Goal: Task Accomplishment & Management: Use online tool/utility

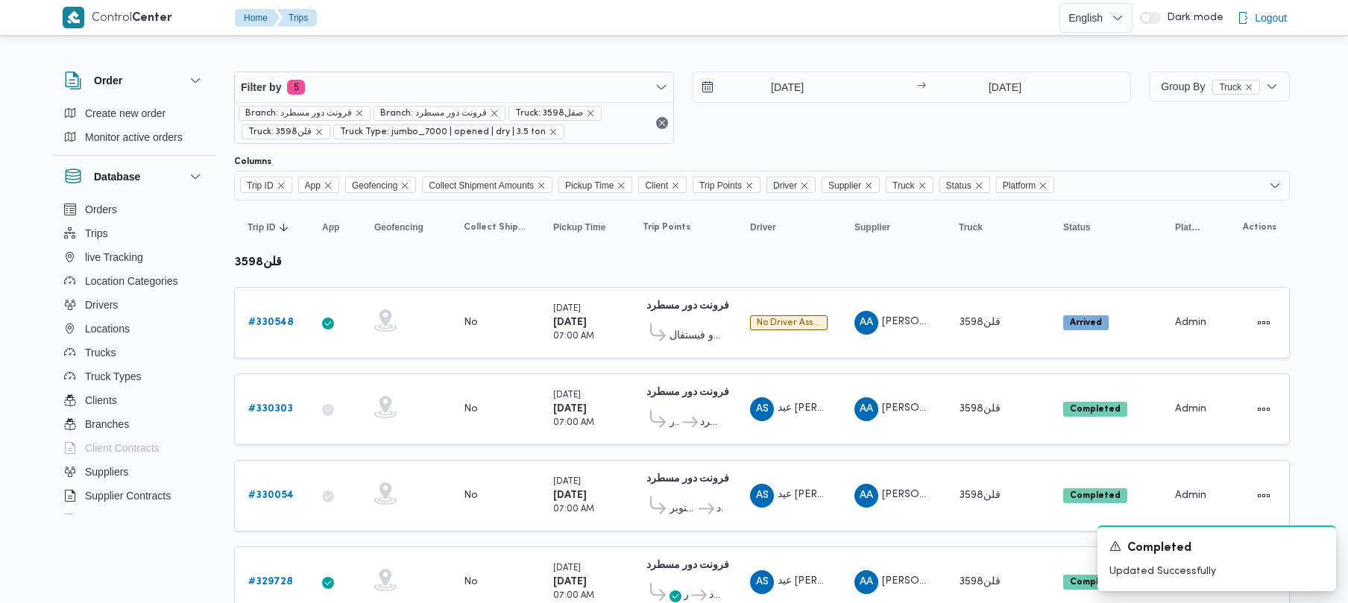
click at [424, 76] on span "Filter by 5" at bounding box center [454, 87] width 439 height 30
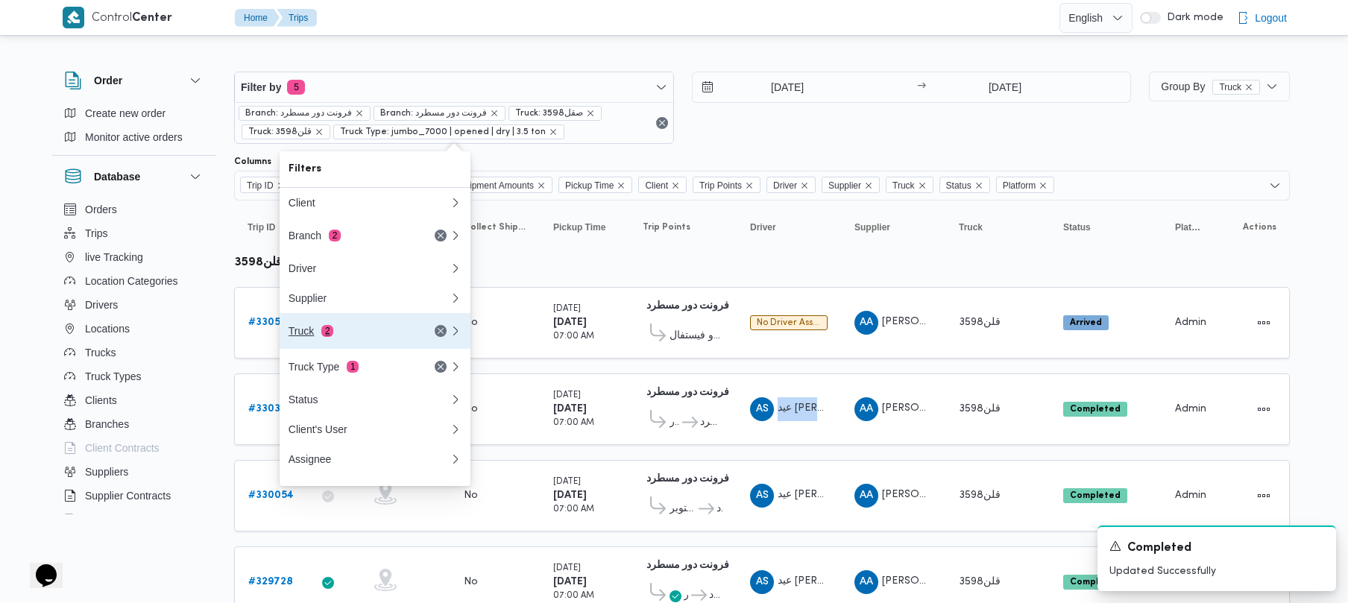
click at [367, 334] on div "Truck 2" at bounding box center [351, 331] width 125 height 12
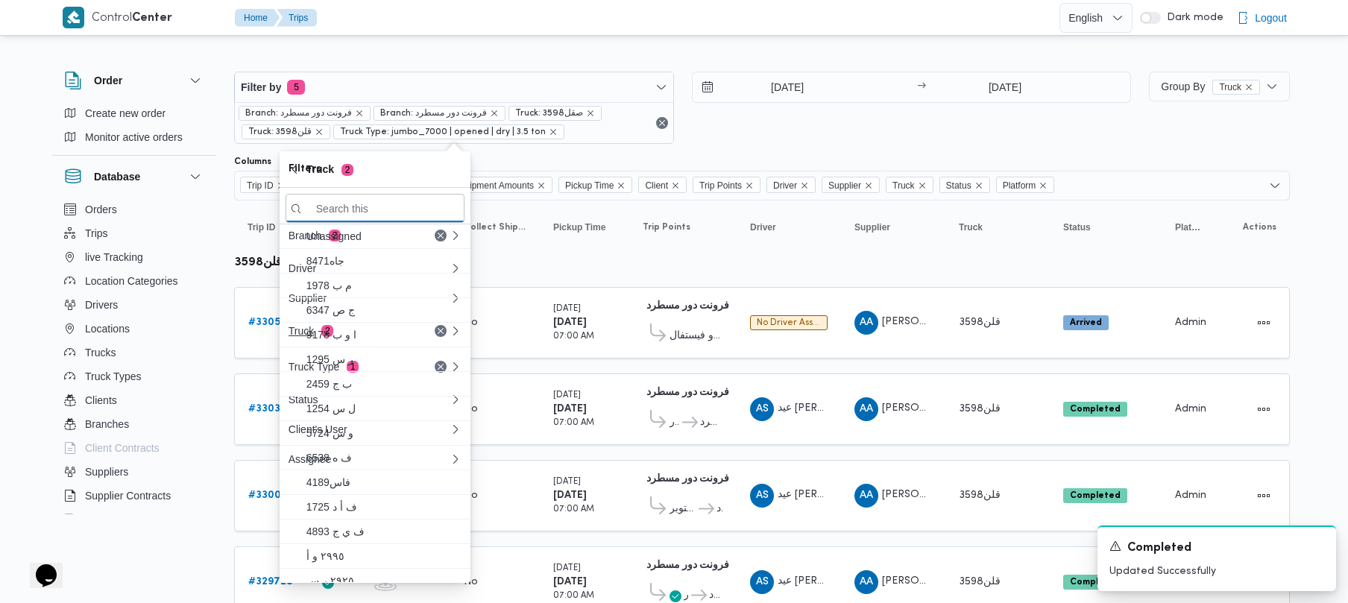
paste input "قهب 8162"
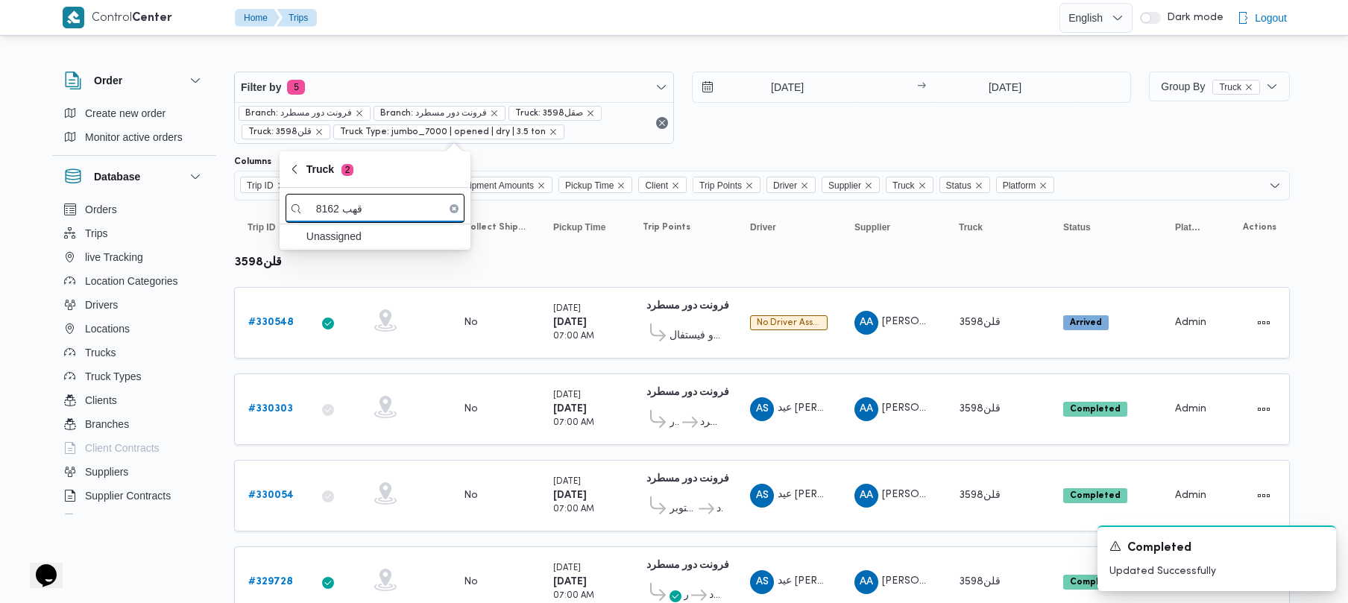
click at [349, 207] on input "قهب 8162" at bounding box center [375, 208] width 179 height 29
type input "8162"
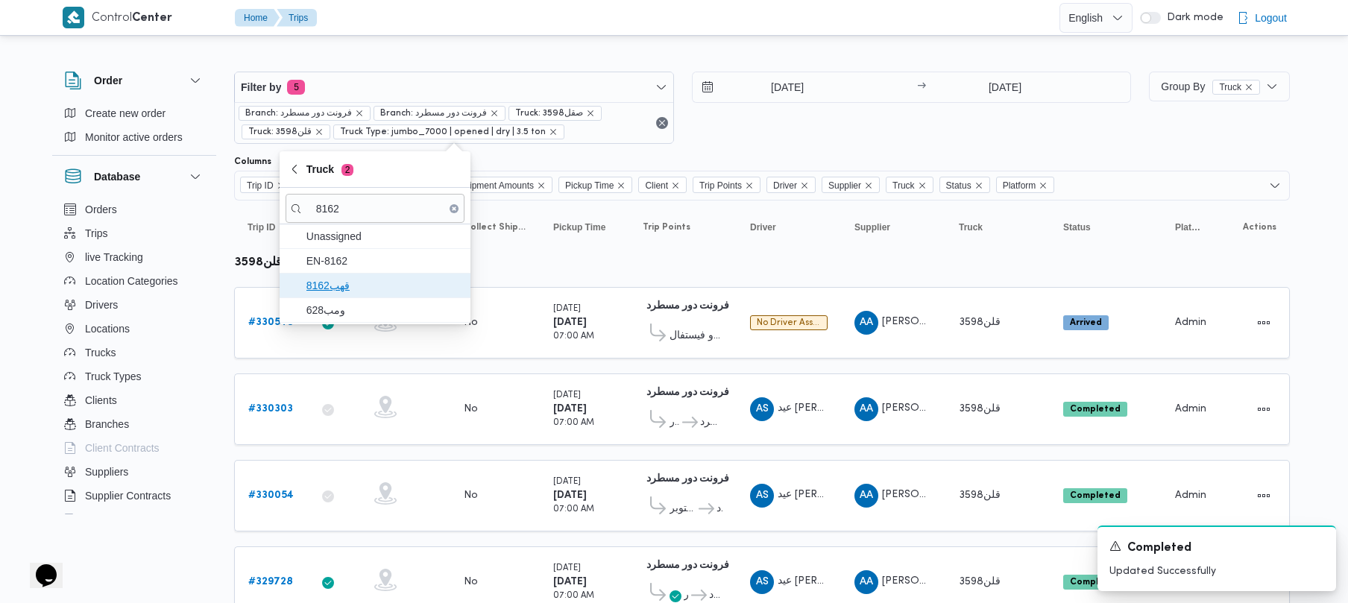
click at [358, 298] on span "قهب8162" at bounding box center [375, 286] width 179 height 24
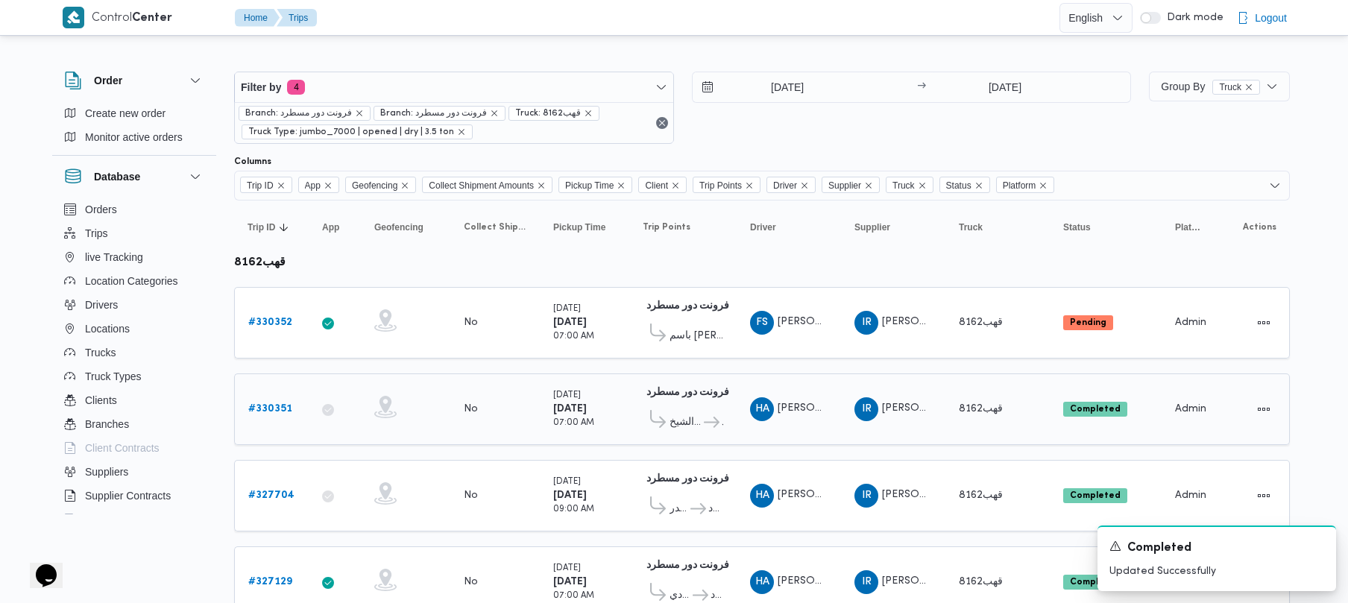
click at [783, 409] on span "حسن على السيد عبدالرحمن" at bounding box center [869, 408] width 183 height 10
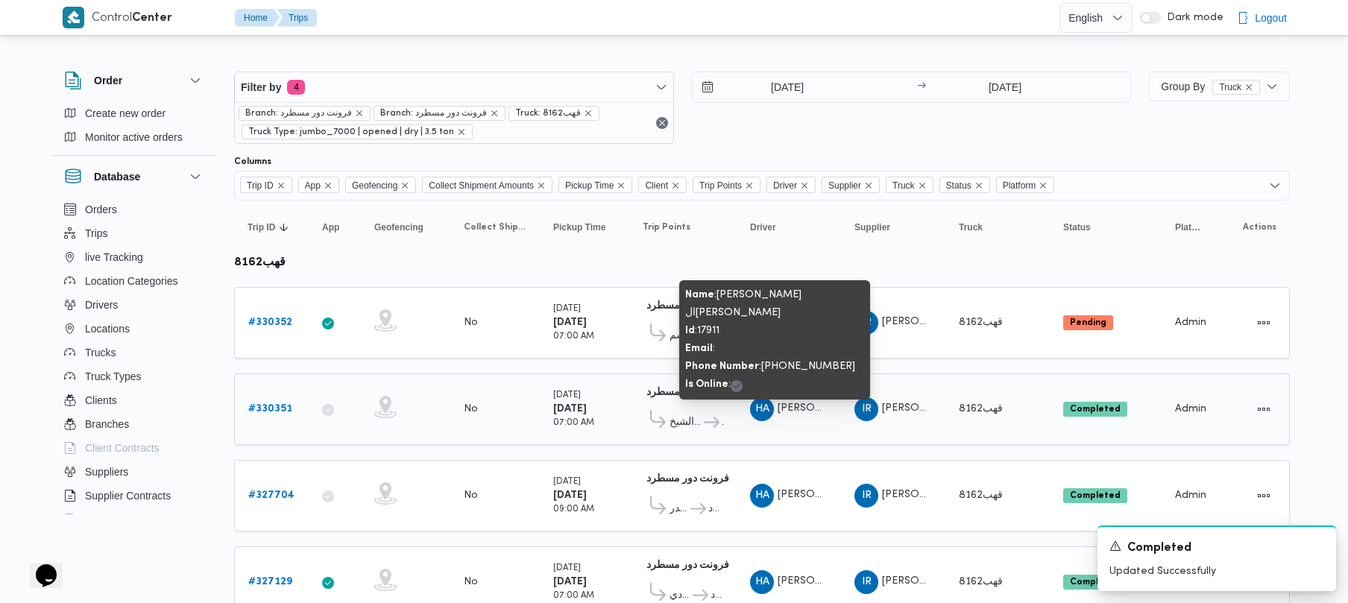
click at [783, 410] on span "حسن على السيد عبدالرحمن" at bounding box center [869, 408] width 183 height 10
click at [786, 412] on span "حسن على السيد عبدالرحمن" at bounding box center [869, 408] width 183 height 10
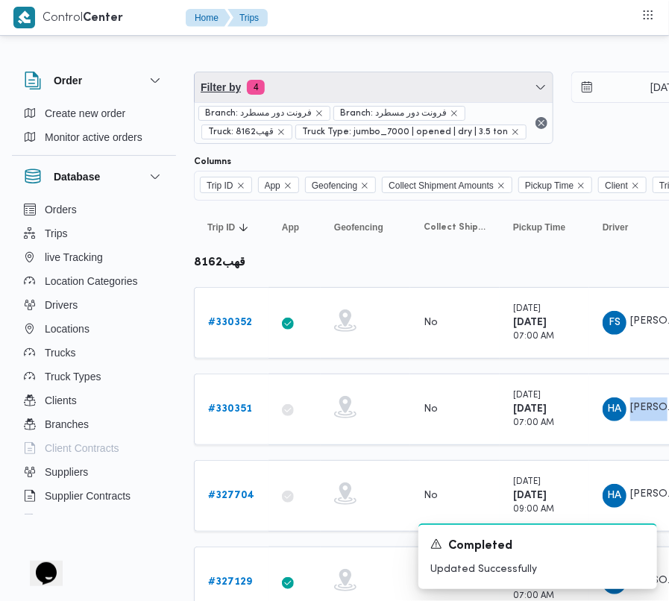
click at [313, 88] on span "Filter by 4" at bounding box center [374, 87] width 358 height 30
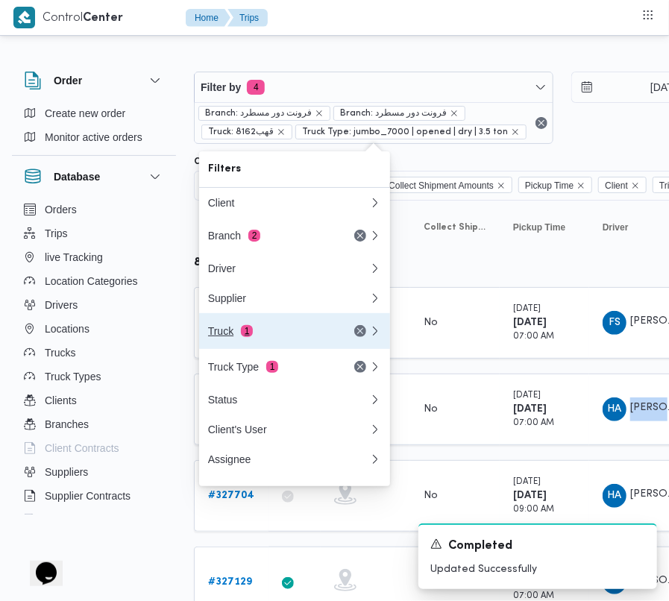
click at [254, 337] on div "Truck 1" at bounding box center [270, 331] width 125 height 12
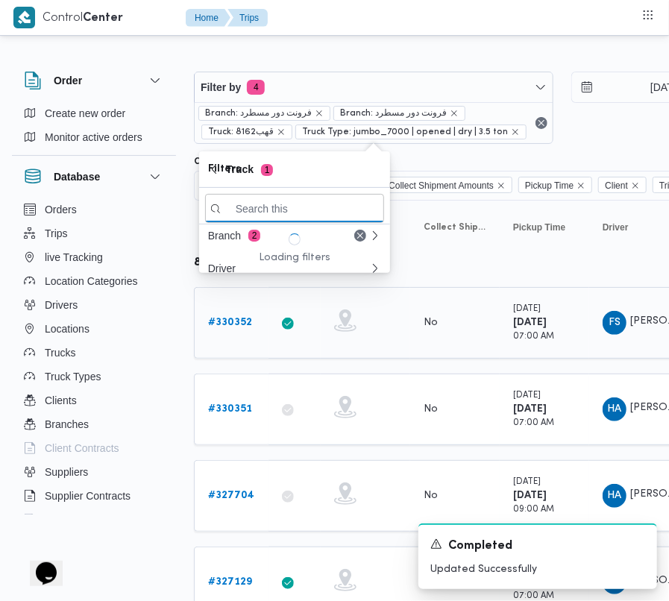
paste input "3396"
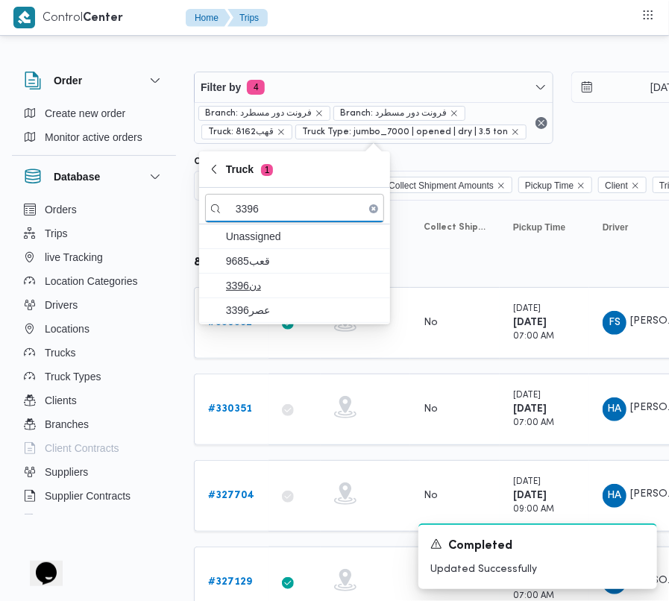
type input "3396"
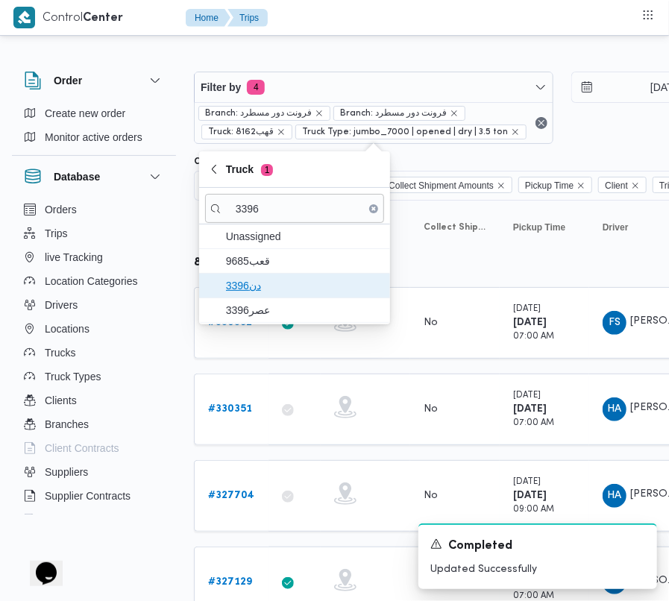
click at [255, 296] on span "دن3396" at bounding box center [294, 286] width 179 height 24
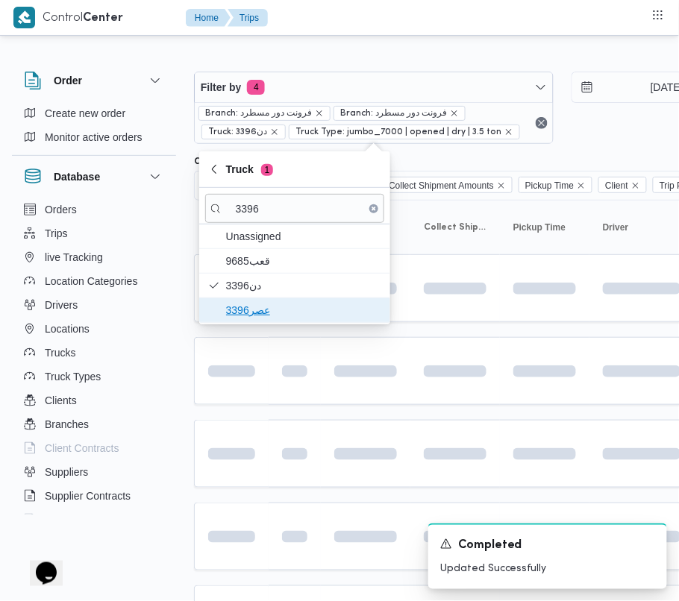
click at [257, 304] on span "عصر3396" at bounding box center [303, 310] width 155 height 18
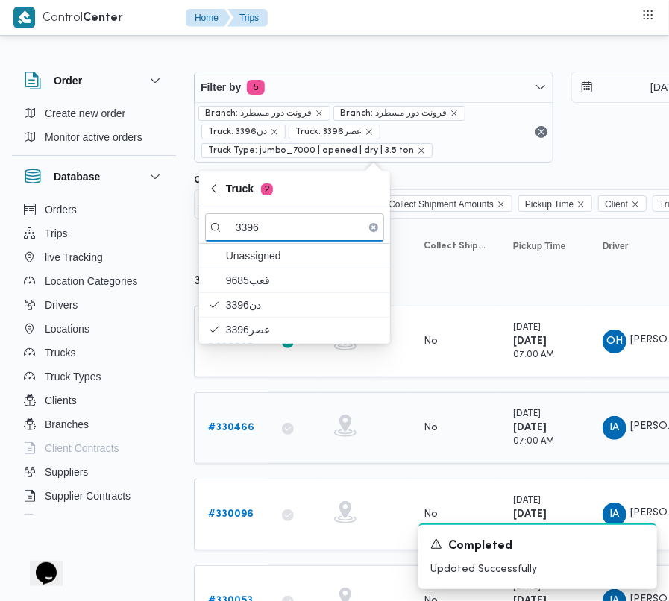
click at [644, 430] on span "ابراهيم عاطف ابراهيم الابيدي" at bounding box center [672, 427] width 85 height 10
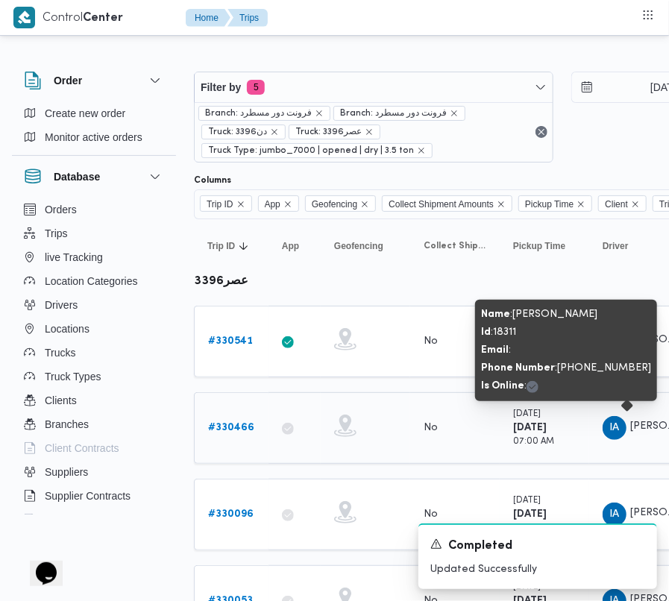
click at [644, 430] on span "ابراهيم عاطف ابراهيم الابيدي" at bounding box center [672, 427] width 85 height 10
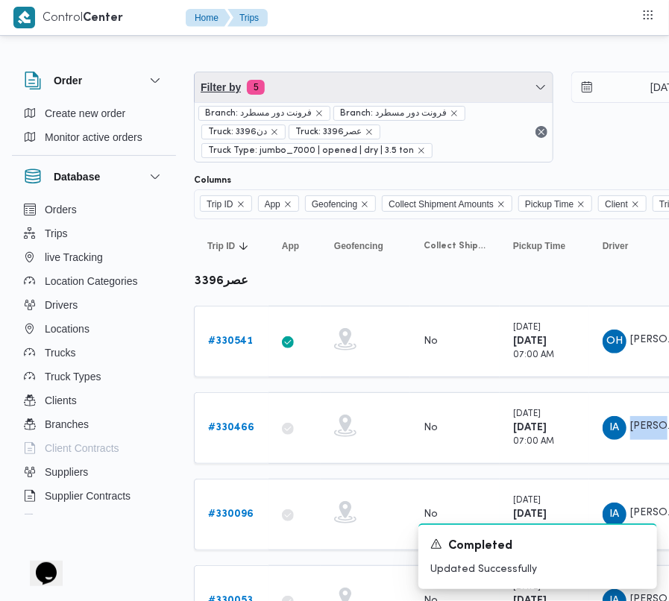
click at [368, 87] on span "Filter by 5" at bounding box center [374, 87] width 358 height 30
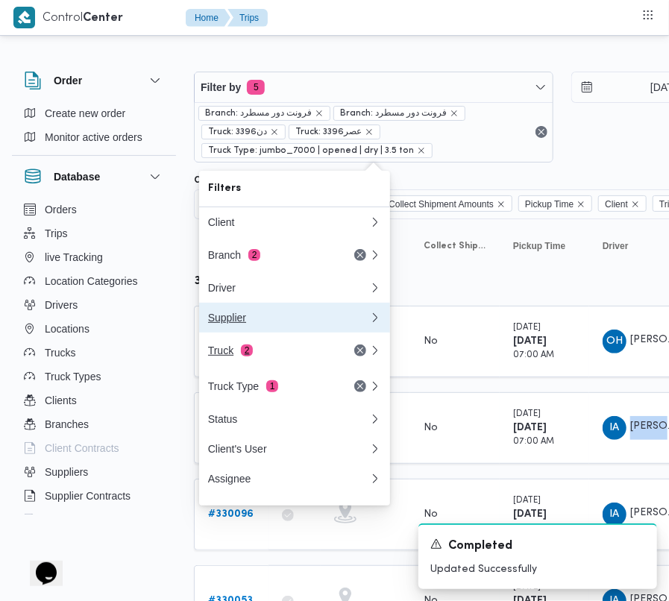
drag, startPoint x: 272, startPoint y: 334, endPoint x: 276, endPoint y: 355, distance: 21.2
click at [276, 355] on div "Client Branch 2 Driver Supplier Truck 2 Truck Type 1 Status Client's User Assig…" at bounding box center [294, 350] width 191 height 286
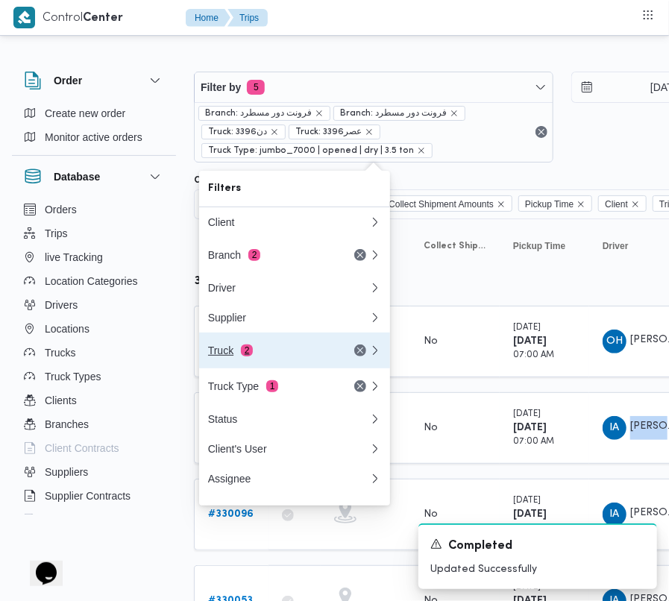
click at [276, 356] on div "Truck 2" at bounding box center [270, 351] width 125 height 12
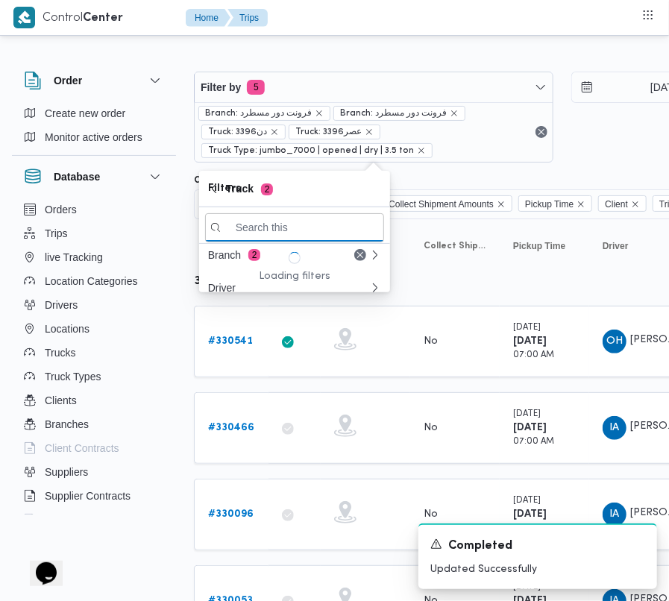
paste input "3691"
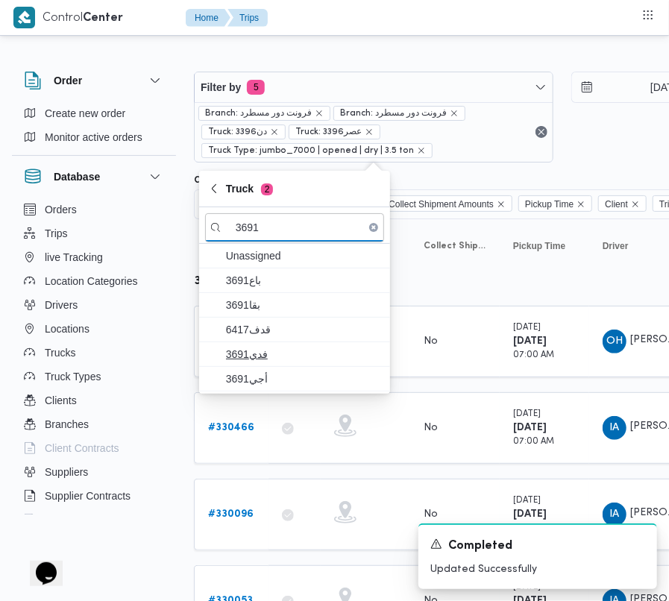
type input "3691"
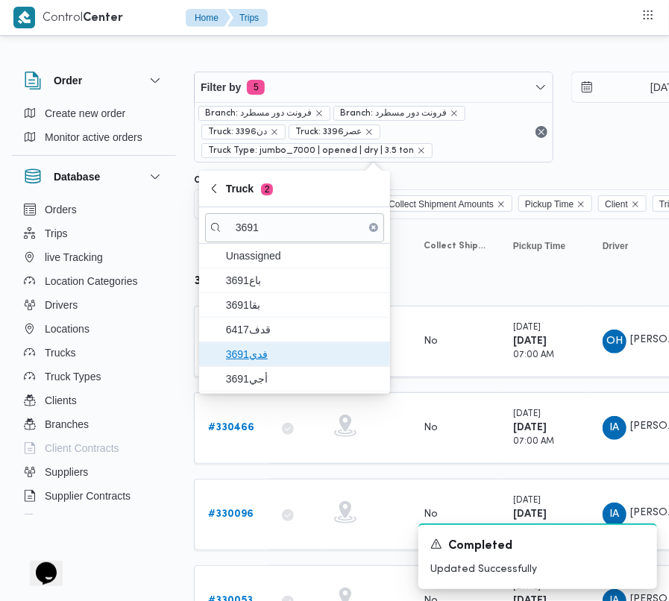
drag, startPoint x: 273, startPoint y: 346, endPoint x: 272, endPoint y: 367, distance: 20.9
click at [274, 347] on span "3691فدي" at bounding box center [303, 354] width 155 height 18
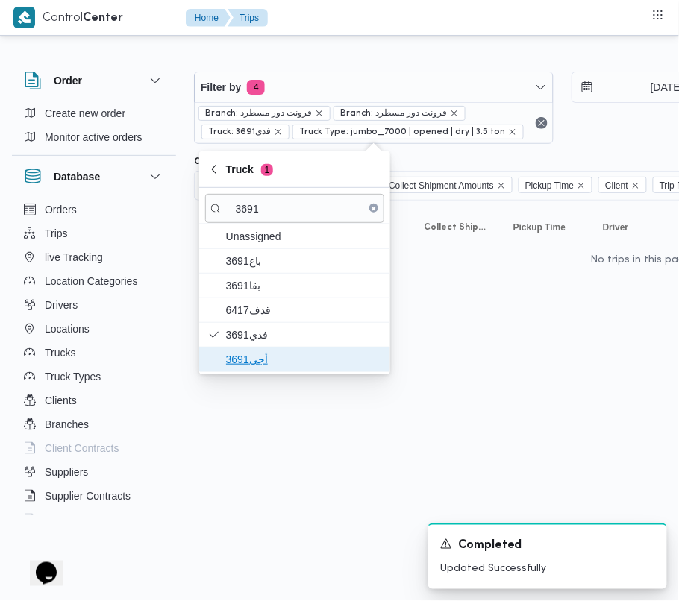
click at [271, 368] on span "أجي3691" at bounding box center [303, 360] width 155 height 18
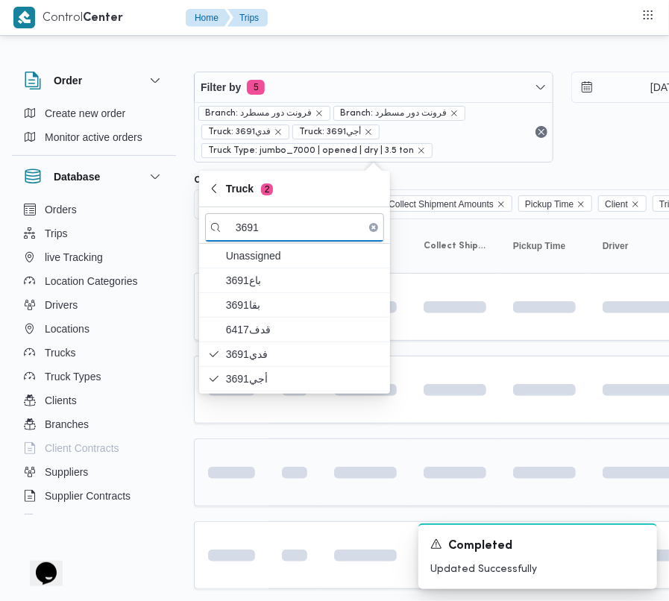
click at [270, 475] on td at bounding box center [294, 473] width 52 height 68
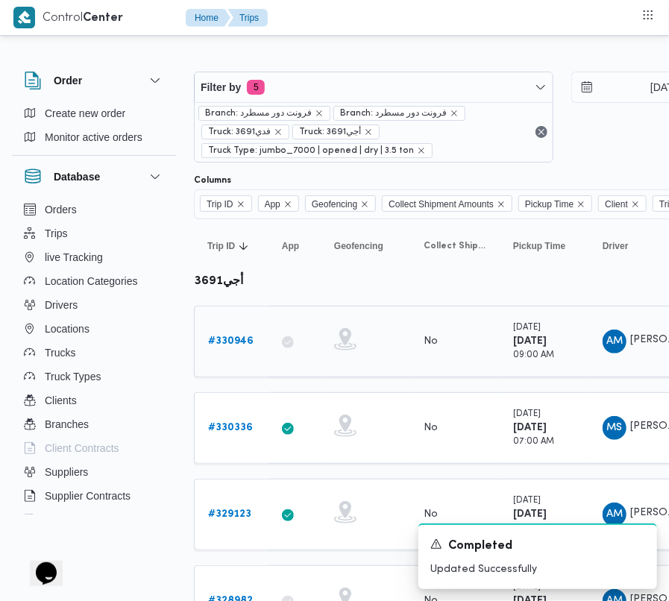
click at [236, 349] on link "# 330946" at bounding box center [230, 342] width 45 height 18
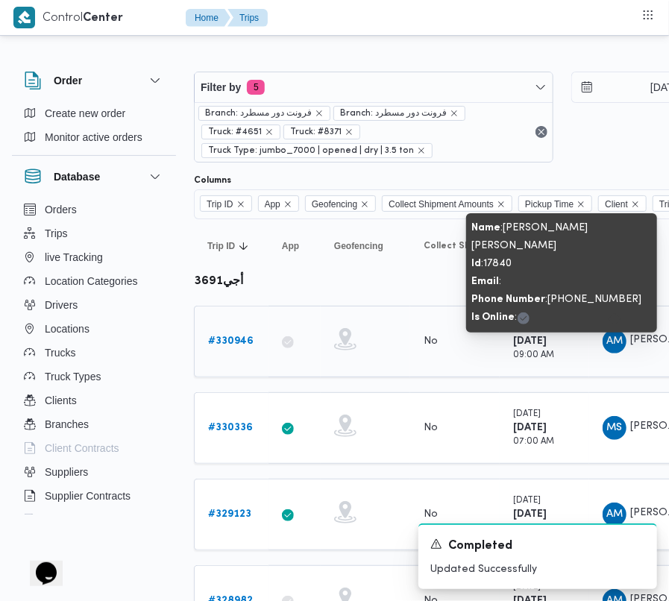
copy tr "عمرو محمد فوزي حافظ عواد Supplier"
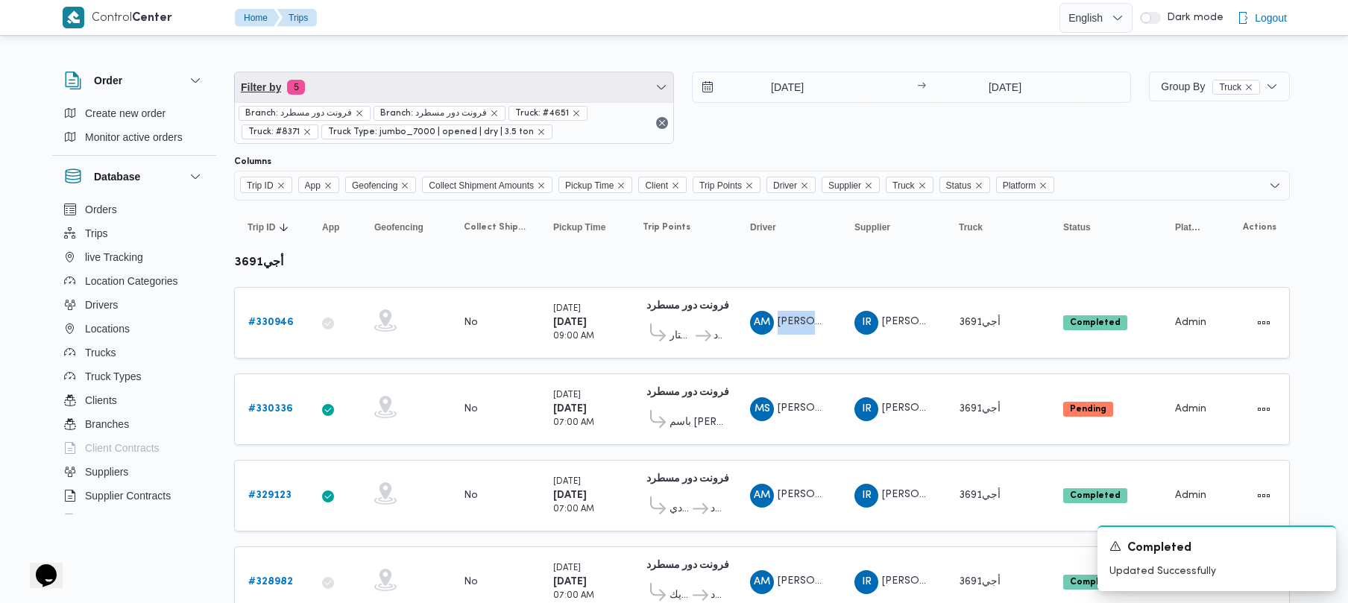
click at [449, 101] on span "Filter by 5" at bounding box center [454, 87] width 439 height 30
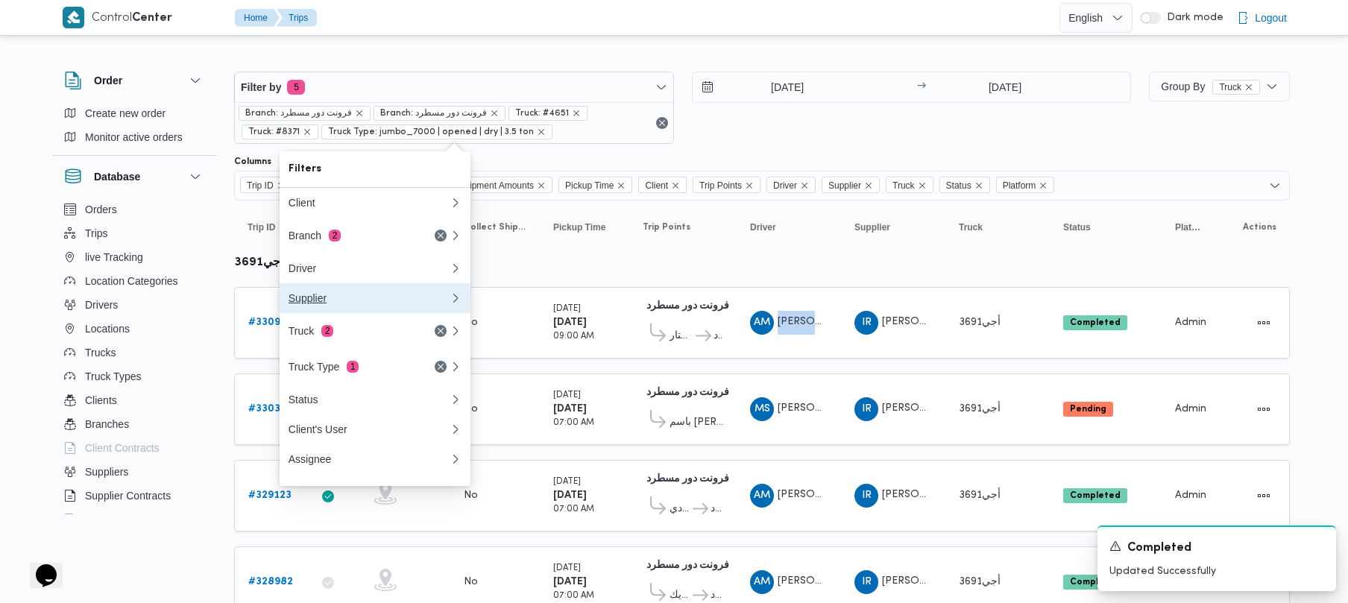
click at [348, 297] on div "Supplier" at bounding box center [369, 298] width 161 height 12
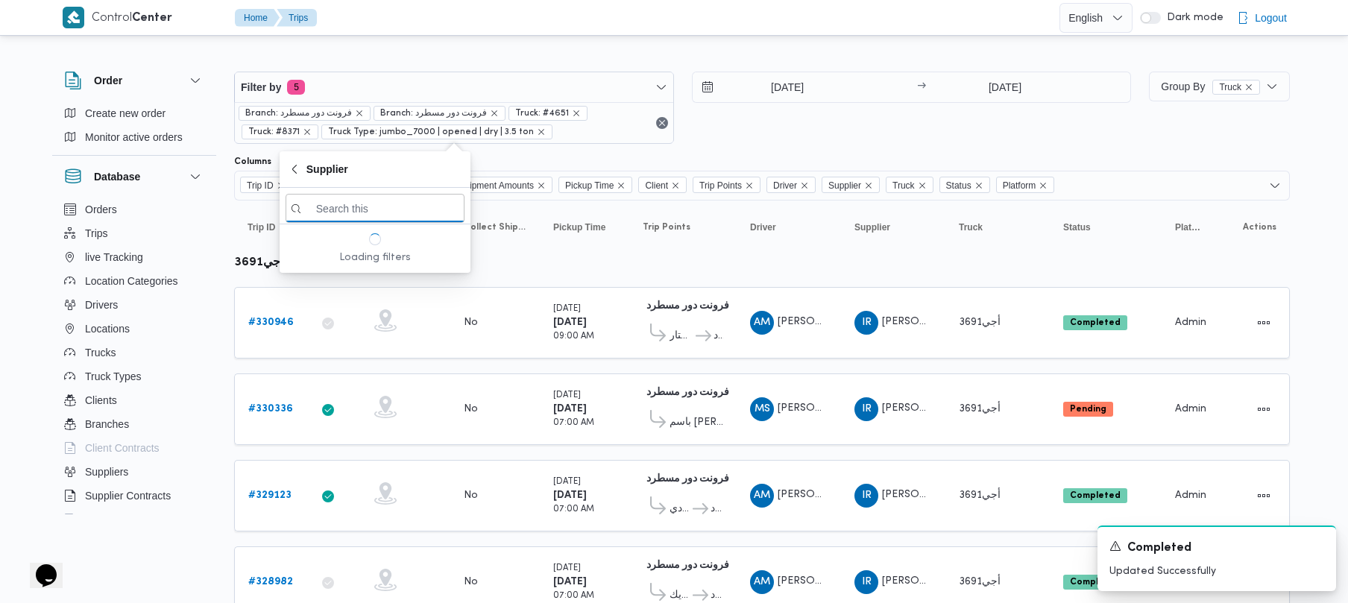
paste input "[PERSON_NAME][DATE]"
type input "[PERSON_NAME][DATE]"
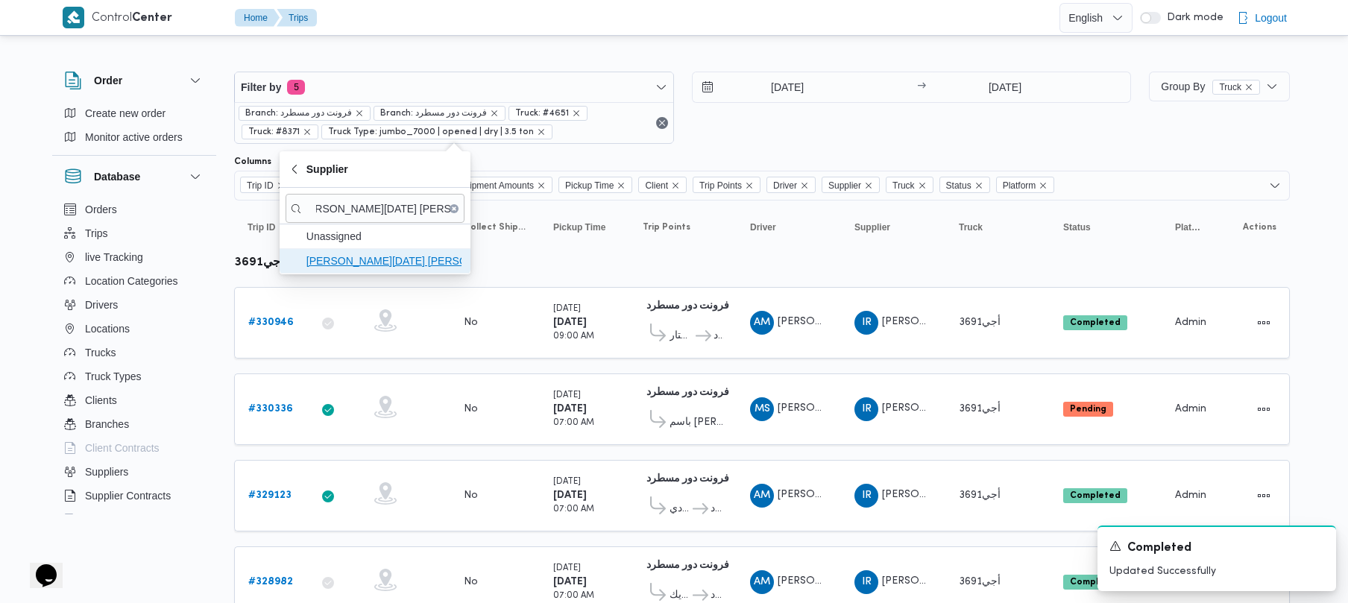
scroll to position [0, 0]
click at [361, 264] on span "[PERSON_NAME][DATE]" at bounding box center [384, 261] width 155 height 18
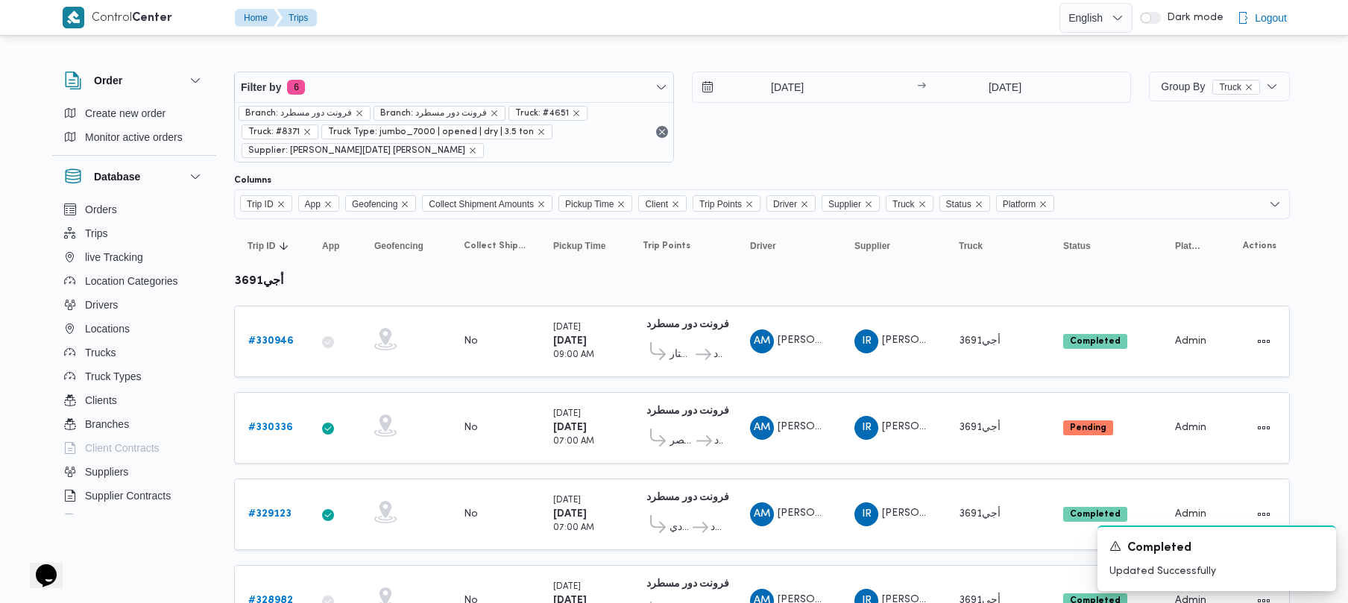
scroll to position [0, 18]
click at [779, 142] on div "10/6/2025 → 10/9/2025" at bounding box center [912, 117] width 440 height 91
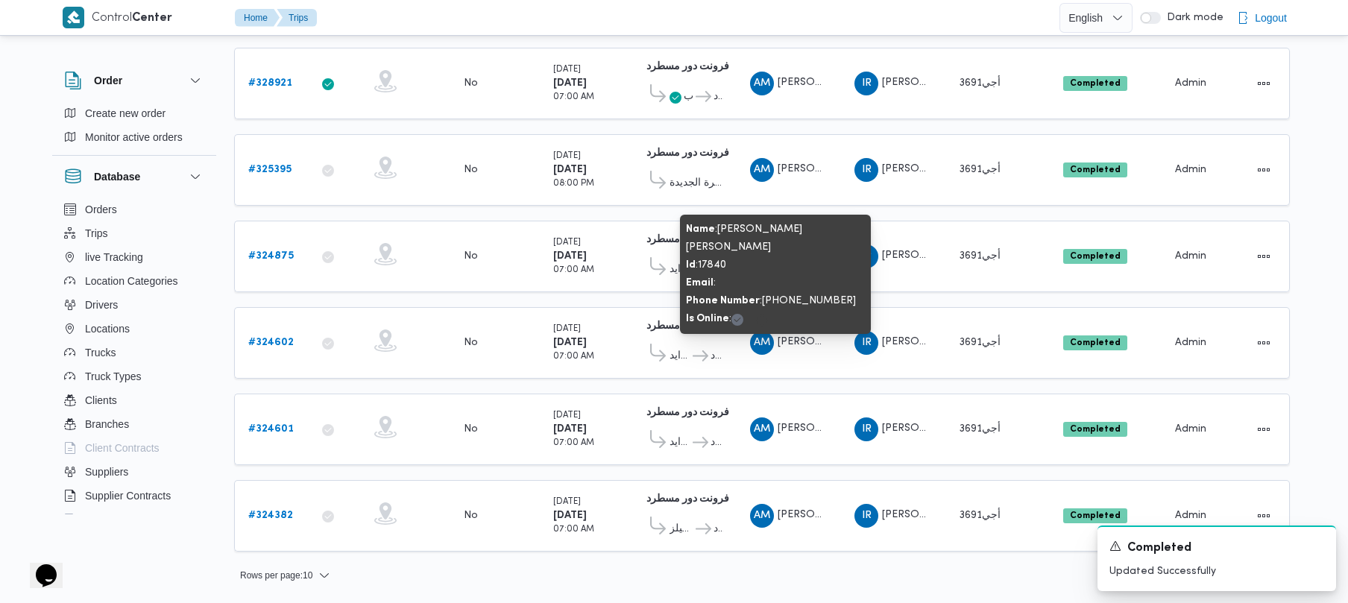
scroll to position [0, 0]
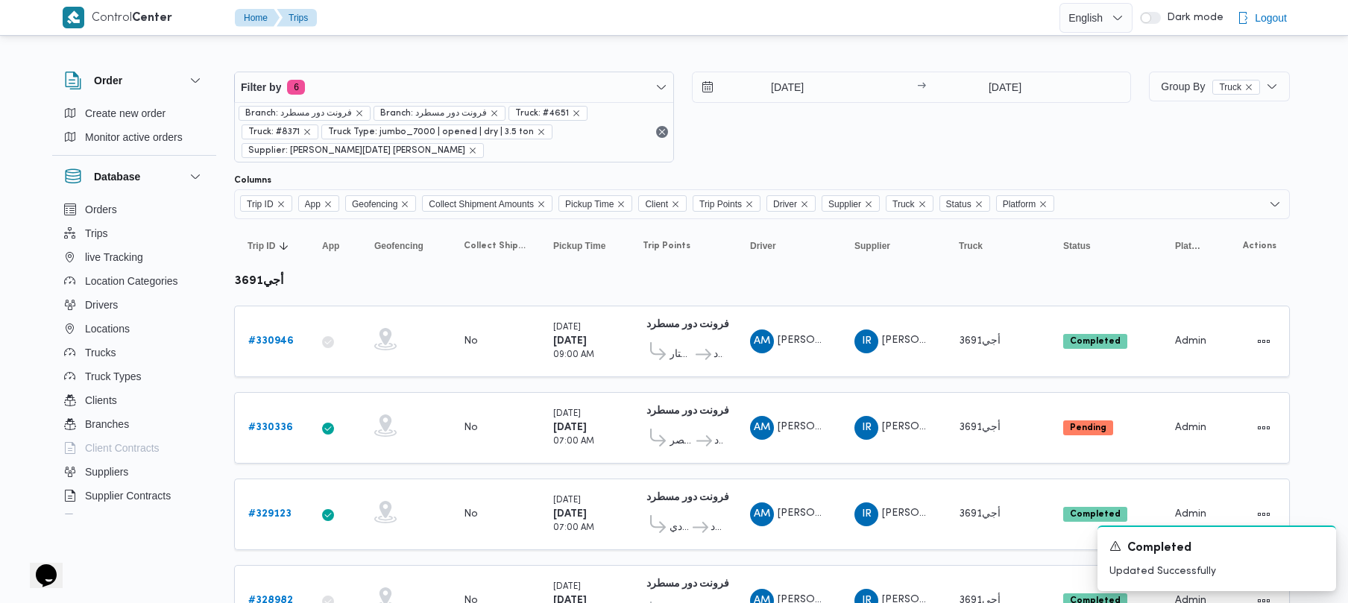
click at [419, 157] on span "Supplier: ابراهيم رمضان ابراهيم عثمان ابوباشا" at bounding box center [362, 150] width 229 height 13
click at [468, 154] on icon "remove selected entity" at bounding box center [472, 150] width 9 height 9
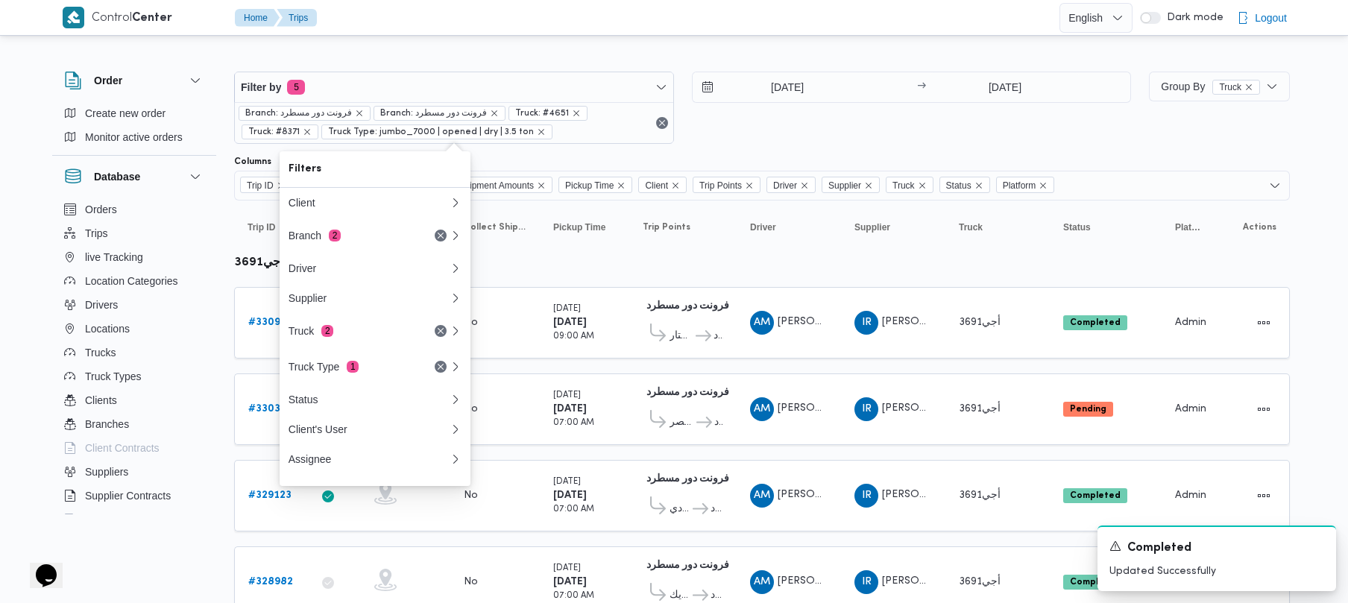
click at [553, 60] on div at bounding box center [762, 60] width 1056 height 24
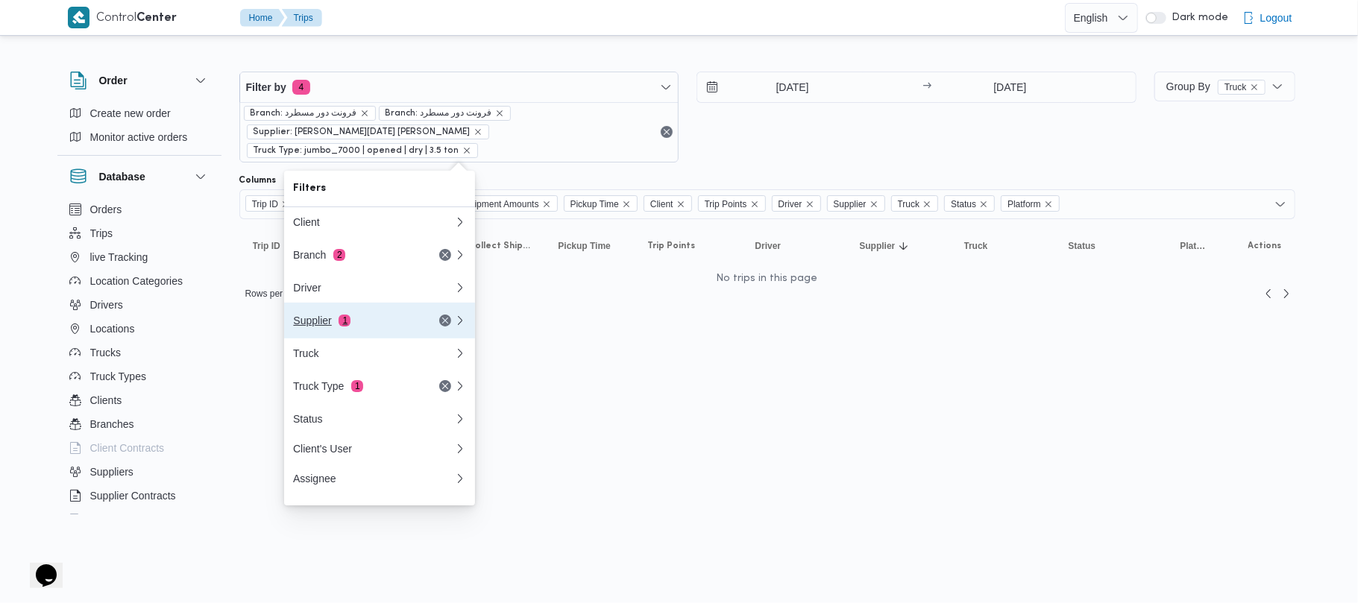
click at [364, 326] on div "Supplier 1" at bounding box center [355, 321] width 125 height 12
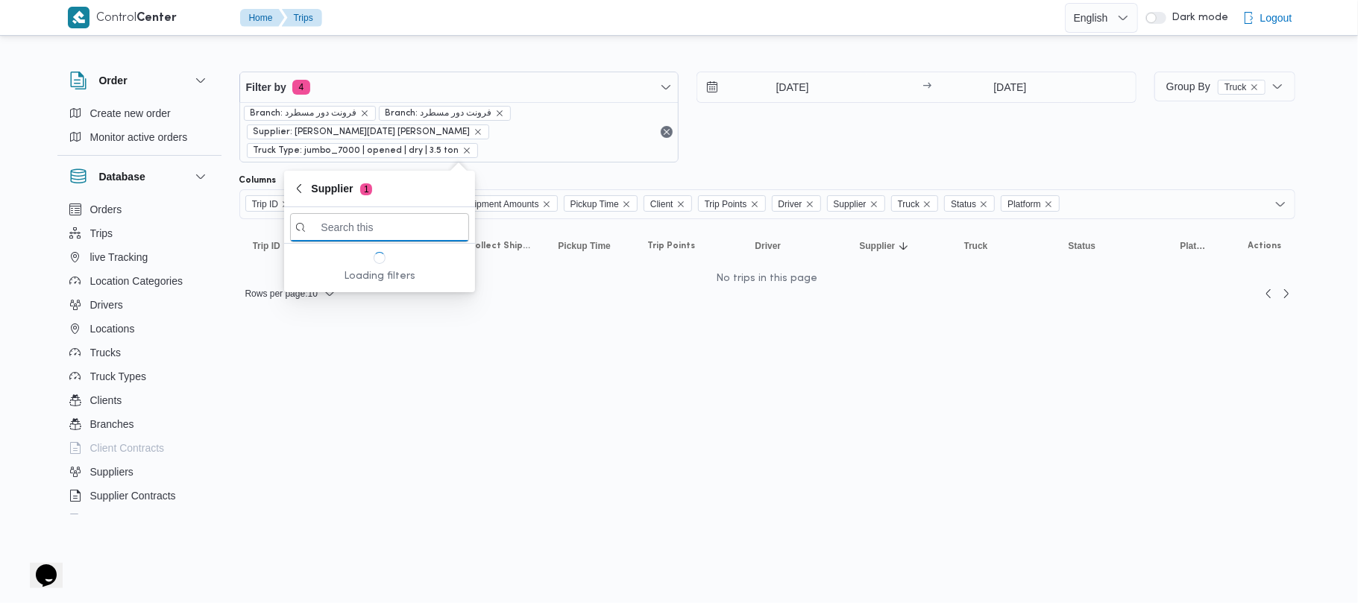
paste input "[PERSON_NAME][DATE]"
type input "[PERSON_NAME][DATE]"
drag, startPoint x: 440, startPoint y: 445, endPoint x: 464, endPoint y: 358, distance: 90.5
click at [442, 446] on html "Control Center Home Trips English عربي Dark mode Logout Order Create new order …" at bounding box center [679, 301] width 1358 height 603
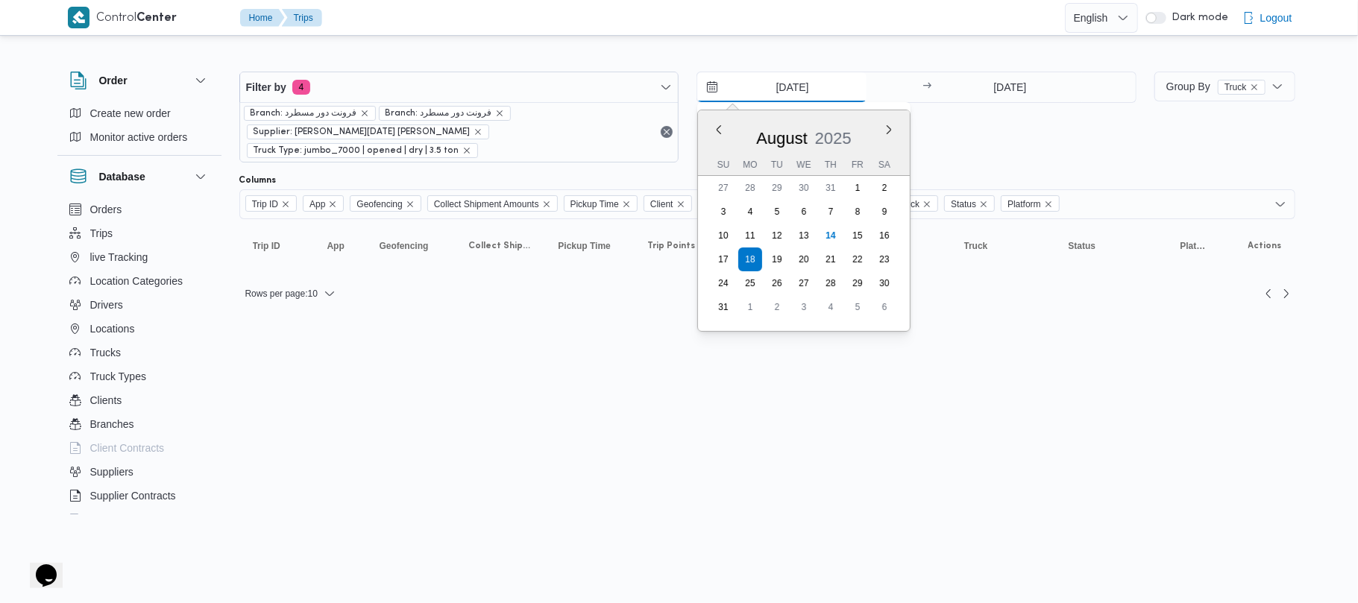
click at [834, 85] on input "18/8/2025" at bounding box center [781, 87] width 169 height 30
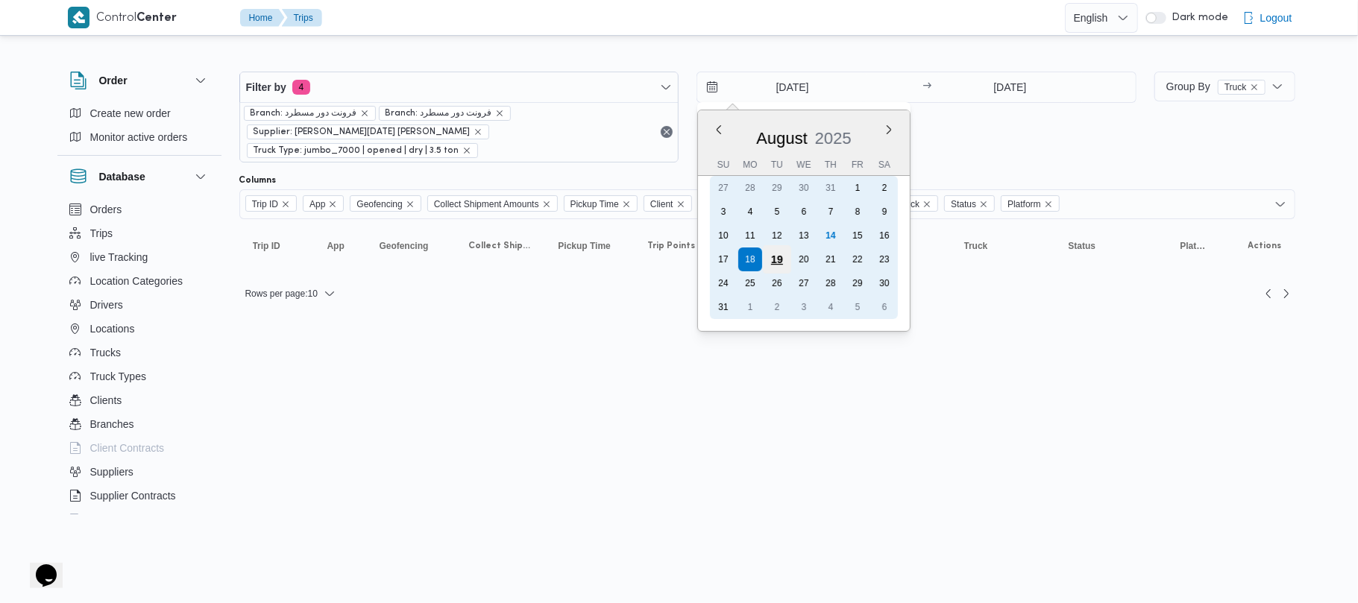
click at [777, 260] on div "19" at bounding box center [777, 259] width 28 height 28
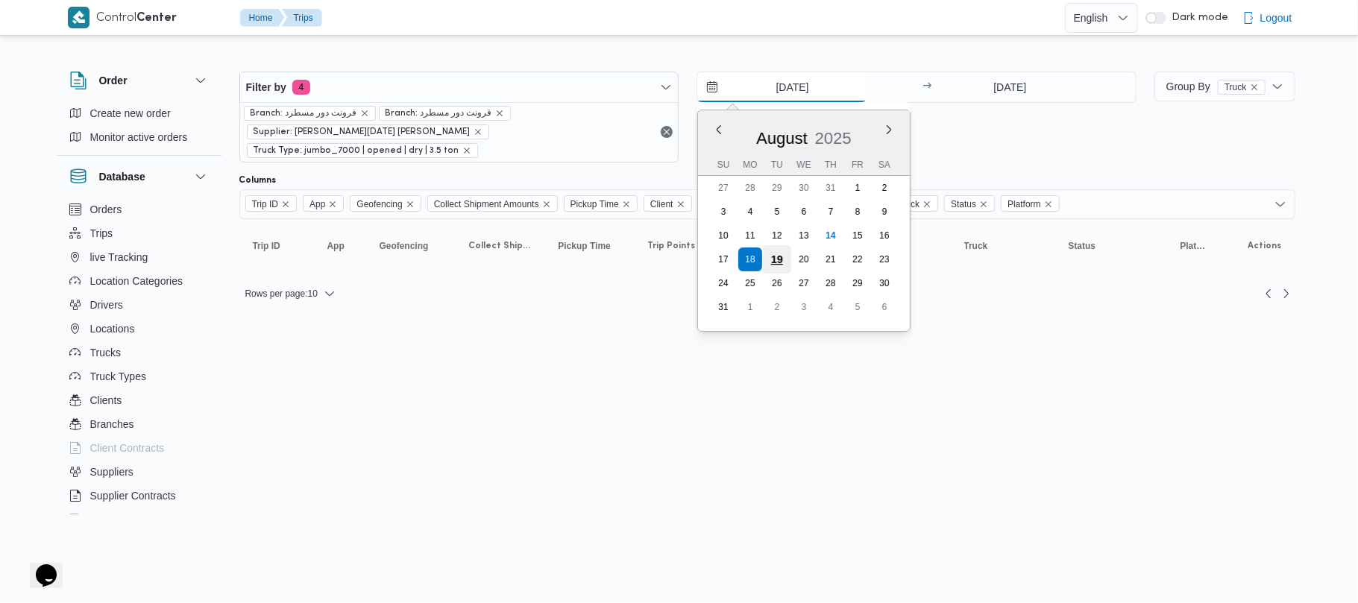
type input "19/8/2025"
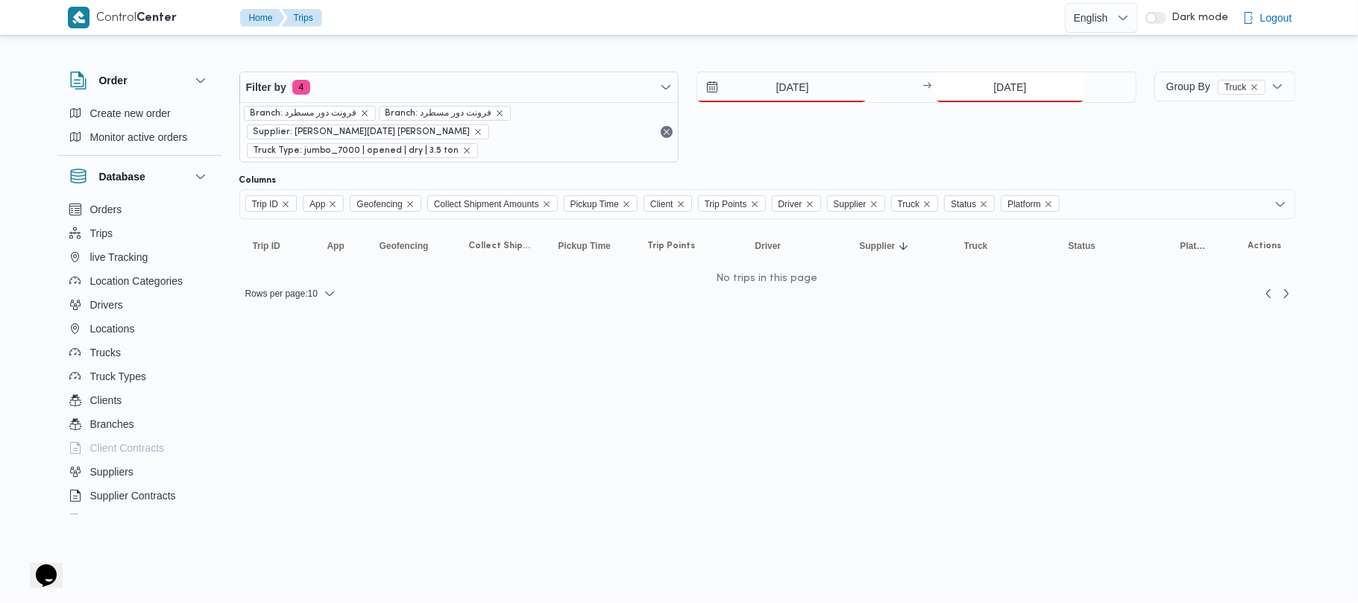
click at [1008, 84] on input "18/8/2025" at bounding box center [1010, 87] width 148 height 30
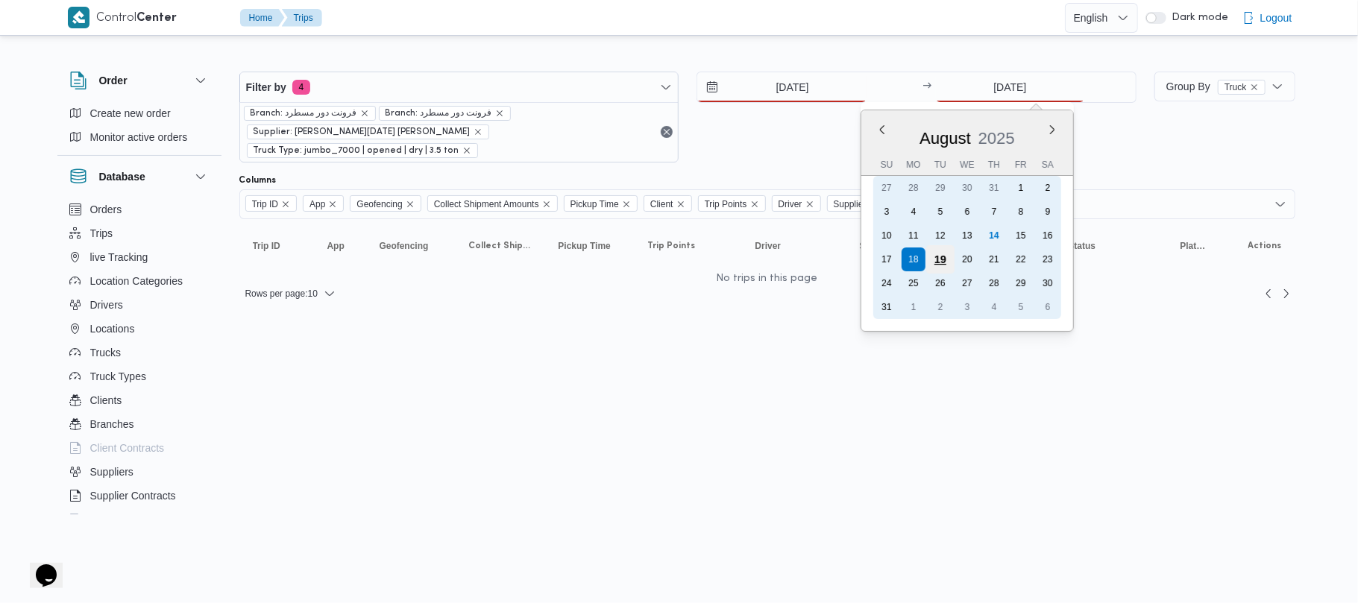
click at [937, 263] on div "19" at bounding box center [940, 259] width 28 height 28
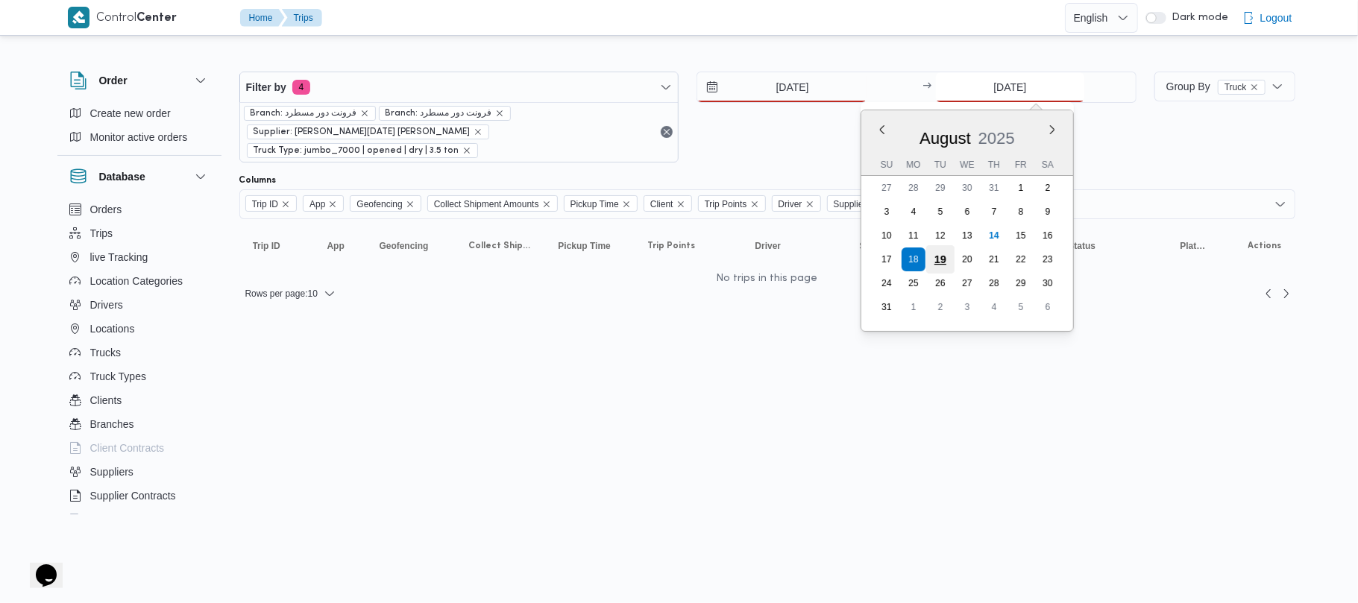
type input "19/8/2025"
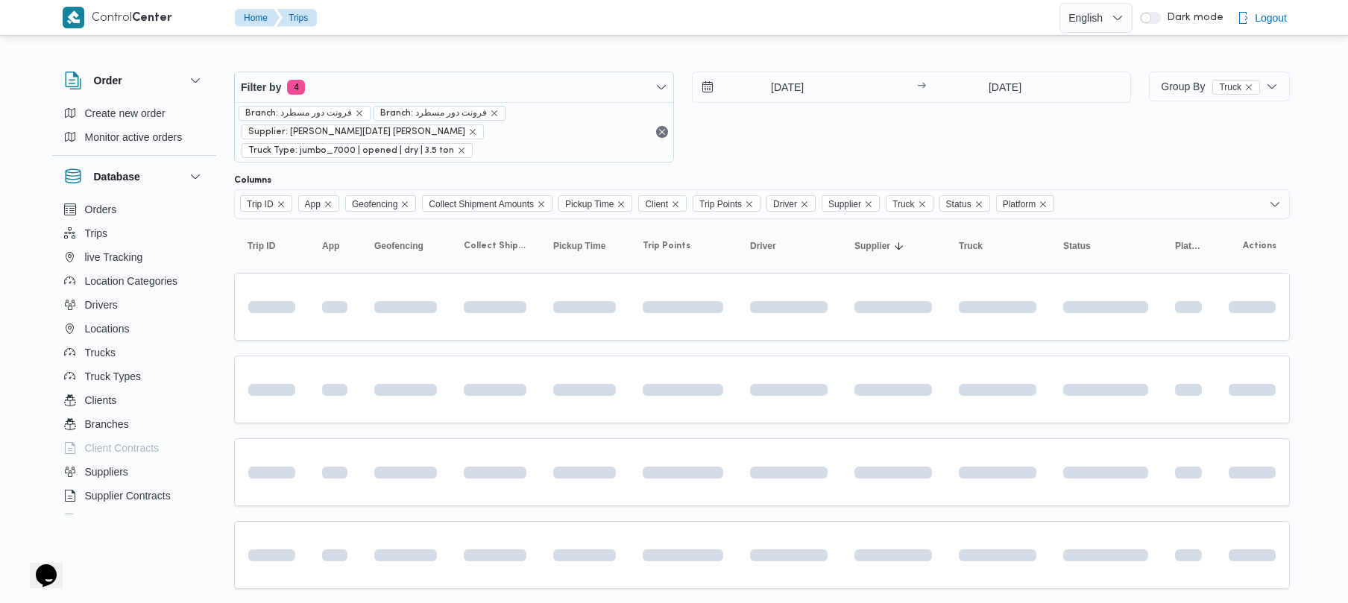
click at [861, 115] on div "19/8/2025 → 19/8/2025" at bounding box center [912, 117] width 440 height 91
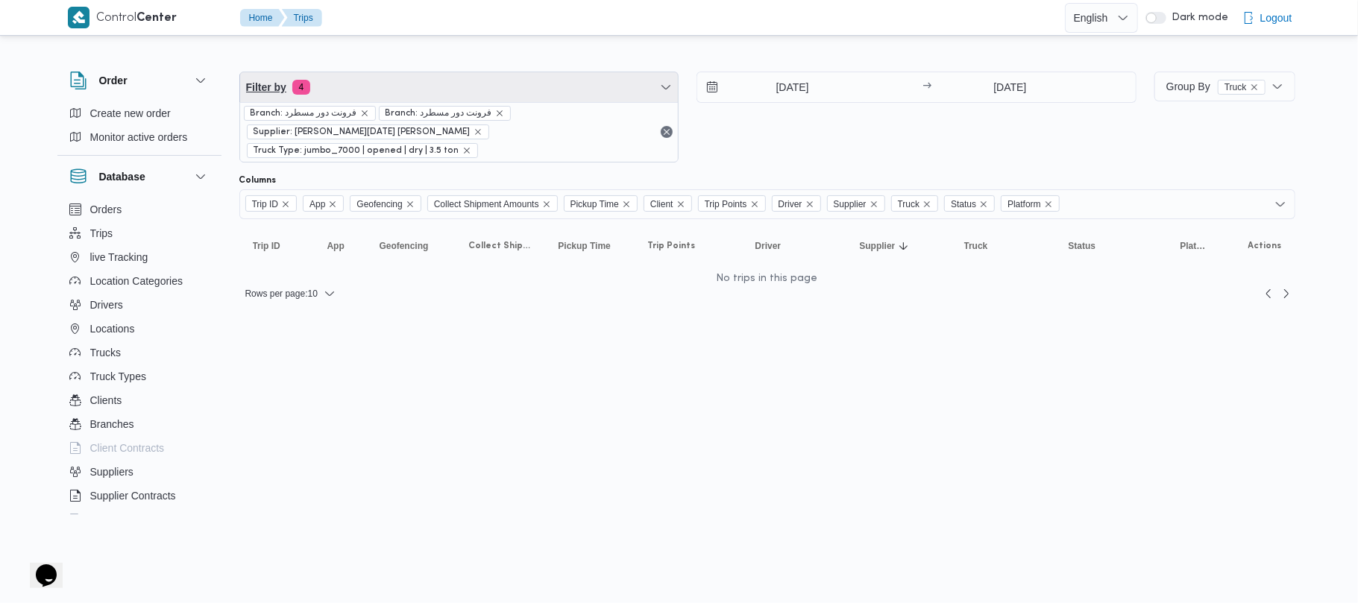
click at [544, 95] on span "Filter by 4" at bounding box center [459, 87] width 439 height 30
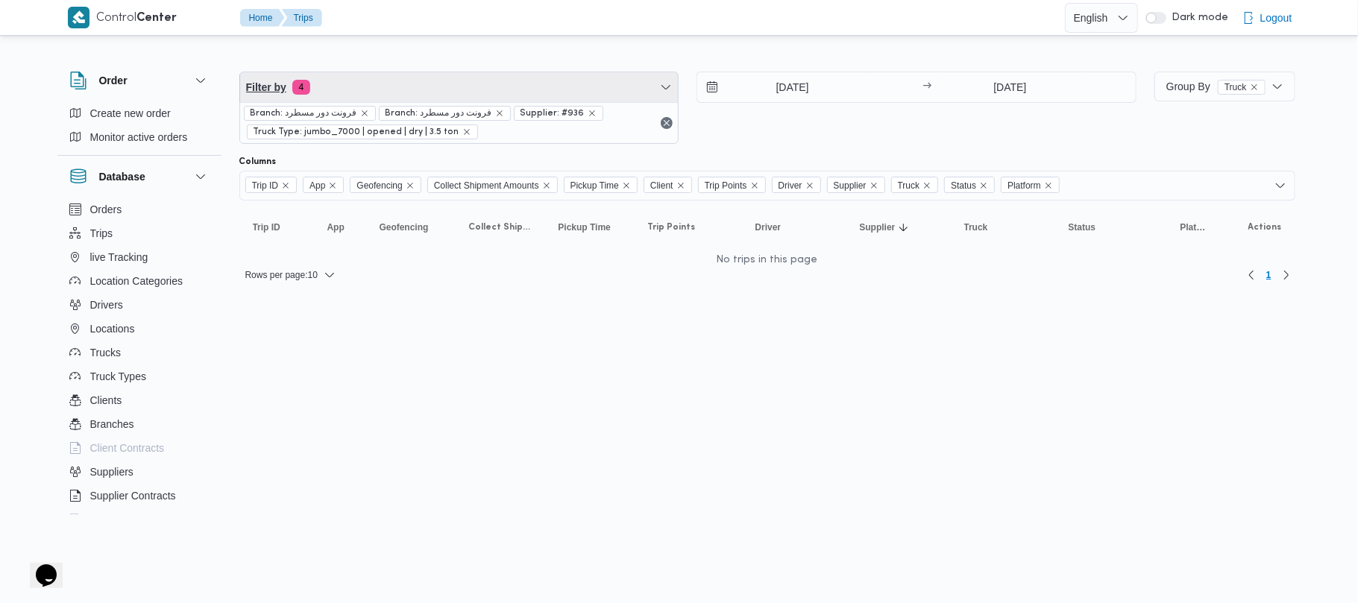
click at [450, 92] on span "Filter by 4" at bounding box center [459, 87] width 439 height 30
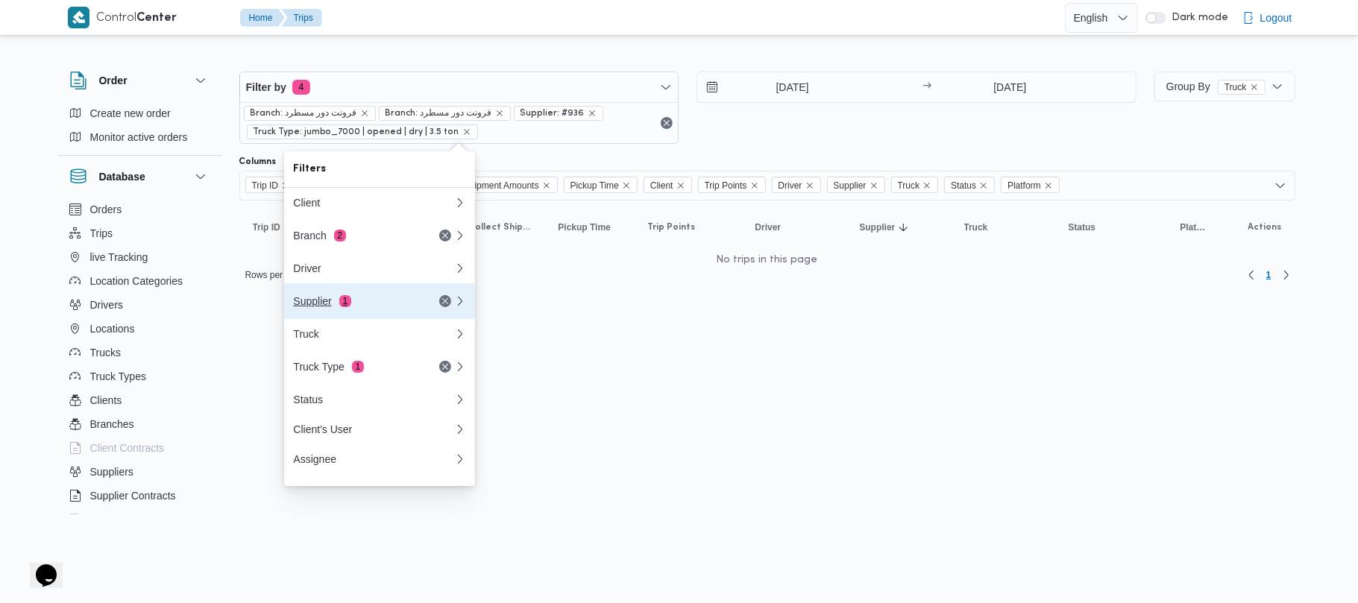
click at [377, 304] on div "Supplier 1" at bounding box center [355, 301] width 125 height 12
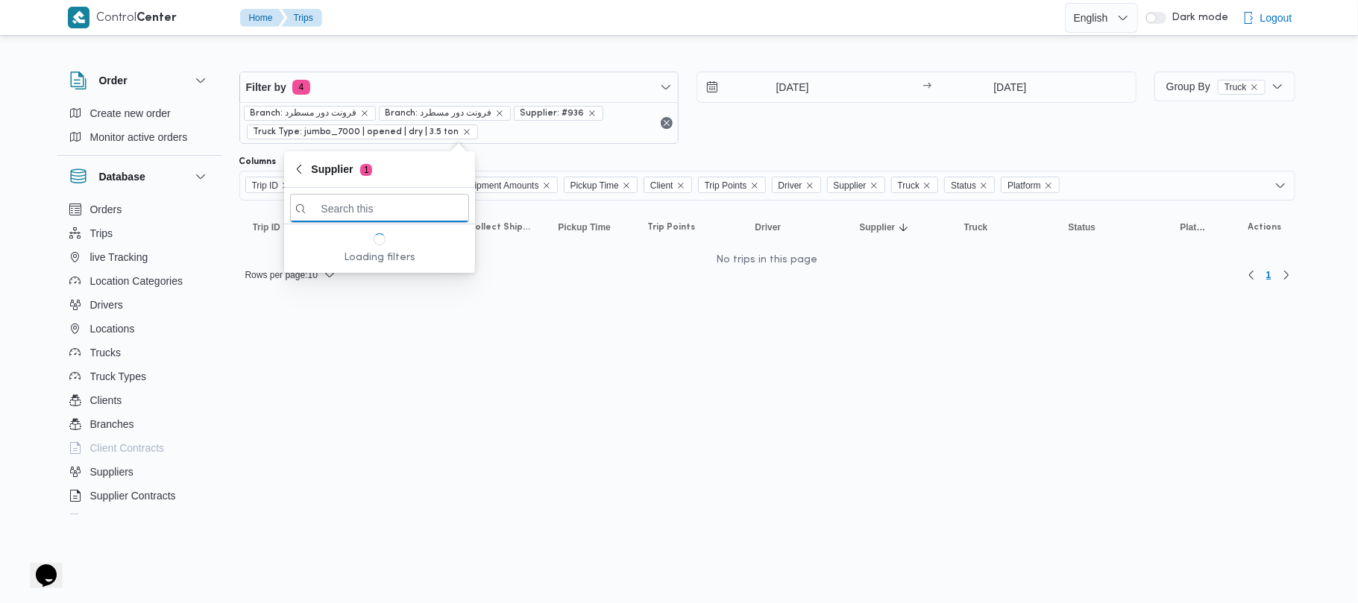
paste input "[PERSON_NAME][DATE]"
type input "[PERSON_NAME][DATE]"
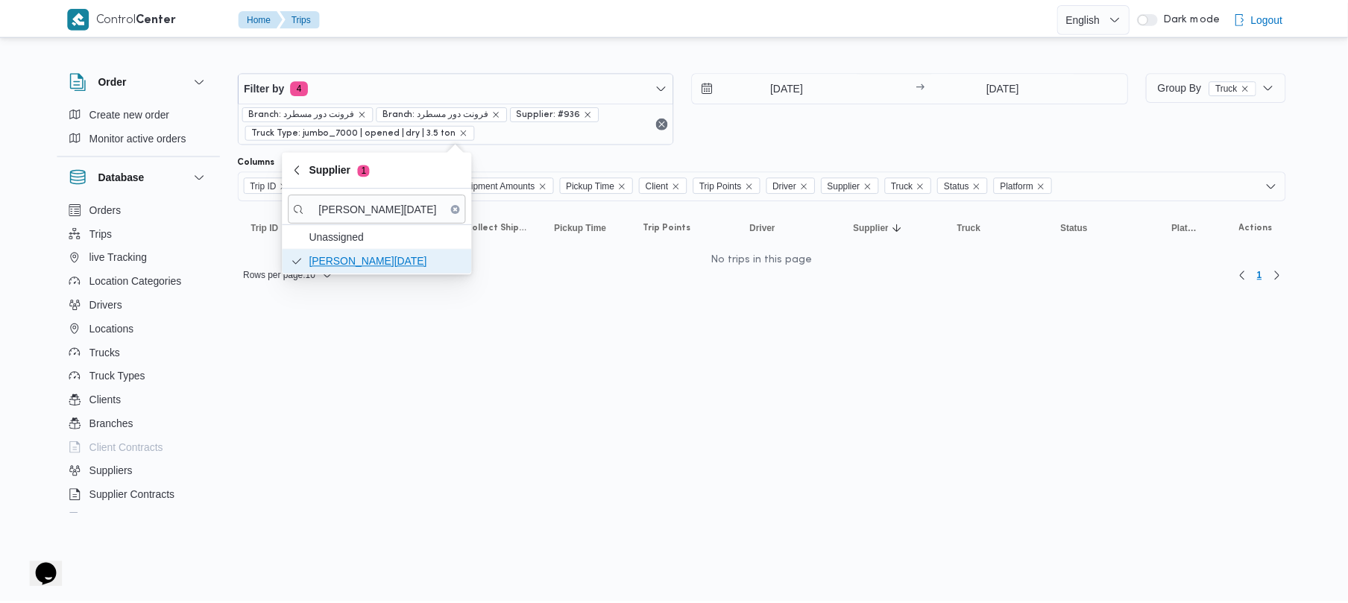
scroll to position [0, 0]
click at [380, 260] on span "[PERSON_NAME][DATE]" at bounding box center [388, 261] width 155 height 18
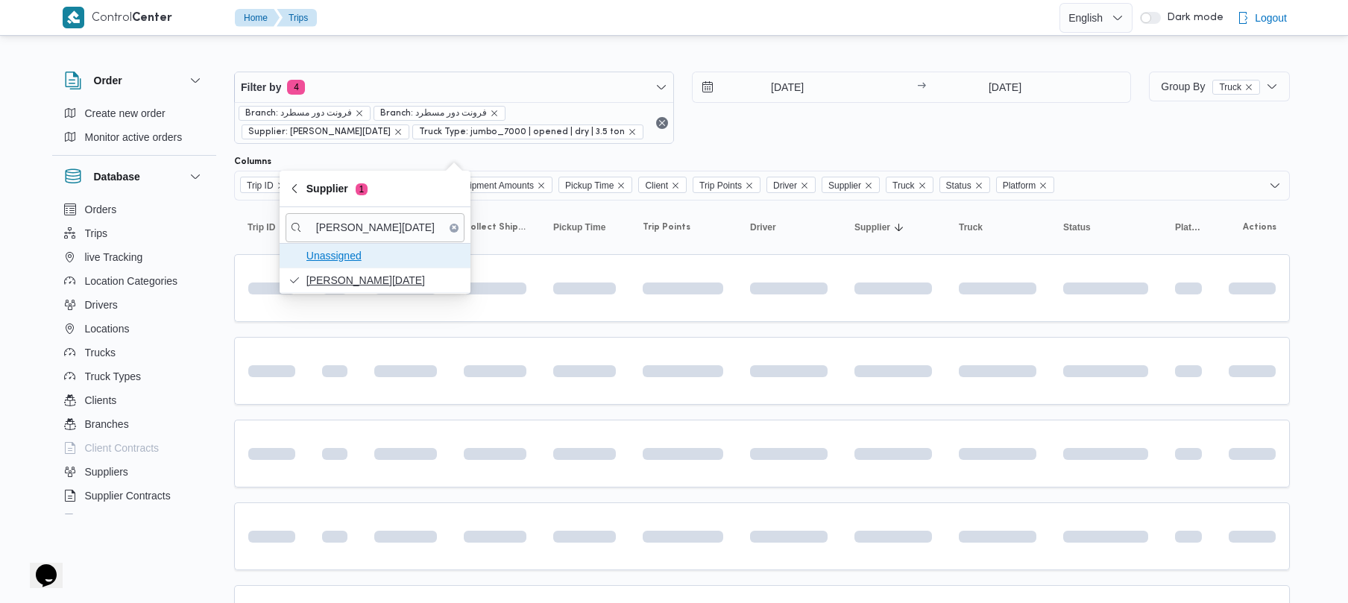
click at [380, 260] on span "Unassigned" at bounding box center [384, 256] width 155 height 18
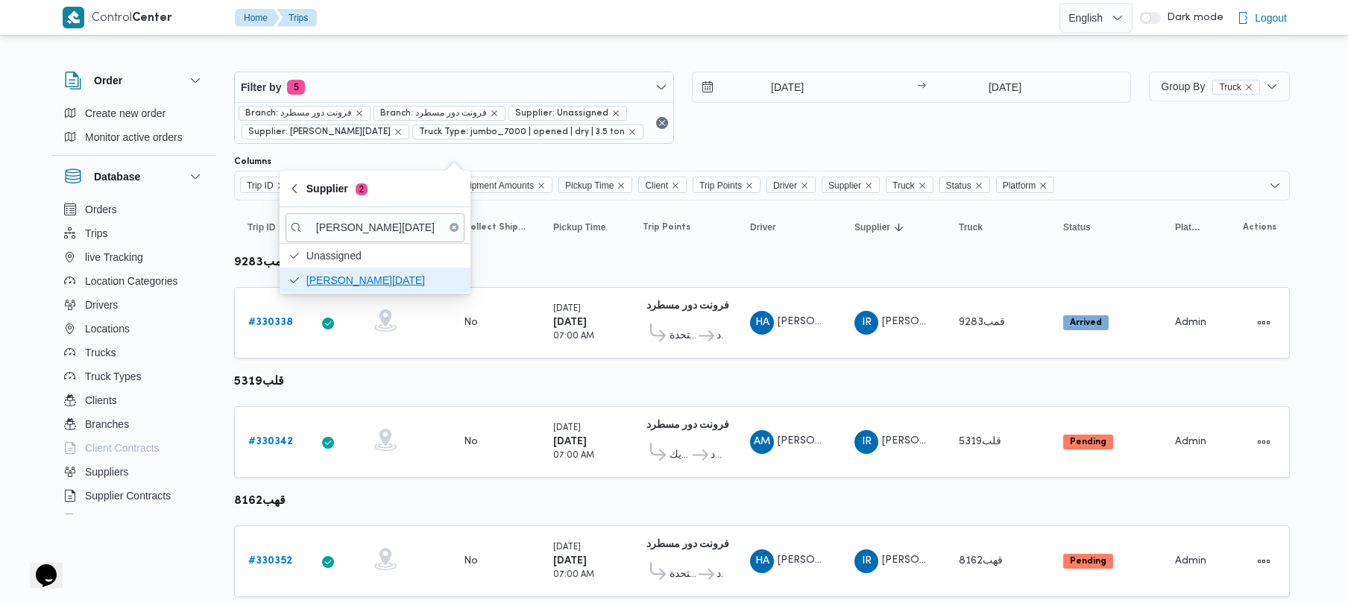
click at [383, 280] on span "[PERSON_NAME][DATE]" at bounding box center [384, 280] width 155 height 18
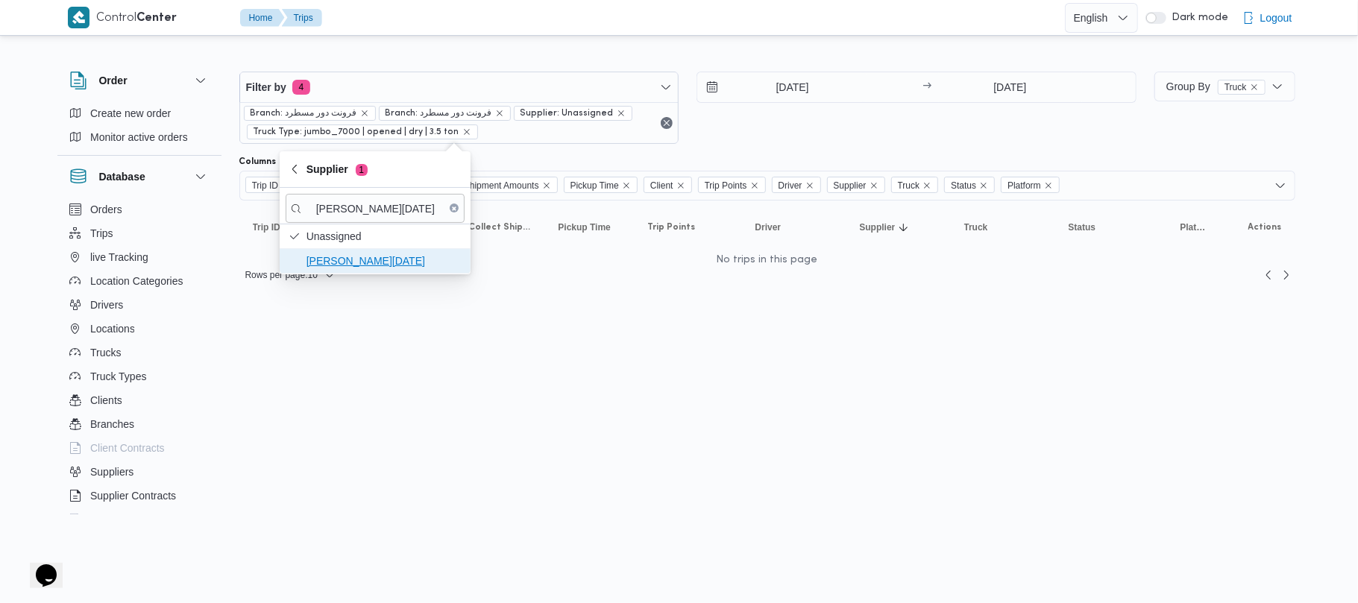
click at [380, 268] on span "[PERSON_NAME][DATE]" at bounding box center [384, 261] width 155 height 18
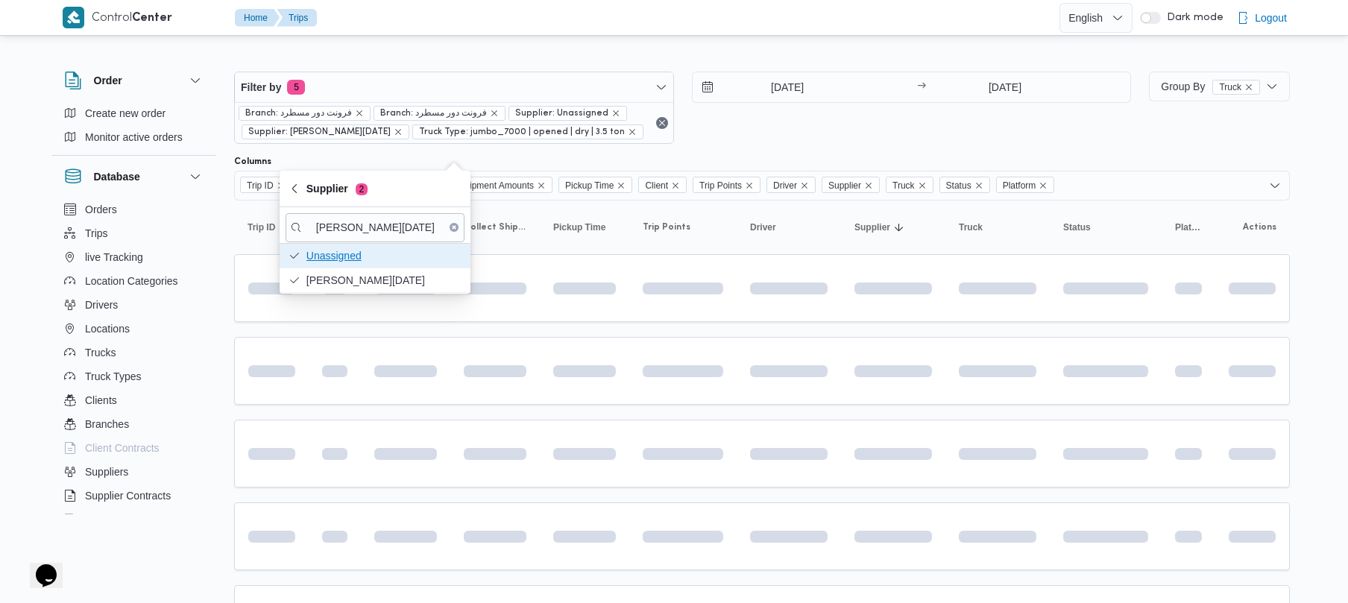
click at [349, 251] on span "Unassigned" at bounding box center [384, 256] width 155 height 18
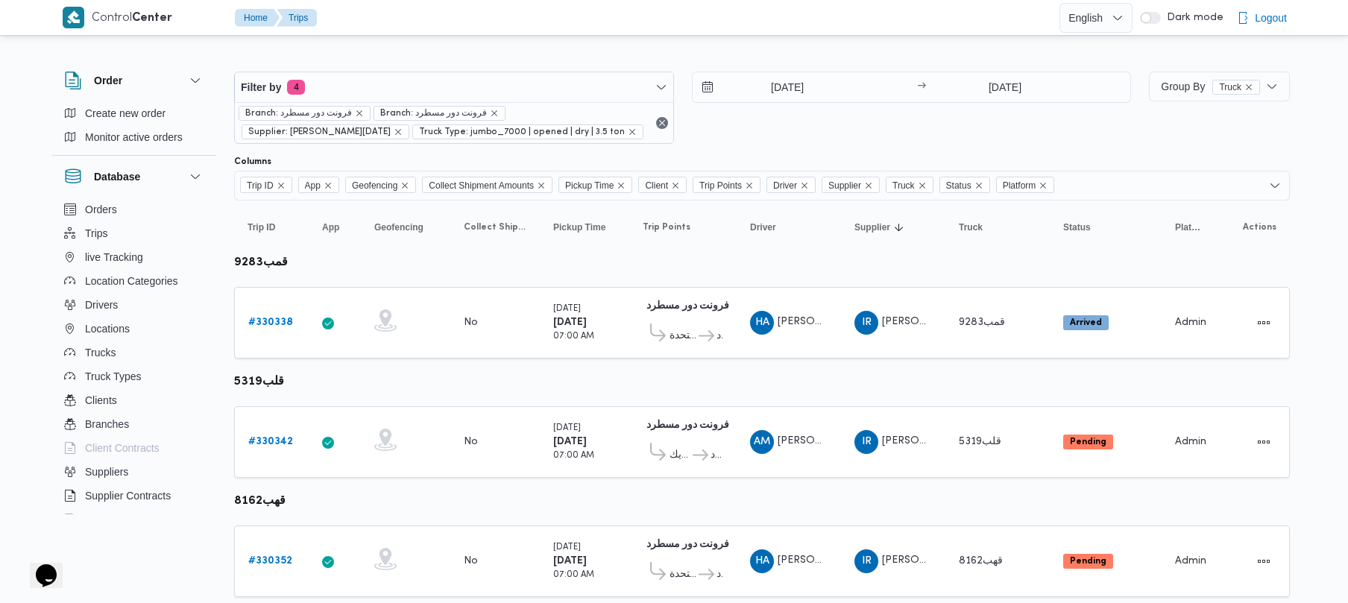
click at [823, 132] on div "14/8/2025 → 14/8/2025" at bounding box center [912, 108] width 440 height 72
click at [750, 144] on div "14/8/2025 → 14/8/2025" at bounding box center [912, 108] width 440 height 72
click at [786, 102] on div "14/8/2025 → 14/8/2025" at bounding box center [912, 87] width 440 height 31
click at [783, 81] on input "14/8/2025" at bounding box center [777, 87] width 169 height 30
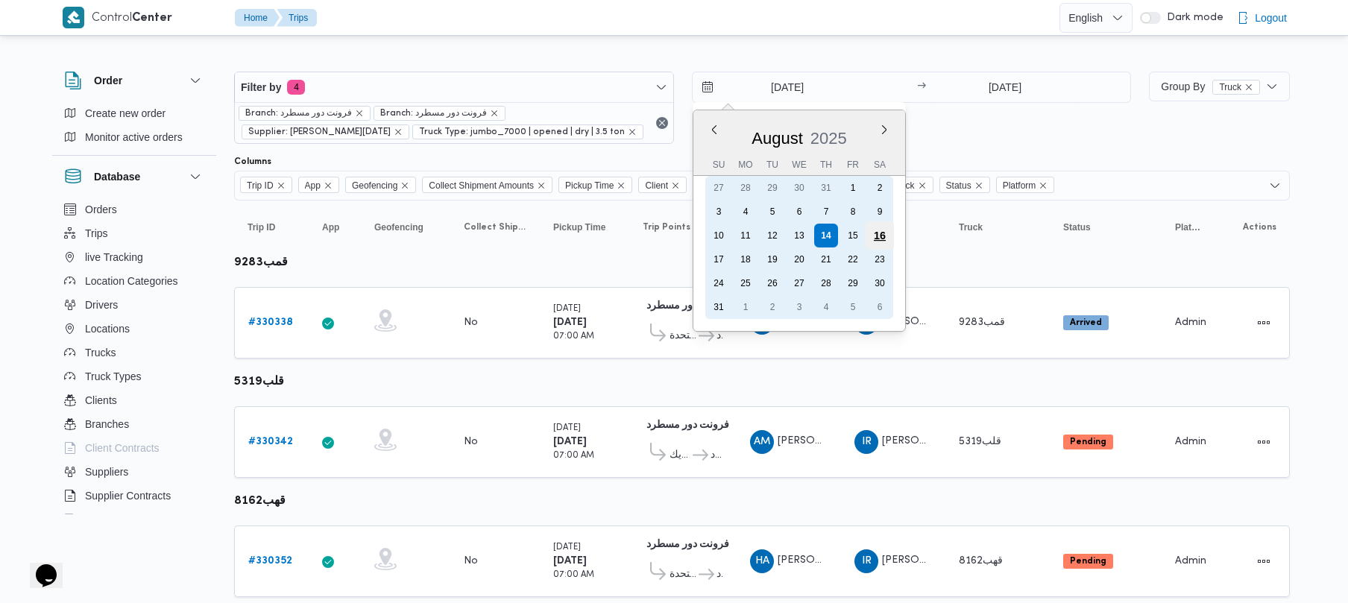
click at [889, 242] on div "16" at bounding box center [879, 236] width 28 height 28
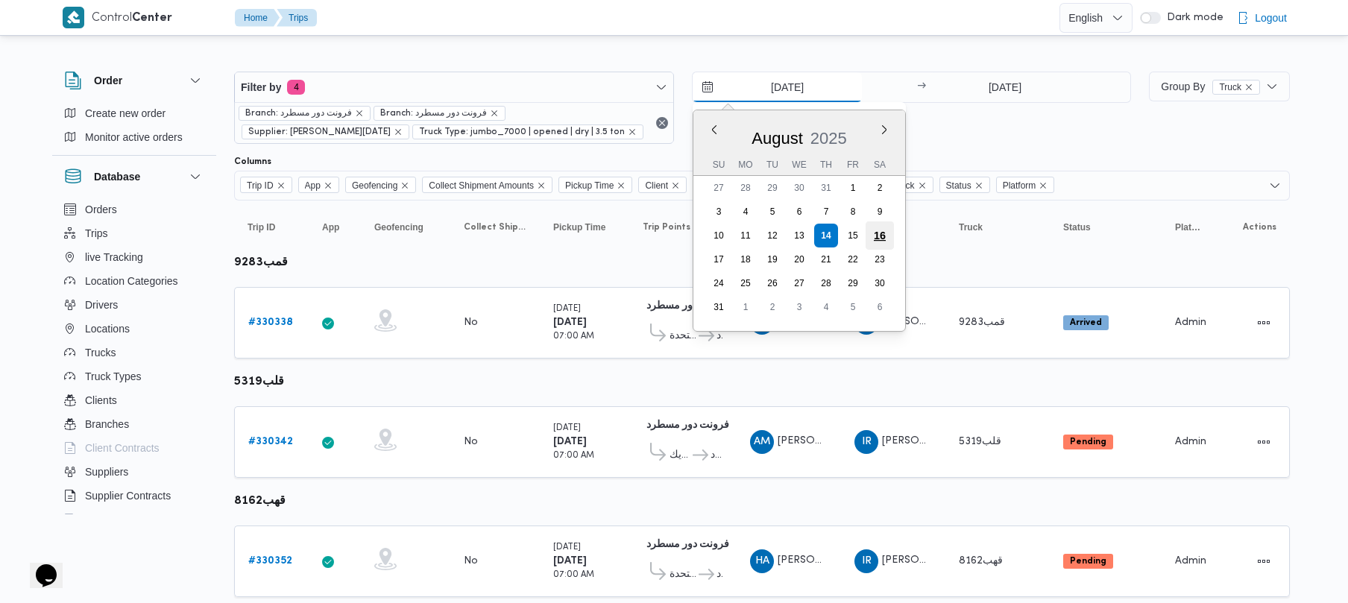
type input "16/8/2025"
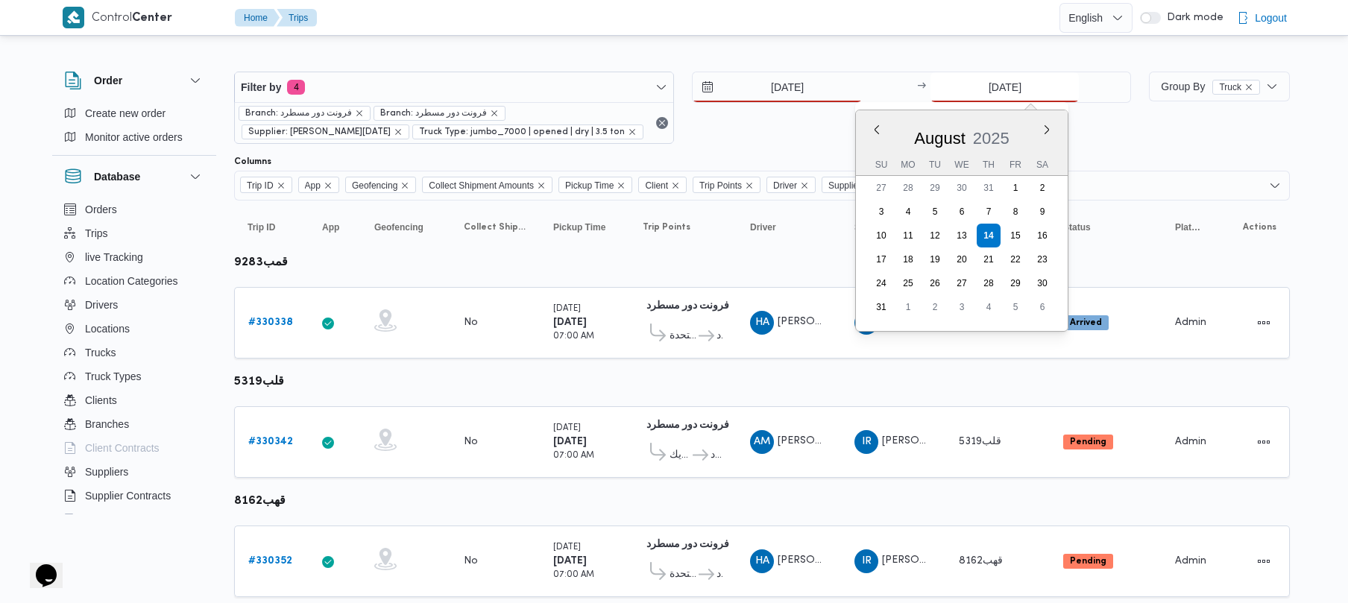
click at [990, 78] on input "14/8/2025" at bounding box center [1005, 87] width 148 height 30
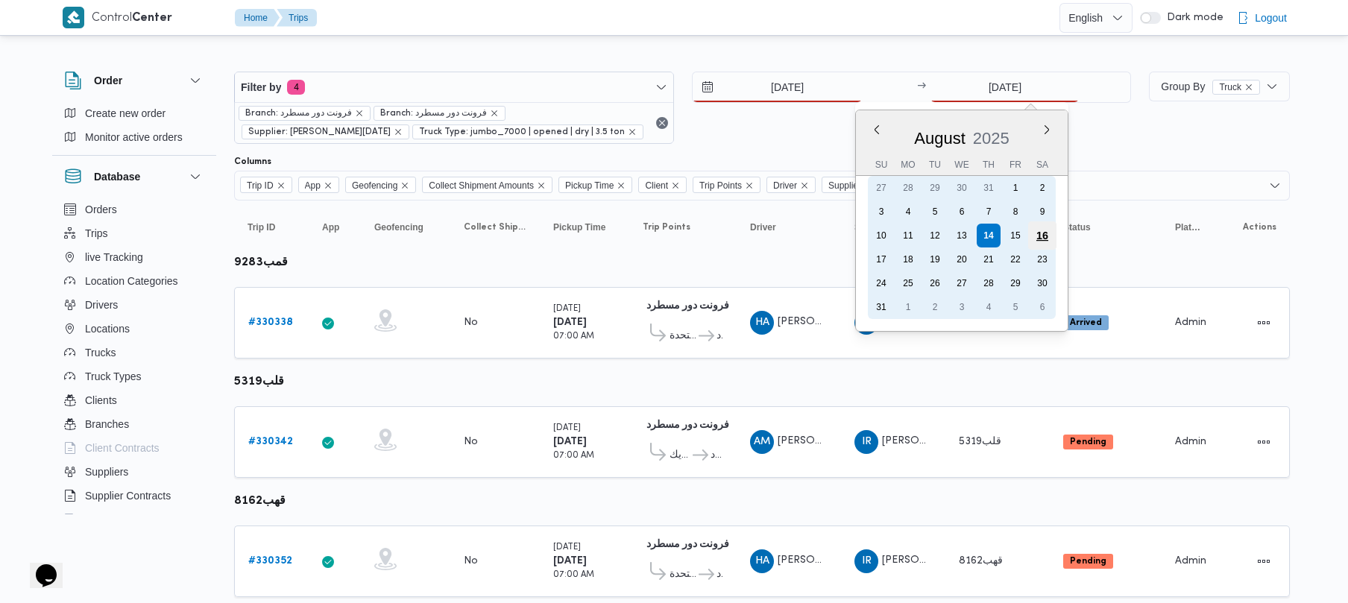
click at [1048, 236] on div "16" at bounding box center [1042, 236] width 28 height 28
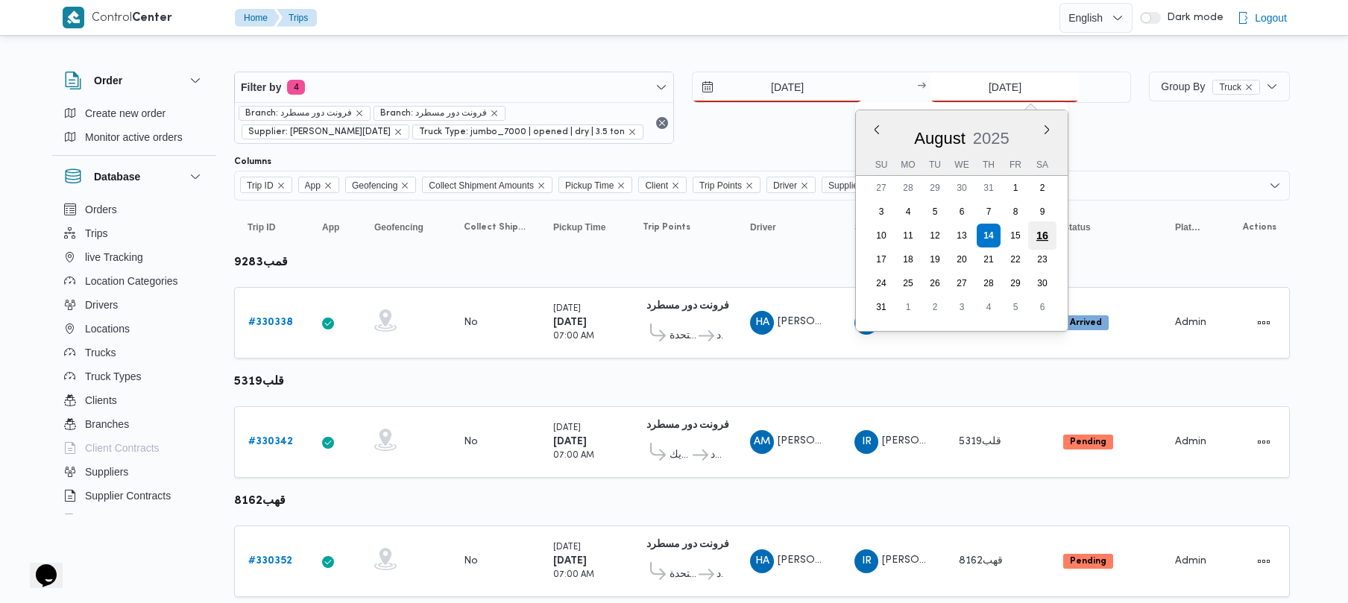
type input "16/8/2025"
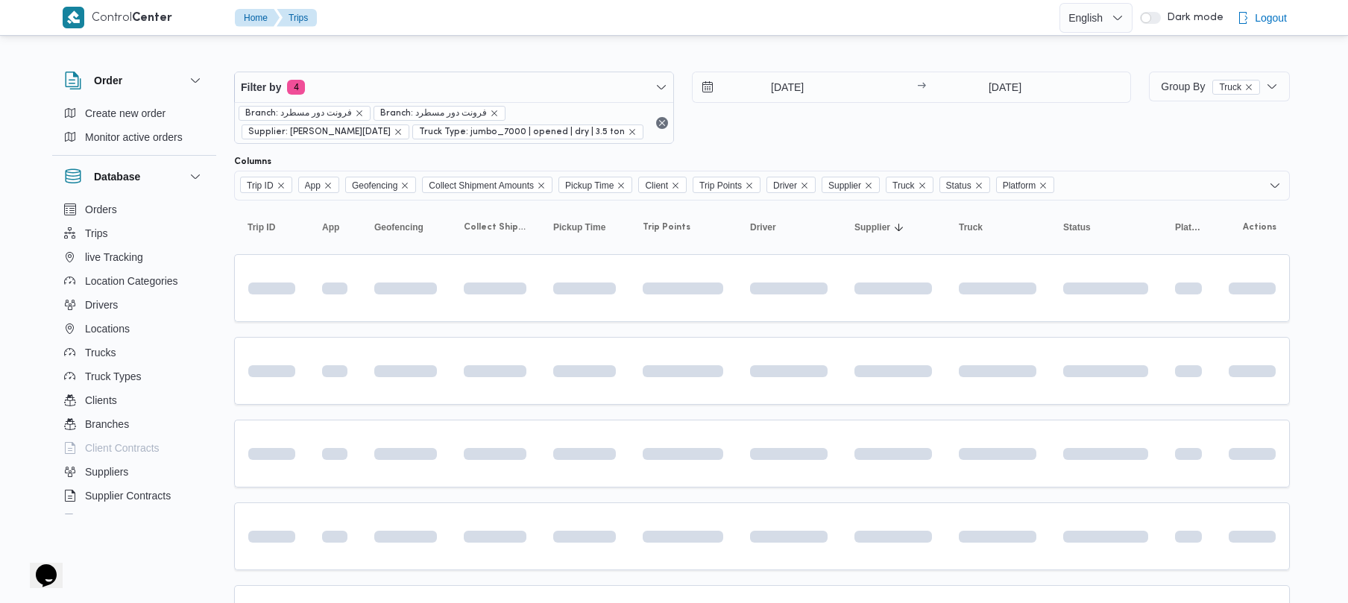
click at [937, 131] on div "16/8/2025 → 16/8/2025" at bounding box center [912, 108] width 440 height 72
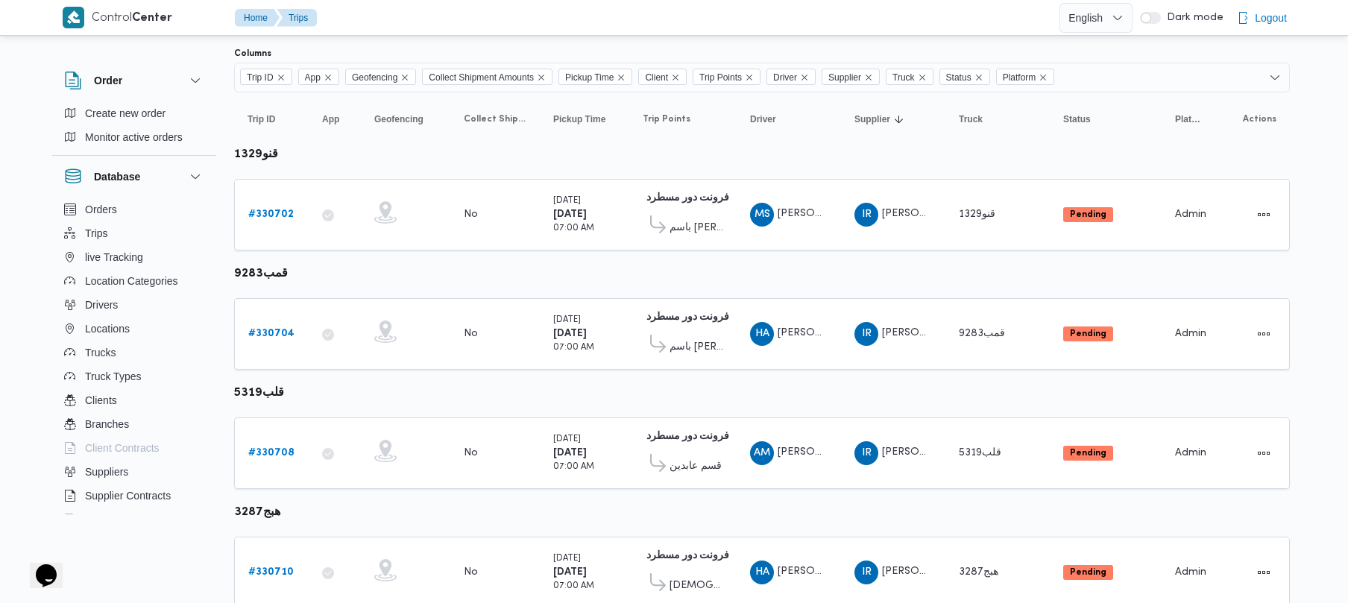
scroll to position [84, 0]
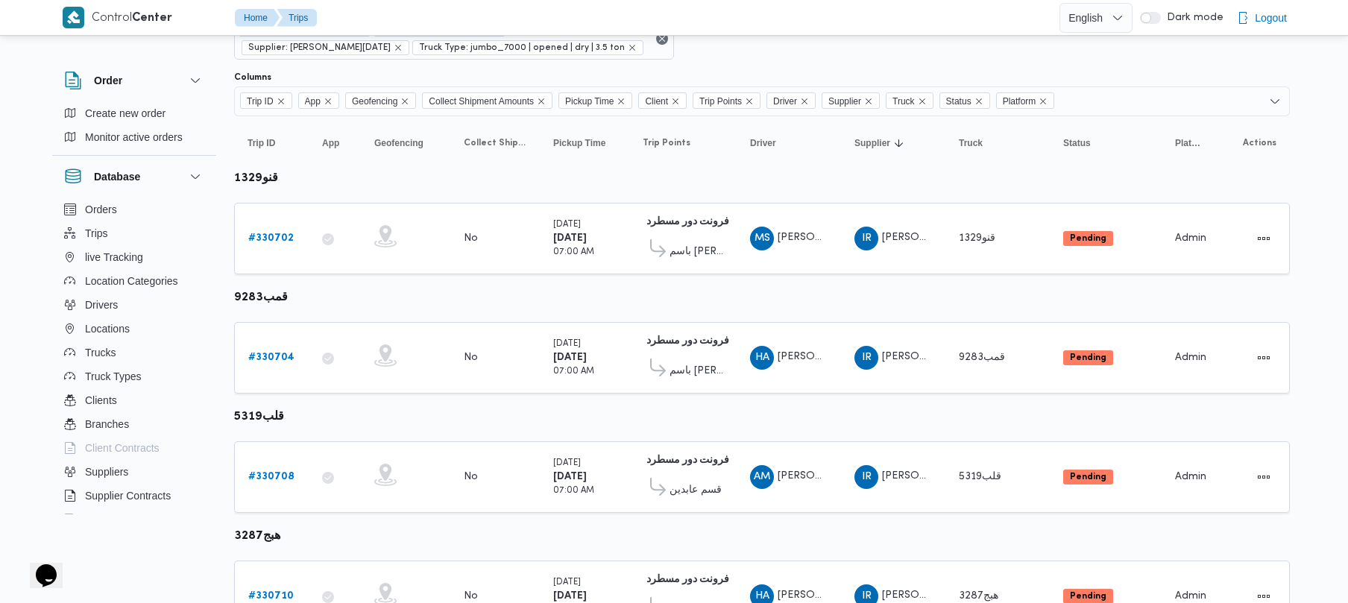
click at [1341, 260] on div "Control Center Home Trips English عربي Dark mode Logout Order Create new order …" at bounding box center [674, 594] width 1348 height 1356
click at [278, 243] on b "# 330702" at bounding box center [270, 238] width 45 height 10
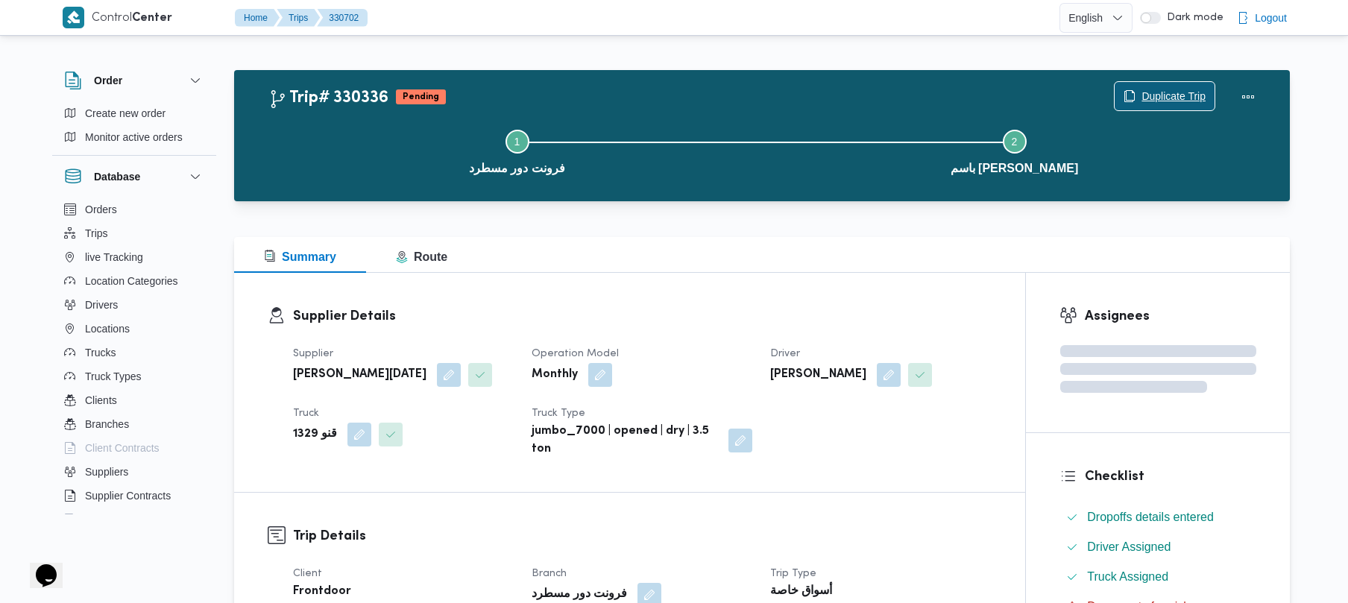
click at [1155, 90] on span "Duplicate Trip" at bounding box center [1174, 96] width 64 height 18
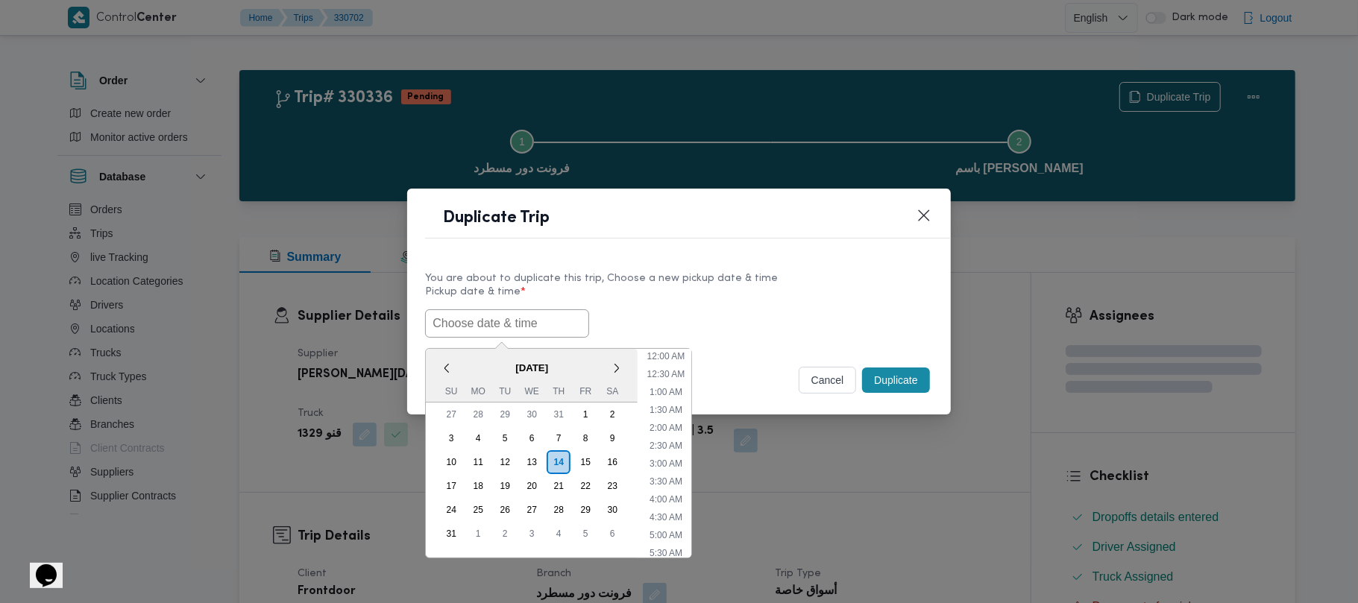
drag, startPoint x: 555, startPoint y: 328, endPoint x: 568, endPoint y: 327, distance: 12.8
click at [555, 328] on input "text" at bounding box center [507, 324] width 164 height 28
paste input "18/08/2025 7:00AM"
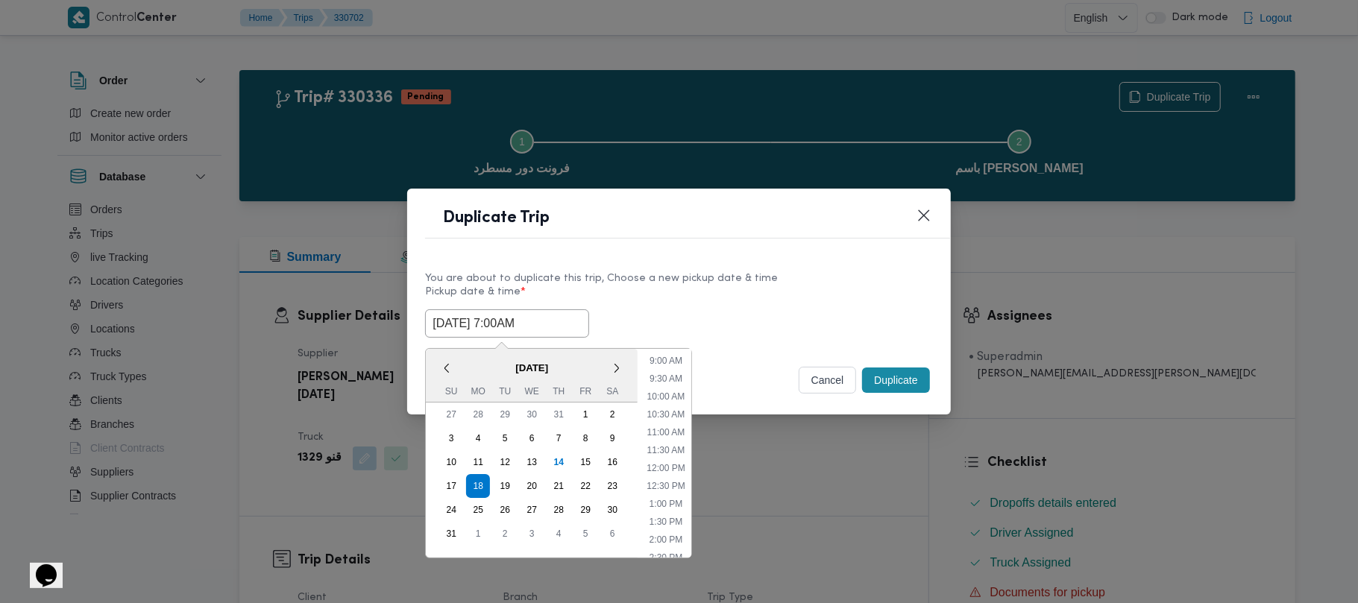
type input "18/08/2025 7:00AM"
drag, startPoint x: 726, startPoint y: 300, endPoint x: 835, endPoint y: 354, distance: 121.4
click at [728, 300] on label "Pickup date & time *" at bounding box center [678, 297] width 507 height 23
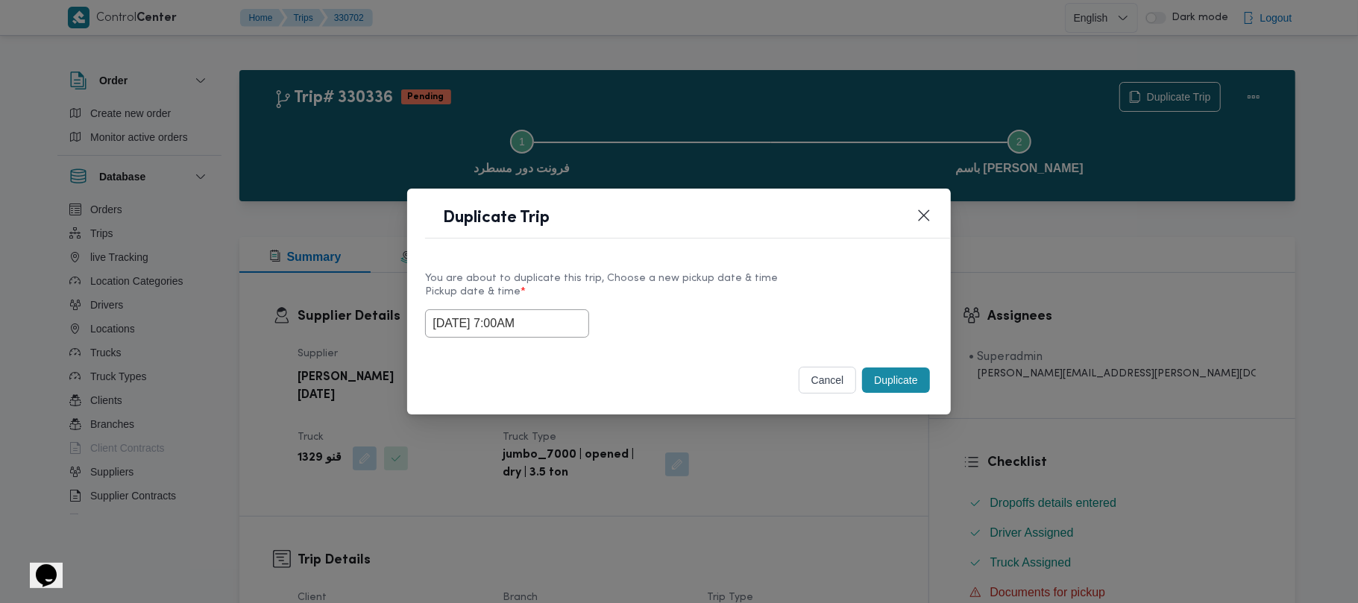
click at [878, 368] on div "Duplicate" at bounding box center [895, 380] width 73 height 31
click at [883, 376] on button "Duplicate" at bounding box center [895, 380] width 67 height 25
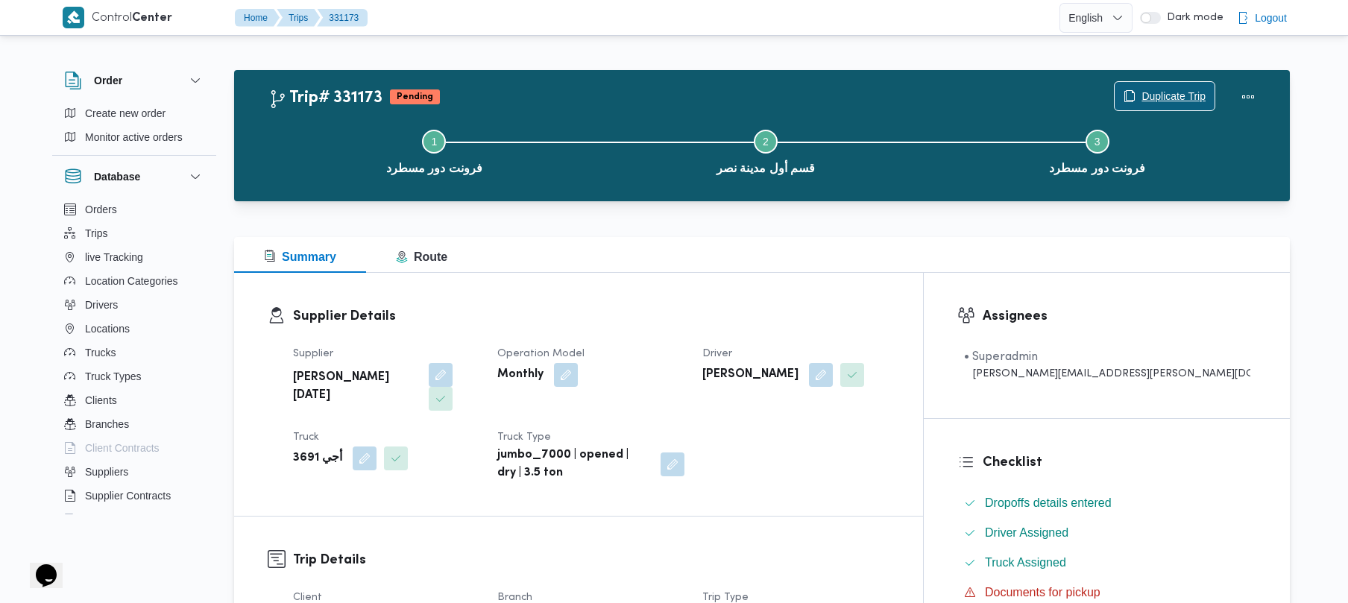
click at [1179, 99] on span "Duplicate Trip" at bounding box center [1174, 96] width 64 height 18
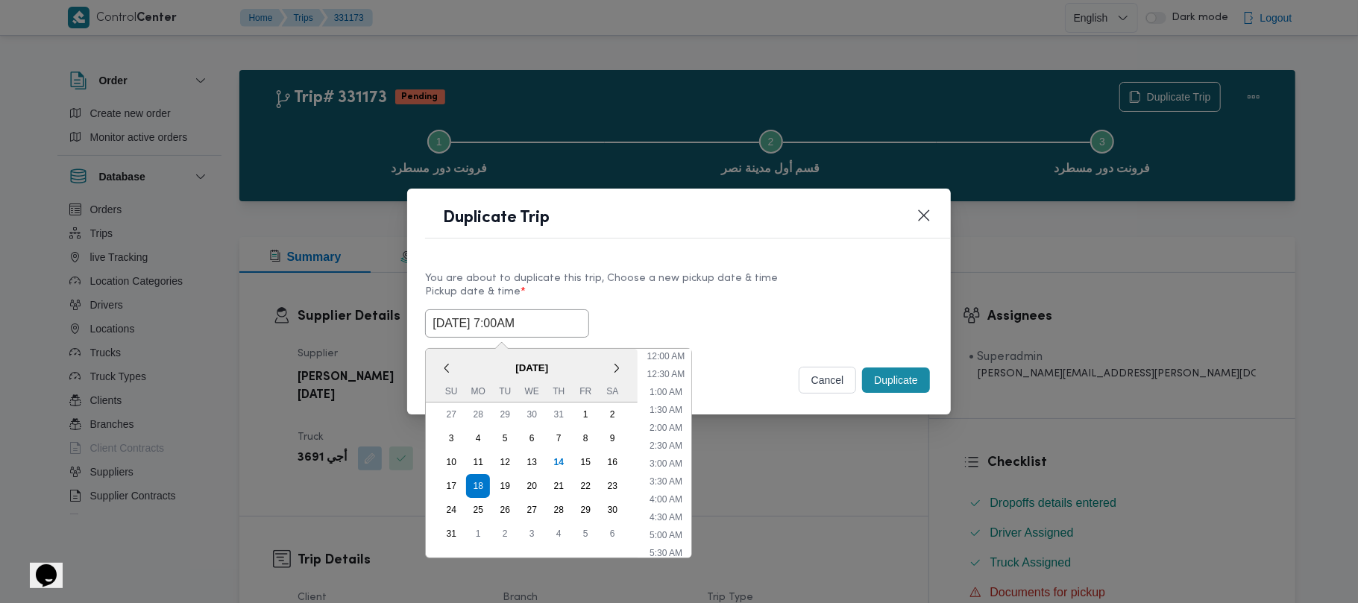
drag, startPoint x: 571, startPoint y: 321, endPoint x: 555, endPoint y: 418, distance: 98.2
click at [571, 321] on input "[DATE] 7:00AM" at bounding box center [507, 324] width 164 height 28
click at [506, 491] on div "19" at bounding box center [505, 486] width 28 height 28
type input "[DATE] 7:00AM"
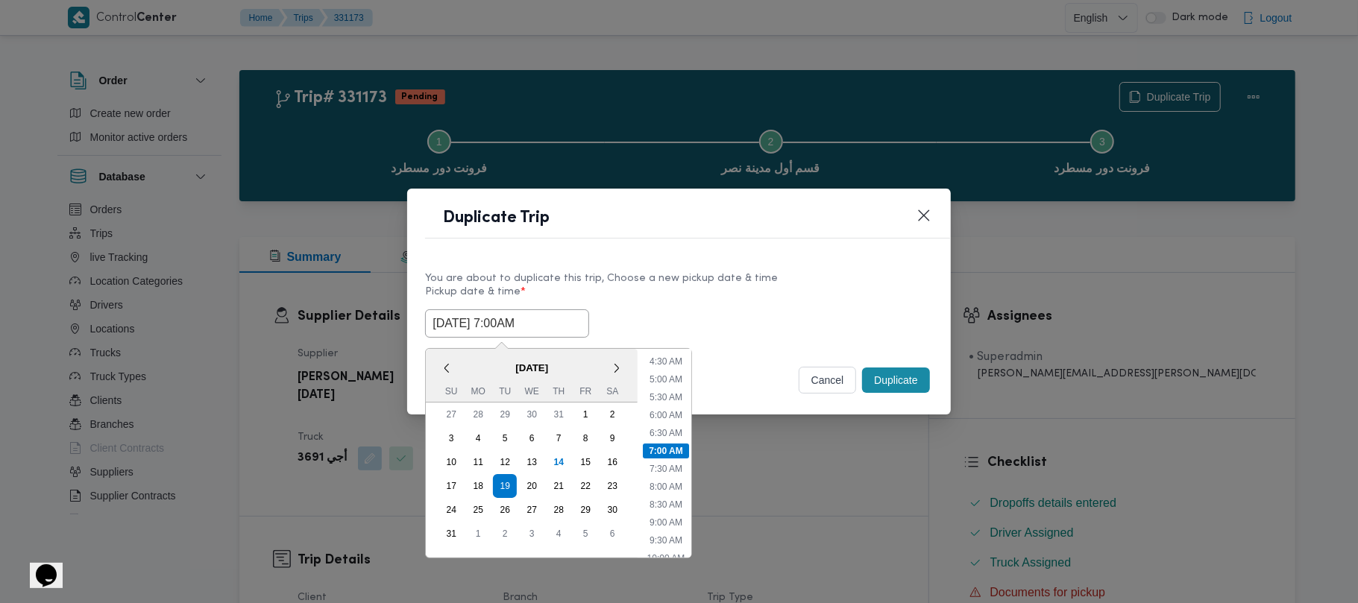
click at [701, 271] on div "You are about to duplicate this trip, Choose a new pickup date & time" at bounding box center [678, 279] width 507 height 16
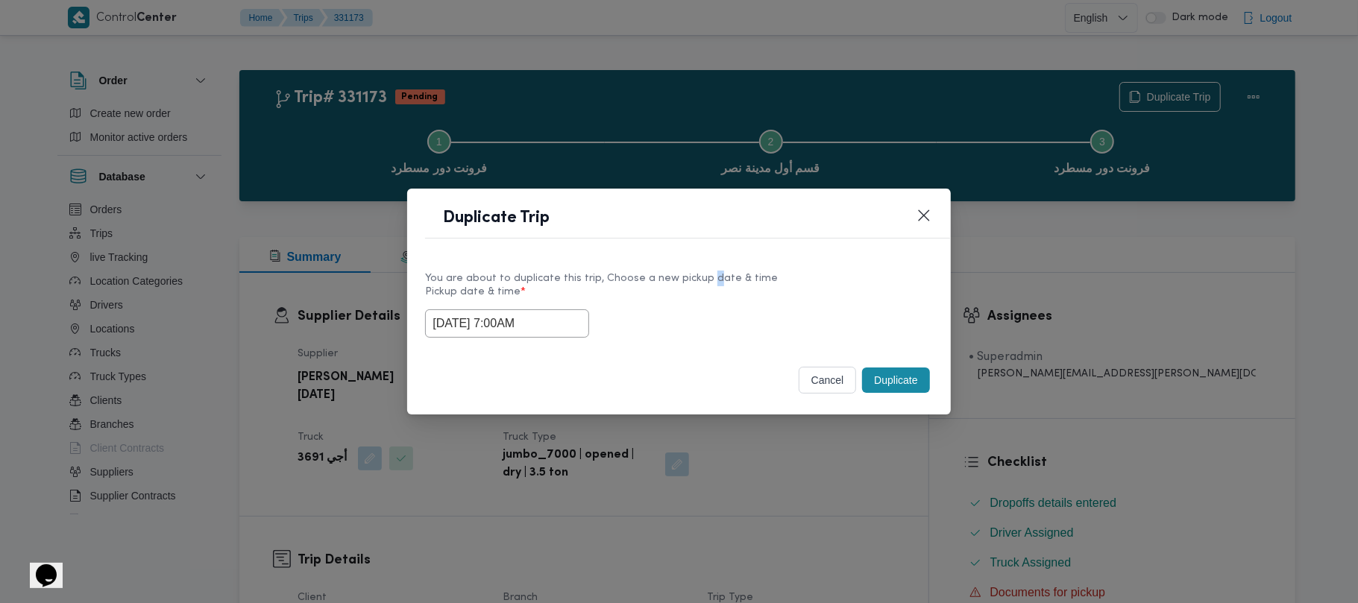
click at [892, 377] on button "Duplicate" at bounding box center [895, 380] width 67 height 25
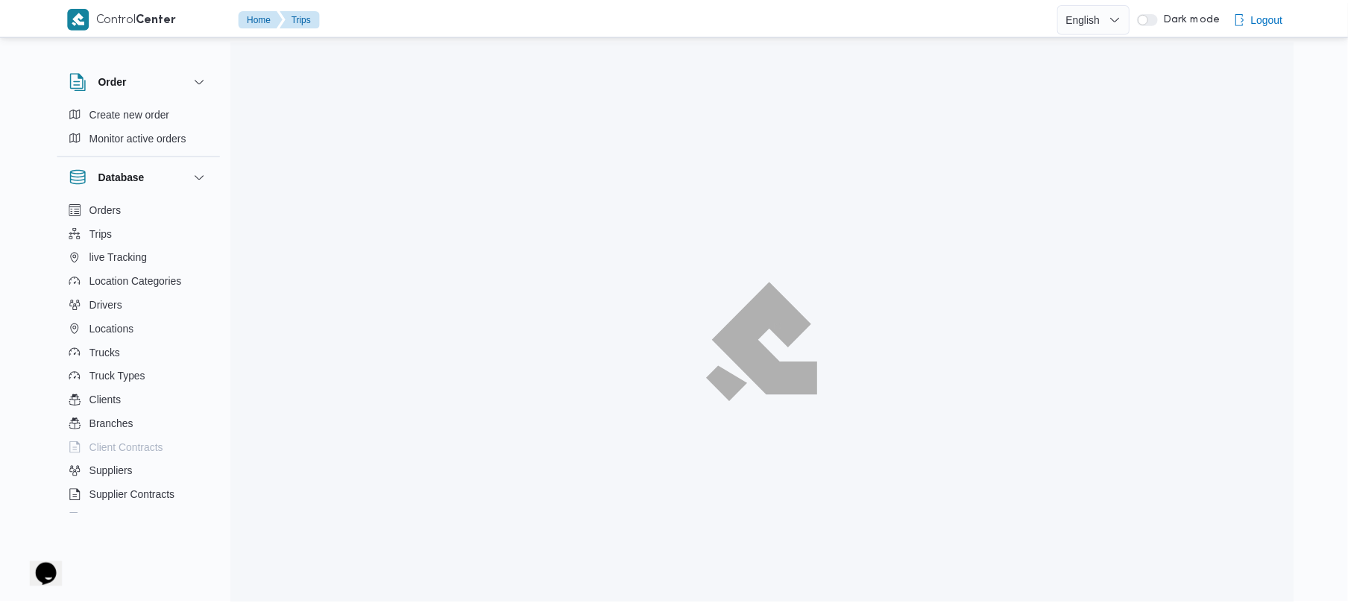
scroll to position [84, 0]
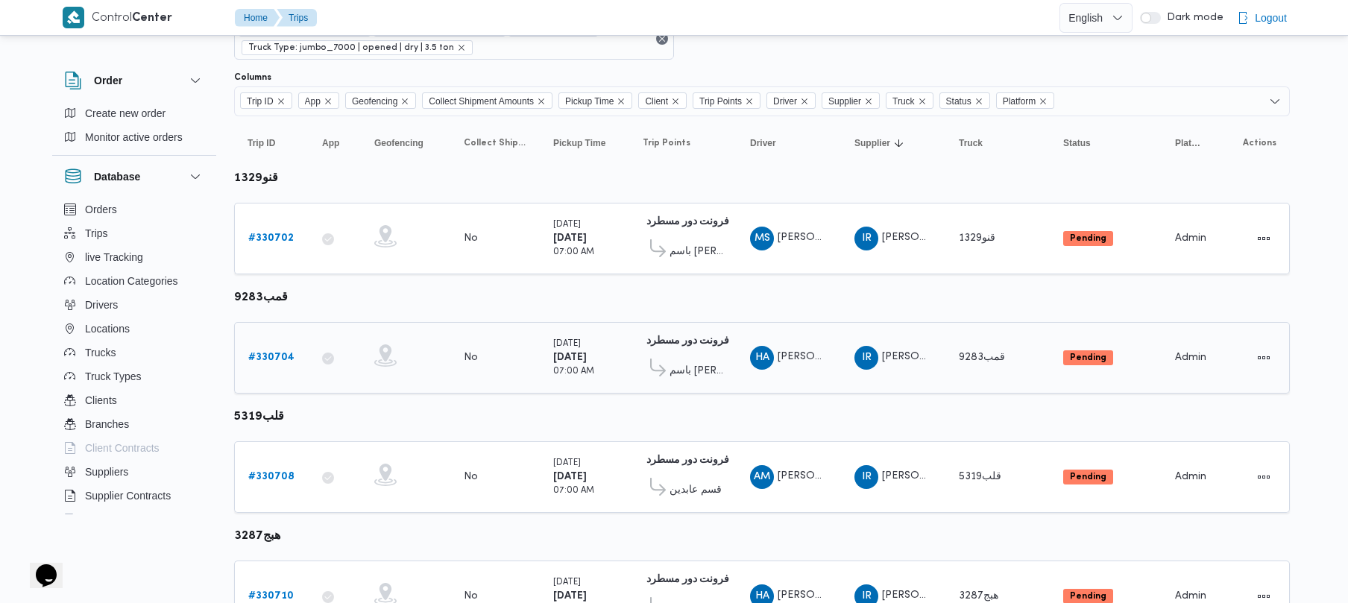
click at [263, 353] on b "# 330704" at bounding box center [271, 358] width 46 height 10
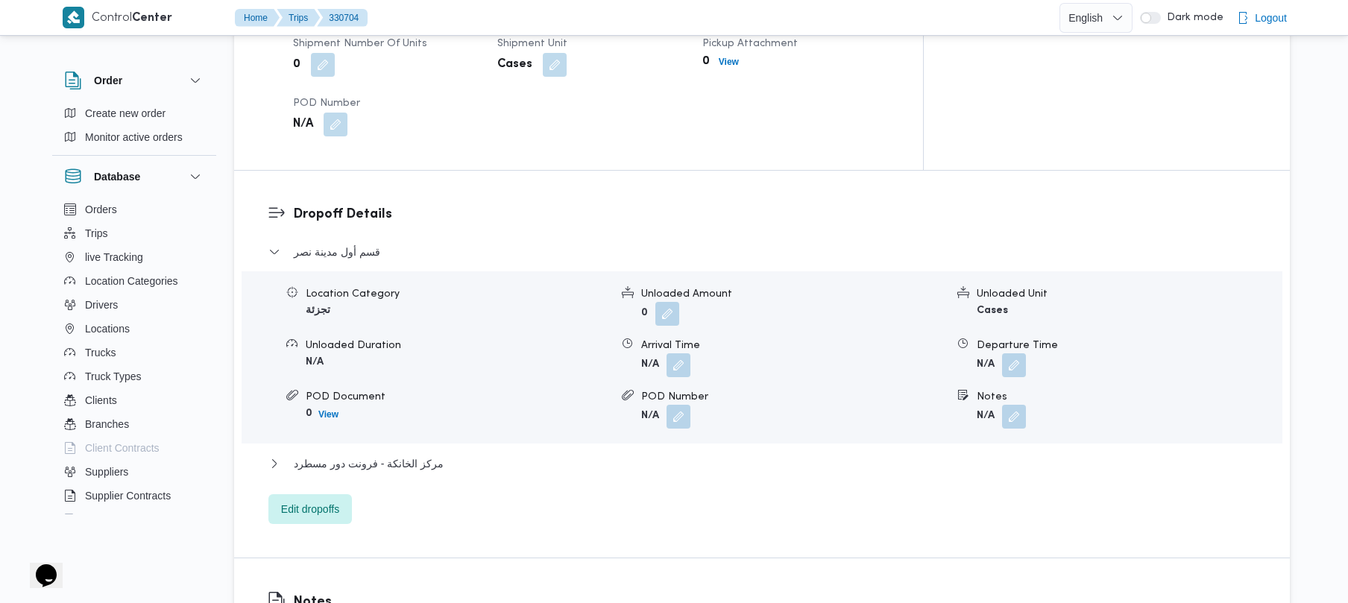
scroll to position [1140, 0]
click at [306, 497] on span "Edit dropoffs" at bounding box center [310, 506] width 58 height 18
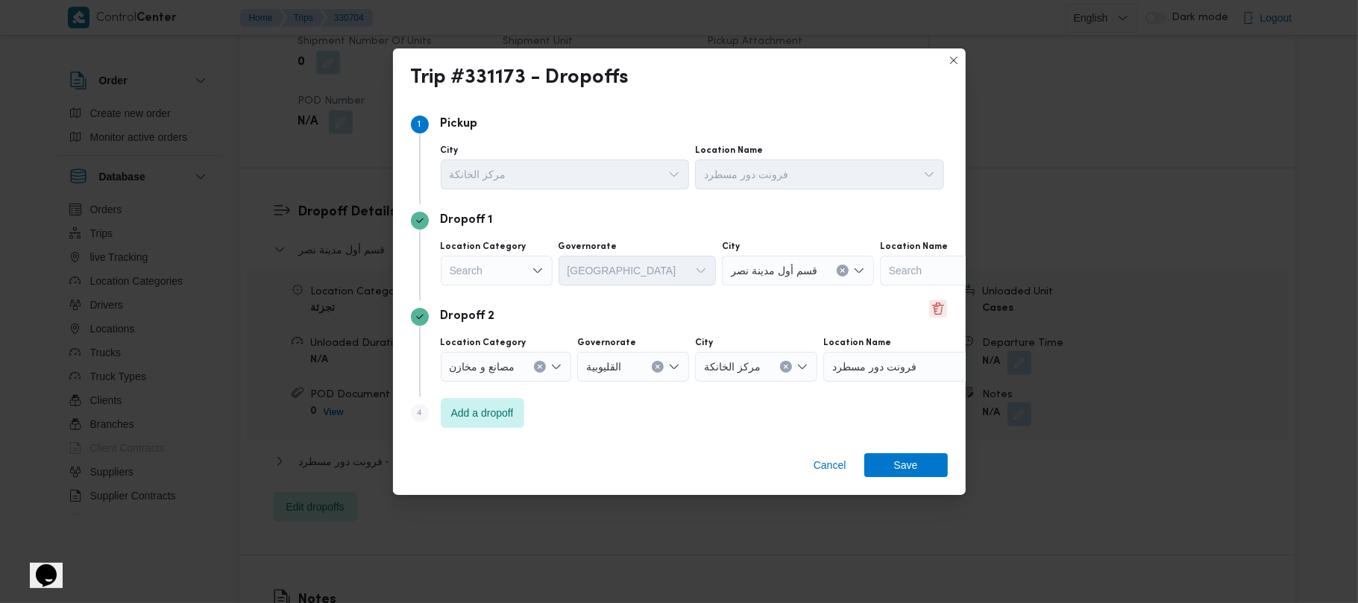
click at [937, 299] on div "Dropoff 1 Location Category Search Governorate القاهرة City قسم أول مدينة نصر L…" at bounding box center [679, 252] width 537 height 96
click at [937, 311] on button "Delete" at bounding box center [938, 309] width 18 height 18
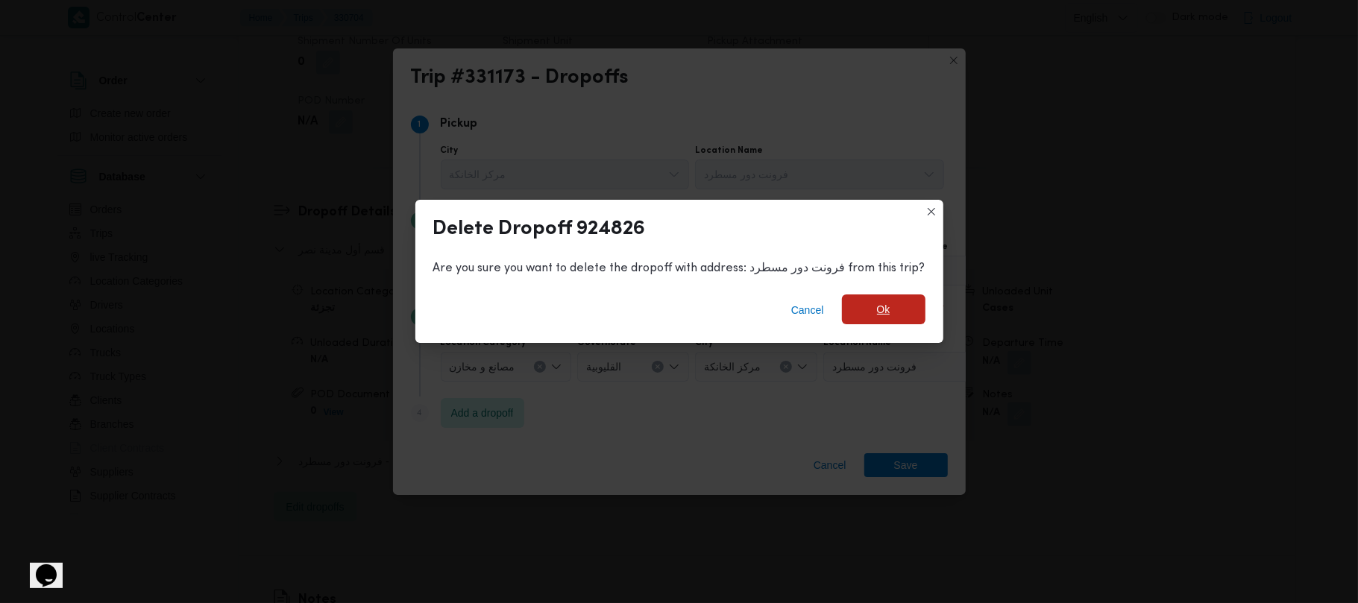
click at [902, 306] on span "Ok" at bounding box center [884, 310] width 84 height 30
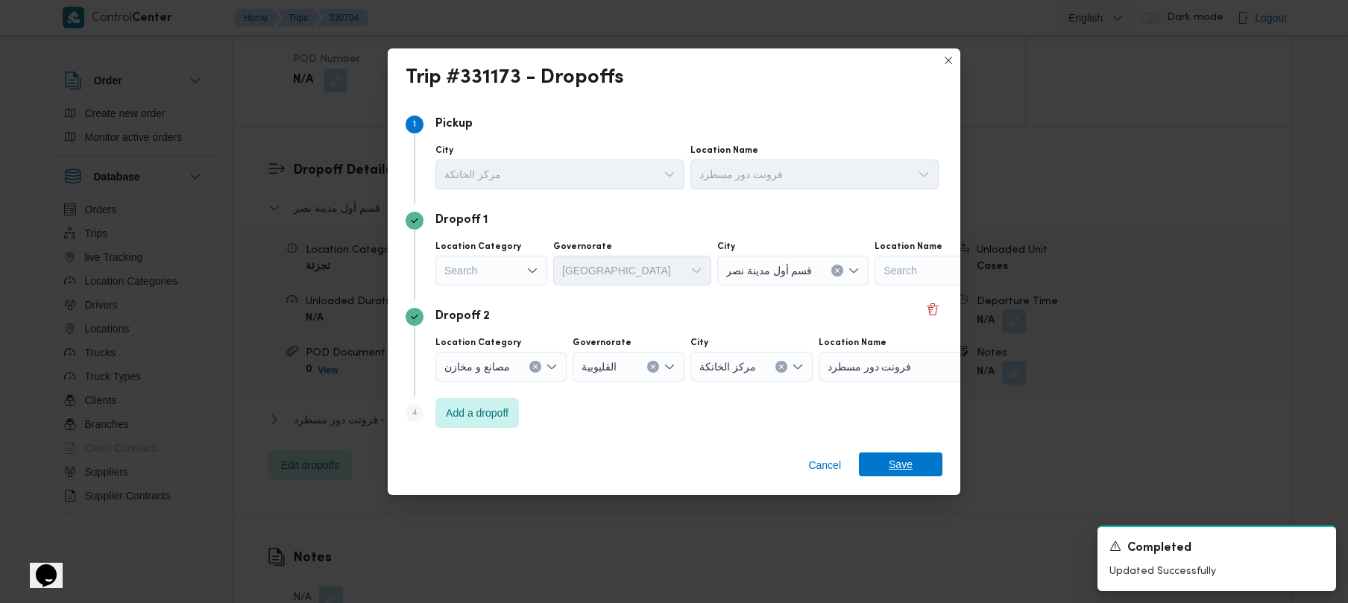
click at [902, 463] on span "Save" at bounding box center [901, 465] width 24 height 24
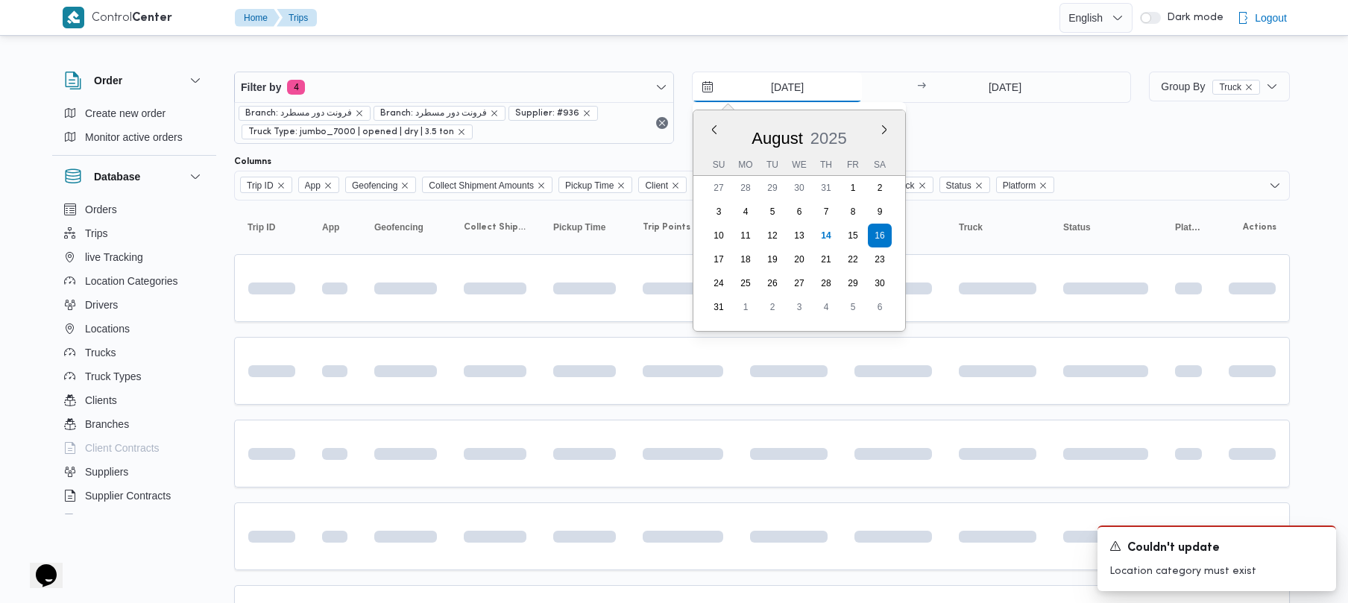
click at [832, 81] on input "[DATE]" at bounding box center [777, 87] width 169 height 30
click at [1036, 122] on div "16/8/2025 Previous Month Next month August 2025 August 2025 Su Mo Tu We Th Fr S…" at bounding box center [912, 108] width 440 height 72
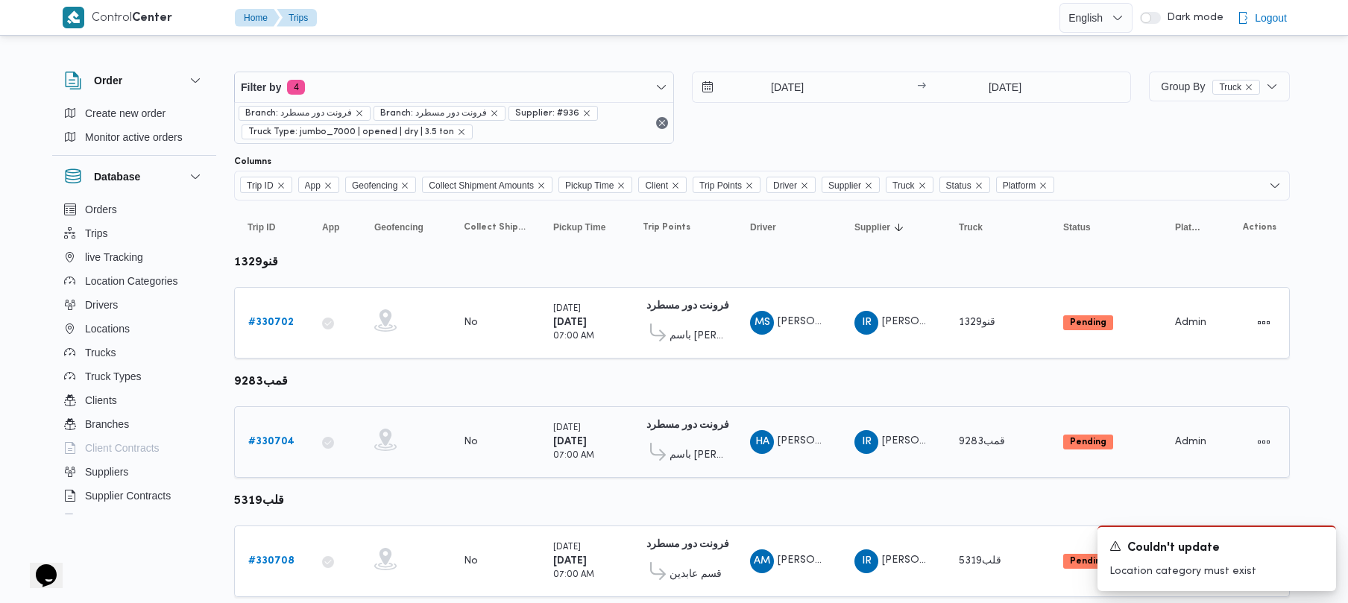
click at [283, 430] on div "# 330704" at bounding box center [271, 442] width 59 height 30
click at [283, 447] on b "# 330704" at bounding box center [271, 442] width 46 height 10
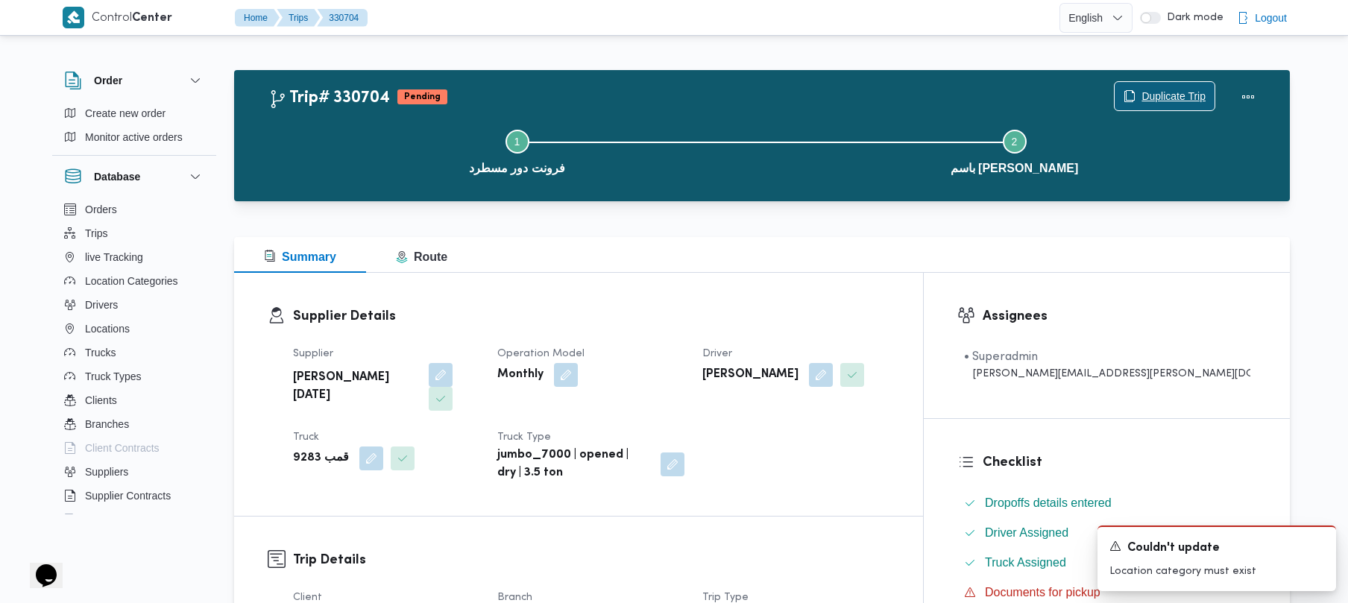
click at [1189, 99] on span "Duplicate Trip" at bounding box center [1174, 96] width 64 height 18
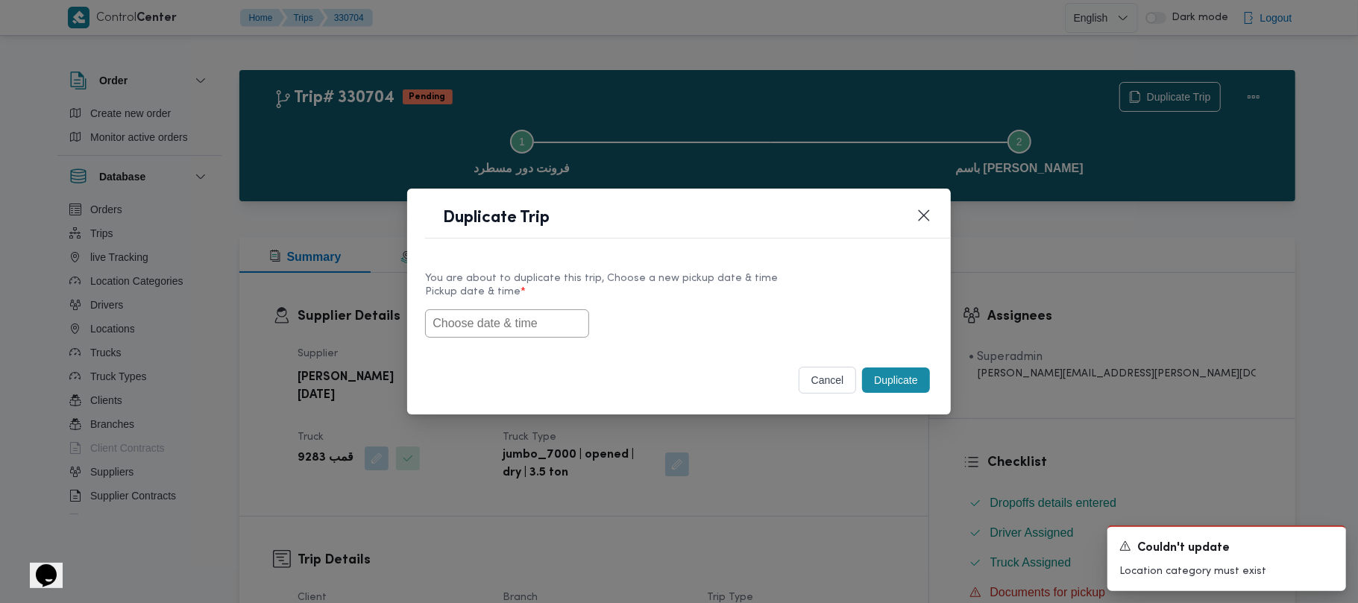
click at [535, 321] on input "text" at bounding box center [507, 324] width 164 height 28
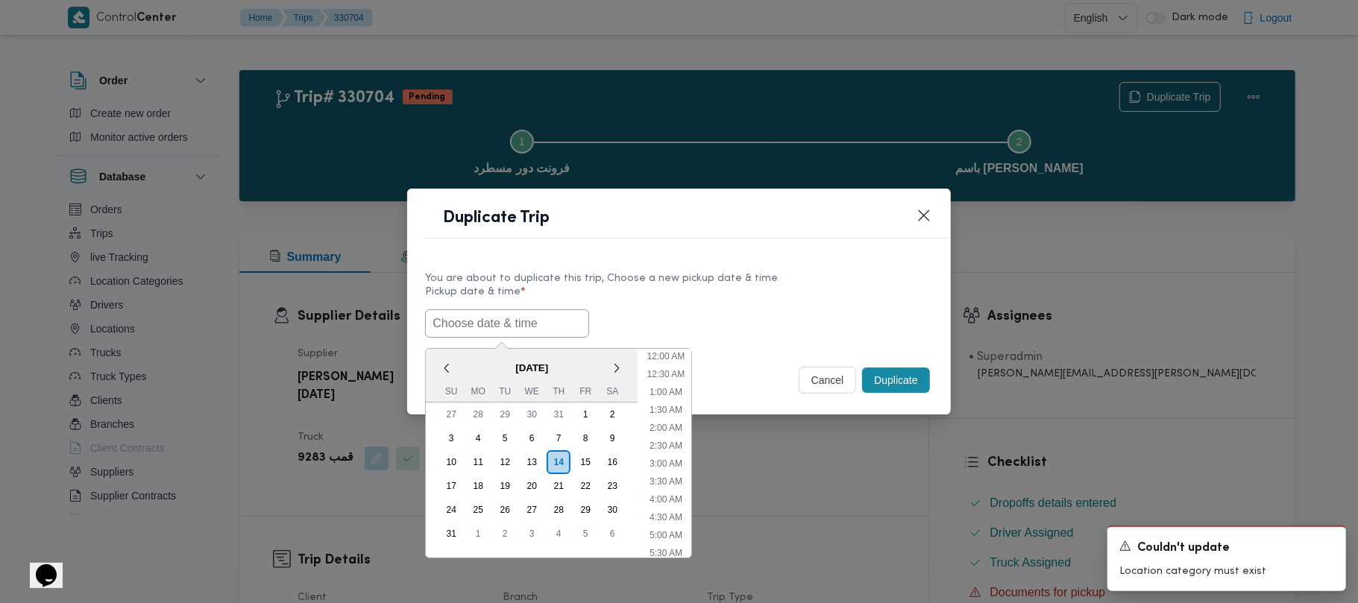
scroll to position [318, 0]
paste input "18/08/2025 7:00AM"
type input "18/08/2025 7:00AM"
click at [694, 323] on div "18/08/2025 7:00AM < August 2025 > Su Mo Tu We Th Fr Sa 27 28 29 30 31 1 2 3 4 5…" at bounding box center [678, 324] width 507 height 28
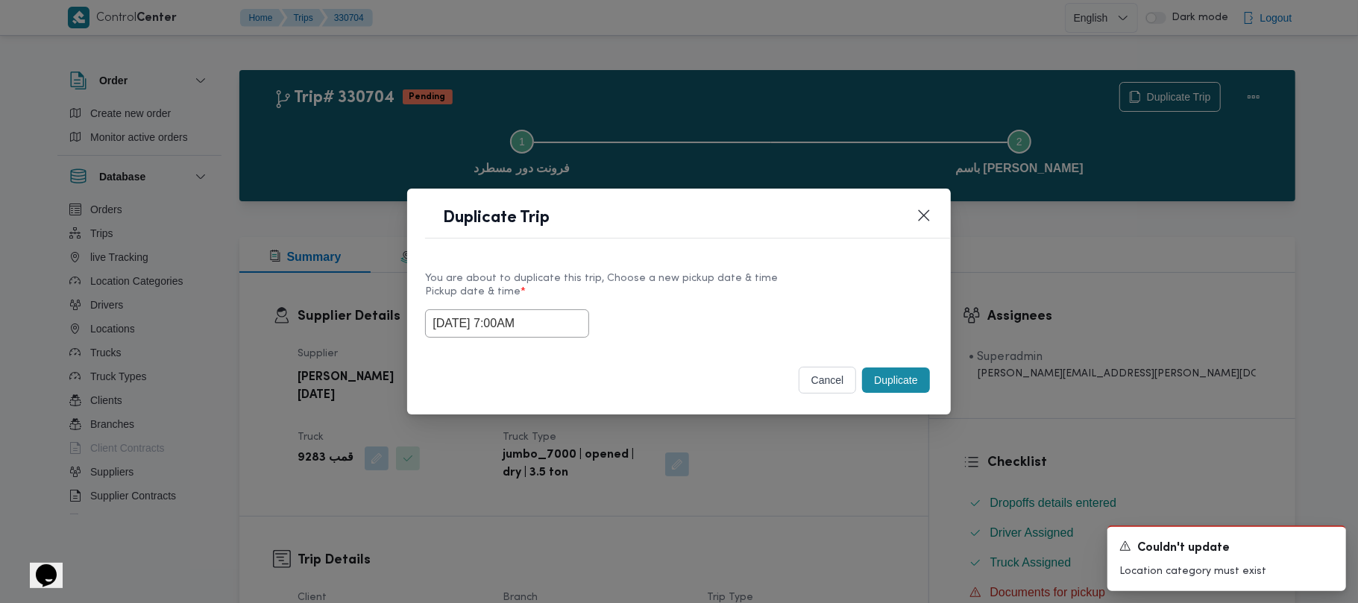
click at [910, 380] on button "Duplicate" at bounding box center [895, 380] width 67 height 25
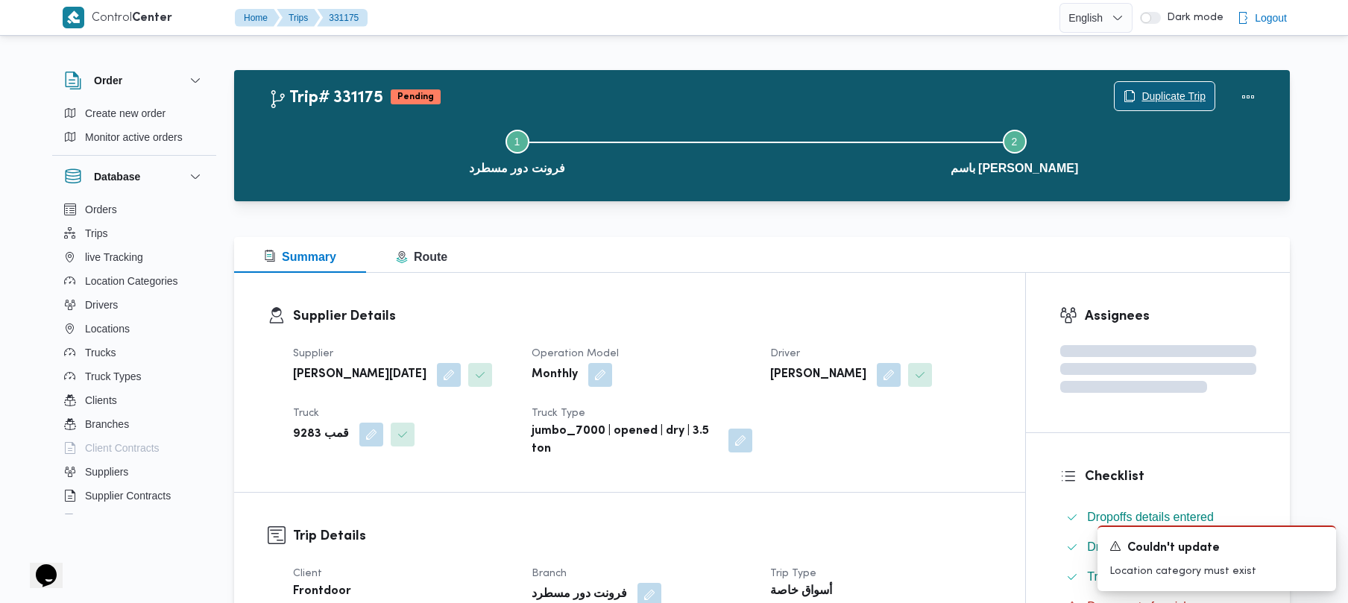
click at [1171, 90] on span "Duplicate Trip" at bounding box center [1174, 96] width 64 height 18
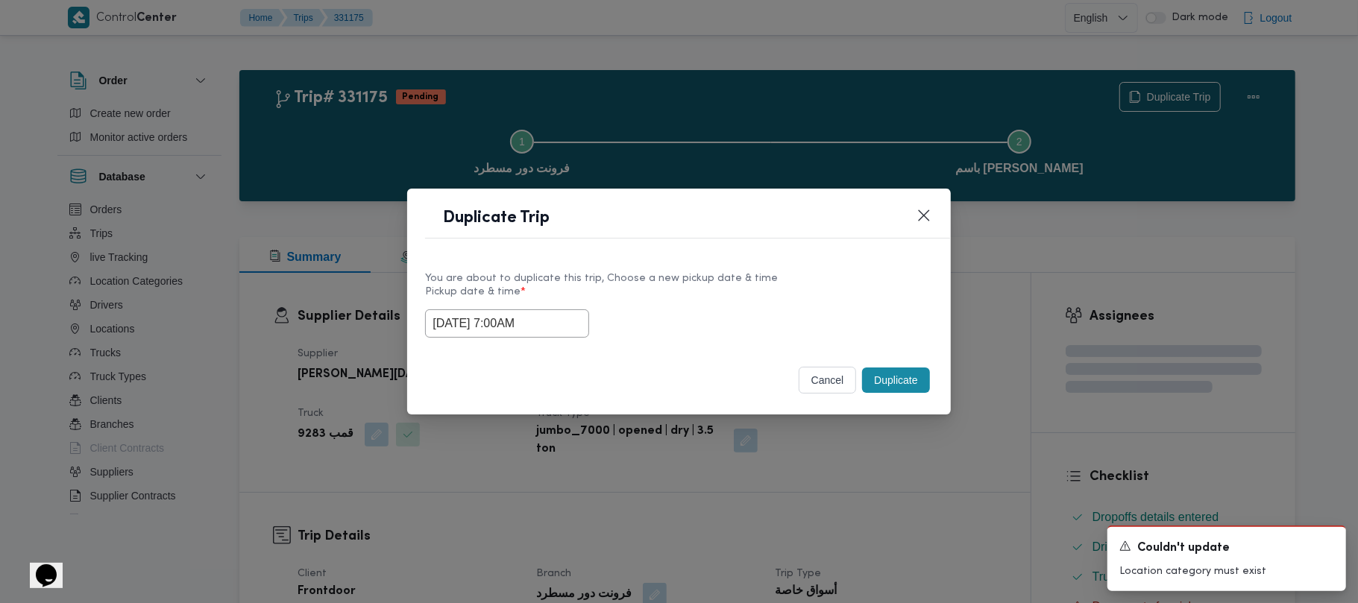
click at [559, 319] on input "18/08/2025 7:00AM" at bounding box center [507, 324] width 164 height 28
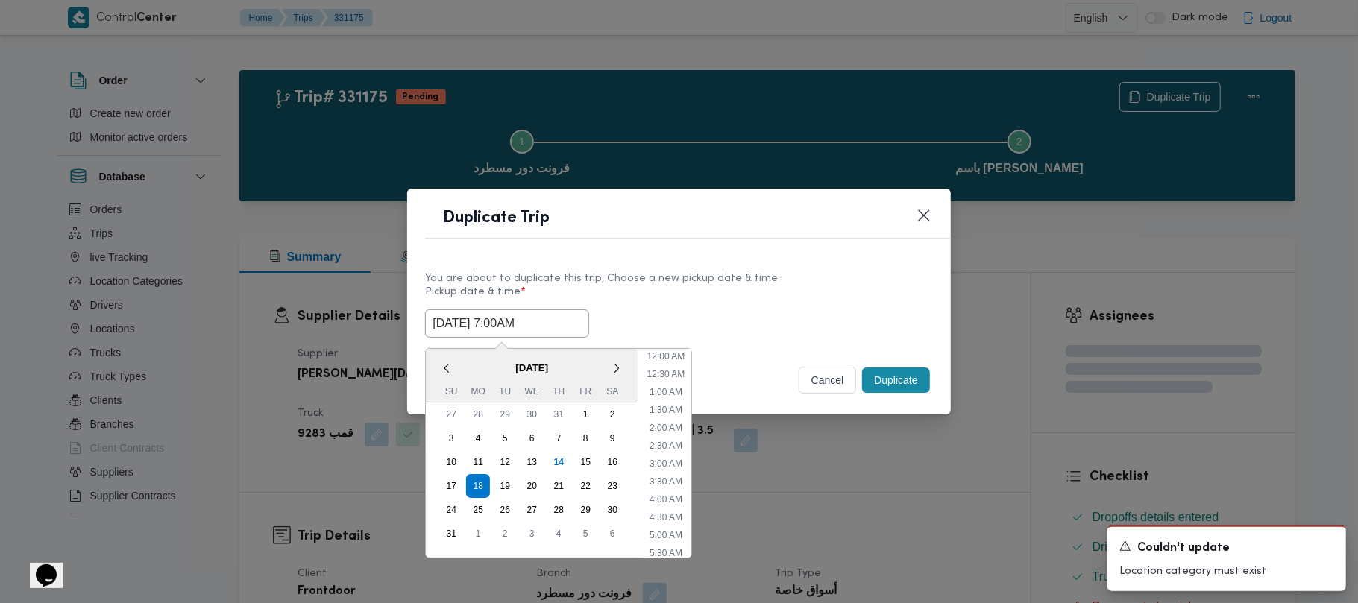
scroll to position [156, 0]
click at [511, 477] on div "19" at bounding box center [505, 486] width 28 height 28
type input "19/08/2025 7:00AM"
click at [708, 279] on div "You are about to duplicate this trip, Choose a new pickup date & time" at bounding box center [678, 279] width 507 height 16
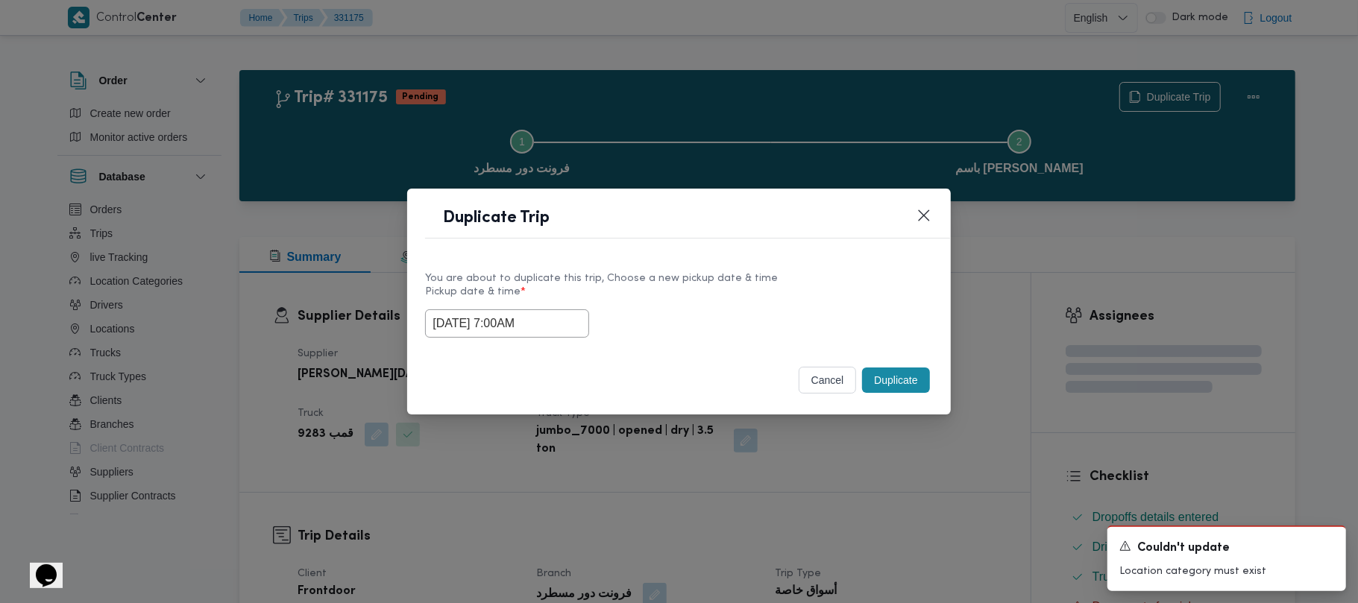
click at [892, 380] on button "Duplicate" at bounding box center [895, 380] width 67 height 25
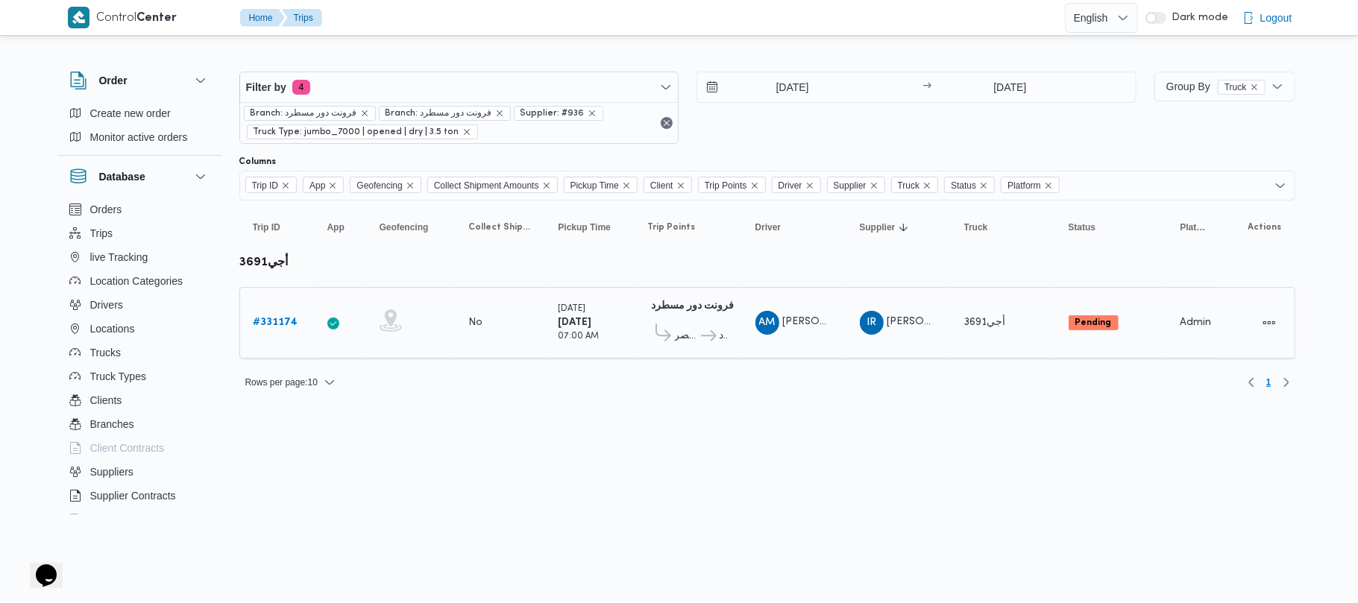
click at [270, 327] on b "# 331174" at bounding box center [276, 323] width 45 height 10
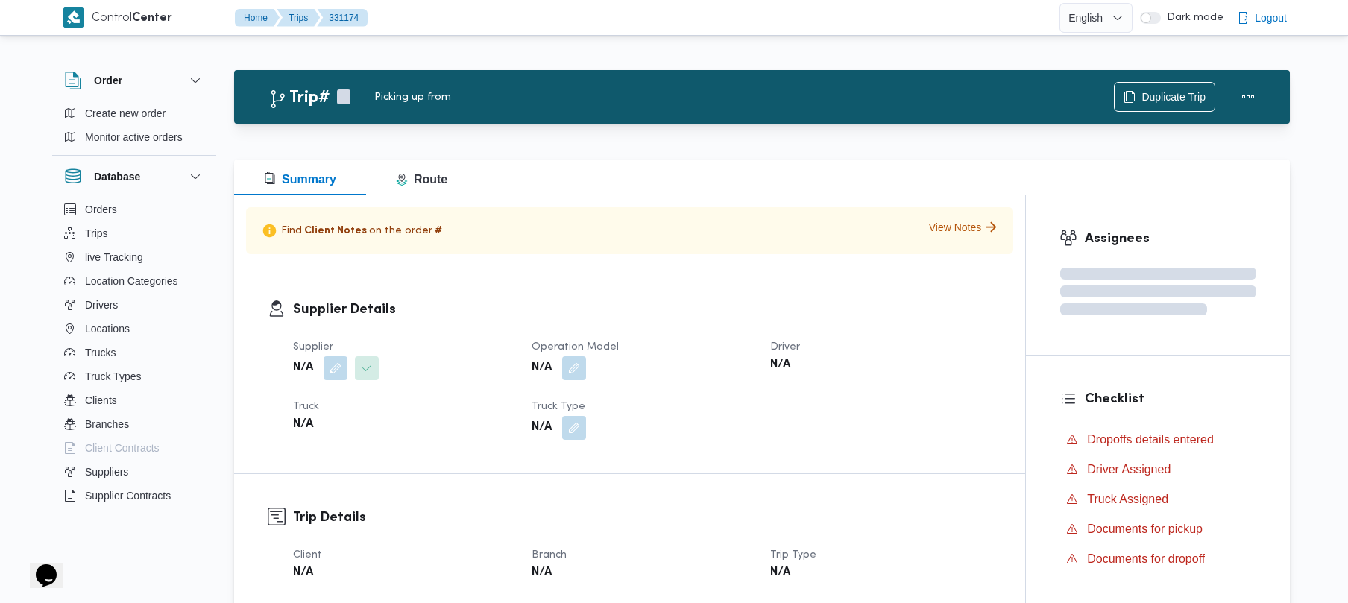
scroll to position [528, 0]
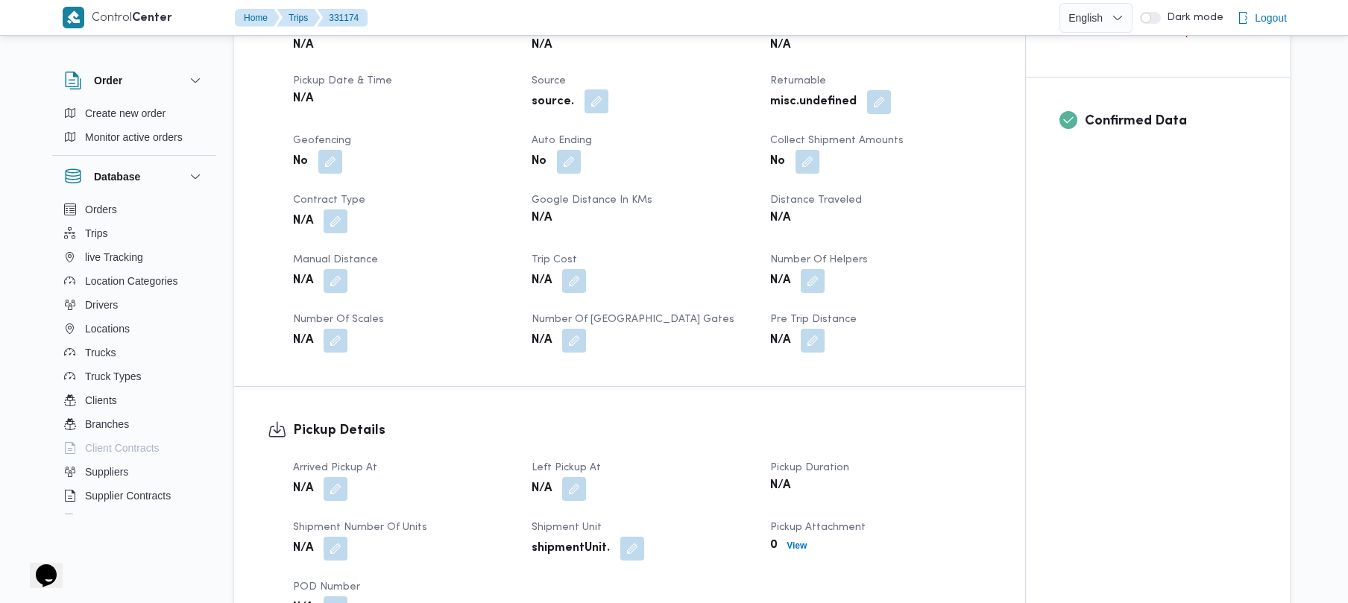
click at [601, 97] on button "button" at bounding box center [597, 101] width 24 height 24
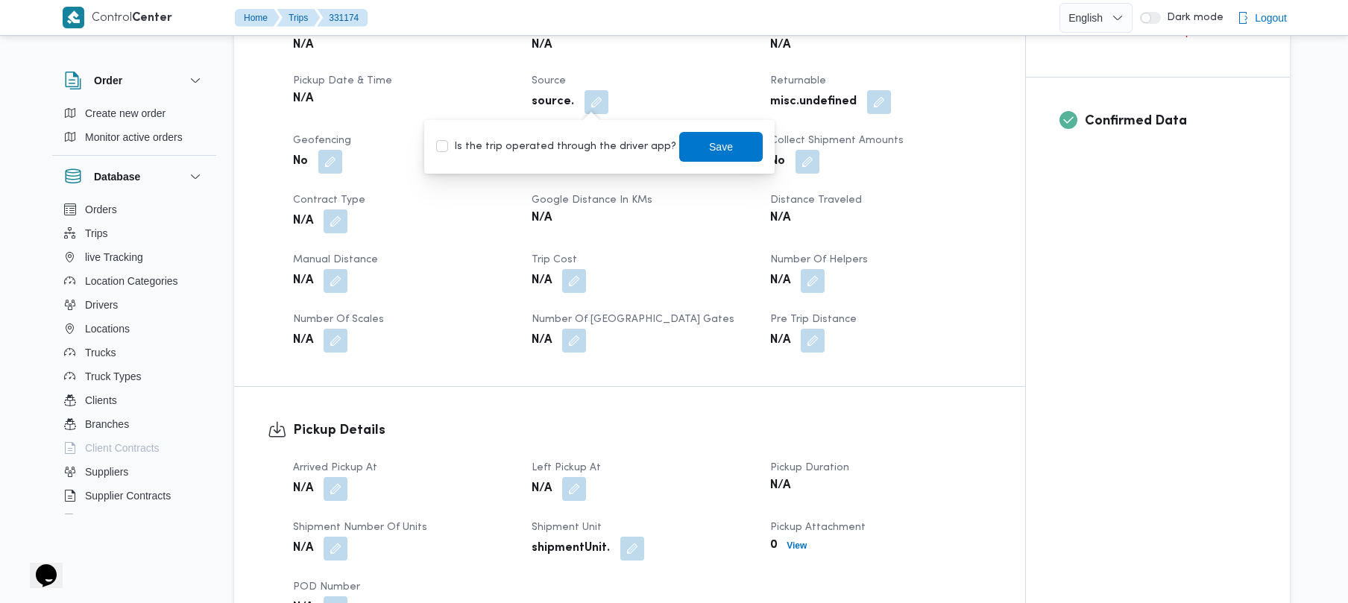
click at [580, 140] on label "Is the trip operated through the driver app?" at bounding box center [556, 147] width 240 height 18
checkbox input "true"
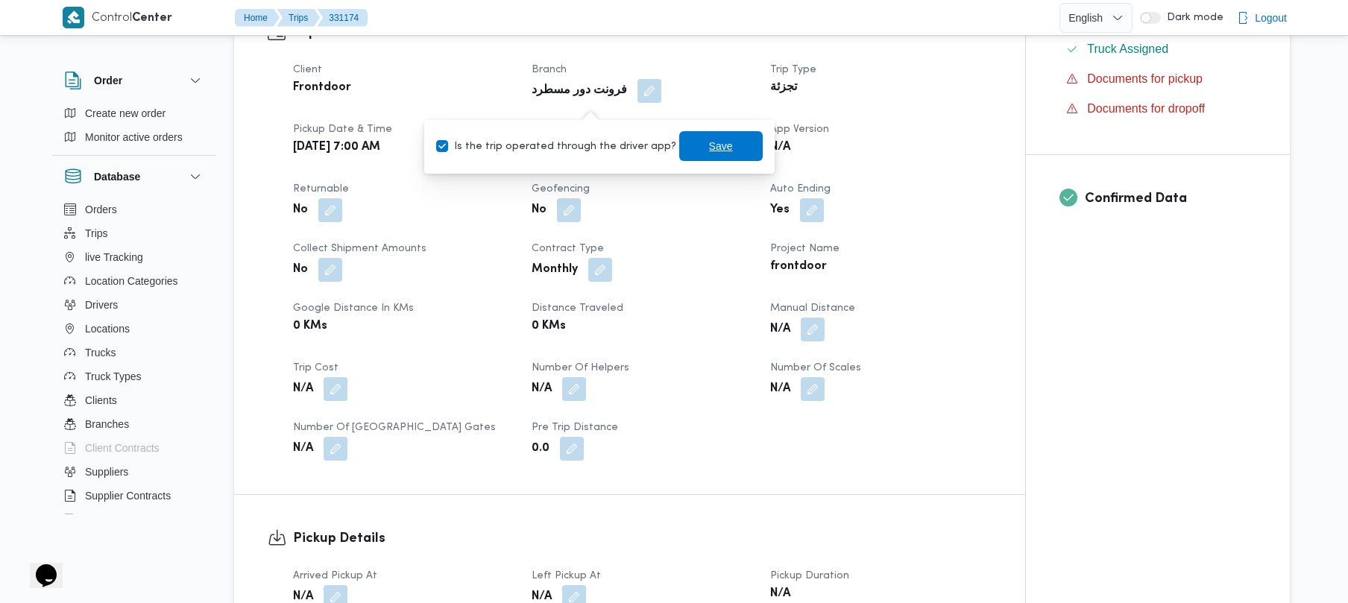
scroll to position [547, 0]
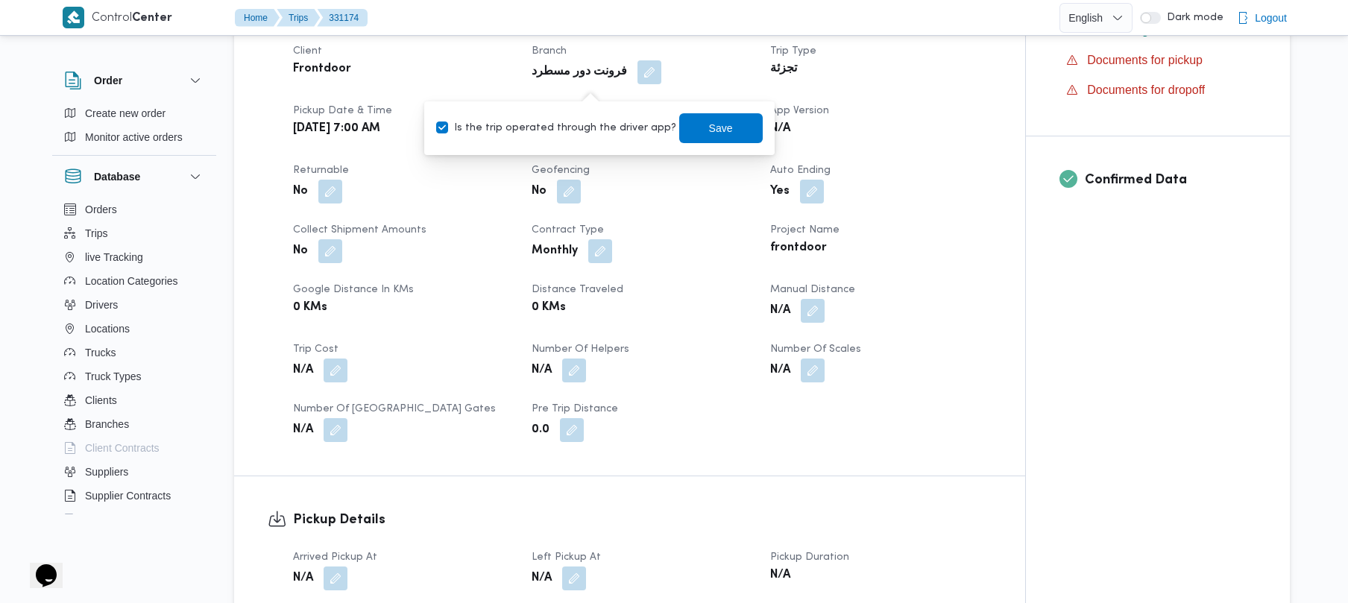
click at [696, 64] on div "Client Frontdoor Branch فرونت دور مسطرد Trip Type تجزئة Pickup date & time Tue,…" at bounding box center [642, 243] width 717 height 418
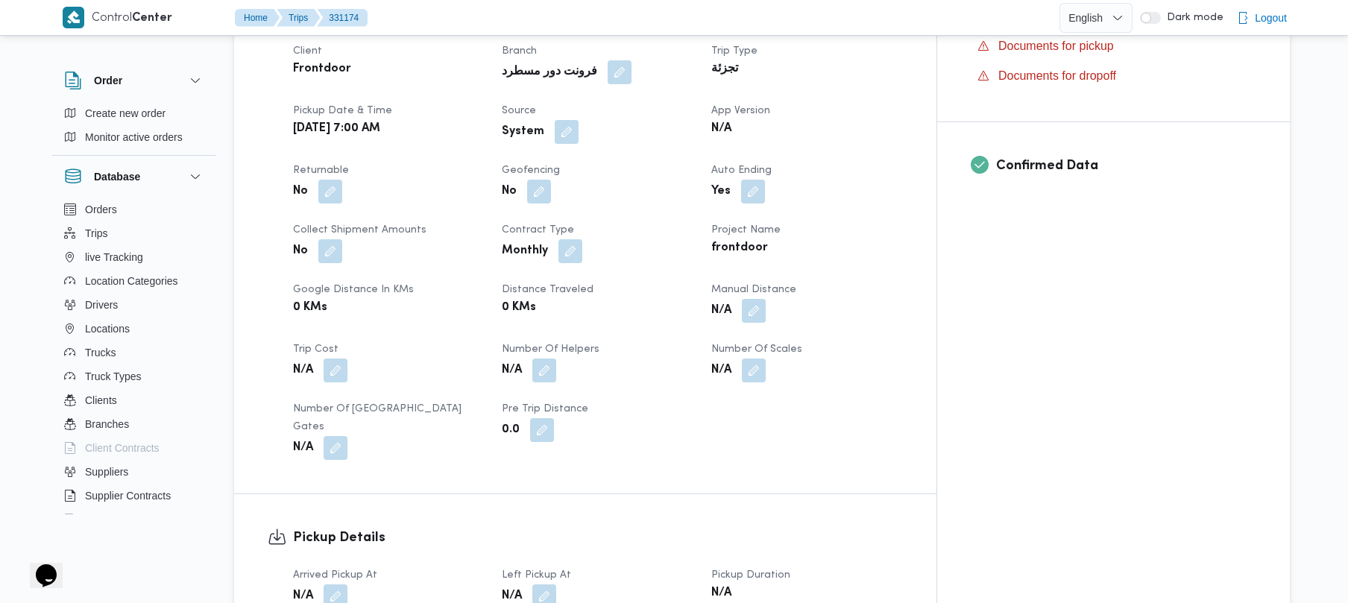
click at [606, 119] on div "System" at bounding box center [597, 132] width 194 height 27
click at [579, 119] on button "button" at bounding box center [567, 131] width 24 height 24
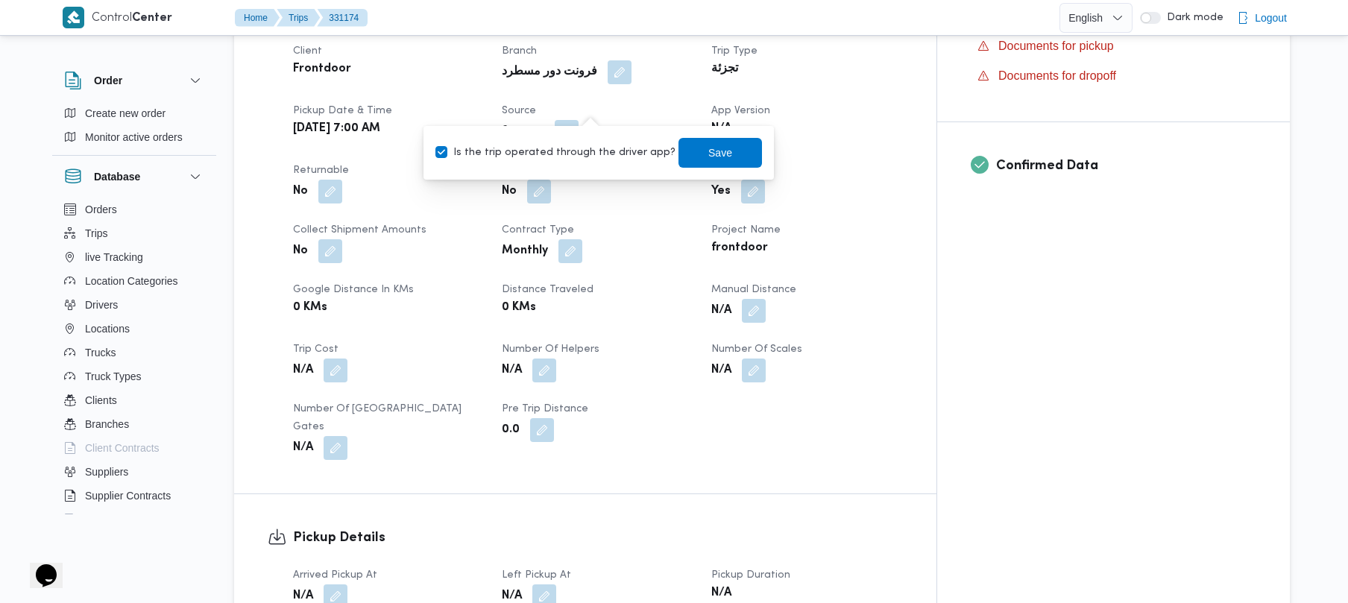
click at [609, 148] on label "Is the trip operated through the driver app?" at bounding box center [556, 153] width 240 height 18
checkbox input "false"
click at [679, 150] on span "Save" at bounding box center [721, 152] width 84 height 30
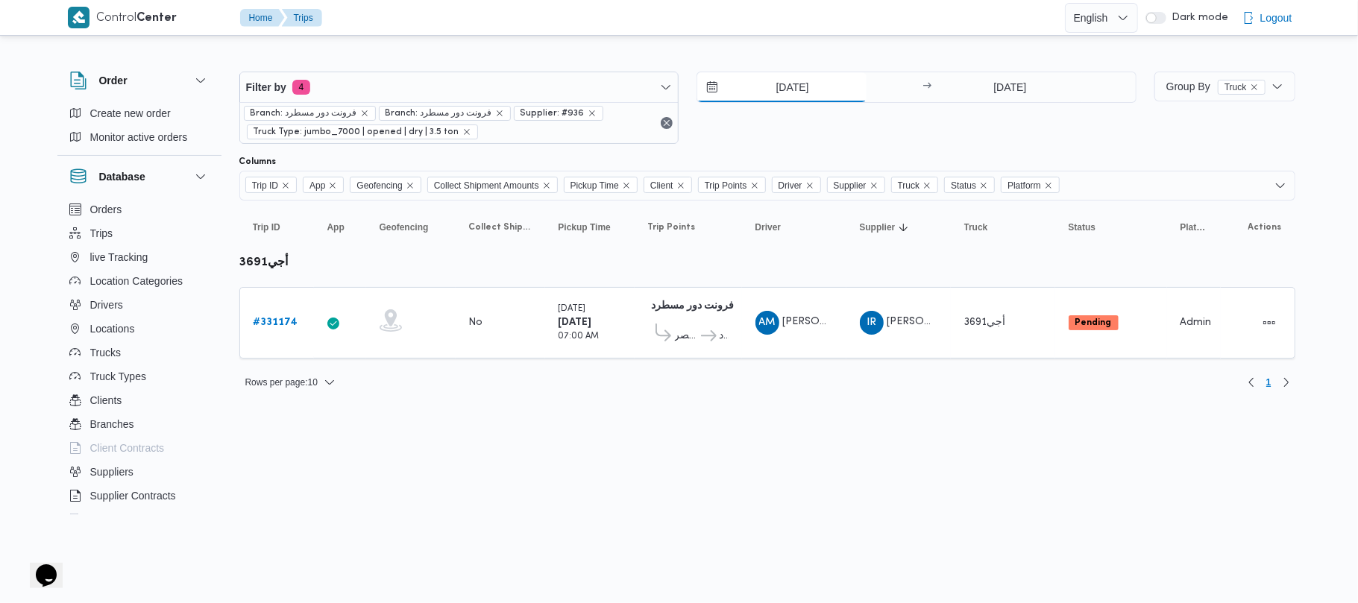
click at [789, 85] on input "[DATE]" at bounding box center [781, 87] width 169 height 30
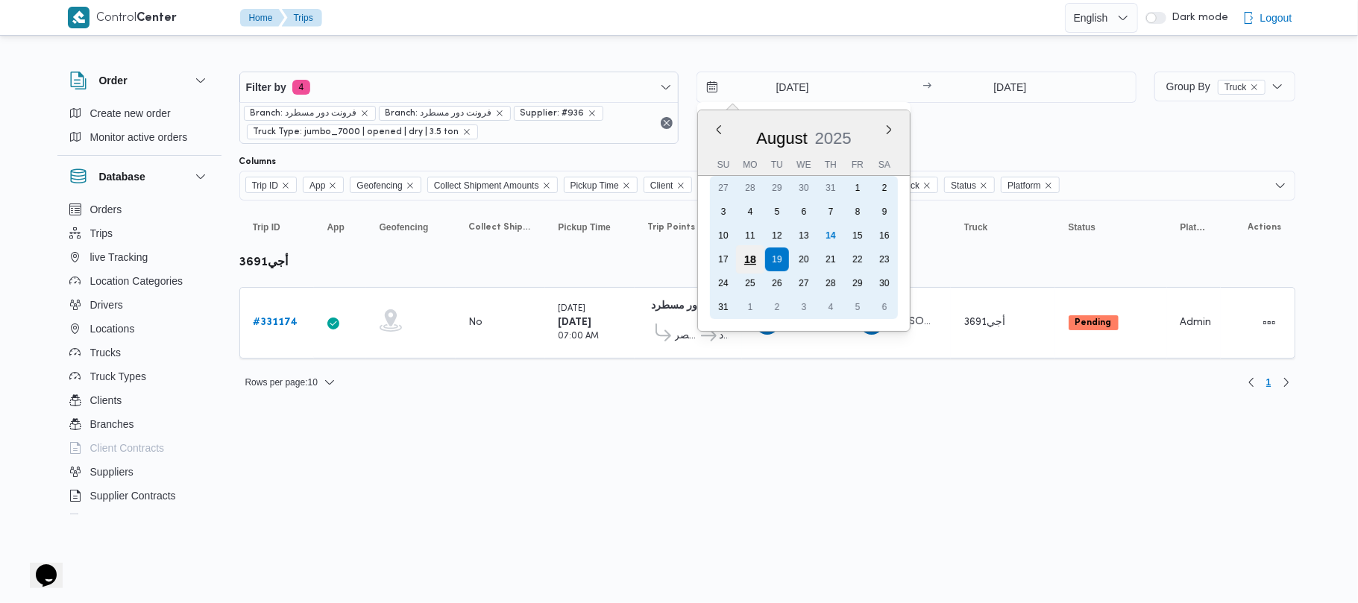
click at [758, 260] on div "18" at bounding box center [750, 259] width 28 height 28
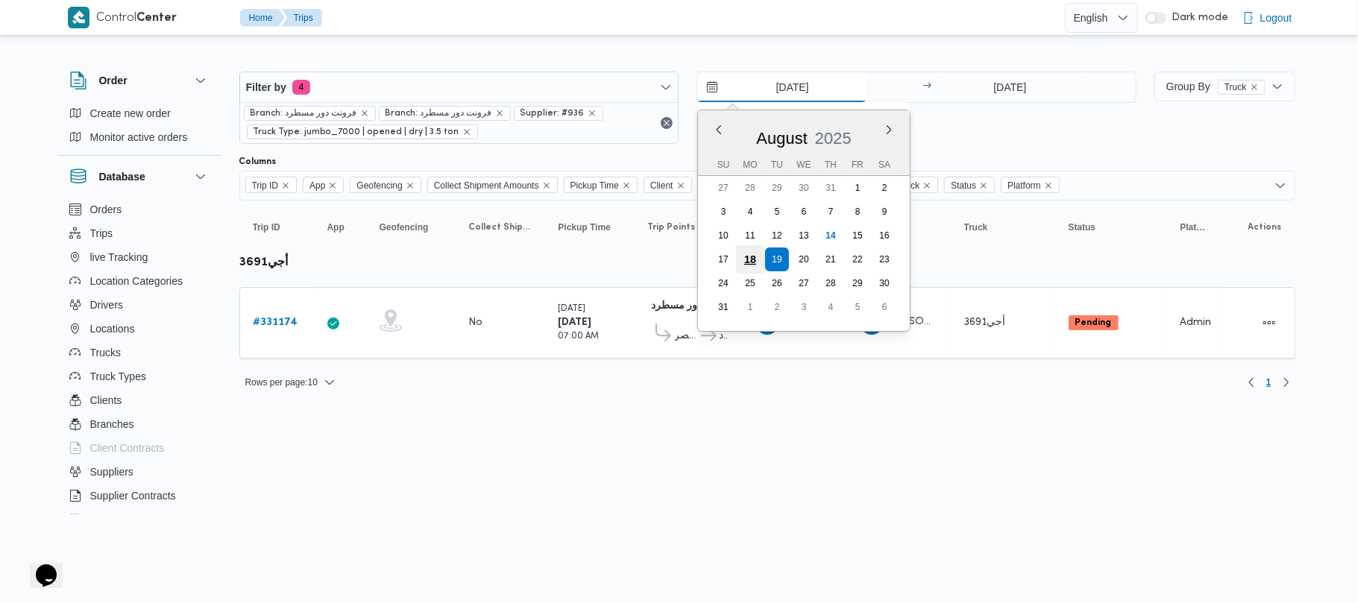
type input "[DATE]"
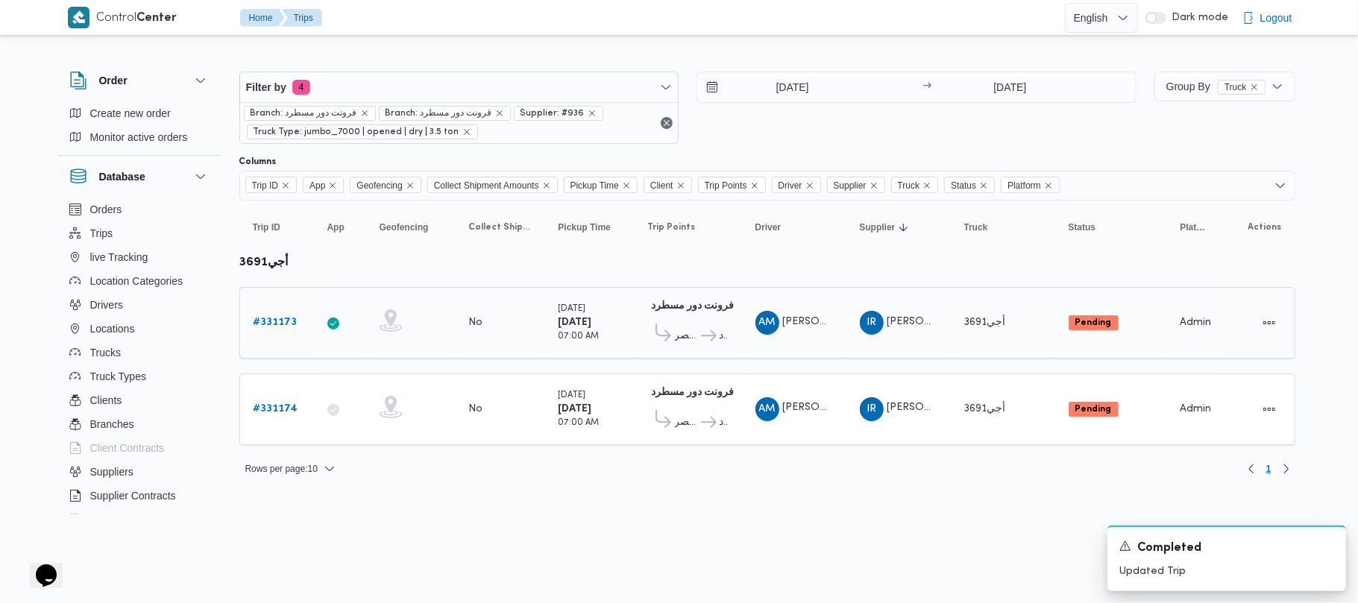
click at [283, 329] on link "# 331173" at bounding box center [276, 323] width 44 height 18
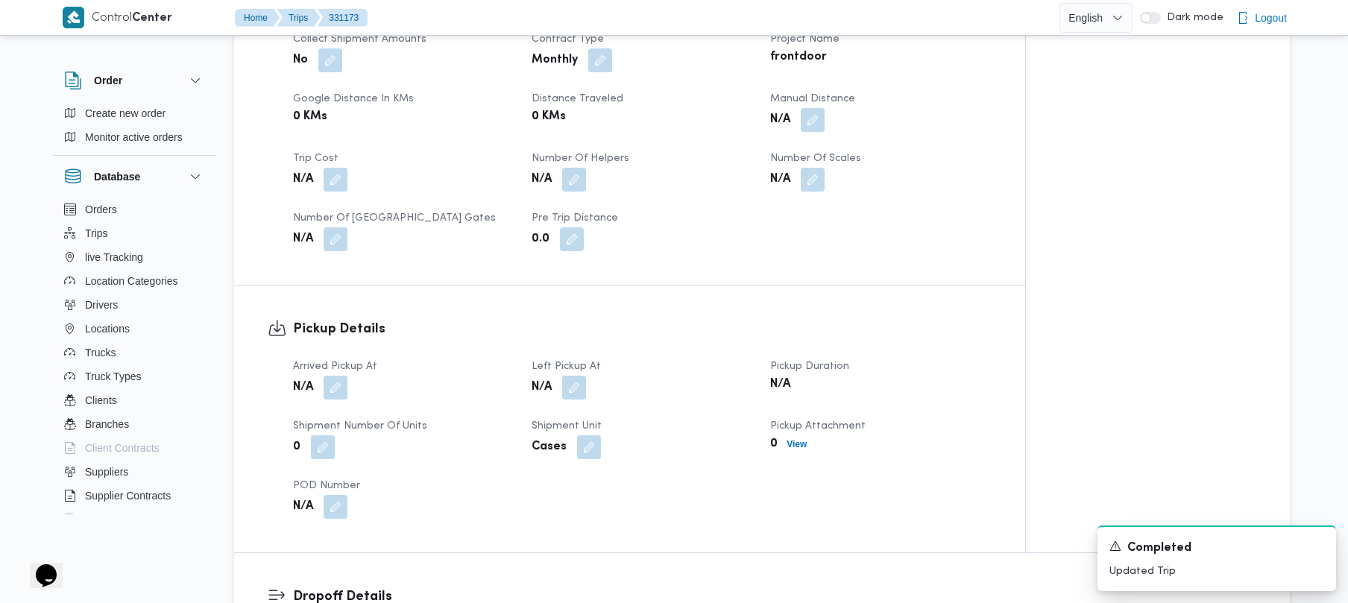
scroll to position [427, 0]
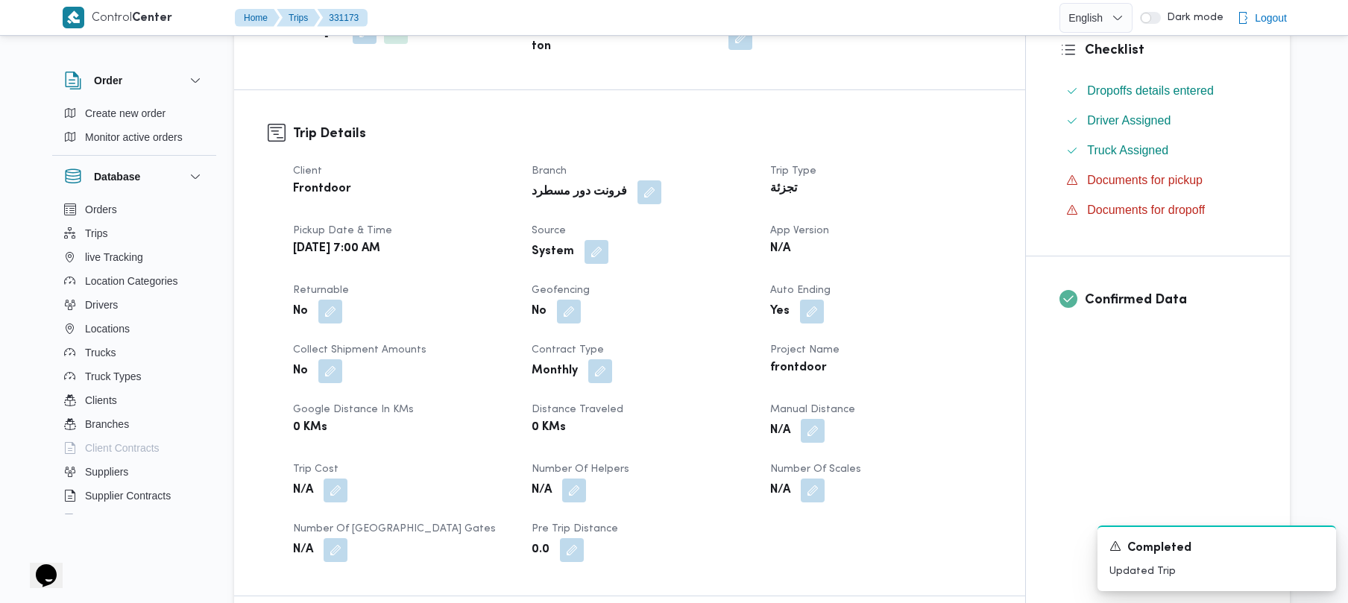
click at [607, 239] on div "System" at bounding box center [642, 252] width 224 height 27
click at [598, 239] on button "button" at bounding box center [597, 251] width 24 height 24
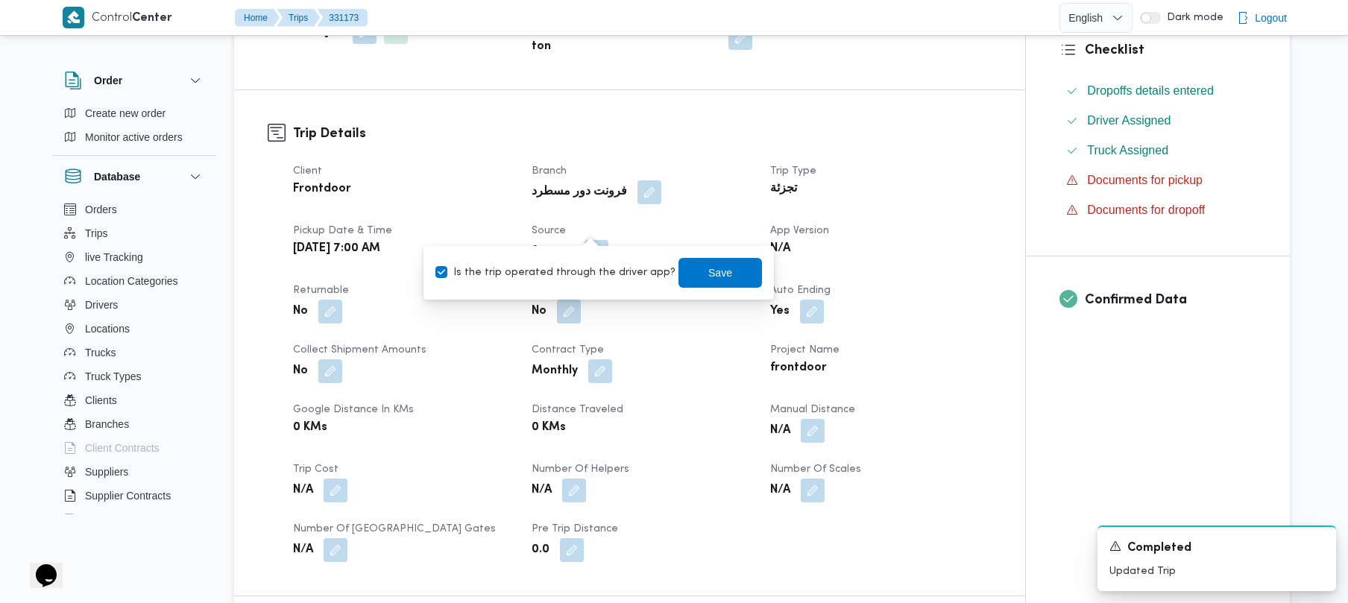
click at [579, 271] on label "Is the trip operated through the driver app?" at bounding box center [556, 273] width 240 height 18
checkbox input "false"
click at [709, 273] on span "Save" at bounding box center [721, 272] width 24 height 18
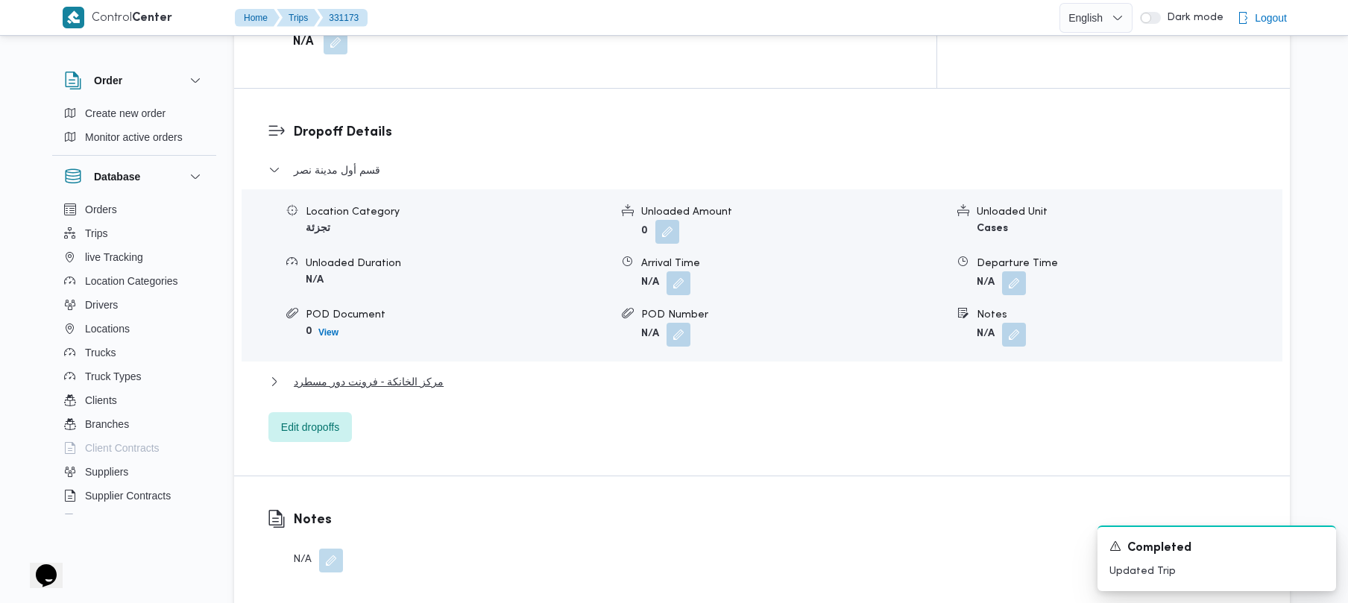
scroll to position [1260, 0]
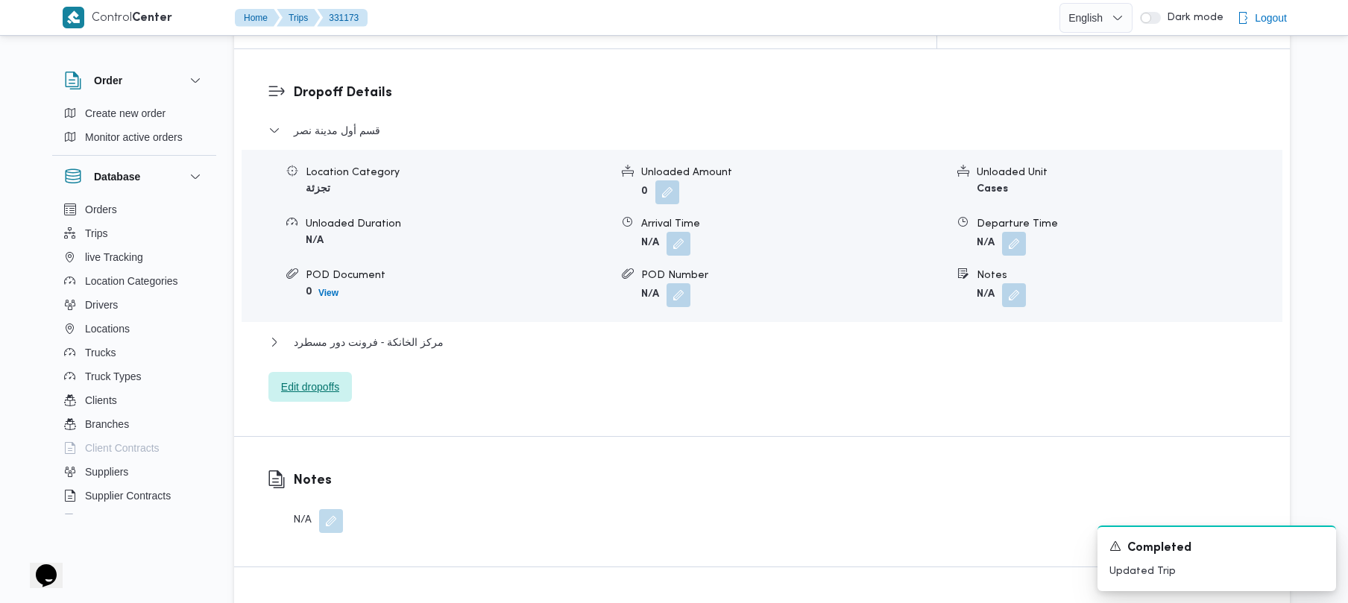
click at [331, 372] on span "Edit dropoffs" at bounding box center [310, 387] width 84 height 30
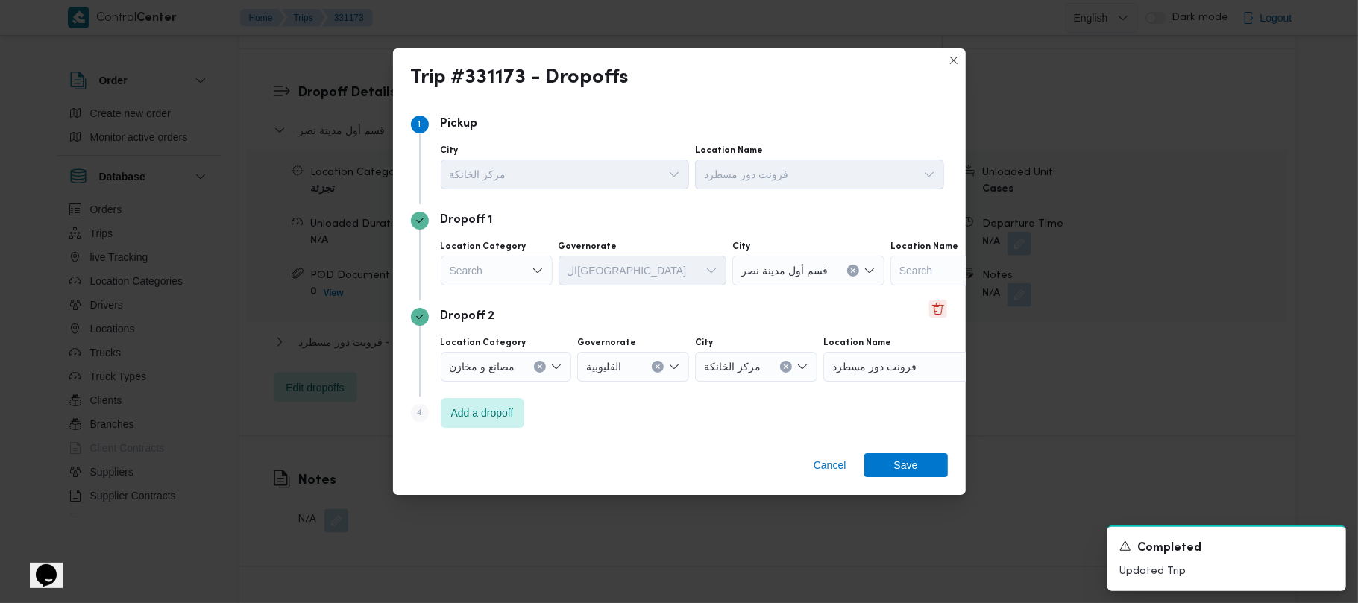
click at [940, 303] on button "Delete" at bounding box center [938, 309] width 18 height 18
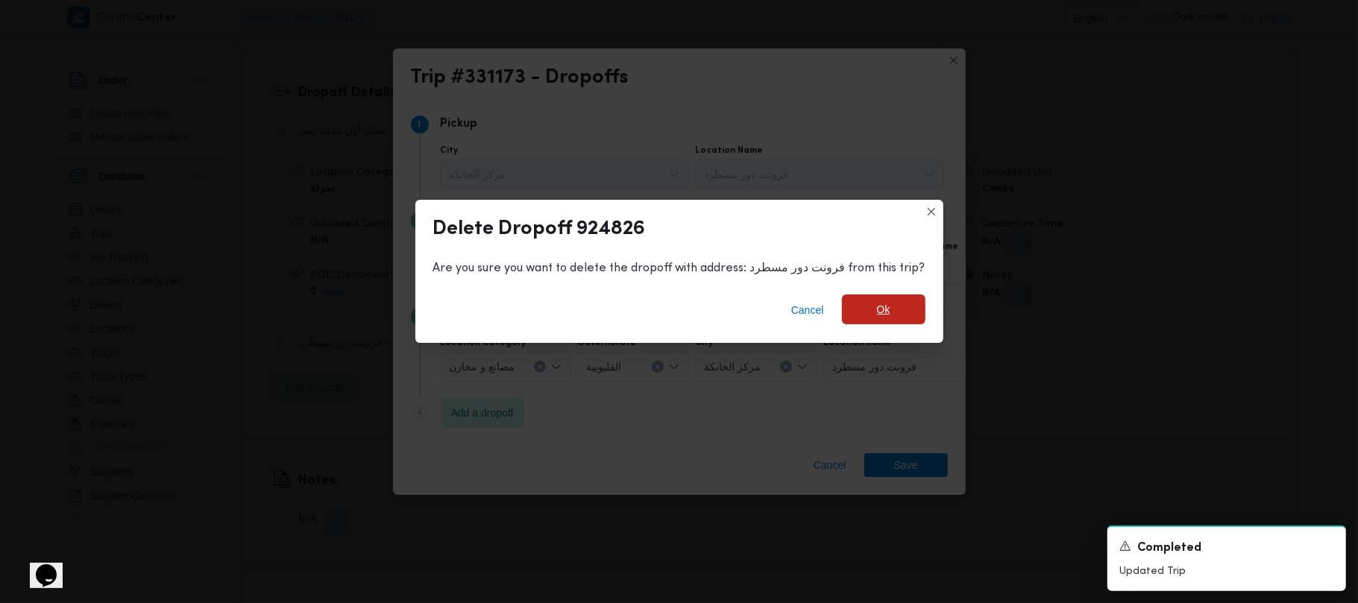
click at [895, 311] on span "Ok" at bounding box center [884, 310] width 84 height 30
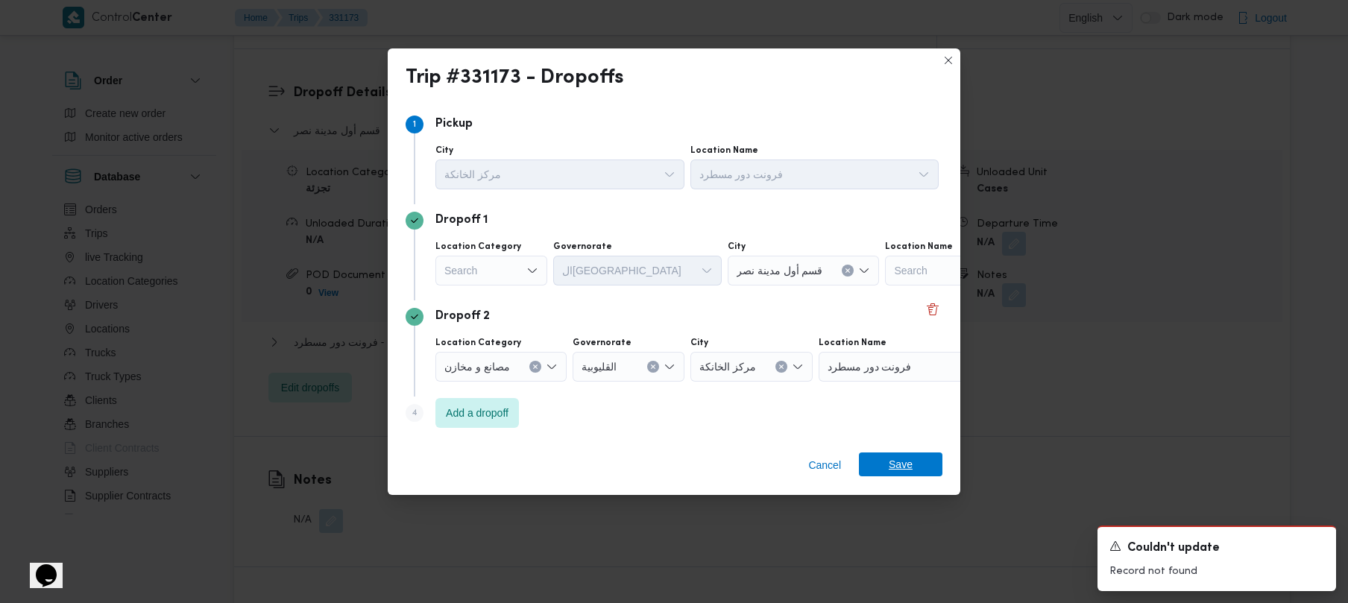
click at [899, 464] on span "Save" at bounding box center [901, 465] width 24 height 24
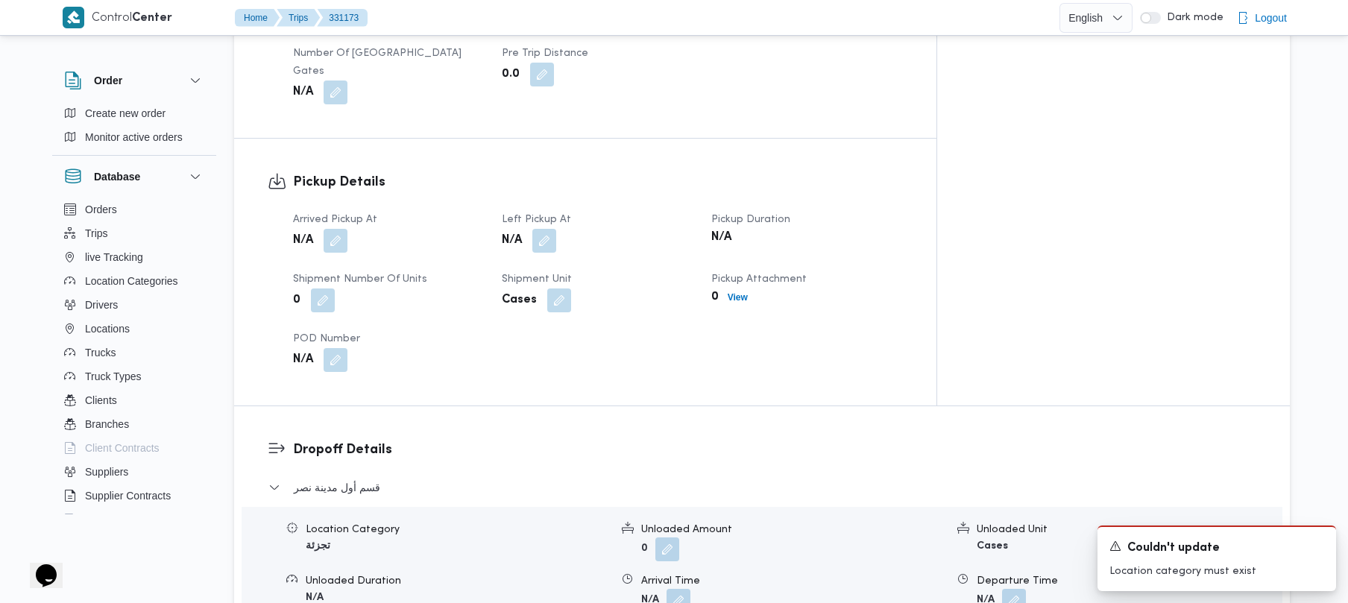
click at [1336, 283] on div "Control Center Home Trips 331173 English عربي Dark mode Logout Order Create new…" at bounding box center [674, 366] width 1348 height 2536
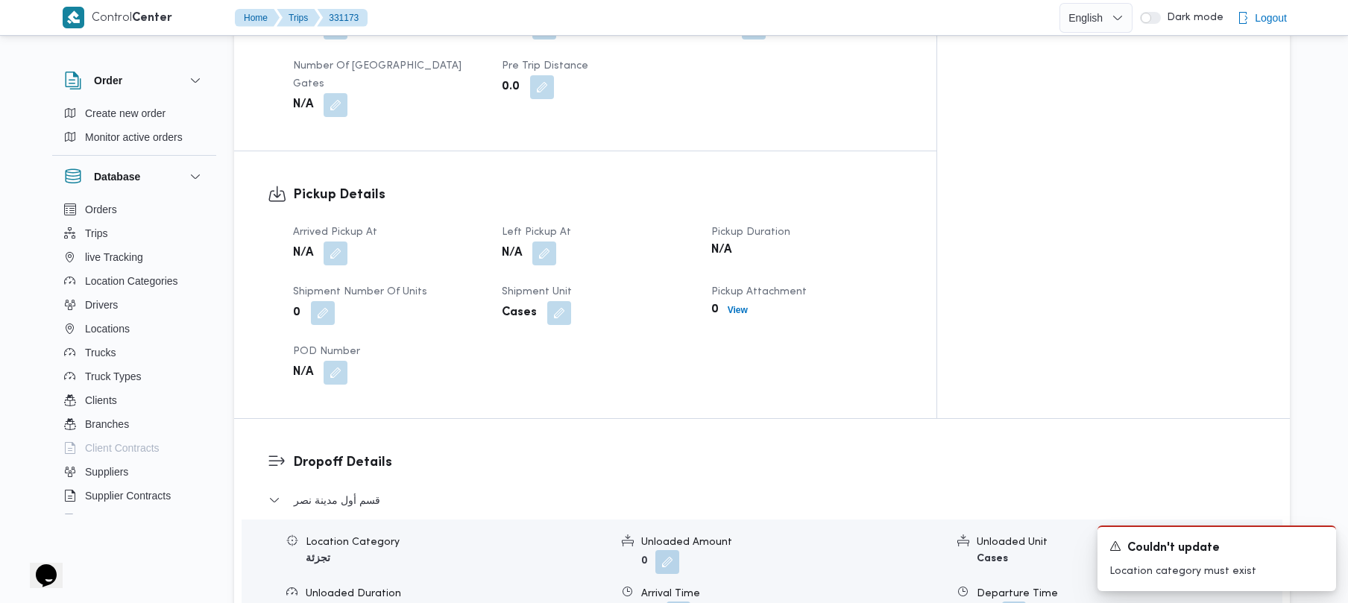
click at [1325, 227] on div "Control Center Home Trips 331173 English عربي Dark mode Logout Order Create new…" at bounding box center [674, 378] width 1348 height 2536
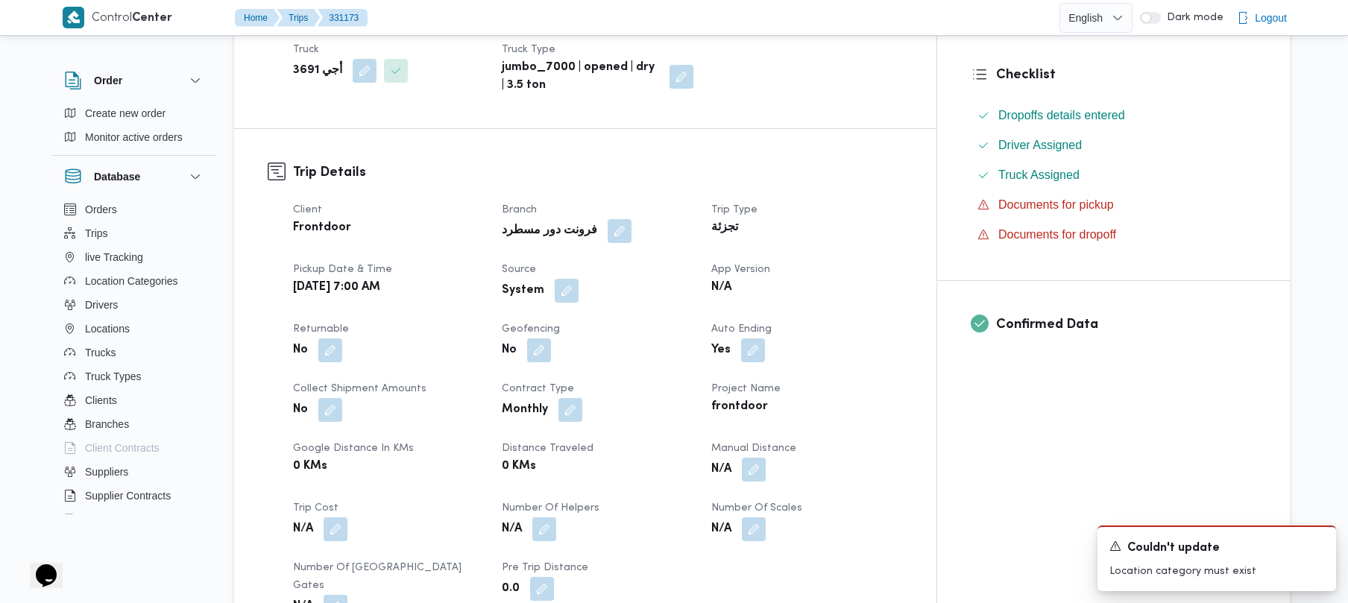
scroll to position [336, 0]
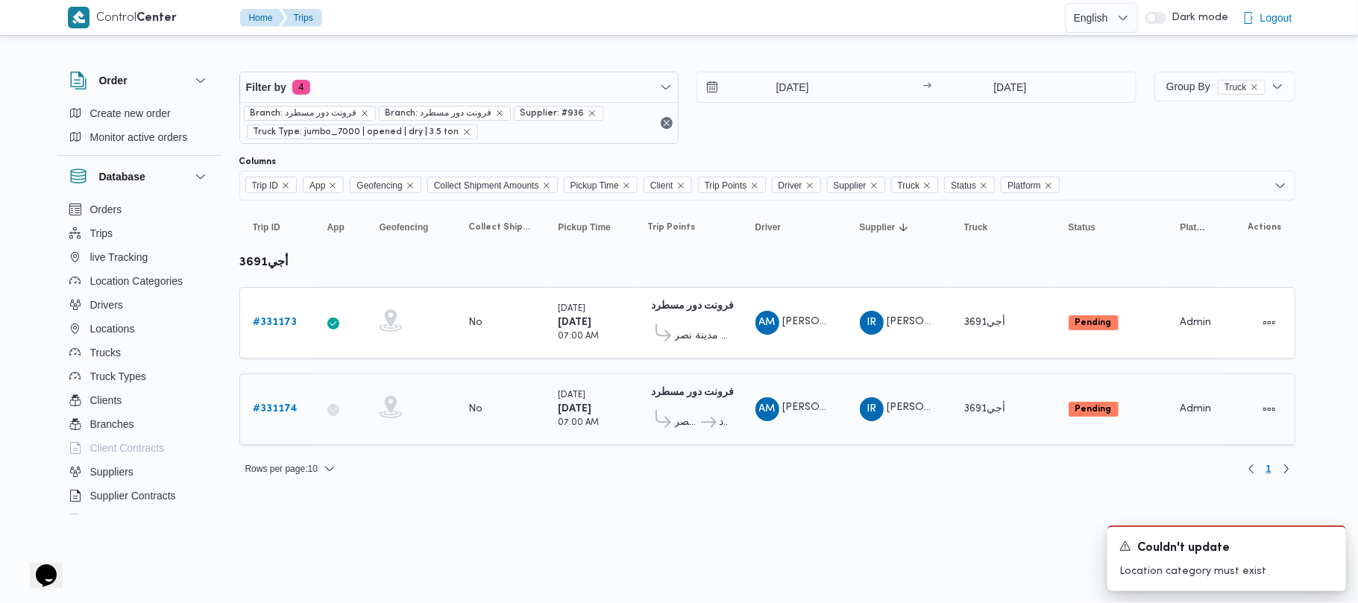
click at [703, 424] on icon at bounding box center [709, 422] width 16 height 11
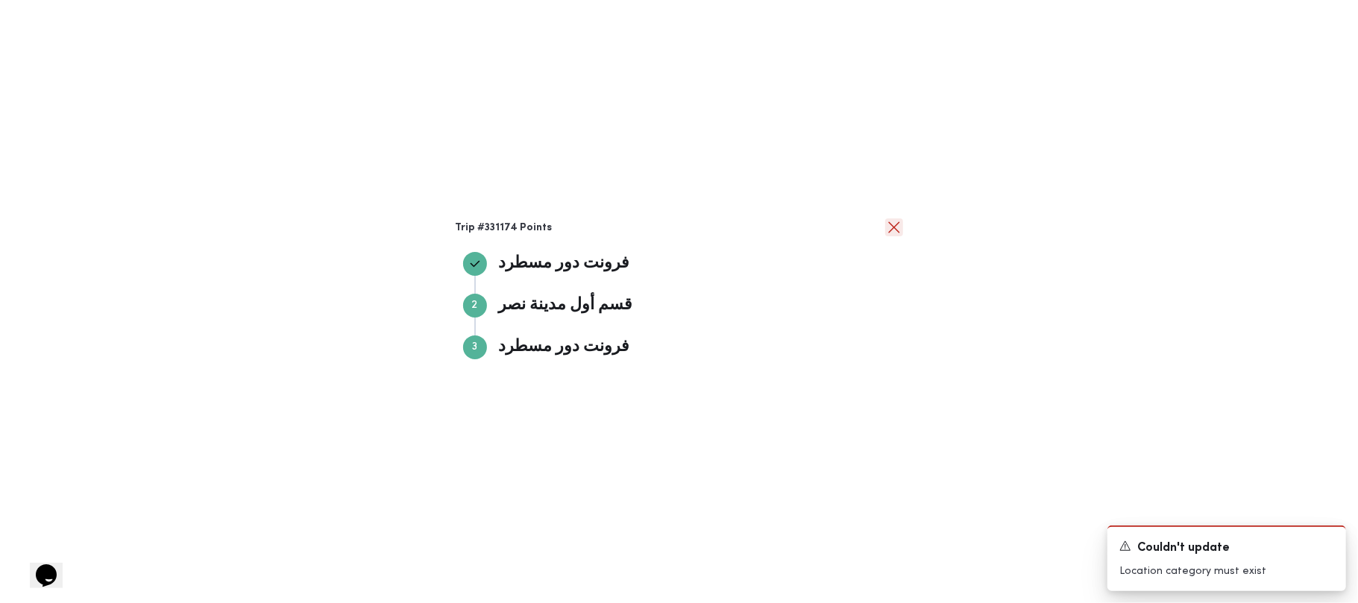
click at [898, 219] on button "close" at bounding box center [894, 228] width 18 height 18
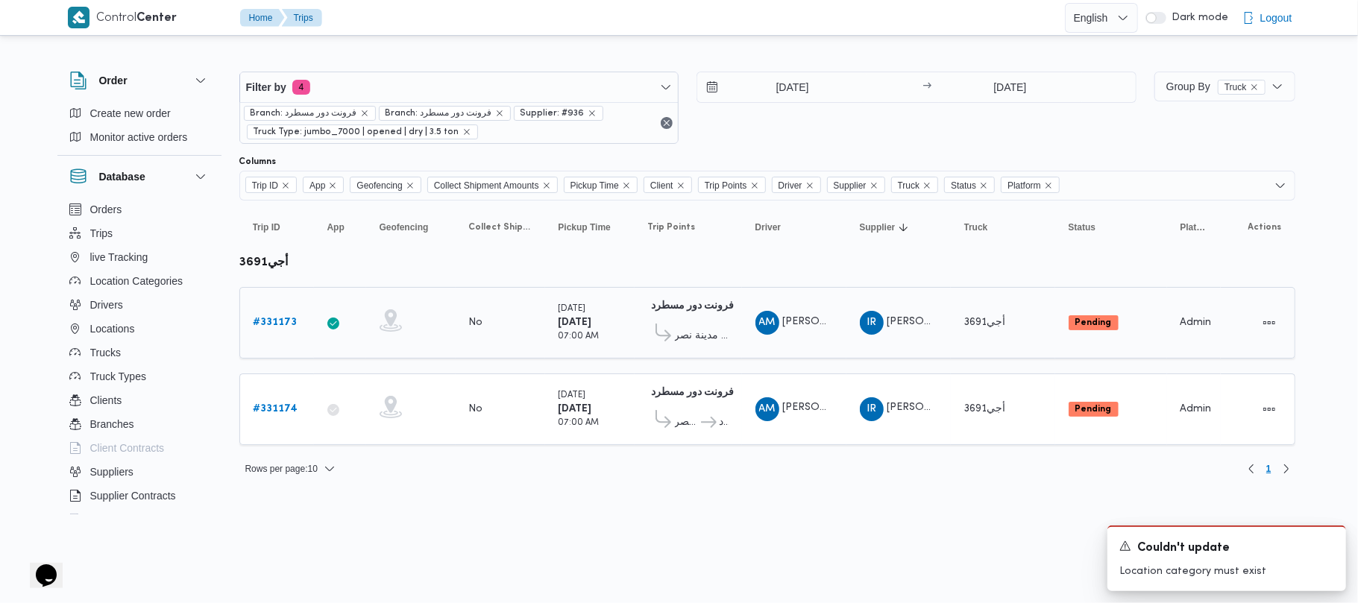
click at [263, 315] on link "# 331173" at bounding box center [276, 323] width 44 height 18
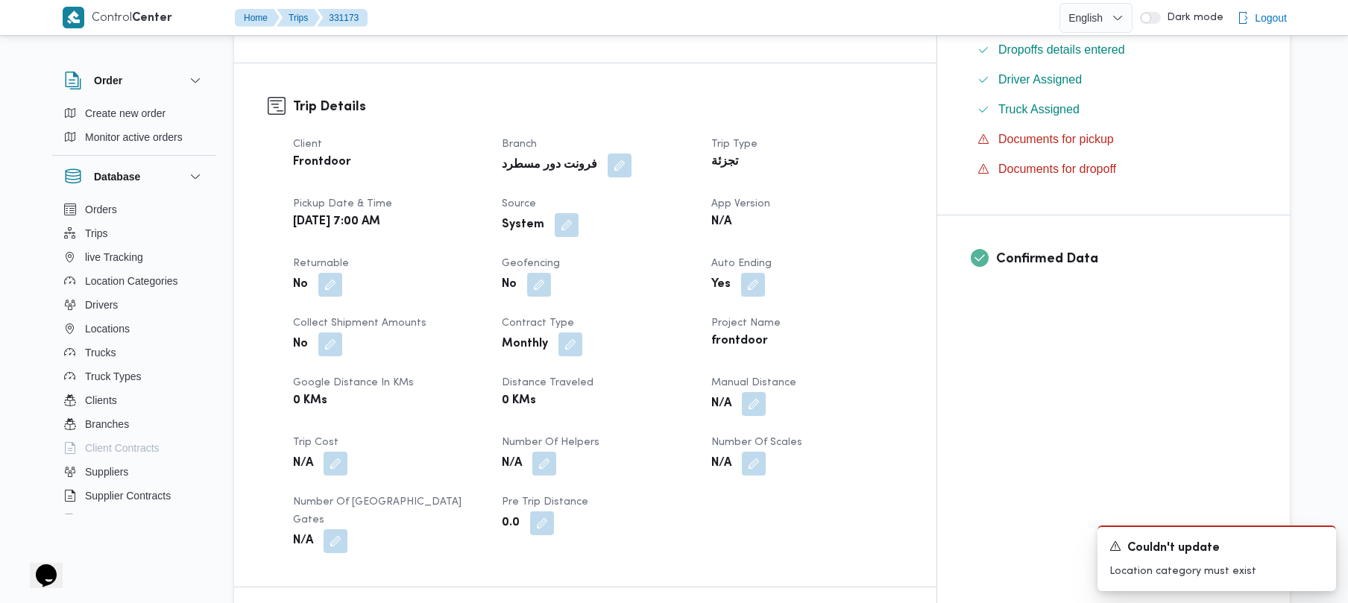
scroll to position [440, 0]
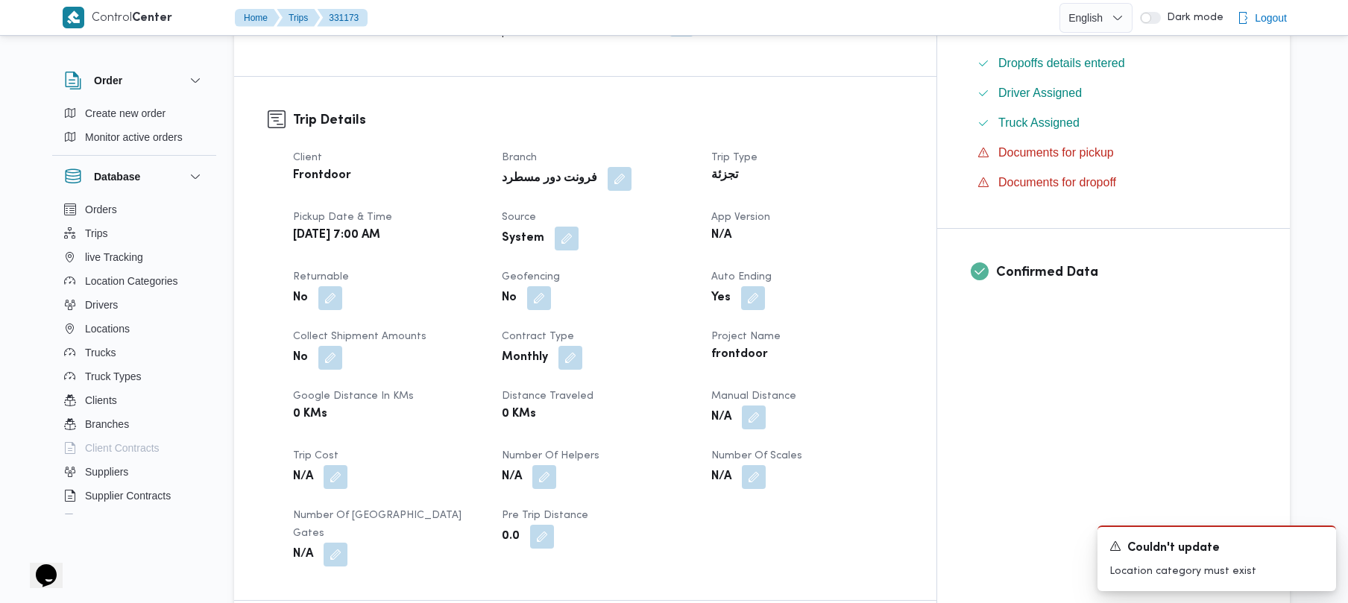
click at [618, 225] on div "System" at bounding box center [597, 238] width 194 height 27
click at [579, 226] on button "button" at bounding box center [567, 238] width 24 height 24
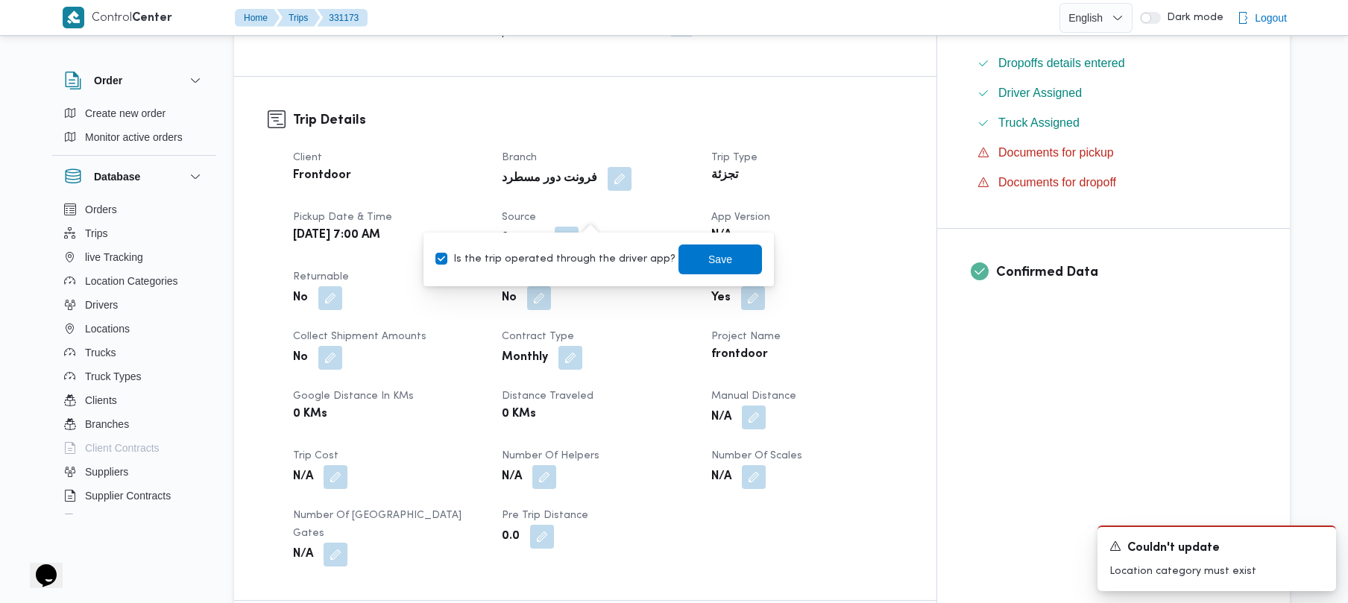
click at [574, 255] on label "Is the trip operated through the driver app?" at bounding box center [556, 260] width 240 height 18
checkbox input "false"
click at [713, 258] on span "Save" at bounding box center [721, 259] width 24 height 18
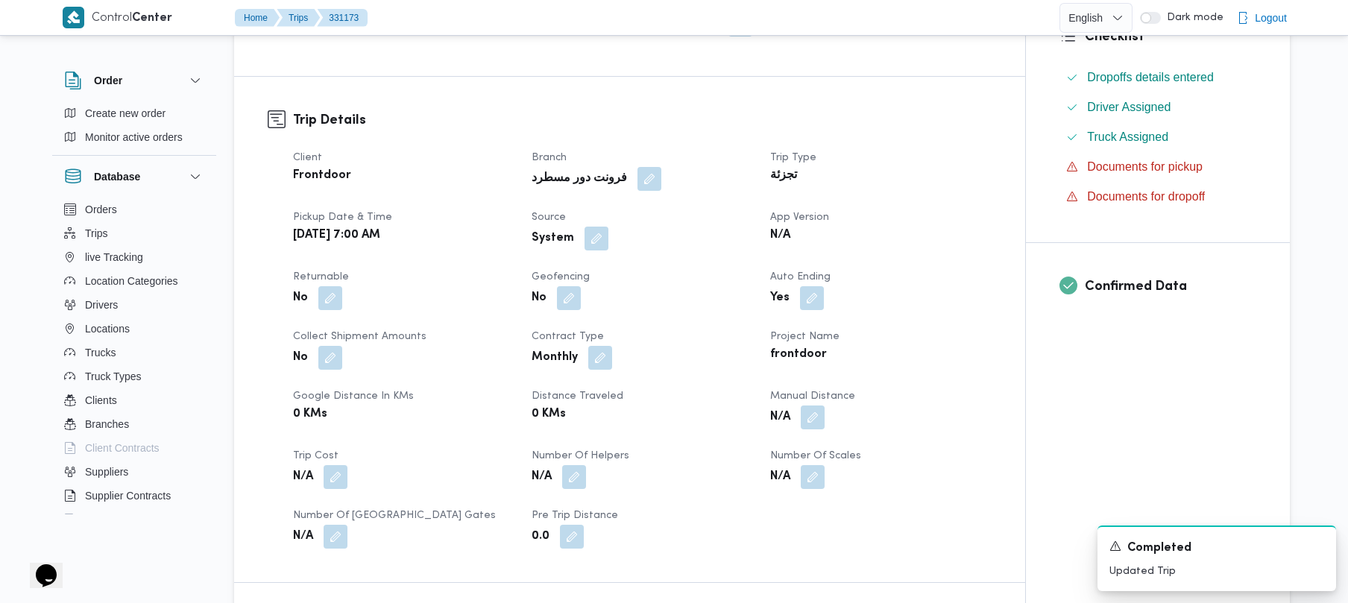
click at [734, 268] on dt "Geofencing" at bounding box center [642, 277] width 221 height 18
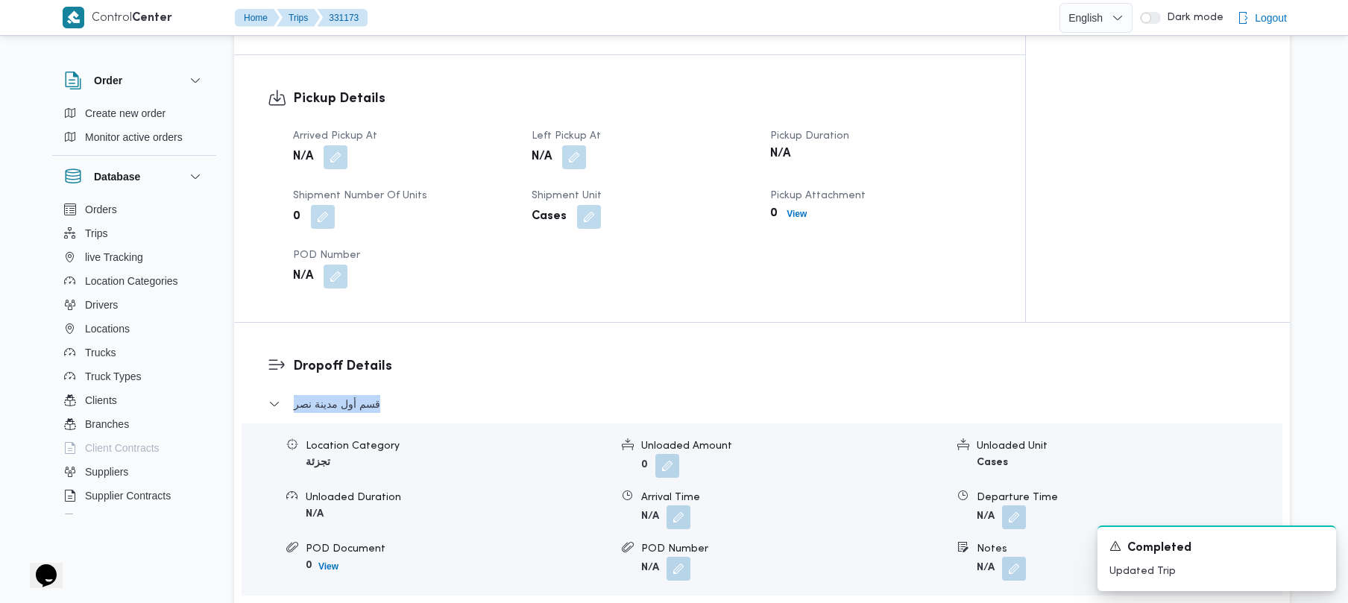
drag, startPoint x: 1352, startPoint y: 359, endPoint x: 1351, endPoint y: 389, distance: 30.6
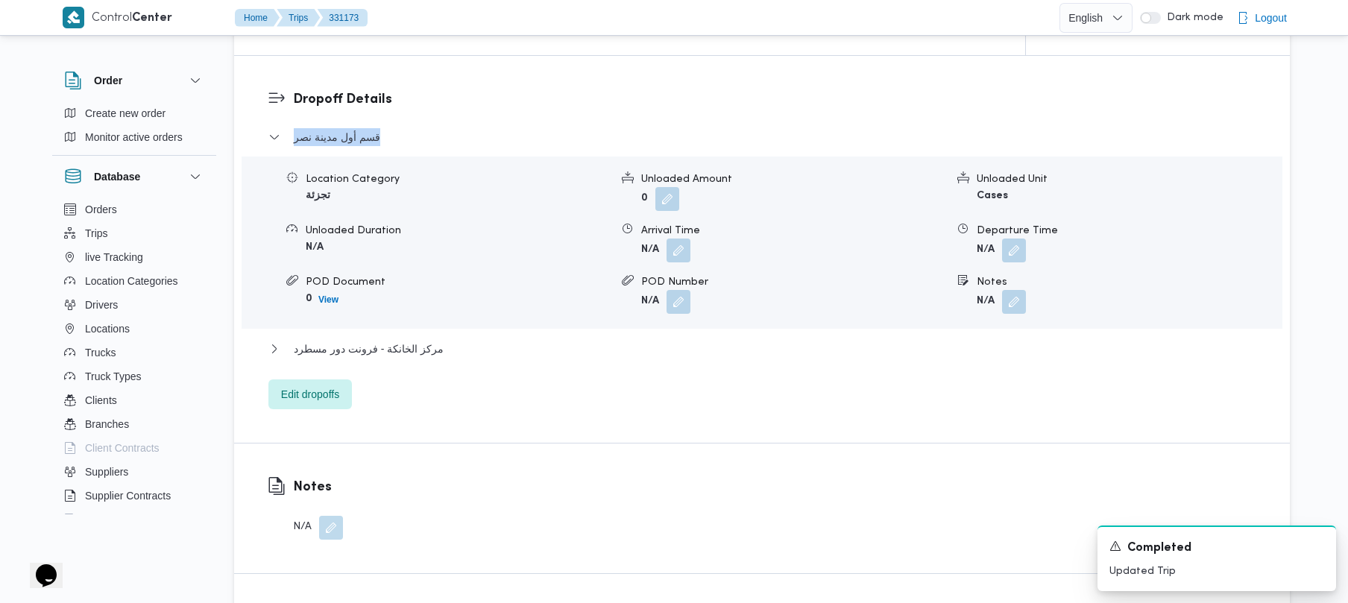
scroll to position [1257, 0]
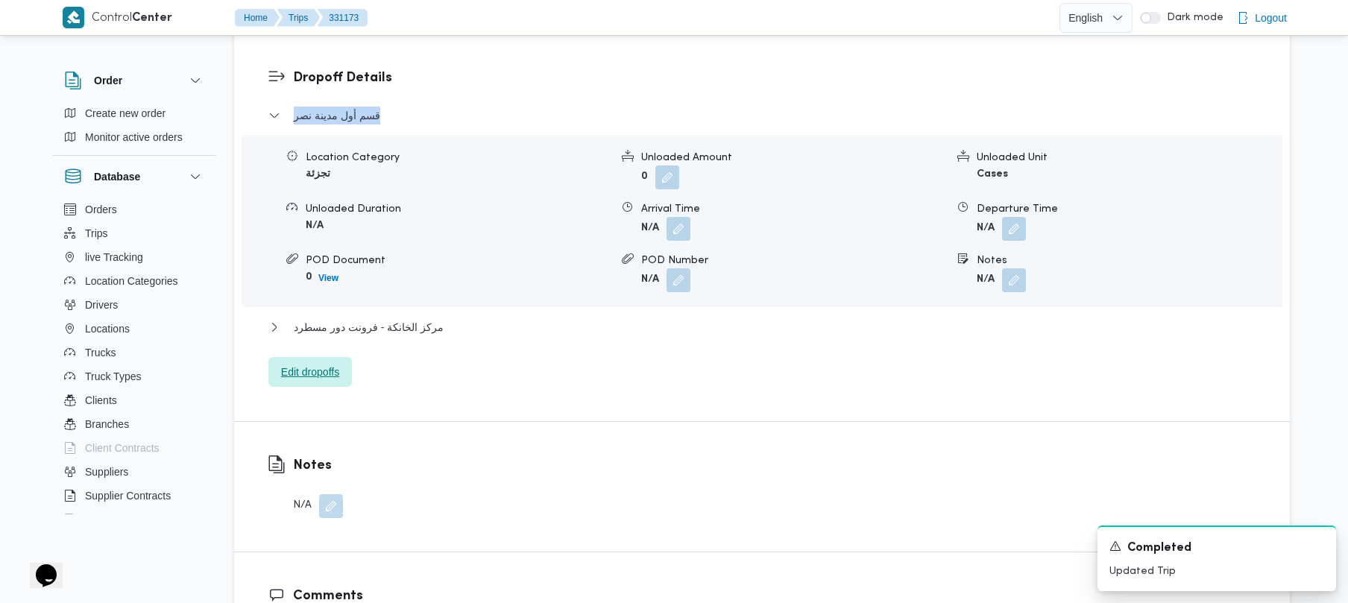
click at [315, 357] on span "Edit dropoffs" at bounding box center [310, 372] width 84 height 30
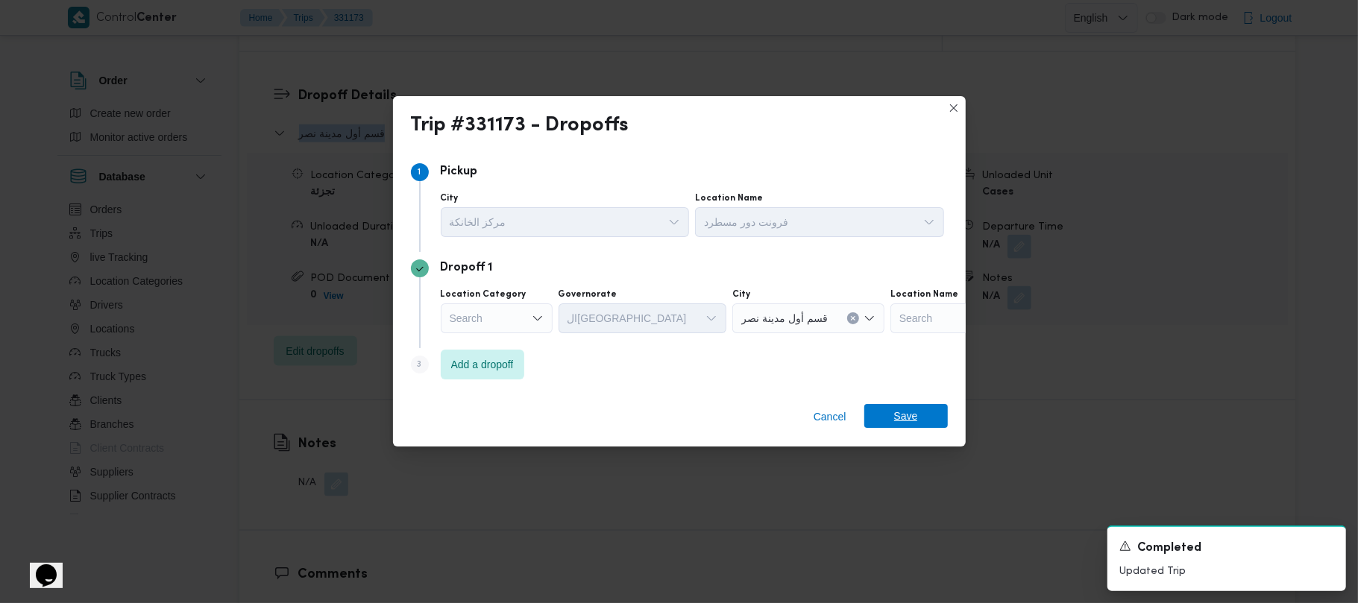
click at [901, 412] on span "Save" at bounding box center [906, 416] width 24 height 24
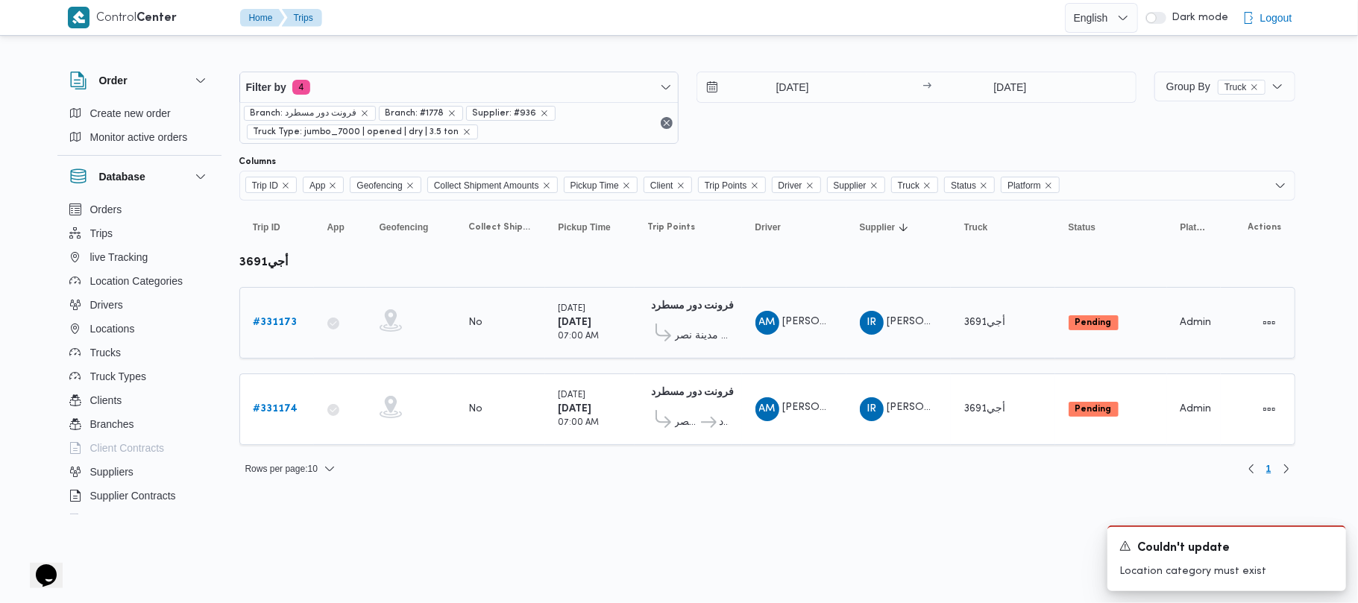
click at [704, 316] on div "فرونت دور مسطرد 01:09 AM" at bounding box center [688, 307] width 81 height 19
click at [704, 330] on span "قسم أول مدينة نصر" at bounding box center [702, 336] width 54 height 18
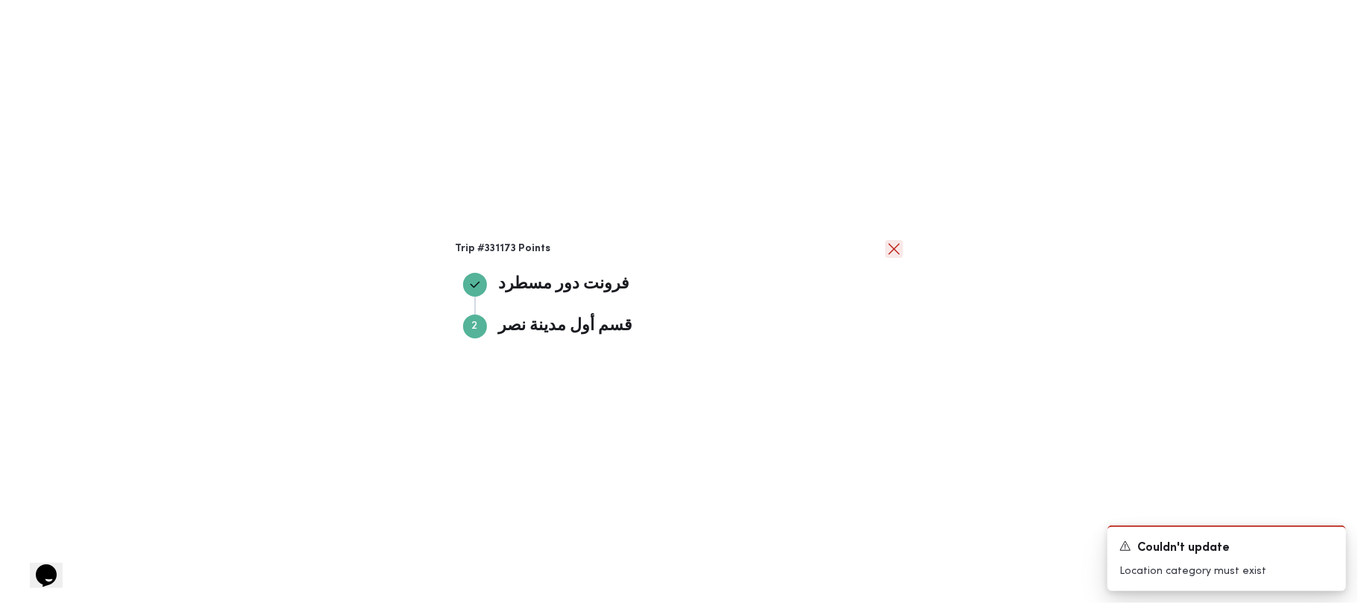
click at [890, 251] on button "close" at bounding box center [894, 249] width 18 height 18
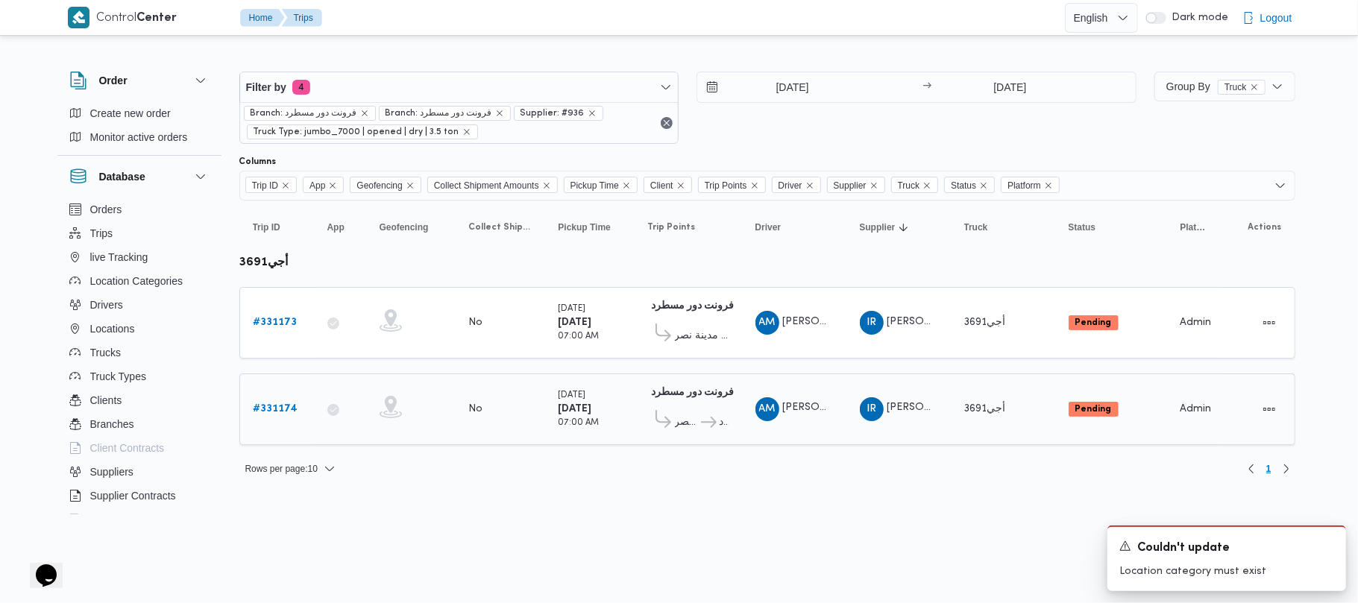
click at [281, 406] on b "# 331174" at bounding box center [276, 409] width 45 height 10
click at [686, 427] on span "قسم أول مدينة نصر" at bounding box center [687, 423] width 25 height 18
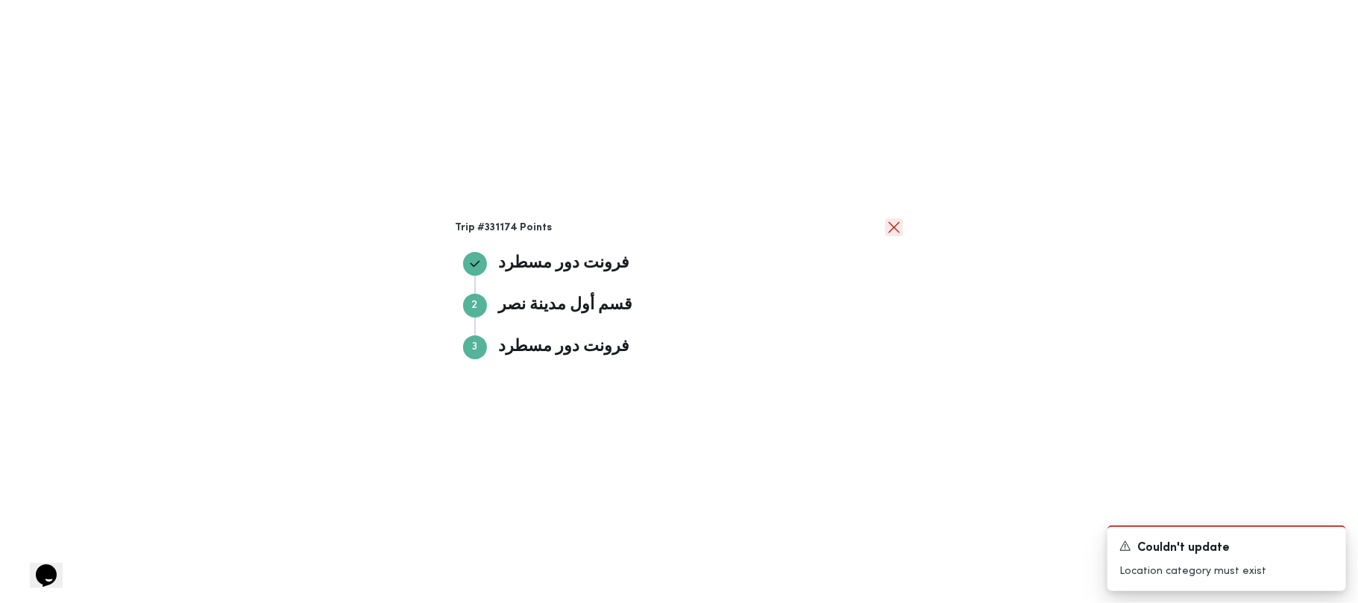
click at [890, 222] on button "close" at bounding box center [894, 228] width 18 height 18
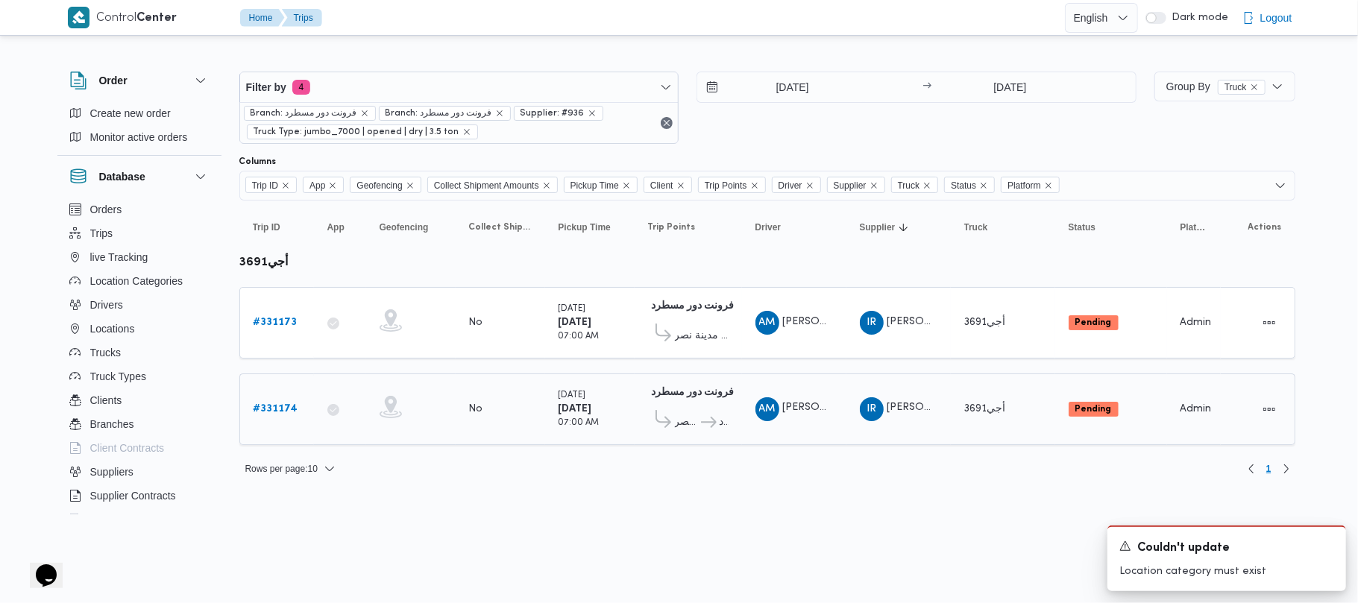
click at [278, 406] on b "# 331174" at bounding box center [276, 409] width 45 height 10
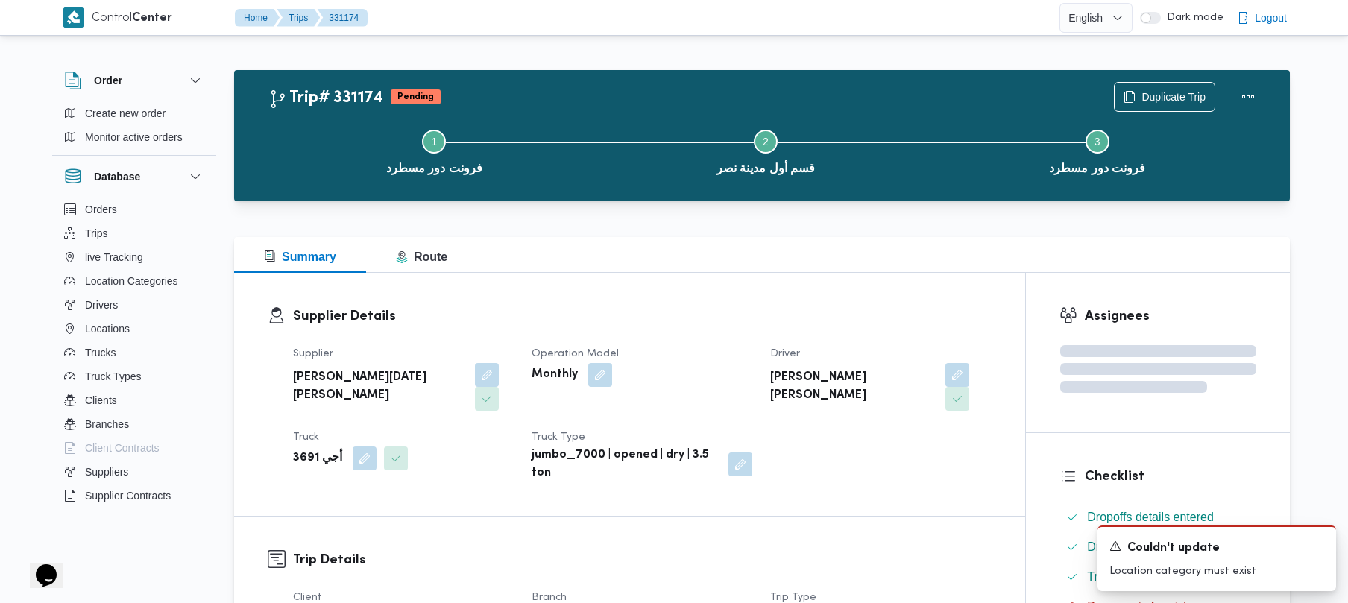
scroll to position [1260, 0]
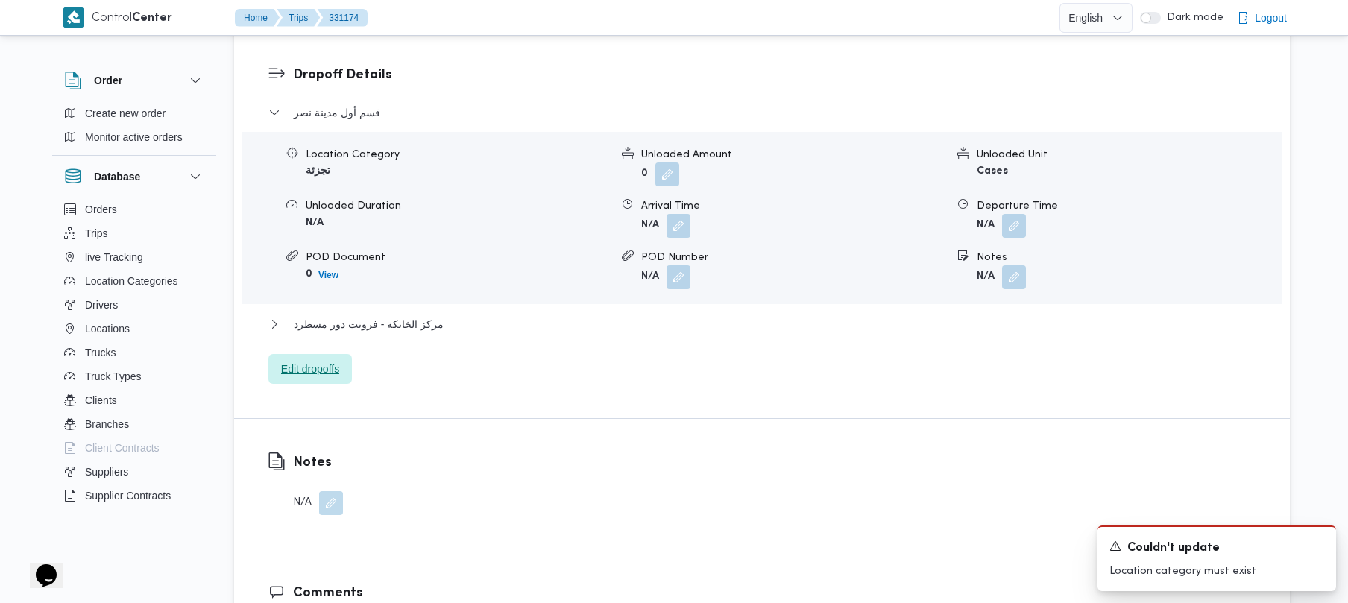
click at [332, 354] on span "Edit dropoffs" at bounding box center [310, 369] width 84 height 30
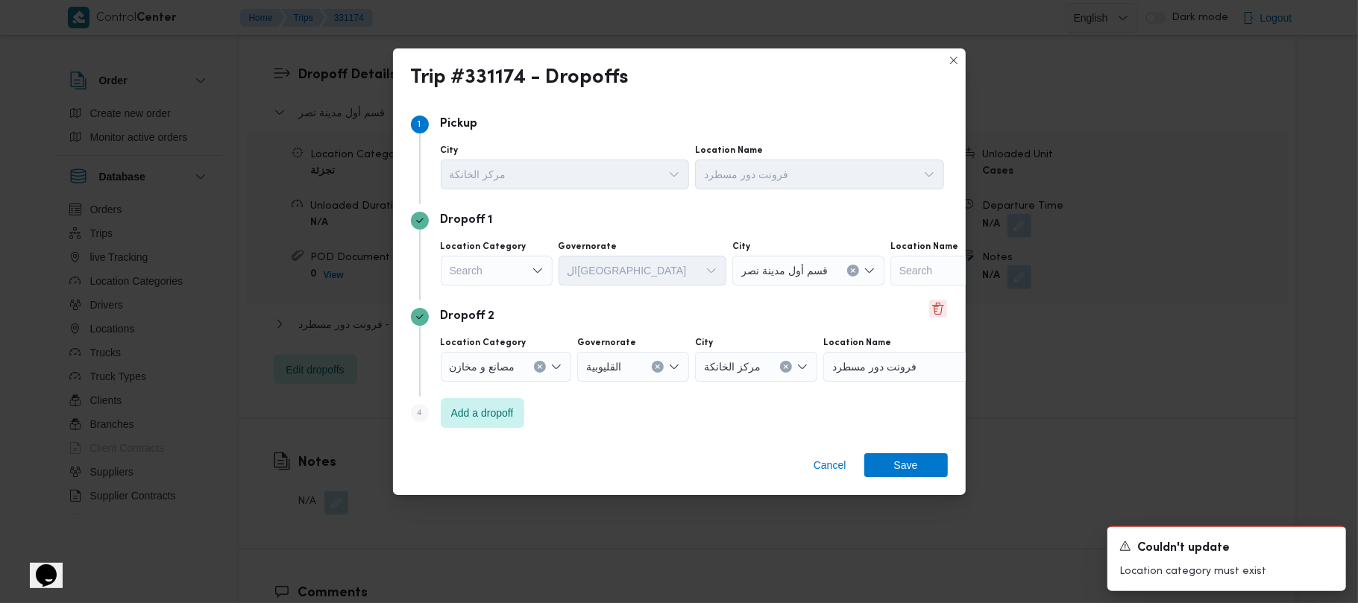
click at [937, 308] on button "Delete" at bounding box center [938, 309] width 18 height 18
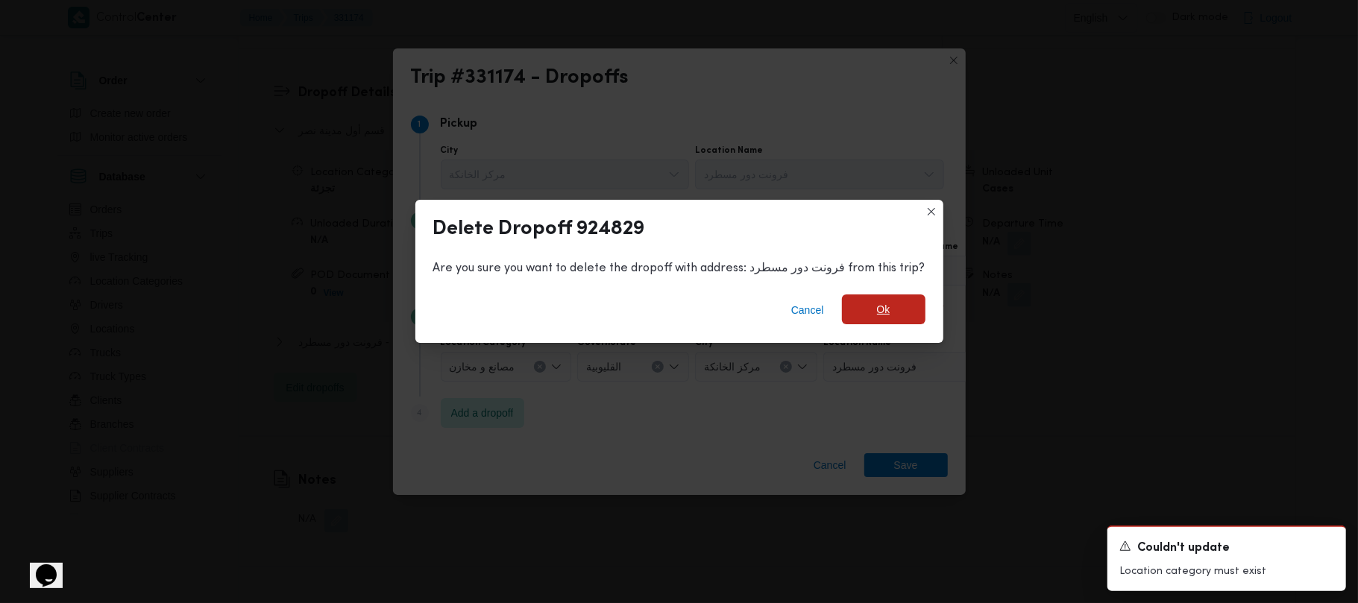
click at [893, 320] on span "Ok" at bounding box center [884, 310] width 84 height 30
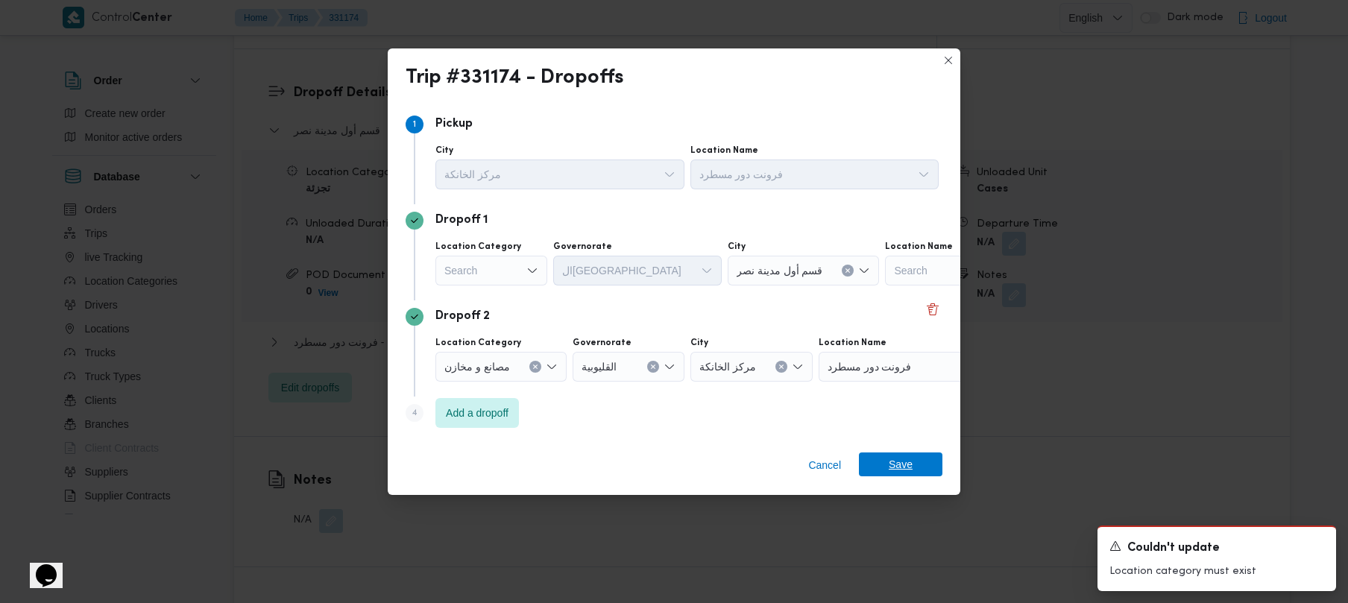
click at [892, 462] on span "Save" at bounding box center [901, 465] width 24 height 24
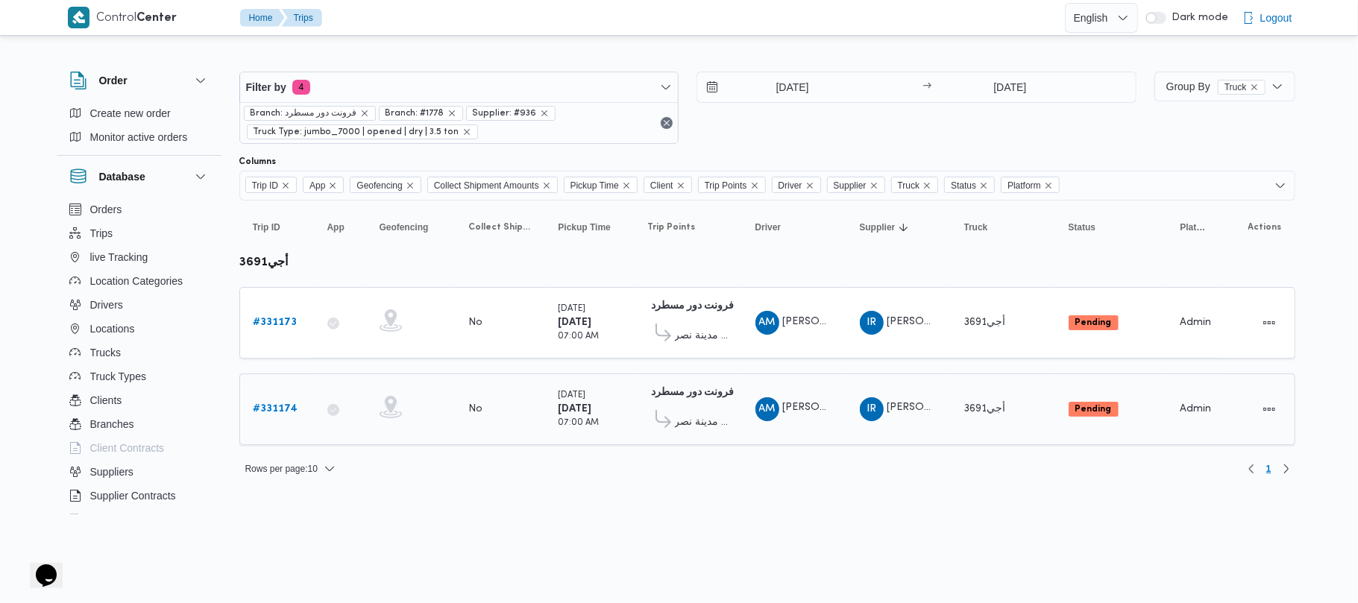
click at [708, 418] on span "قسم أول مدينة نصر" at bounding box center [702, 423] width 54 height 18
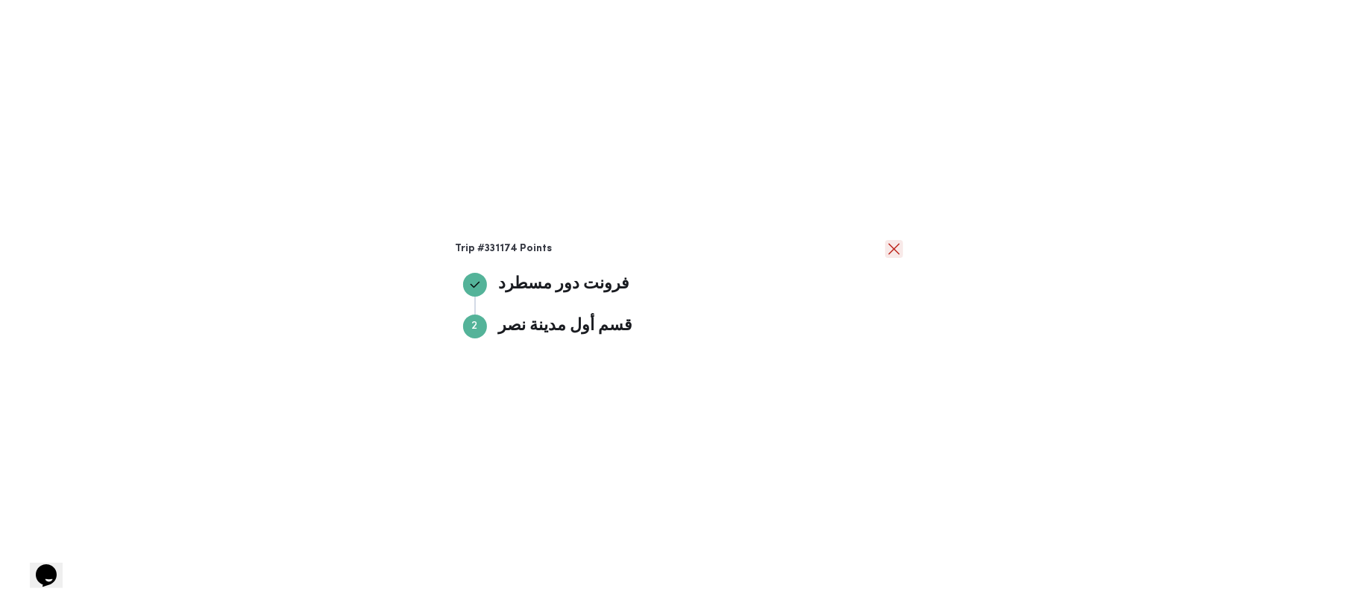
click at [895, 243] on button "close" at bounding box center [894, 249] width 18 height 18
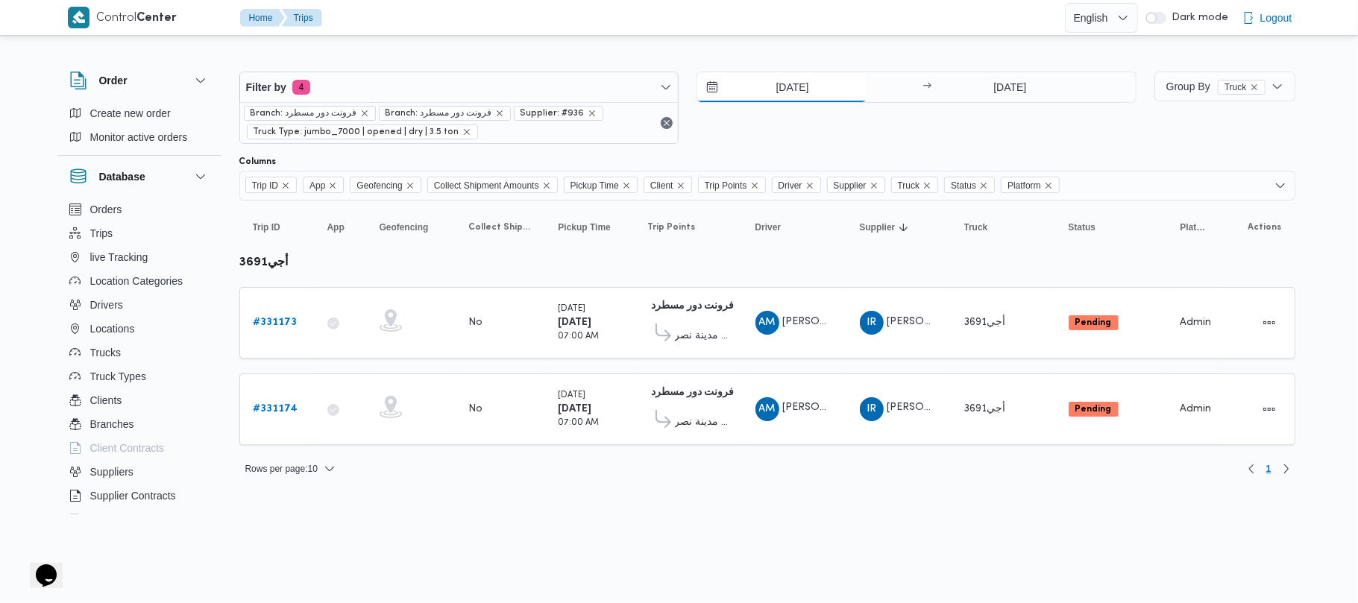
click at [779, 78] on input "[DATE]" at bounding box center [781, 87] width 169 height 30
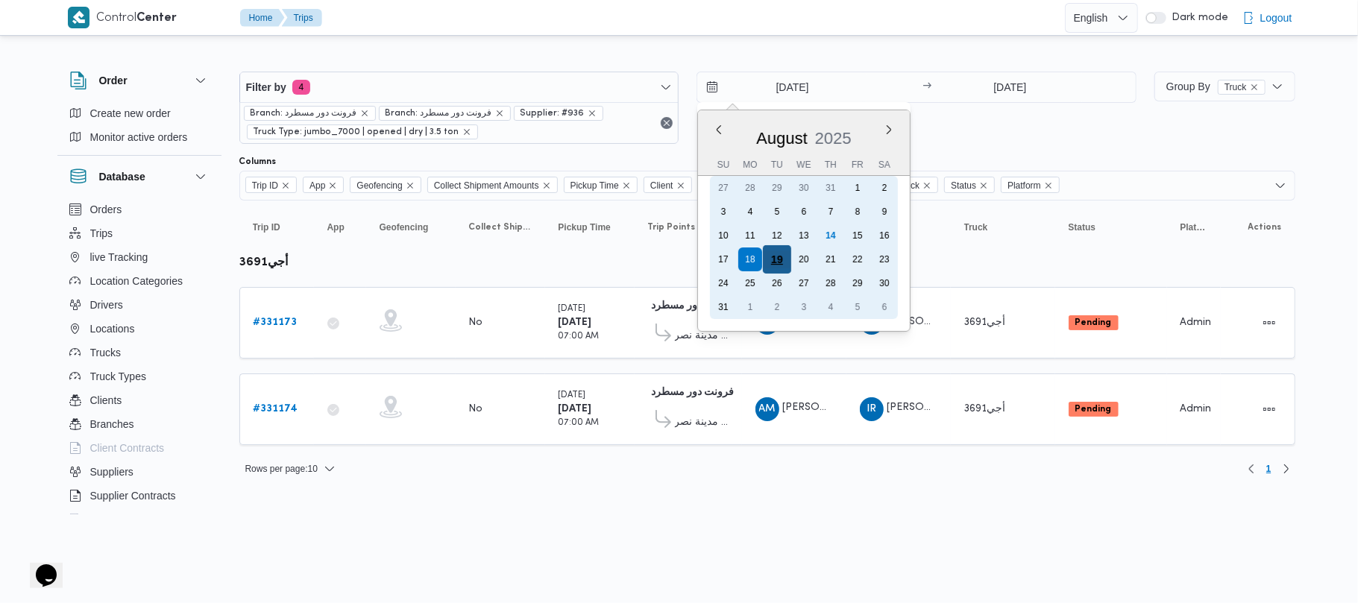
click at [779, 257] on div "19" at bounding box center [777, 259] width 28 height 28
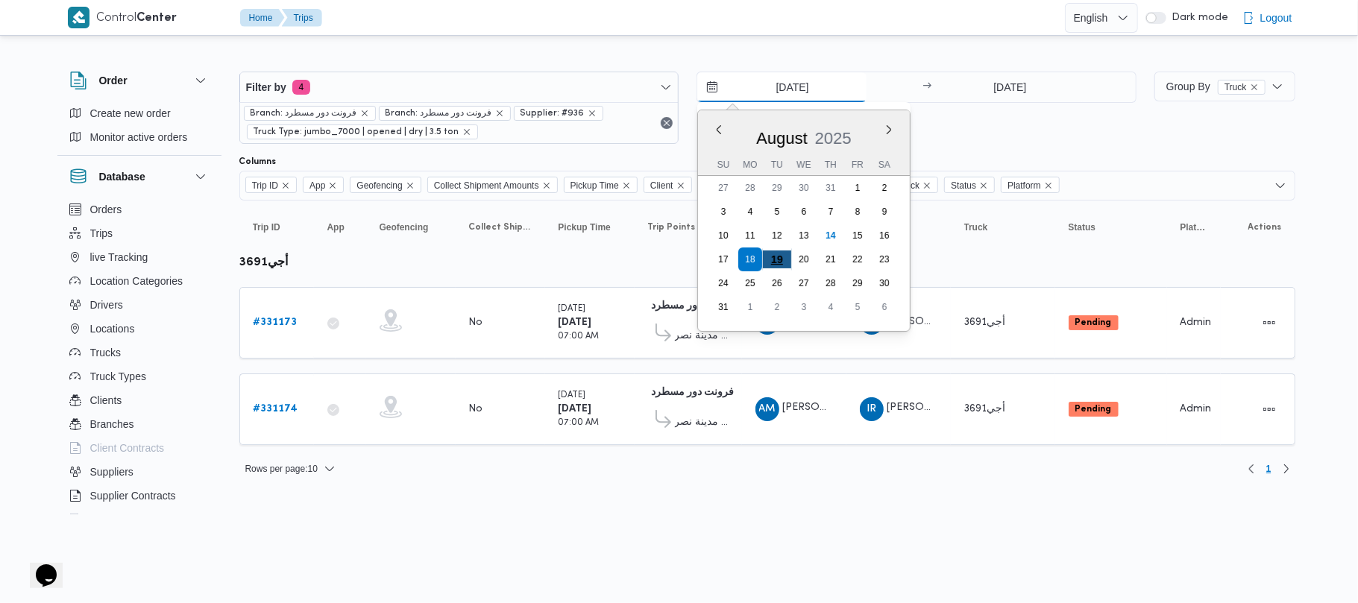
type input "[DATE]"
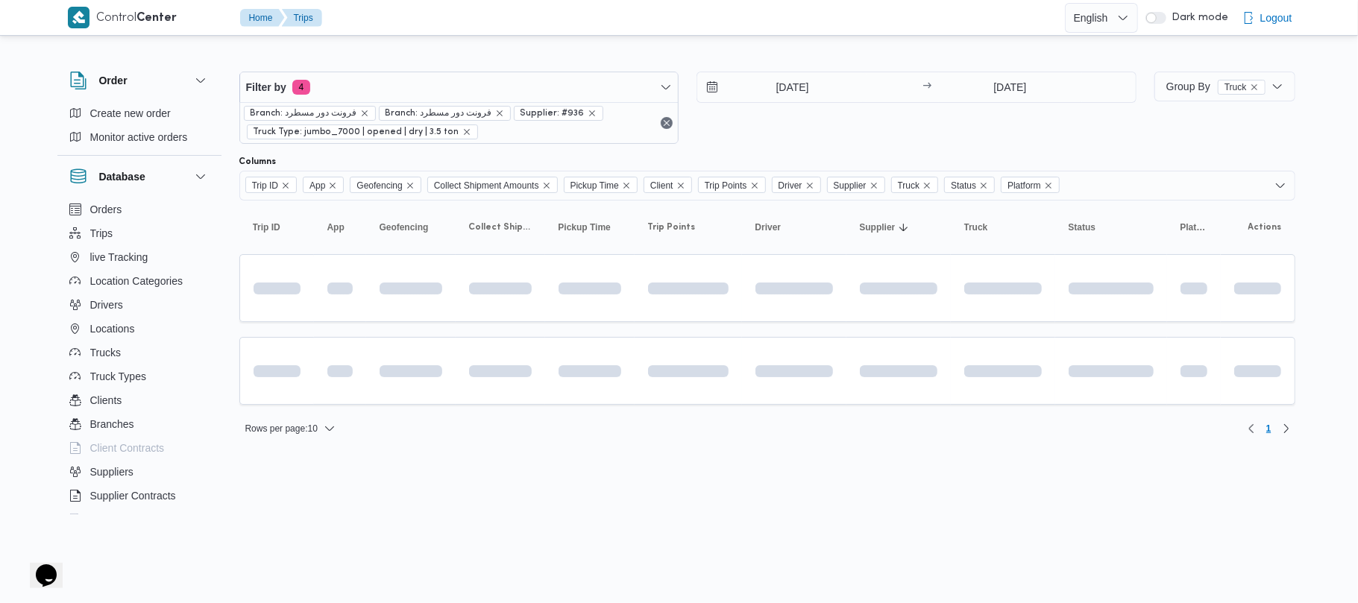
click at [821, 153] on div "Filter by 4 Branch: فرونت دور مسطرد Branch: فرونت دور مسطرد Supplier: #936 Truc…" at bounding box center [687, 108] width 915 height 90
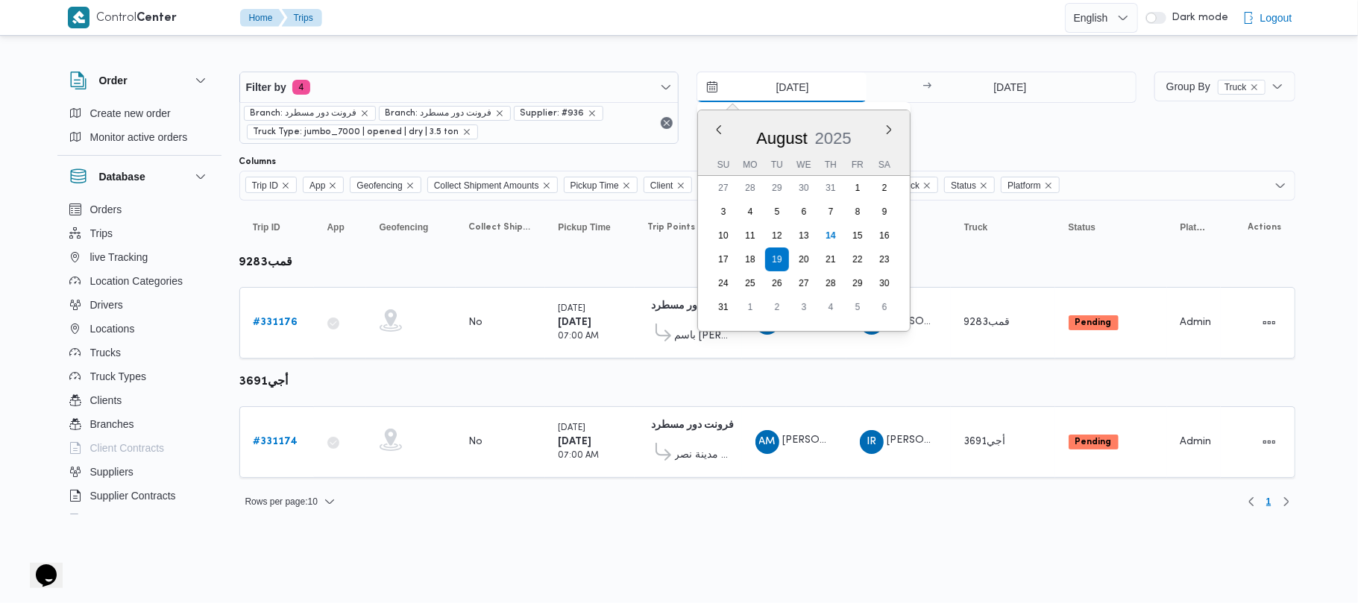
click at [794, 75] on input "[DATE]" at bounding box center [781, 87] width 169 height 30
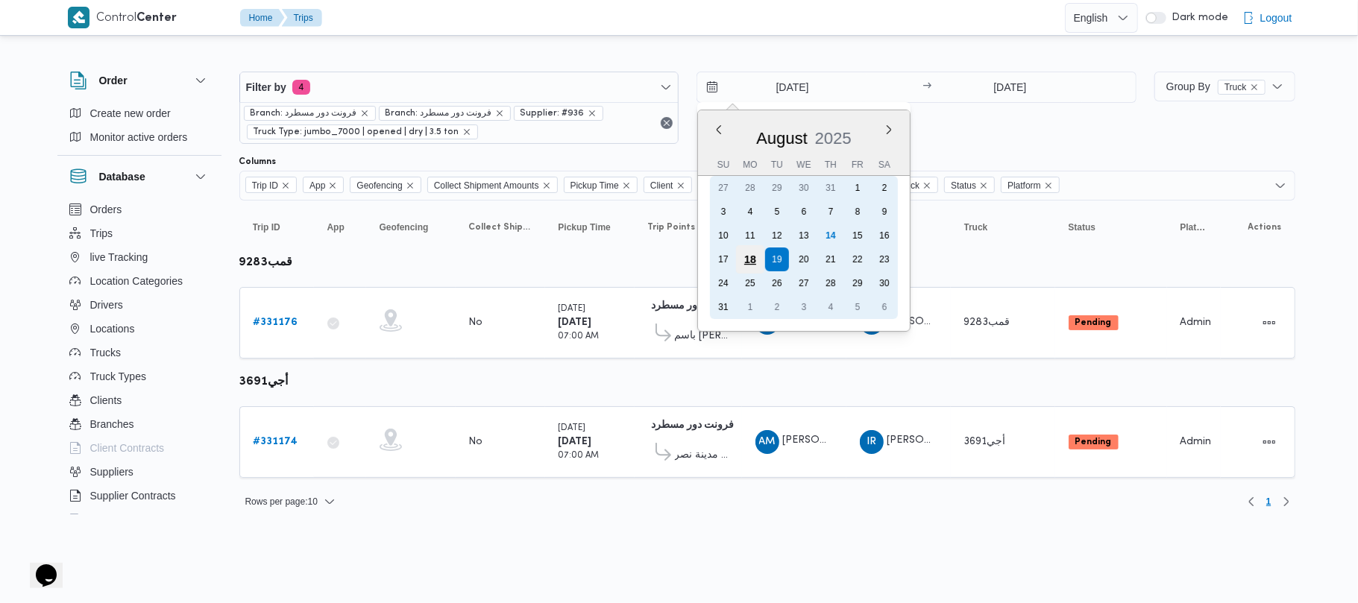
click at [741, 248] on div "18" at bounding box center [750, 259] width 28 height 28
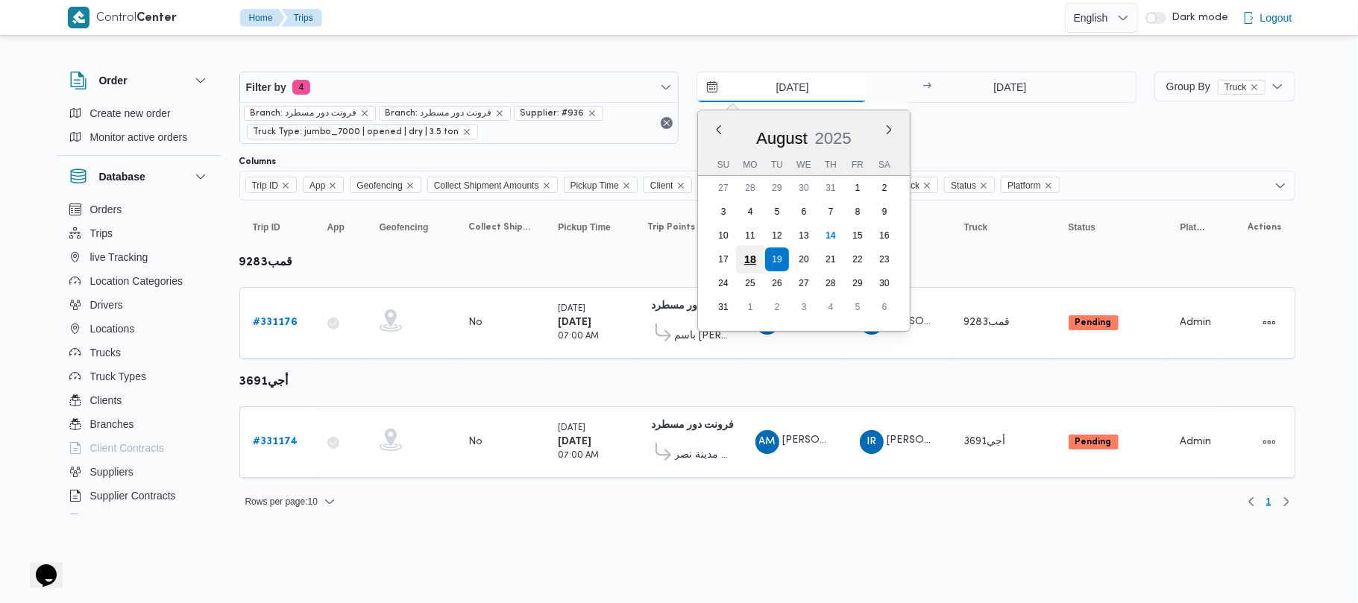
type input "[DATE]"
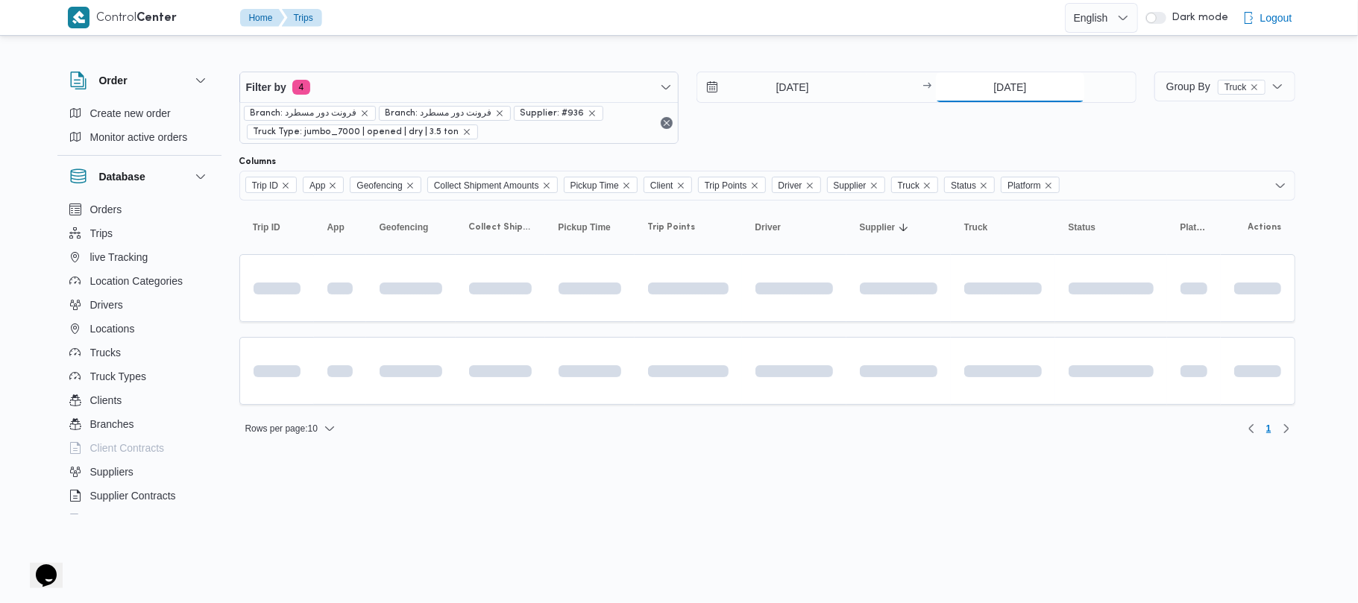
click at [1040, 81] on input "[DATE]" at bounding box center [1010, 87] width 148 height 30
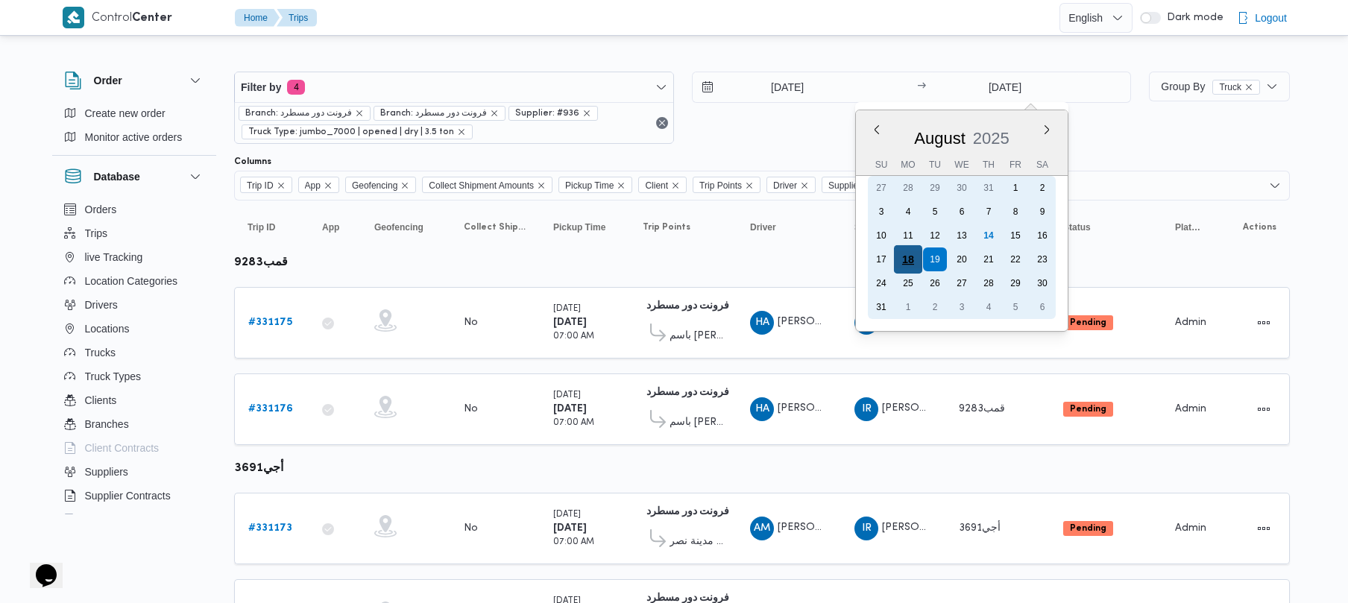
click at [905, 257] on div "18" at bounding box center [908, 259] width 28 height 28
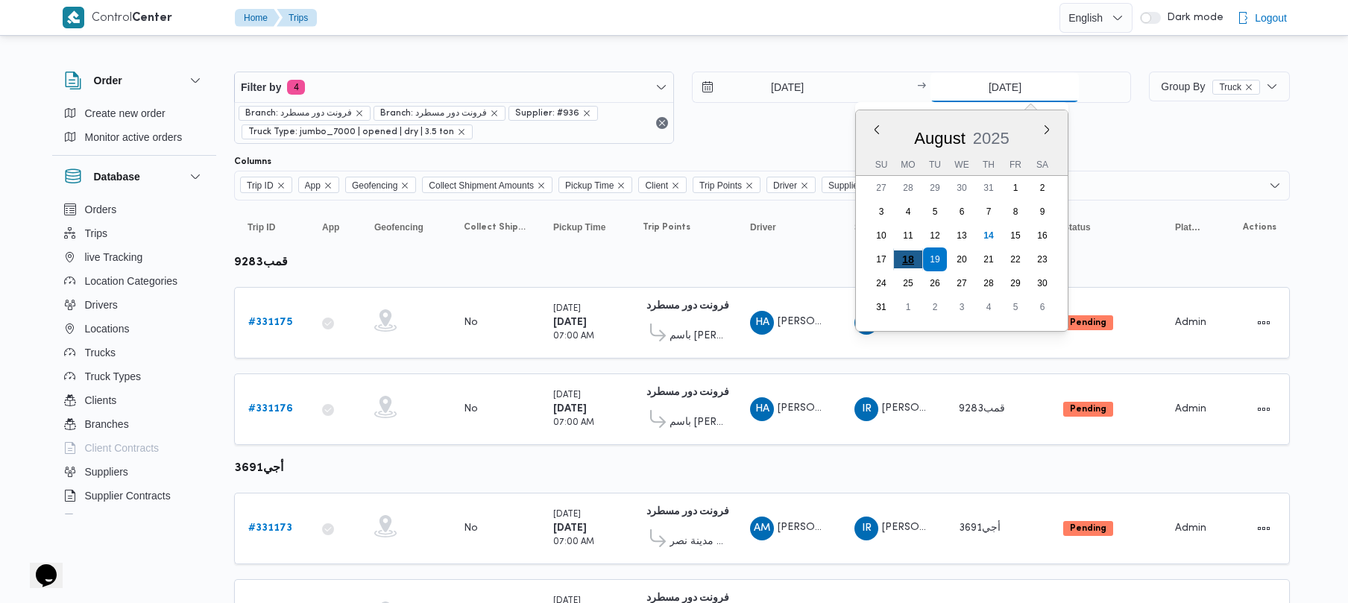
type input "[DATE]"
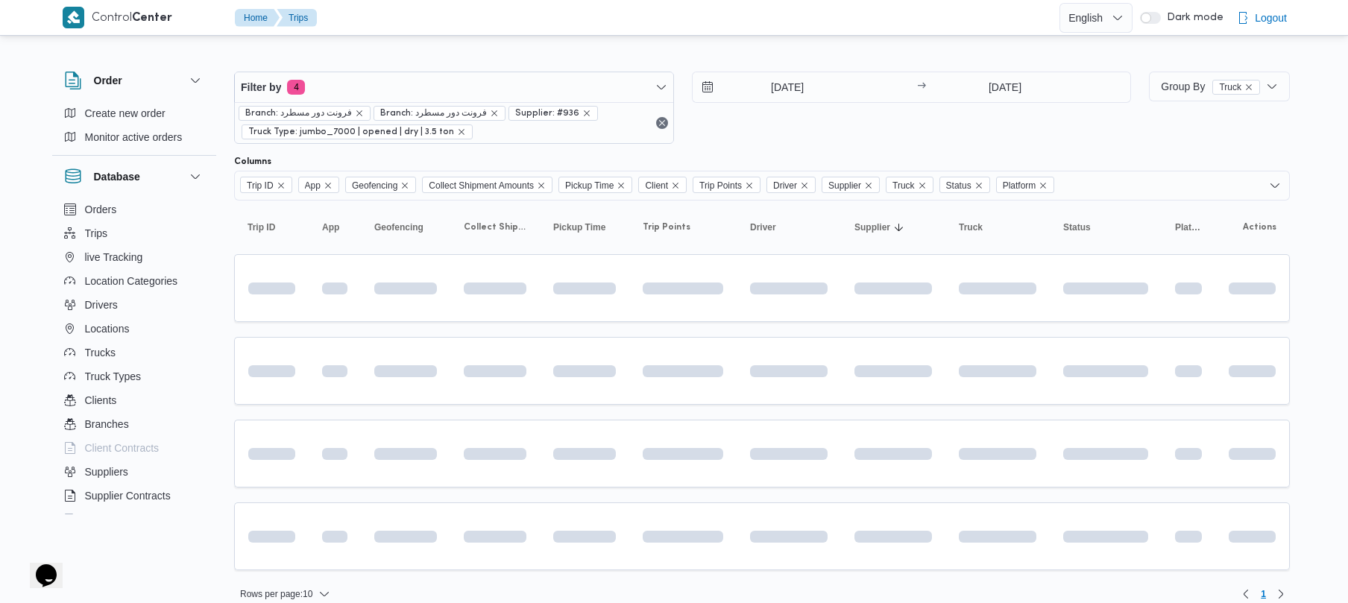
click at [899, 127] on div "[DATE] → [DATE]" at bounding box center [912, 108] width 440 height 72
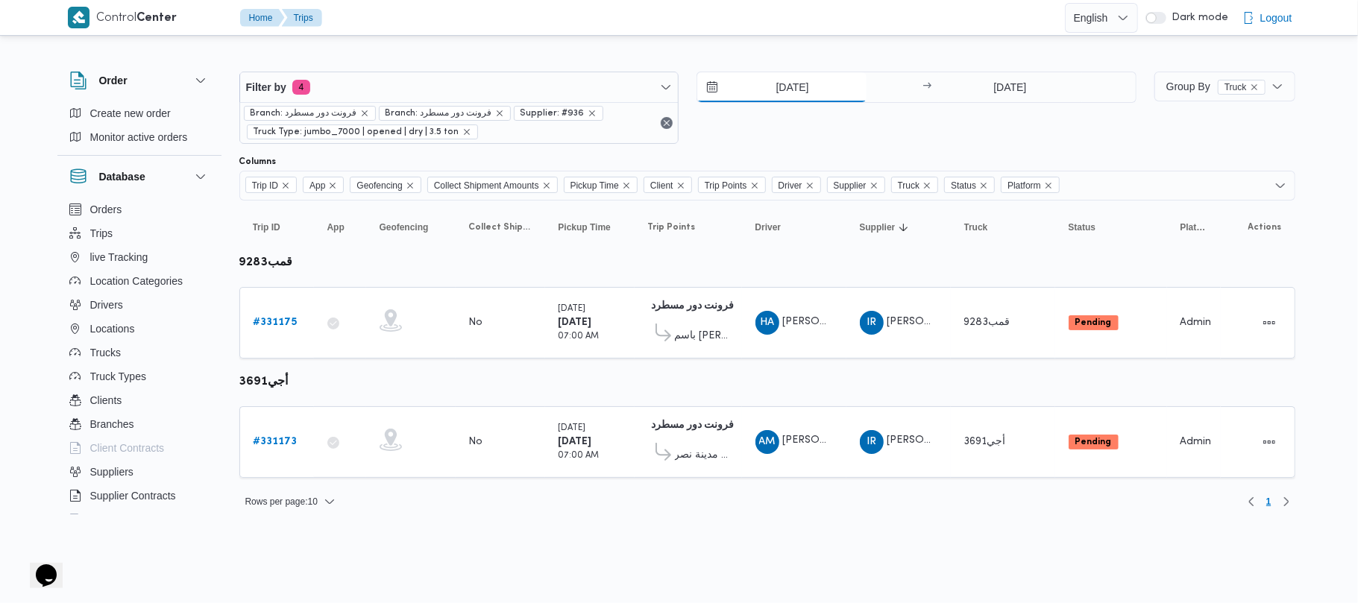
click at [795, 85] on input "[DATE]" at bounding box center [781, 87] width 169 height 30
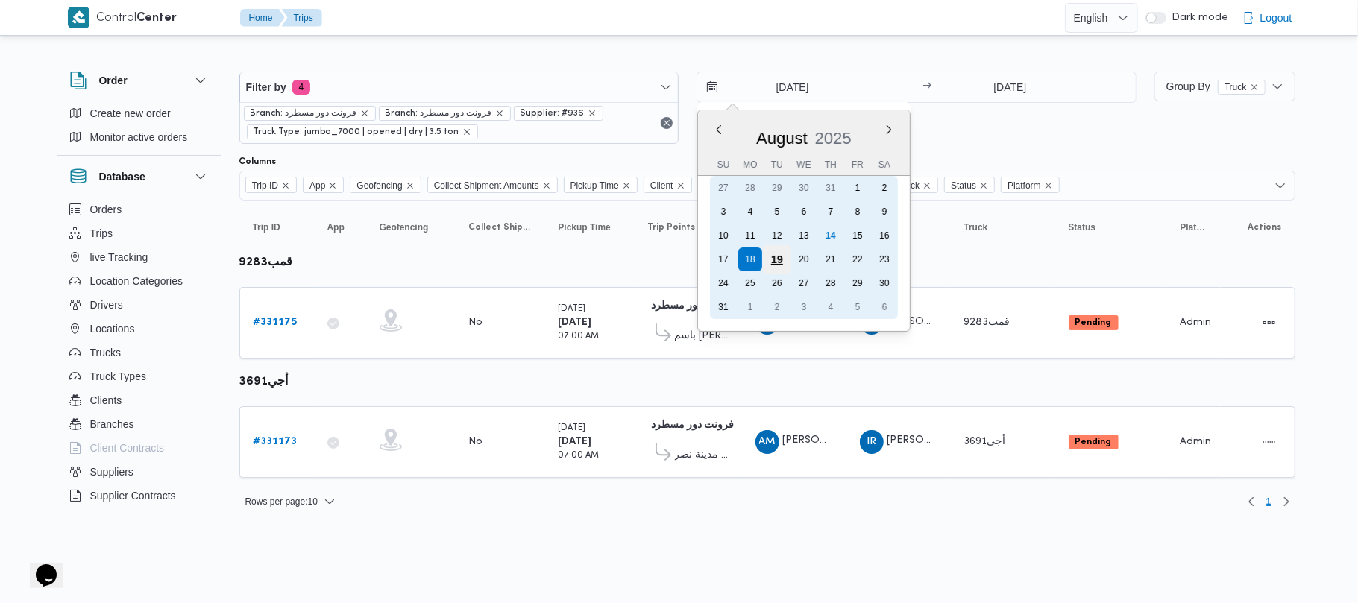
click at [788, 254] on div "19" at bounding box center [777, 259] width 28 height 28
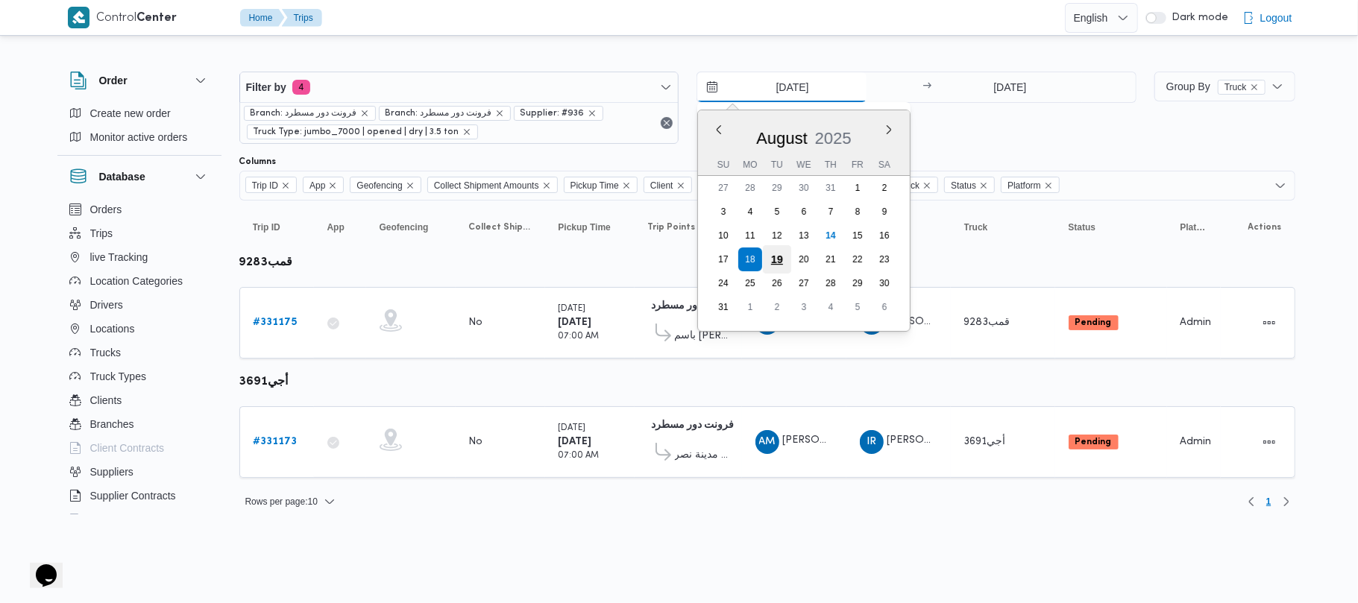
type input "[DATE]"
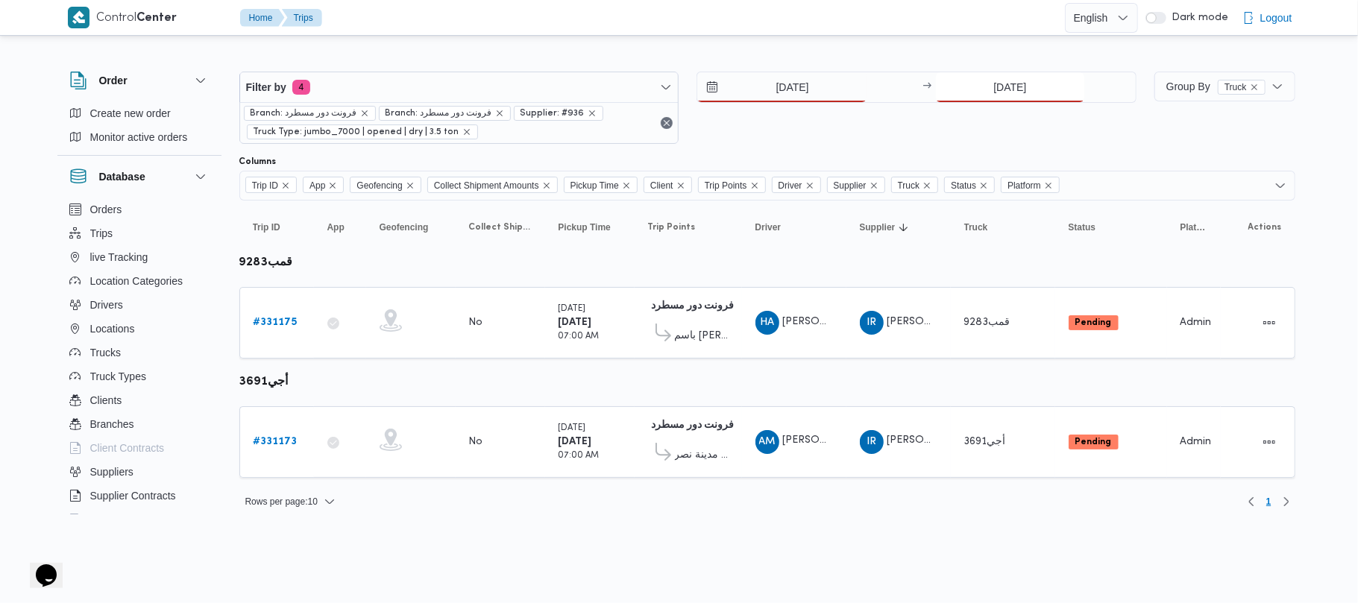
click at [993, 93] on input "[DATE]" at bounding box center [1010, 87] width 148 height 30
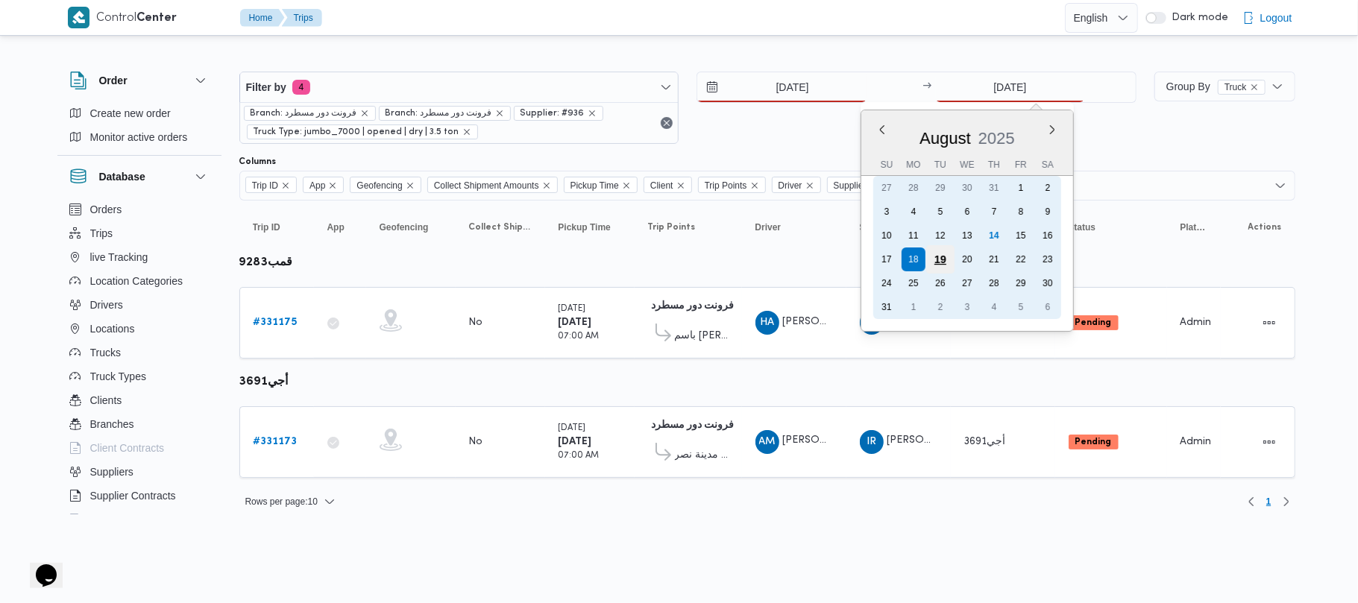
click at [941, 254] on div "19" at bounding box center [940, 259] width 28 height 28
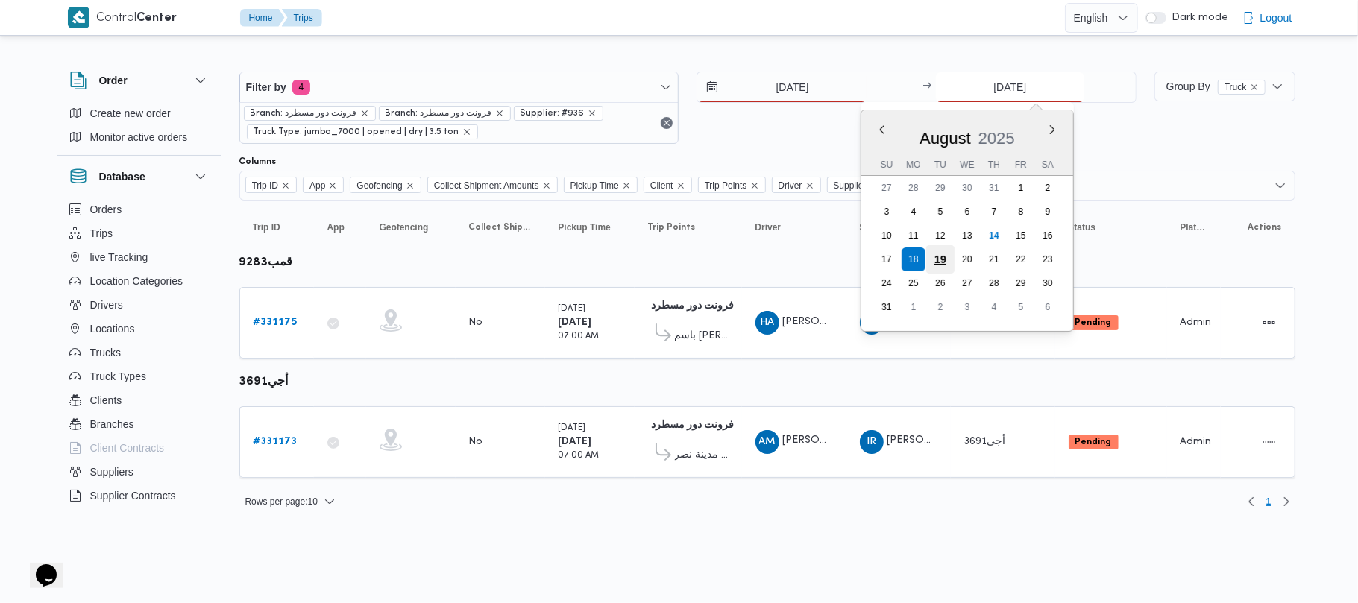
type input "[DATE]"
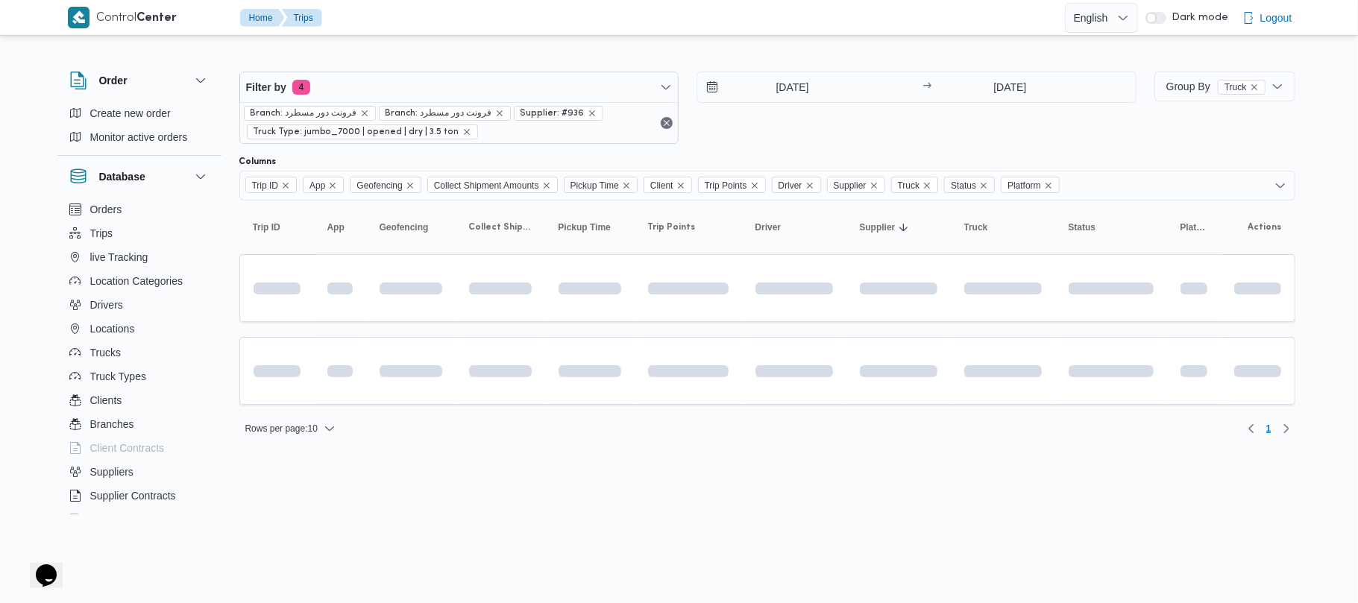
click at [929, 140] on div "[DATE] → [DATE]" at bounding box center [917, 108] width 440 height 72
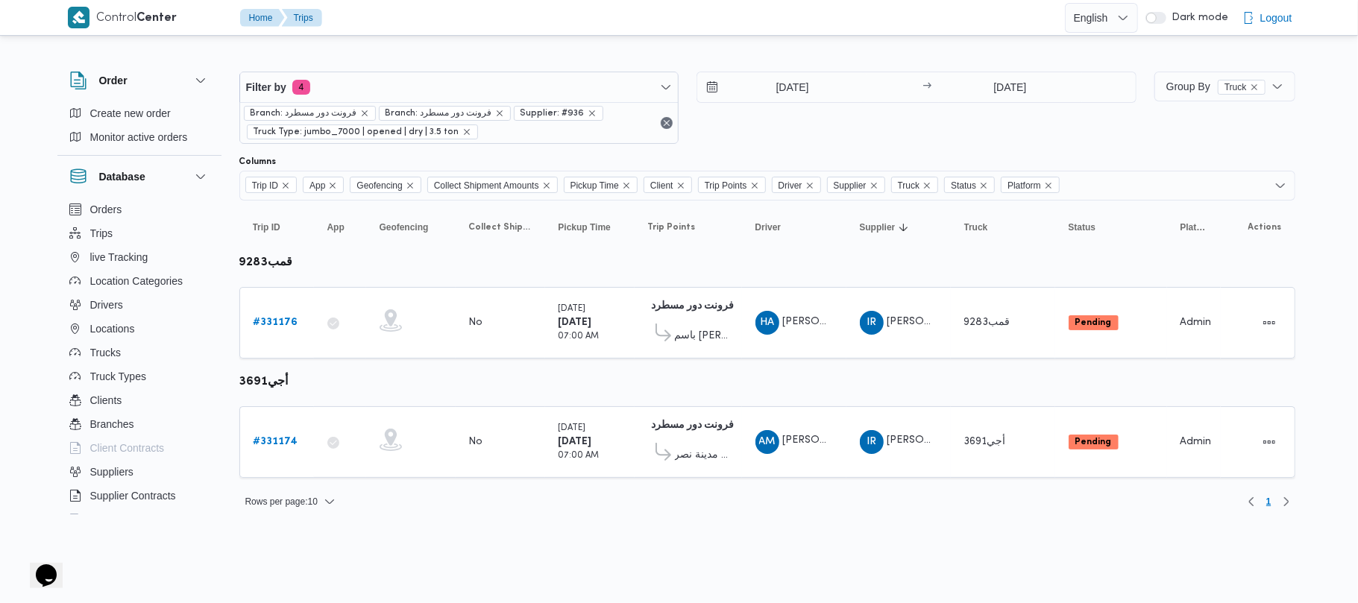
click at [0, 592] on html "Control Center Home Trips English عربي Dark mode Logout Order Create new order …" at bounding box center [679, 301] width 1358 height 603
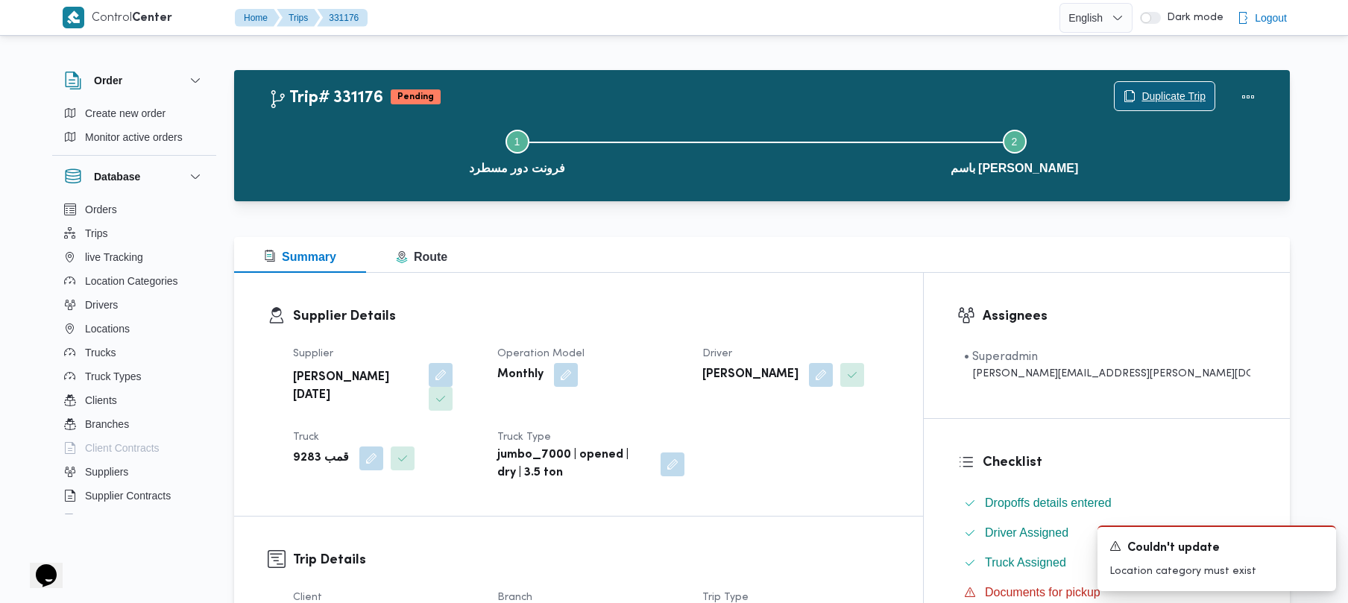
click at [1164, 85] on span "Duplicate Trip" at bounding box center [1165, 96] width 100 height 28
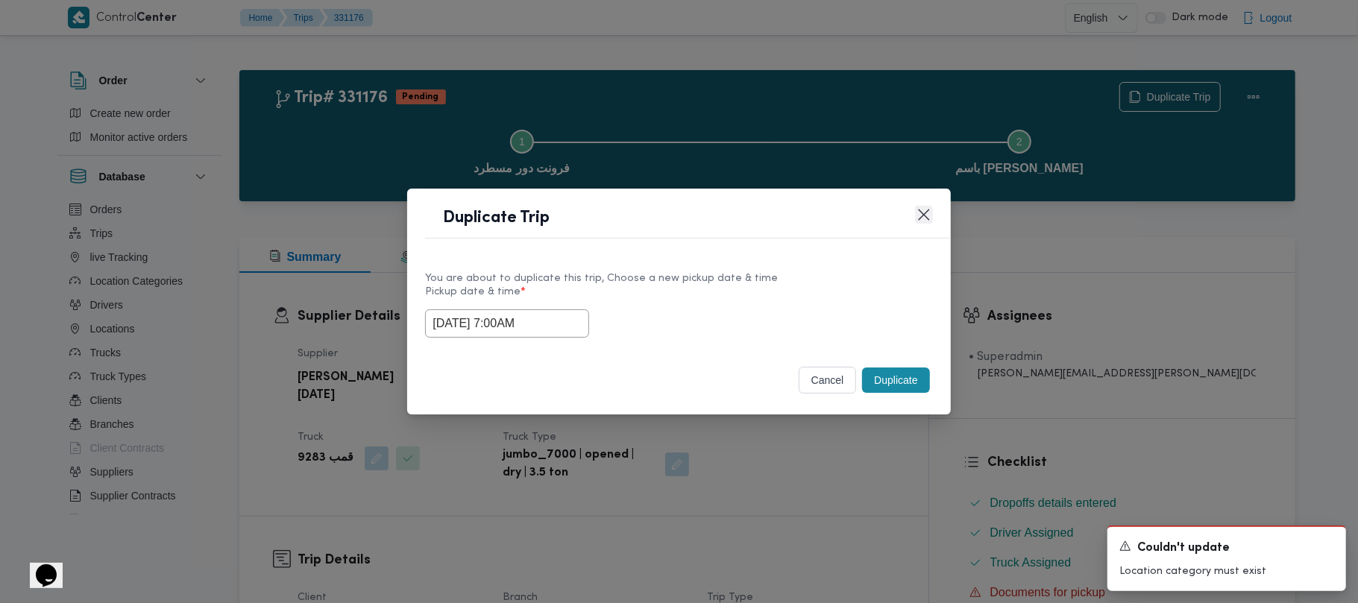
click at [923, 215] on button "Closes this modal window" at bounding box center [924, 215] width 18 height 18
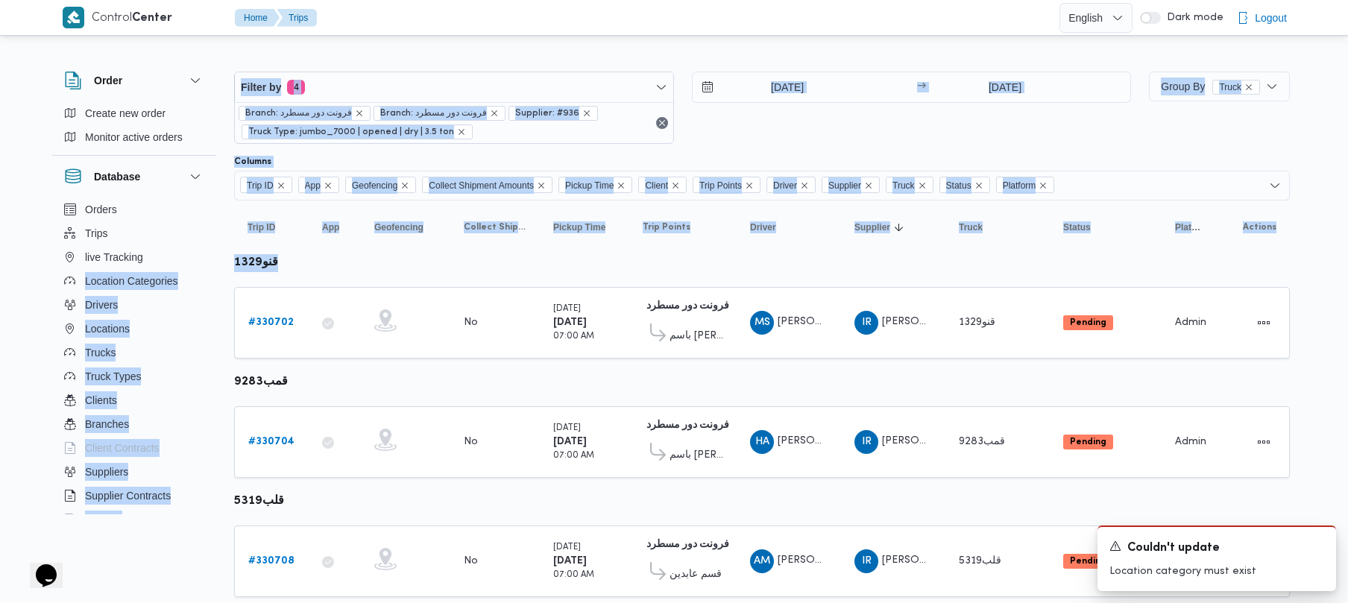
drag, startPoint x: 283, startPoint y: 263, endPoint x: 201, endPoint y: 255, distance: 83.2
drag, startPoint x: 260, startPoint y: 254, endPoint x: 852, endPoint y: 133, distance: 603.6
click at [852, 133] on div "[DATE] → [DATE]" at bounding box center [912, 108] width 440 height 72
click at [276, 260] on h3 "قنو1329" at bounding box center [271, 263] width 75 height 18
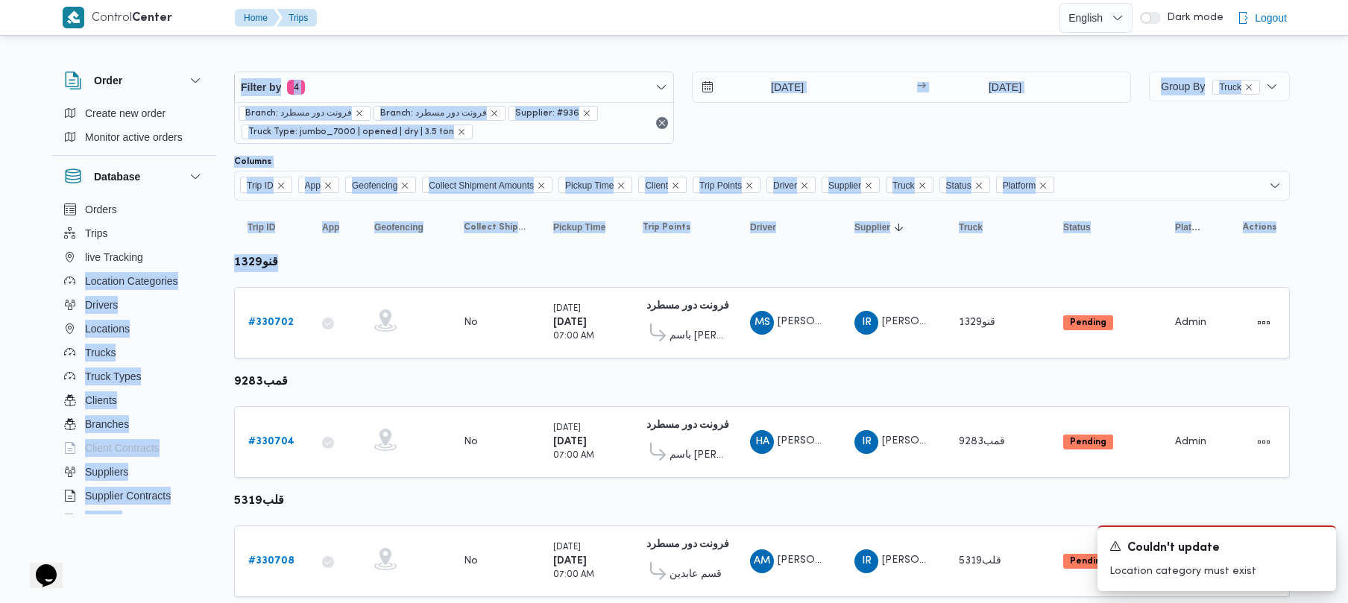
click at [276, 260] on h3 "قنو1329" at bounding box center [271, 263] width 75 height 18
click at [239, 268] on b "قنو1329" at bounding box center [256, 262] width 44 height 11
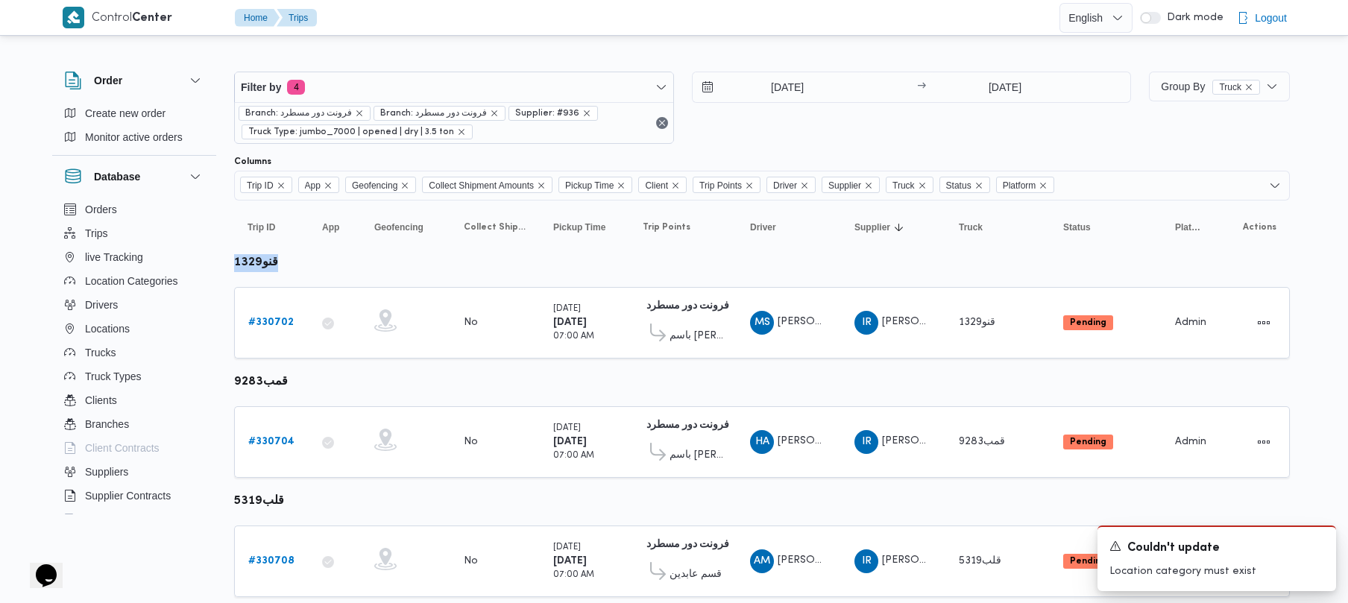
click at [239, 268] on b "قنو1329" at bounding box center [256, 262] width 44 height 11
click at [280, 319] on b "# 330702" at bounding box center [270, 323] width 45 height 10
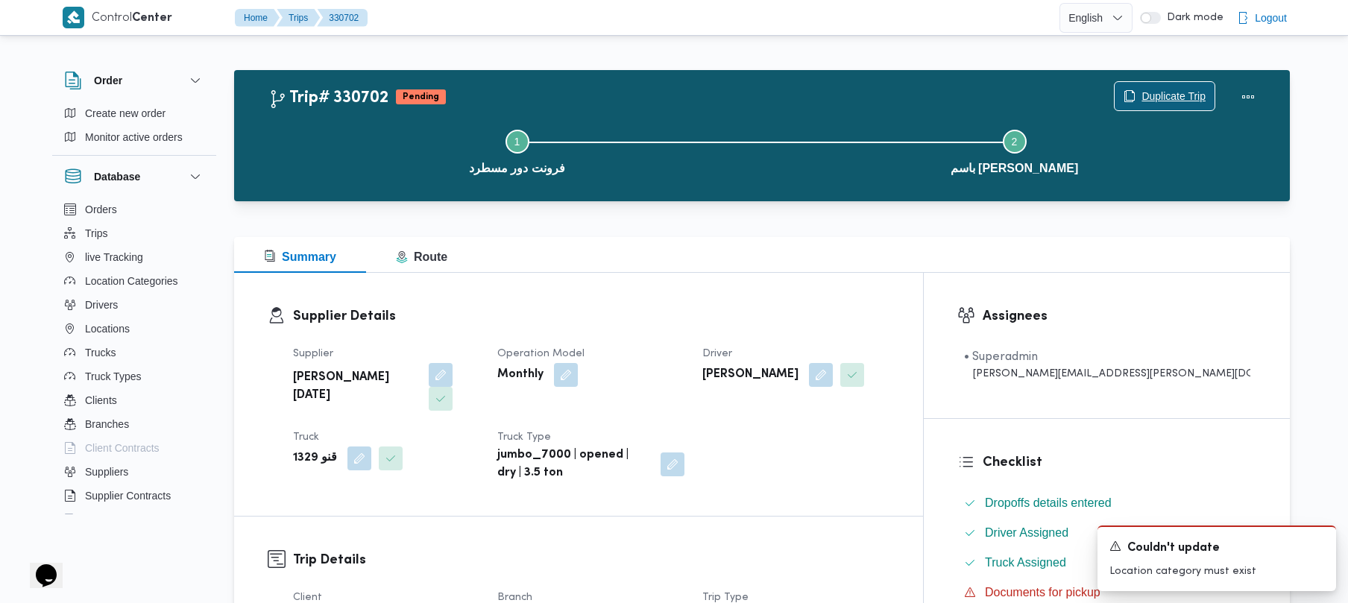
click at [1176, 93] on span "Duplicate Trip" at bounding box center [1174, 96] width 64 height 18
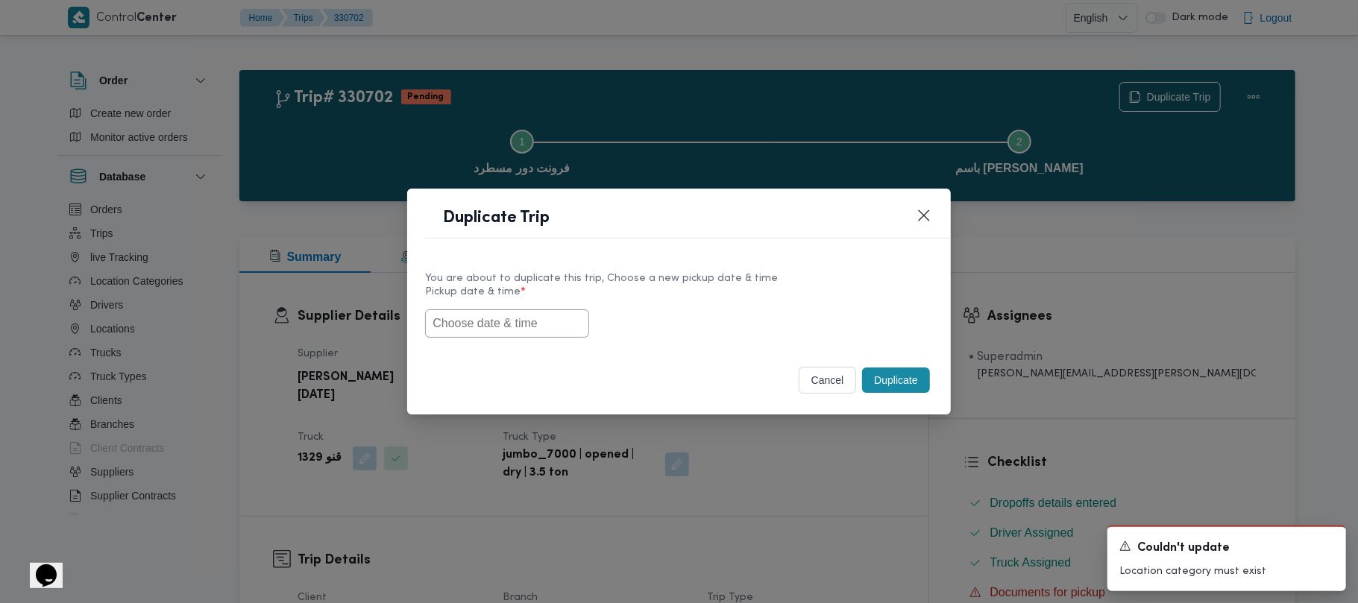
click at [558, 312] on input "text" at bounding box center [507, 324] width 164 height 28
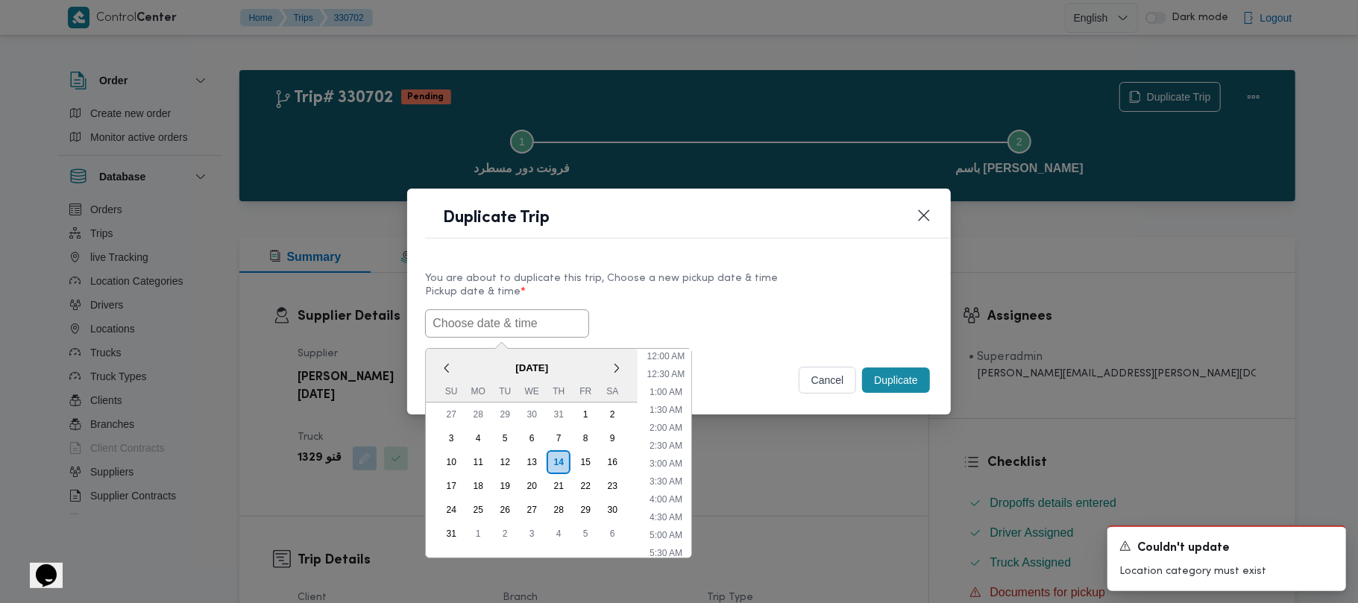
paste input "[DATE] 7:00AM"
type input "[DATE] 7:00AM"
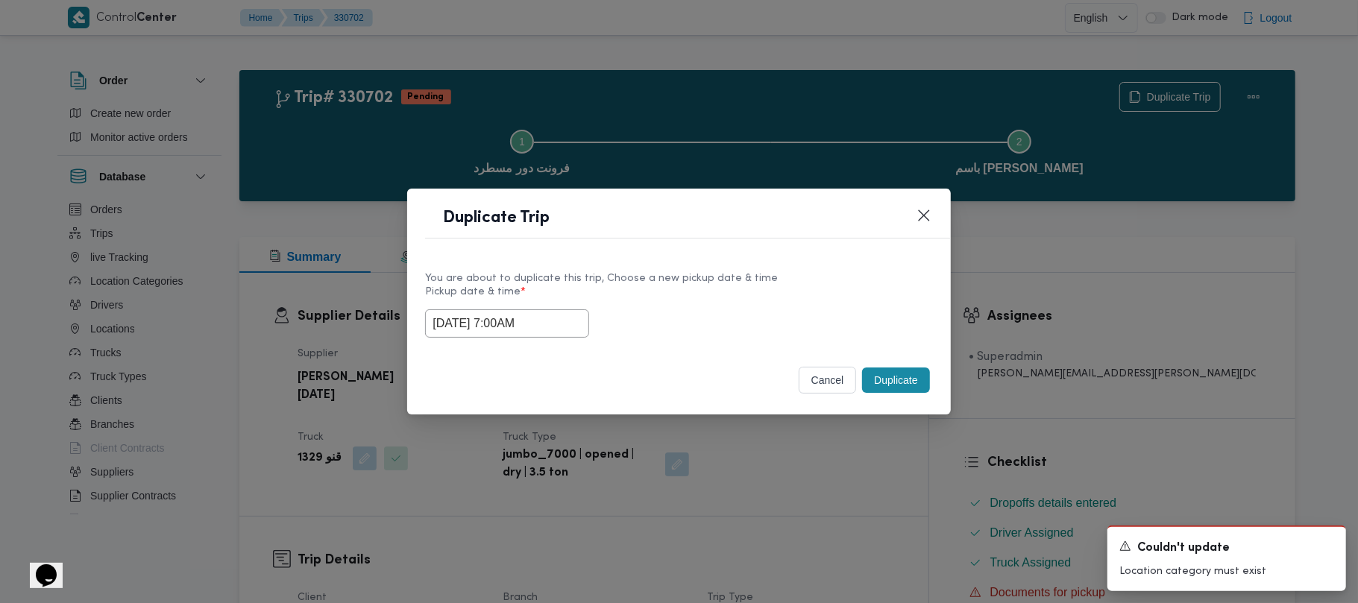
click at [749, 319] on div "[DATE] 7:00AM" at bounding box center [678, 324] width 507 height 28
click at [892, 377] on button "Duplicate" at bounding box center [895, 380] width 67 height 25
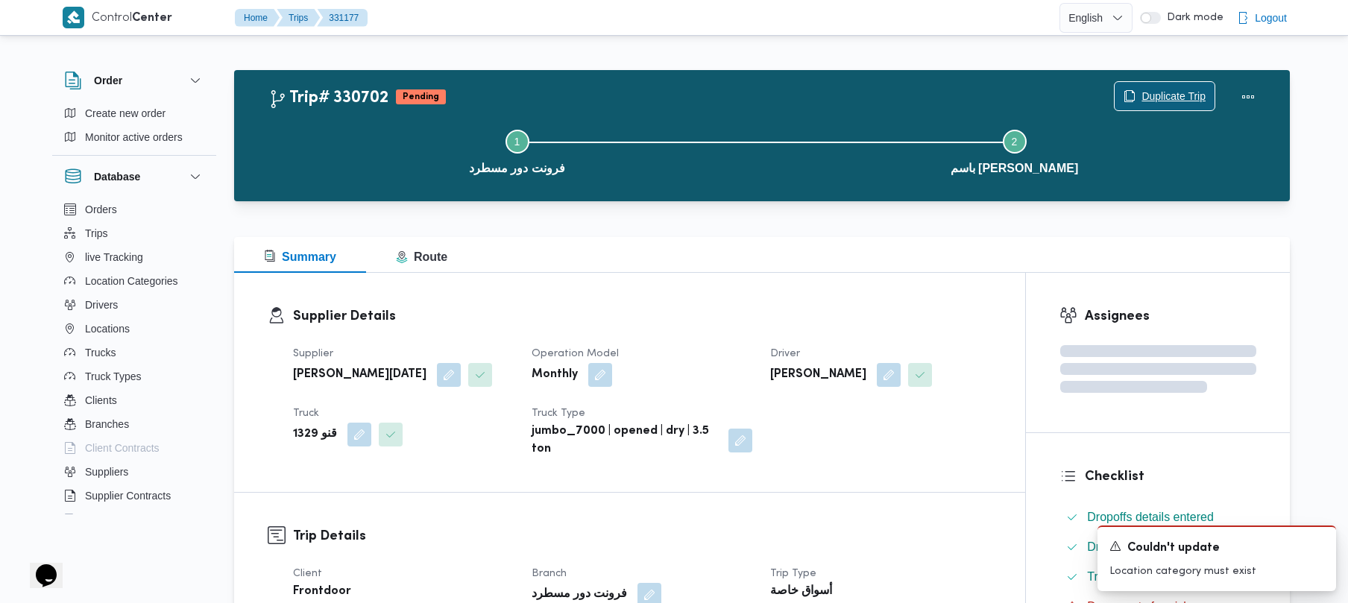
click at [1168, 99] on span "Duplicate Trip" at bounding box center [1174, 96] width 64 height 18
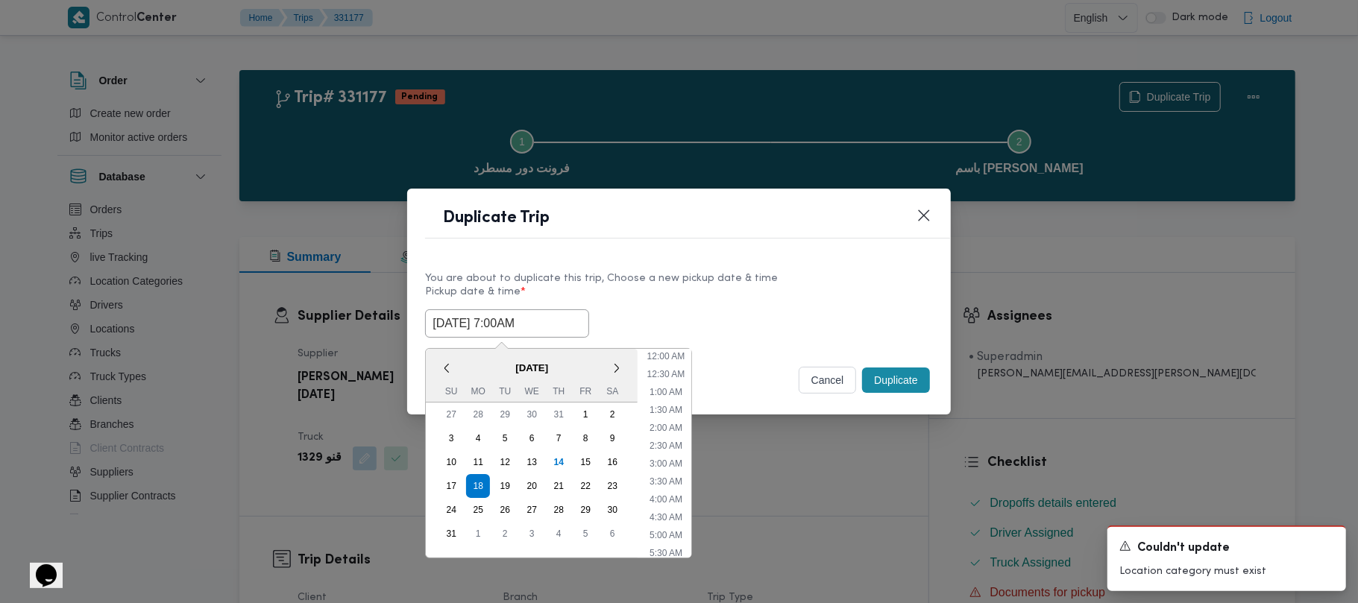
click at [565, 328] on input "[DATE] 7:00AM" at bounding box center [507, 324] width 164 height 28
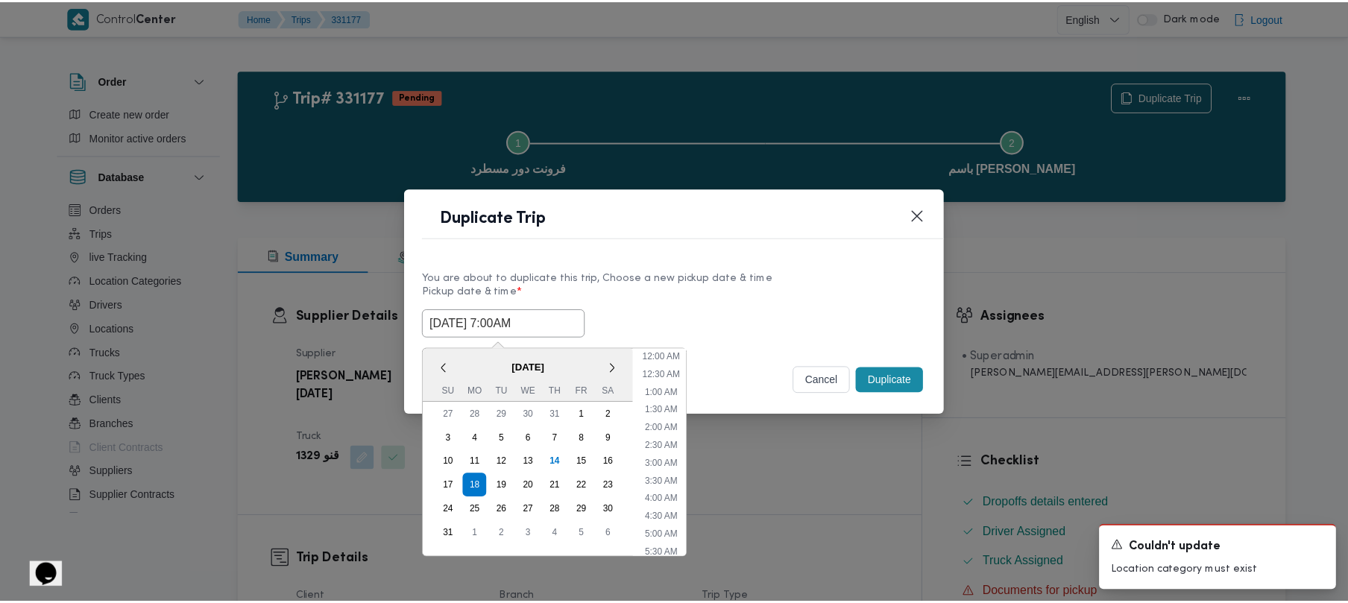
scroll to position [156, 0]
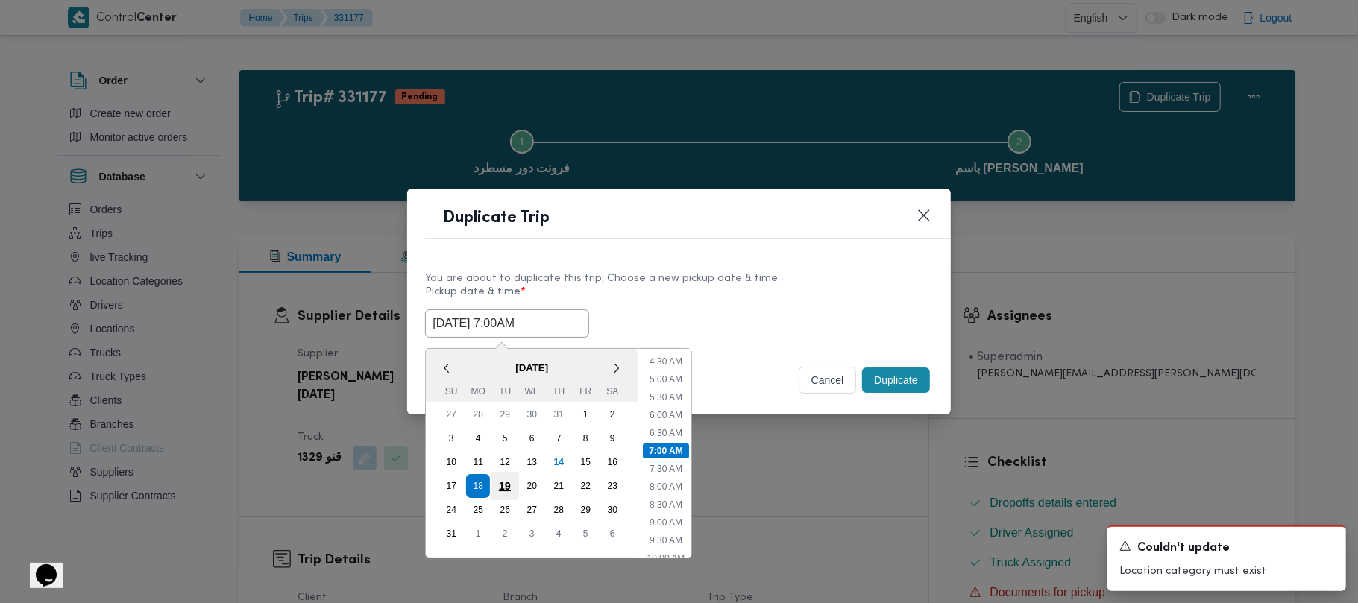
click at [512, 480] on div "19" at bounding box center [505, 486] width 28 height 28
type input "[DATE] 7:00AM"
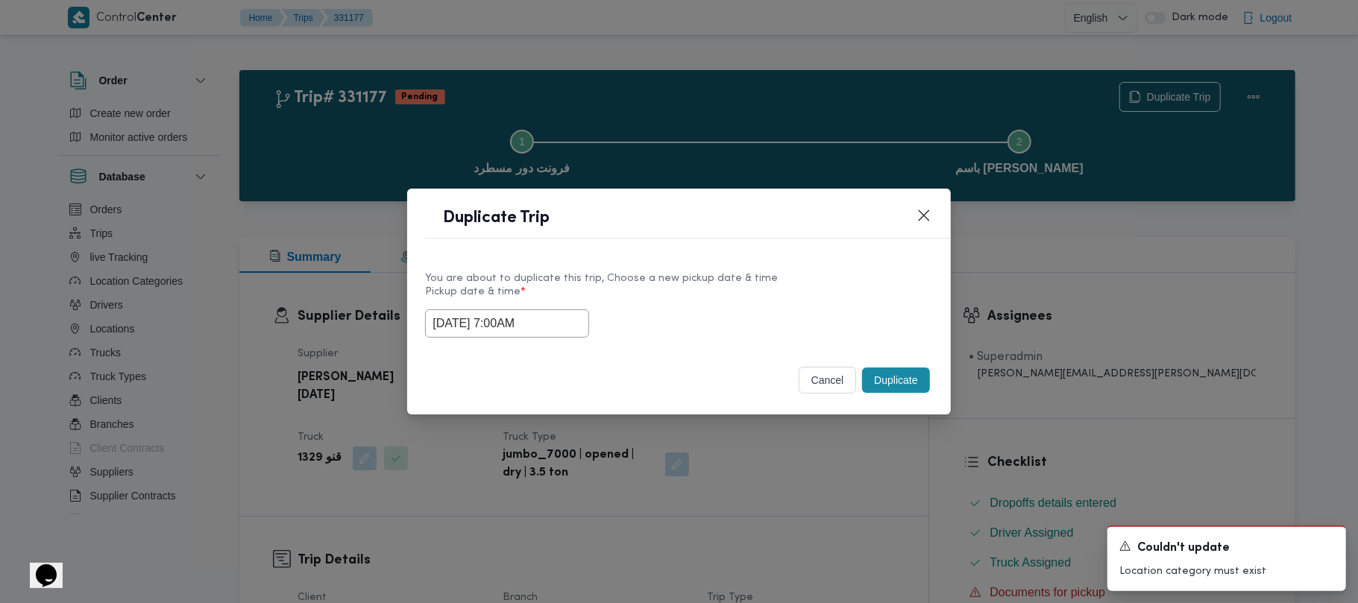
click at [680, 310] on div "[DATE] 7:00AM" at bounding box center [678, 324] width 507 height 28
click at [902, 383] on button "Duplicate" at bounding box center [895, 380] width 67 height 25
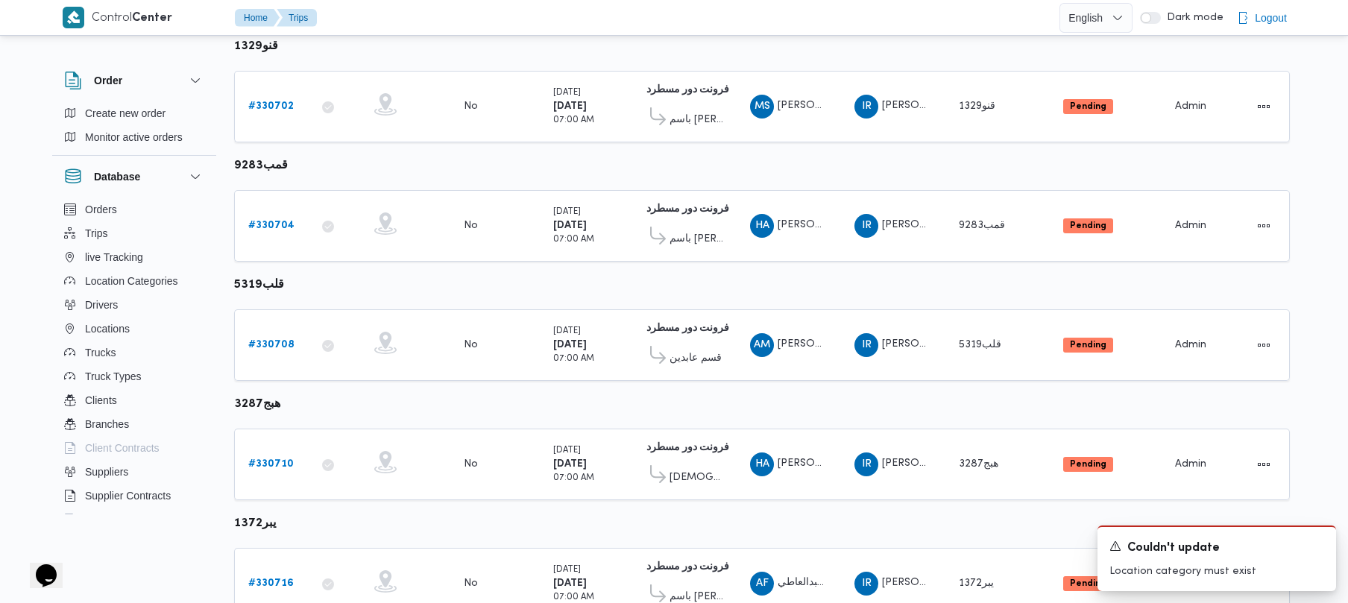
scroll to position [200, 0]
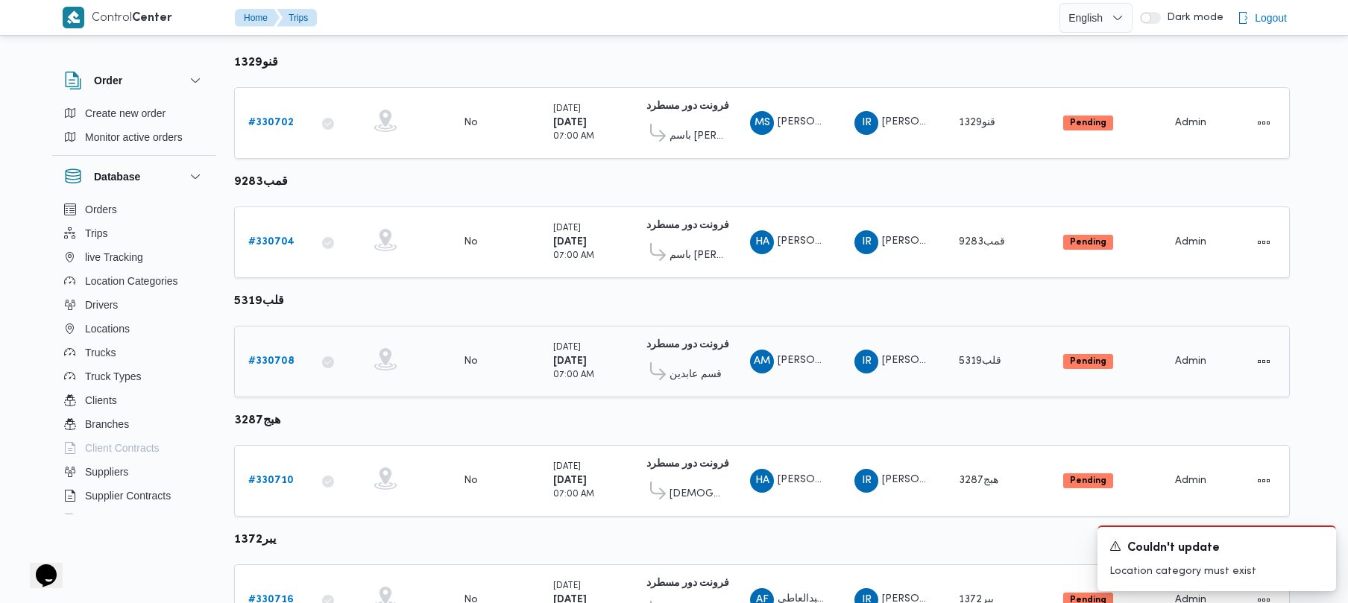
click at [277, 354] on link "# 330708" at bounding box center [271, 362] width 46 height 18
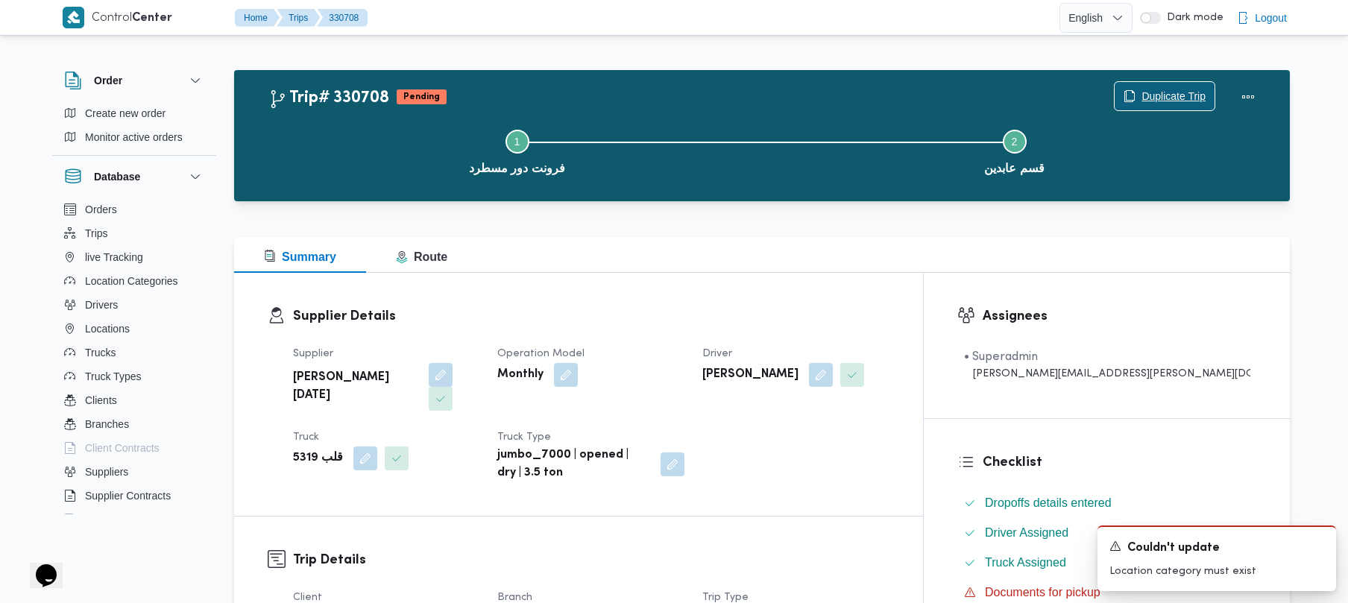
click at [1178, 100] on span "Duplicate Trip" at bounding box center [1174, 96] width 64 height 18
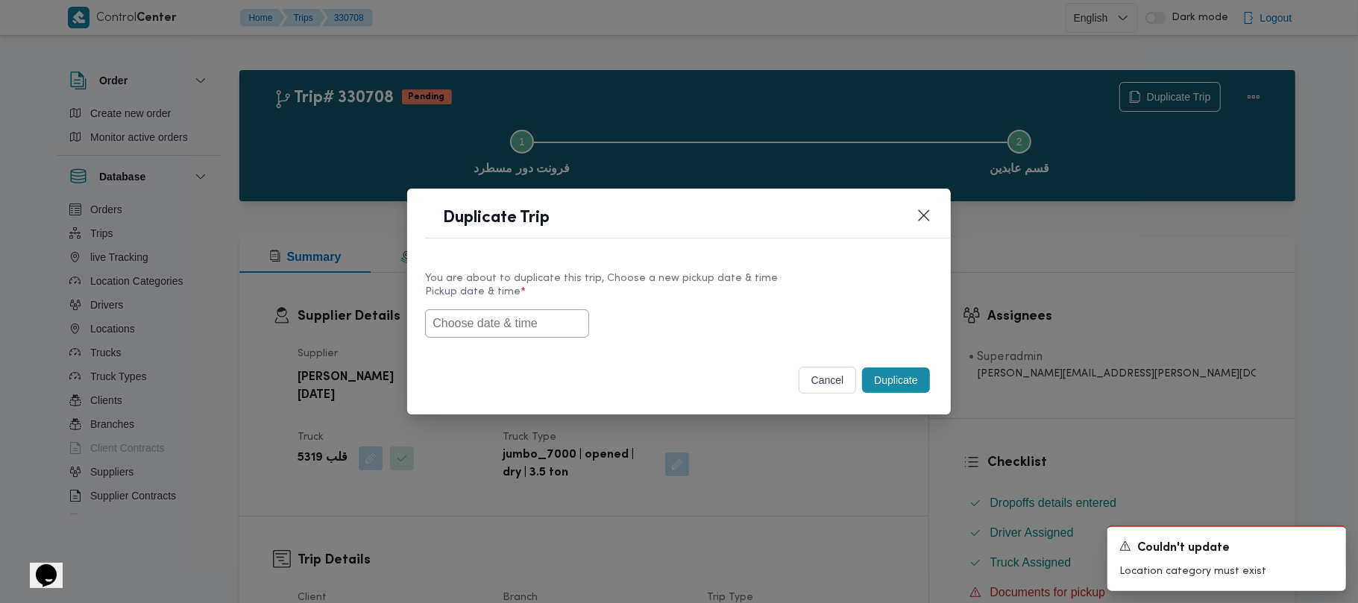
click at [447, 339] on div "You are about to duplicate this trip, Choose a new pickup date & time Pickup da…" at bounding box center [678, 304] width 543 height 95
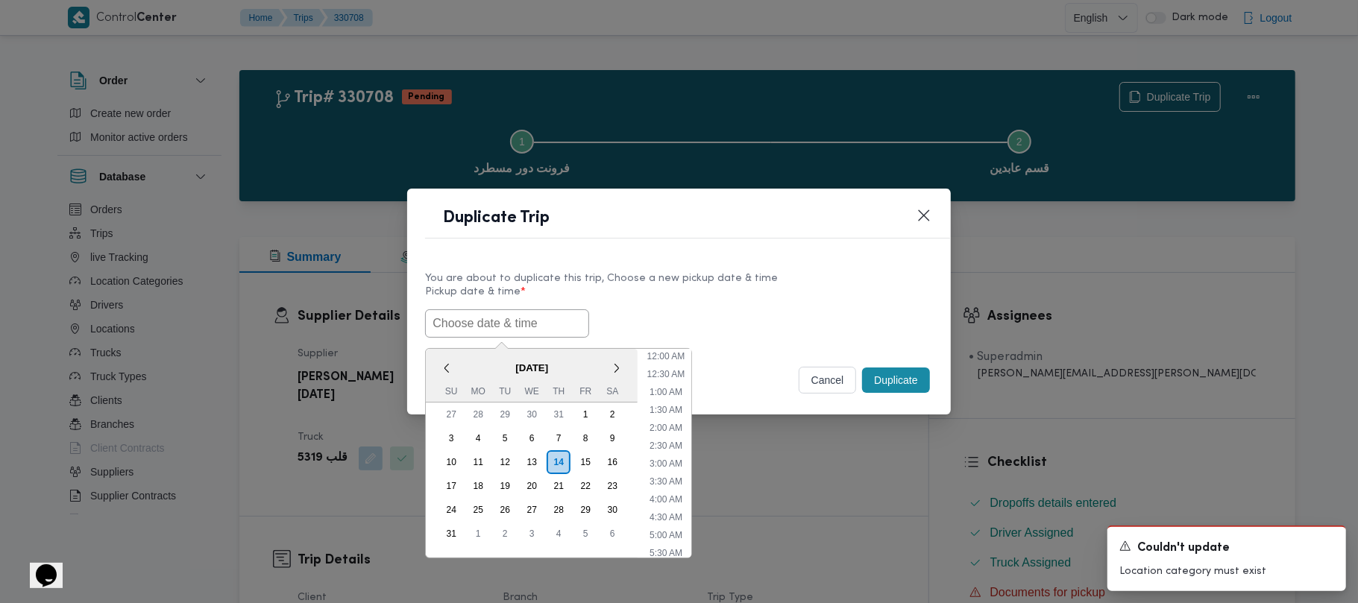
click at [465, 321] on input "text" at bounding box center [507, 324] width 164 height 28
paste input "18/08/2025 7:00AM"
type input "18/08/2025 7:00AM"
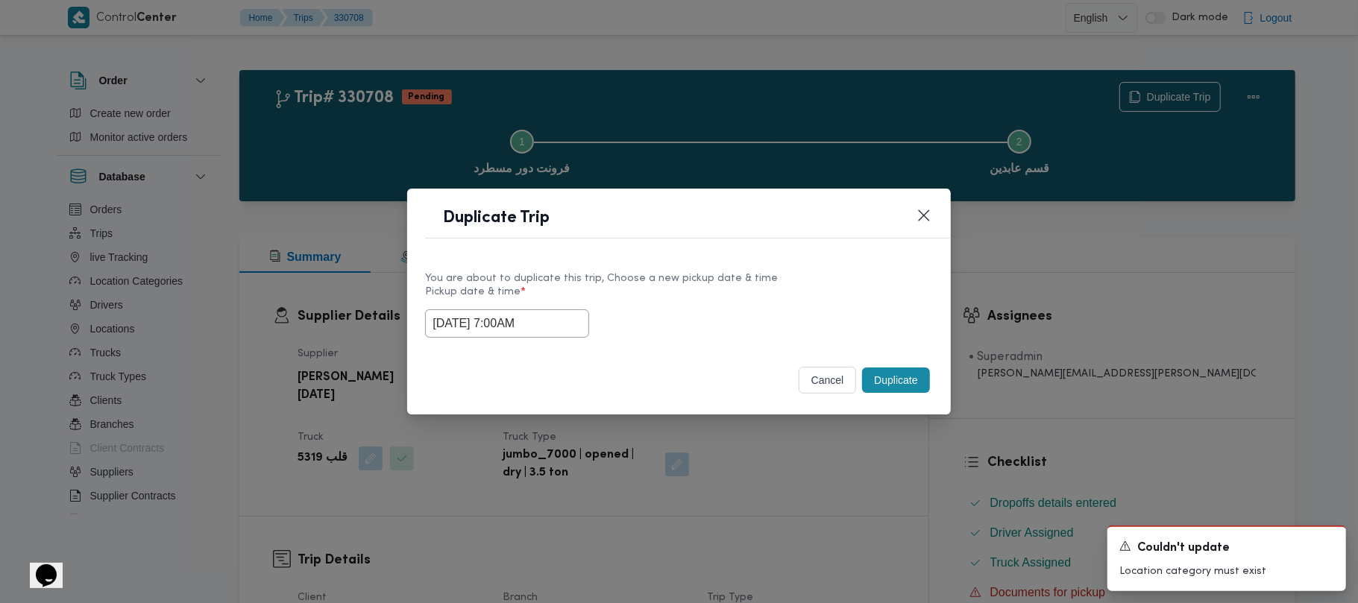
click at [834, 294] on label "Pickup date & time *" at bounding box center [678, 297] width 507 height 23
click at [905, 388] on button "Duplicate" at bounding box center [895, 380] width 67 height 25
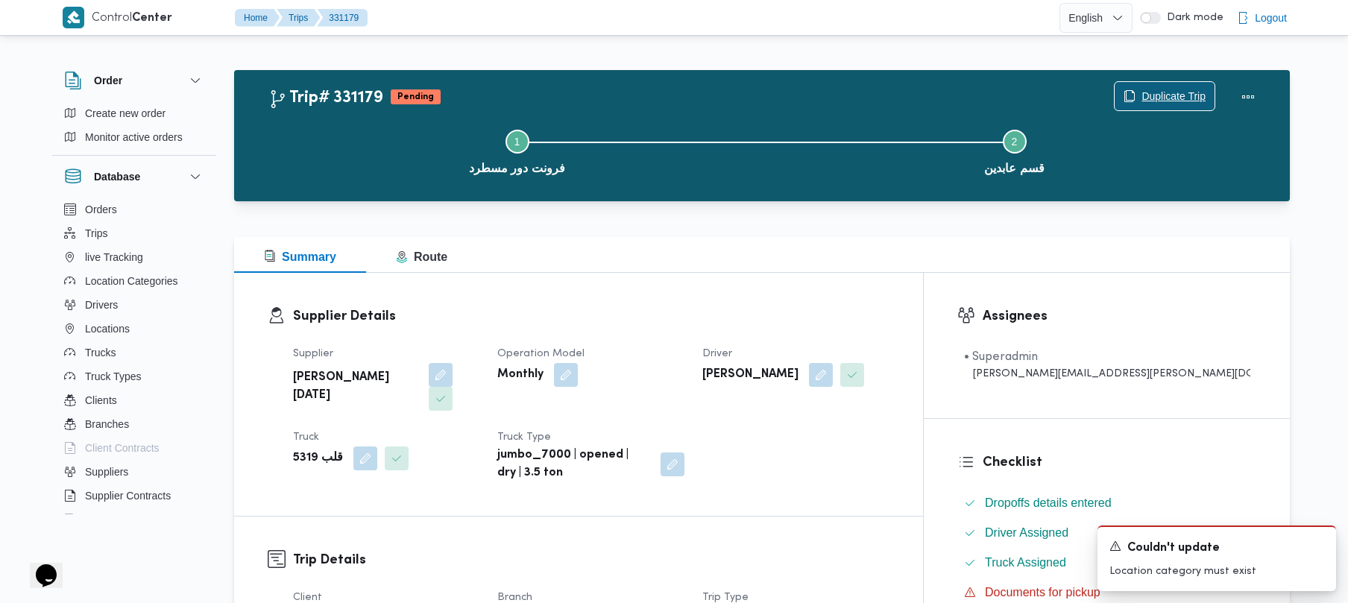
click at [1187, 87] on span "Duplicate Trip" at bounding box center [1174, 96] width 64 height 18
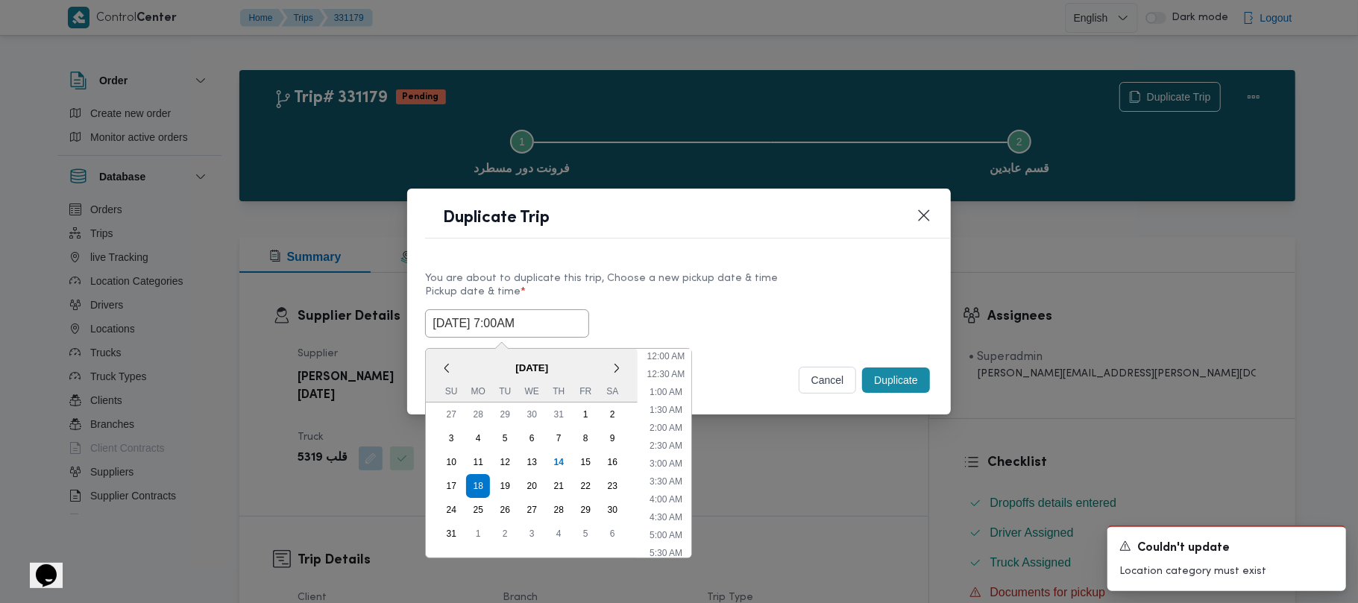
click at [562, 320] on input "18/08/2025 7:00AM" at bounding box center [507, 324] width 164 height 28
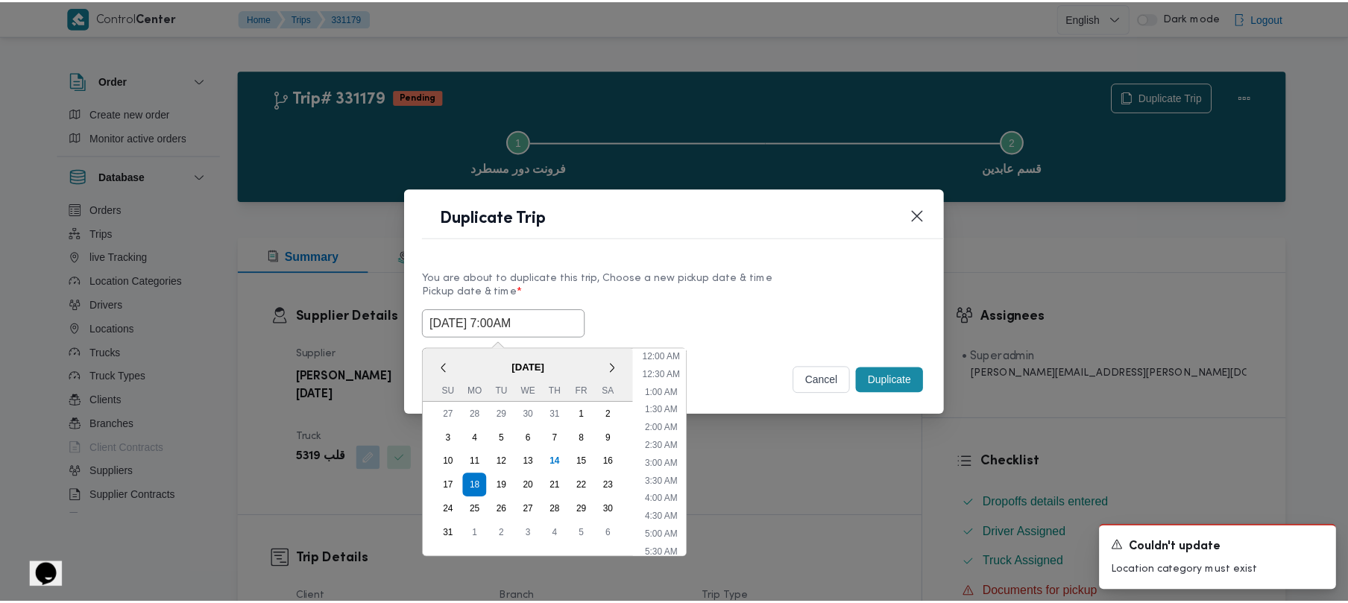
scroll to position [156, 0]
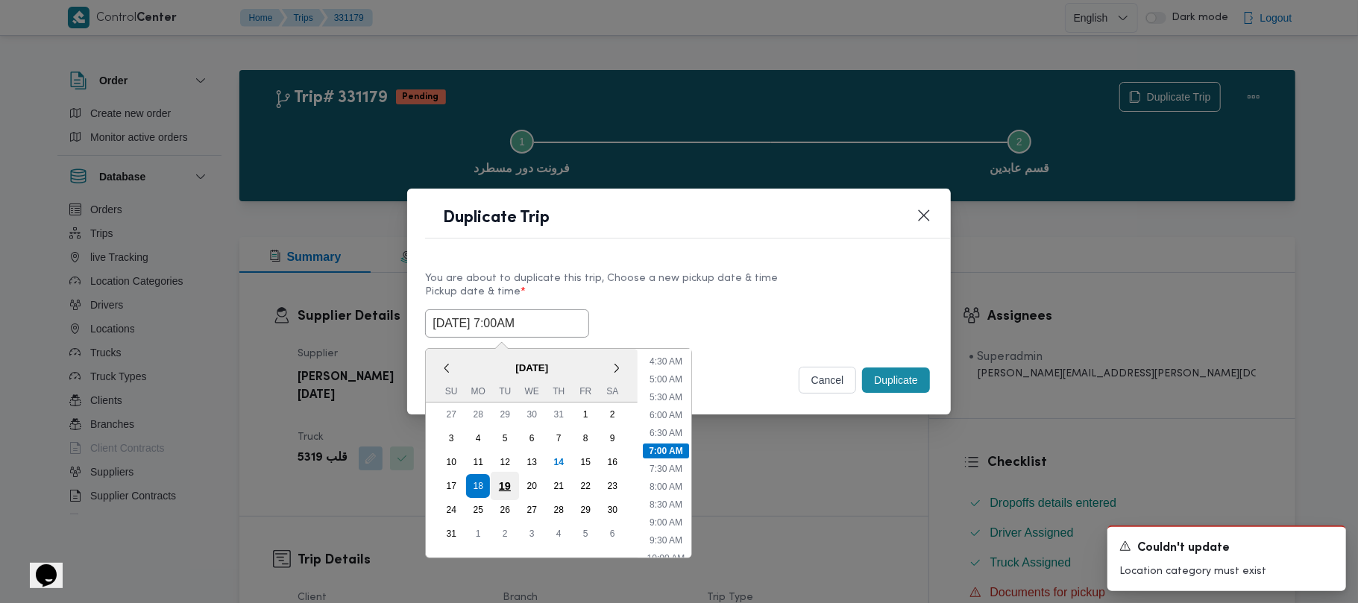
click at [502, 477] on div "19" at bounding box center [505, 486] width 28 height 28
type input "19/08/2025 7:00AM"
click at [725, 321] on div "19/08/2025 7:00AM < August 2025 > Su Mo Tu We Th Fr Sa 27 28 29 30 31 1 2 3 4 5…" at bounding box center [678, 324] width 507 height 28
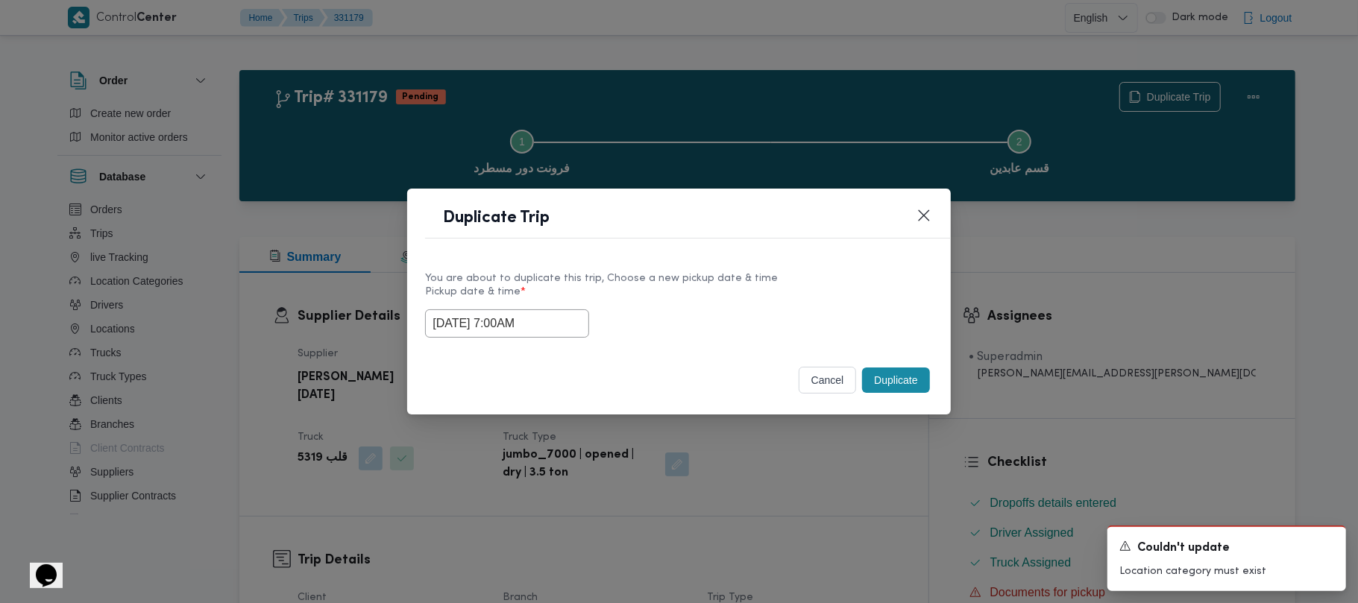
click at [882, 382] on button "Duplicate" at bounding box center [895, 380] width 67 height 25
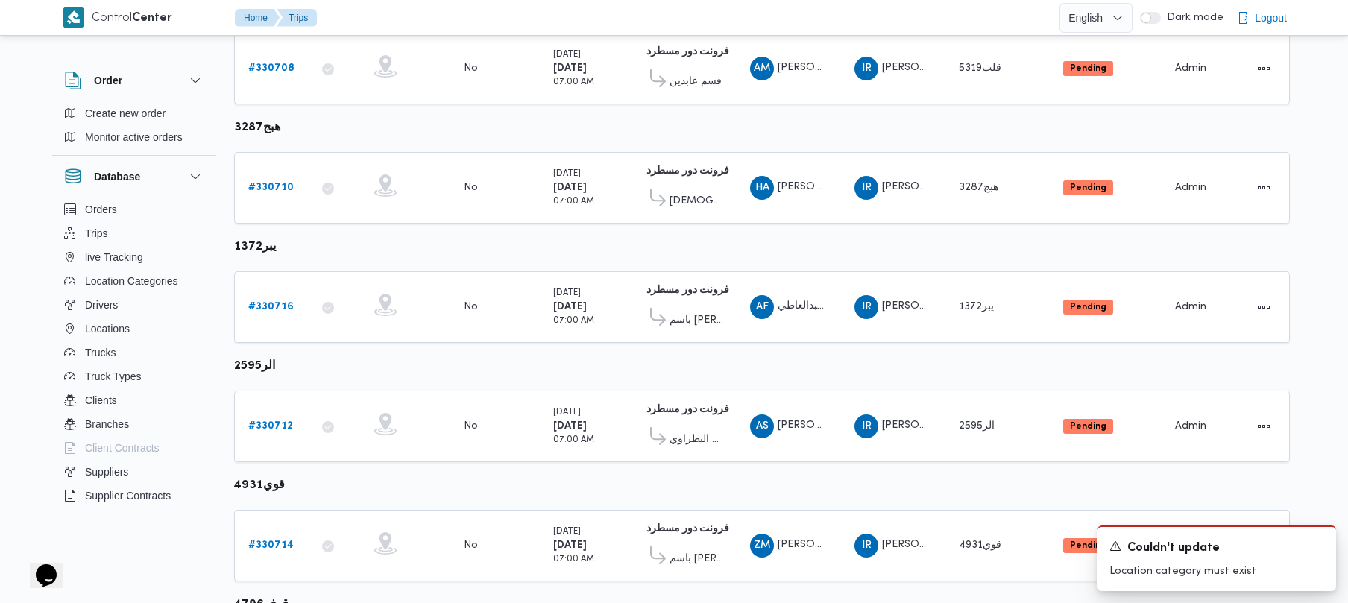
scroll to position [503, 0]
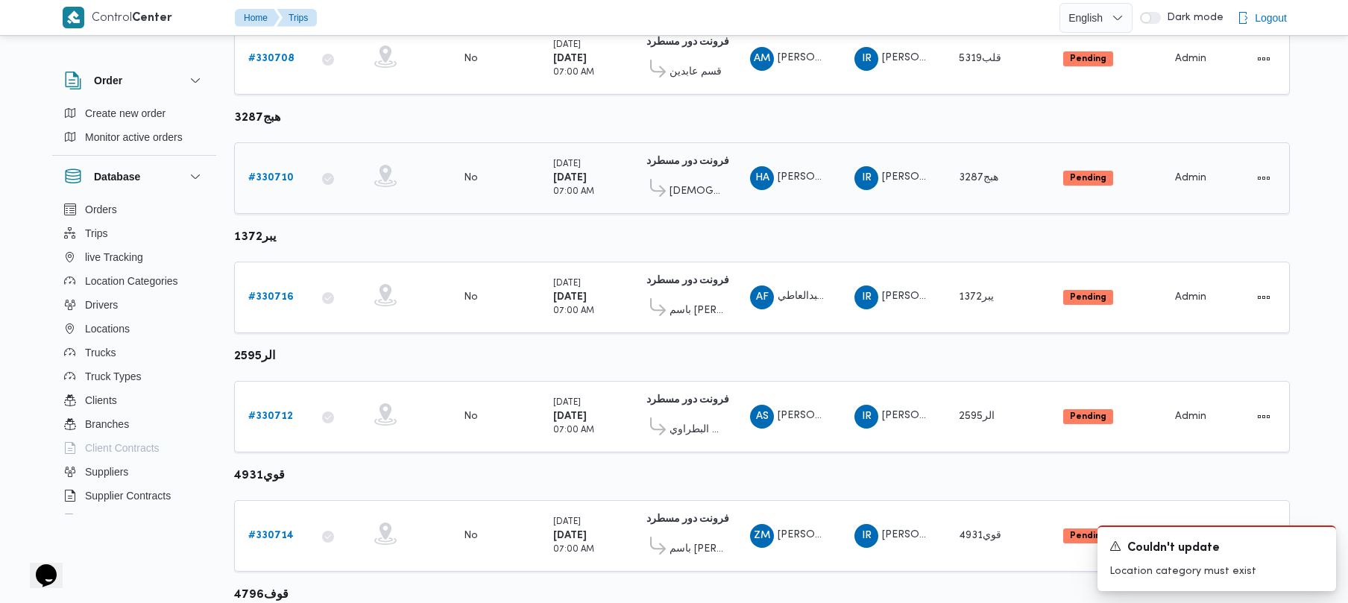
click at [267, 180] on b "# 330710" at bounding box center [270, 178] width 45 height 10
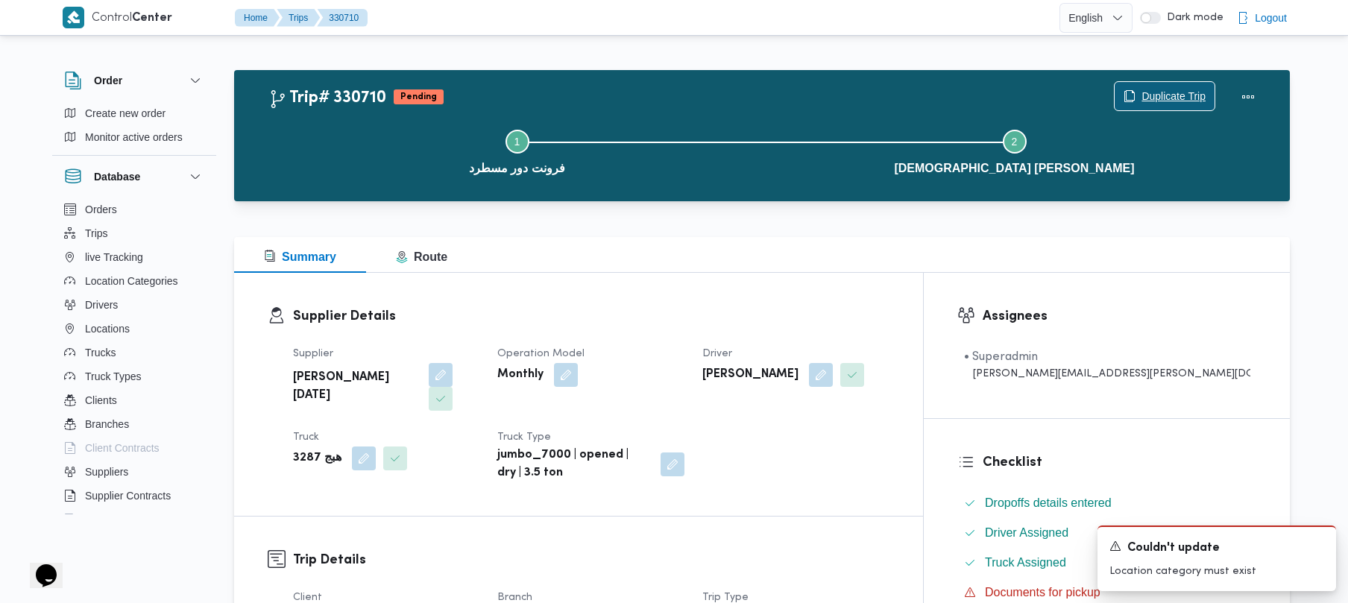
click at [1166, 99] on span "Duplicate Trip" at bounding box center [1174, 96] width 64 height 18
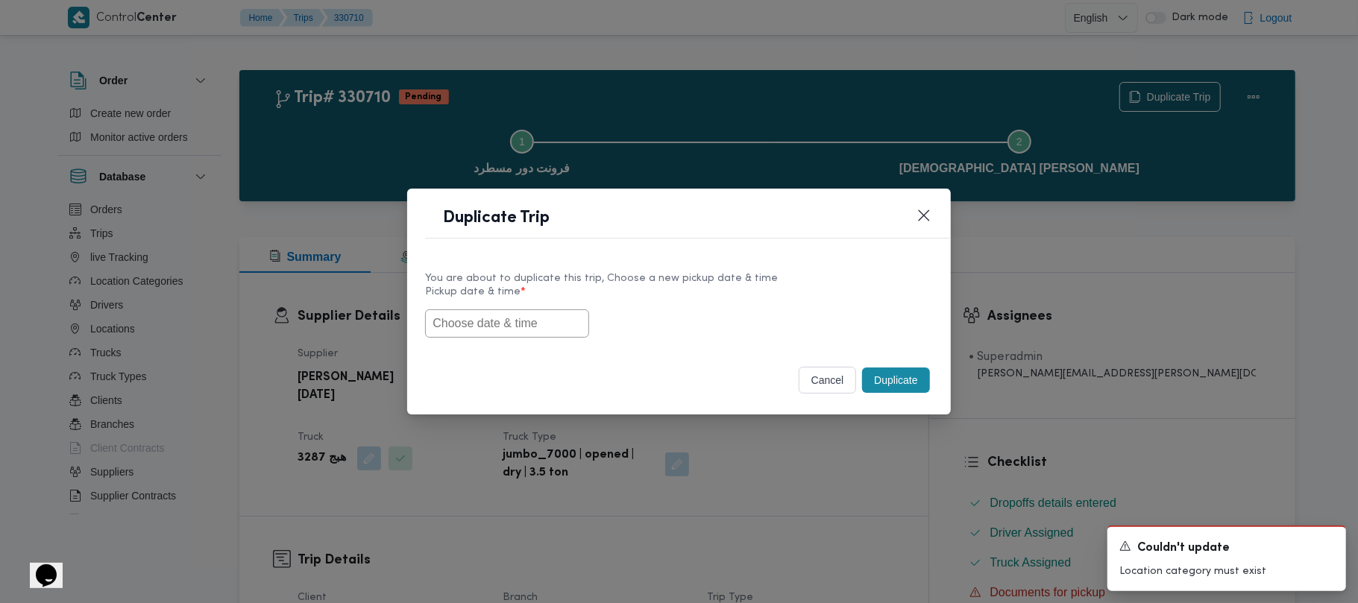
click at [467, 316] on input "text" at bounding box center [507, 324] width 164 height 28
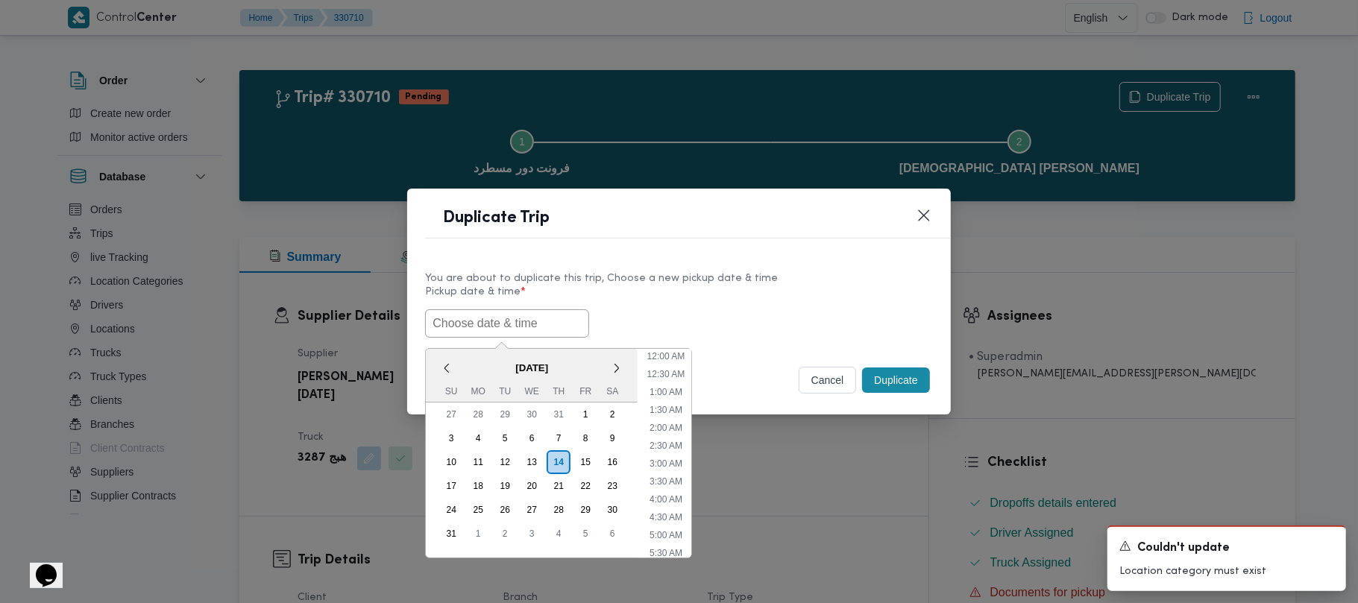
scroll to position [336, 0]
paste input "18/08/2025 7:00AM"
type input "18/08/2025 7:00AM"
click at [758, 298] on label "Pickup date & time *" at bounding box center [678, 297] width 507 height 23
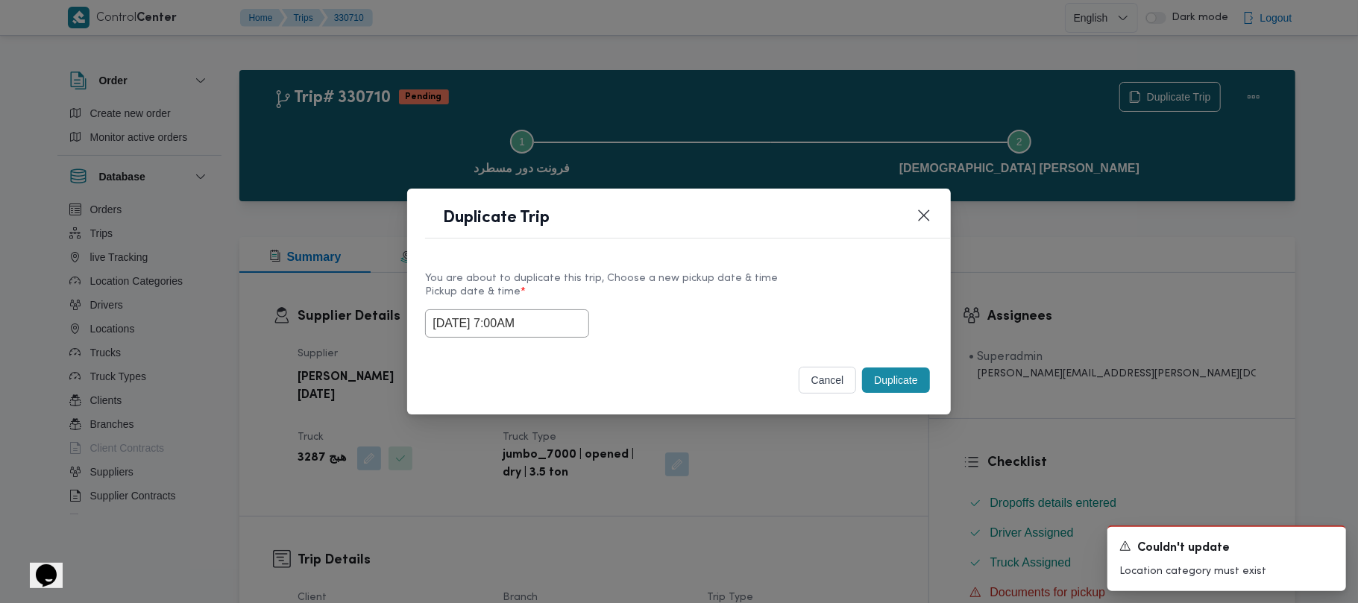
click at [899, 380] on button "Duplicate" at bounding box center [895, 380] width 67 height 25
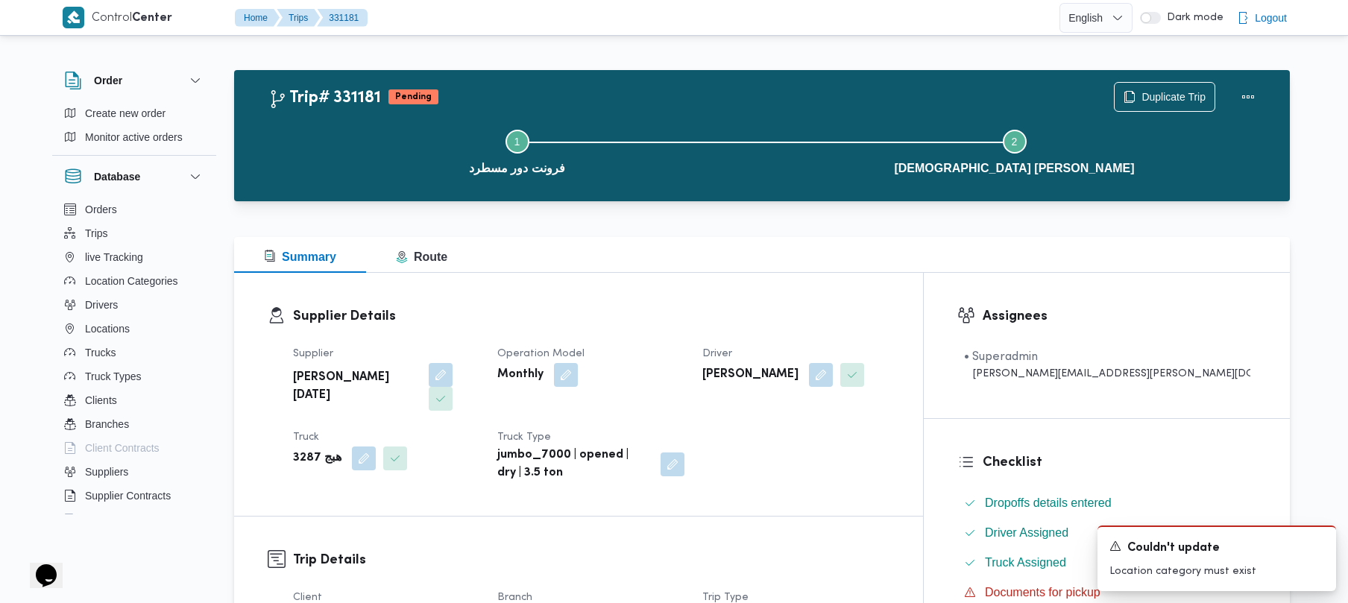
click at [1166, 84] on span "Duplicate Trip" at bounding box center [1165, 96] width 100 height 28
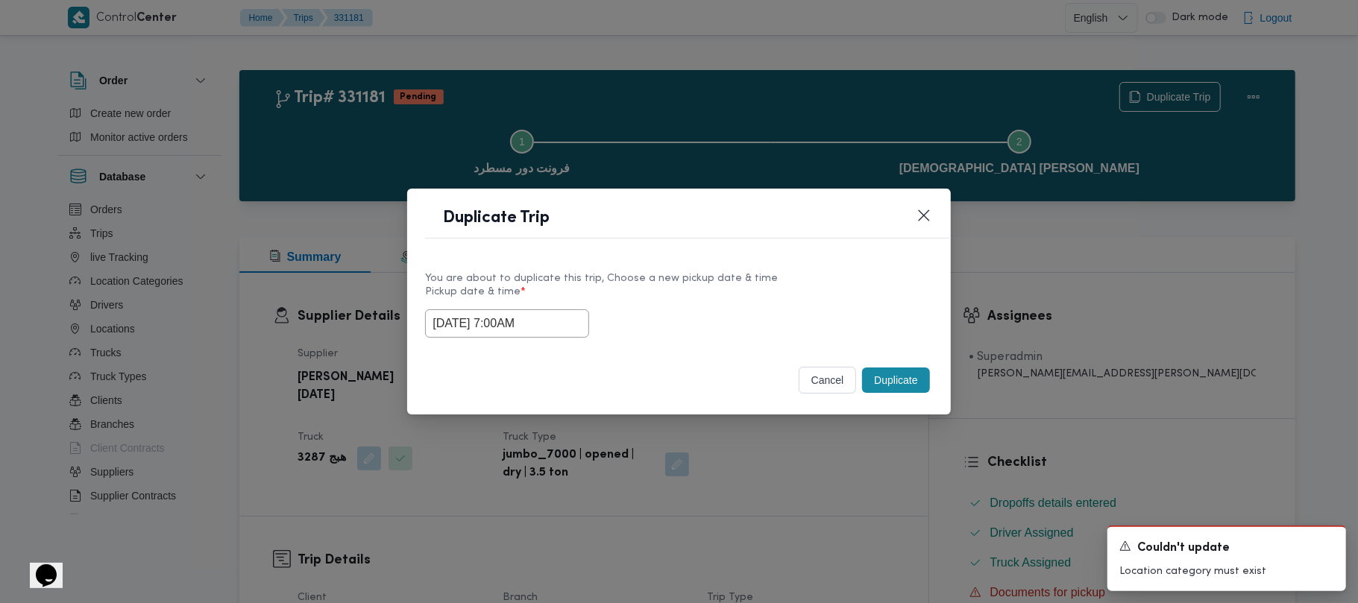
click at [576, 320] on input "18/08/2025 7:00AM" at bounding box center [507, 324] width 164 height 28
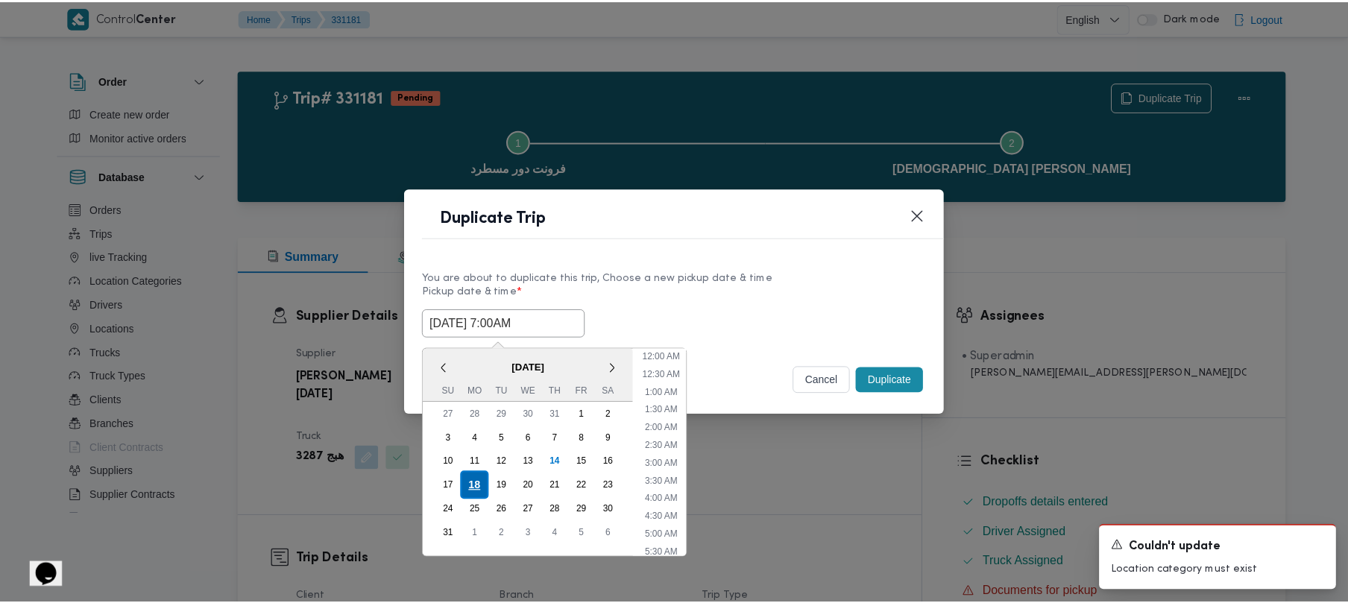
scroll to position [156, 0]
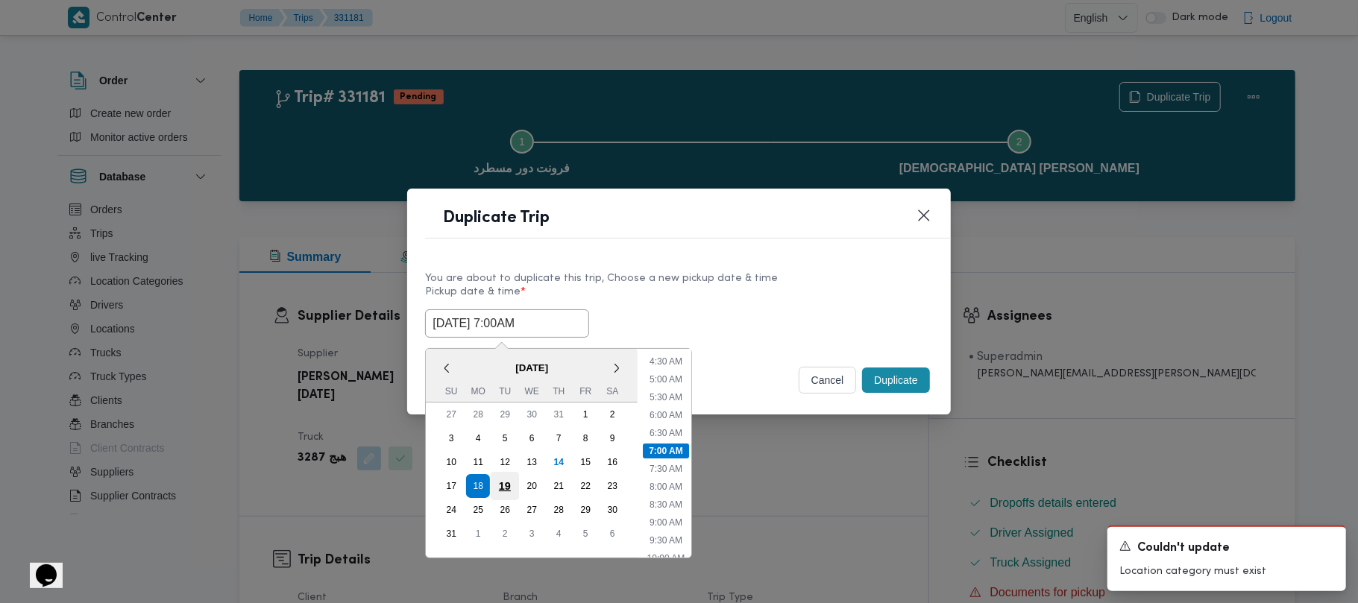
click at [500, 478] on div "19" at bounding box center [505, 486] width 28 height 28
type input "19/08/2025 7:00AM"
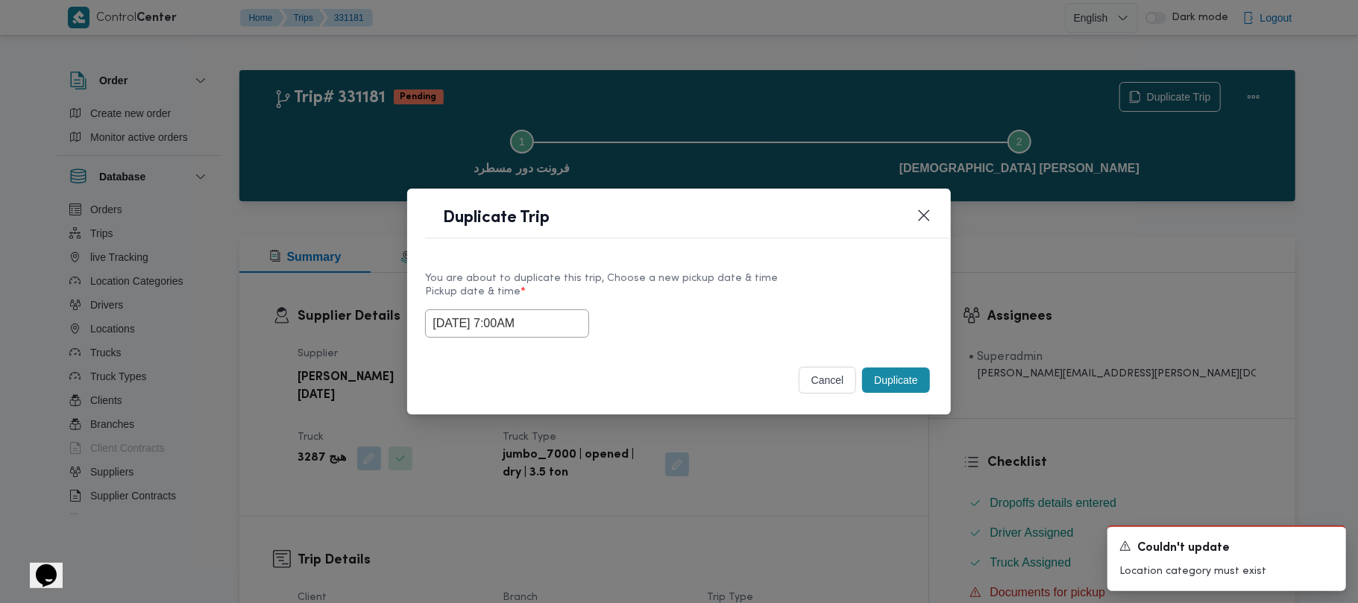
click at [675, 286] on label "Pickup date & time *" at bounding box center [678, 297] width 507 height 23
click at [896, 393] on button "Duplicate" at bounding box center [895, 380] width 67 height 25
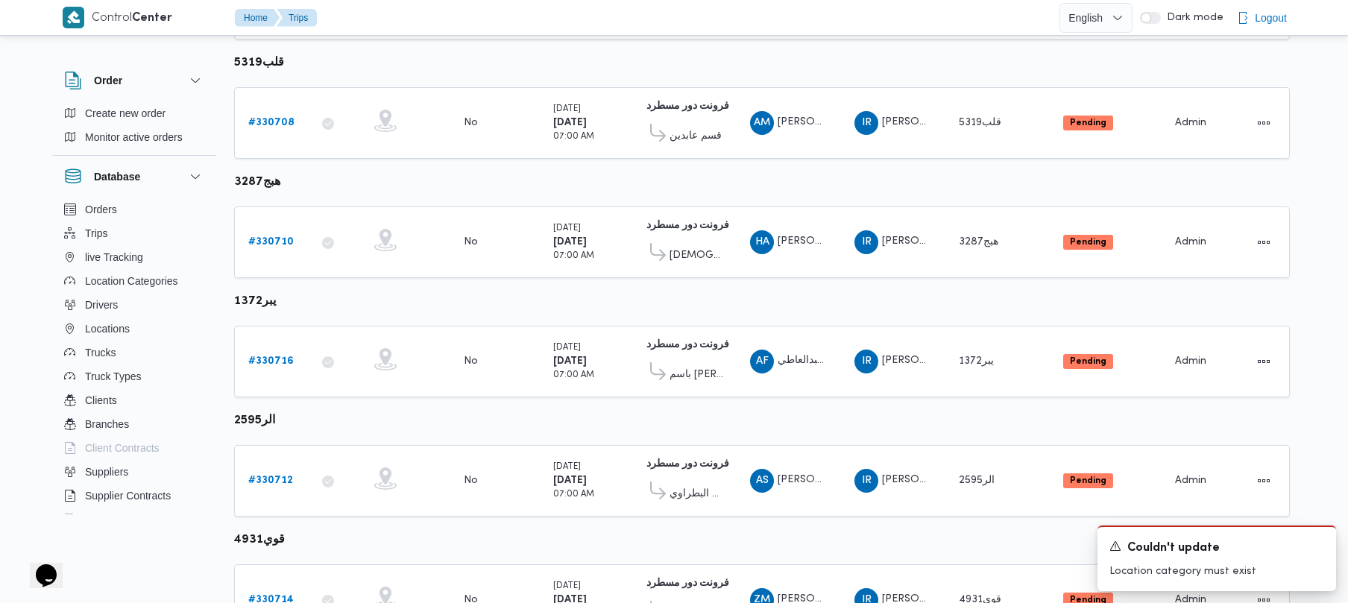
scroll to position [541, 0]
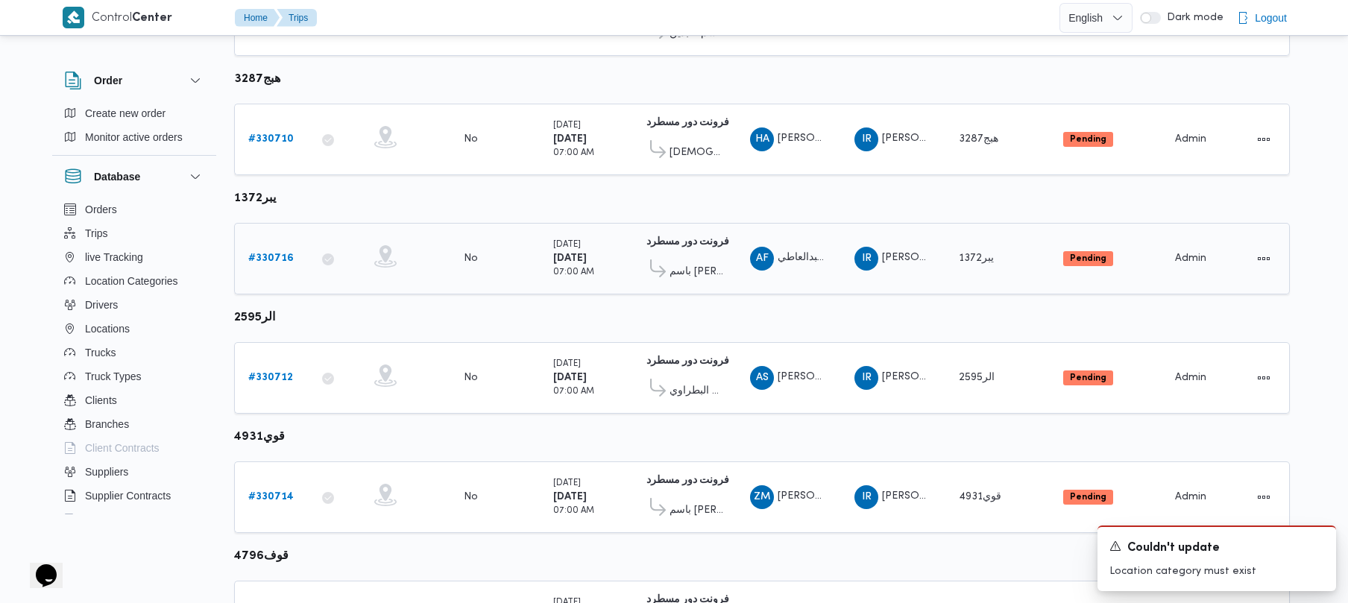
click at [266, 257] on b "# 330716" at bounding box center [270, 259] width 45 height 10
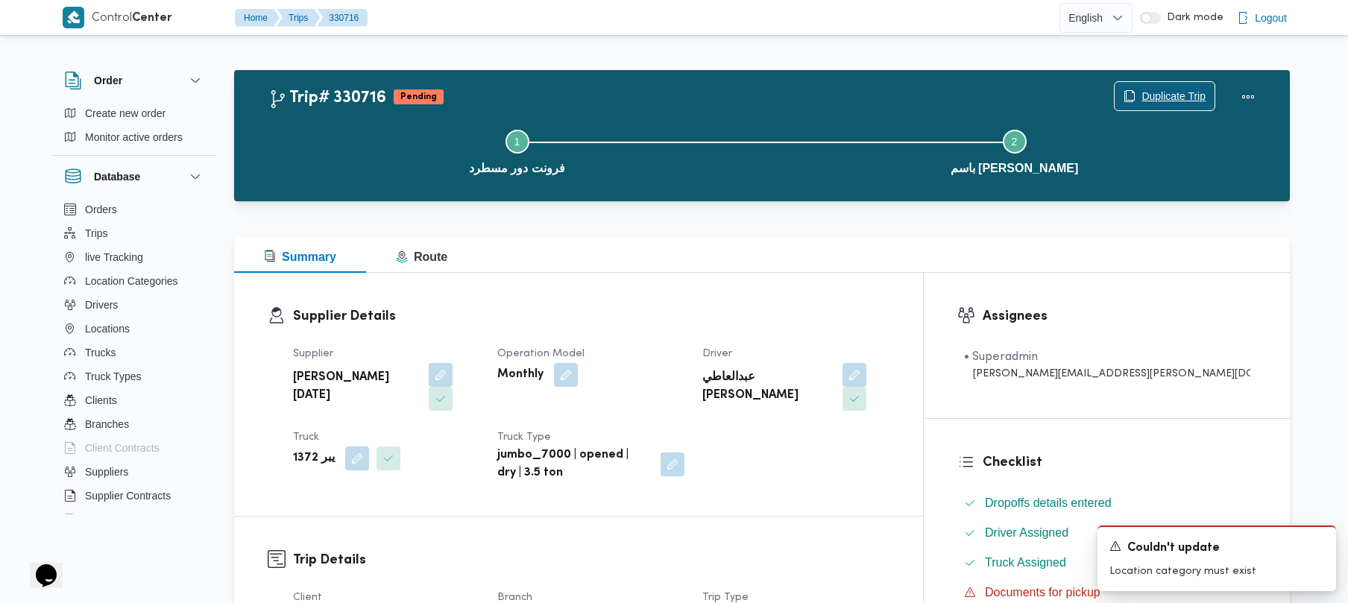
click at [1153, 98] on span "Duplicate Trip" at bounding box center [1174, 96] width 64 height 18
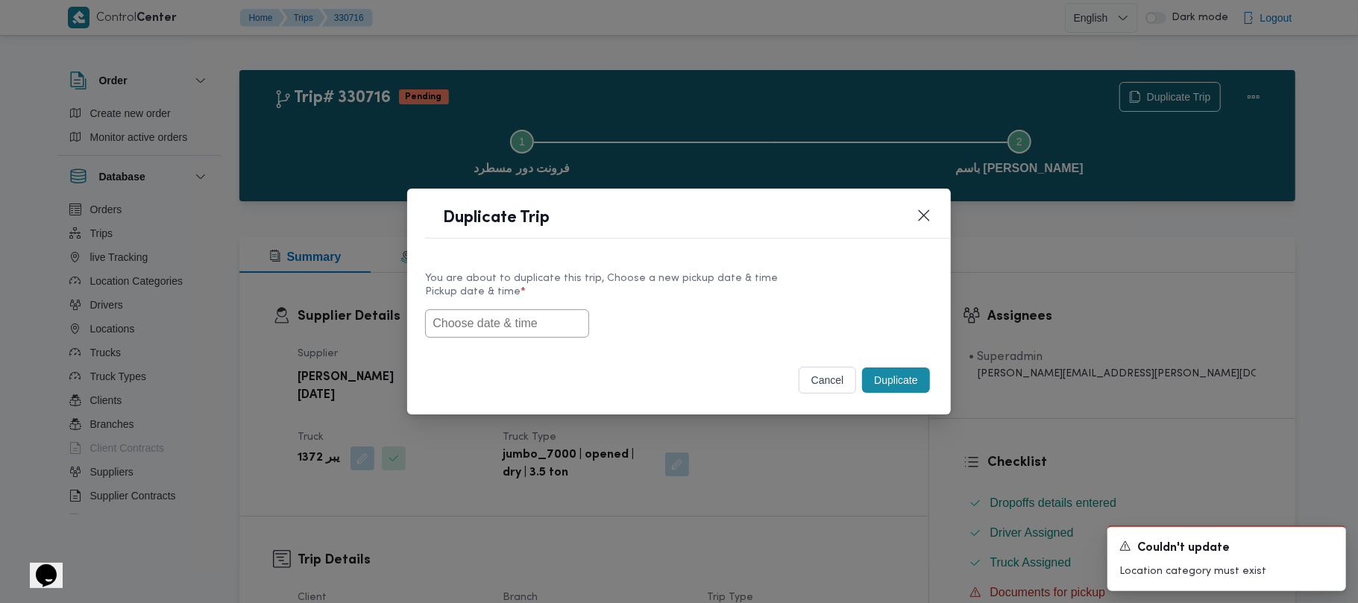
click at [570, 323] on input "text" at bounding box center [507, 324] width 164 height 28
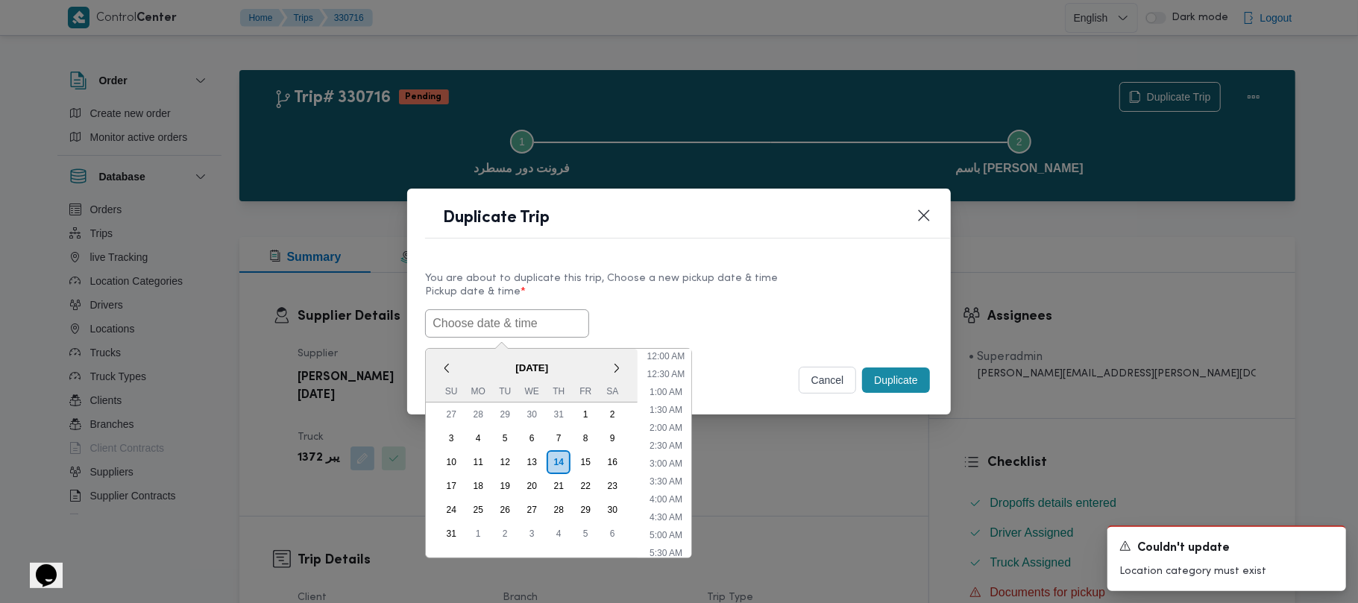
paste input "18/08/2025 7:00AM"
type input "18/08/2025 7:00AM"
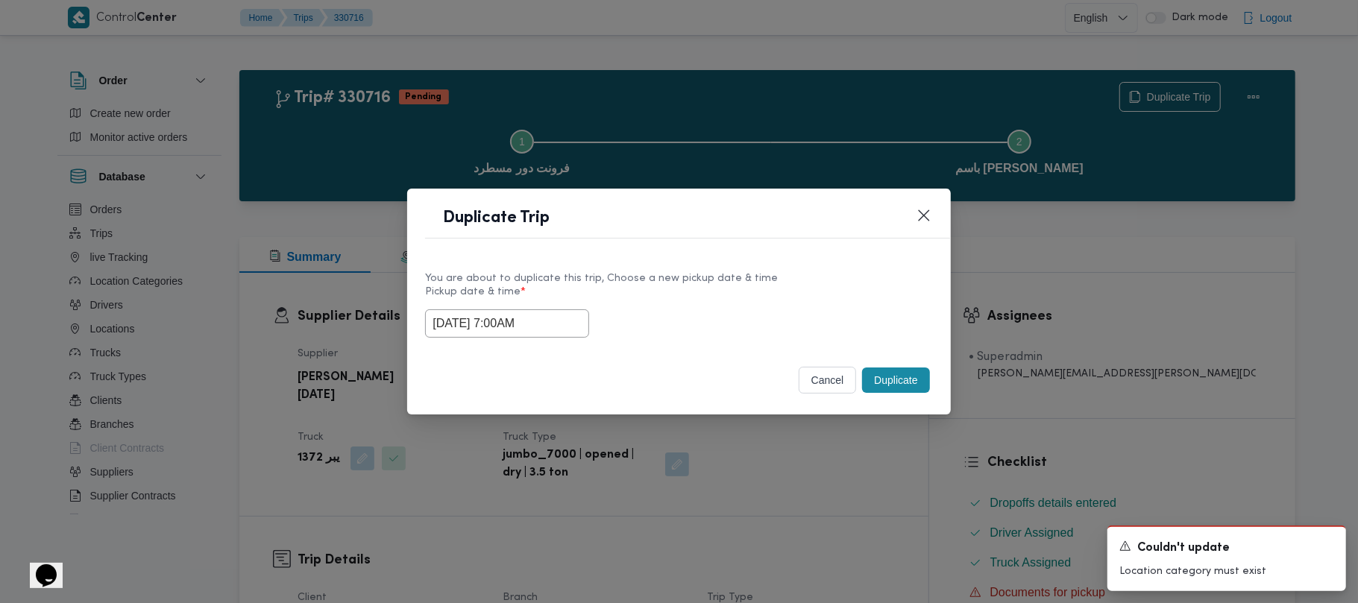
click at [729, 294] on label "Pickup date & time *" at bounding box center [678, 297] width 507 height 23
click at [889, 388] on button "Duplicate" at bounding box center [895, 380] width 67 height 25
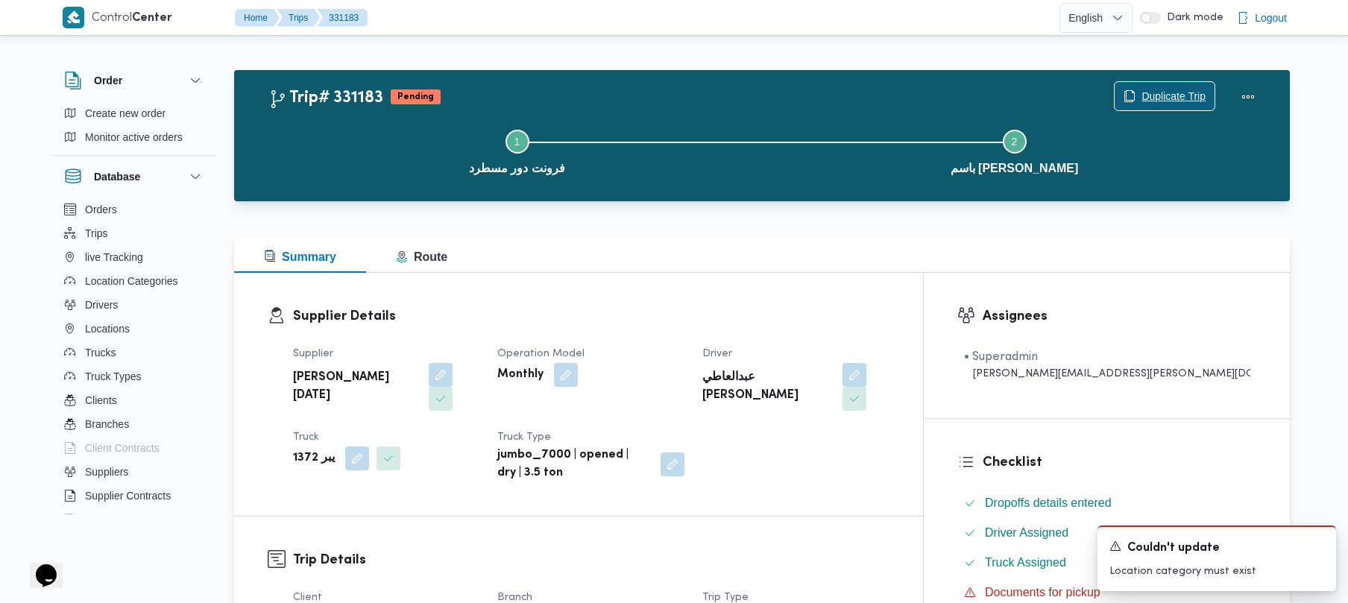
click at [1194, 93] on span "Duplicate Trip" at bounding box center [1174, 96] width 64 height 18
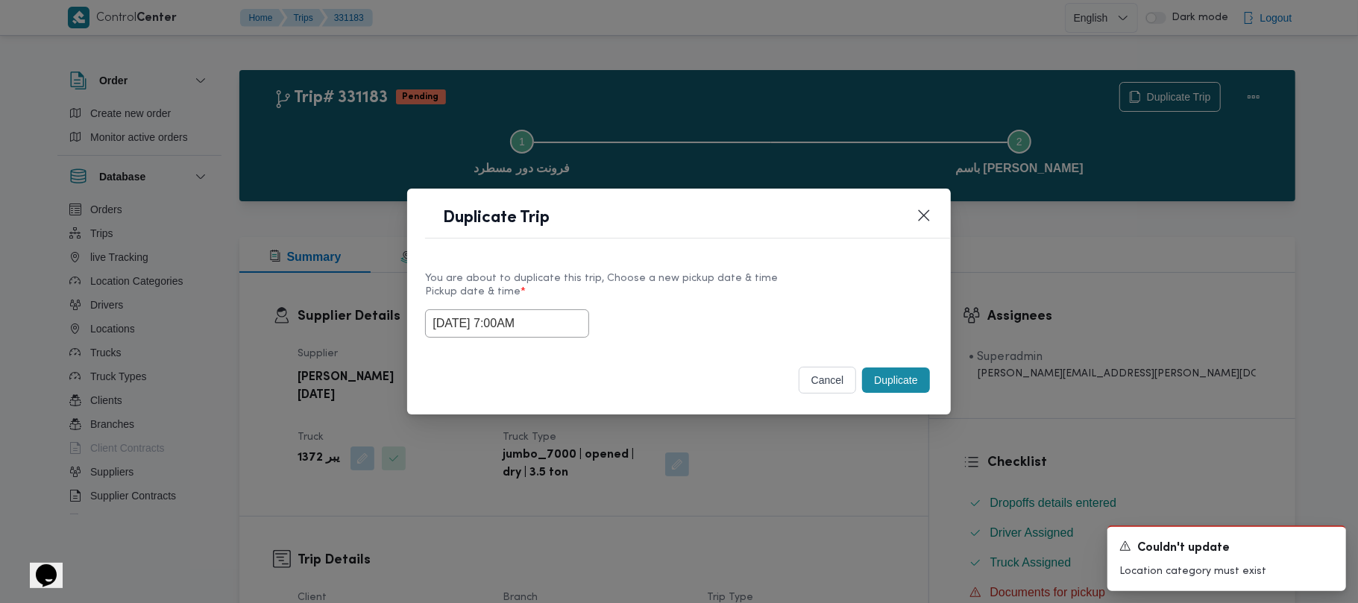
click at [568, 325] on input "18/08/2025 7:00AM" at bounding box center [507, 324] width 164 height 28
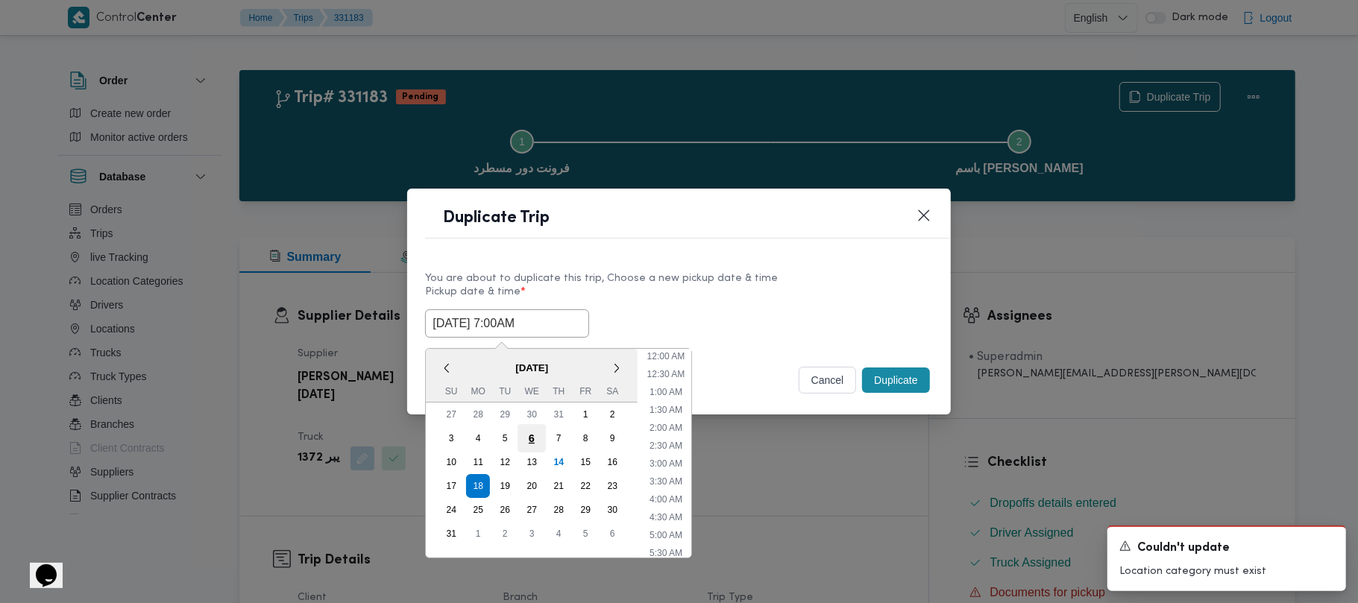
scroll to position [156, 0]
click at [507, 488] on div "19" at bounding box center [505, 486] width 28 height 28
type input "19/08/2025 7:00AM"
click at [702, 298] on label "Pickup date & time *" at bounding box center [678, 297] width 507 height 23
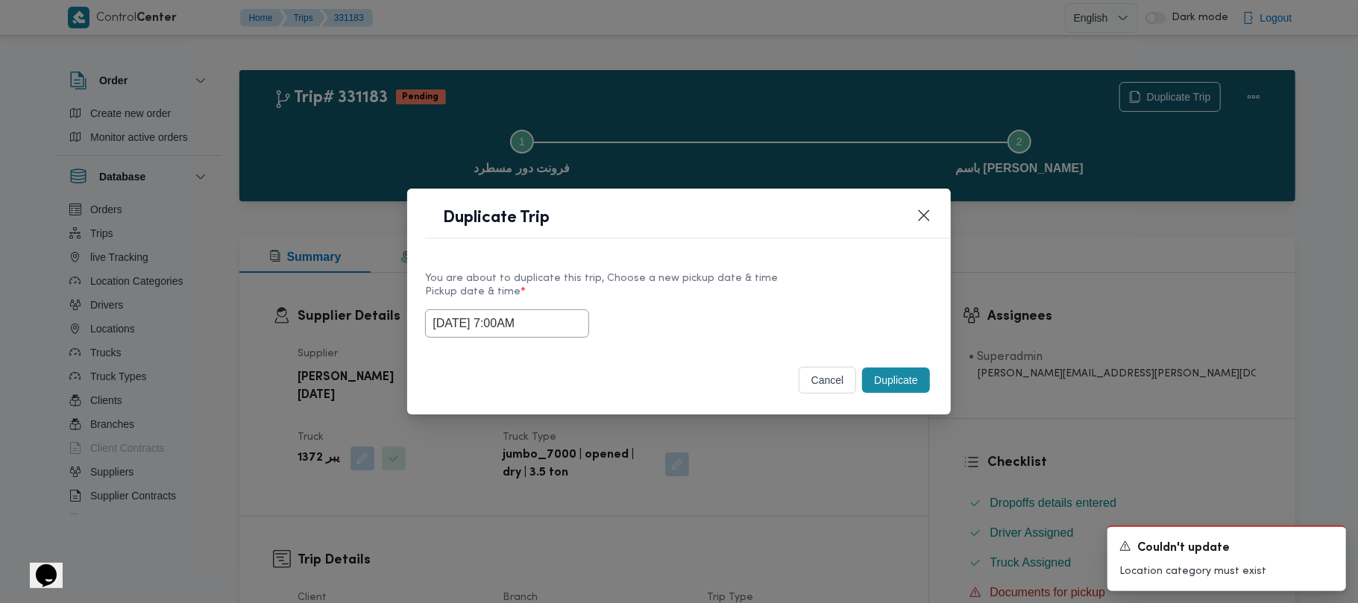
click at [890, 379] on button "Duplicate" at bounding box center [895, 380] width 67 height 25
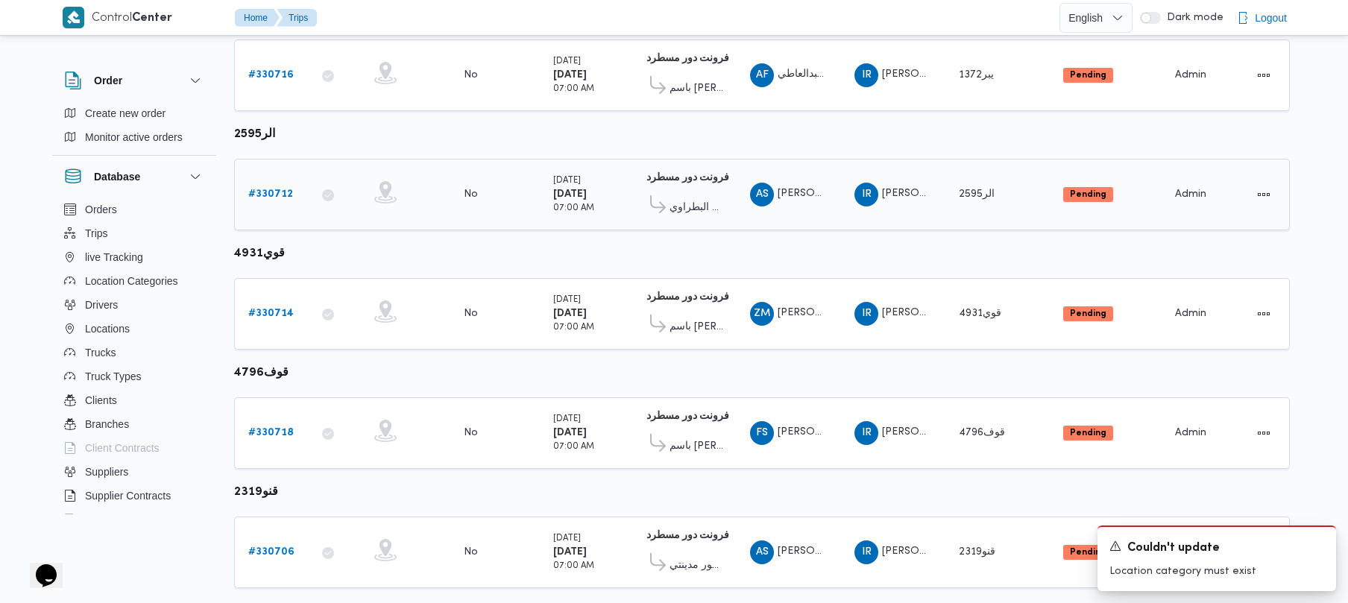
scroll to position [762, 0]
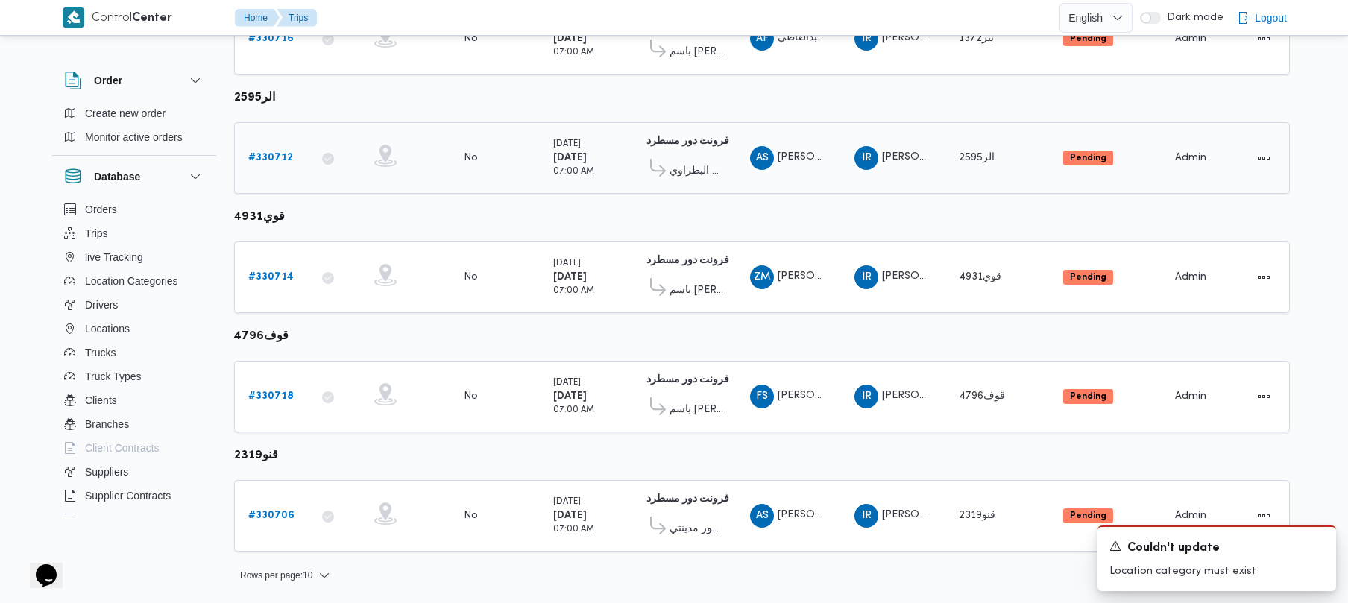
click at [285, 165] on link "# 330712" at bounding box center [270, 158] width 45 height 18
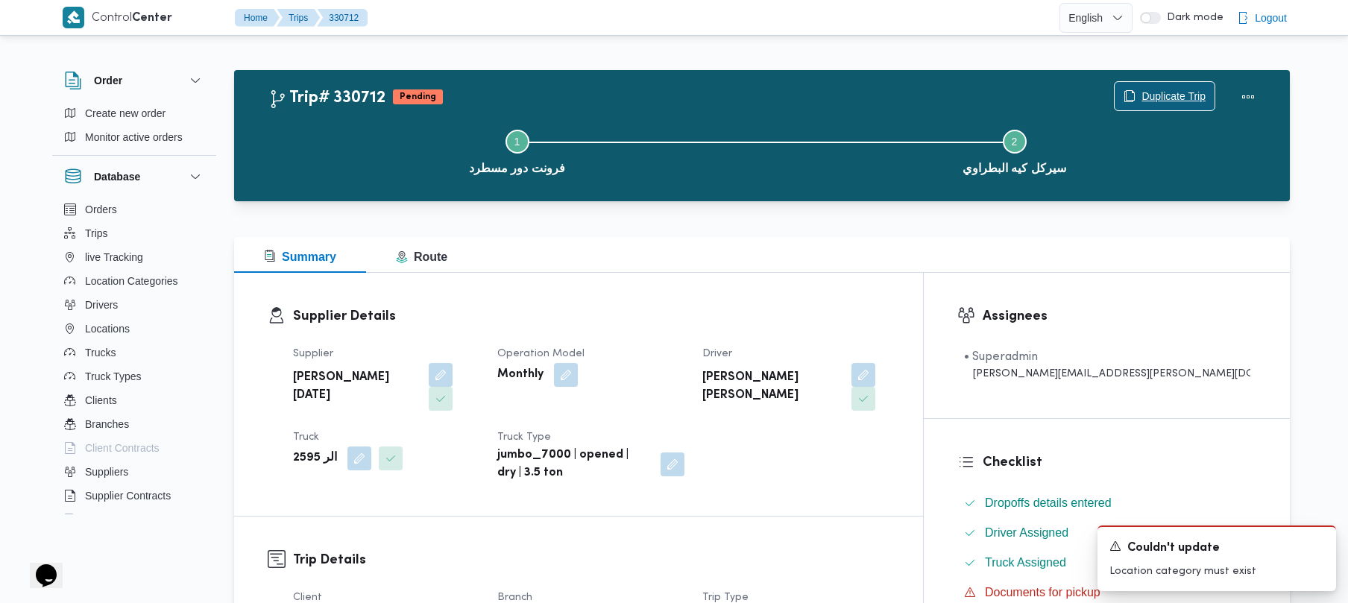
click at [1177, 106] on span "Duplicate Trip" at bounding box center [1165, 96] width 100 height 28
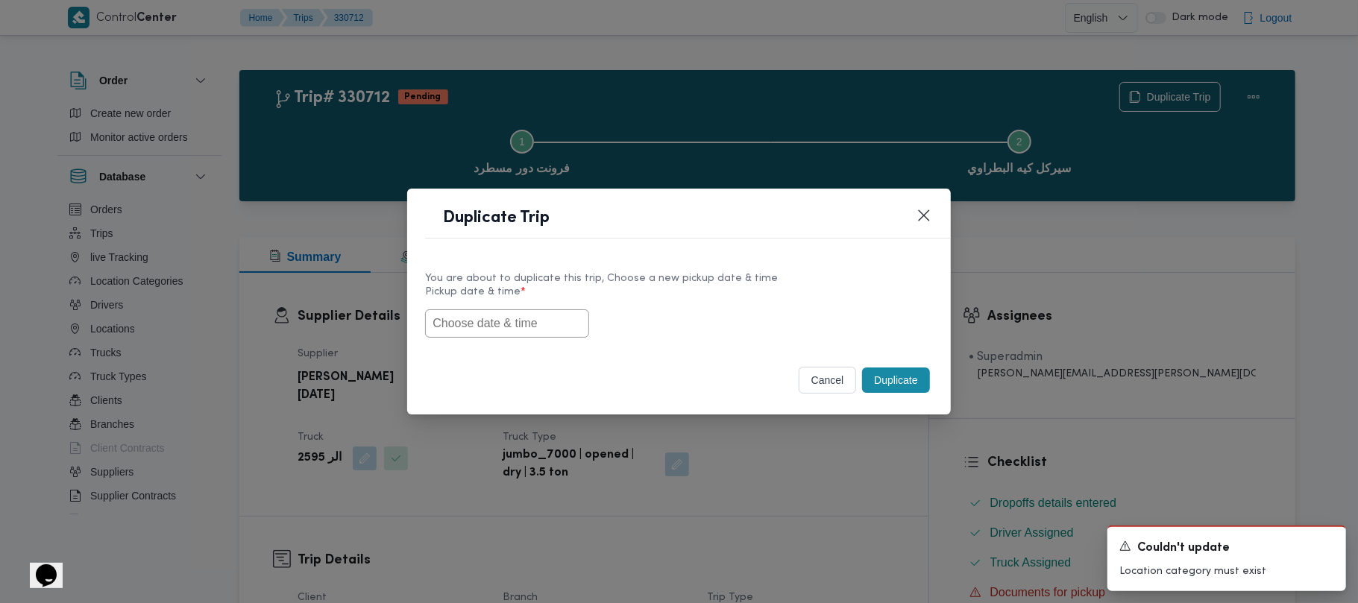
click at [487, 322] on input "text" at bounding box center [507, 324] width 164 height 28
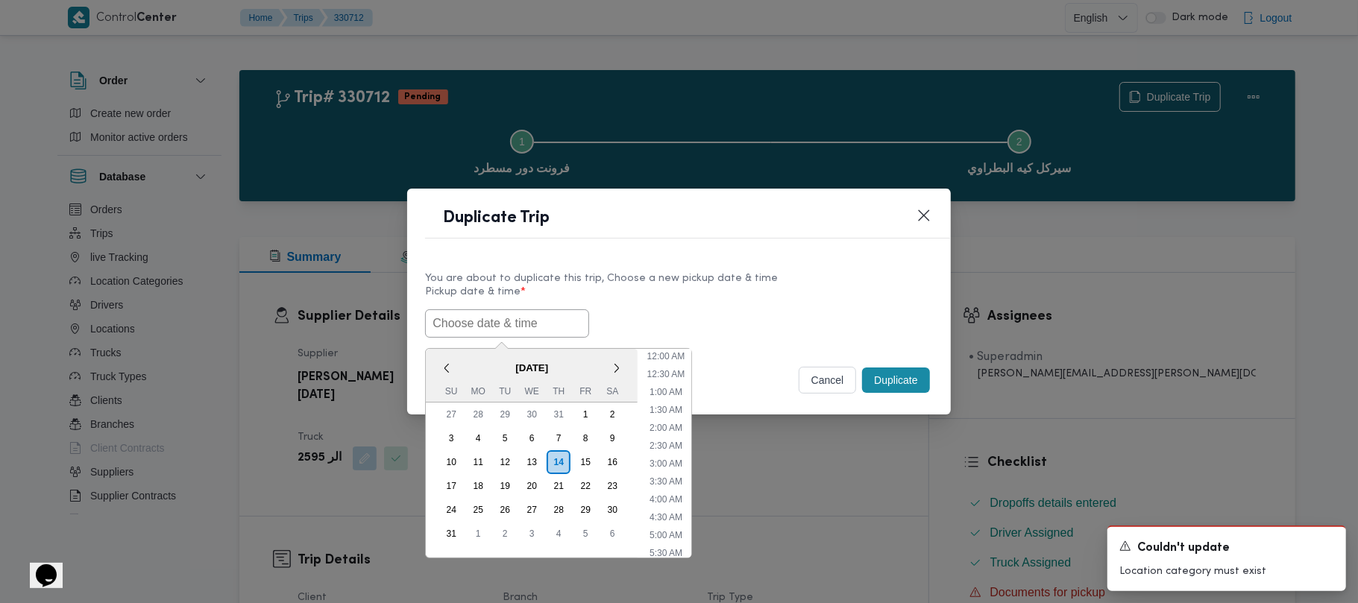
paste input "18/08/2025 7:00AM"
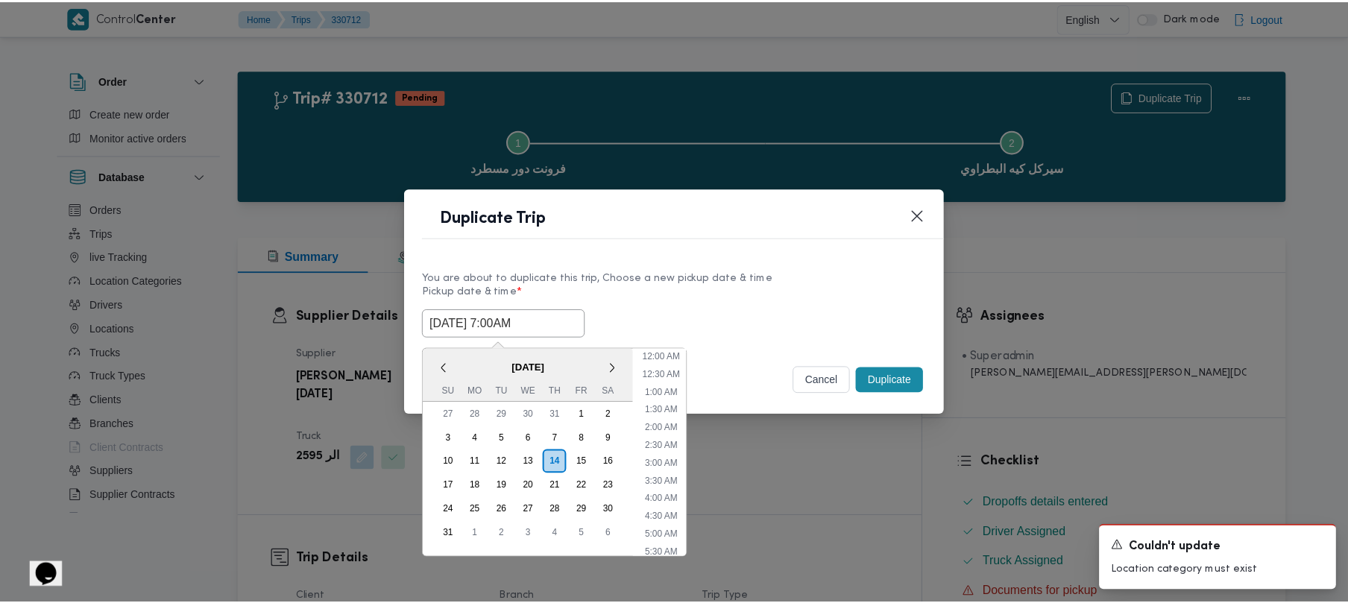
scroll to position [336, 0]
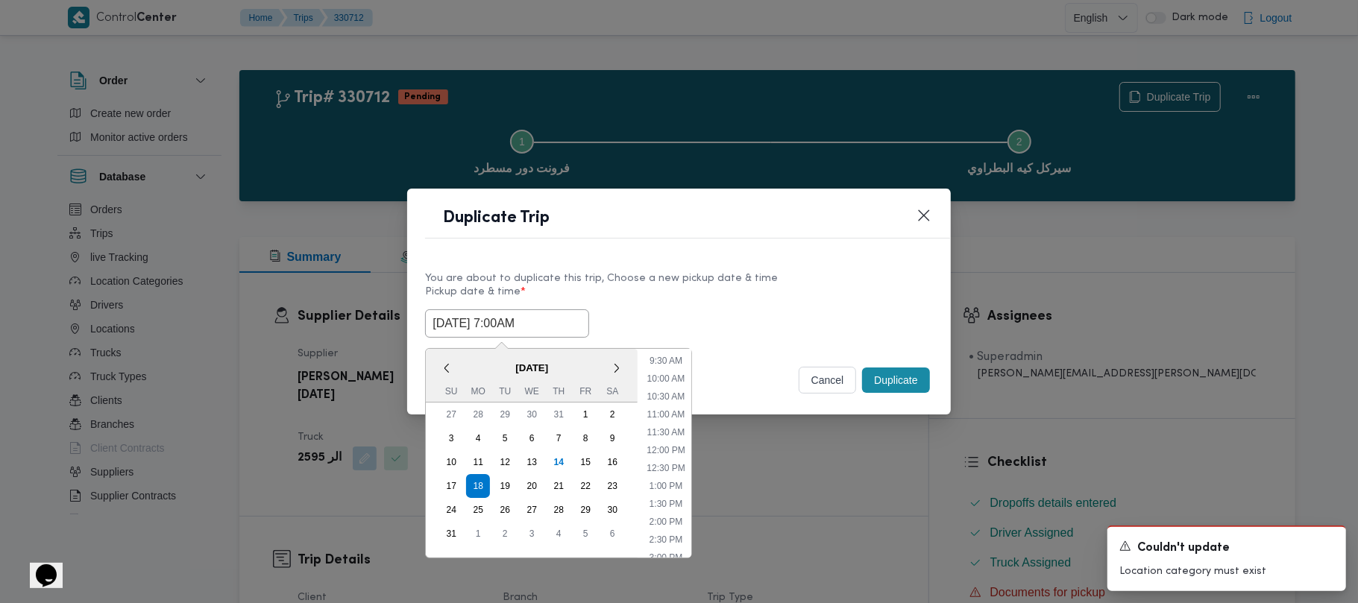
type input "18/08/2025 7:00AM"
click at [677, 299] on label "Pickup date & time *" at bounding box center [678, 297] width 507 height 23
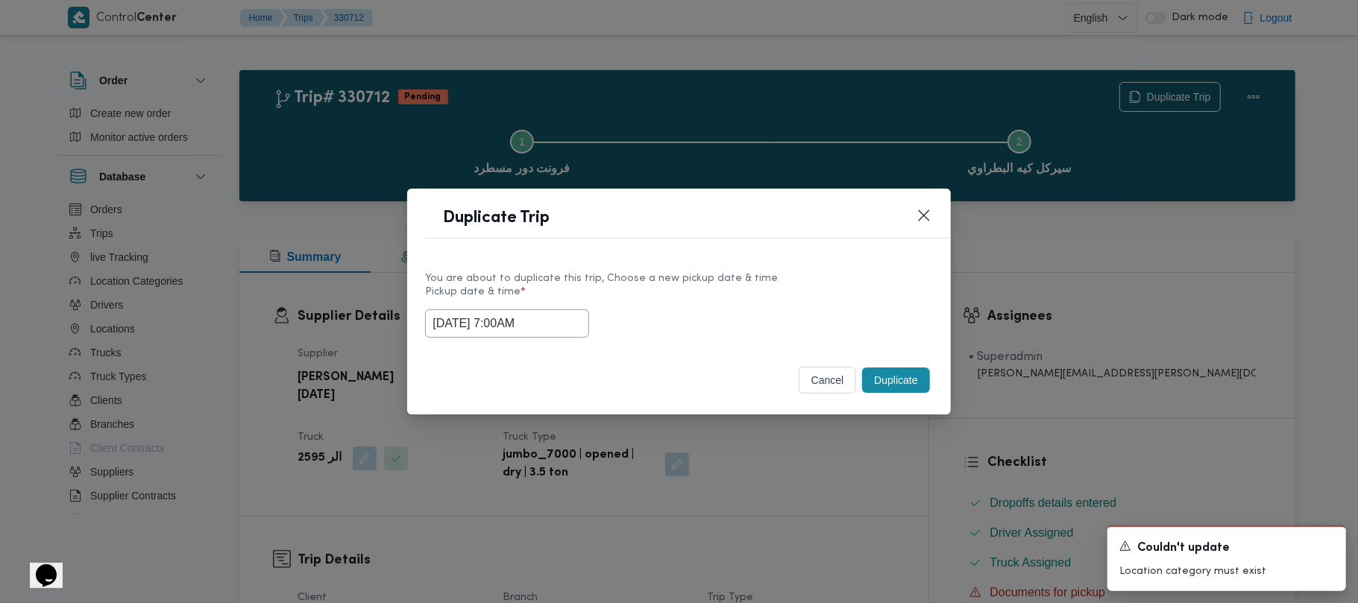
click at [886, 373] on button "Duplicate" at bounding box center [895, 380] width 67 height 25
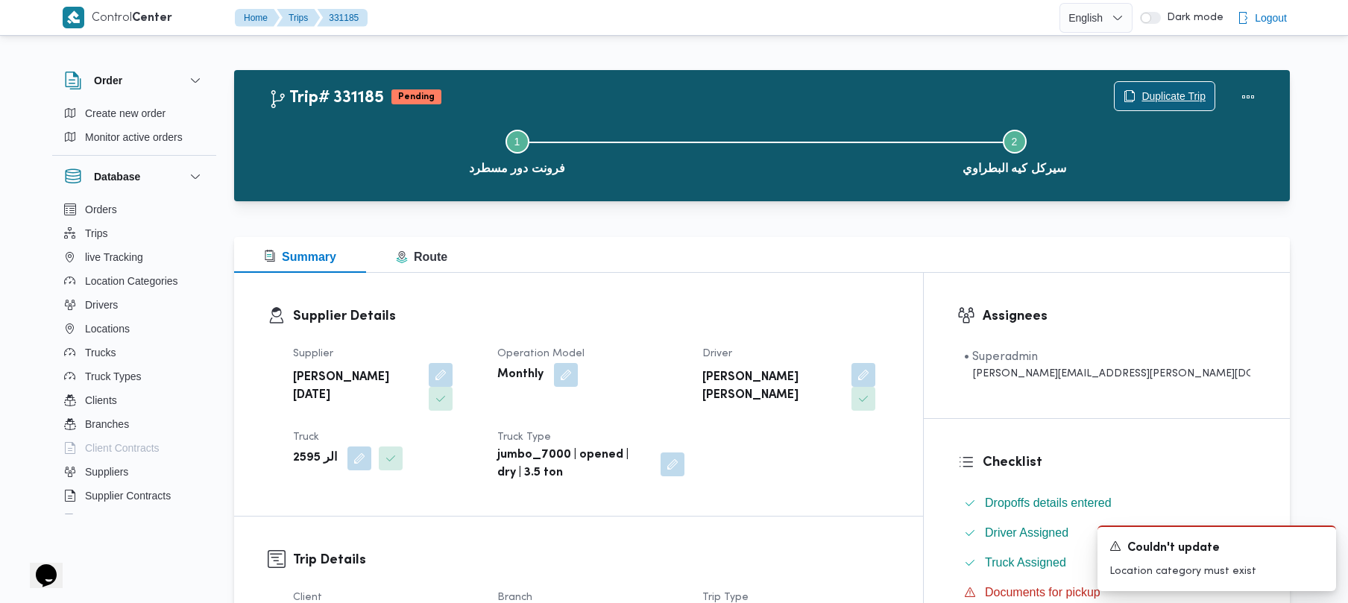
click at [1163, 87] on span "Duplicate Trip" at bounding box center [1174, 96] width 64 height 18
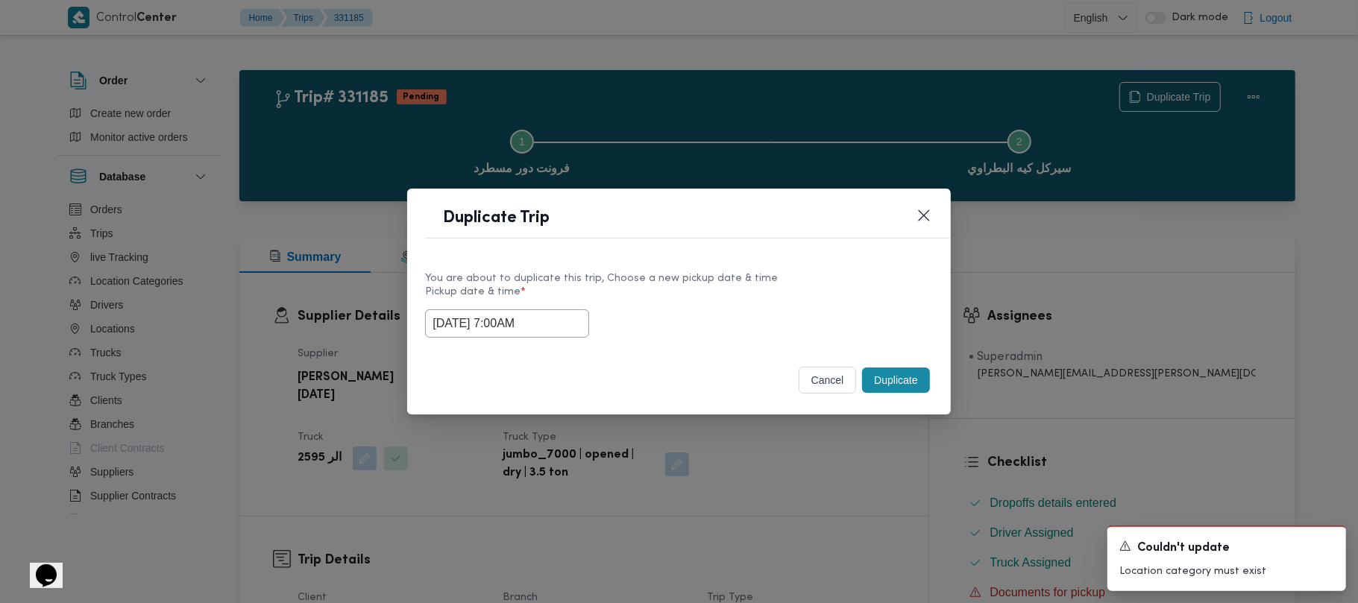
click at [573, 328] on input "18/08/2025 7:00AM" at bounding box center [507, 324] width 164 height 28
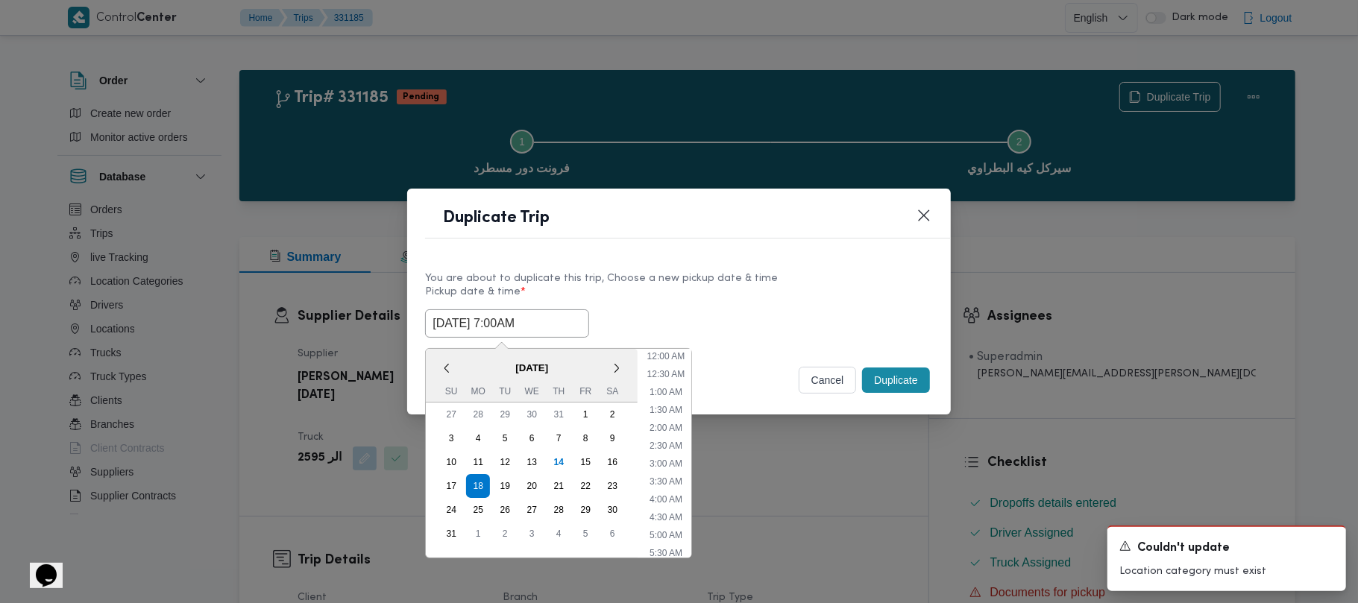
scroll to position [156, 0]
click at [511, 486] on div "19" at bounding box center [505, 486] width 28 height 28
type input "19/08/2025 7:00AM"
click at [720, 252] on div "Duplicate Trip" at bounding box center [678, 223] width 543 height 68
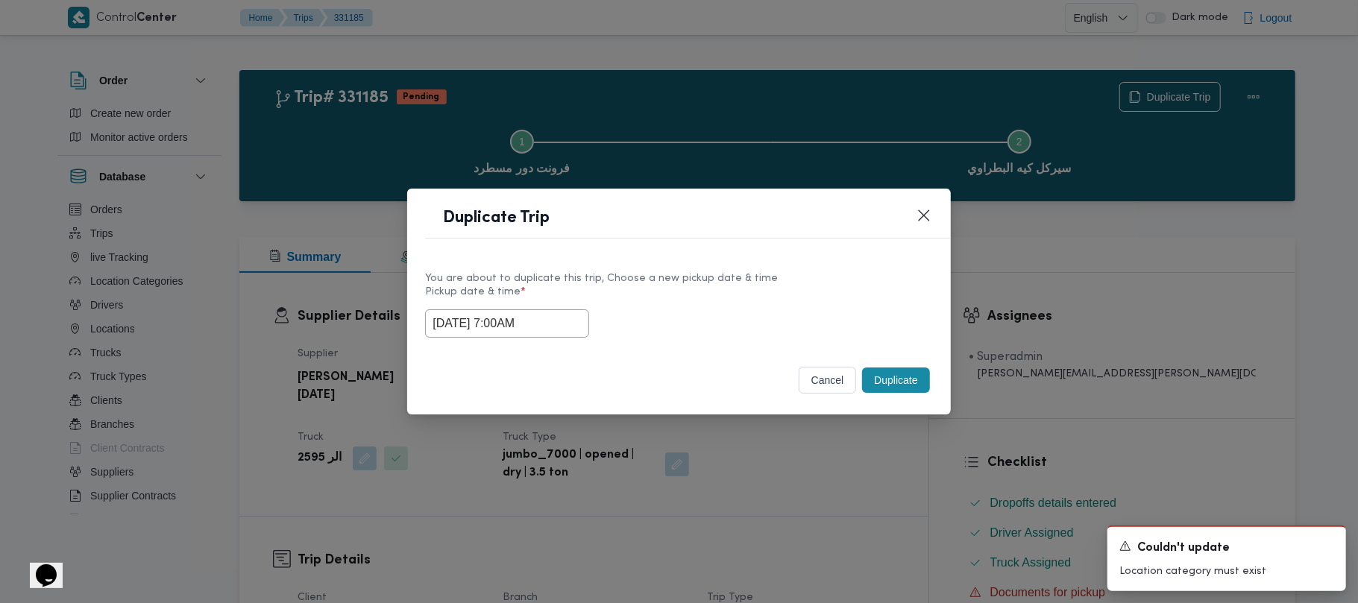
click at [888, 388] on button "Duplicate" at bounding box center [895, 380] width 67 height 25
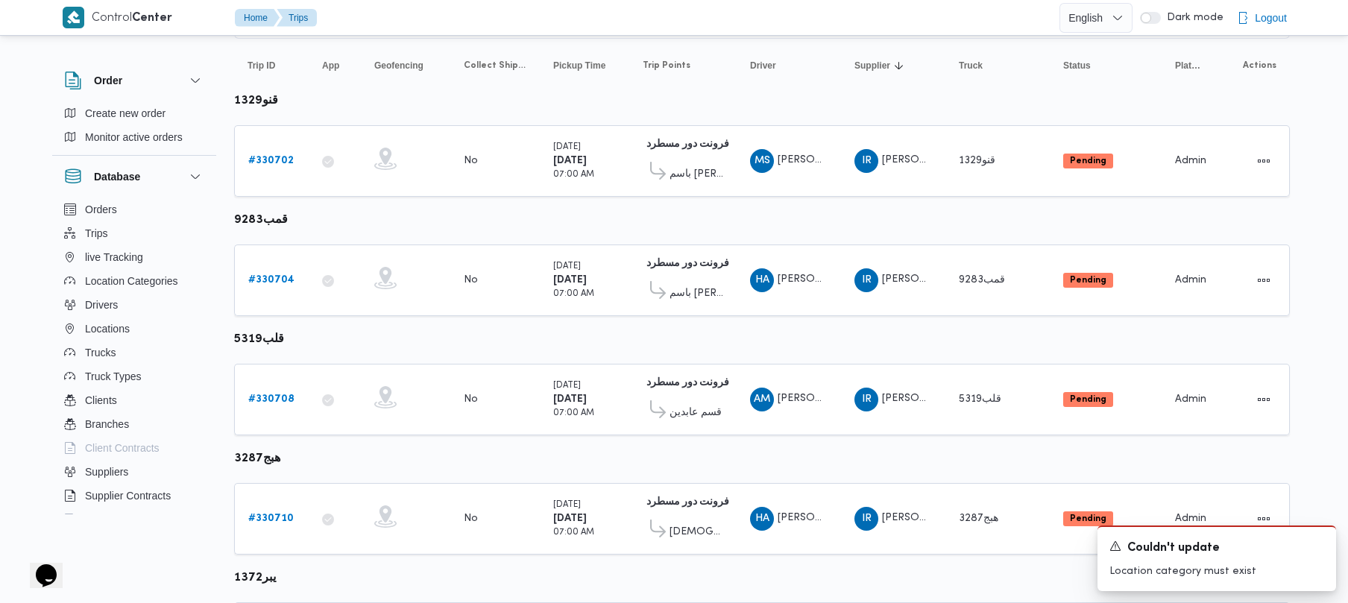
scroll to position [197, 0]
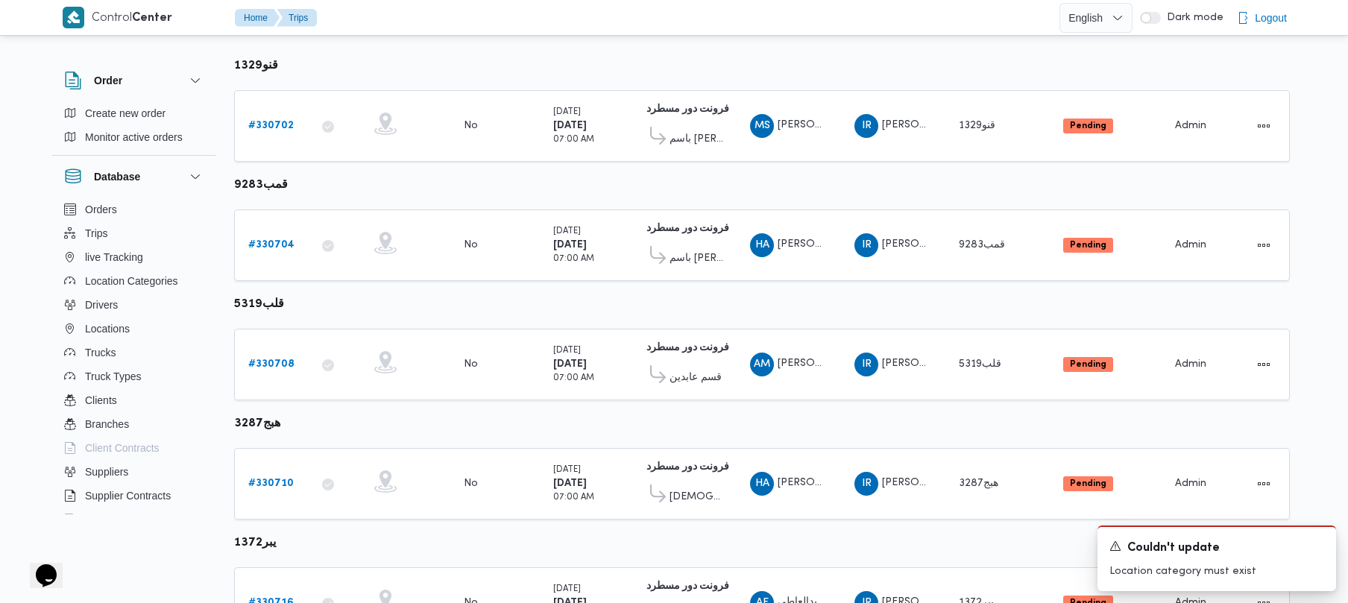
drag, startPoint x: 1322, startPoint y: 164, endPoint x: 1328, endPoint y: 213, distance: 48.9
click at [1328, 213] on div "Control Center Home Trips English عربي Dark mode Logout Order Create new order …" at bounding box center [674, 481] width 1348 height 1356
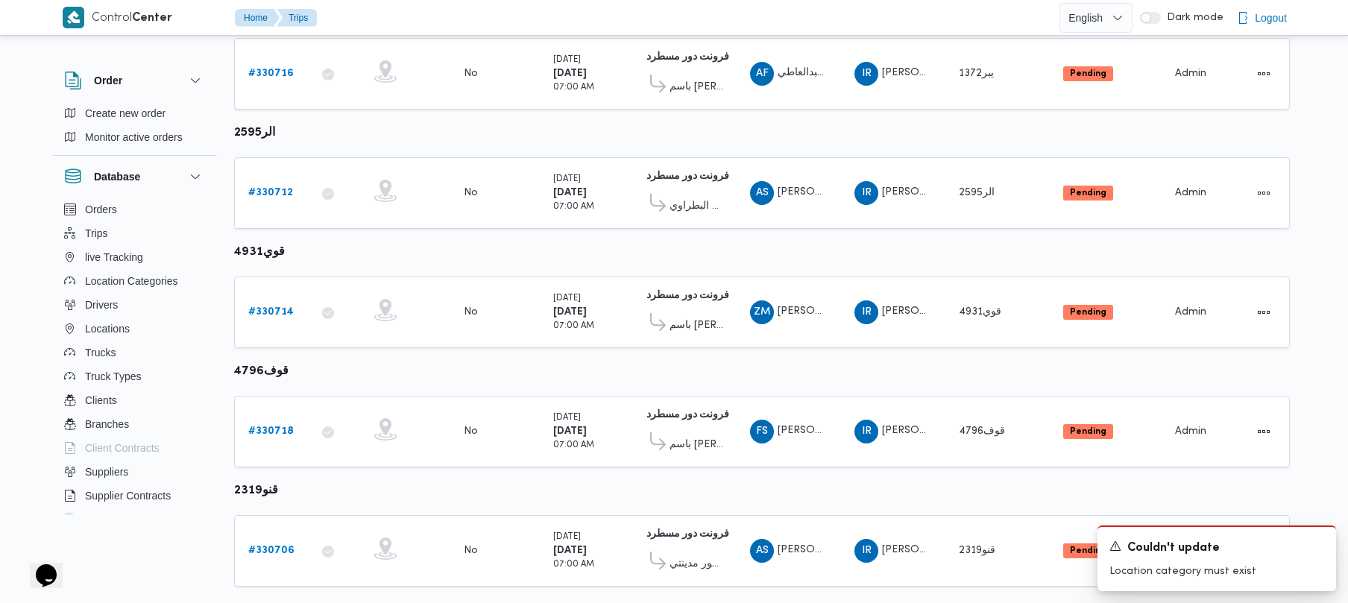
scroll to position [762, 0]
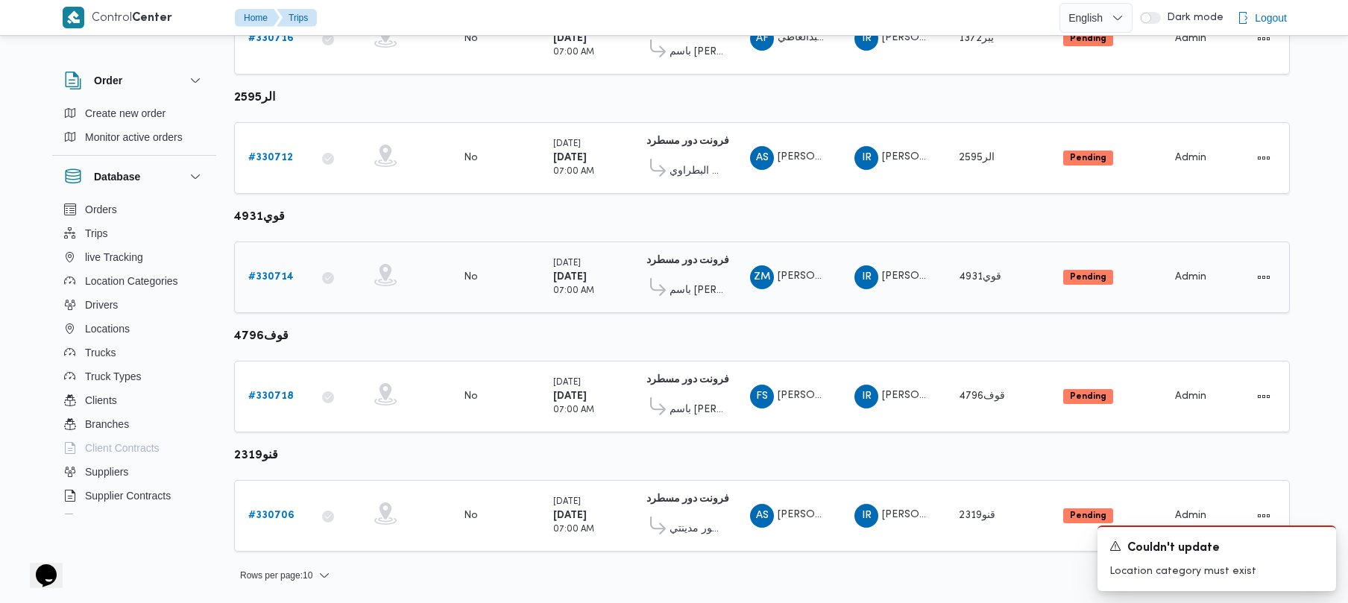
click at [276, 284] on link "# 330714" at bounding box center [270, 277] width 45 height 18
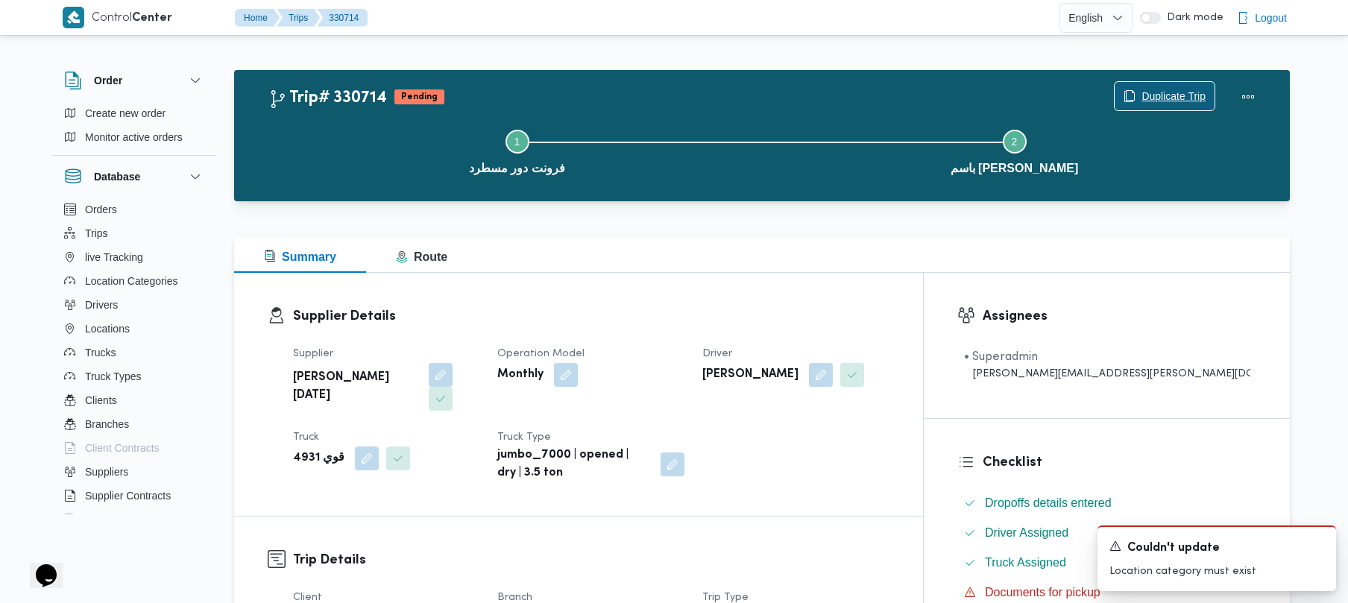
click at [1189, 87] on span "Duplicate Trip" at bounding box center [1165, 96] width 100 height 28
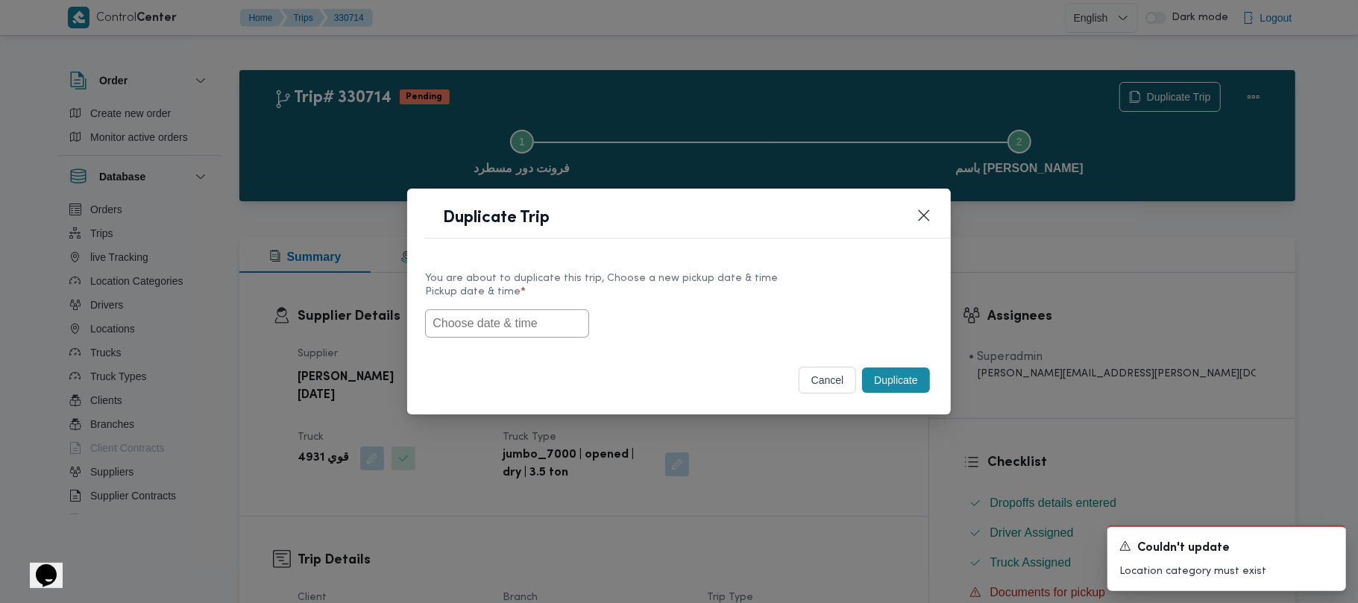
click at [527, 332] on input "text" at bounding box center [507, 324] width 164 height 28
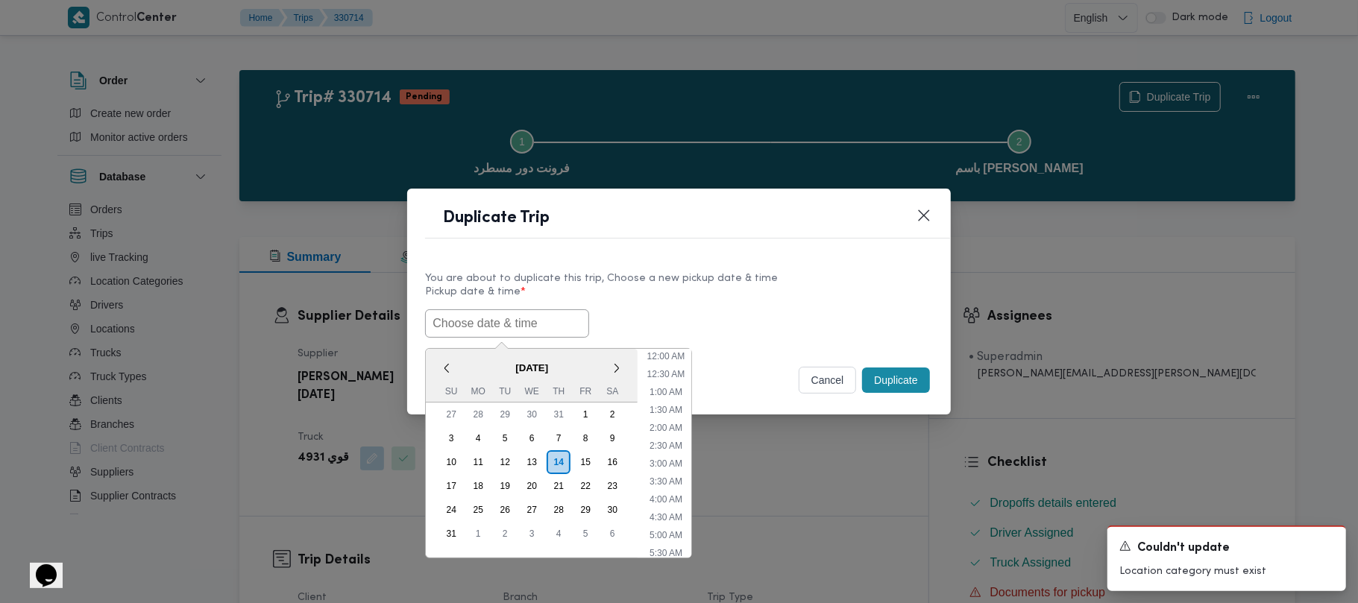
paste input "18/08/2025 7:00AM"
type input "18/08/2025 7:00AM"
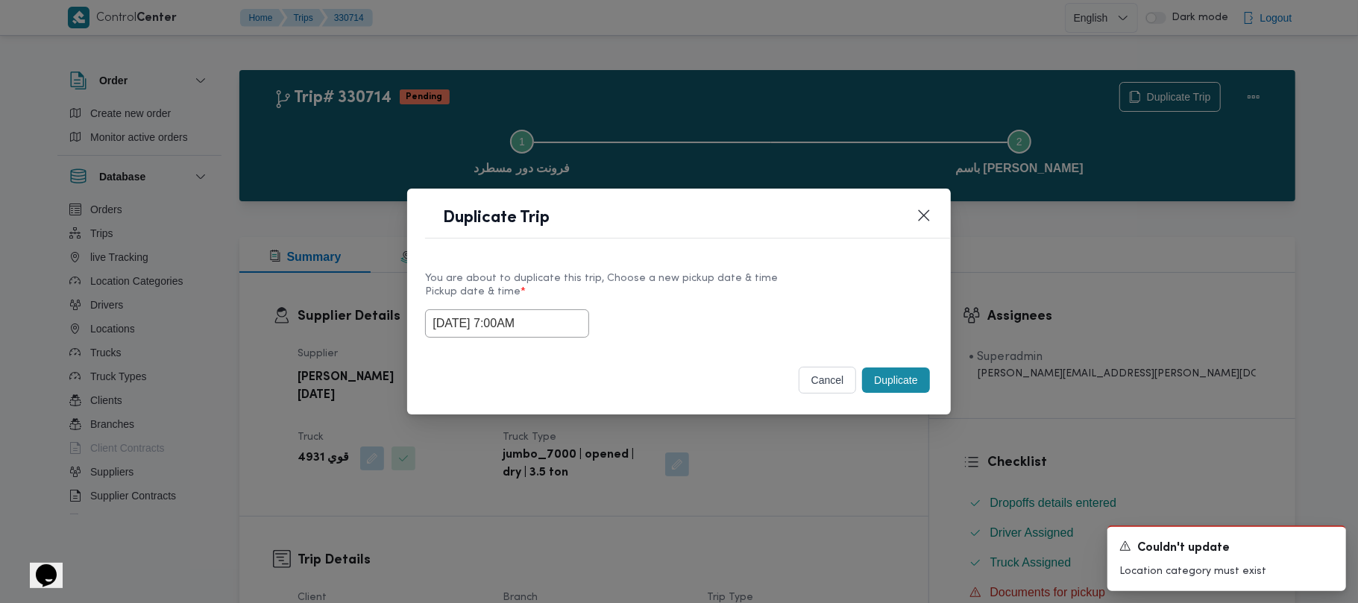
click at [688, 310] on div "18/08/2025 7:00AM" at bounding box center [678, 324] width 507 height 28
click at [914, 374] on button "Duplicate" at bounding box center [895, 380] width 67 height 25
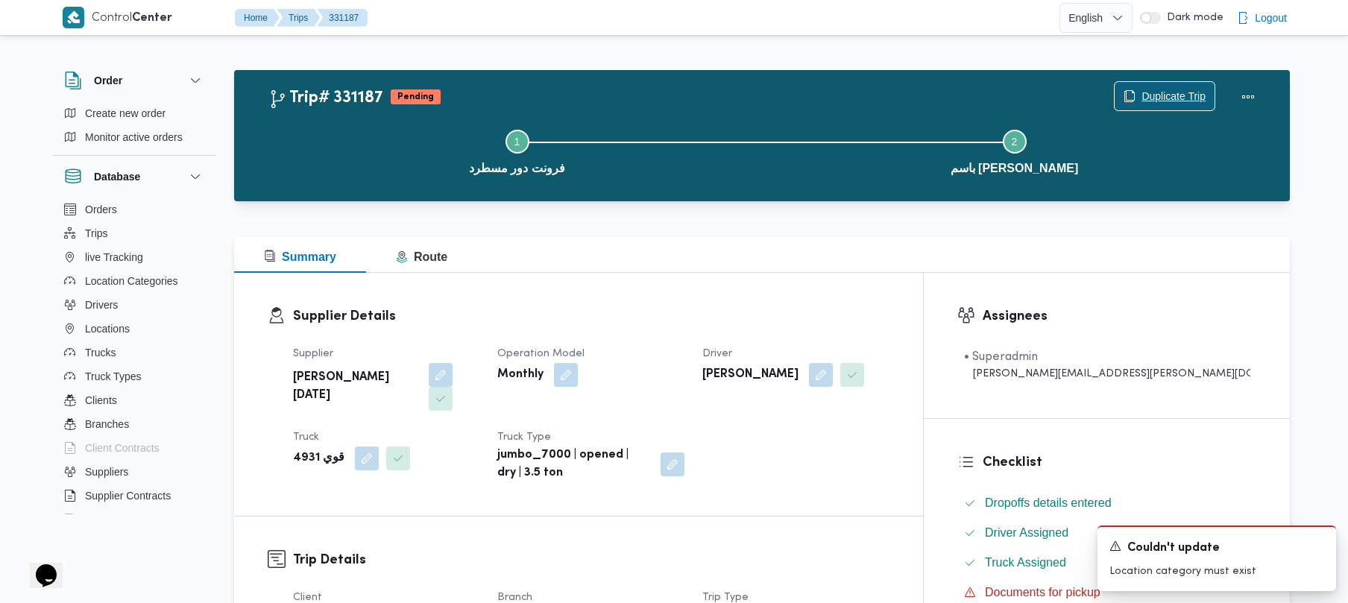
click at [1150, 93] on span "Duplicate Trip" at bounding box center [1174, 96] width 64 height 18
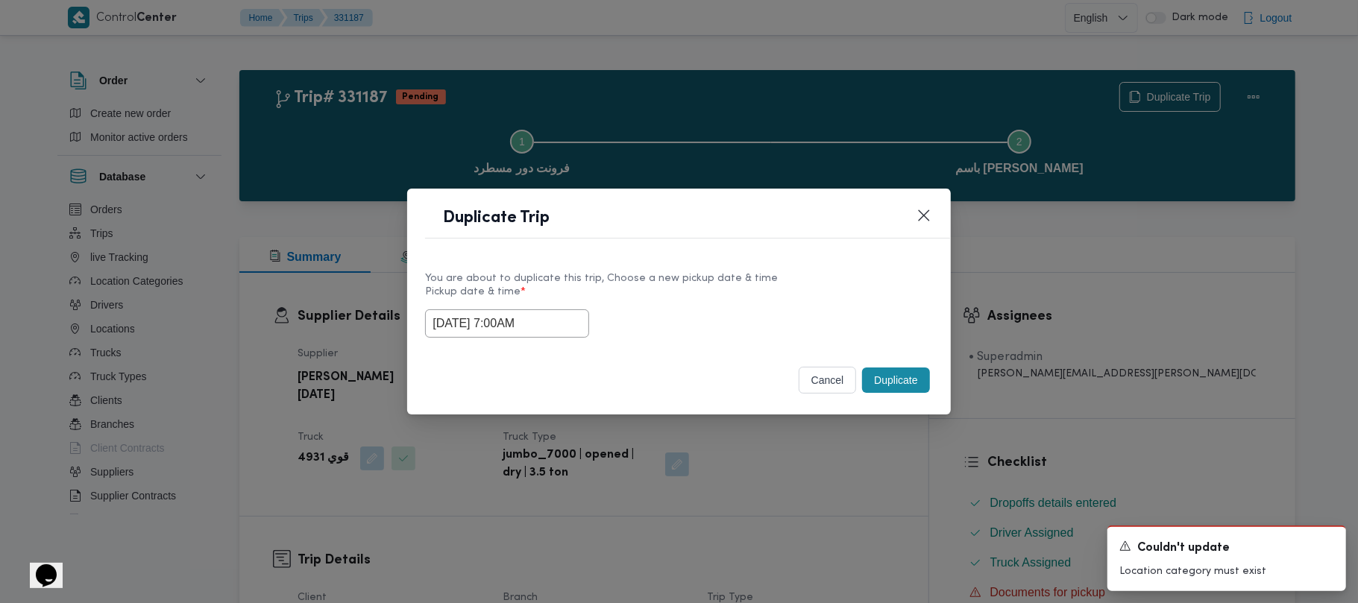
click at [567, 314] on input "18/08/2025 7:00AM" at bounding box center [507, 324] width 164 height 28
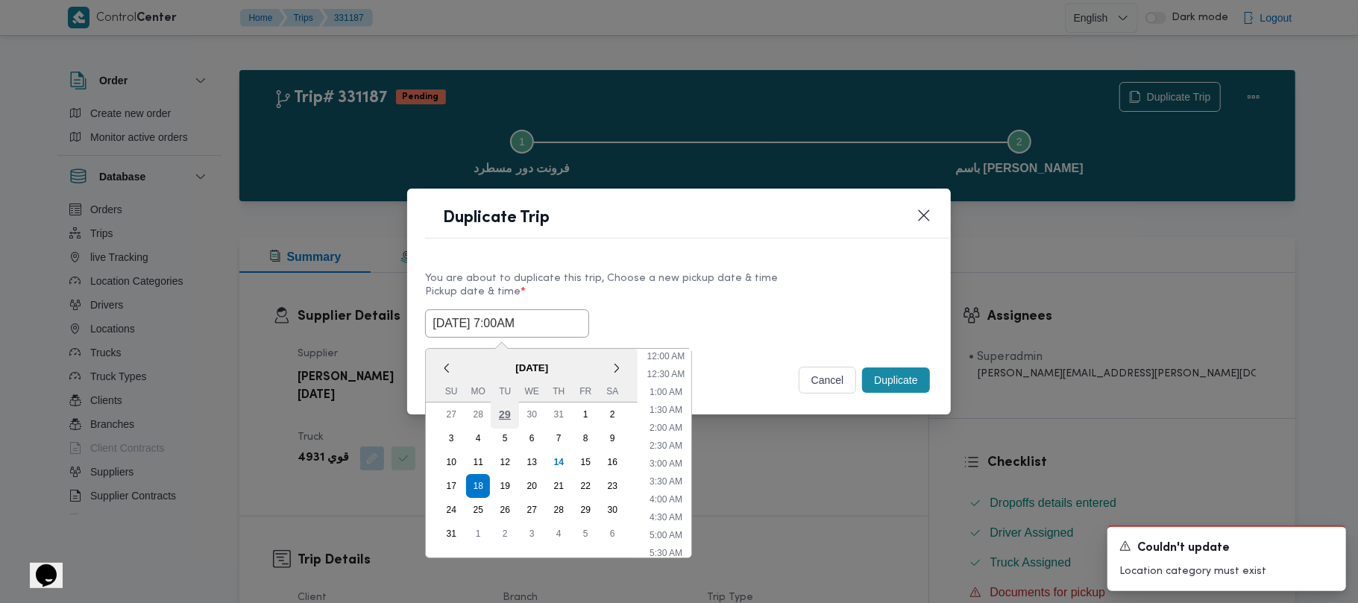
scroll to position [156, 0]
click at [510, 479] on div "19" at bounding box center [505, 486] width 28 height 28
type input "19/08/2025 7:00AM"
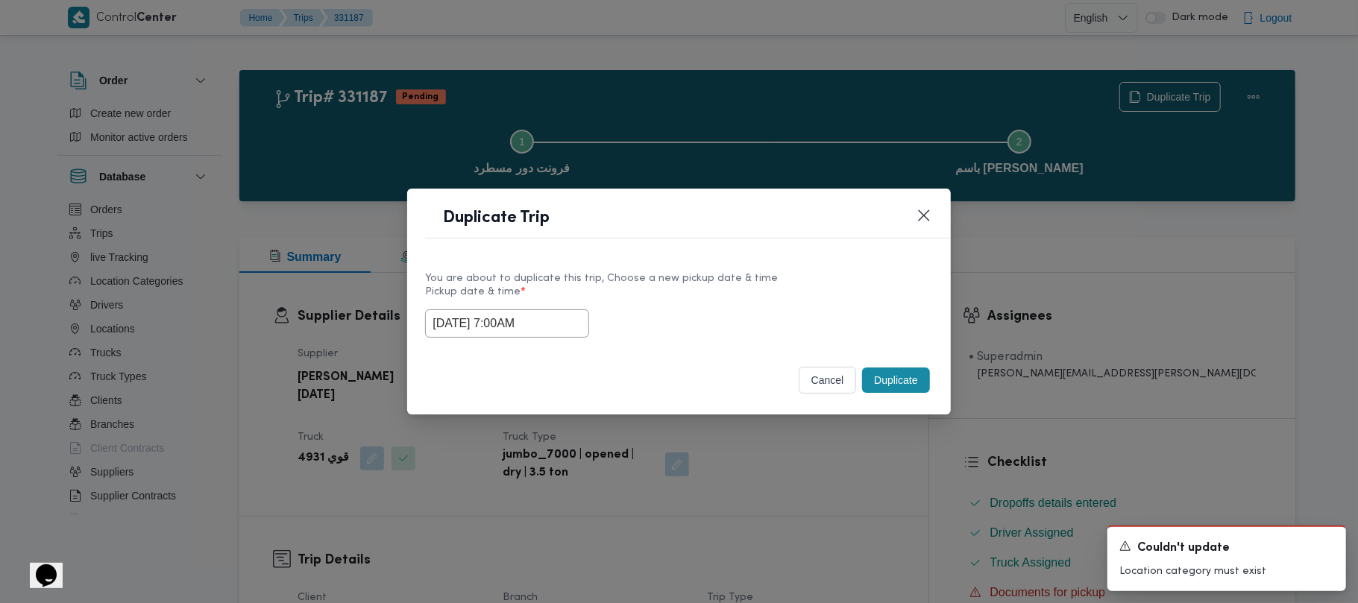
click at [804, 275] on div "You are about to duplicate this trip, Choose a new pickup date & time" at bounding box center [678, 279] width 507 height 16
click at [914, 389] on button "Duplicate" at bounding box center [895, 380] width 67 height 25
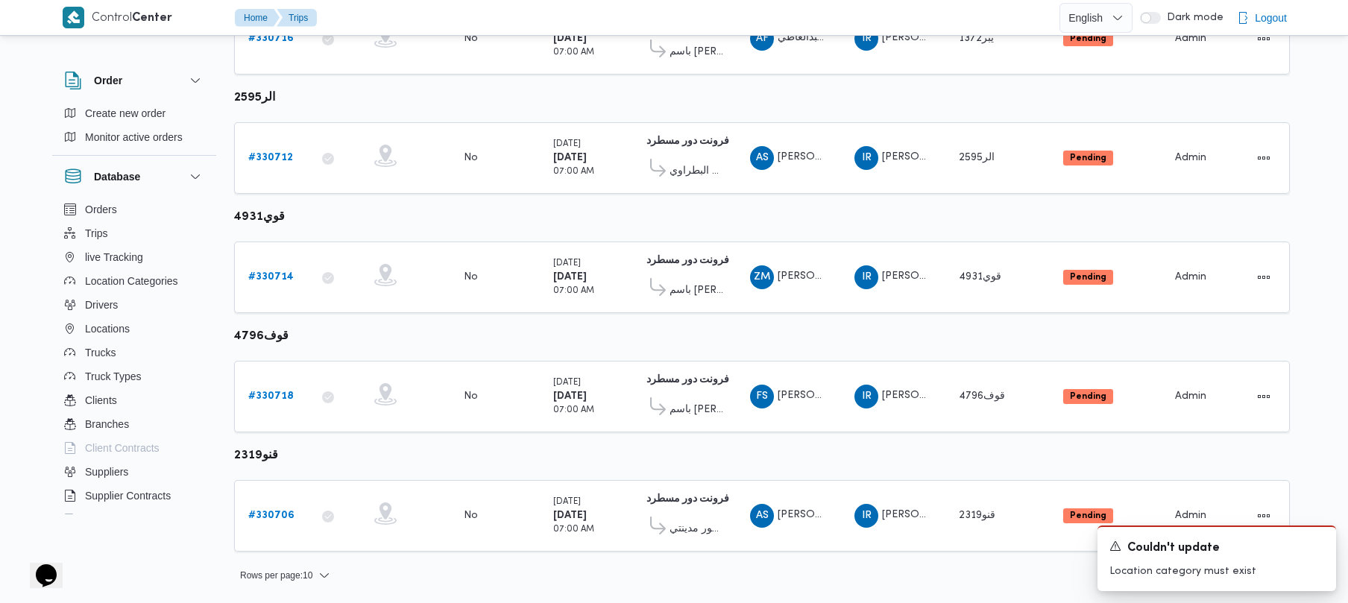
scroll to position [762, 0]
click at [290, 520] on b "# 330706" at bounding box center [271, 516] width 46 height 10
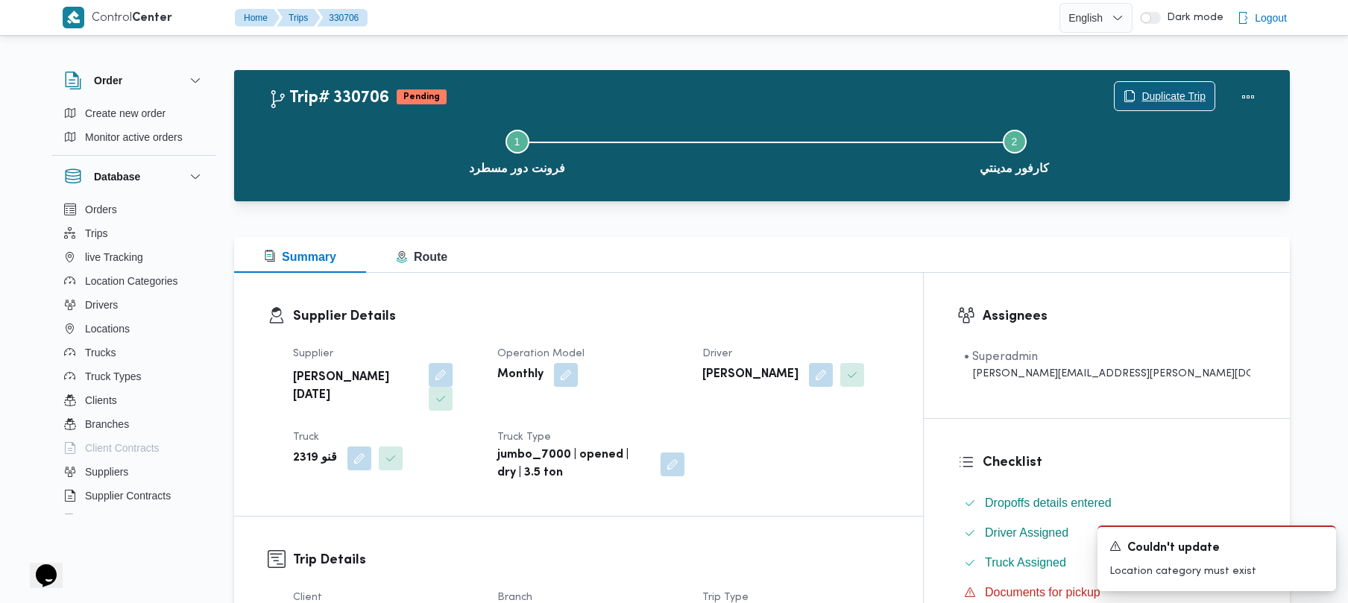
click at [1180, 97] on span "Duplicate Trip" at bounding box center [1174, 96] width 64 height 18
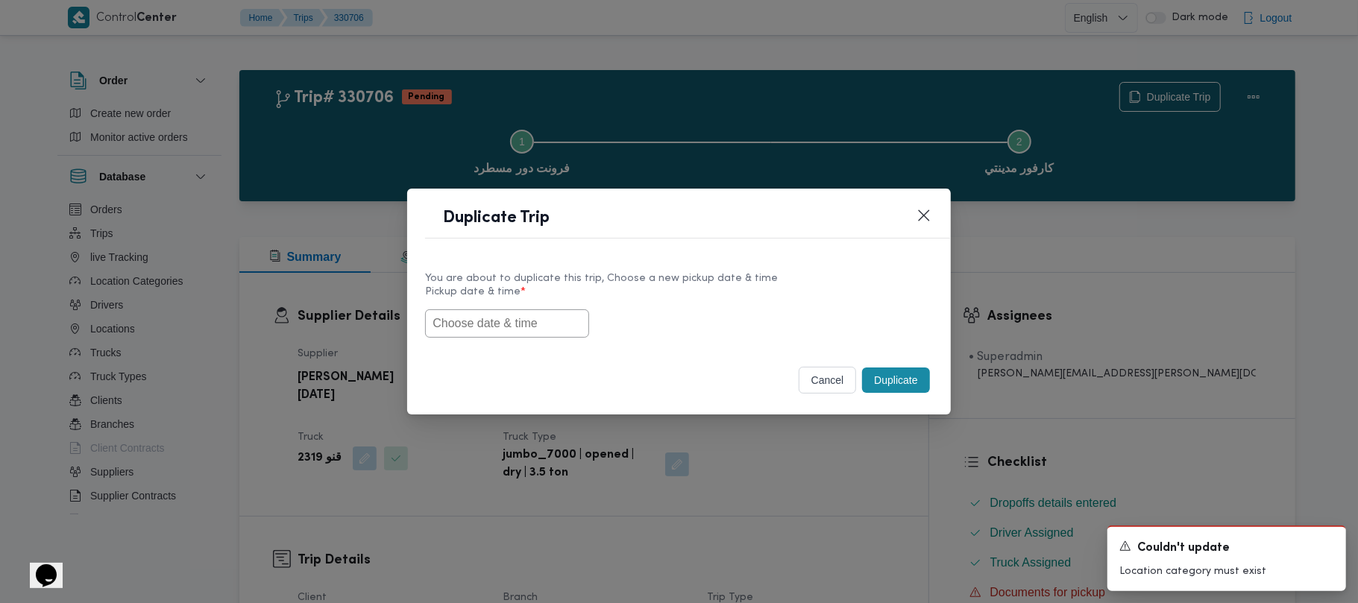
click at [478, 322] on input "text" at bounding box center [507, 324] width 164 height 28
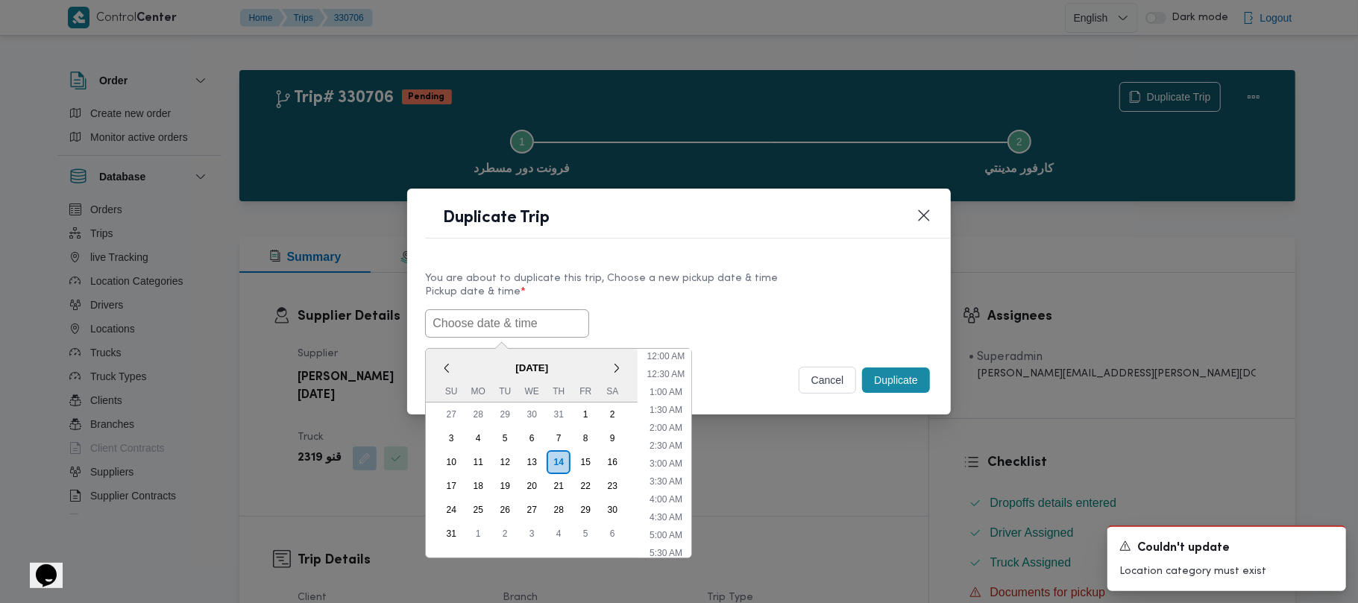
scroll to position [354, 0]
paste input "18/08/2025 7:00AM"
type input "18/08/2025 7:00AM"
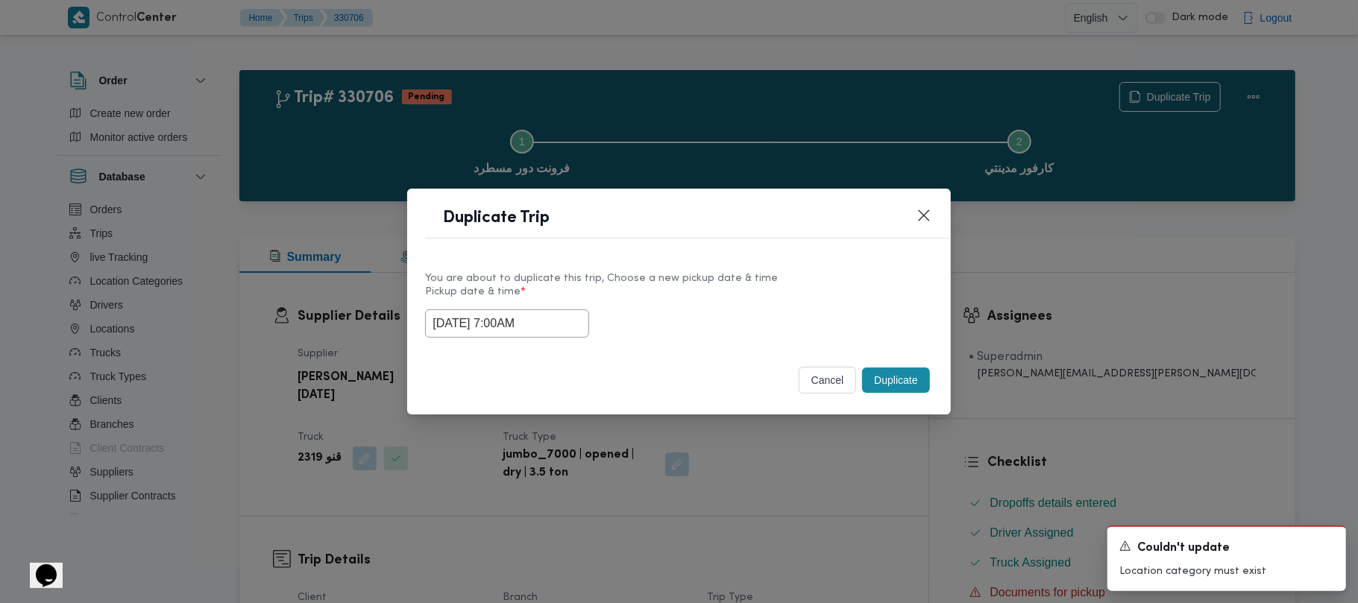
click at [714, 310] on div "18/08/2025 7:00AM" at bounding box center [678, 324] width 507 height 28
click at [937, 380] on div "cancel Duplicate" at bounding box center [678, 383] width 543 height 63
click at [904, 383] on button "Duplicate" at bounding box center [895, 380] width 67 height 25
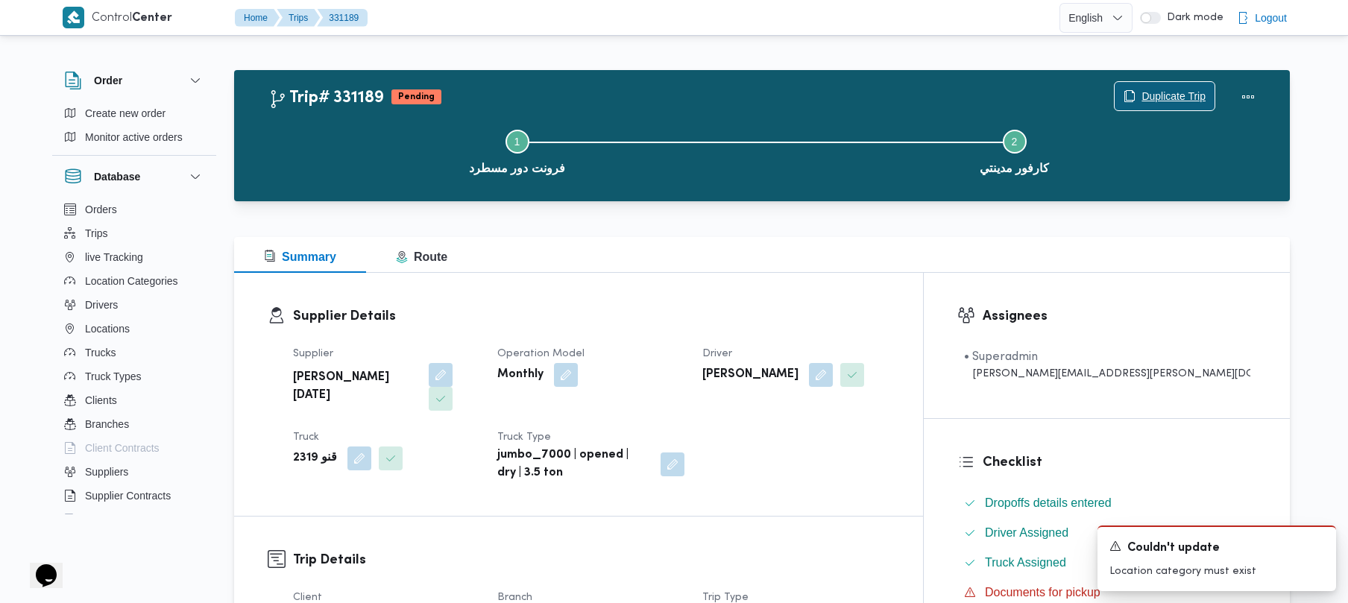
click at [1144, 84] on span "Duplicate Trip" at bounding box center [1165, 96] width 100 height 28
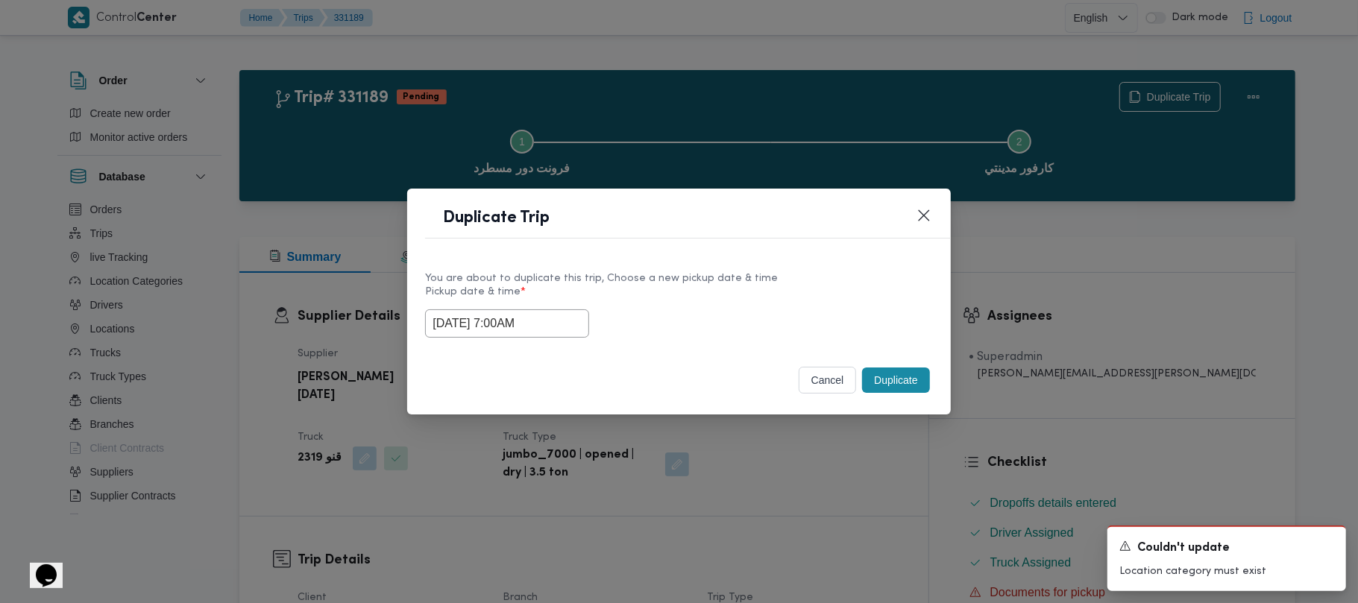
click at [571, 325] on input "18/08/2025 7:00AM" at bounding box center [507, 324] width 164 height 28
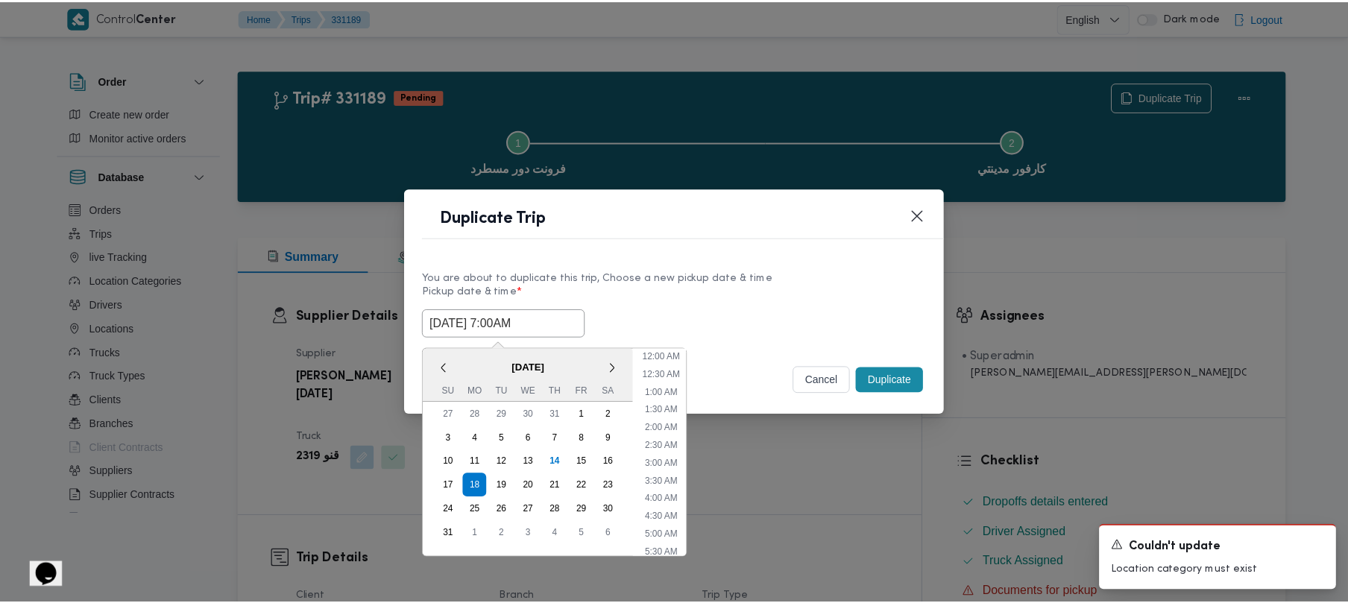
scroll to position [156, 0]
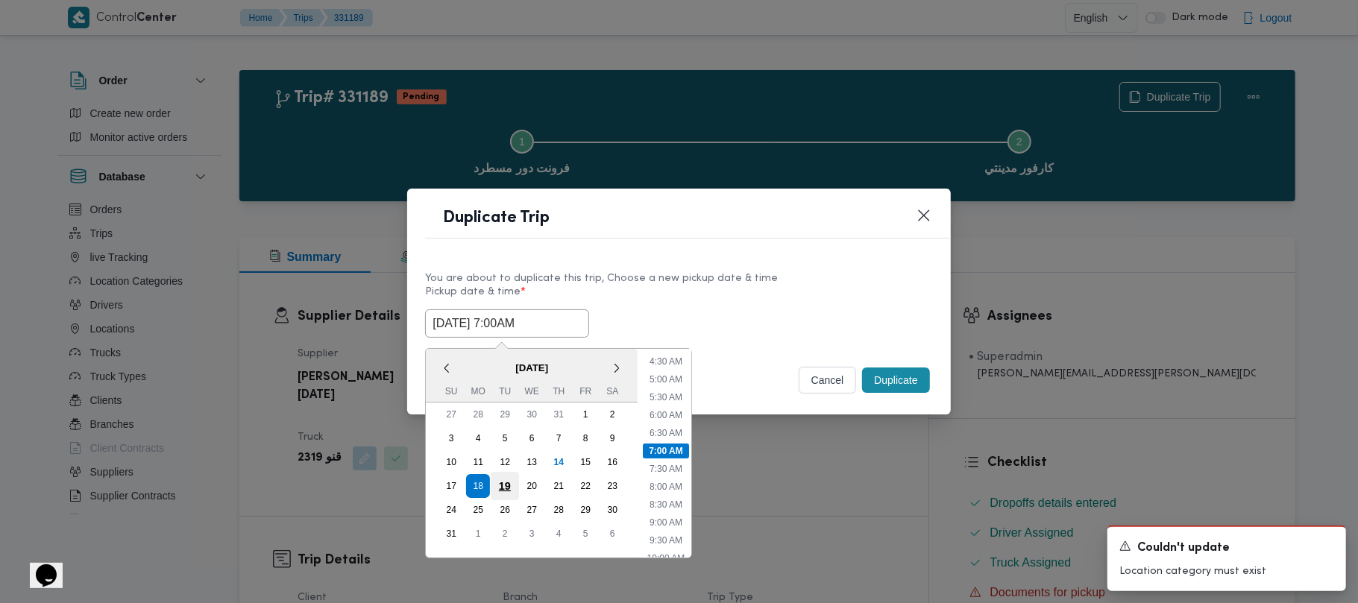
click at [500, 482] on div "19" at bounding box center [505, 486] width 28 height 28
type input "19/08/2025 7:00AM"
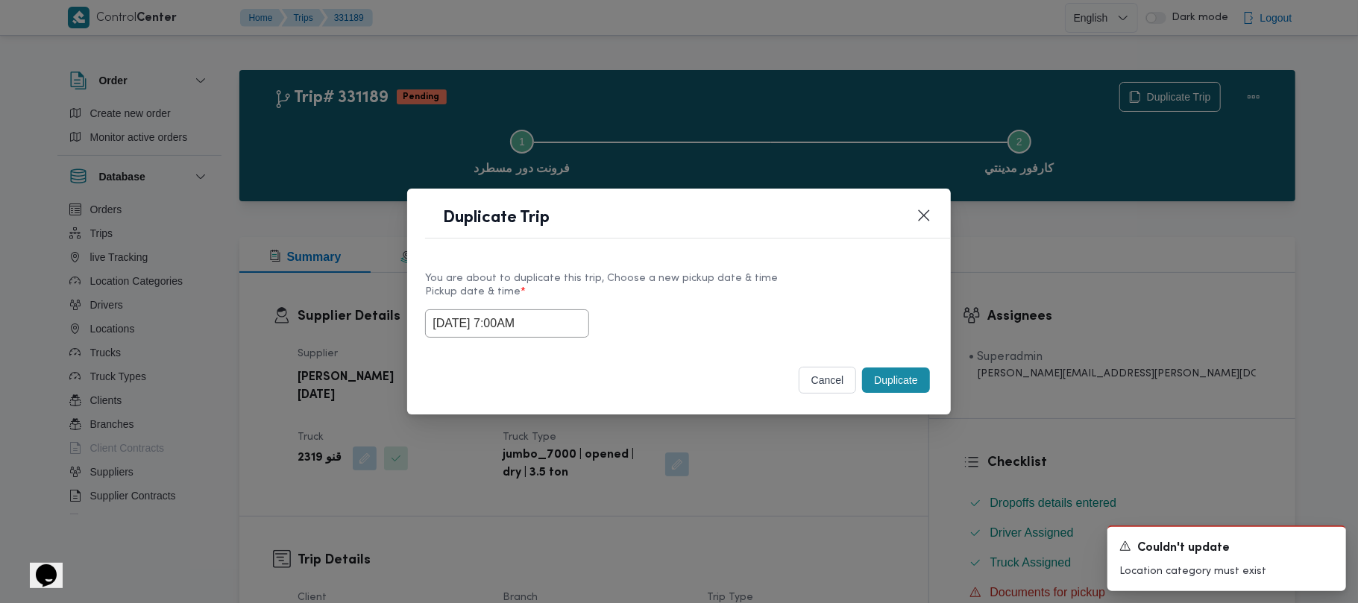
click at [705, 321] on div "19/08/2025 7:00AM" at bounding box center [678, 324] width 507 height 28
click at [890, 382] on button "Duplicate" at bounding box center [895, 380] width 67 height 25
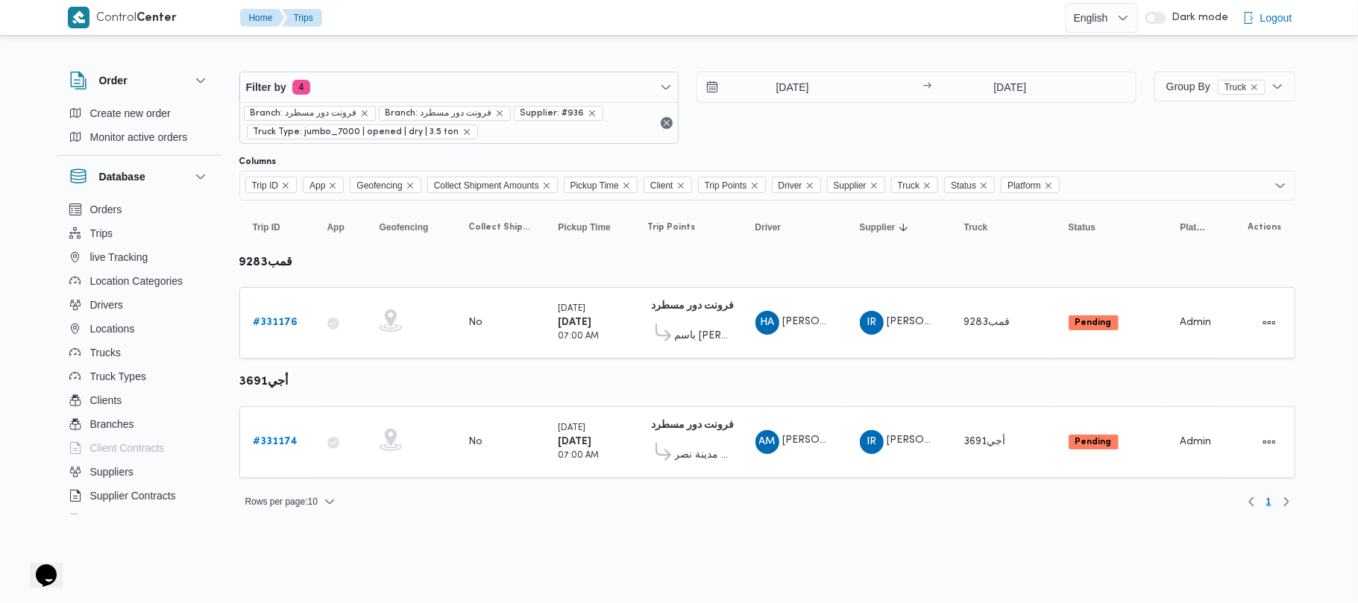
click at [811, 140] on div "[DATE] → [DATE]" at bounding box center [917, 108] width 440 height 72
click at [397, 94] on span "Filter by 4" at bounding box center [459, 87] width 439 height 30
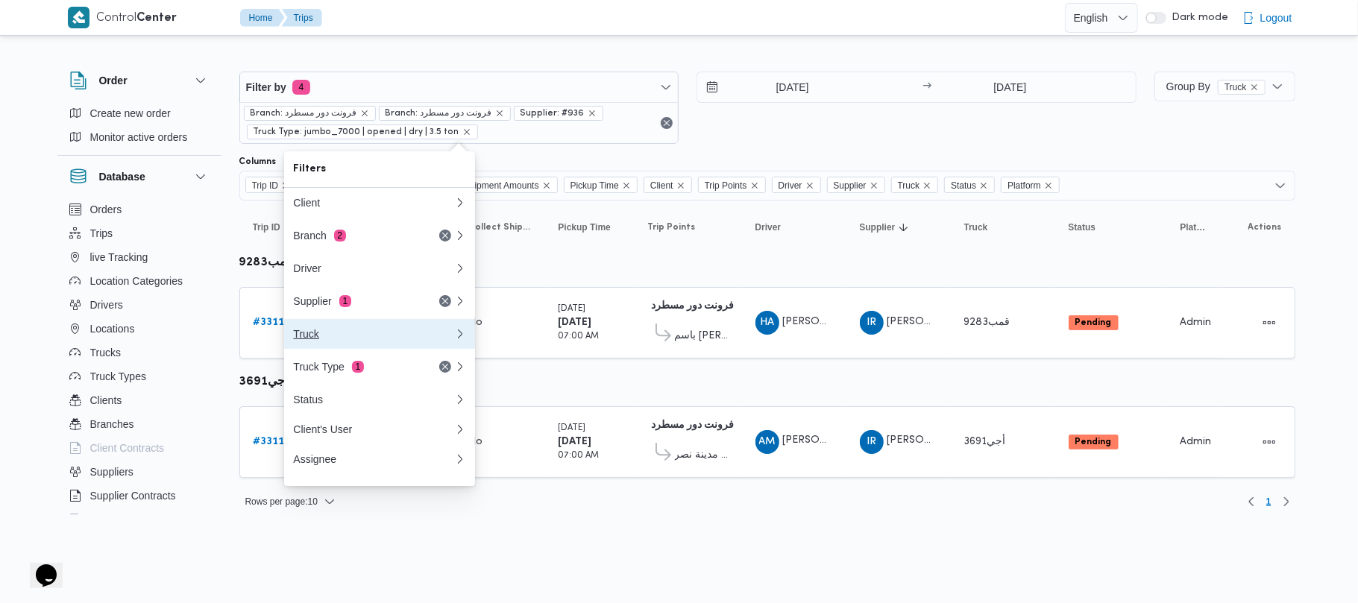
click at [344, 340] on div "Truck" at bounding box center [373, 334] width 161 height 12
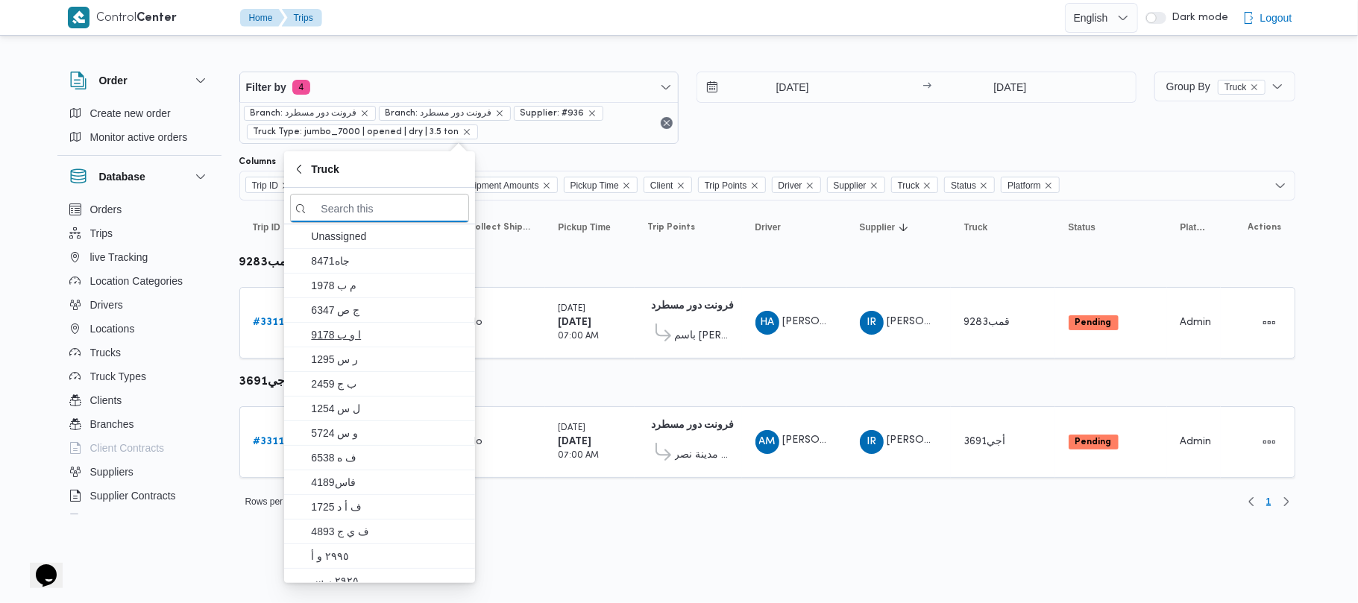
paste input "قنو1329"
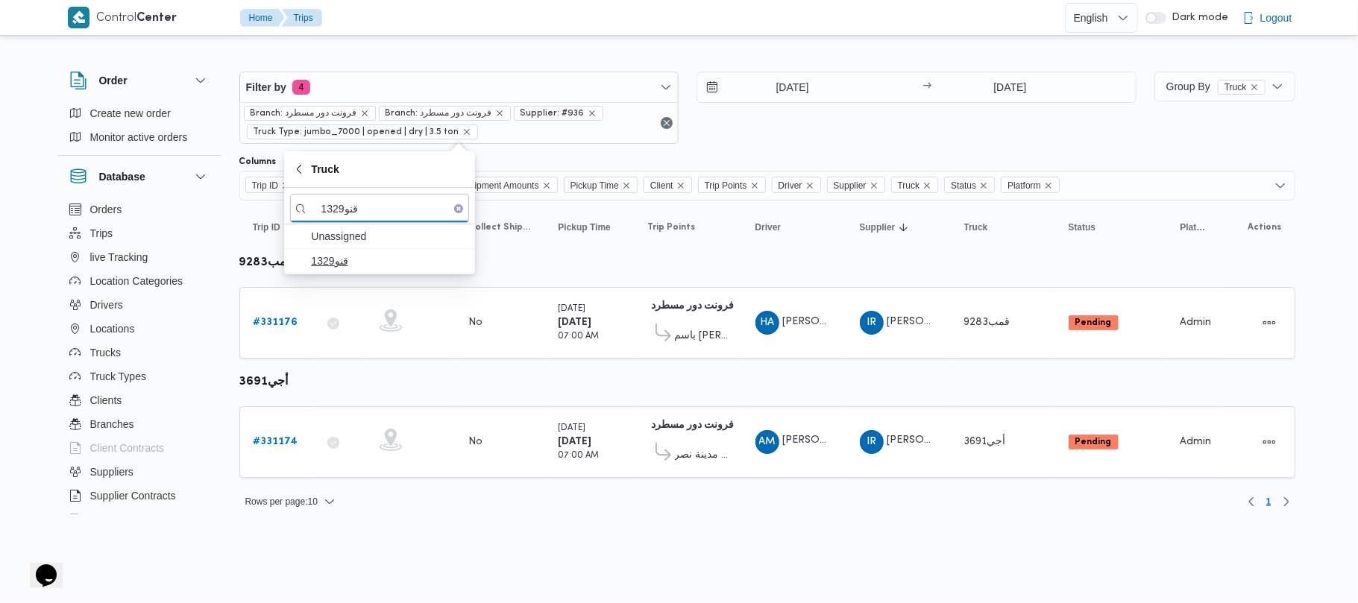
type input "قنو1329"
click at [368, 271] on span "قنو1329" at bounding box center [379, 261] width 179 height 24
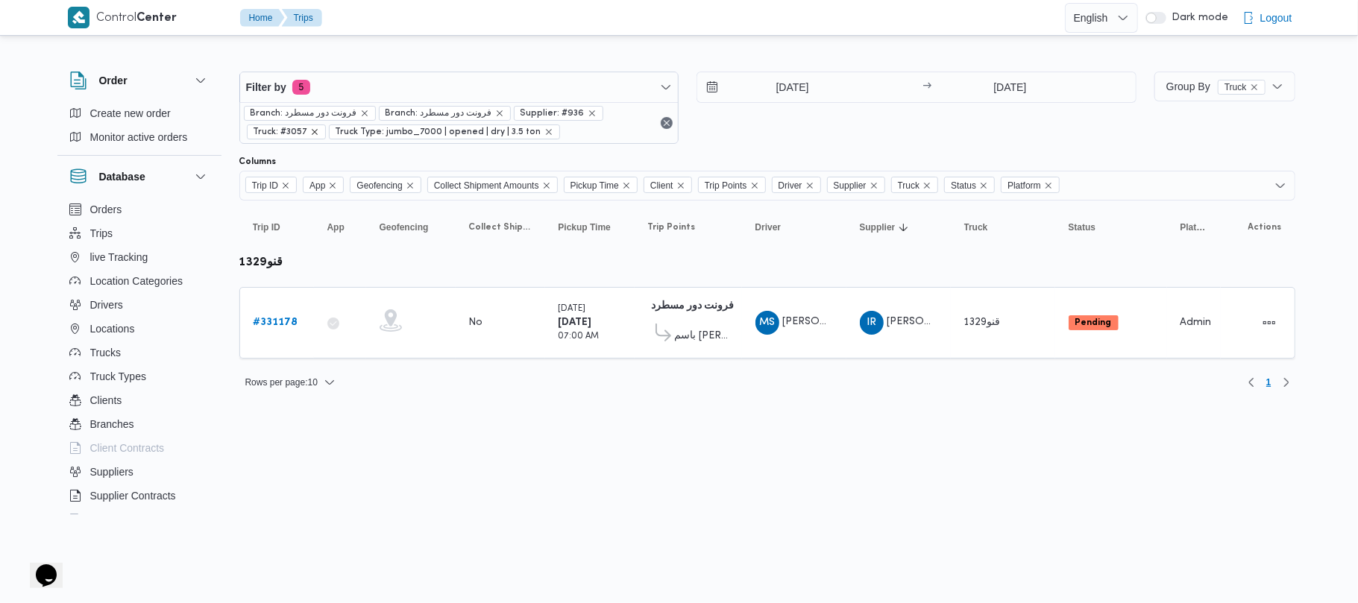
click at [312, 130] on icon "remove selected entity" at bounding box center [314, 132] width 9 height 9
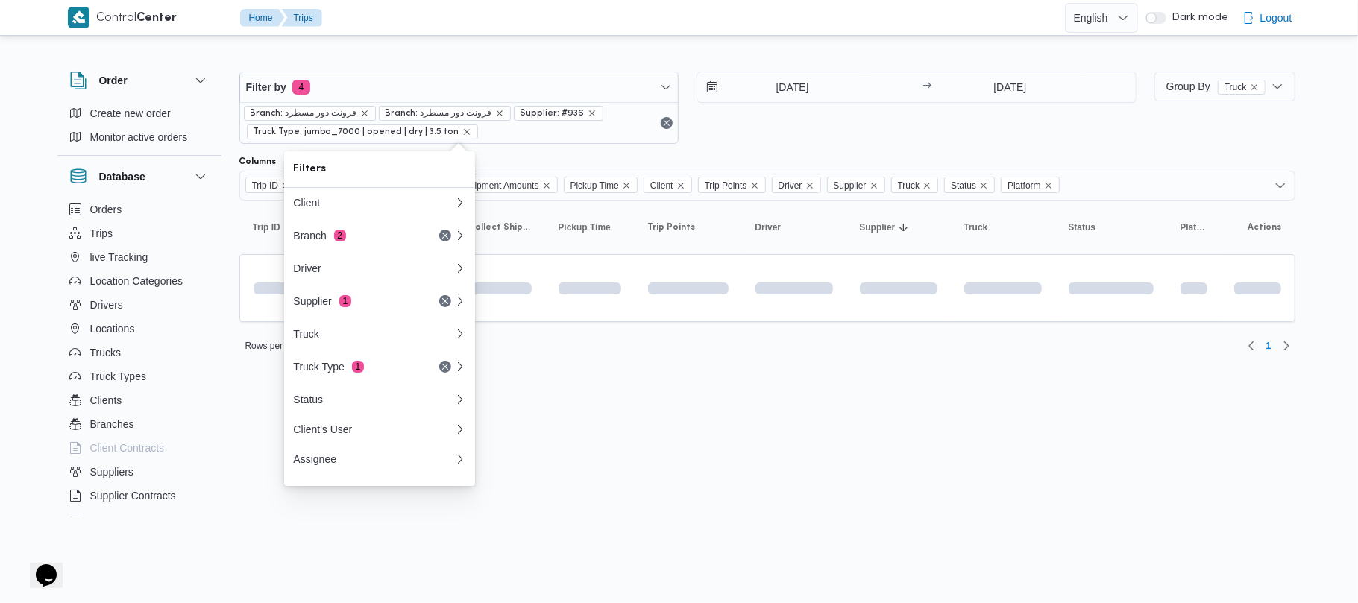
click at [955, 138] on div "[DATE] → [DATE]" at bounding box center [917, 108] width 440 height 72
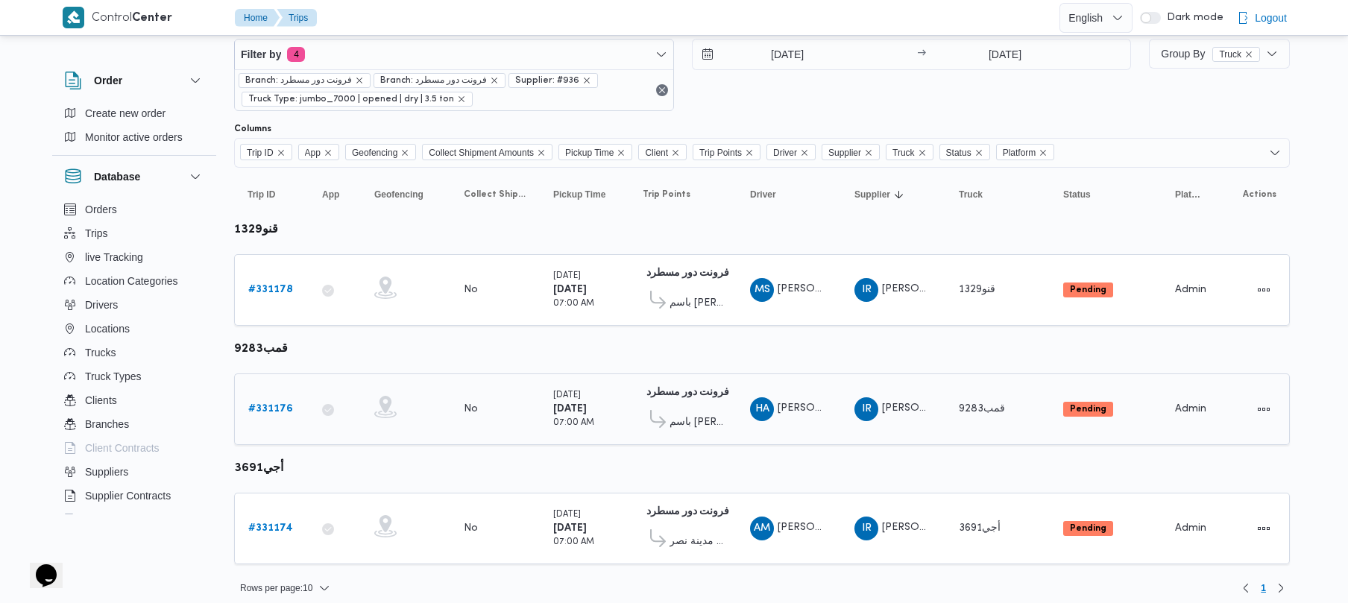
scroll to position [46, 0]
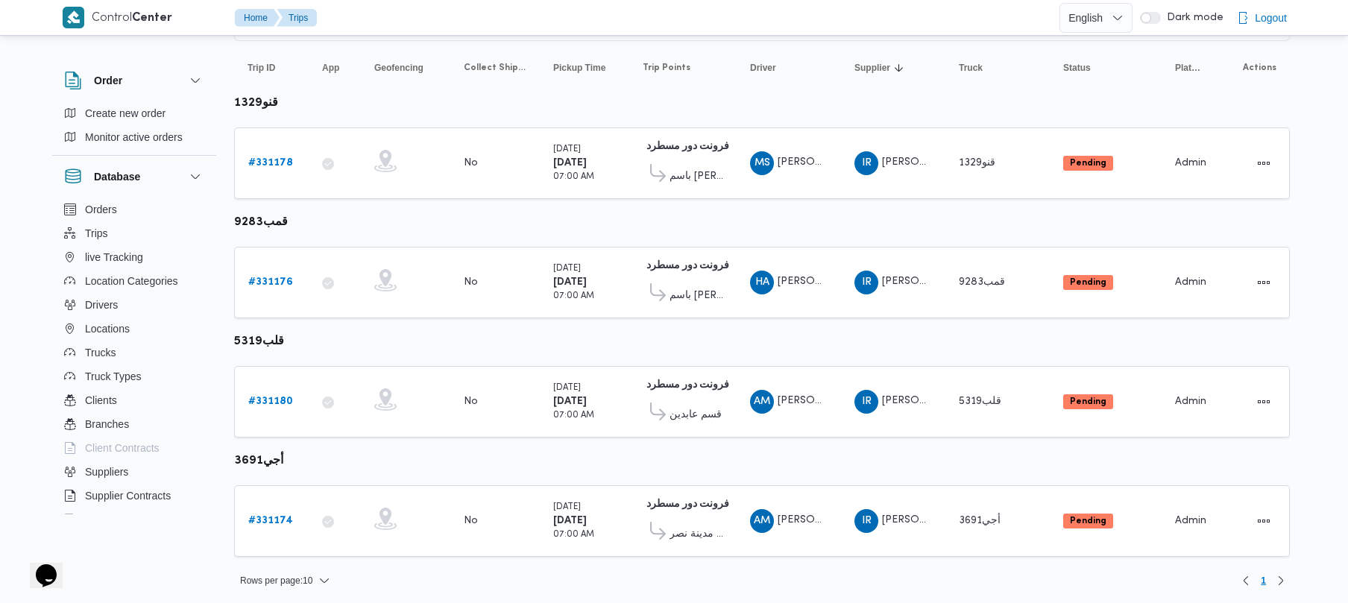
scroll to position [166, 0]
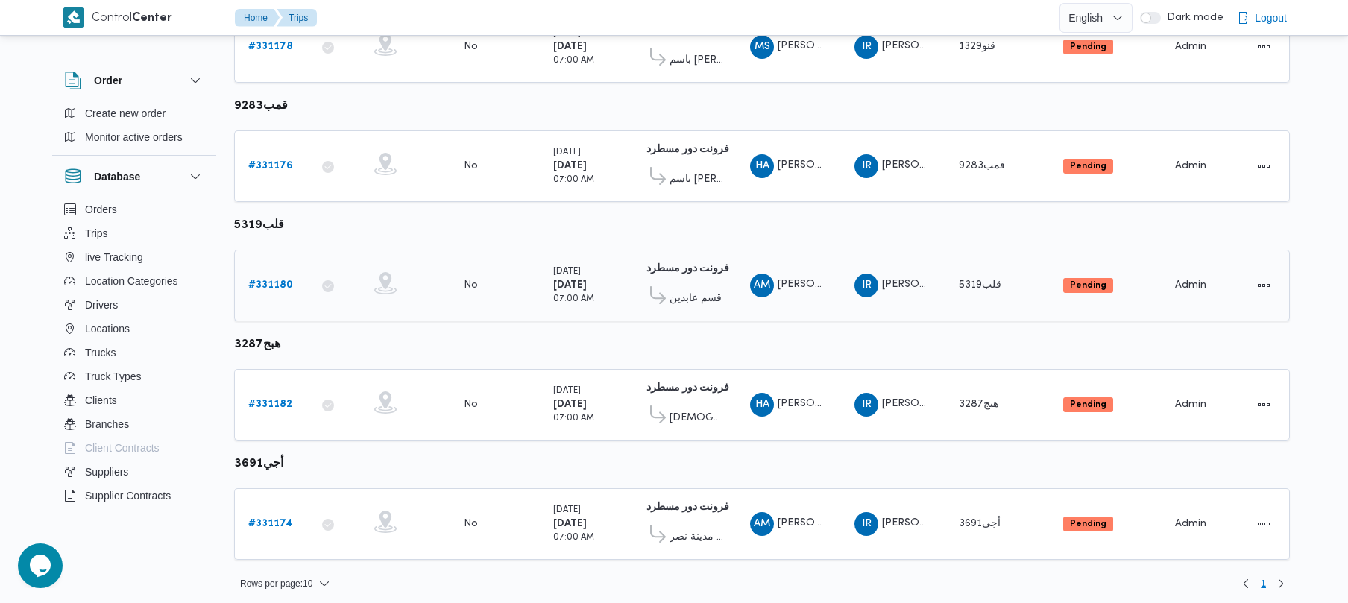
scroll to position [285, 0]
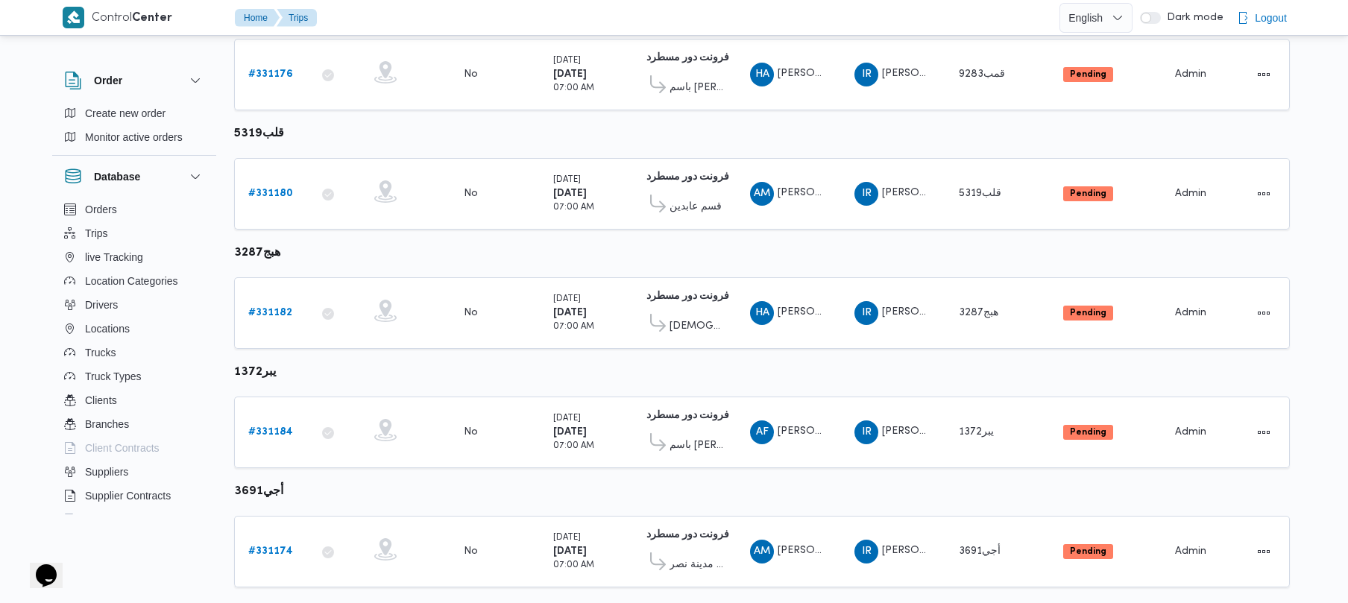
scroll to position [404, 0]
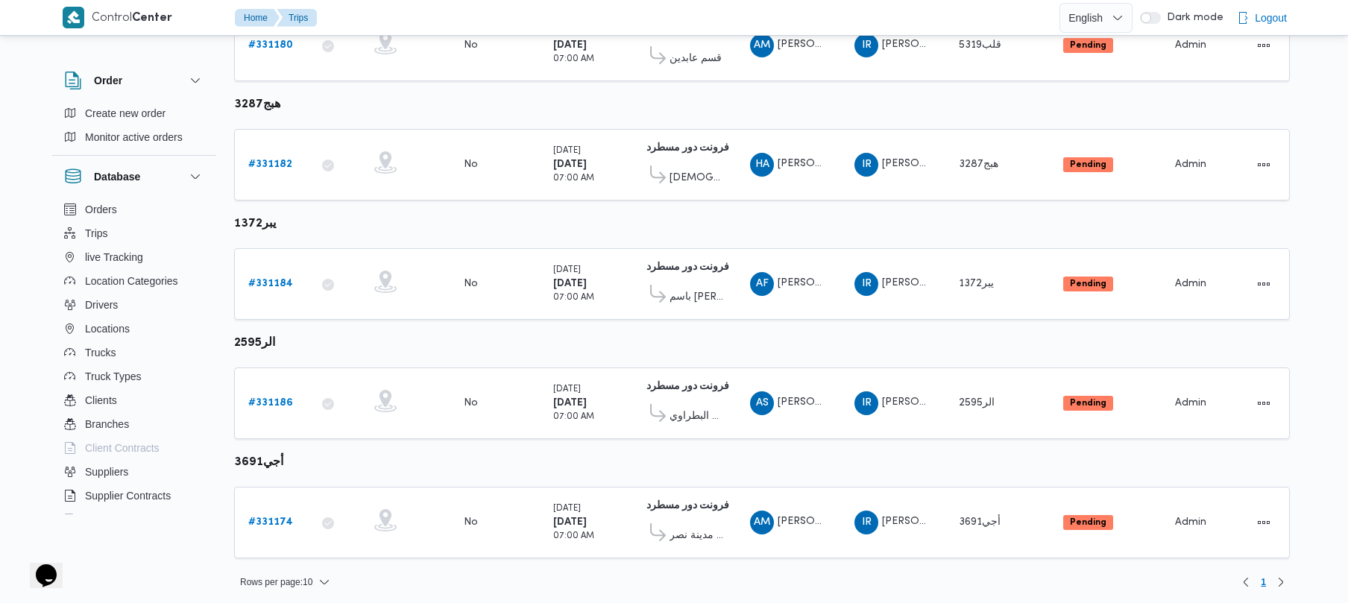
scroll to position [524, 0]
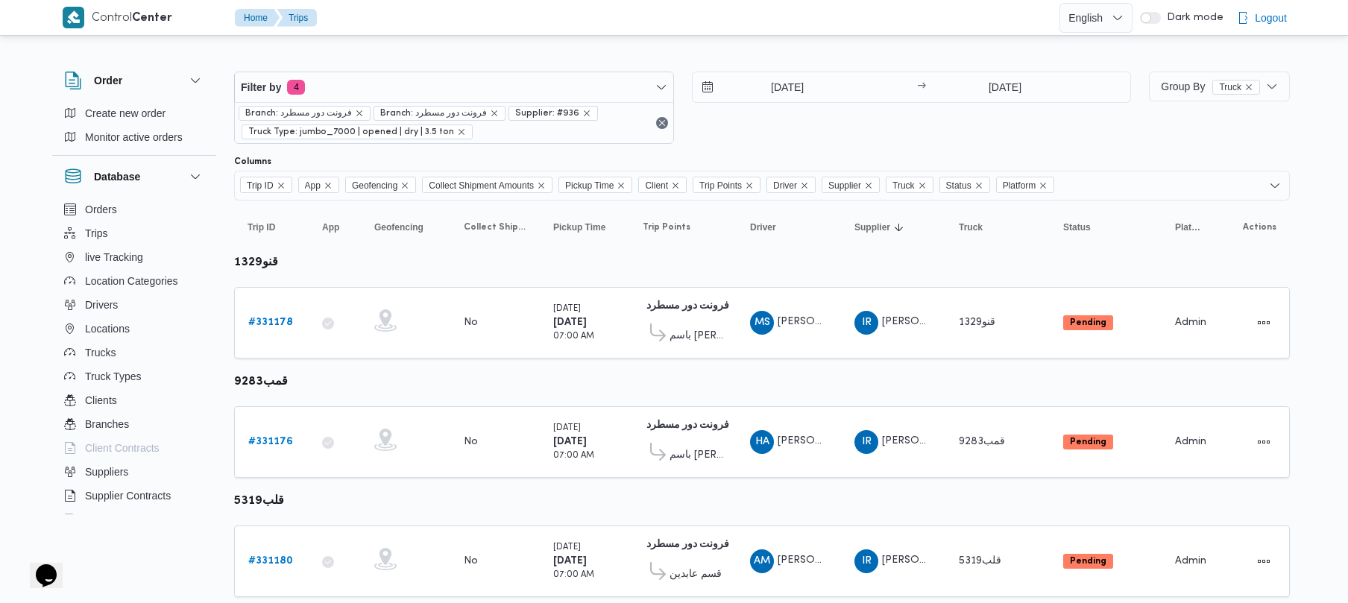
click at [877, 118] on div "19/8/2025 → 19/8/2025" at bounding box center [912, 108] width 440 height 72
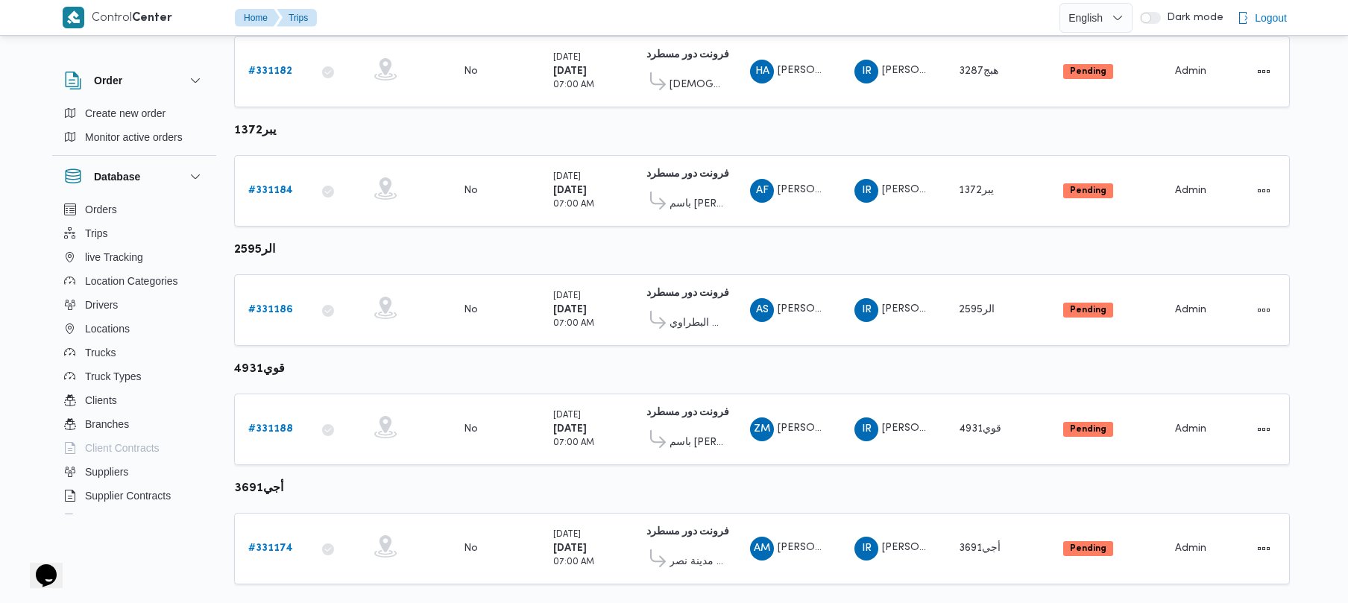
scroll to position [643, 0]
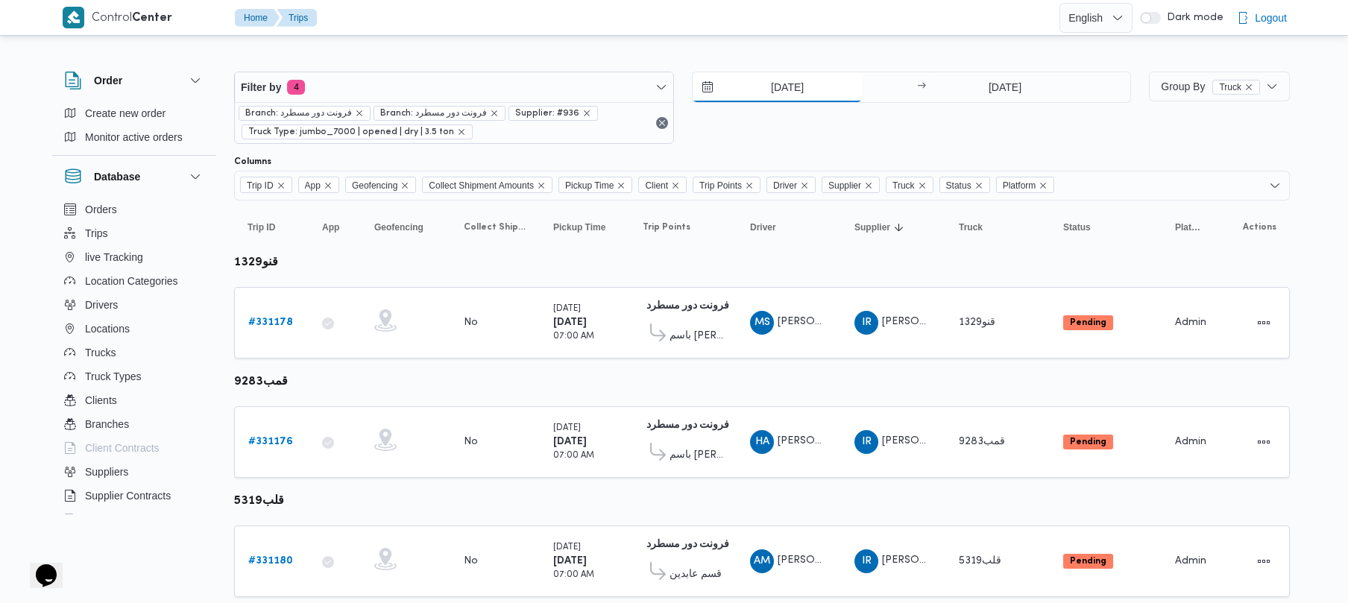
click at [770, 82] on input "19/8/2025" at bounding box center [777, 87] width 169 height 30
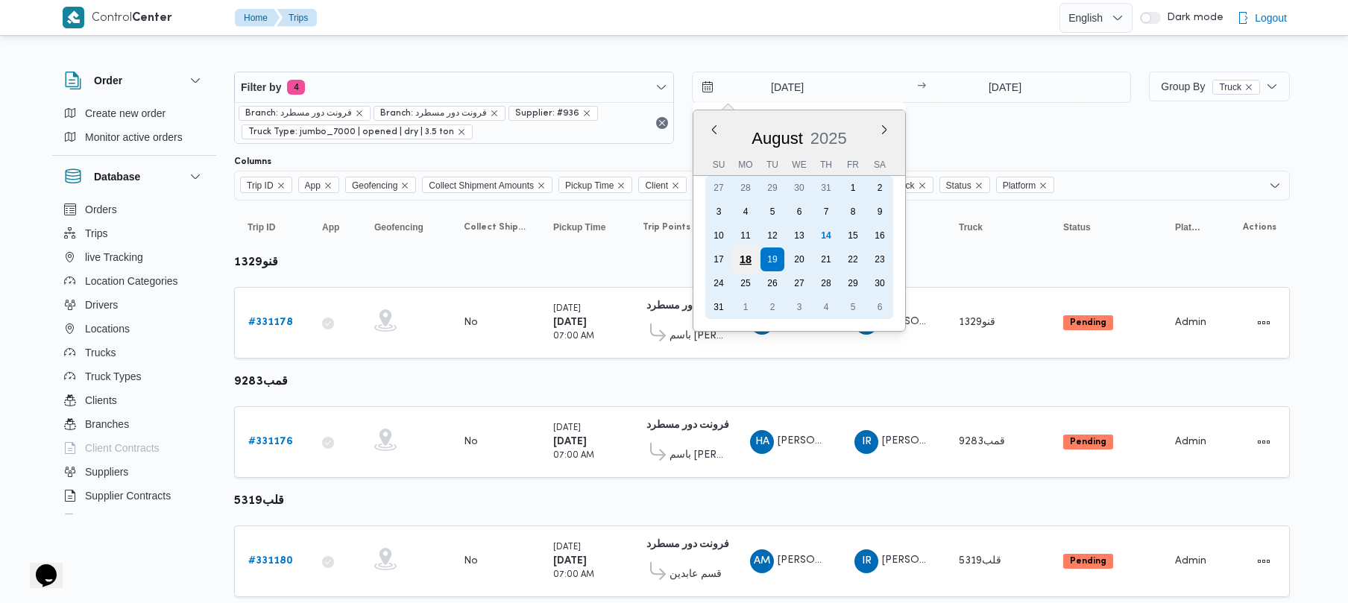
click at [747, 254] on div "18" at bounding box center [745, 259] width 28 height 28
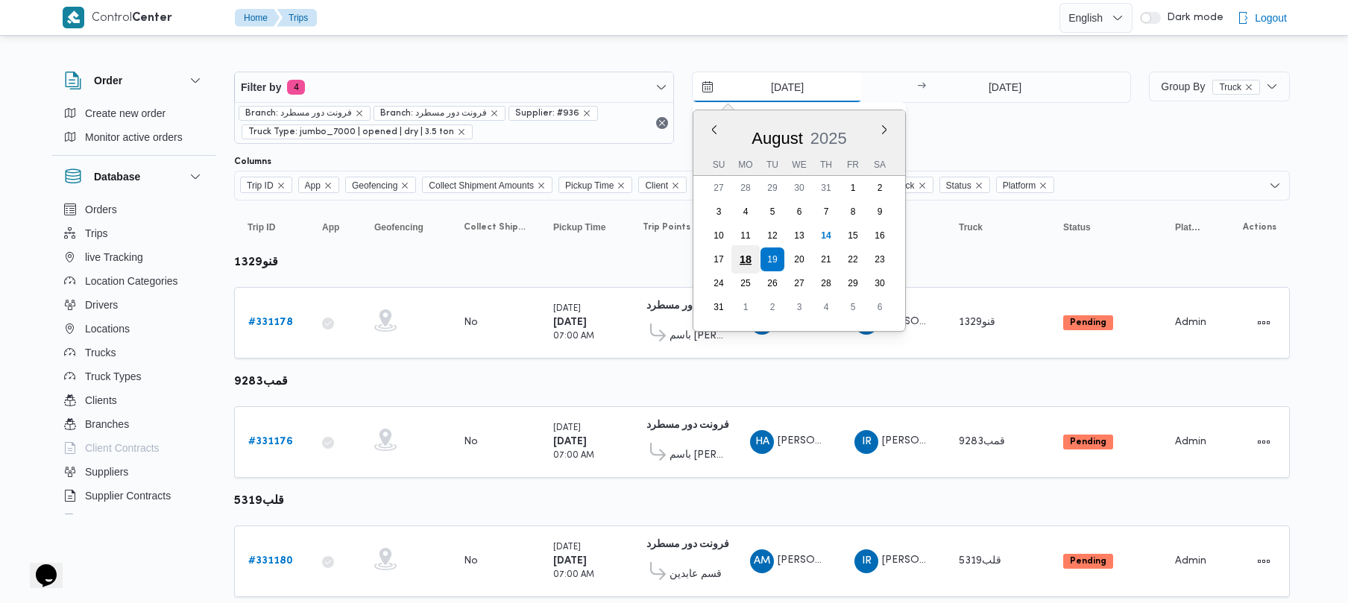
type input "18/8/2025"
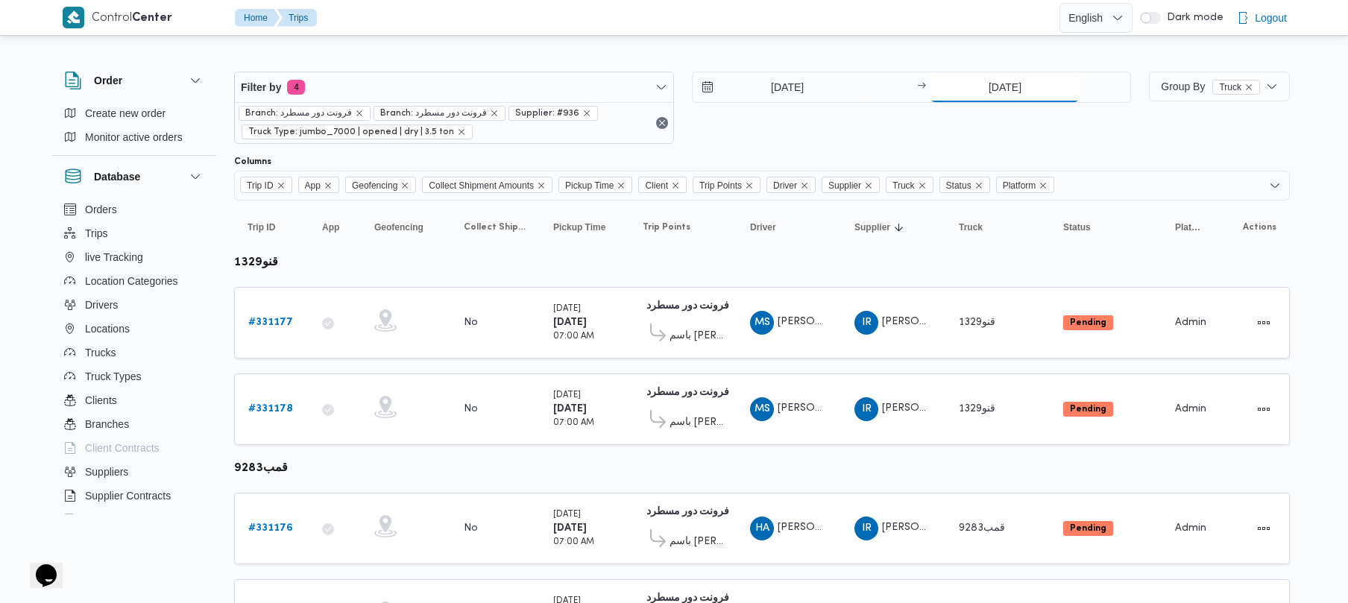
click at [1030, 81] on input "19/8/2025" at bounding box center [1005, 87] width 148 height 30
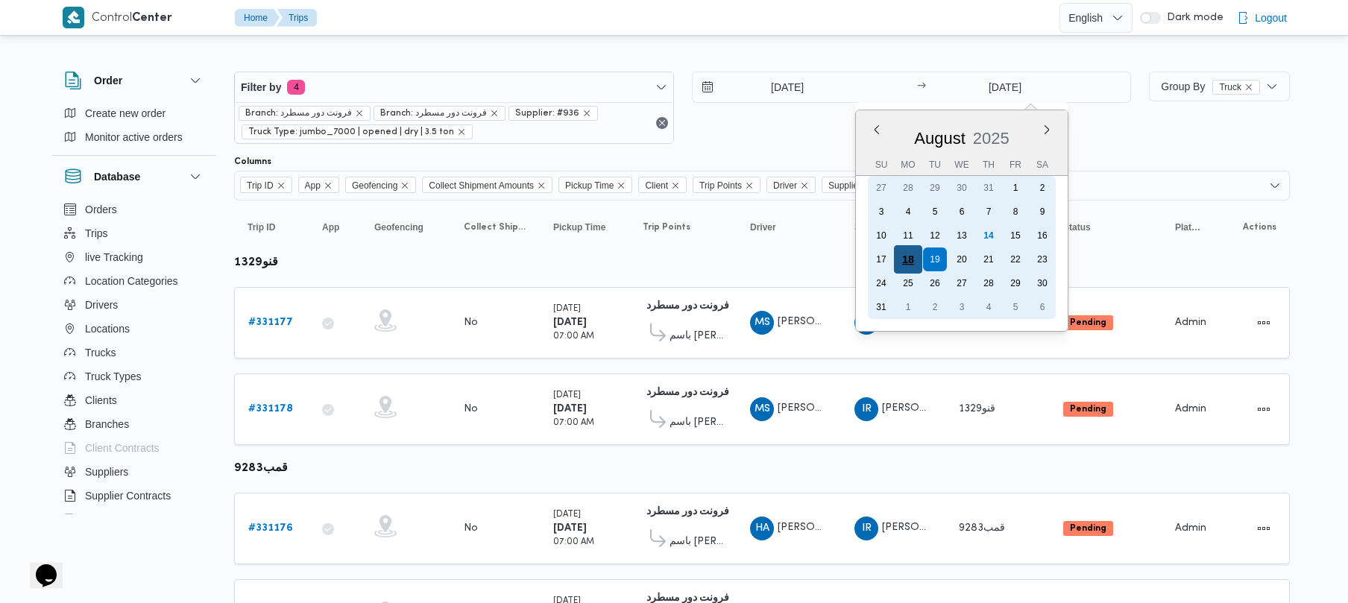
click at [917, 260] on div "18" at bounding box center [908, 259] width 28 height 28
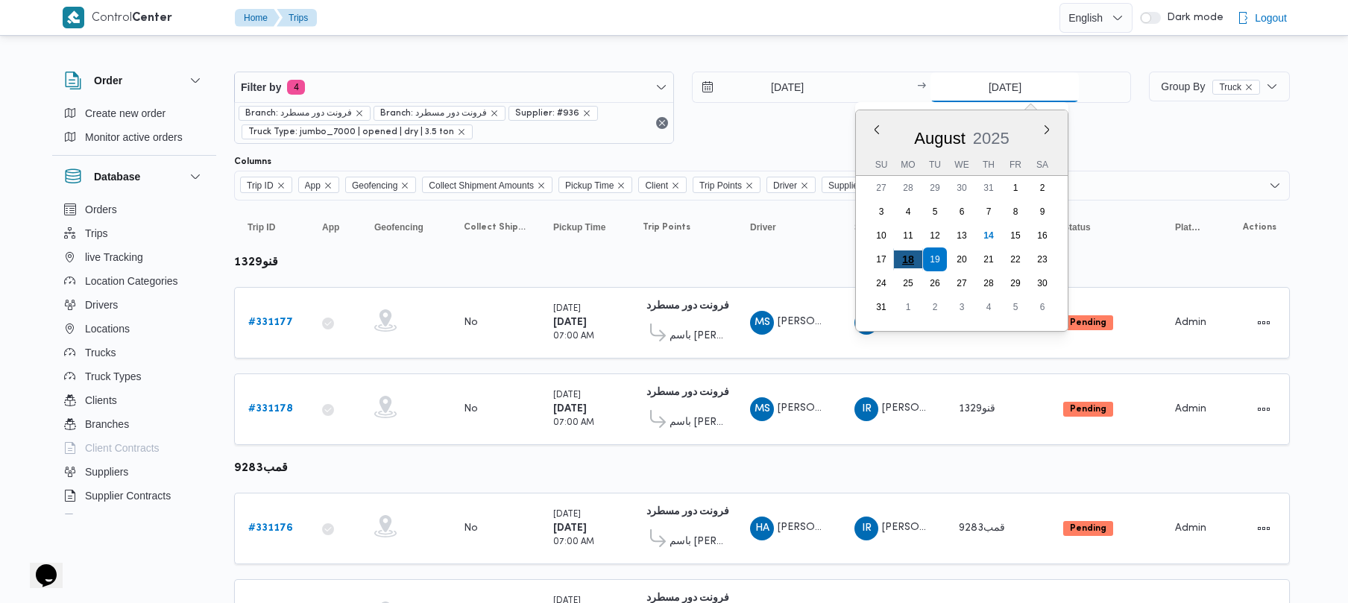
type input "18/8/2025"
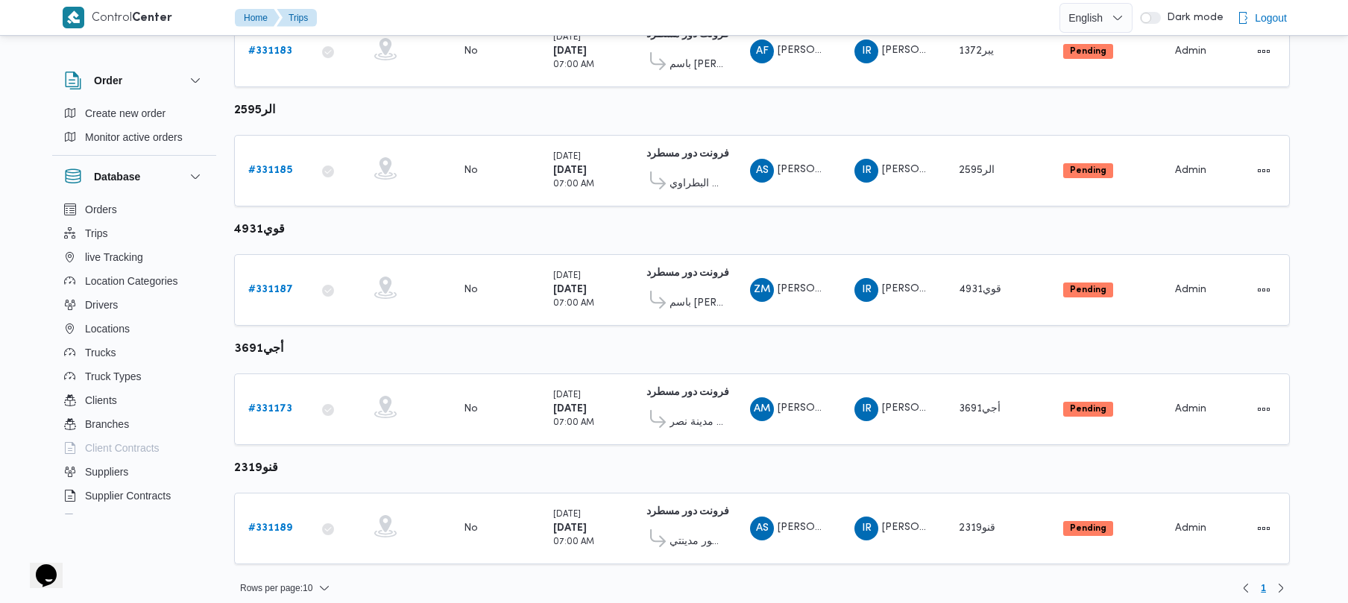
scroll to position [762, 0]
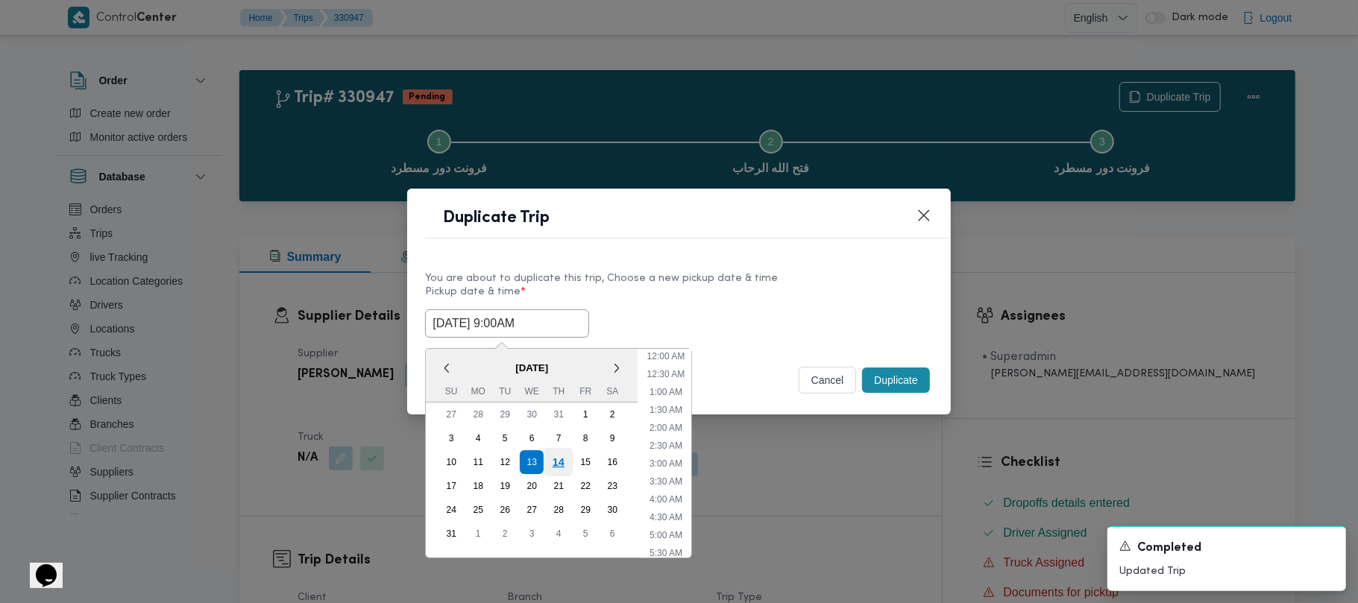
scroll to position [227, 0]
click at [555, 462] on div "14" at bounding box center [558, 462] width 28 height 28
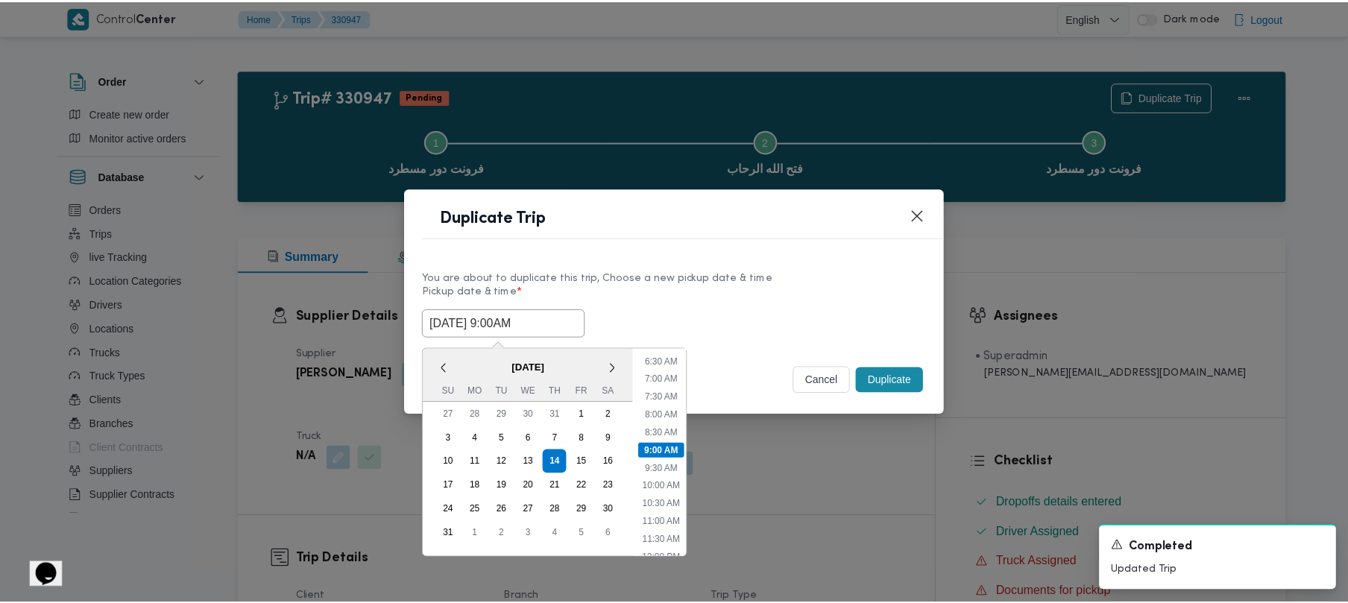
scroll to position [406, 0]
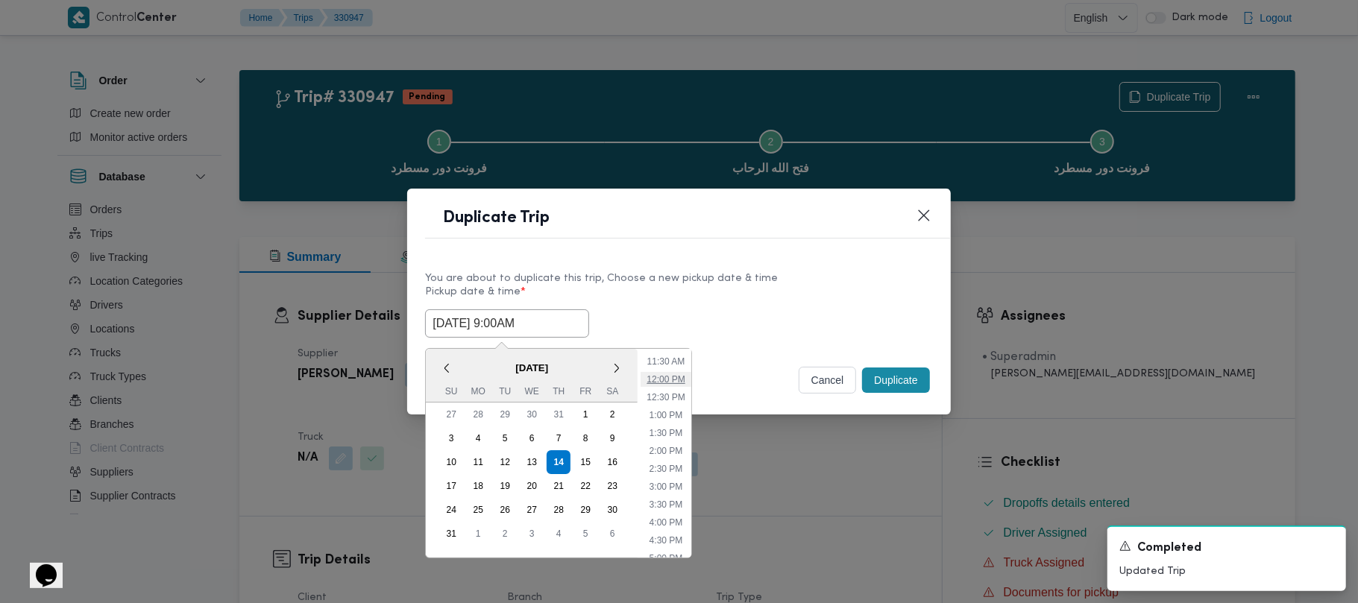
click at [684, 372] on li "12:00 PM" at bounding box center [666, 379] width 50 height 15
type input "14/08/2025 12:00PM"
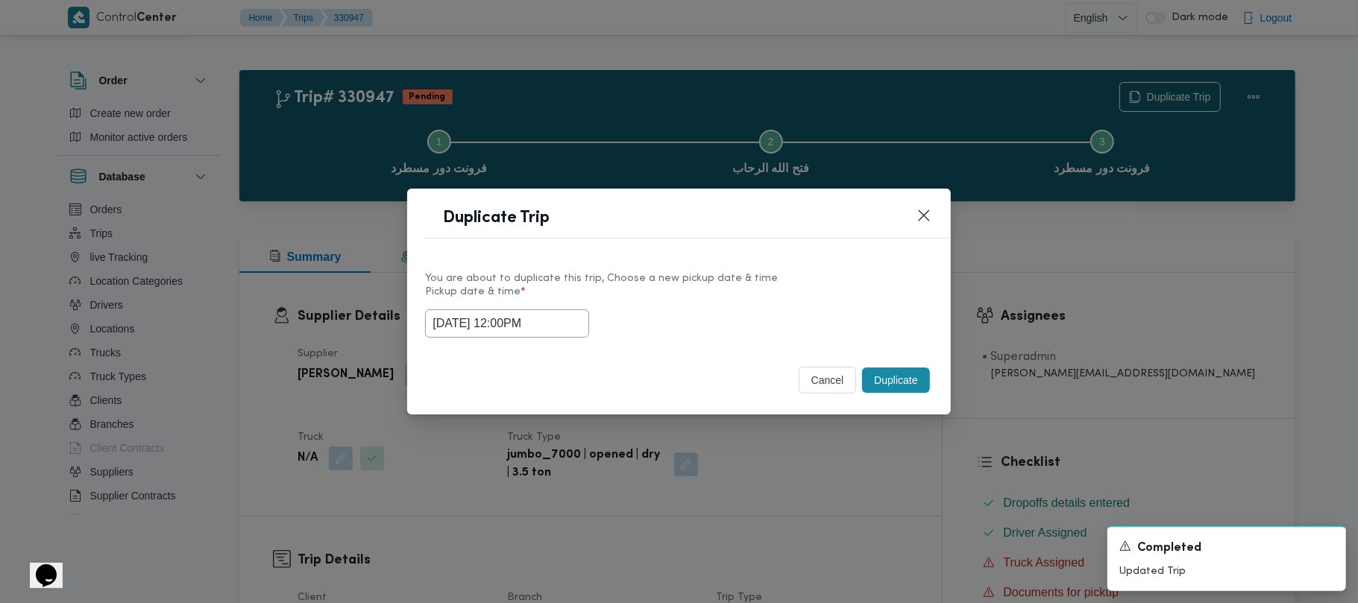
click at [686, 365] on footer "cancel Duplicate" at bounding box center [678, 380] width 507 height 33
click at [895, 386] on button "Duplicate" at bounding box center [895, 380] width 67 height 25
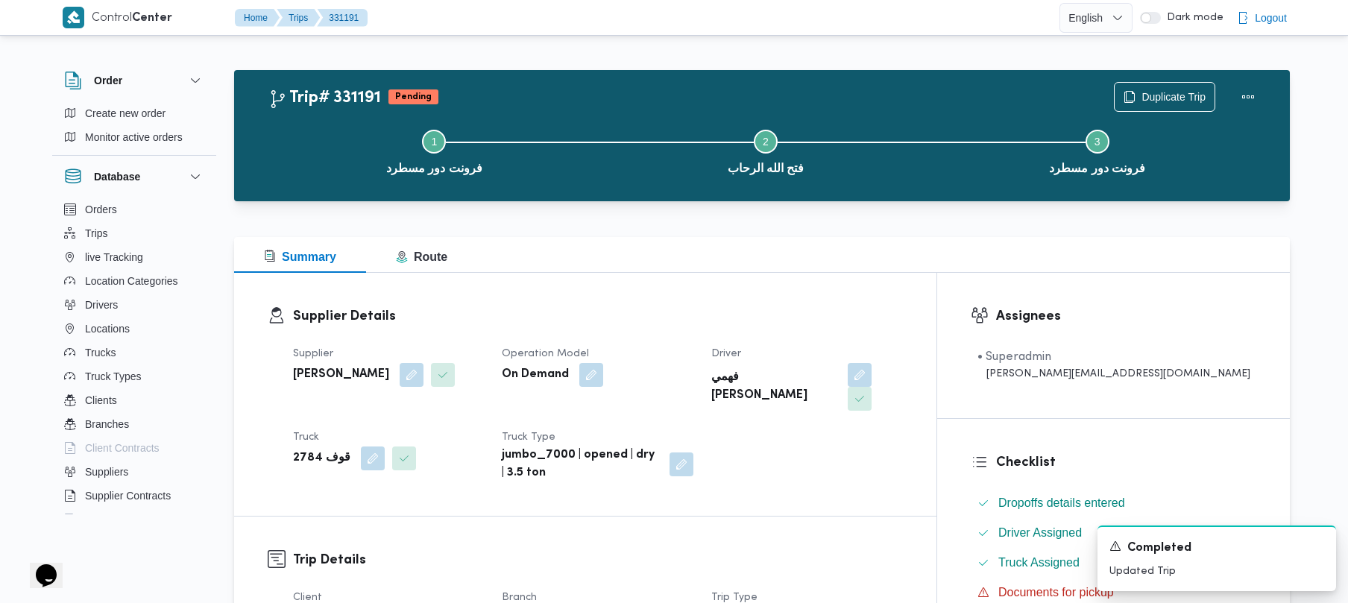
click at [565, 324] on h3 "Supplier Details" at bounding box center [598, 317] width 610 height 20
click at [424, 367] on button "button" at bounding box center [412, 374] width 24 height 24
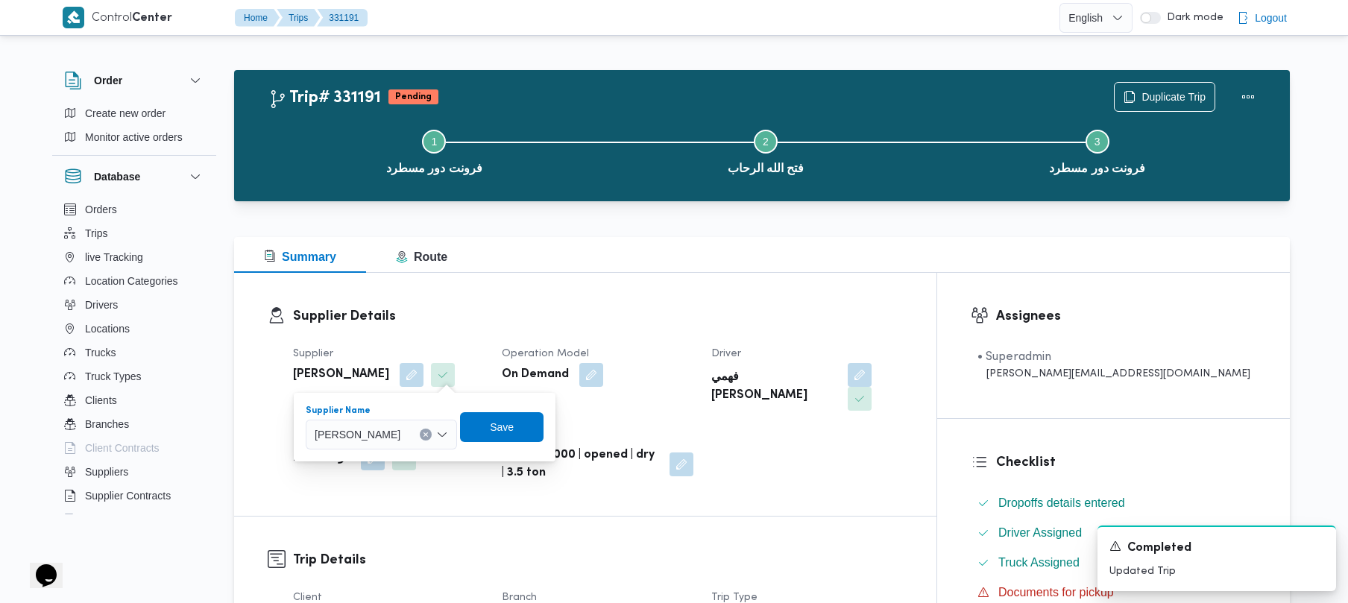
click at [400, 436] on span "علي عبدالناصر علي بخيت علي" at bounding box center [358, 434] width 86 height 16
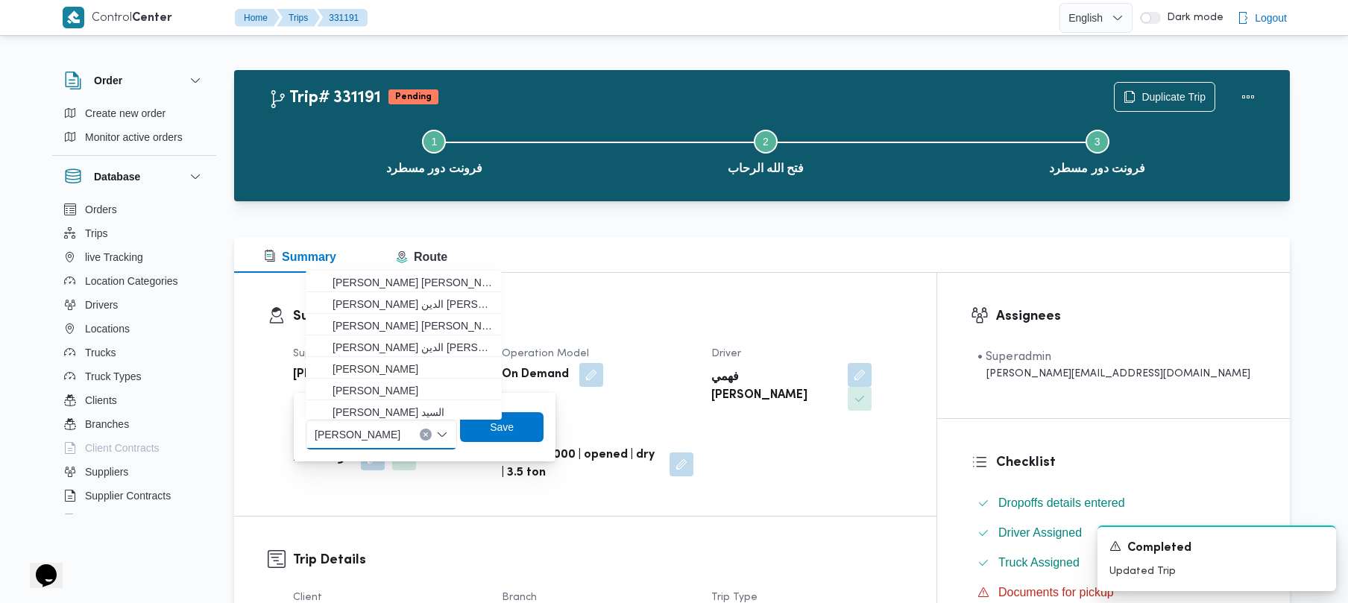
paste input "ال[PERSON_NAME]"
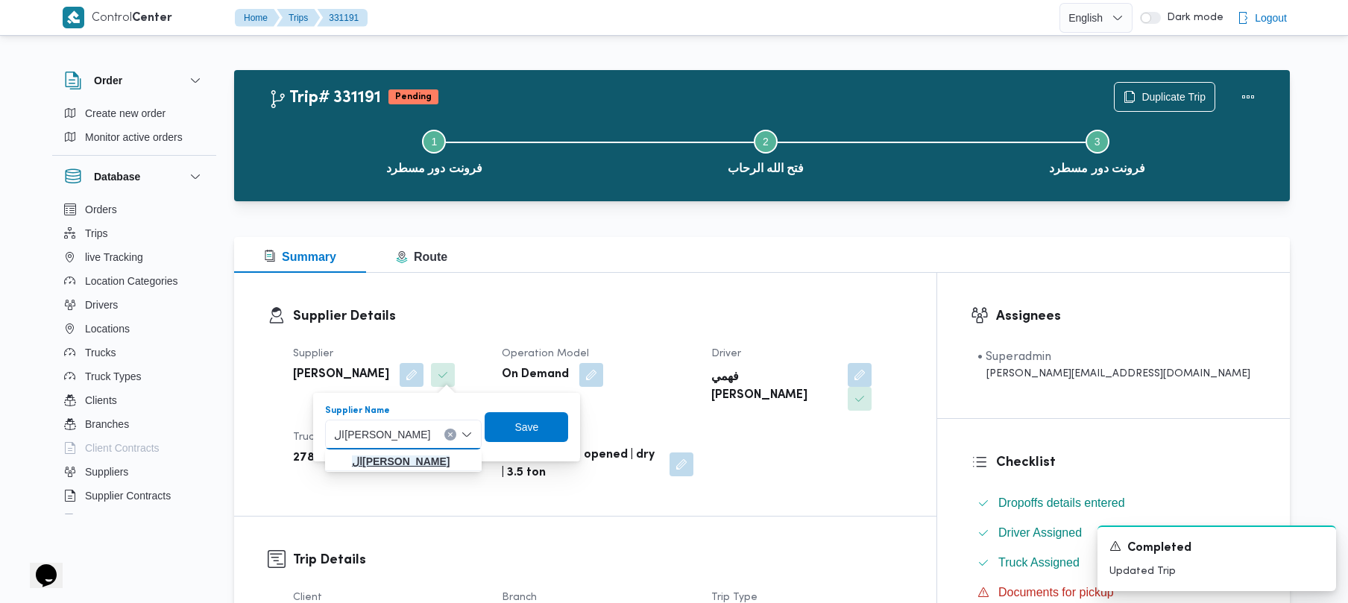
type input "ال[PERSON_NAME]"
click at [395, 467] on mark "الهامي محمد خالد علي" at bounding box center [401, 462] width 98 height 12
click at [538, 436] on span "Save" at bounding box center [530, 427] width 84 height 30
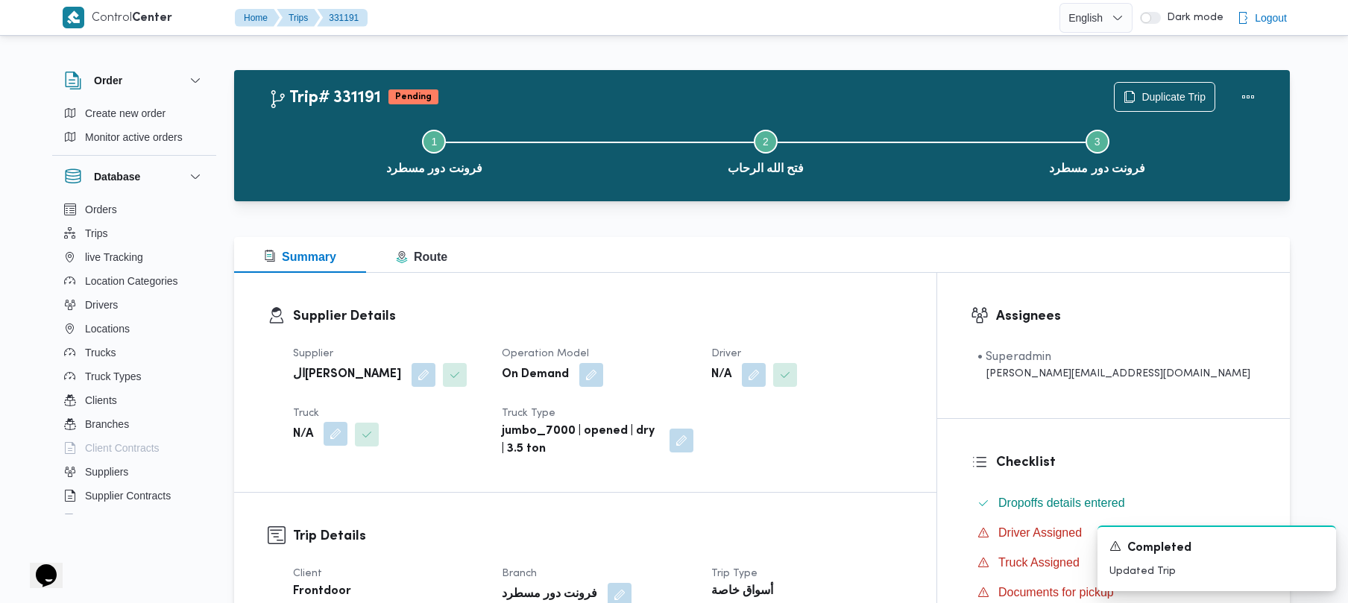
click at [337, 440] on button "button" at bounding box center [336, 434] width 24 height 24
click at [313, 484] on div "Search" at bounding box center [306, 495] width 112 height 30
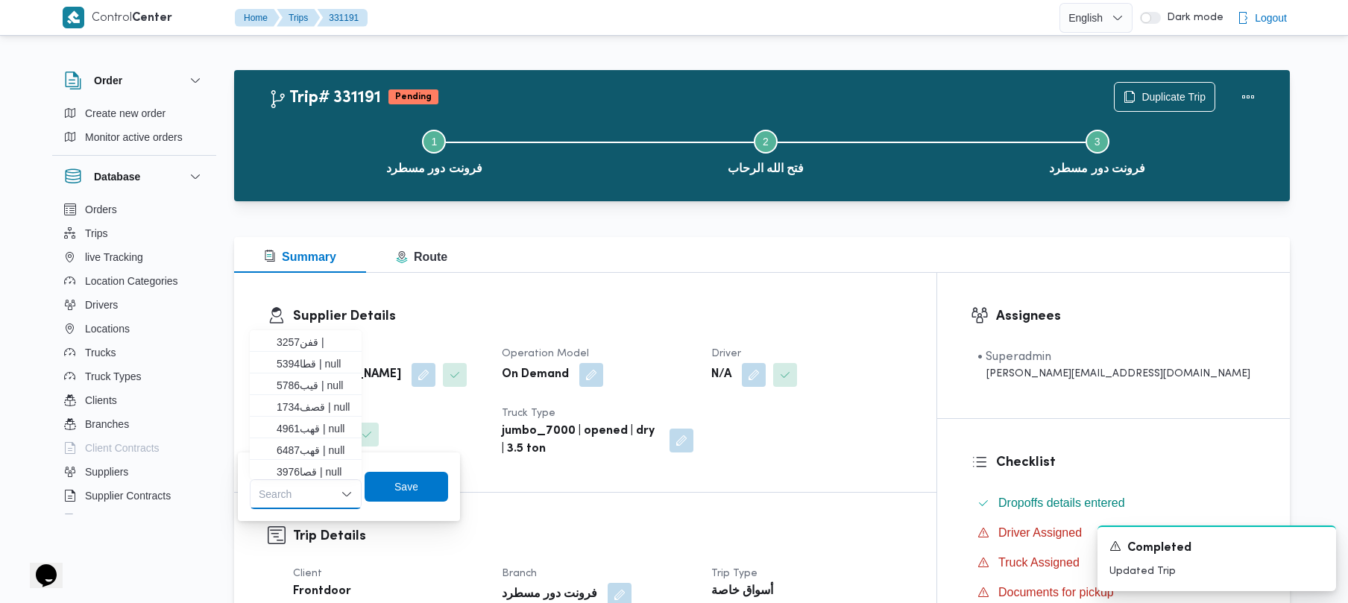
paste input "بعس 6435"
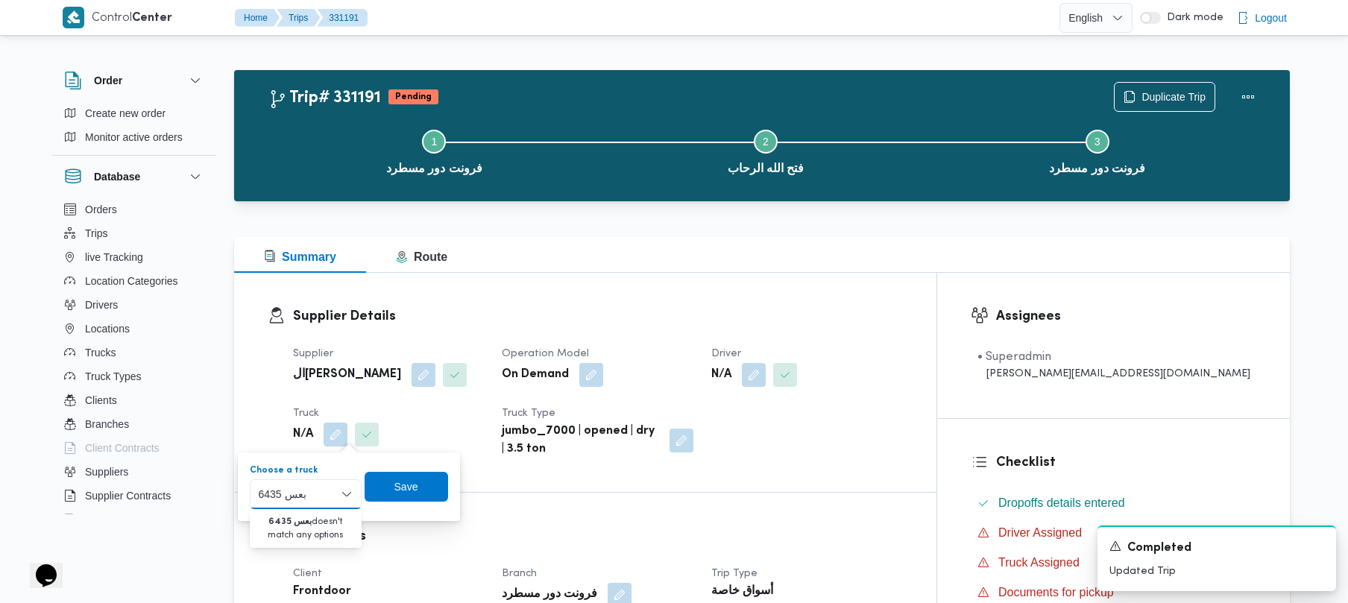
click at [295, 494] on input "بعس 6435" at bounding box center [283, 495] width 48 height 18
type input "6435"
click at [283, 519] on span "بعس6435 | null" at bounding box center [315, 521] width 76 height 18
click at [419, 498] on span "Save" at bounding box center [418, 486] width 84 height 30
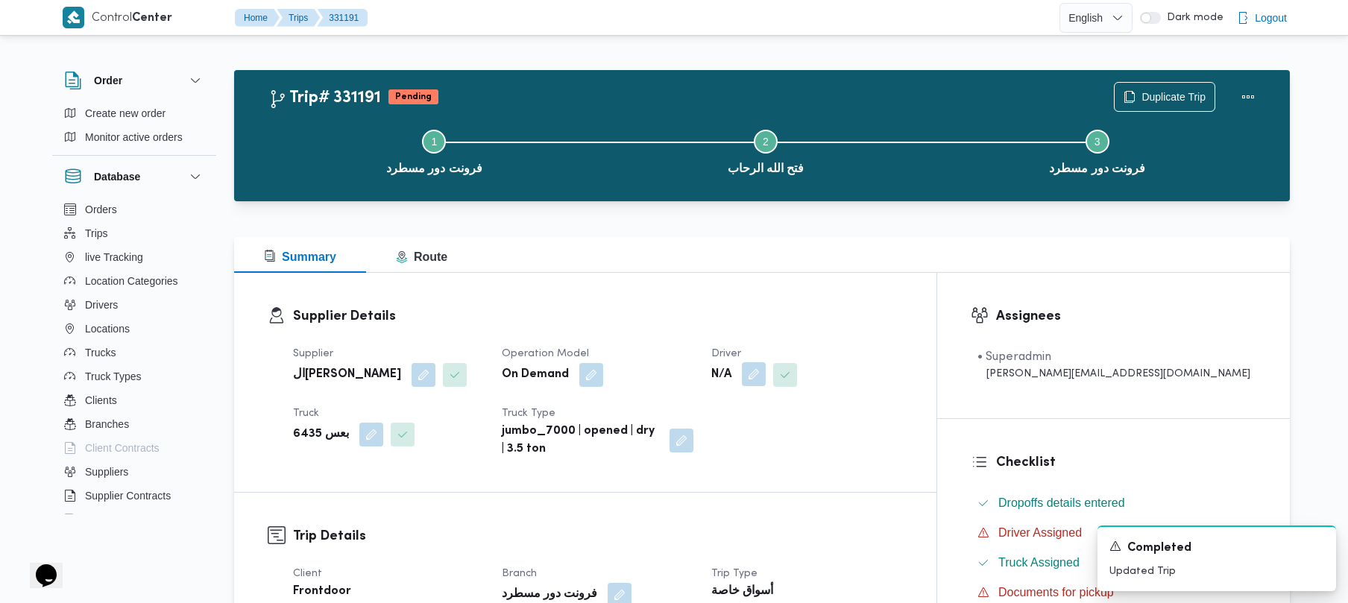
click at [766, 373] on button "button" at bounding box center [754, 374] width 24 height 24
click at [773, 433] on div "Search" at bounding box center [783, 435] width 112 height 30
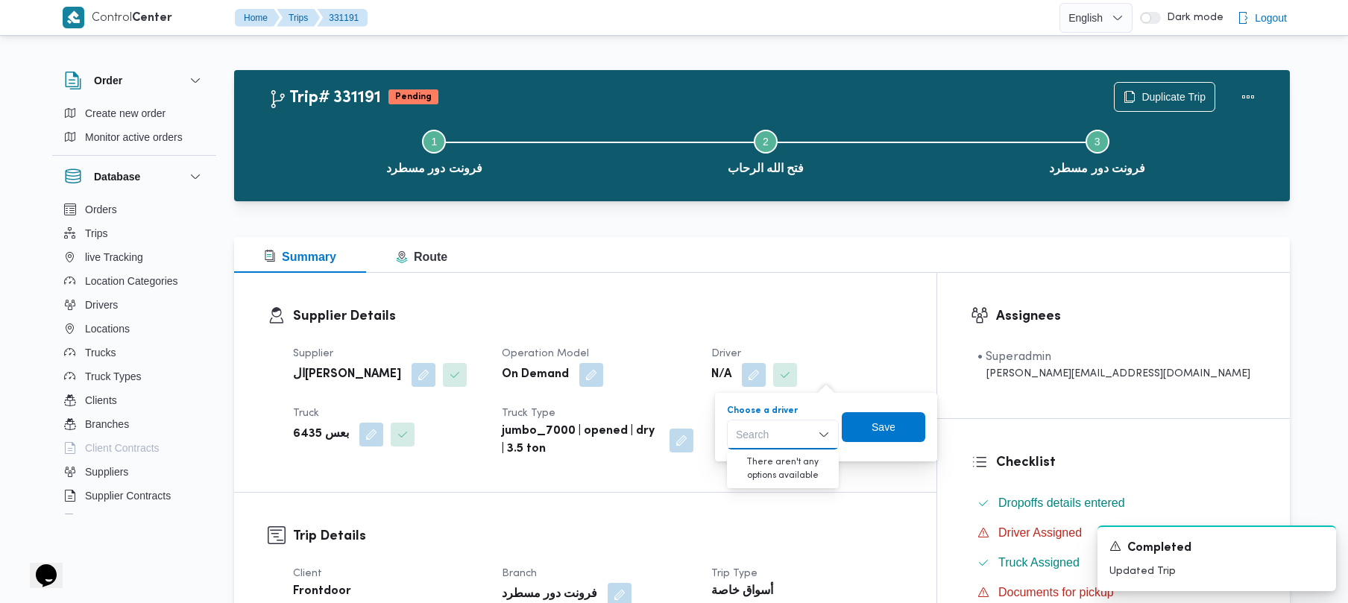
paste input "يوسف حسين حسن يوسف"
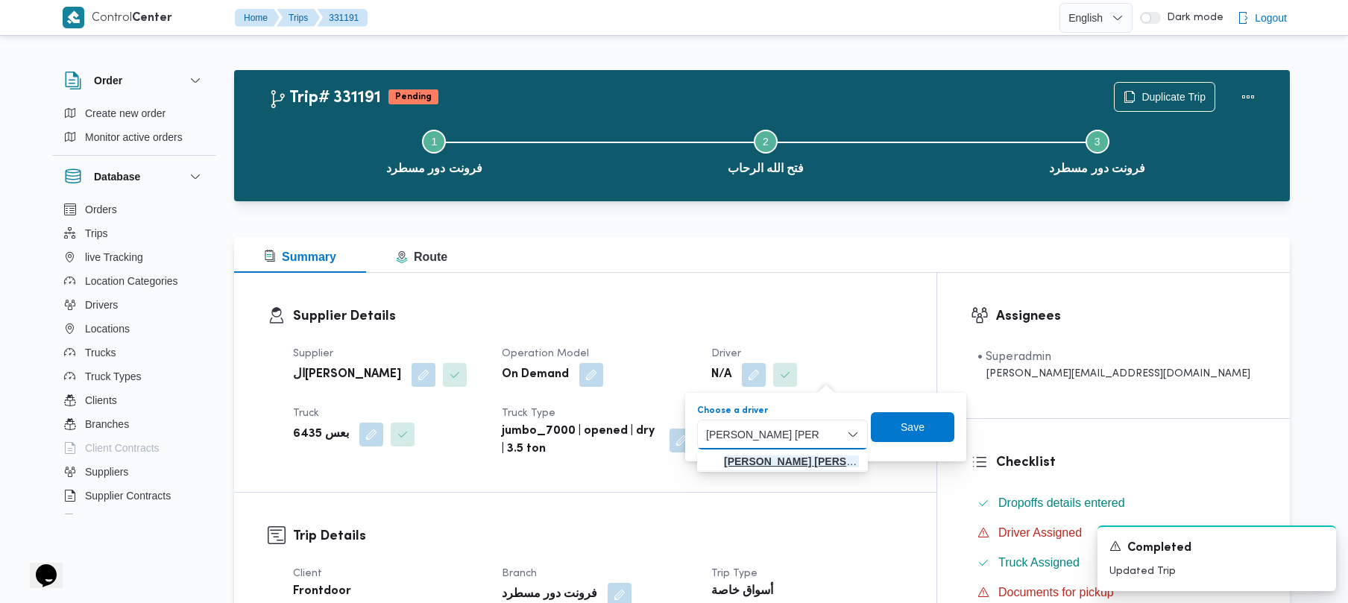
type input "يوسف حسين حسن يوسف"
click at [756, 459] on mark "يوسف حسين حسن يوسف" at bounding box center [813, 462] width 178 height 12
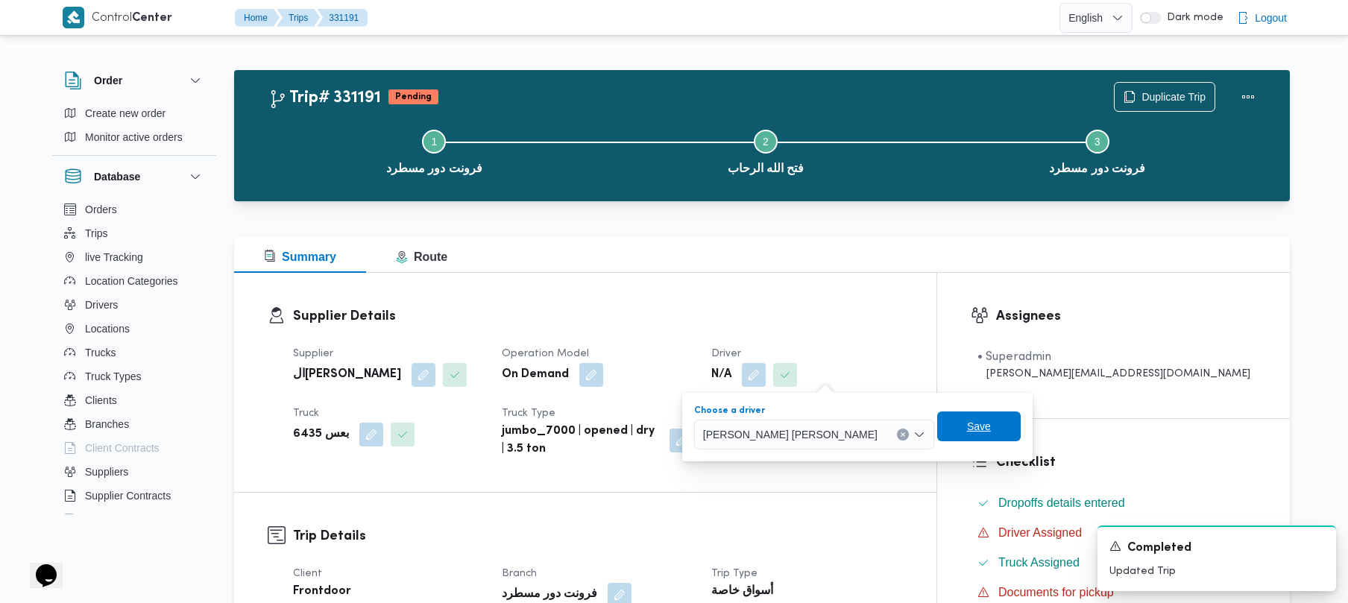
click at [937, 434] on span "Save" at bounding box center [979, 427] width 84 height 30
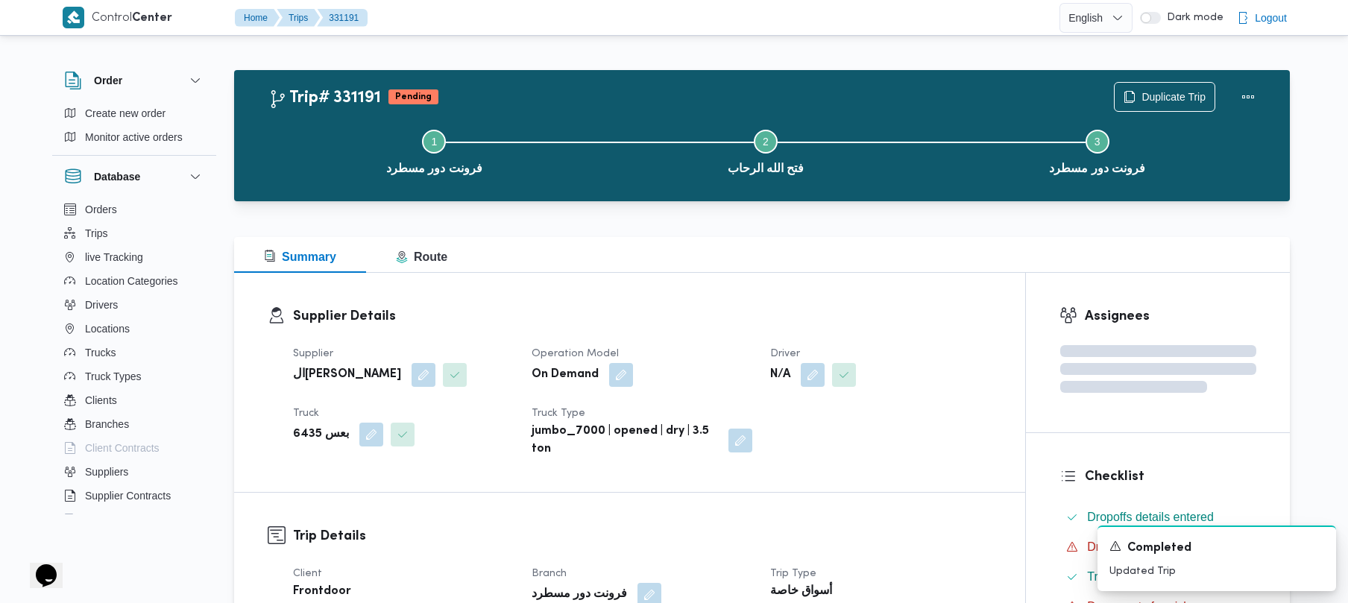
click at [862, 335] on dl "Supplier Details Supplier الهامي محمد خالد علي Operation Model On Demand Driver…" at bounding box center [642, 383] width 699 height 152
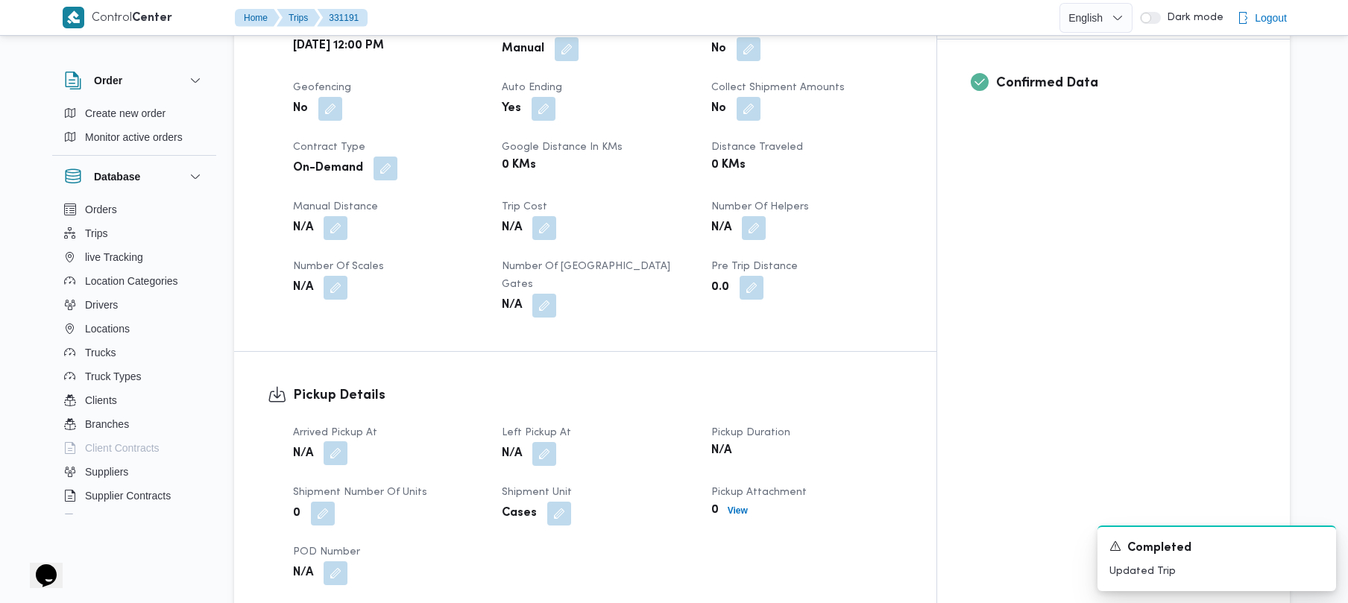
click at [329, 442] on button "button" at bounding box center [336, 454] width 24 height 24
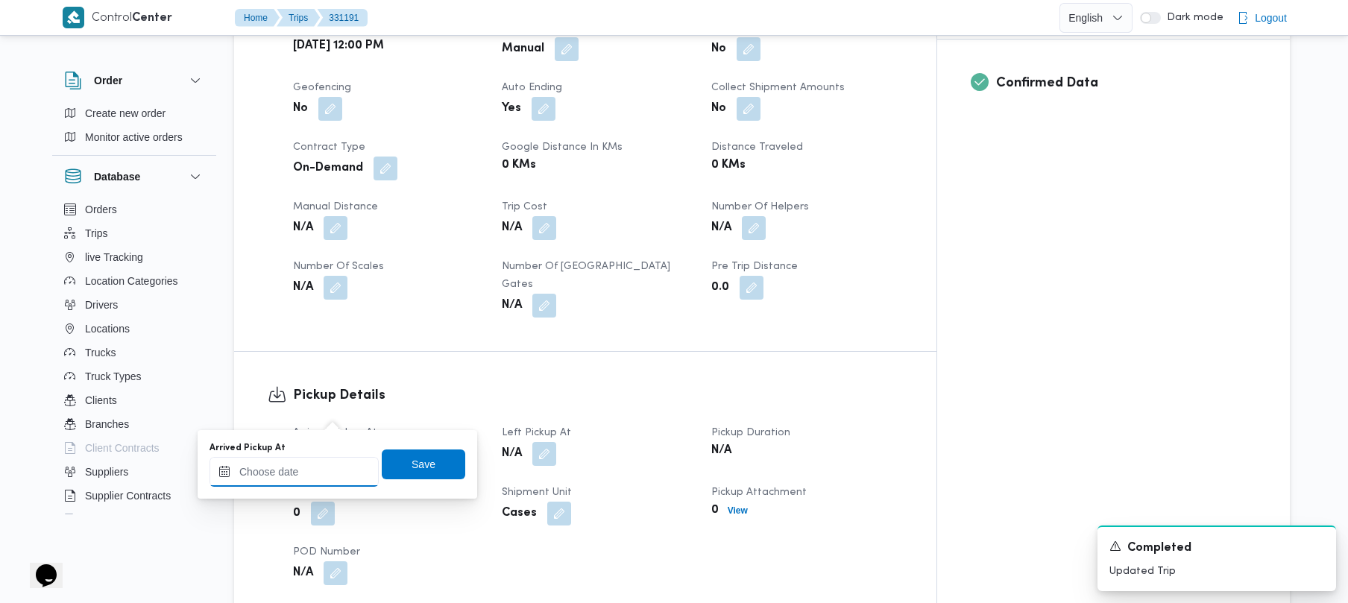
click at [310, 486] on input "Arrived Pickup At" at bounding box center [294, 472] width 169 height 30
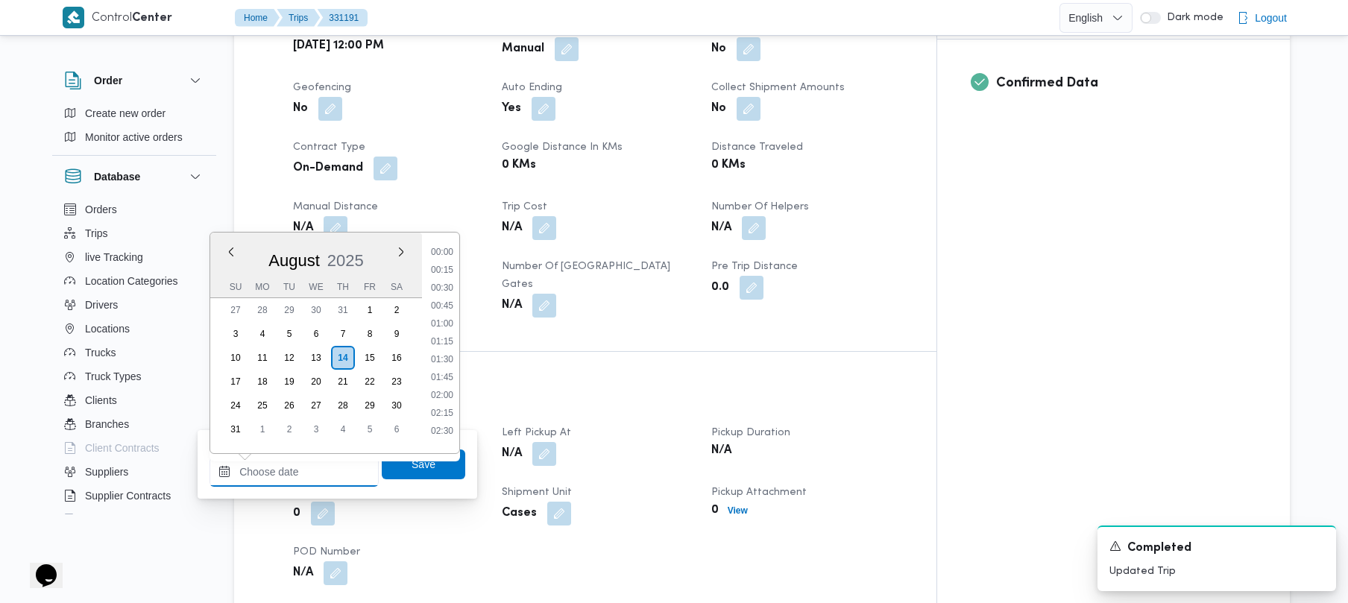
scroll to position [812, 0]
click at [447, 293] on li "12:00" at bounding box center [442, 299] width 34 height 15
type input "14/08/2025 12:00"
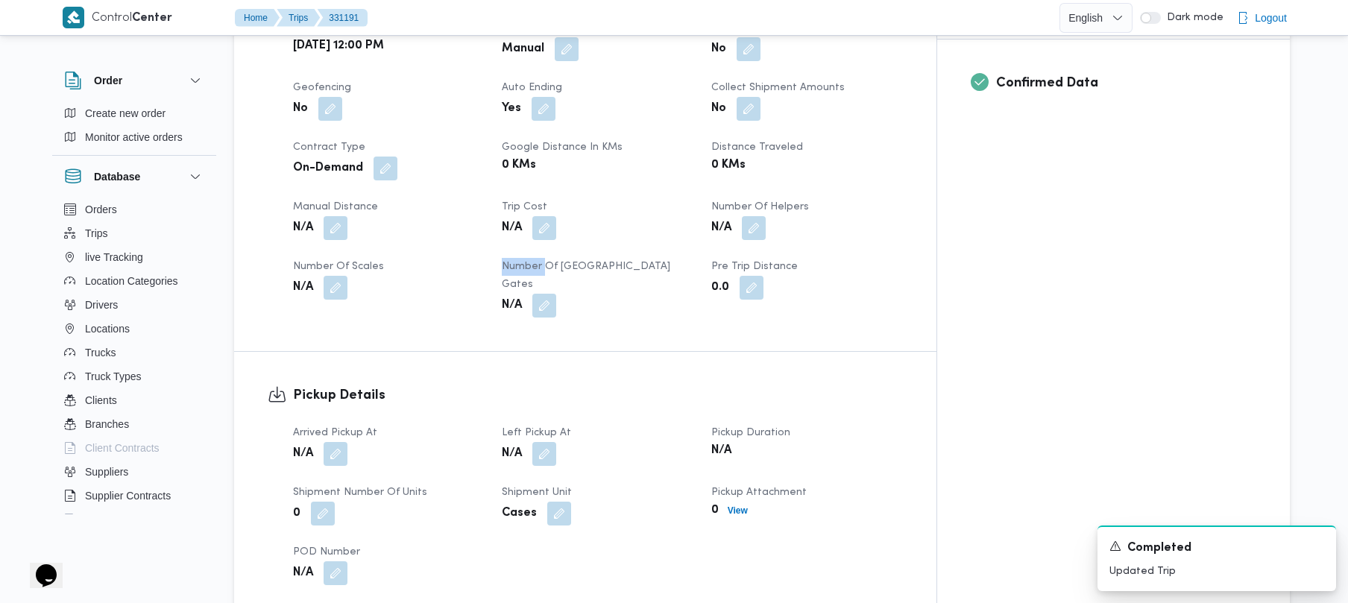
click at [447, 293] on div "Trip Details Client Frontdoor Branch فرونت دور مسطرد Trip Type أسواق خاصة Picku…" at bounding box center [585, 119] width 703 height 464
click at [343, 424] on dt "Arrived Pickup At" at bounding box center [388, 433] width 191 height 18
click at [338, 442] on button "button" at bounding box center [336, 454] width 24 height 24
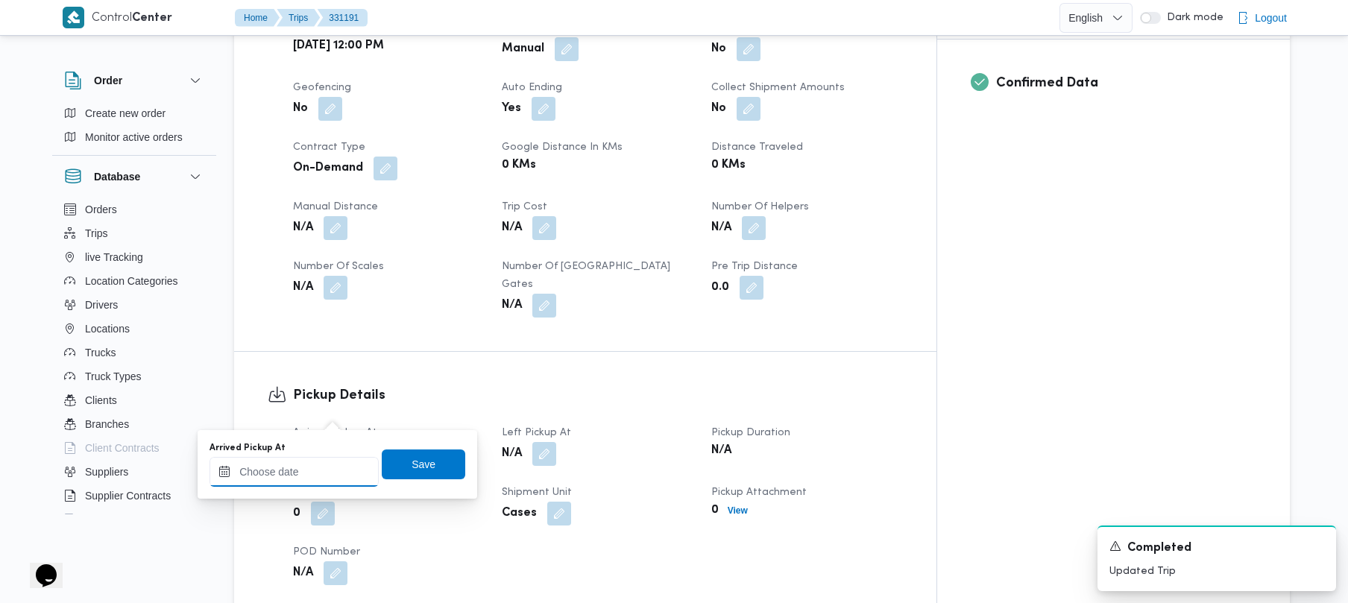
click at [332, 485] on input "Arrived Pickup At" at bounding box center [294, 472] width 169 height 30
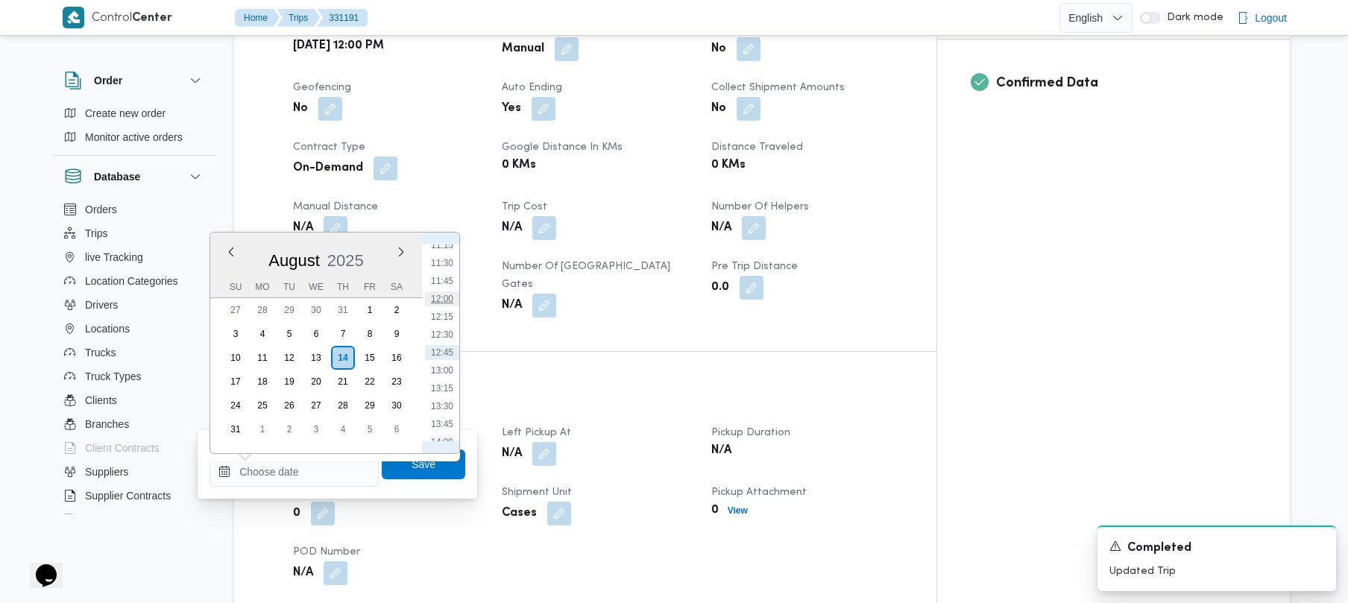
click at [442, 301] on li "12:00" at bounding box center [442, 299] width 34 height 15
type input "14/08/2025 12:00"
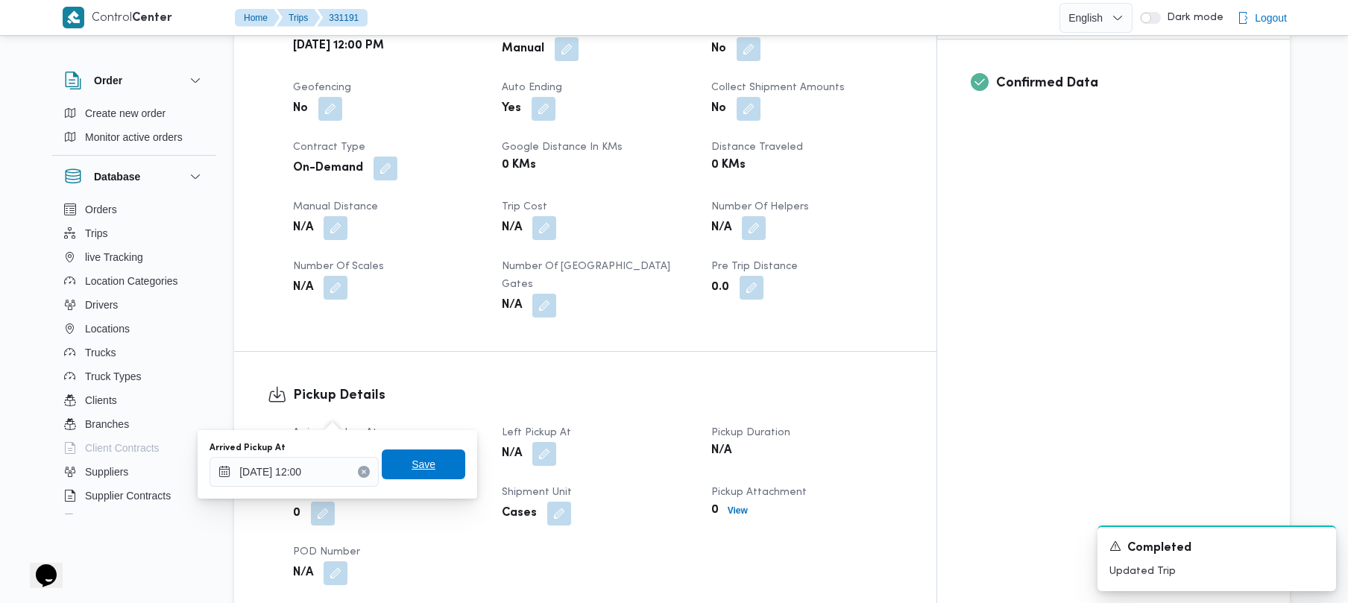
click at [413, 474] on span "Save" at bounding box center [424, 465] width 84 height 30
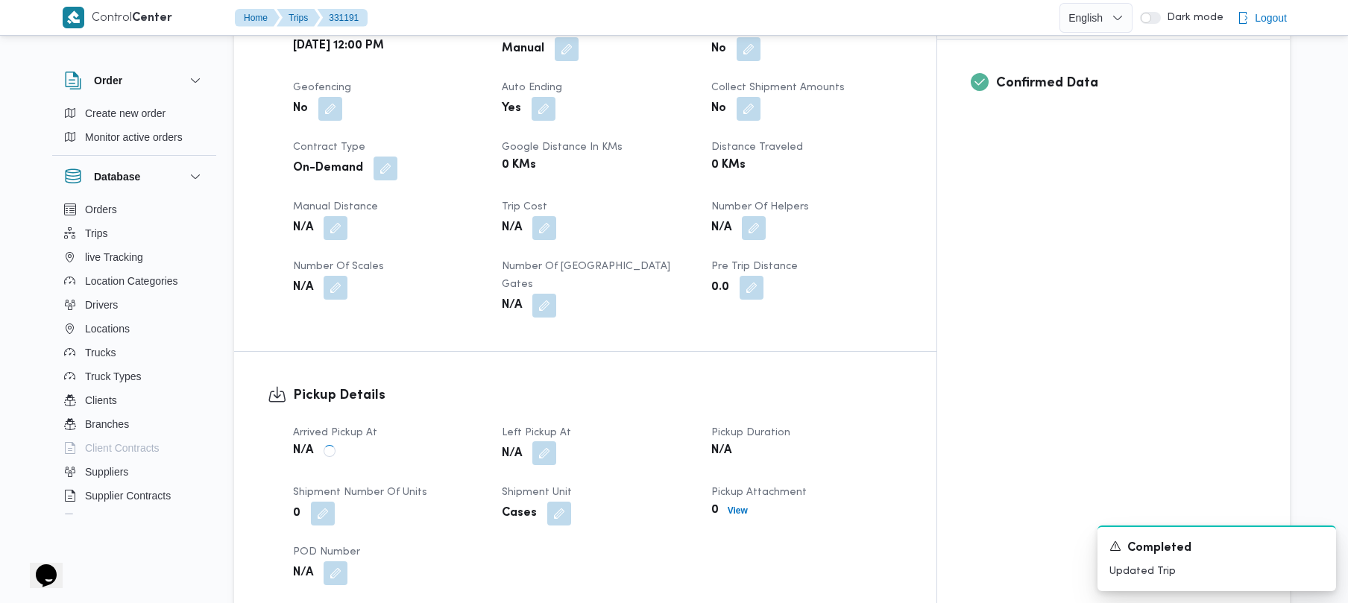
click at [556, 442] on button "button" at bounding box center [545, 454] width 24 height 24
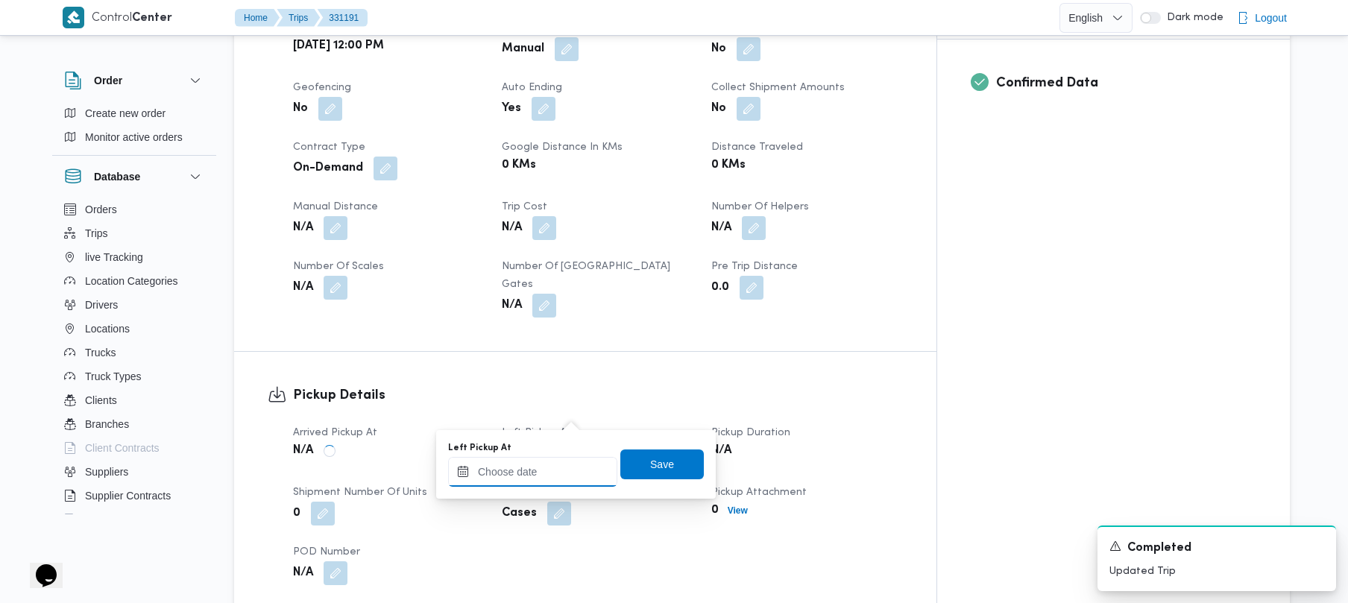
click at [565, 476] on input "Left Pickup At" at bounding box center [532, 472] width 169 height 30
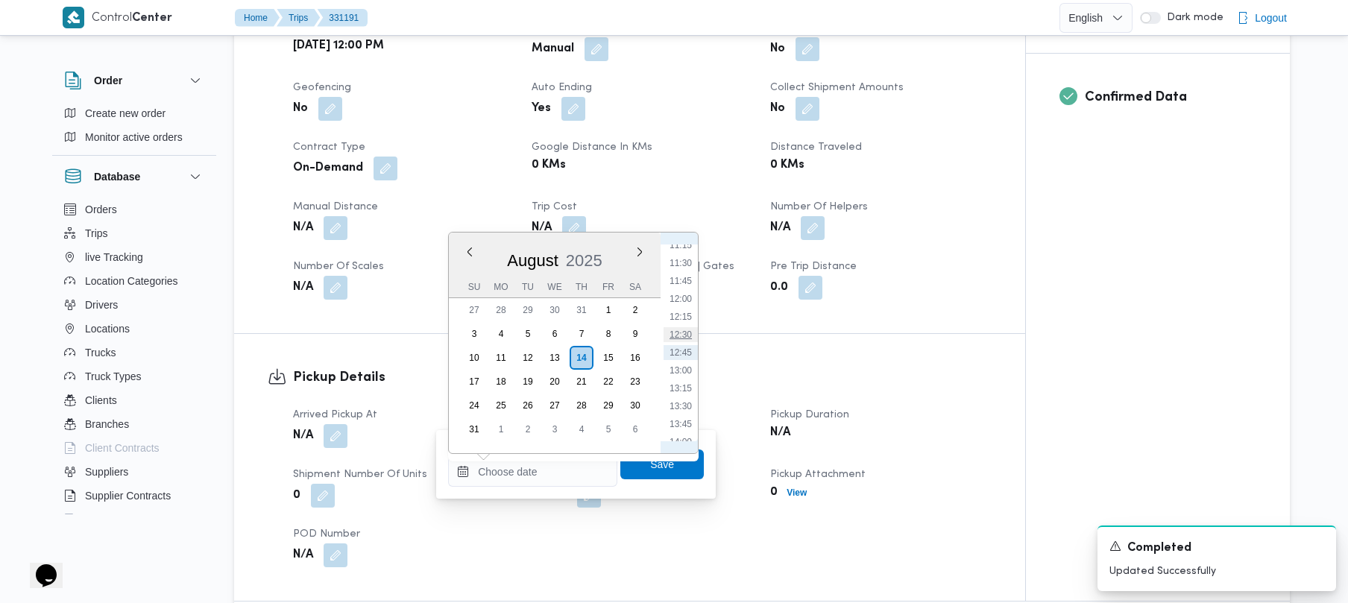
click at [682, 338] on li "12:30" at bounding box center [681, 334] width 34 height 15
type input "14/08/2025 12:30"
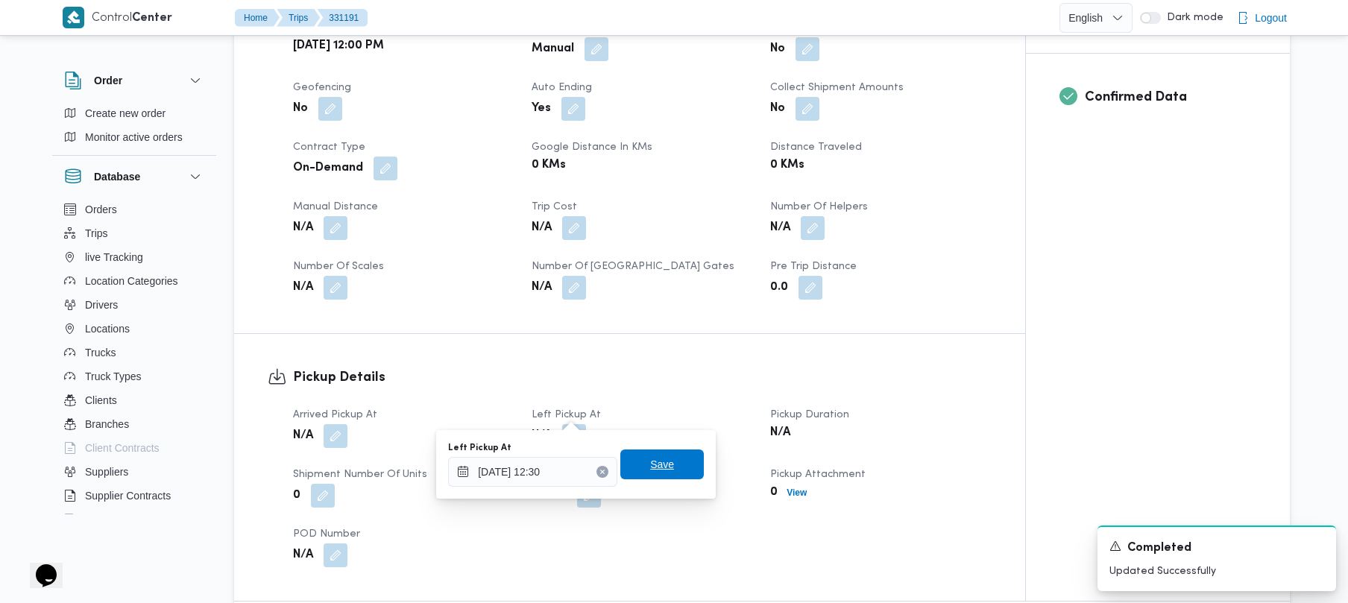
click at [650, 465] on span "Save" at bounding box center [662, 465] width 24 height 18
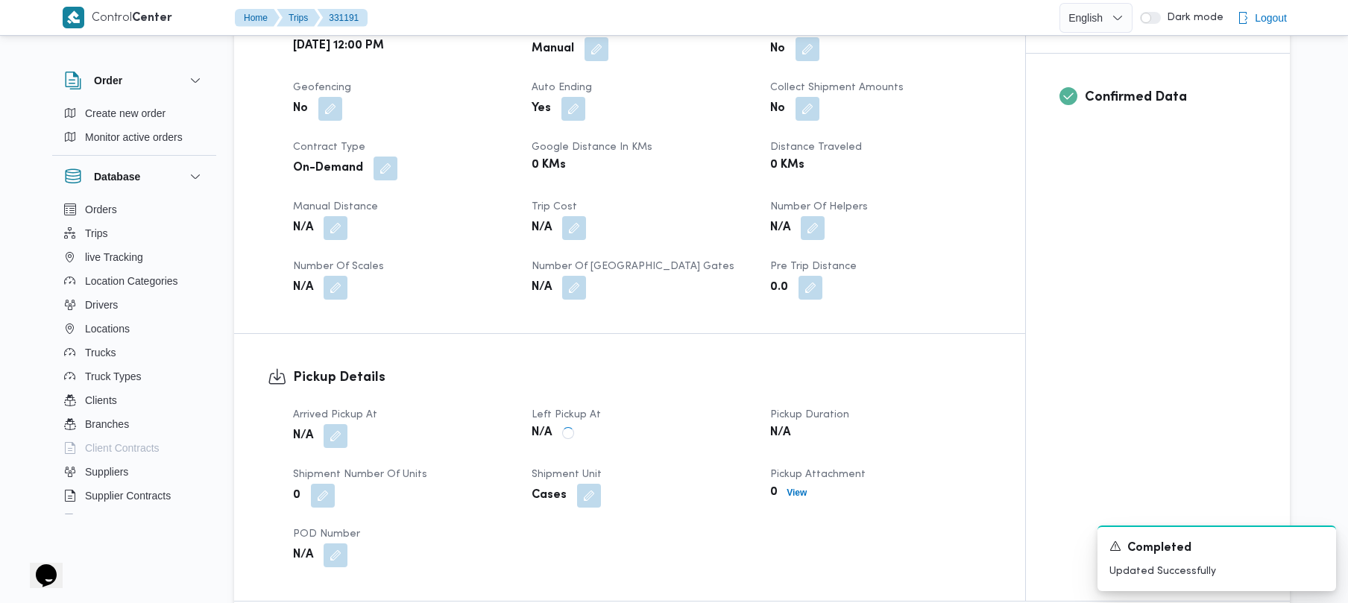
click at [683, 406] on dt "Left Pickup At" at bounding box center [642, 415] width 221 height 18
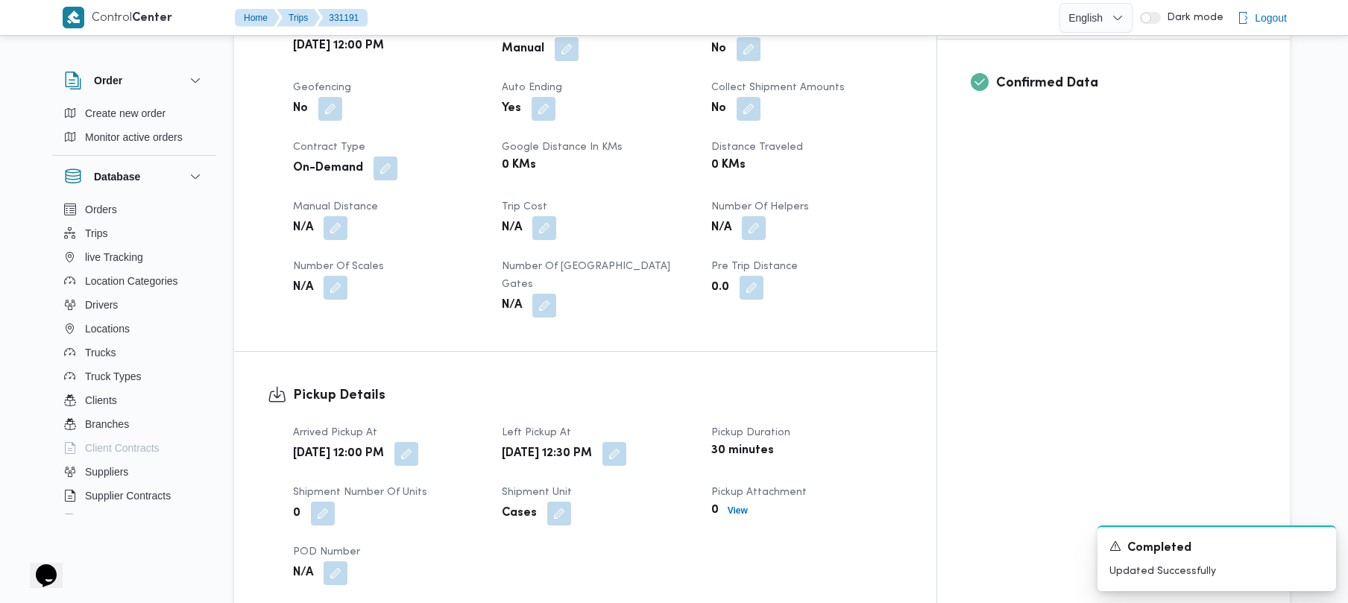
click at [767, 294] on div "Trip Details Client Frontdoor Branch فرونت دور مسطرد Trip Type أسواق خاصة Picku…" at bounding box center [585, 119] width 703 height 464
click at [723, 386] on h3 "Pickup Details" at bounding box center [598, 396] width 610 height 20
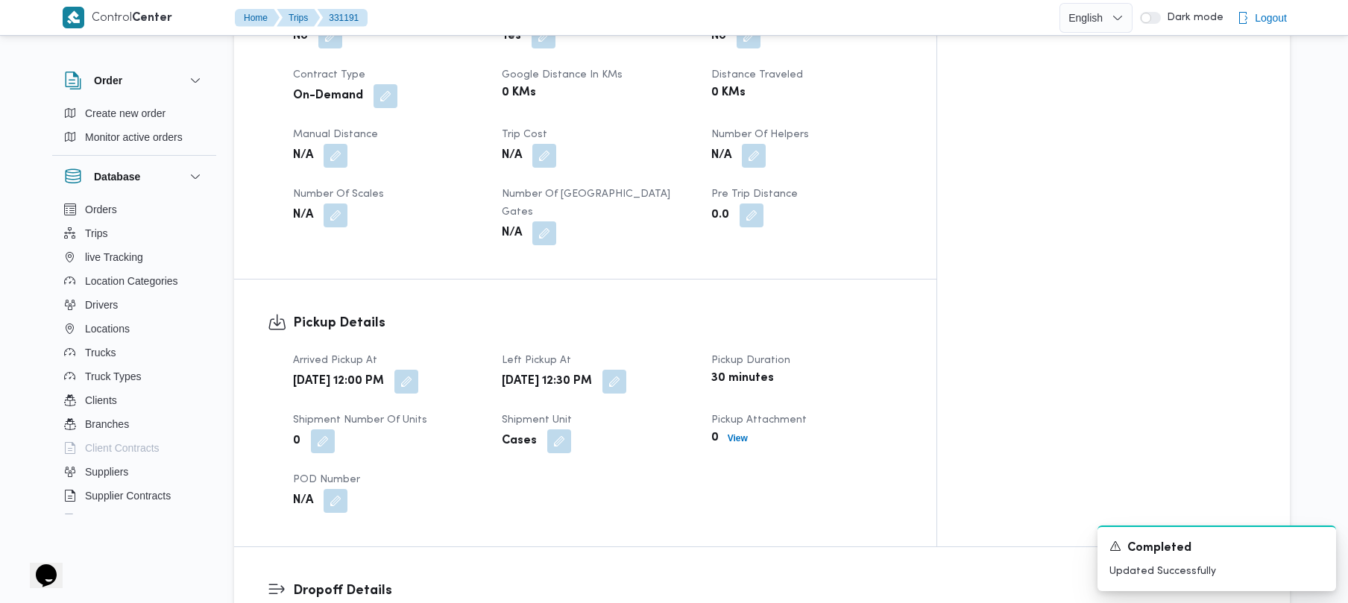
scroll to position [1157, 0]
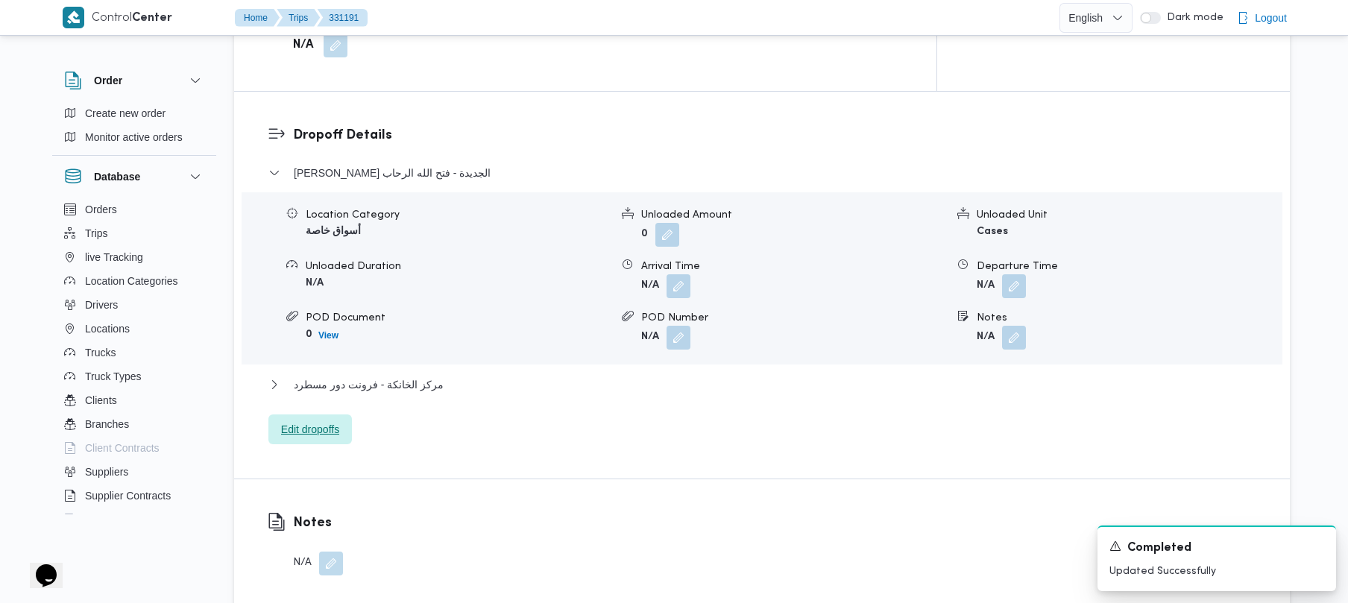
click at [342, 415] on span "Edit dropoffs" at bounding box center [310, 430] width 84 height 30
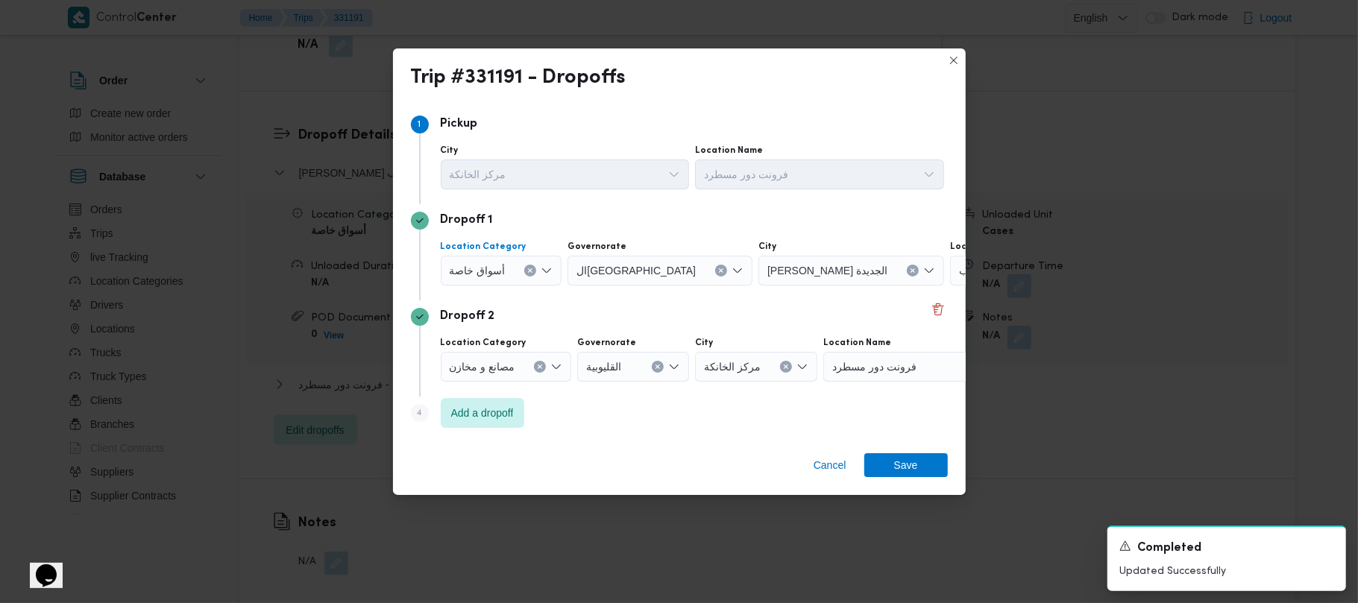
drag, startPoint x: 481, startPoint y: 261, endPoint x: 487, endPoint y: 266, distance: 7.9
click at [483, 262] on span "أسواق خاصة" at bounding box center [478, 270] width 56 height 16
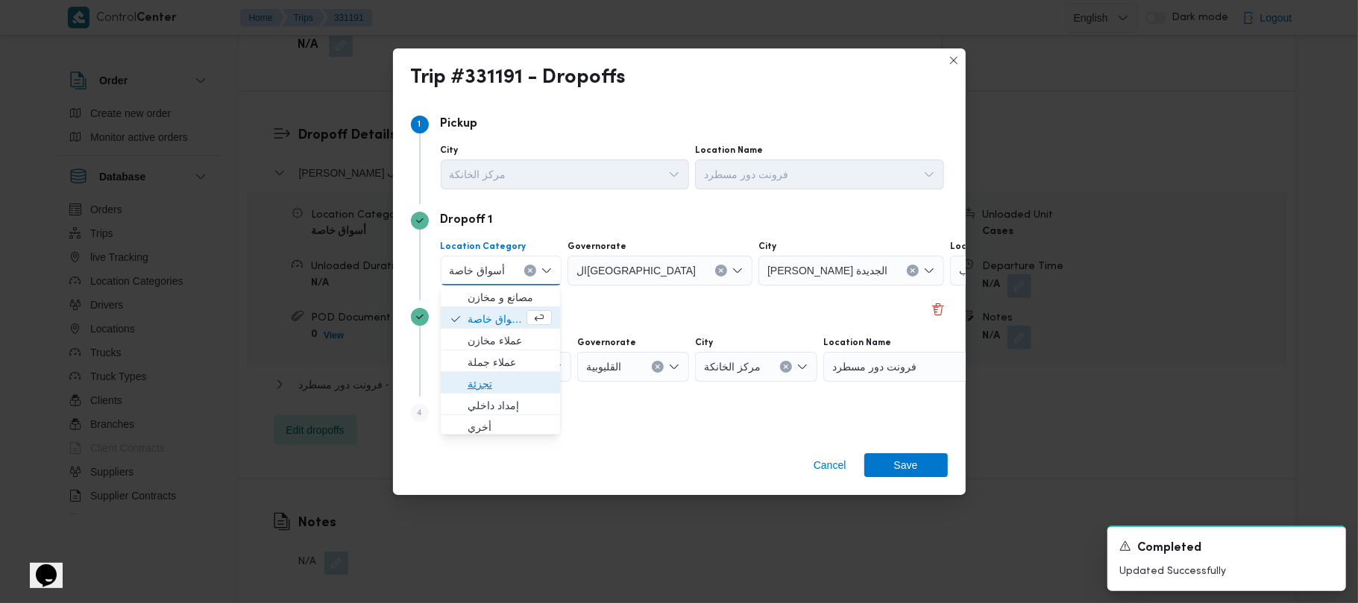
click at [508, 385] on span "تجزئة" at bounding box center [510, 384] width 84 height 18
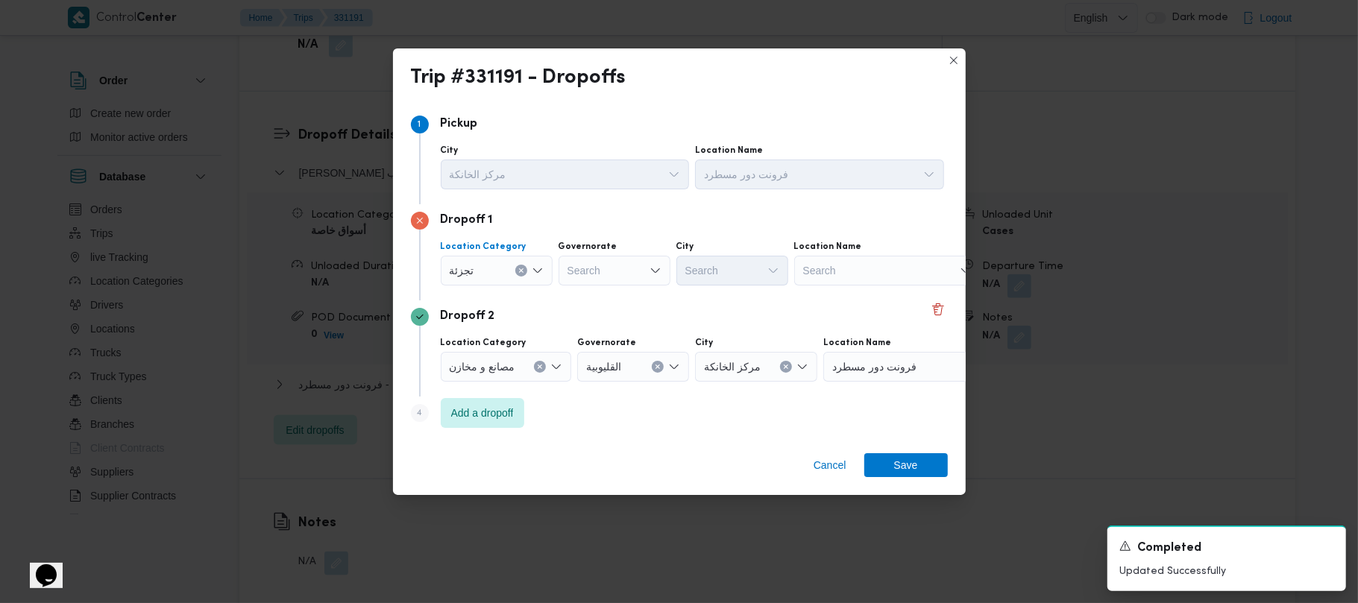
click at [588, 270] on div "Search" at bounding box center [615, 271] width 112 height 30
paste input "قاهرة"
type input "قاهرة"
click at [740, 291] on div "Dropoff 1 Location Category تجزئة Governorate قاهرة قاهرة City Search Location …" at bounding box center [679, 252] width 537 height 96
click at [629, 263] on div "قاهرة قاهرة" at bounding box center [615, 271] width 112 height 30
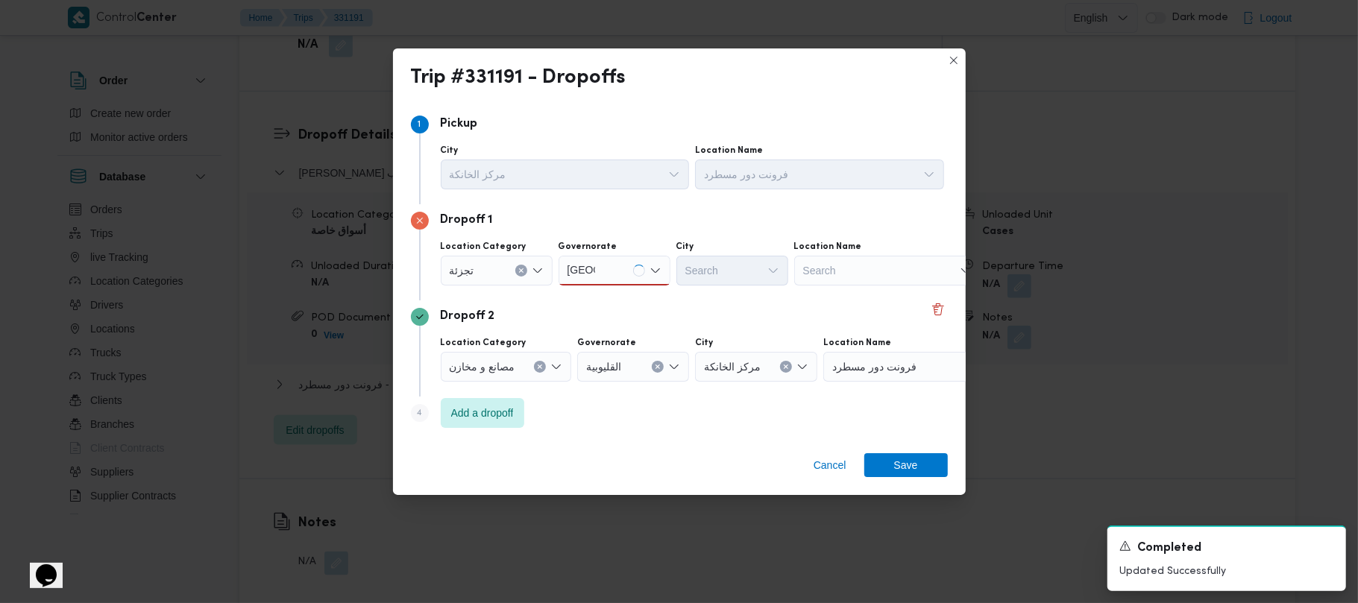
drag, startPoint x: 618, startPoint y: 273, endPoint x: 615, endPoint y: 280, distance: 7.8
click at [618, 272] on div "قاهرة قاهرة" at bounding box center [615, 271] width 112 height 30
click at [615, 296] on span "القاهرة" at bounding box center [623, 298] width 76 height 18
click at [749, 271] on div "Search" at bounding box center [805, 271] width 112 height 30
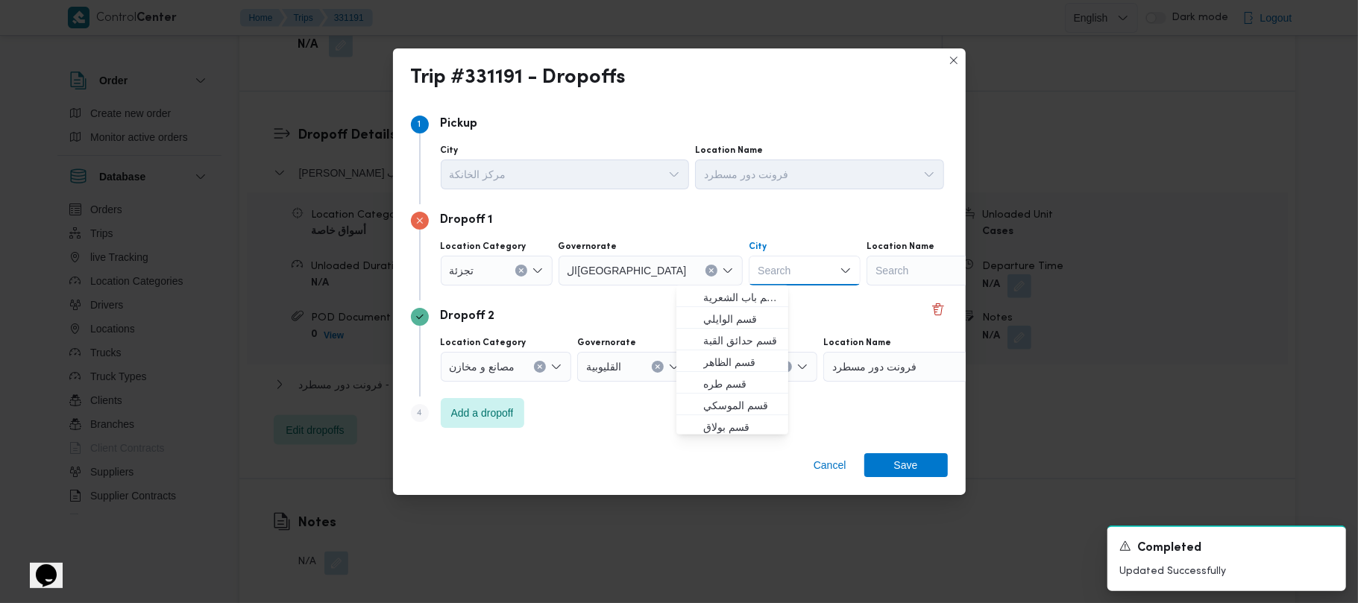
paste input "قاهرة"
type input "قاهرة"
click at [720, 301] on span "قسم أول ال قاهرة الجديدة" at bounding box center [741, 298] width 76 height 18
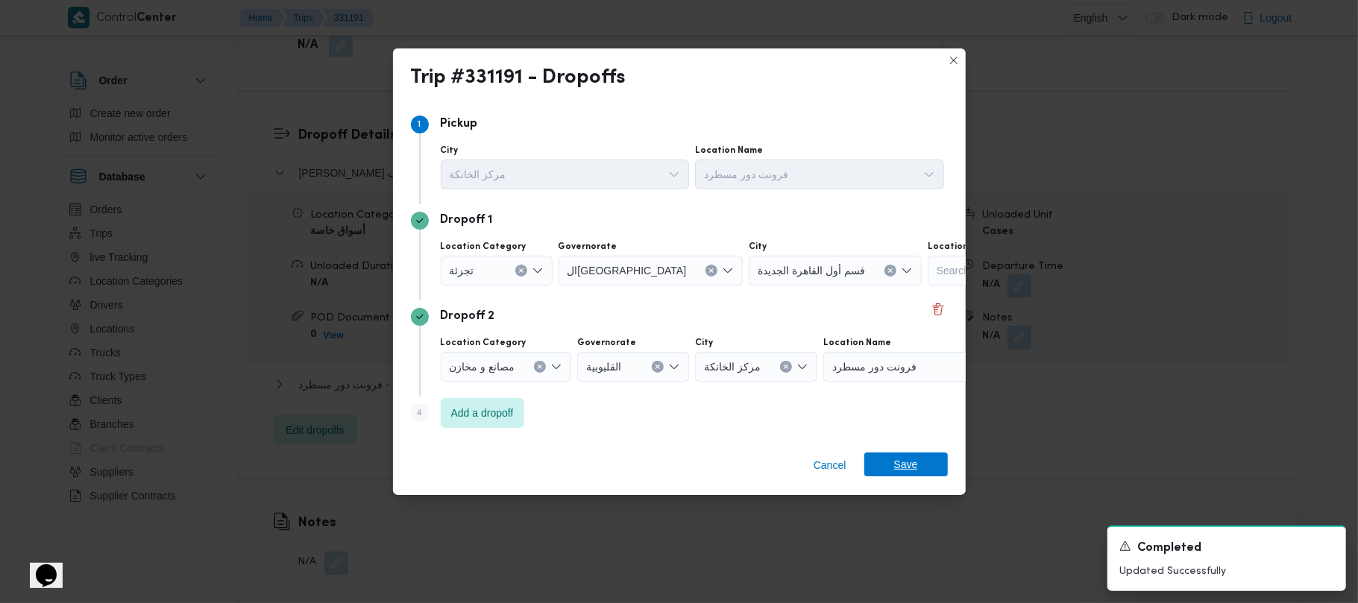
click at [901, 455] on span "Save" at bounding box center [906, 465] width 24 height 24
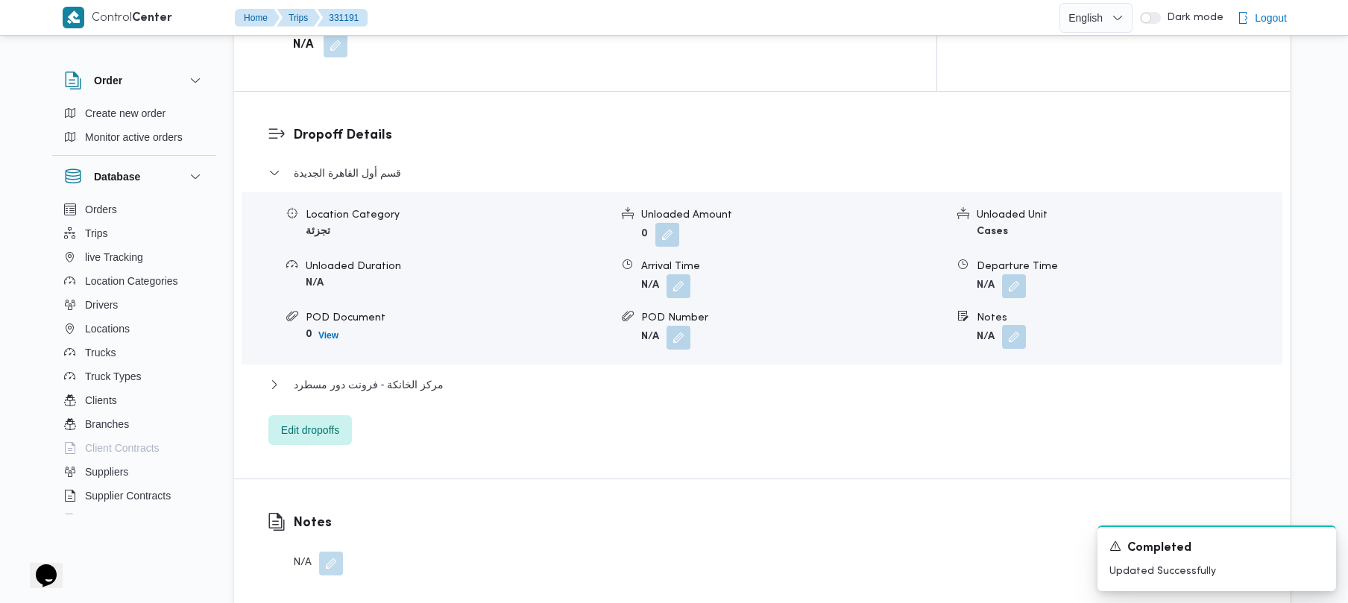
drag, startPoint x: 1023, startPoint y: 297, endPoint x: 1012, endPoint y: 304, distance: 13.4
click at [1023, 325] on button "button" at bounding box center [1014, 337] width 24 height 24
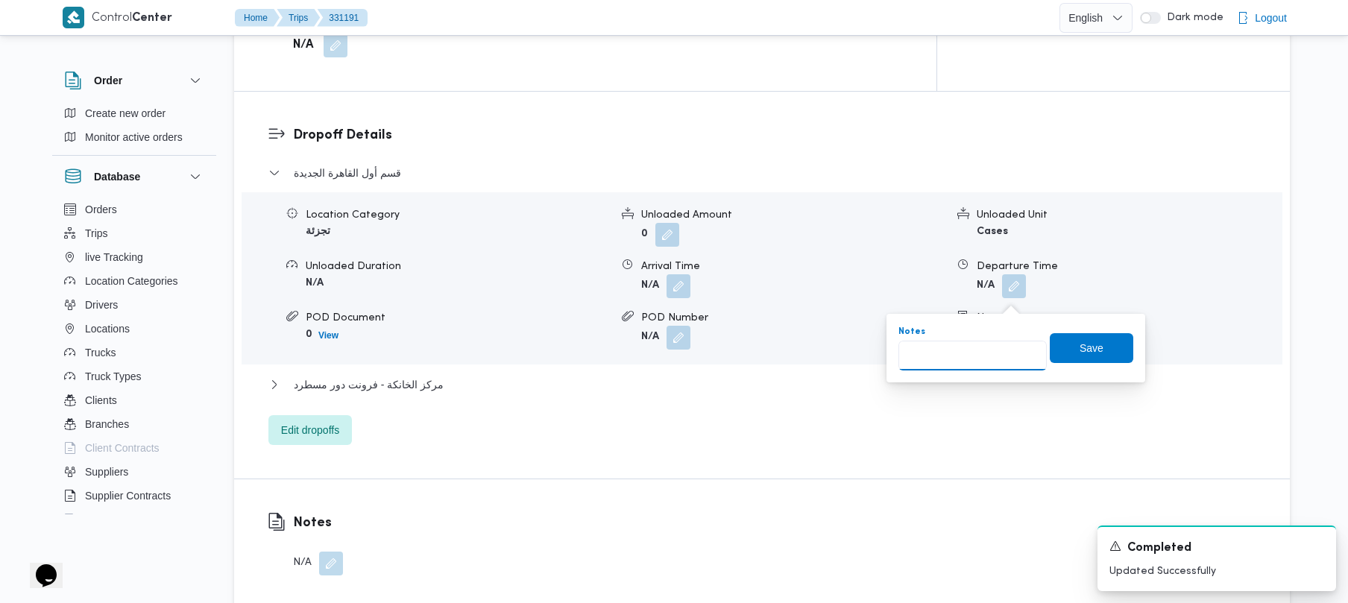
click at [955, 355] on input "Notes" at bounding box center [973, 356] width 148 height 30
paste input "تجمع"
type input "تجمع"
click at [1081, 356] on span "Save" at bounding box center [1092, 348] width 84 height 30
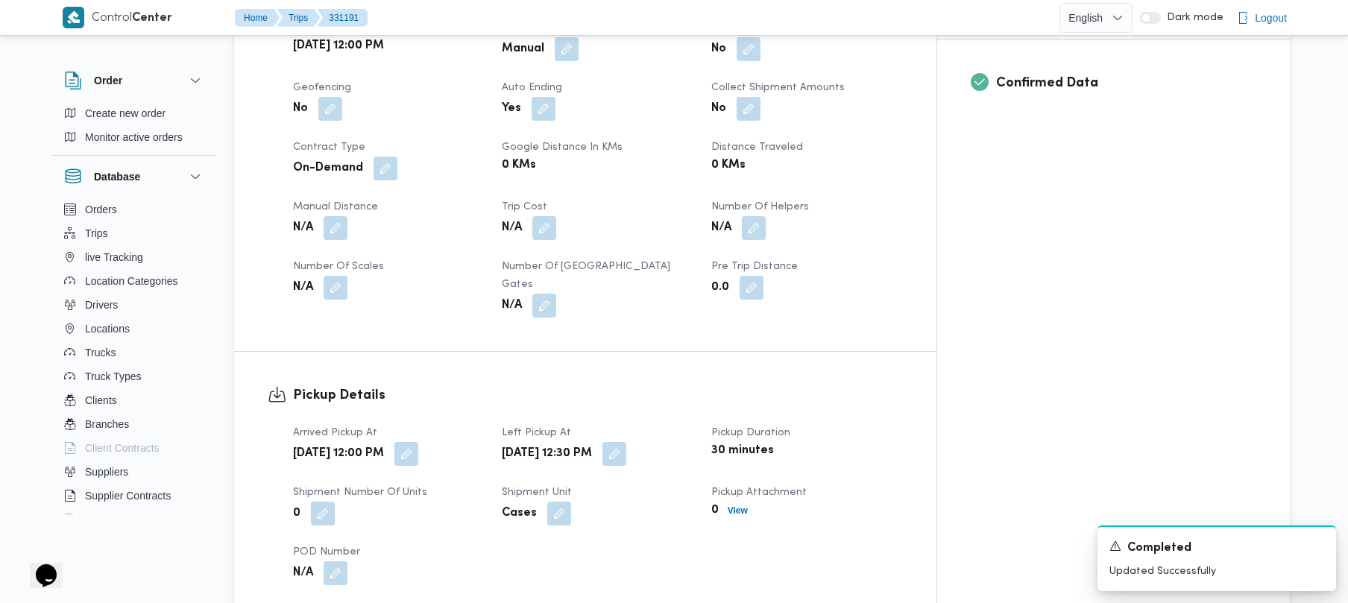
scroll to position [0, 0]
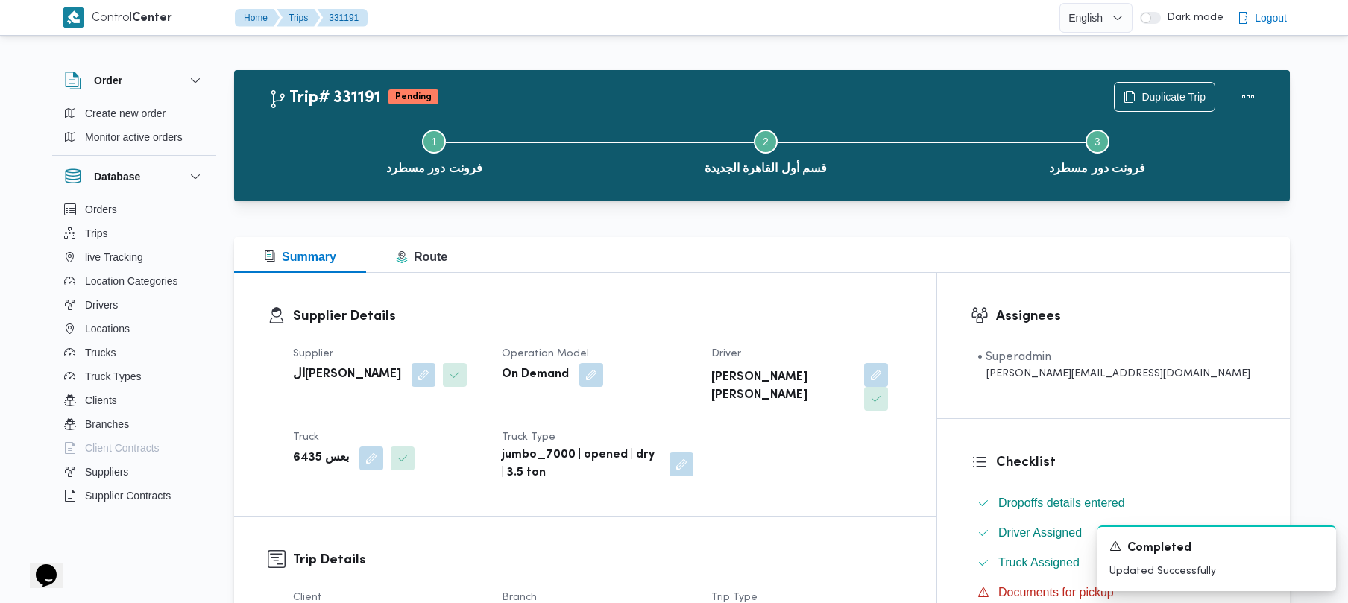
click at [885, 266] on div "Summary Route" at bounding box center [762, 255] width 1056 height 36
click at [1146, 88] on span "Duplicate Trip" at bounding box center [1174, 96] width 64 height 18
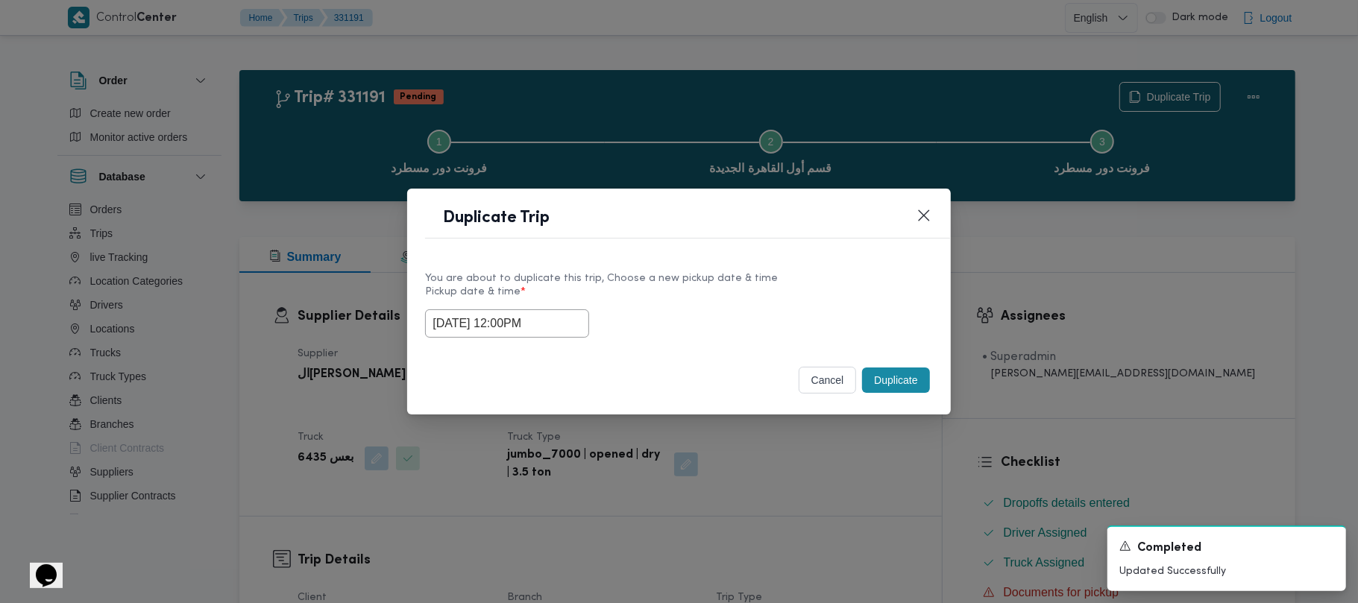
click at [883, 386] on button "Duplicate" at bounding box center [895, 380] width 67 height 25
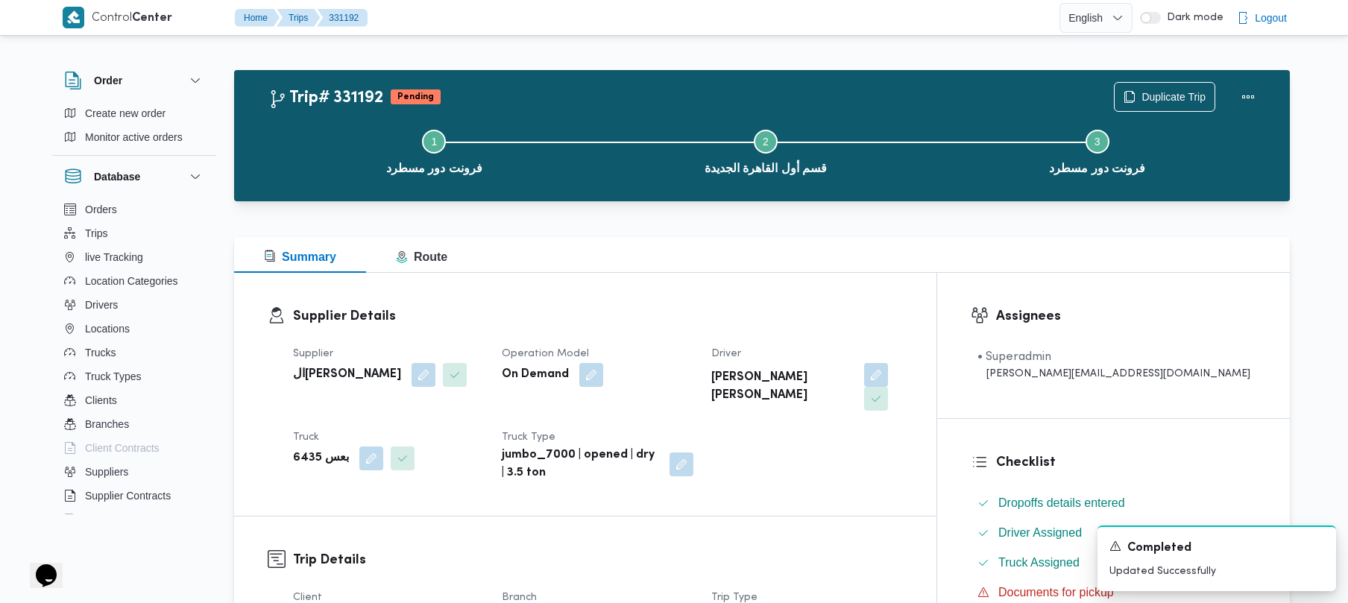
drag, startPoint x: 823, startPoint y: 288, endPoint x: 880, endPoint y: 283, distance: 56.9
click at [823, 288] on div "Supplier Details Supplier الهامي محمد خالد علي Operation Model On Demand Driver…" at bounding box center [585, 394] width 703 height 243
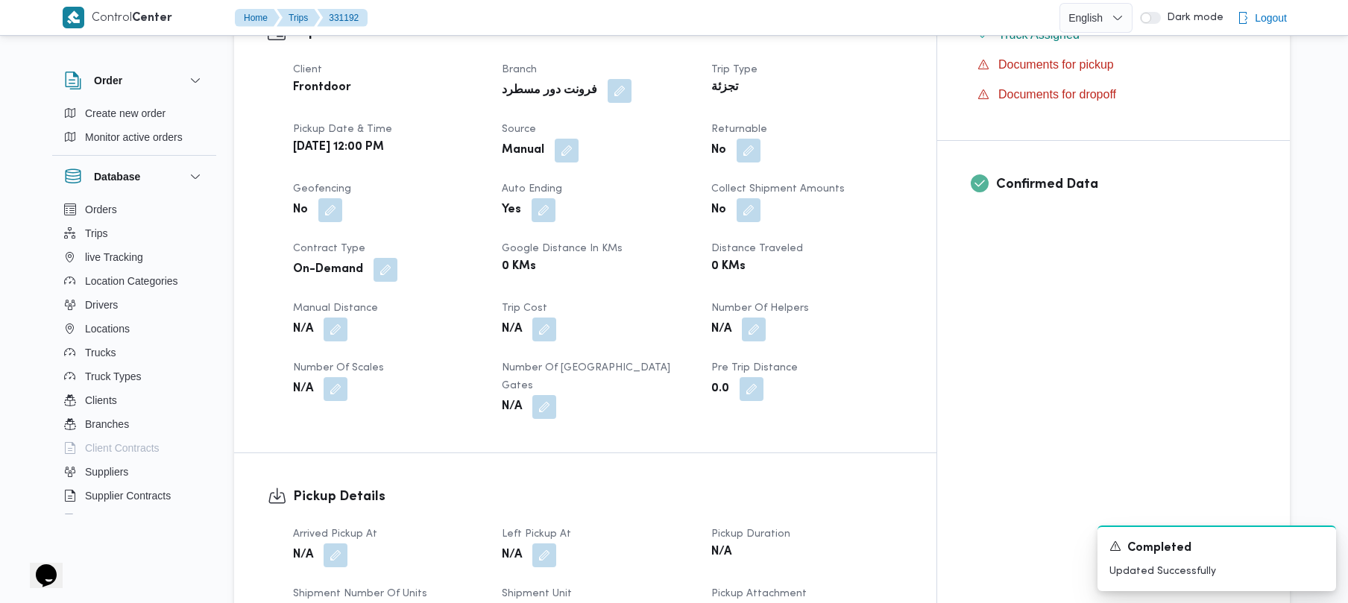
scroll to position [1056, 0]
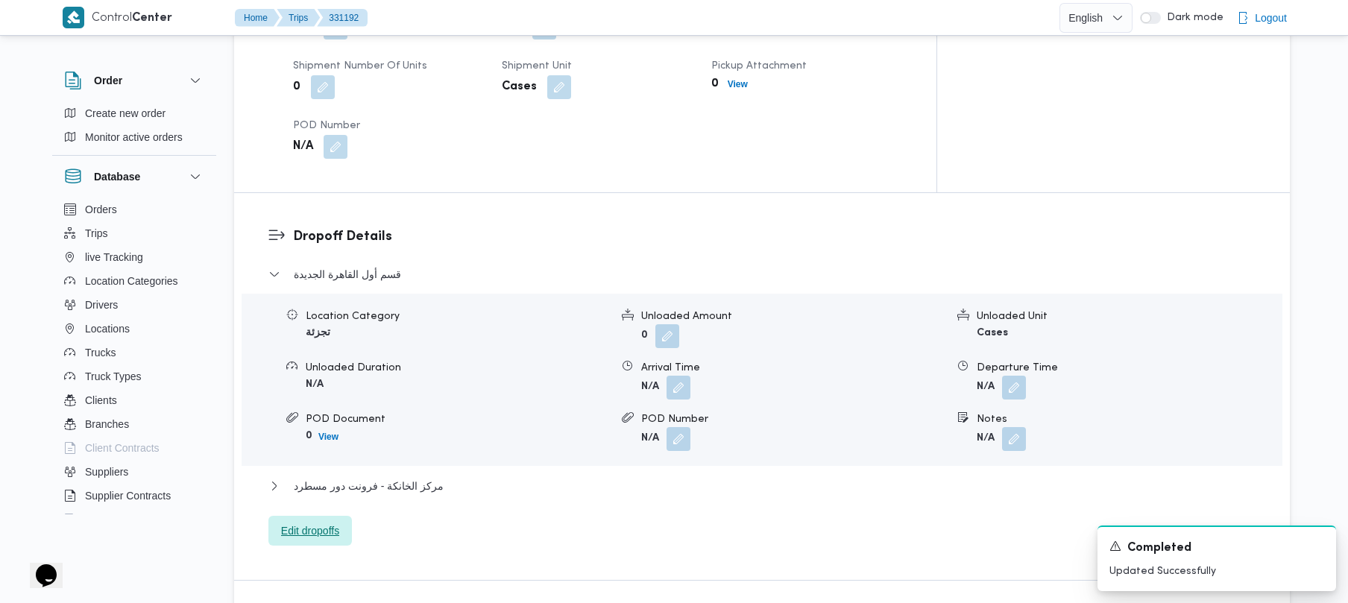
click at [306, 516] on span "Edit dropoffs" at bounding box center [310, 531] width 84 height 30
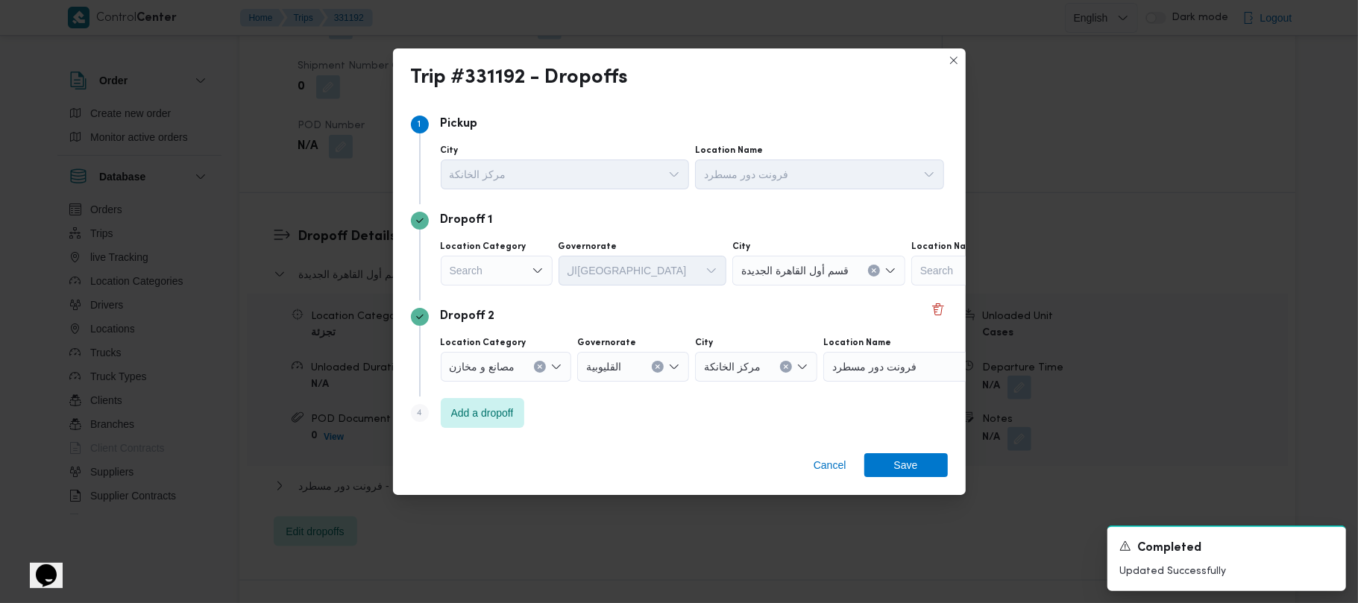
click at [499, 249] on label "Location Category" at bounding box center [484, 247] width 86 height 12
click at [451, 262] on input "Location Category" at bounding box center [450, 271] width 1 height 18
click at [501, 272] on div "Search" at bounding box center [497, 271] width 112 height 30
click at [502, 268] on div "Search" at bounding box center [497, 271] width 112 height 30
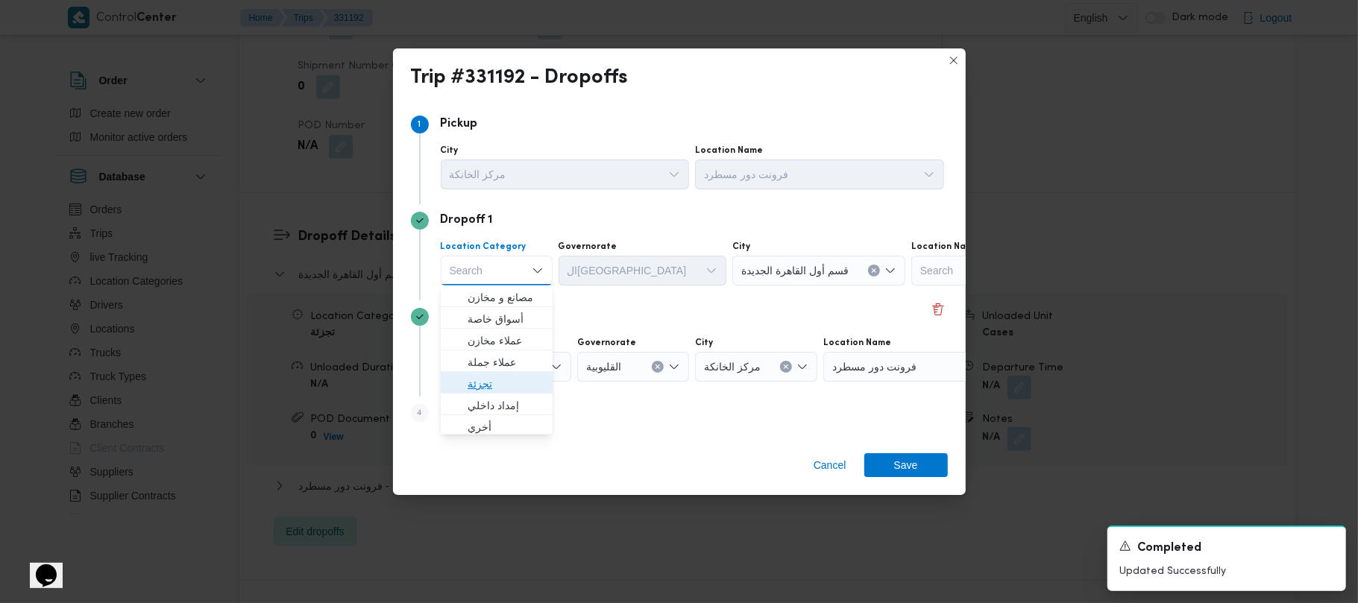
click at [496, 382] on span "تجزئة" at bounding box center [506, 384] width 76 height 18
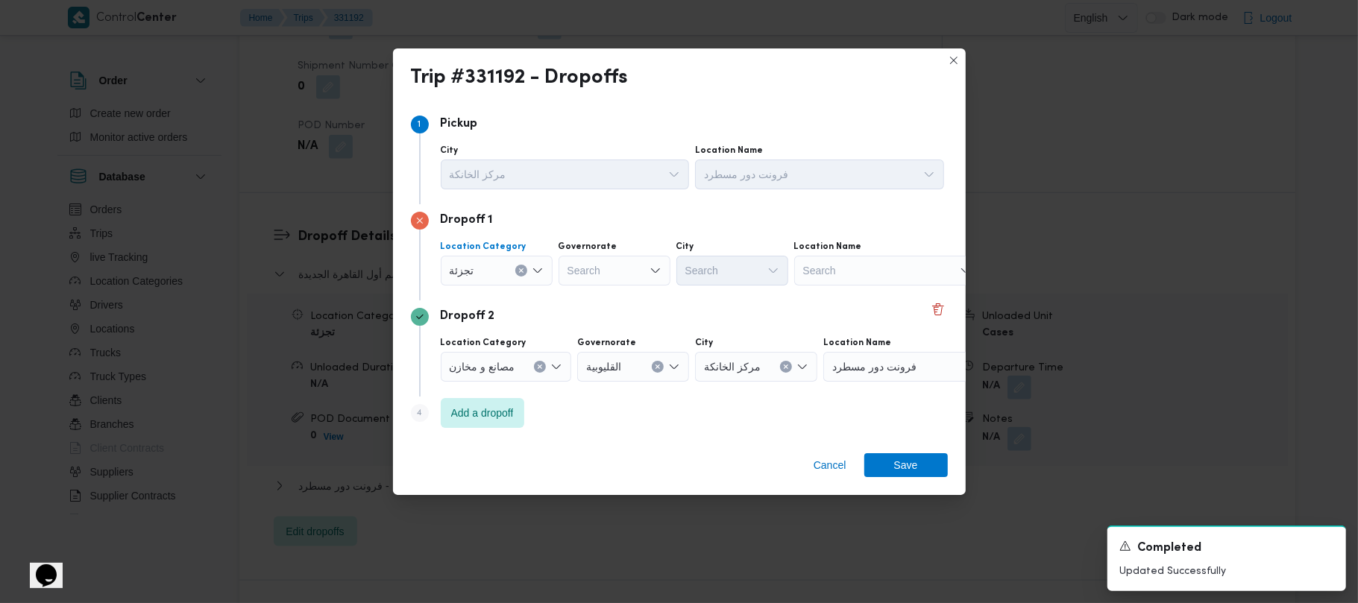
click at [658, 271] on icon "Open list of options" at bounding box center [656, 271] width 12 height 12
paste input "جيزة"
type input "جيزة"
click at [726, 289] on div "Dropoff 1 Location Category تجزئة Governorate جيزة جيزة Combo box. Selected. جي…" at bounding box center [679, 252] width 537 height 96
click at [633, 266] on div "جيزة جيزة" at bounding box center [615, 271] width 112 height 30
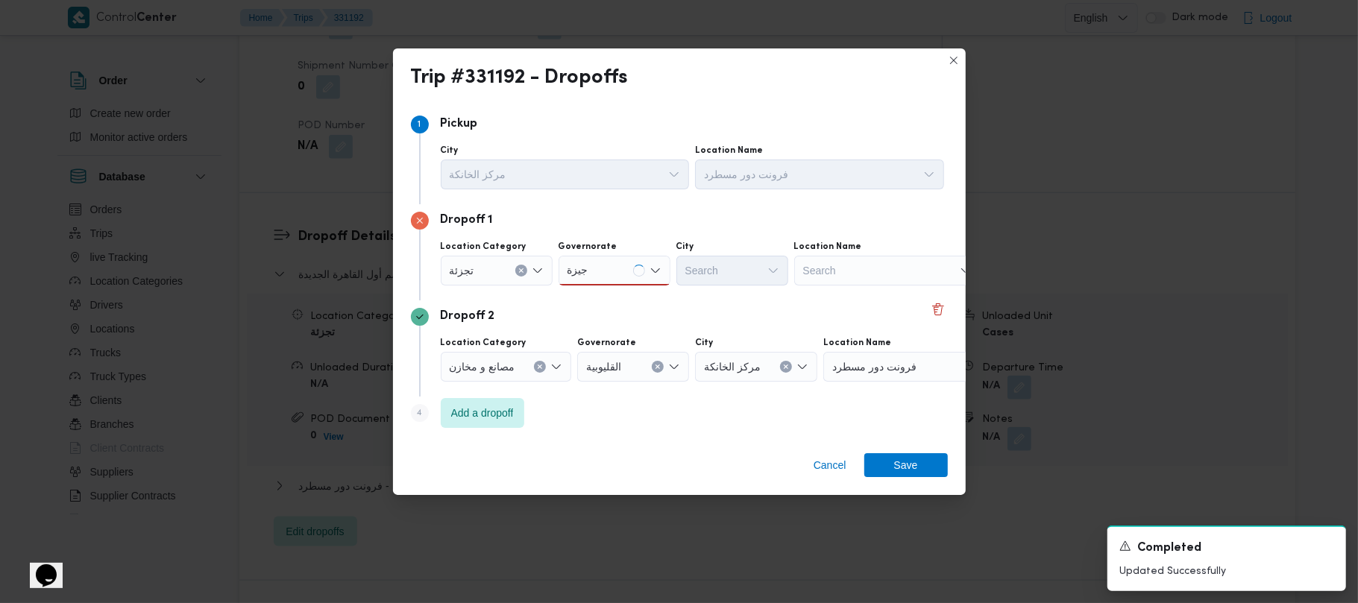
click at [609, 269] on div "جيزة جيزة" at bounding box center [615, 271] width 112 height 30
click at [612, 295] on span "ال جيزة" at bounding box center [623, 298] width 76 height 18
click at [759, 272] on div "Search" at bounding box center [732, 271] width 112 height 30
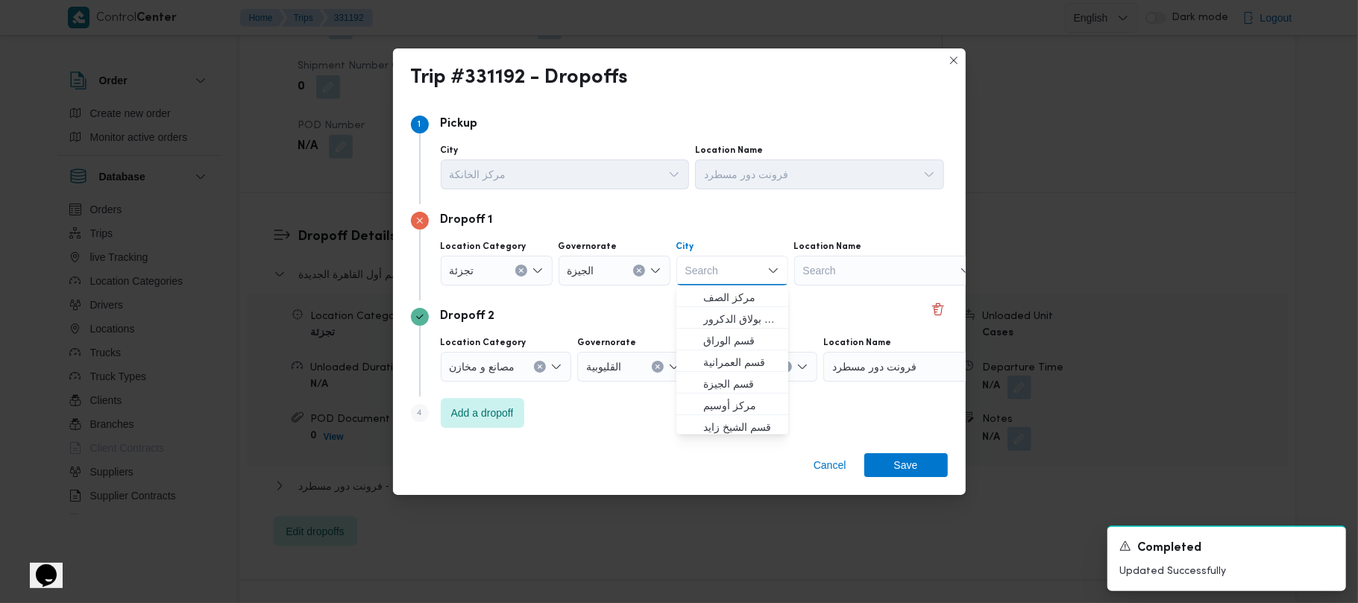
paste input "قاهرة"
click at [743, 268] on div "قاهرة قاهرة" at bounding box center [732, 271] width 112 height 30
click at [741, 276] on div "قاهرة قاهرة" at bounding box center [732, 271] width 112 height 30
click at [702, 271] on input "قاهرة" at bounding box center [700, 271] width 31 height 18
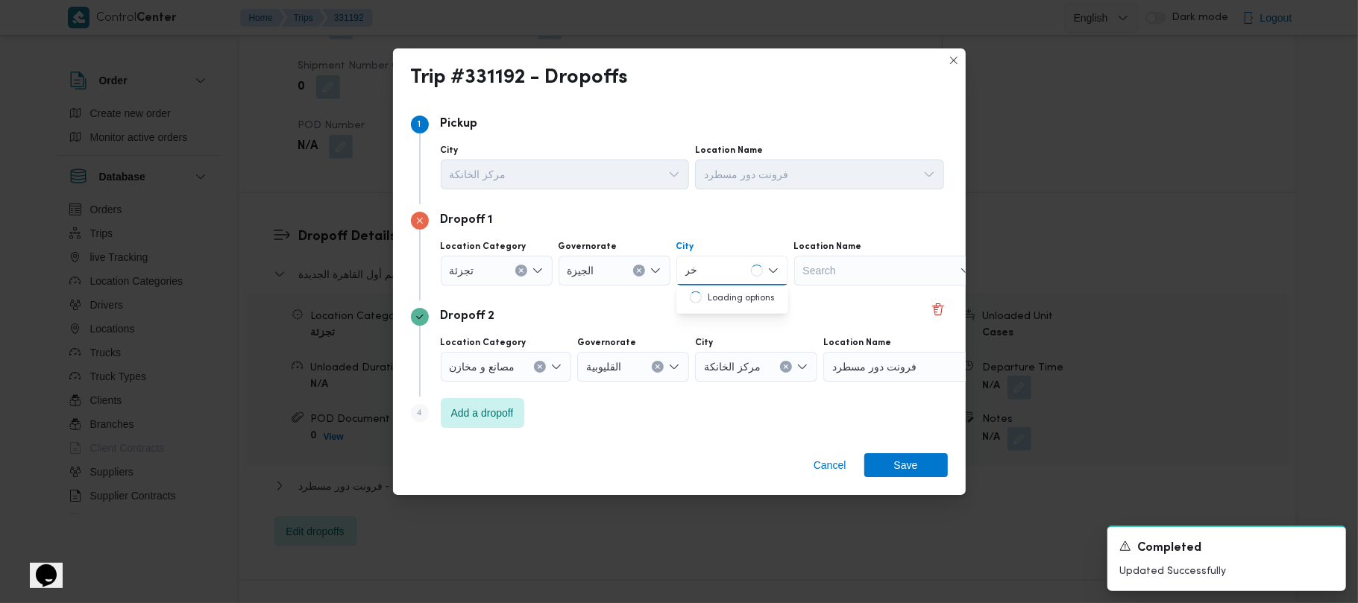
type input "خ"
type input "هر"
click at [723, 286] on span "قسم الأهرام" at bounding box center [732, 298] width 100 height 24
click at [885, 461] on span "Save" at bounding box center [906, 465] width 84 height 24
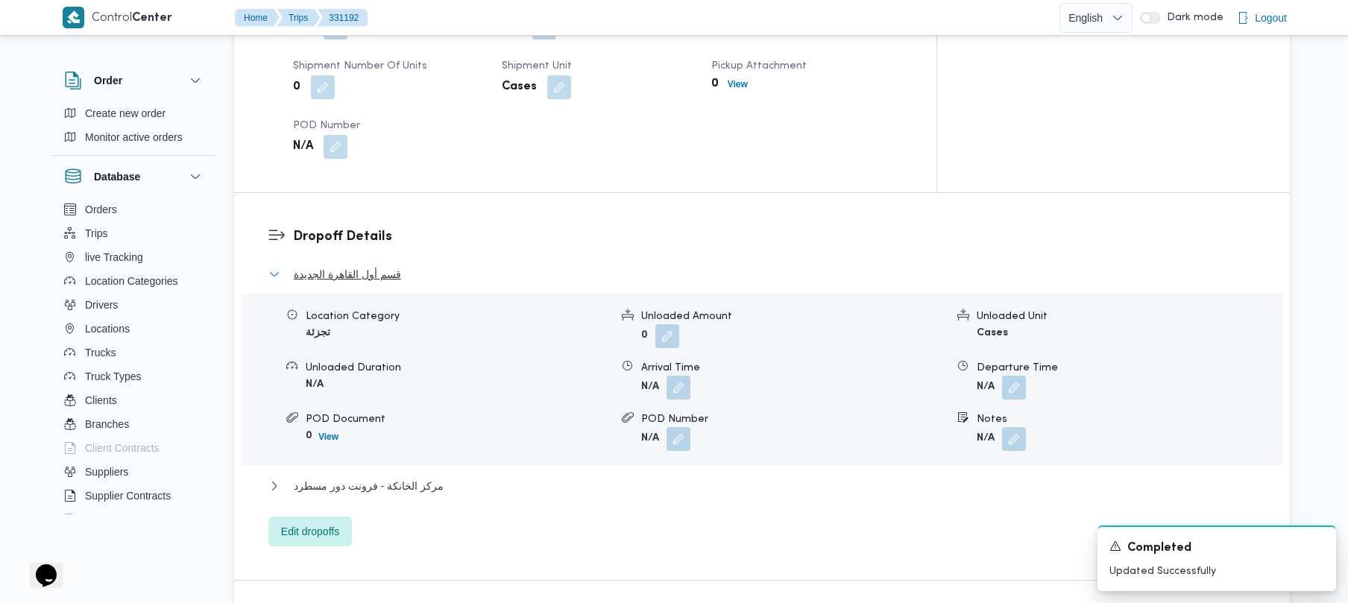
click at [371, 266] on span "قسم أول القاهرة الجديدة" at bounding box center [347, 275] width 107 height 18
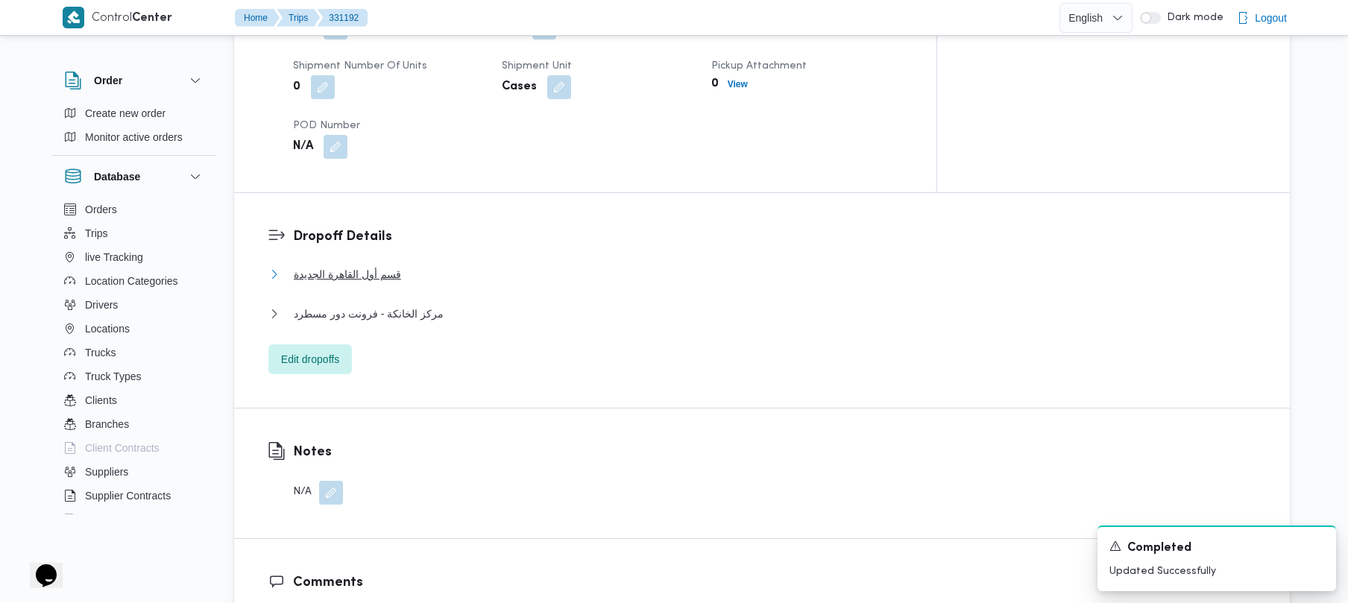
scroll to position [528, 0]
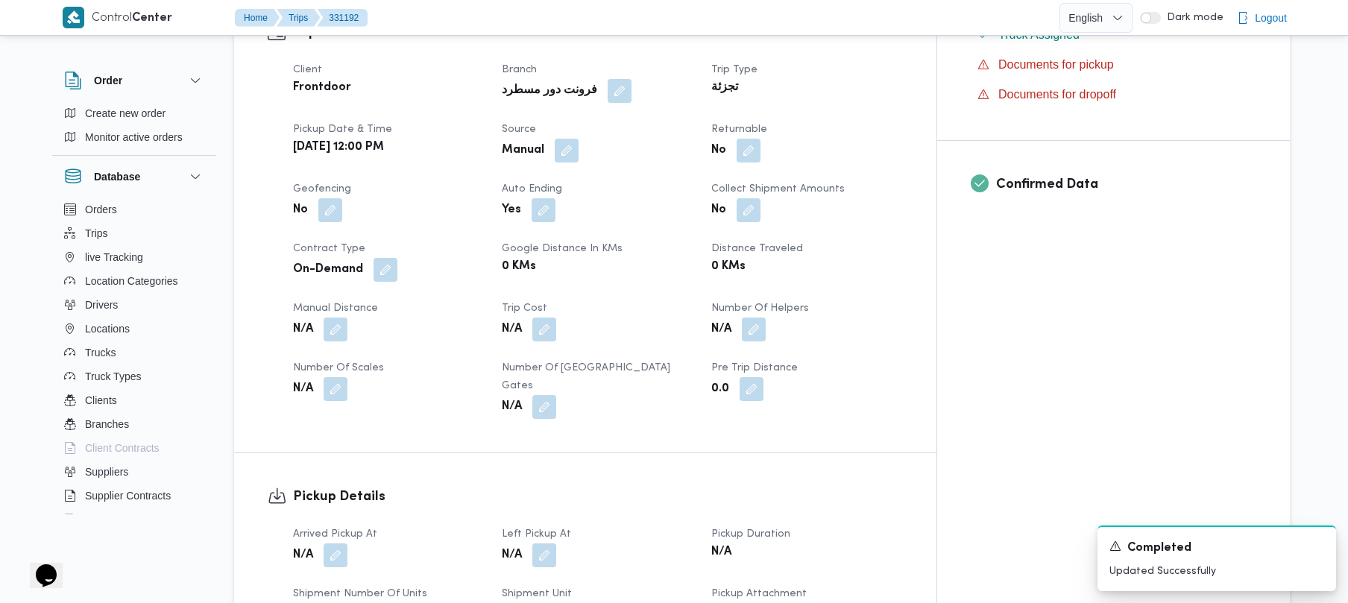
click at [803, 244] on span "Distance Traveled" at bounding box center [758, 249] width 92 height 10
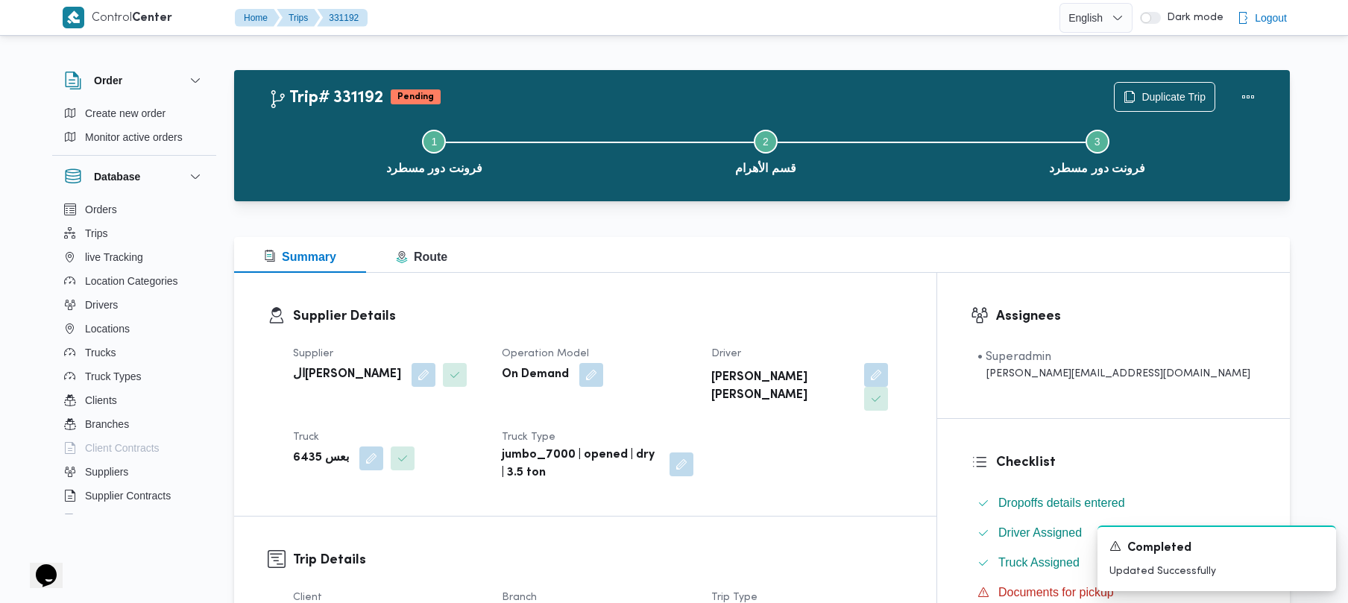
click at [888, 387] on span at bounding box center [872, 399] width 31 height 24
click at [888, 379] on button "button" at bounding box center [876, 374] width 24 height 24
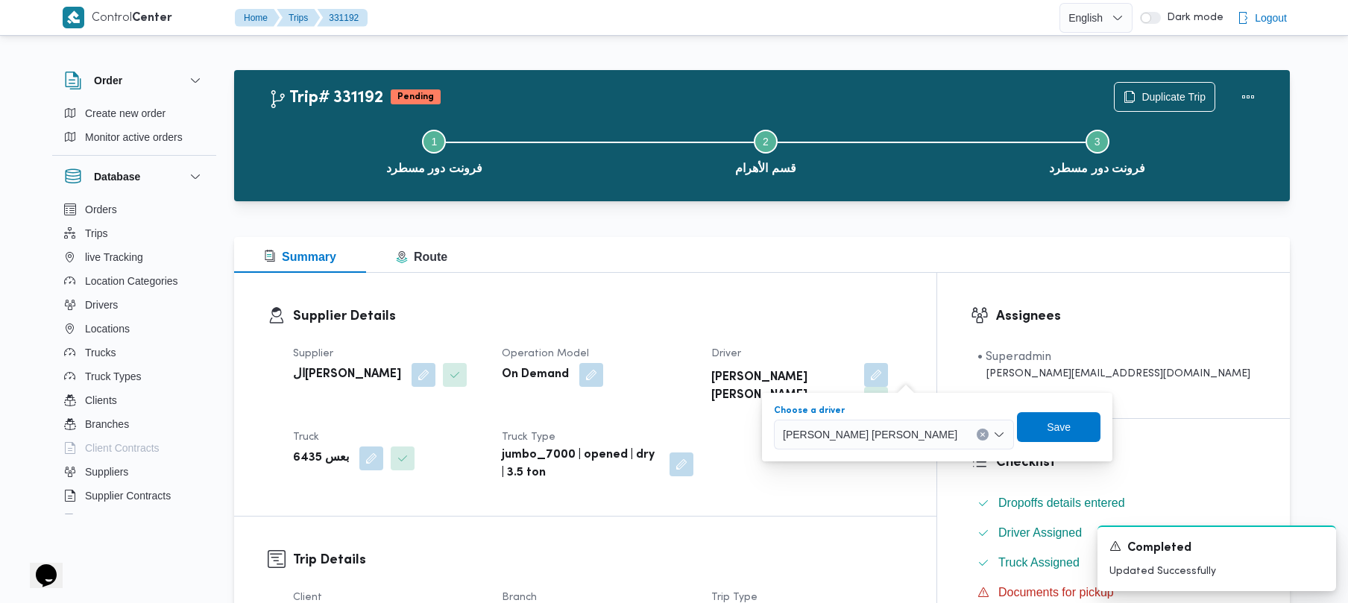
click at [852, 436] on span "يوسف حسين حسن يوسف" at bounding box center [870, 434] width 175 height 16
paste input "خالد"
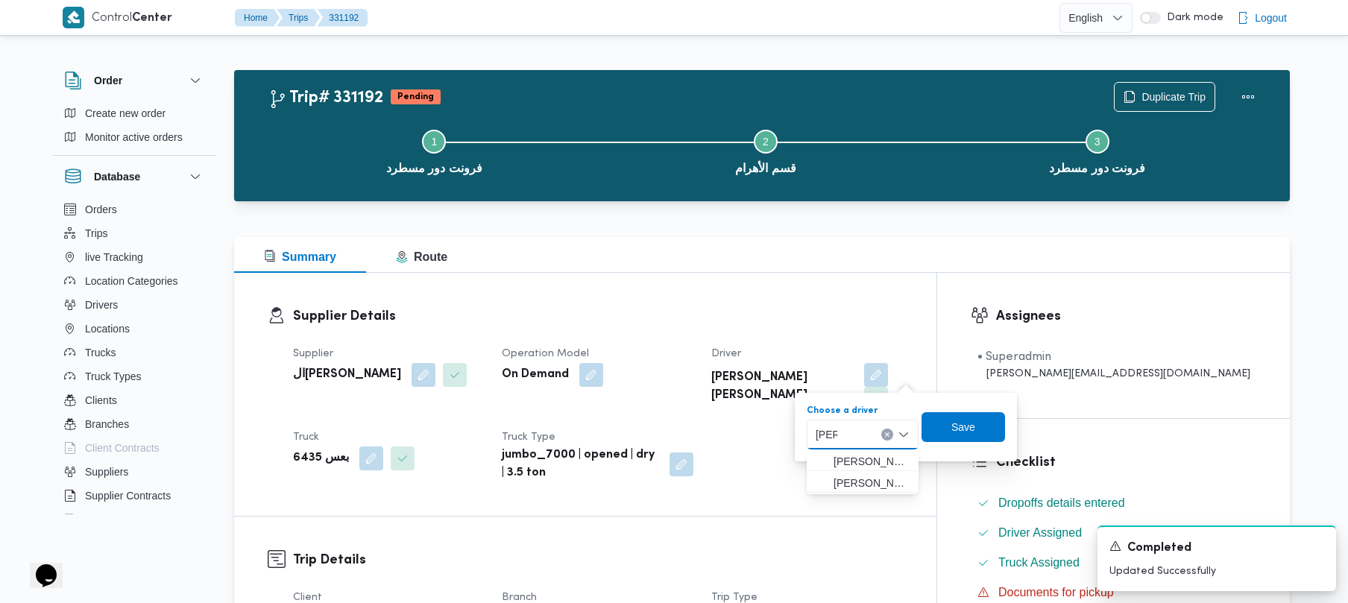
type input "خالد"
click at [694, 380] on div "On Demand" at bounding box center [597, 375] width 194 height 27
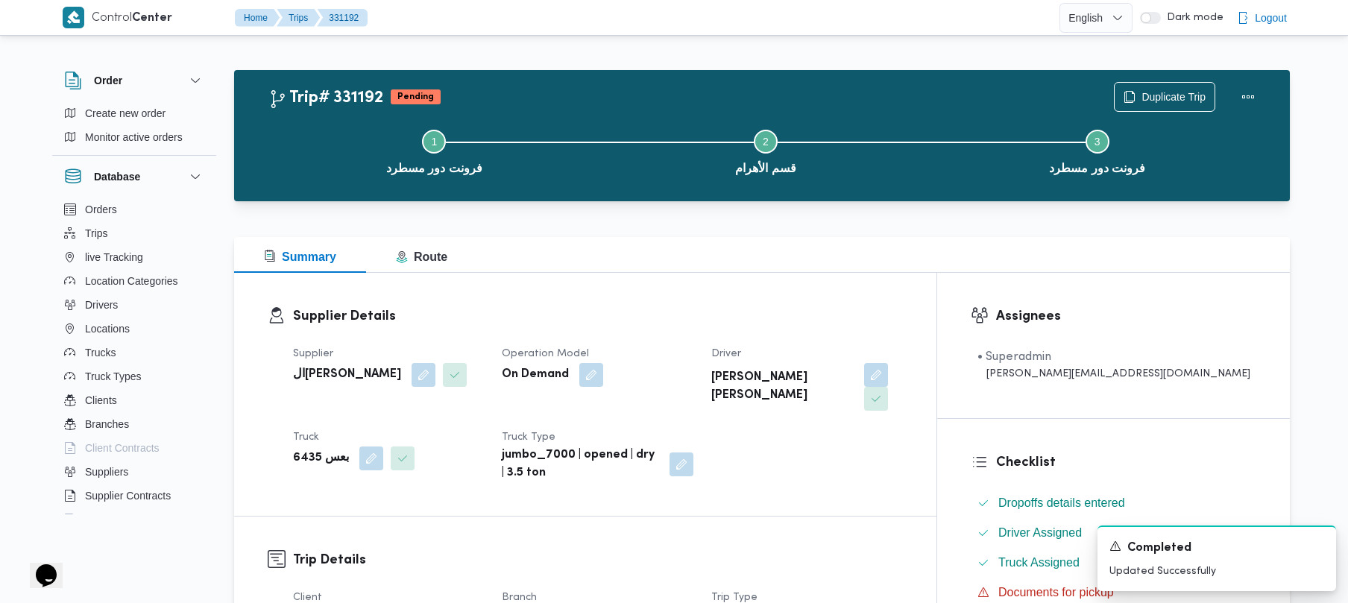
click at [335, 374] on b "الهامي محمد خالد علي" at bounding box center [347, 375] width 108 height 18
copy div "الهامي محمد خالد علي"
click at [888, 385] on button "button" at bounding box center [876, 374] width 24 height 24
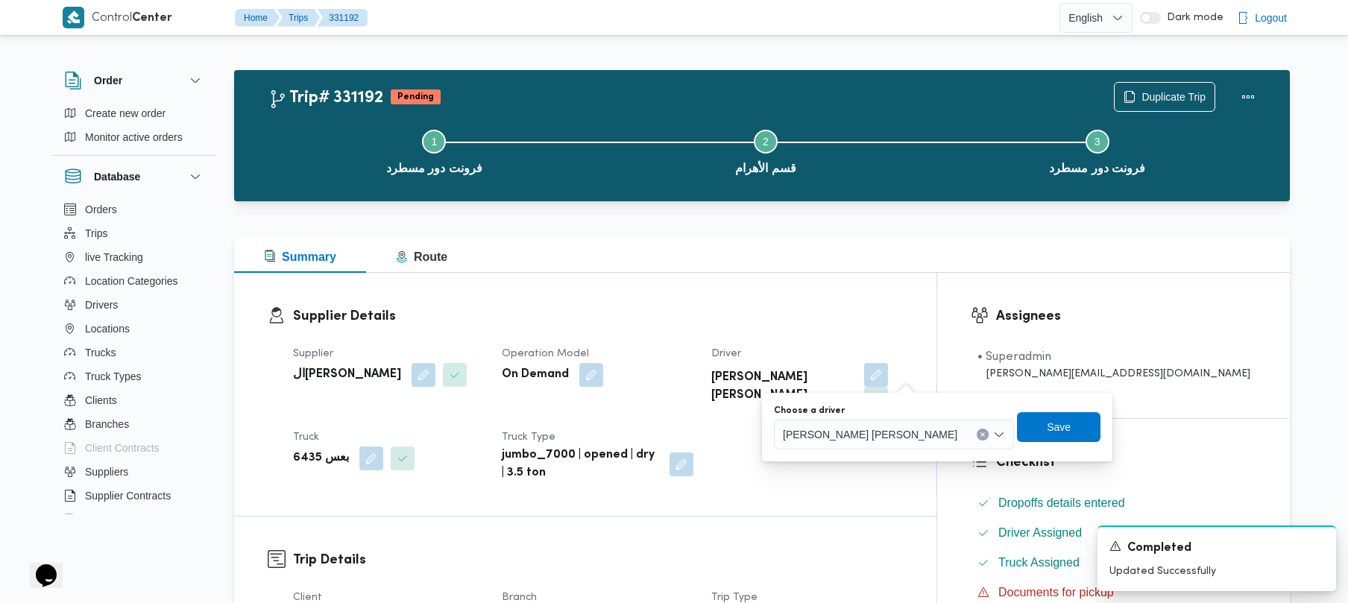
click at [863, 445] on div "يوسف حسين حسن يوسف" at bounding box center [894, 435] width 240 height 30
paste input "الهامي محمد خالد علي"
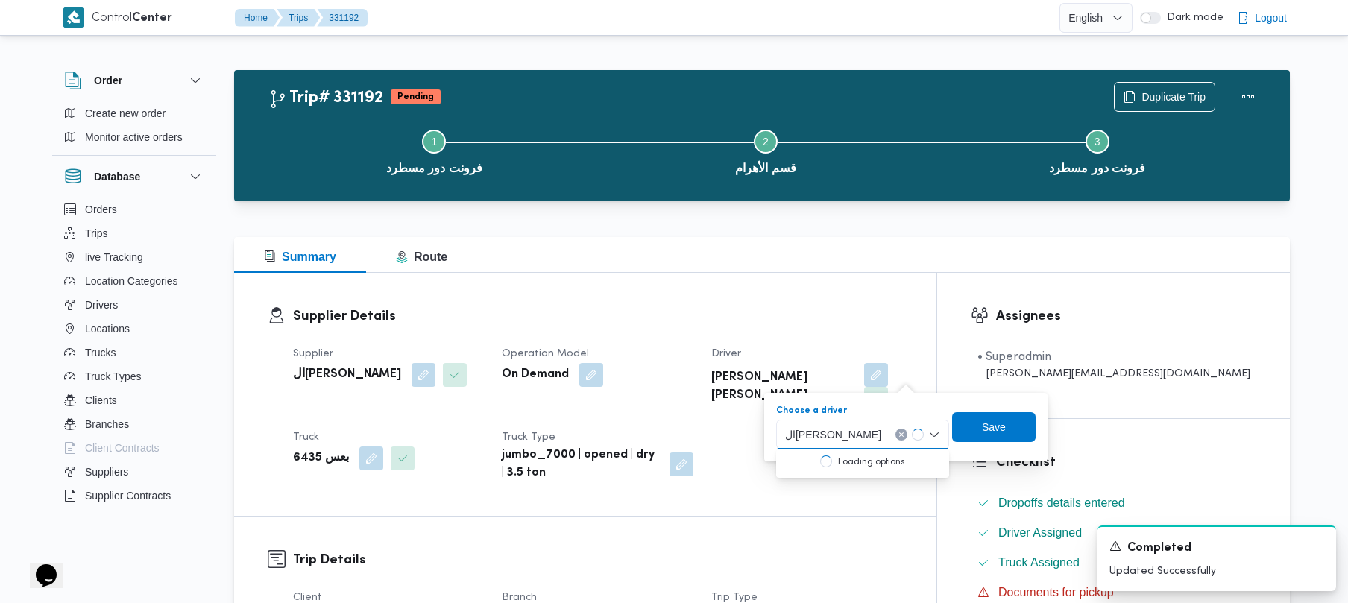
type input "الهامي محمد خالد علي"
click at [858, 459] on mark "الهامي محمد خالد علي" at bounding box center [860, 462] width 98 height 12
click at [981, 424] on span "Save" at bounding box center [988, 427] width 24 height 18
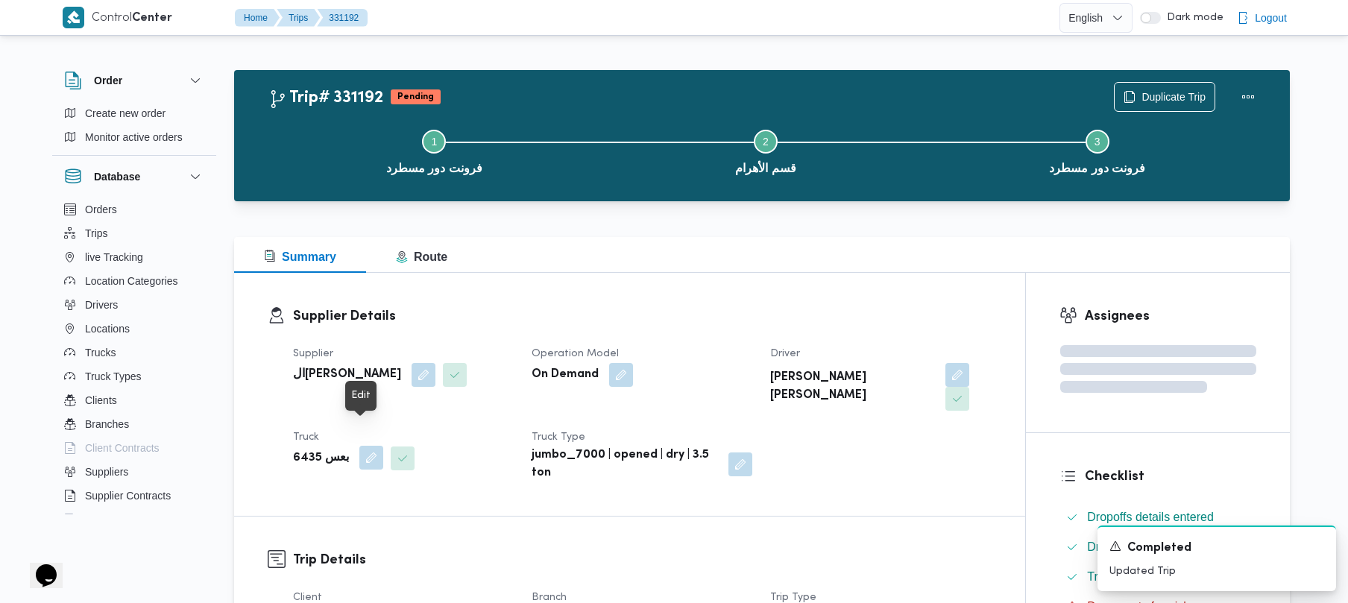
click at [367, 446] on button "button" at bounding box center [371, 458] width 24 height 24
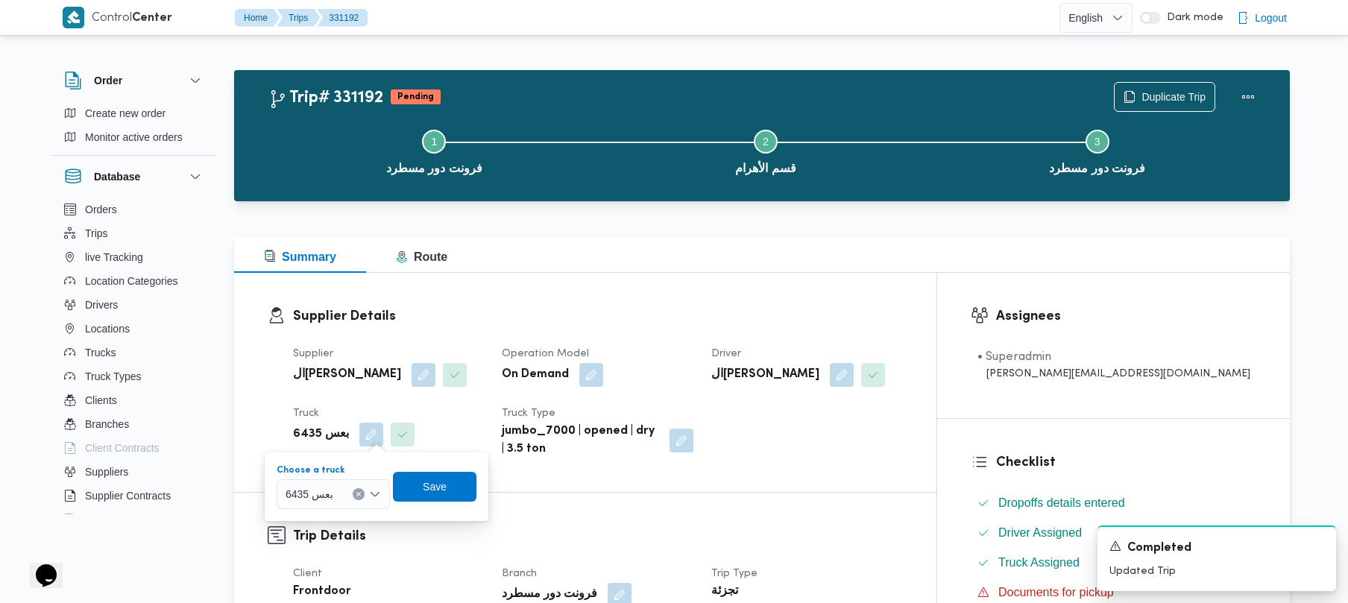
click at [350, 483] on div "بعس 6435" at bounding box center [333, 495] width 113 height 30
paste input "قهب6487"
type input "قهب6487"
click at [311, 519] on mark "قهب6487" at bounding box center [325, 521] width 43 height 12
click at [410, 488] on span "Save" at bounding box center [445, 486] width 84 height 30
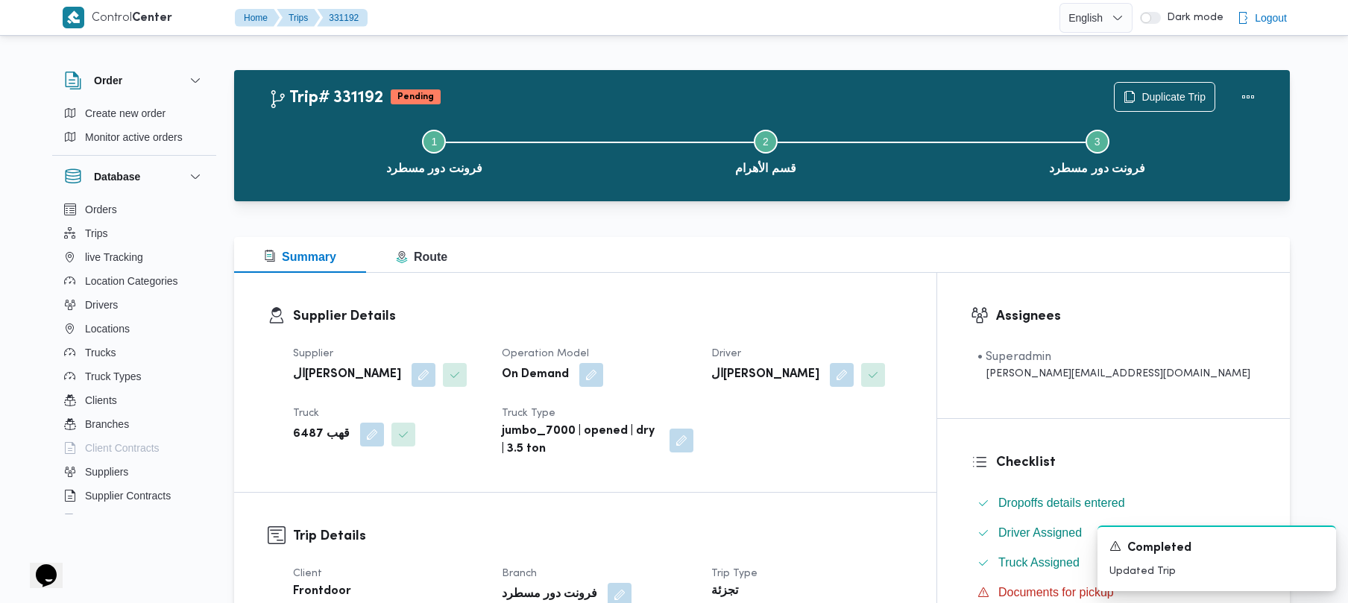
scroll to position [528, 0]
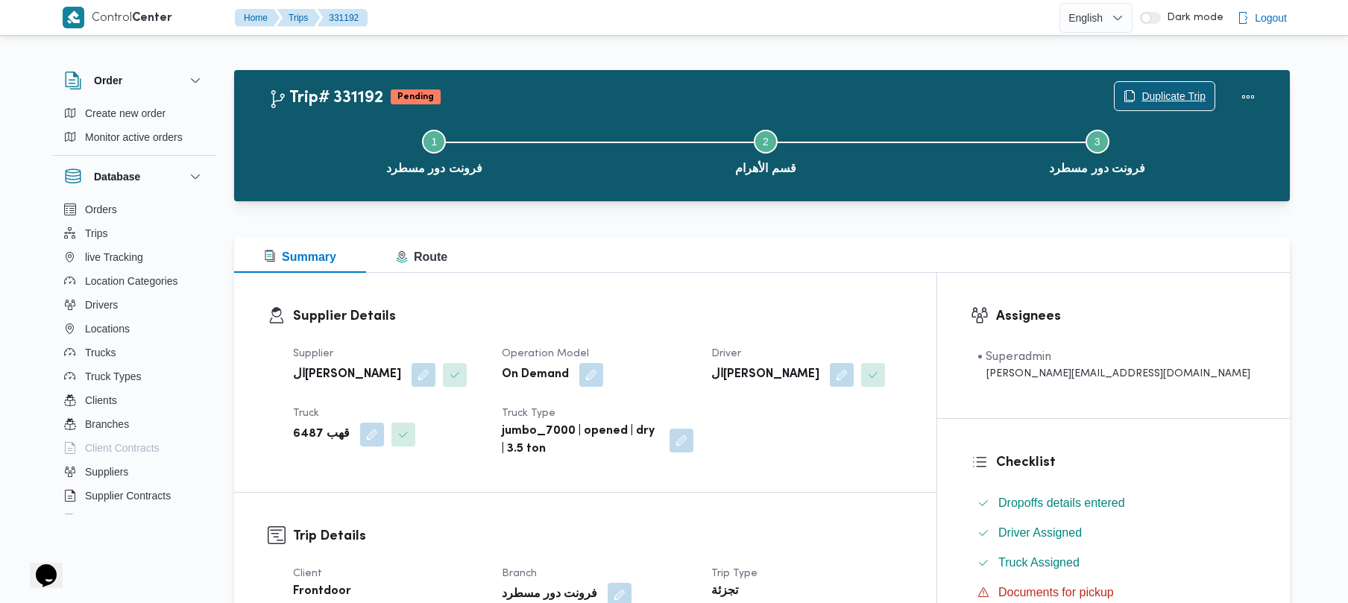
click at [1182, 84] on span "Duplicate Trip" at bounding box center [1165, 96] width 100 height 28
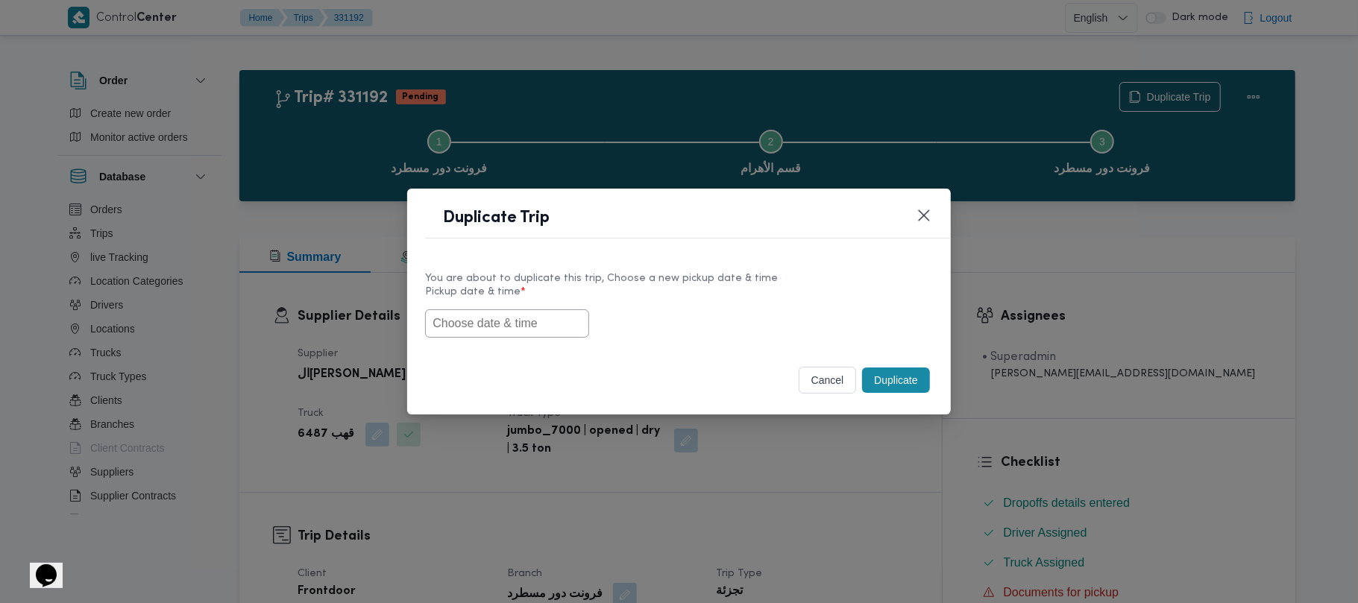
click at [549, 325] on input "text" at bounding box center [507, 324] width 164 height 28
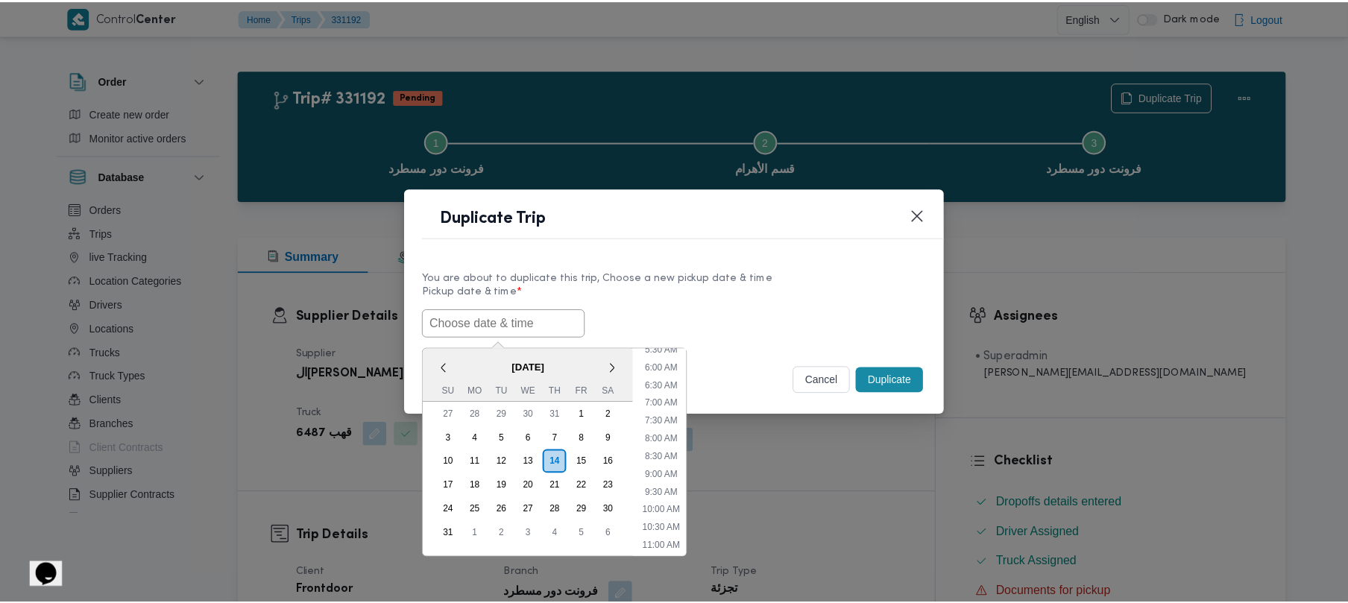
scroll to position [194, 0]
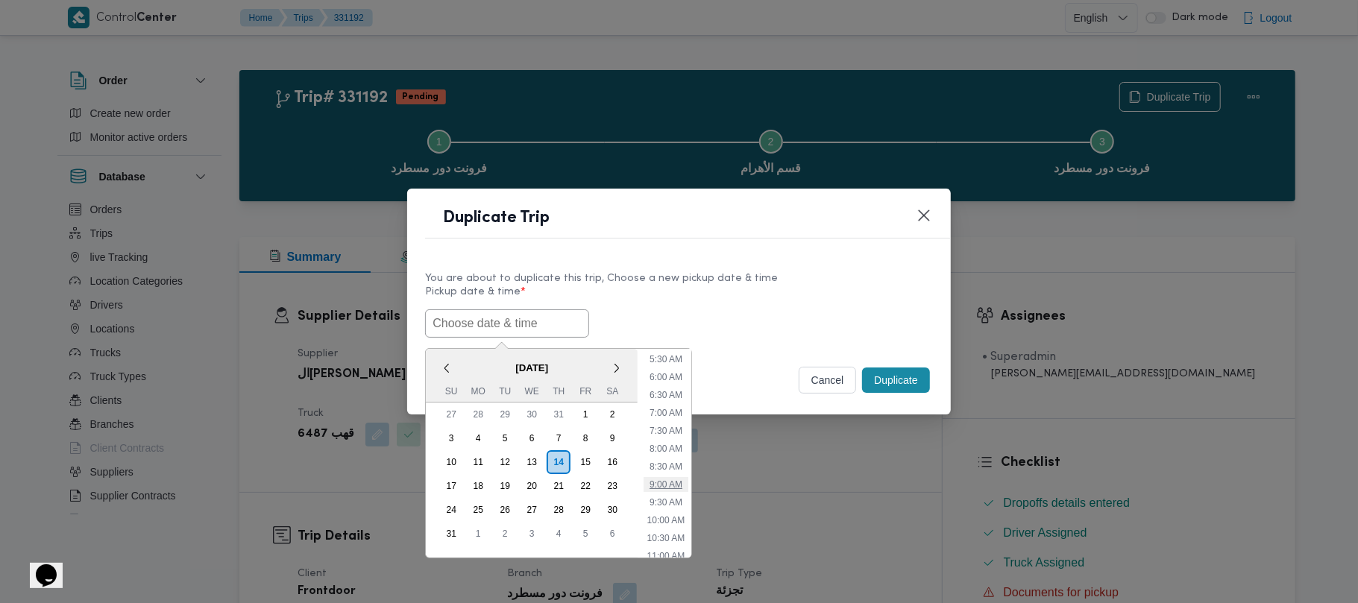
click at [680, 479] on li "9:00 AM" at bounding box center [666, 484] width 45 height 15
type input "[DATE] 9:00AM"
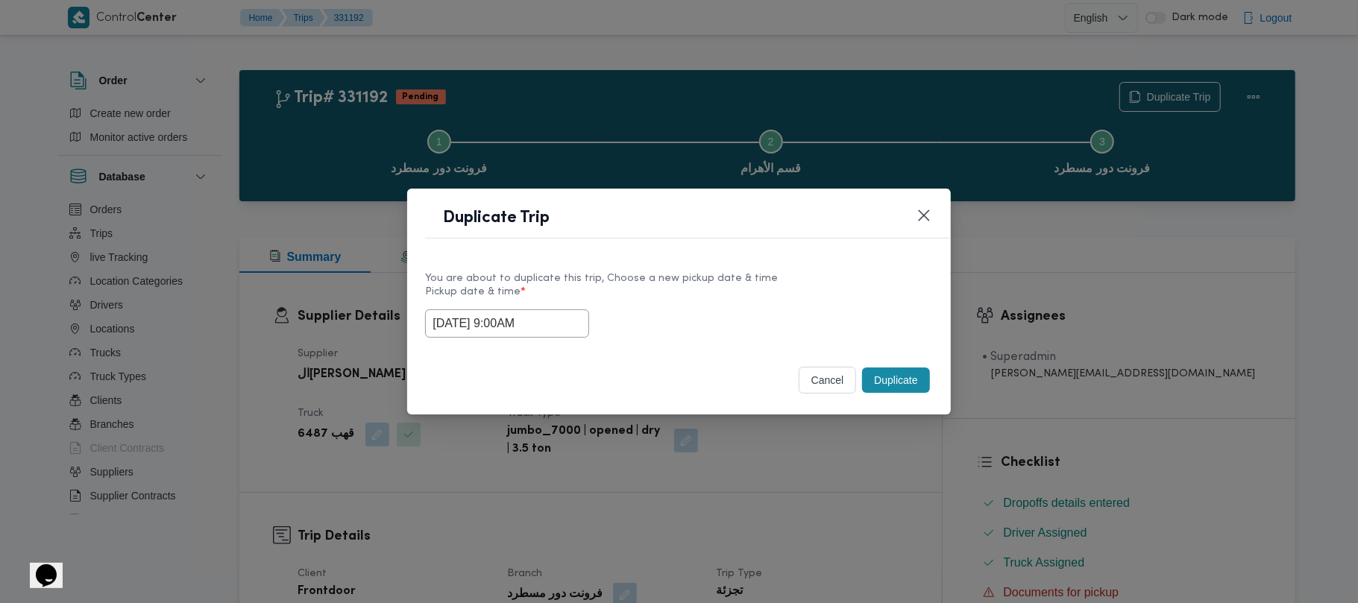
click at [685, 368] on footer "cancel Duplicate" at bounding box center [678, 380] width 507 height 33
click at [926, 213] on button "Closes this modal window" at bounding box center [924, 215] width 18 height 18
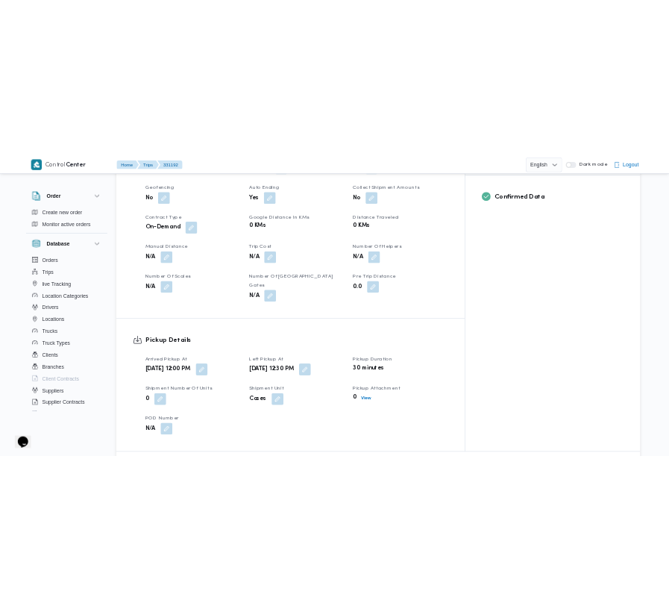
scroll to position [0, 0]
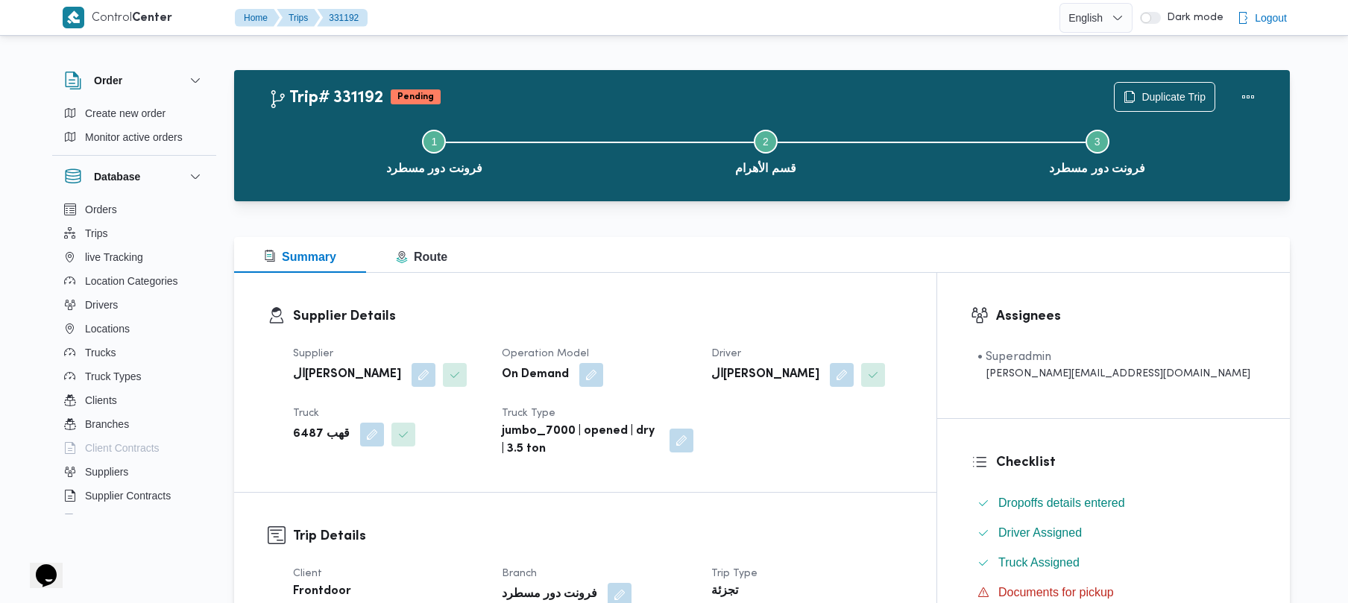
click at [1194, 81] on div "Duplicate Trip" at bounding box center [1188, 97] width 167 height 48
click at [1183, 97] on span "Duplicate Trip" at bounding box center [1174, 96] width 64 height 18
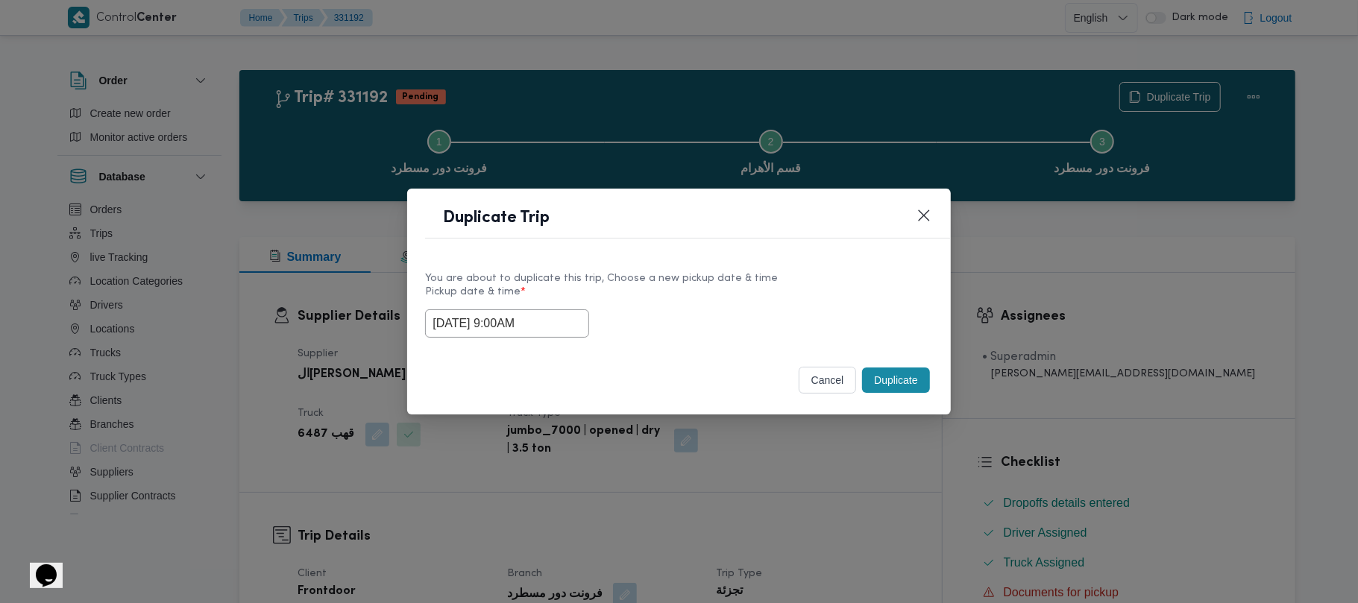
click at [904, 374] on button "Duplicate" at bounding box center [895, 380] width 67 height 25
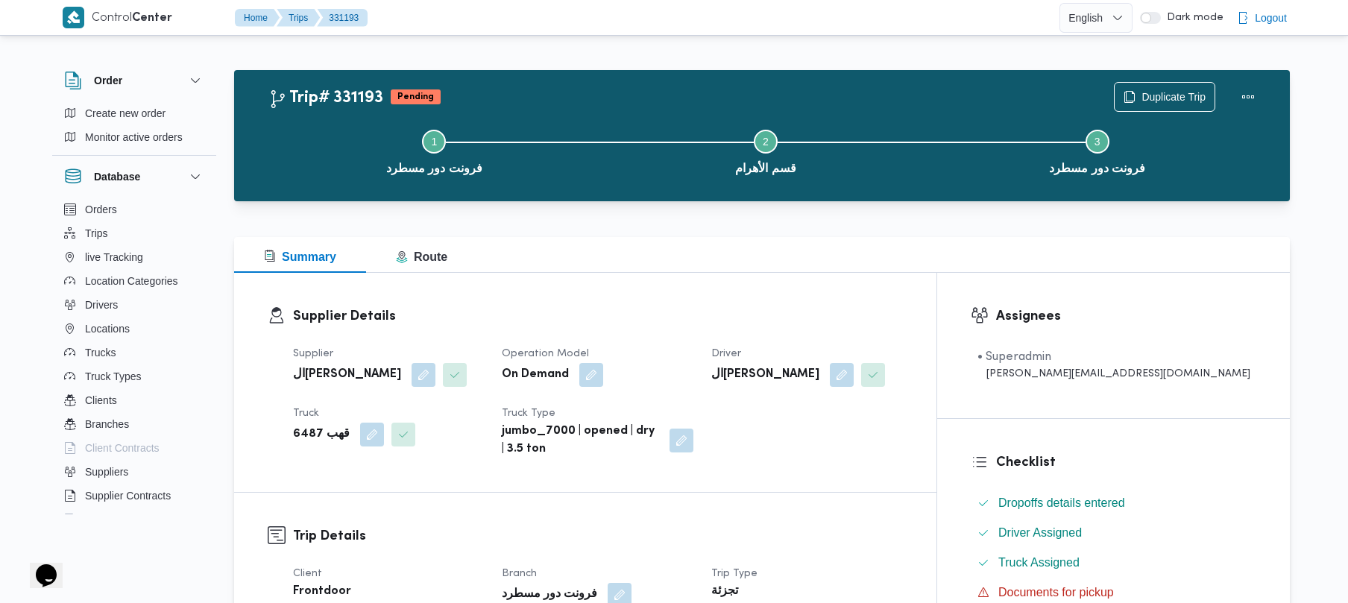
click at [729, 275] on div "Supplier Details Supplier الهامي محمد خالد علي Operation Model On Demand Driver…" at bounding box center [585, 382] width 703 height 219
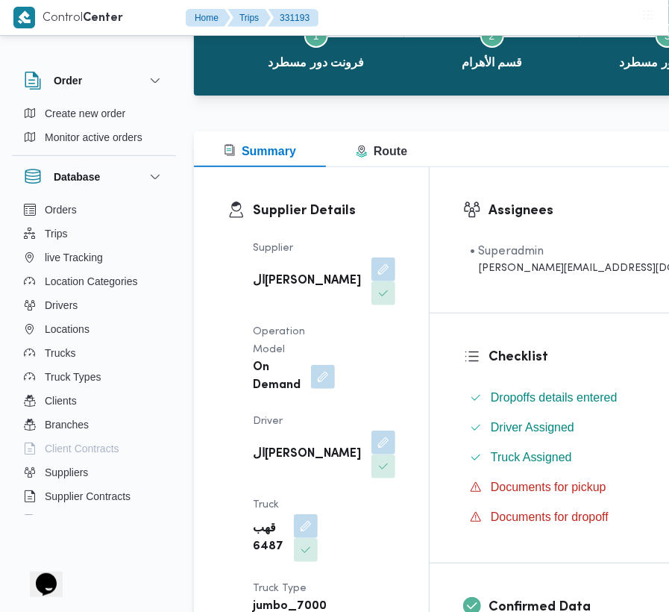
scroll to position [111, 0]
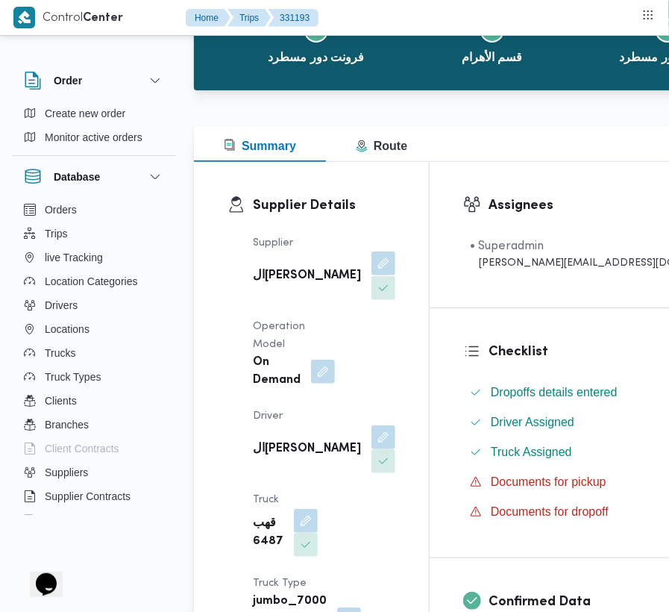
click at [371, 275] on button "button" at bounding box center [383, 263] width 24 height 24
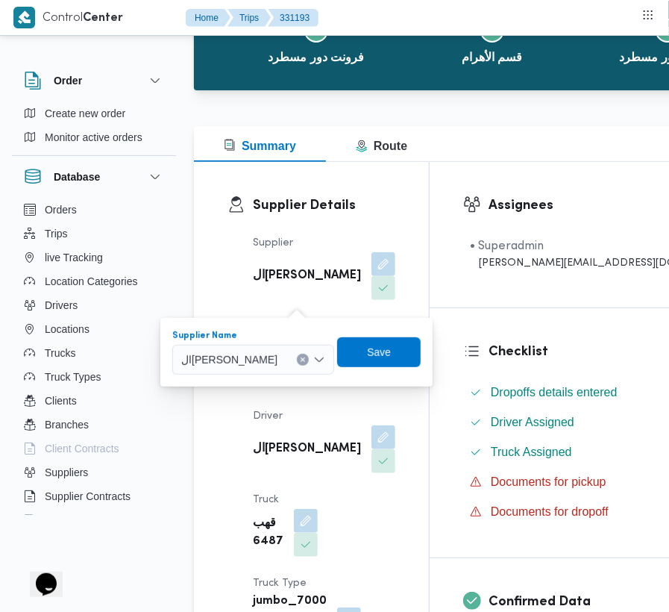
click at [266, 356] on span "الهامي محمد خالد علي" at bounding box center [229, 359] width 96 height 16
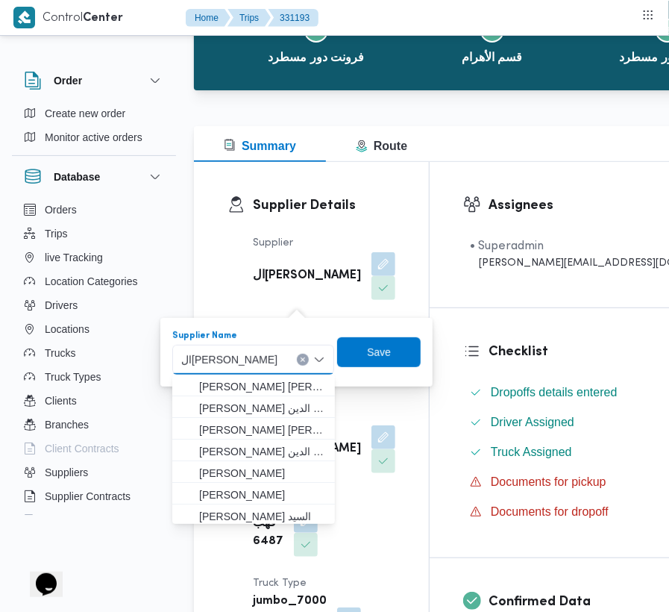
paste input "ابراهيم رمضان"
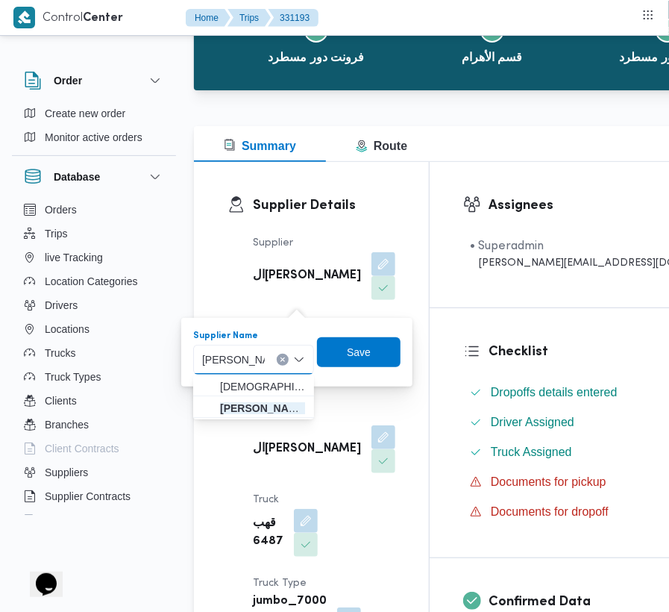
type input "[PERSON_NAME][DATE]"
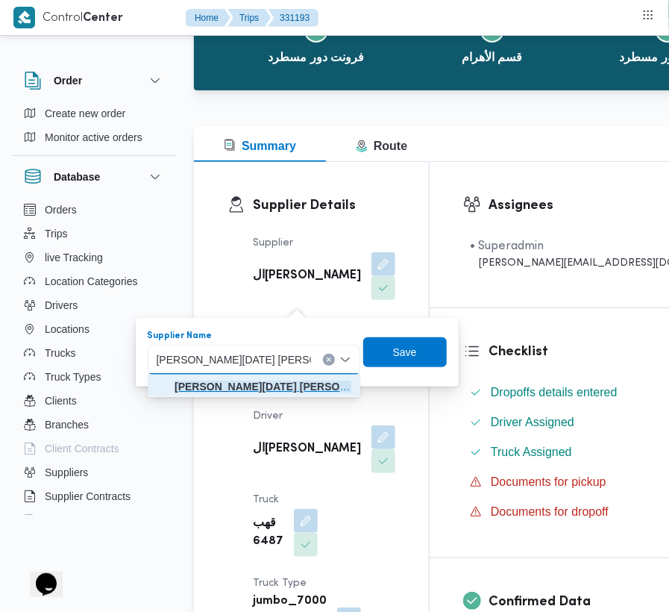
click at [206, 382] on mark "[PERSON_NAME][DATE]" at bounding box center [281, 386] width 213 height 12
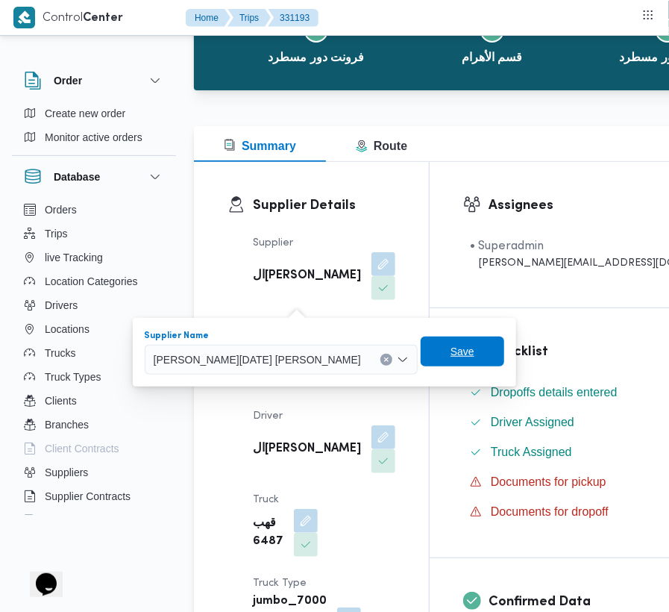
click at [421, 354] on span "Save" at bounding box center [463, 351] width 84 height 30
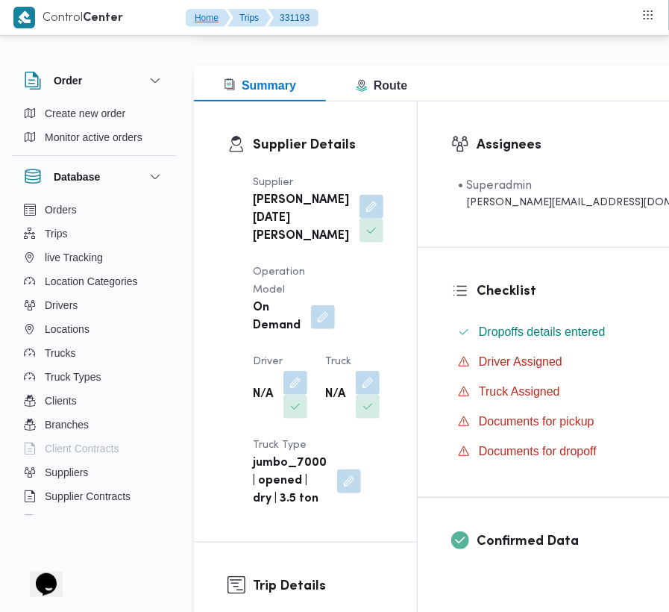
scroll to position [297, 0]
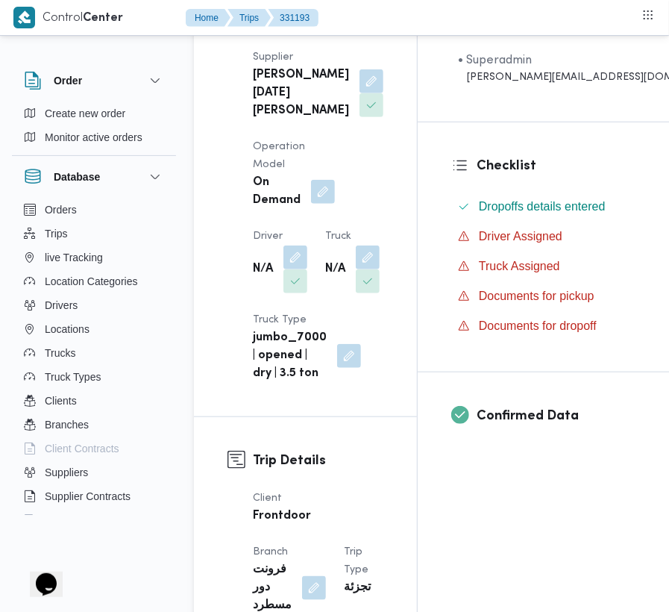
drag, startPoint x: 365, startPoint y: 297, endPoint x: 354, endPoint y: 314, distance: 20.5
click at [365, 269] on button "button" at bounding box center [368, 257] width 24 height 24
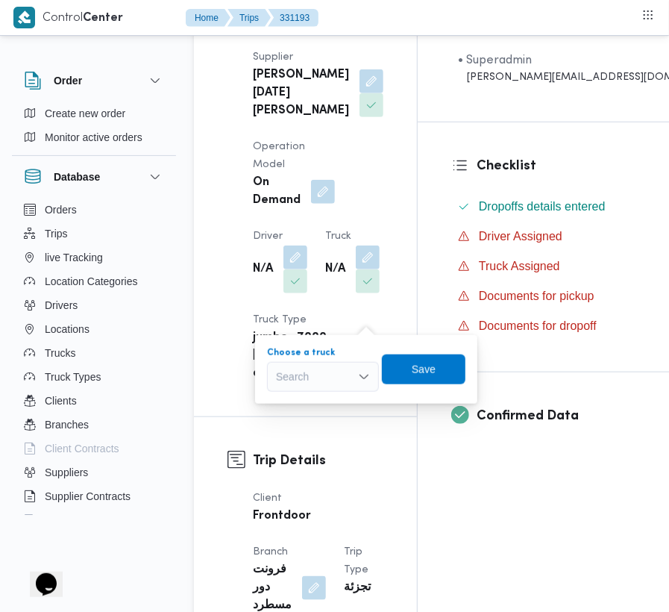
click at [328, 365] on div "Search" at bounding box center [323, 377] width 112 height 30
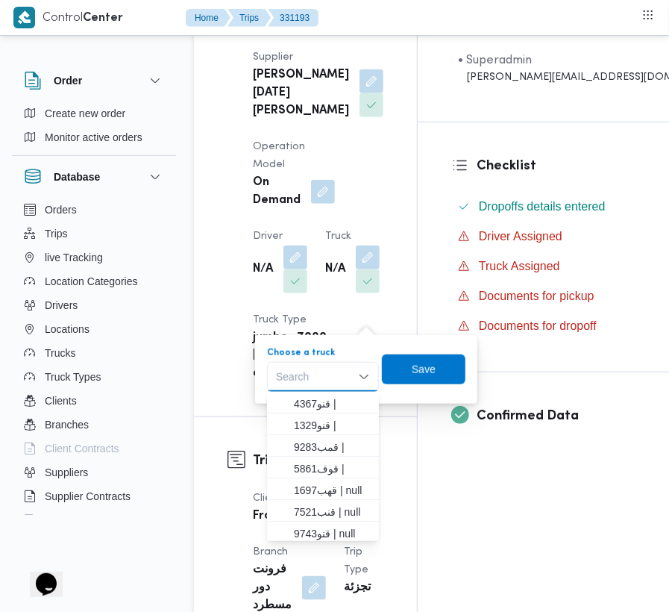
paste input "6827"
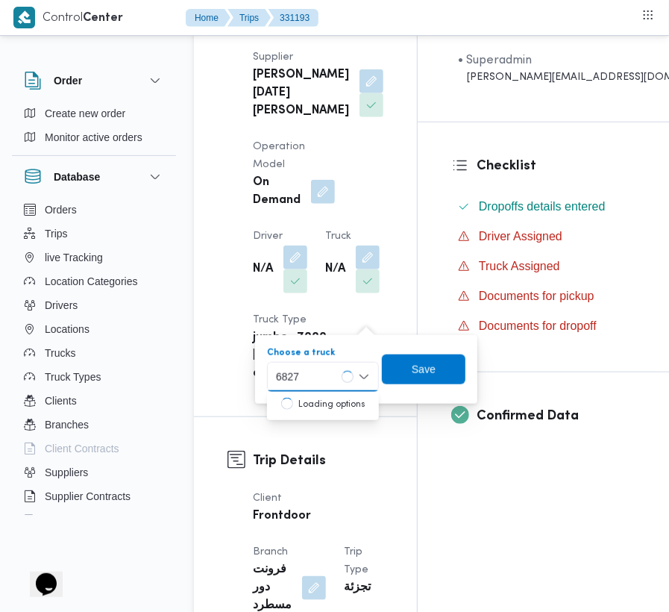
type input "6827"
click at [286, 409] on span "قيب 6827 | null" at bounding box center [323, 404] width 100 height 24
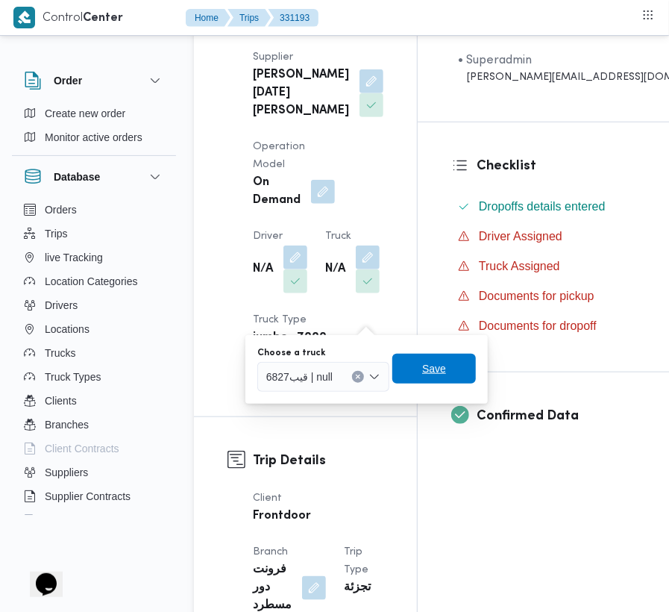
click at [406, 376] on span "Save" at bounding box center [434, 369] width 84 height 30
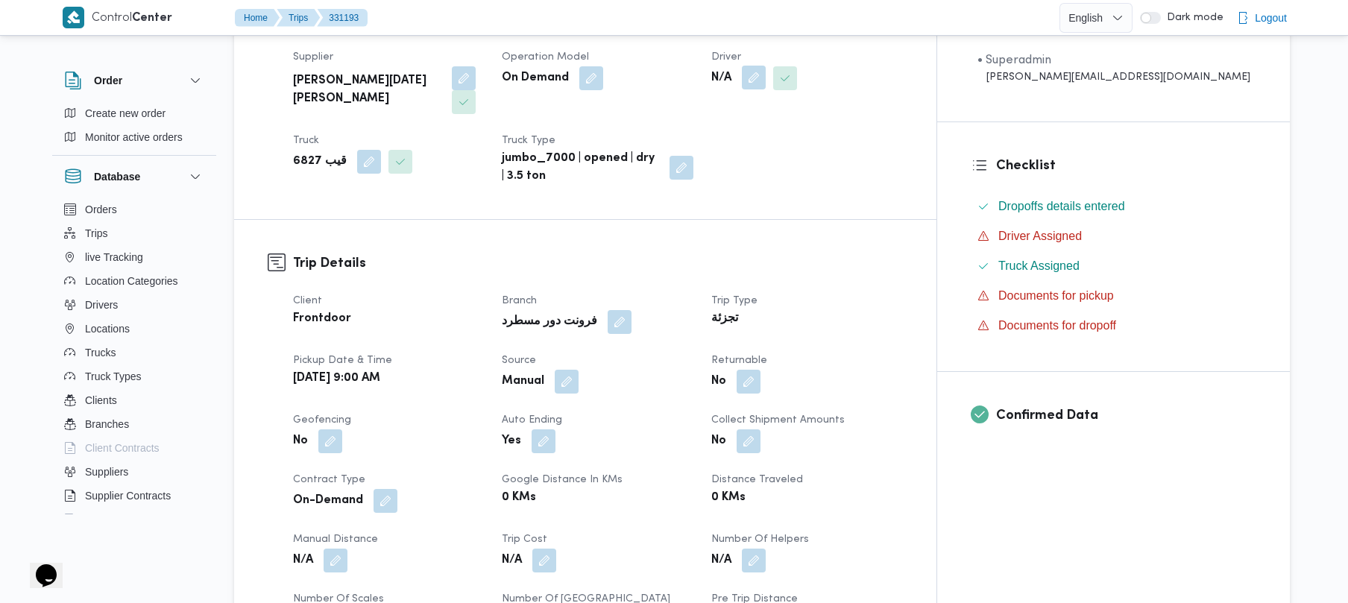
click at [766, 72] on button "button" at bounding box center [754, 78] width 24 height 24
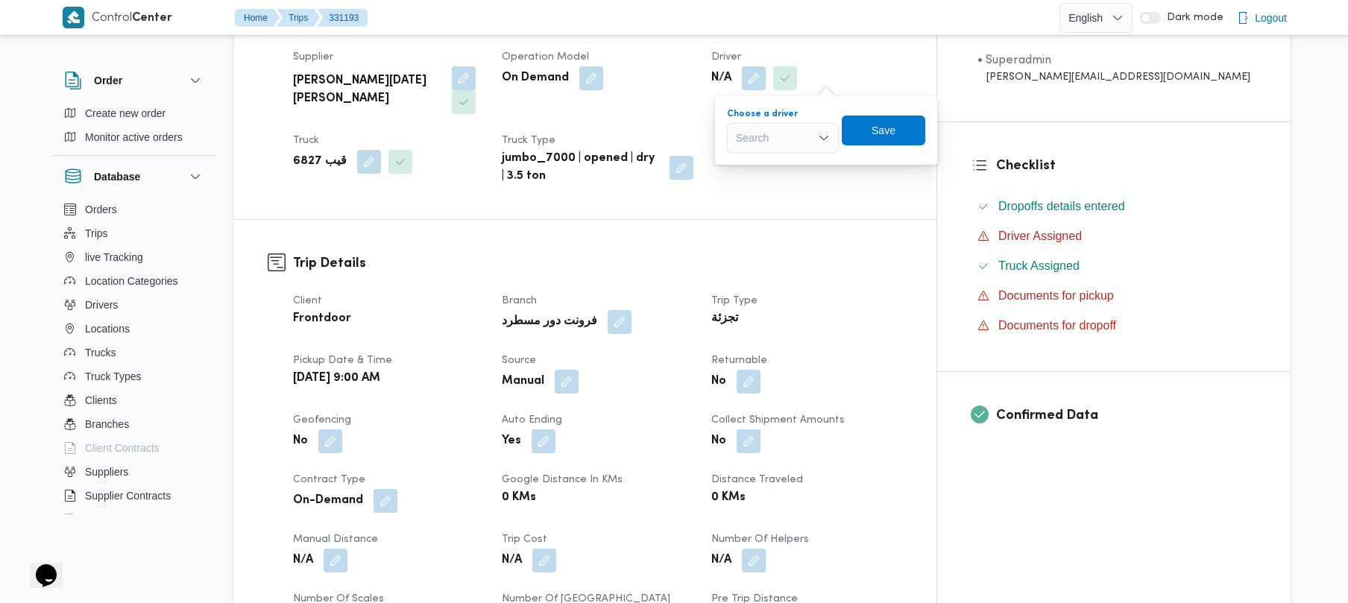
click at [792, 130] on div "Search" at bounding box center [783, 138] width 112 height 30
paste input "[PERSON_NAME]"
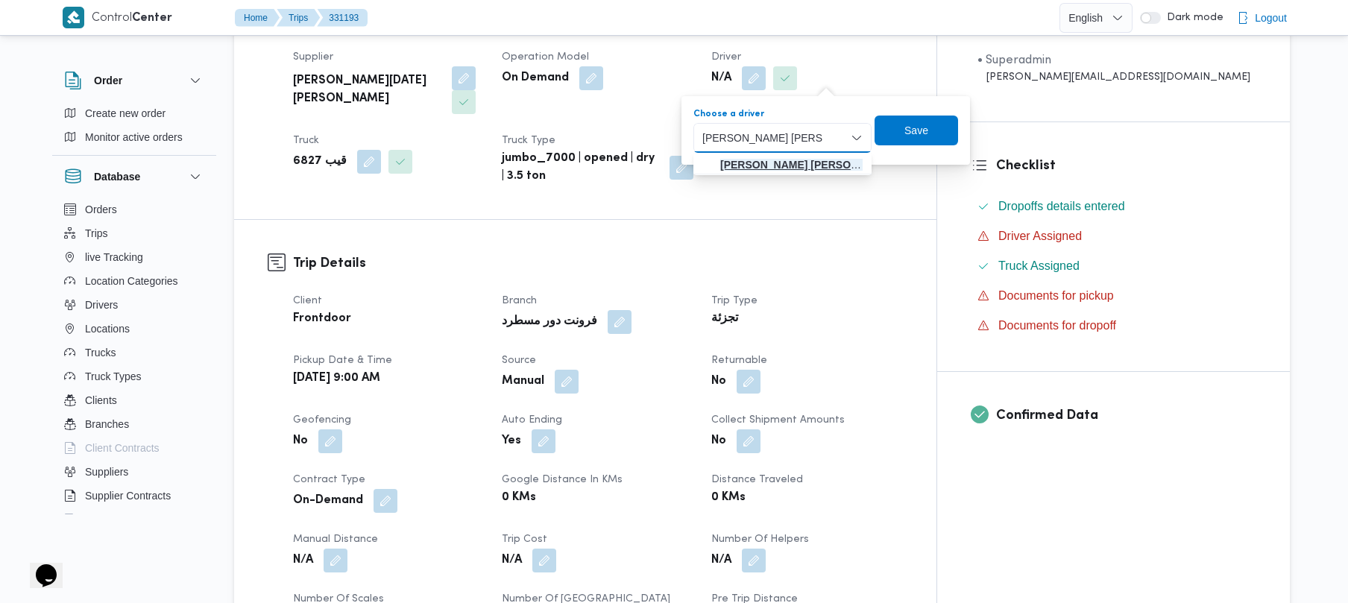
type input "[PERSON_NAME]"
click at [765, 164] on mark "[PERSON_NAME]" at bounding box center [809, 165] width 178 height 12
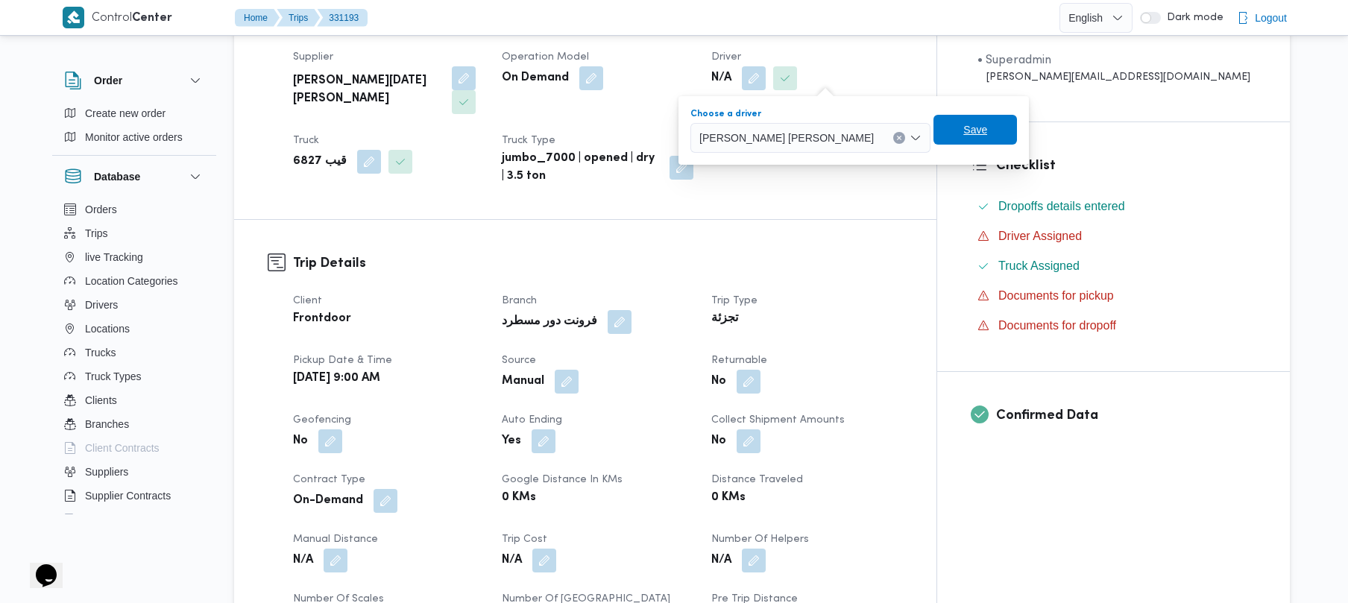
click at [934, 131] on span "Save" at bounding box center [976, 130] width 84 height 30
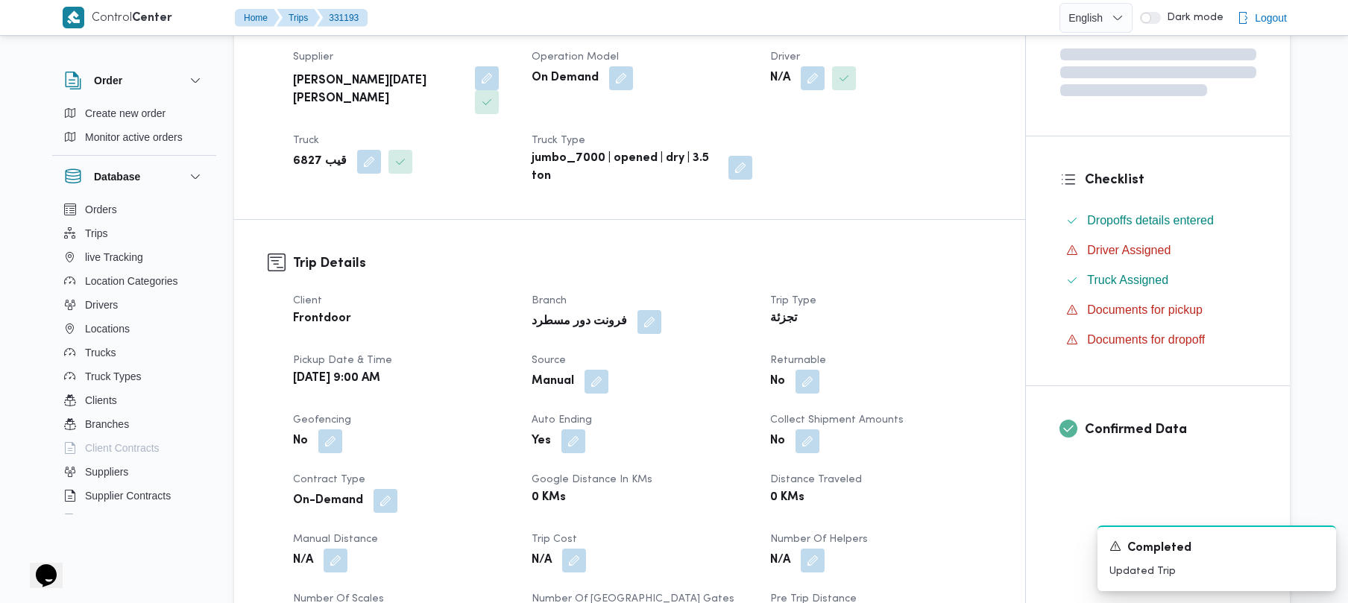
click at [714, 254] on h3 "Trip Details" at bounding box center [642, 264] width 699 height 20
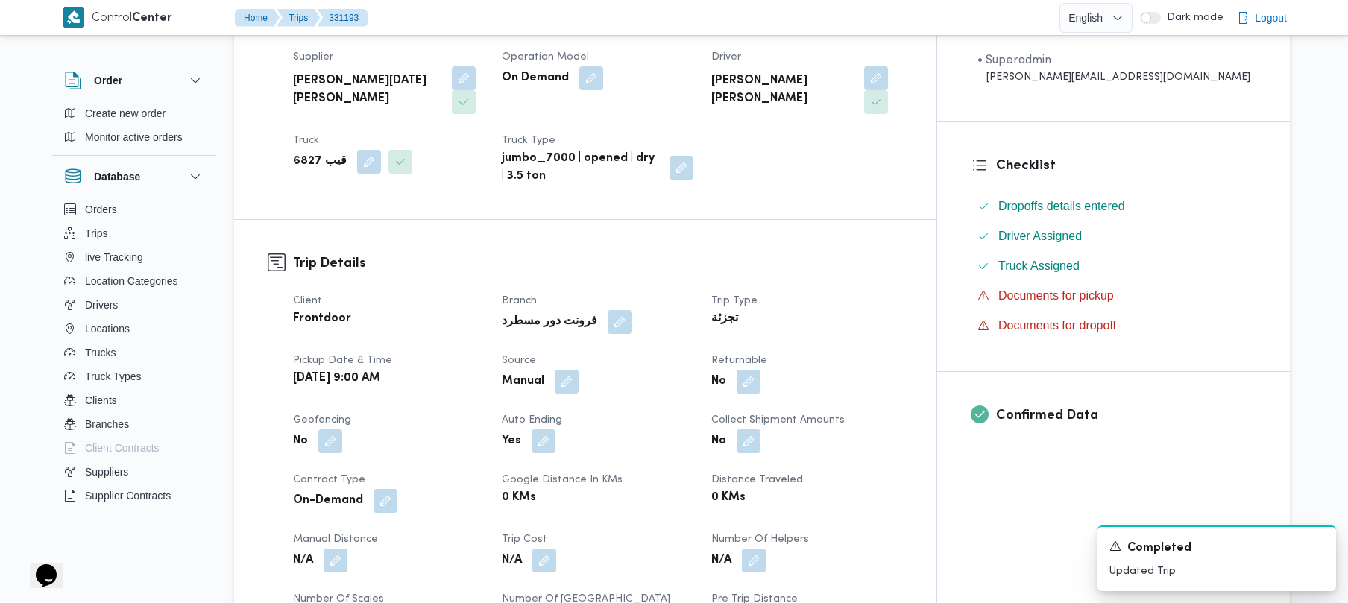
click at [565, 254] on h3 "Trip Details" at bounding box center [598, 264] width 610 height 20
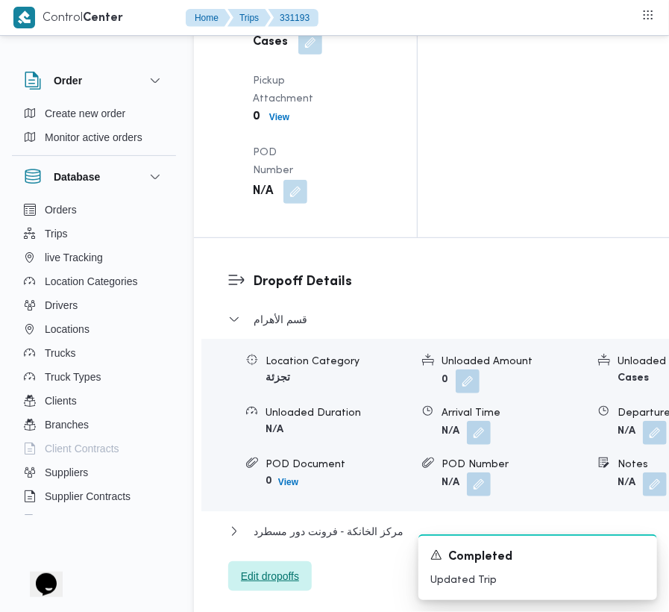
click at [308, 561] on span "Edit dropoffs" at bounding box center [270, 576] width 84 height 30
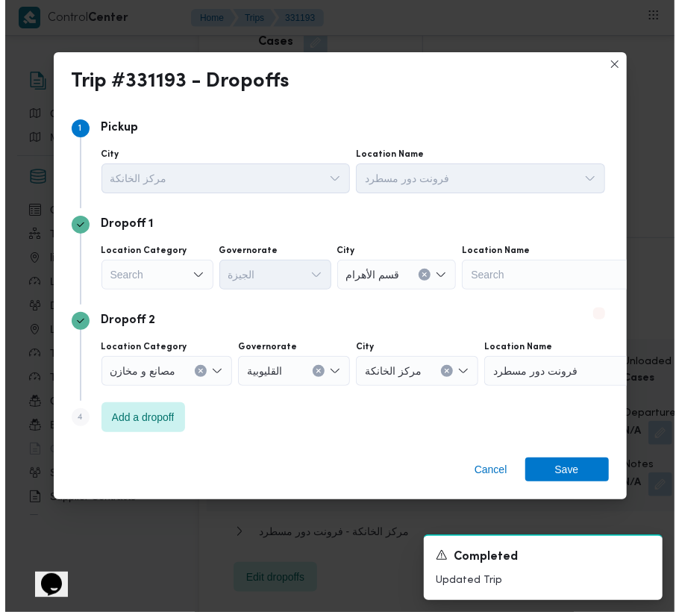
scroll to position [2115, 0]
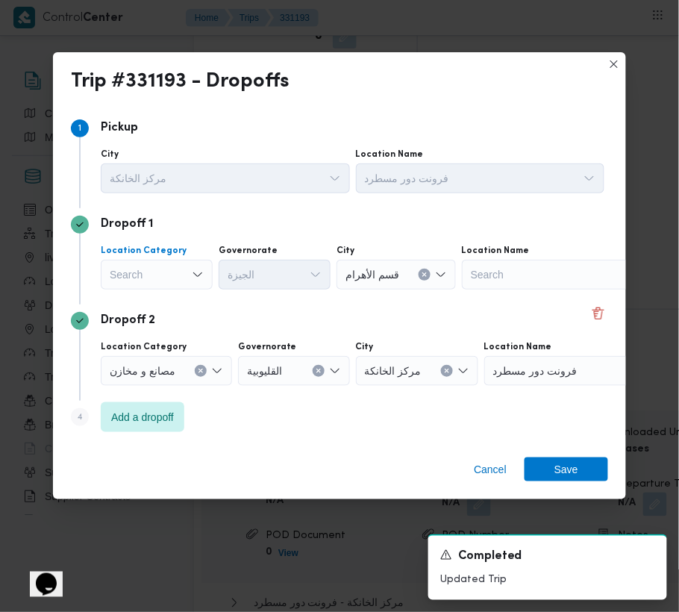
click at [165, 266] on div "Search" at bounding box center [157, 275] width 112 height 30
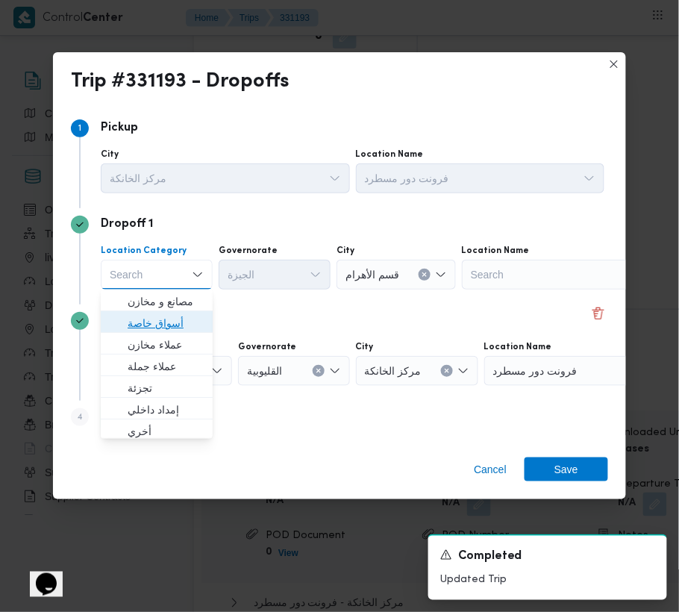
click at [169, 315] on span "أسواق خاصة" at bounding box center [166, 323] width 76 height 18
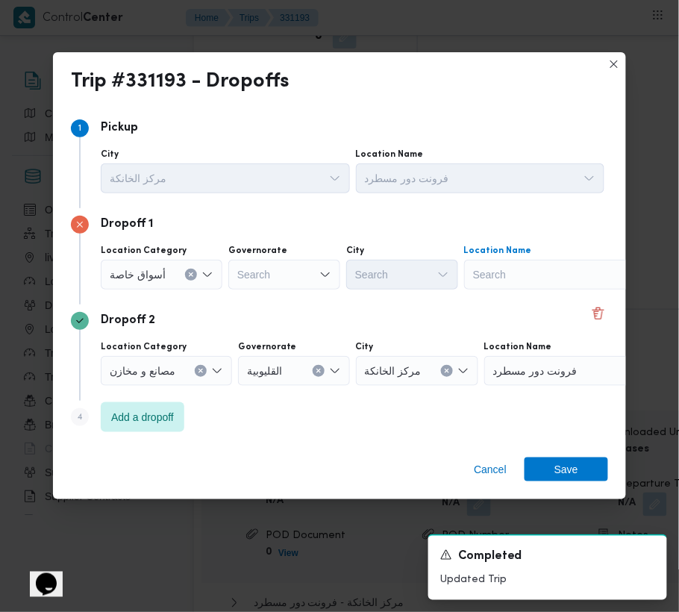
click at [498, 269] on div "Search" at bounding box center [557, 275] width 186 height 30
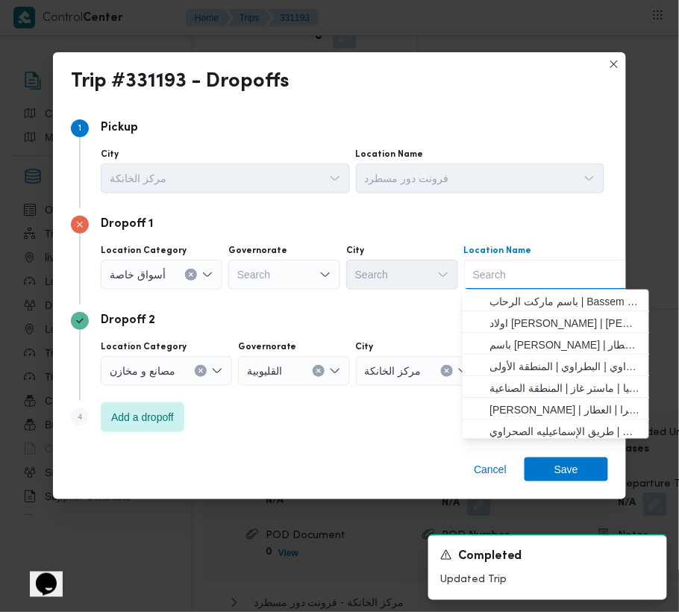
paste input "سعودي سيتي ستارز"
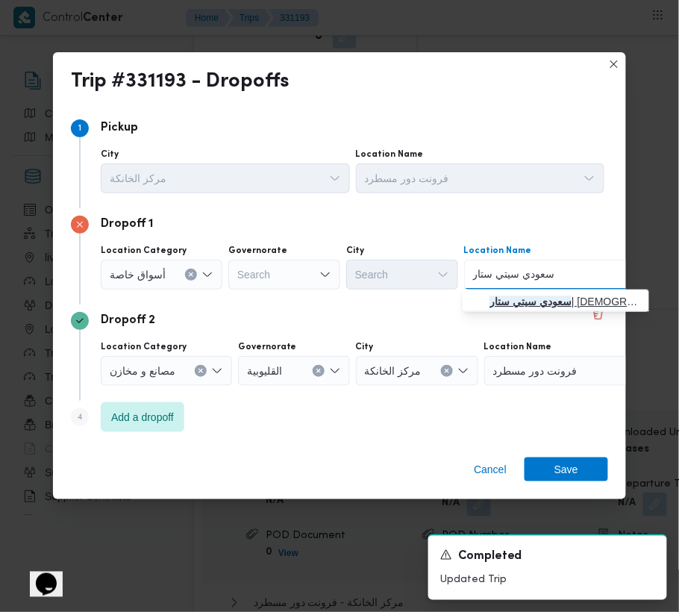
type input "سعودي سيتي ستار"
click at [500, 308] on span "سعودي سيتي ستار | سعودي سوبر ماركت - فرع سيتي ستارز | مساكن المهندسين" at bounding box center [564, 301] width 151 height 18
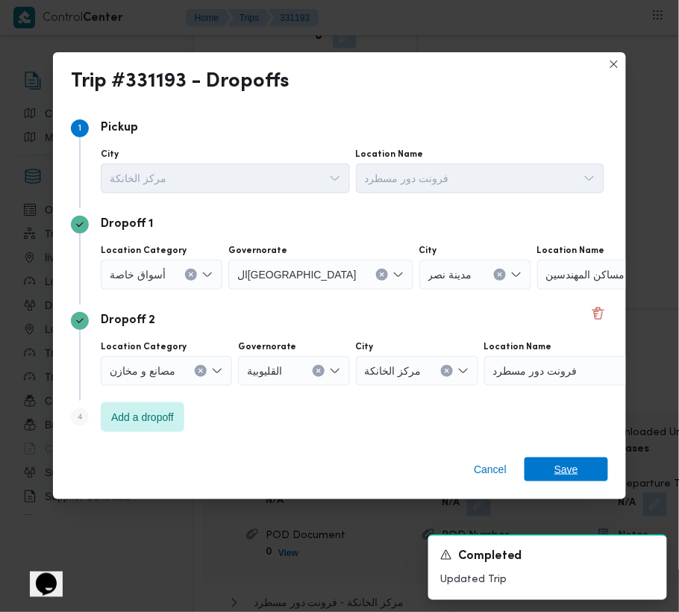
drag, startPoint x: 570, startPoint y: 472, endPoint x: 574, endPoint y: 455, distance: 17.7
click at [571, 472] on span "Save" at bounding box center [566, 469] width 24 height 24
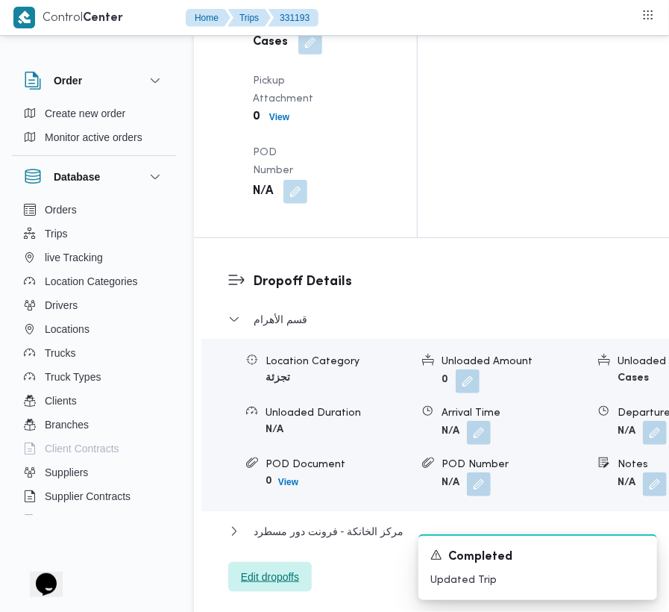
scroll to position [1651, 0]
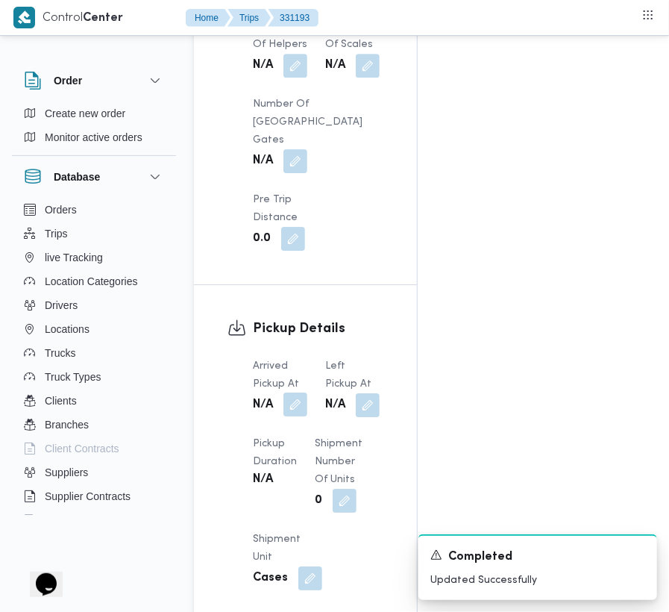
click at [303, 392] on button "button" at bounding box center [295, 404] width 24 height 24
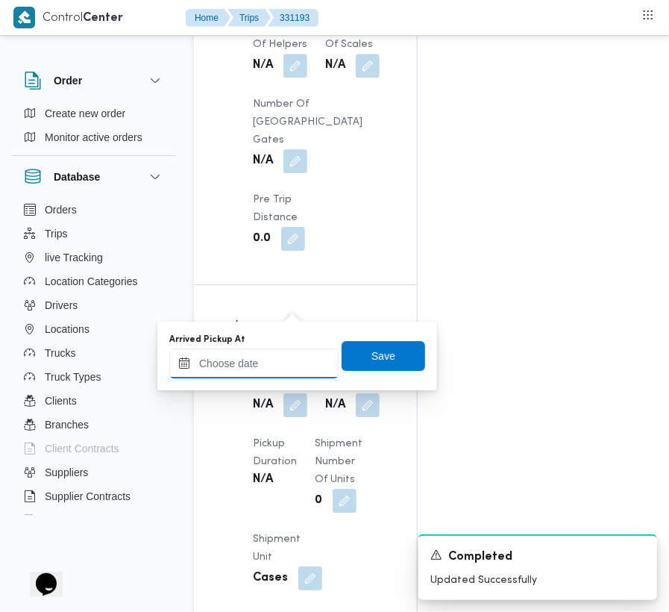
click at [285, 361] on input "Arrived Pickup At" at bounding box center [253, 363] width 169 height 30
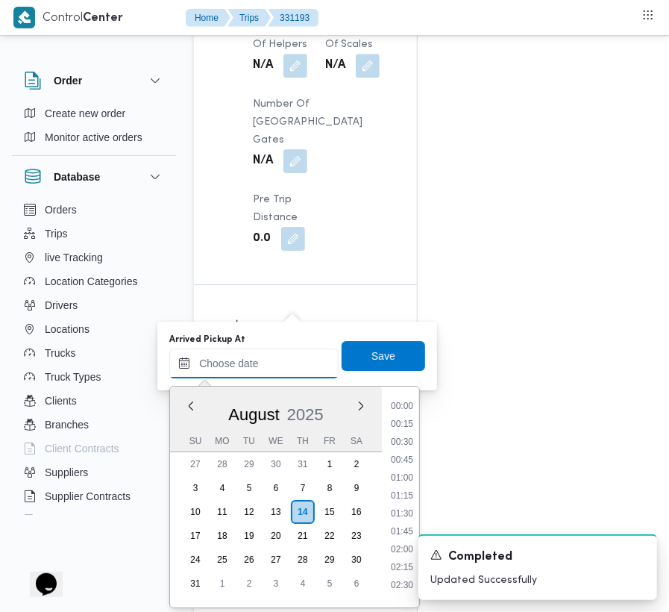
scroll to position [848, 0]
paste input "14/08/2025 09:00"
type input "14/08/2025 09:00"
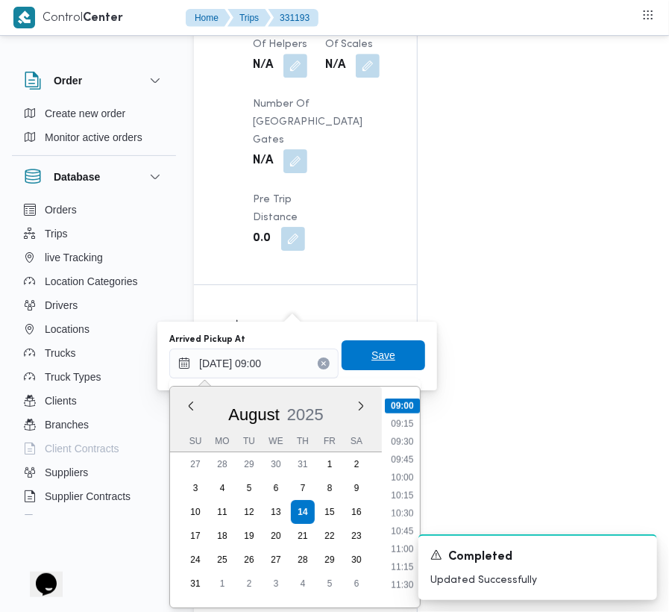
click at [377, 358] on span "Save" at bounding box center [383, 355] width 24 height 18
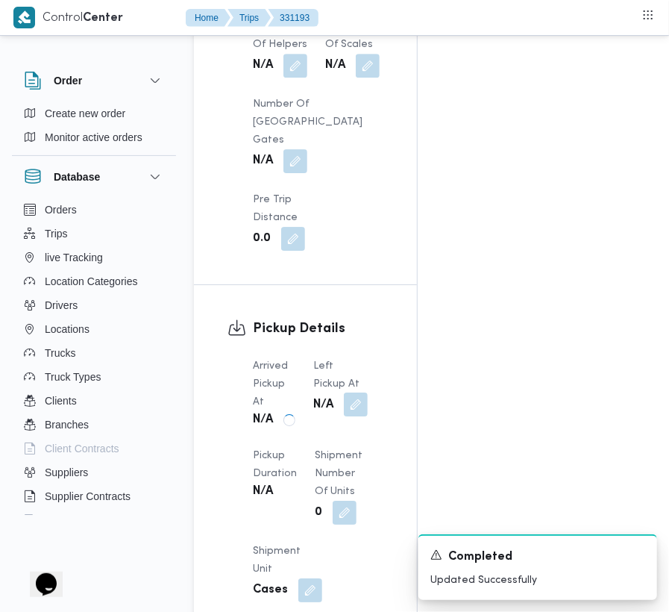
click at [364, 392] on button "button" at bounding box center [356, 404] width 24 height 24
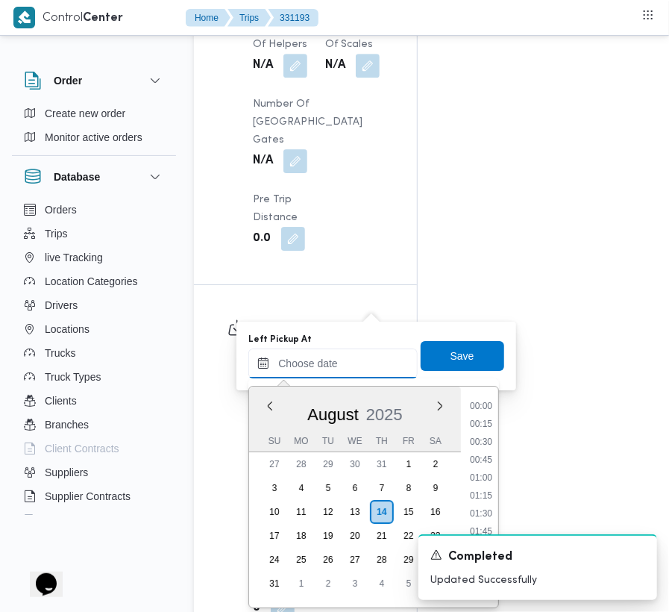
scroll to position [848, 0]
paste input "14/08/2025 09:00"
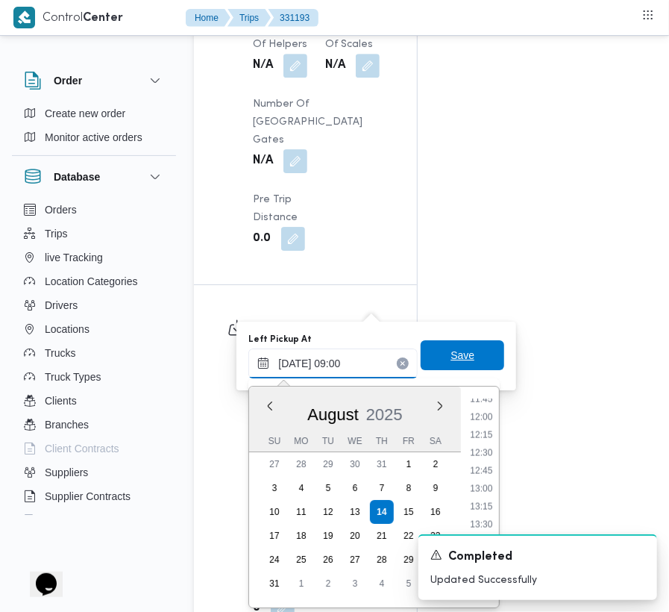
scroll to position [644, 0]
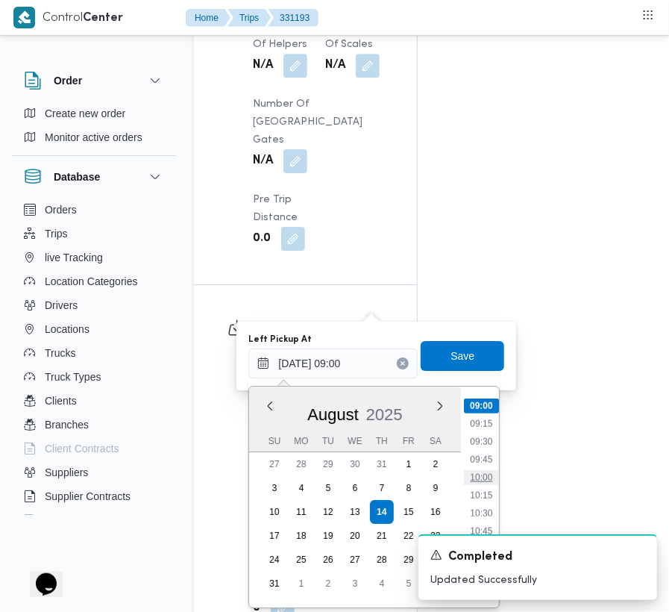
click at [484, 474] on li "10:00" at bounding box center [482, 477] width 34 height 15
type input "14/08/2025 10:00"
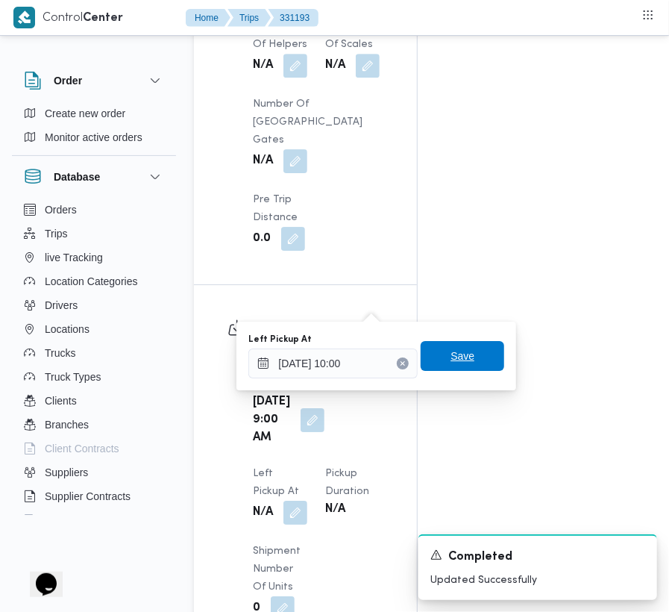
click at [464, 359] on span "Save" at bounding box center [462, 356] width 24 height 18
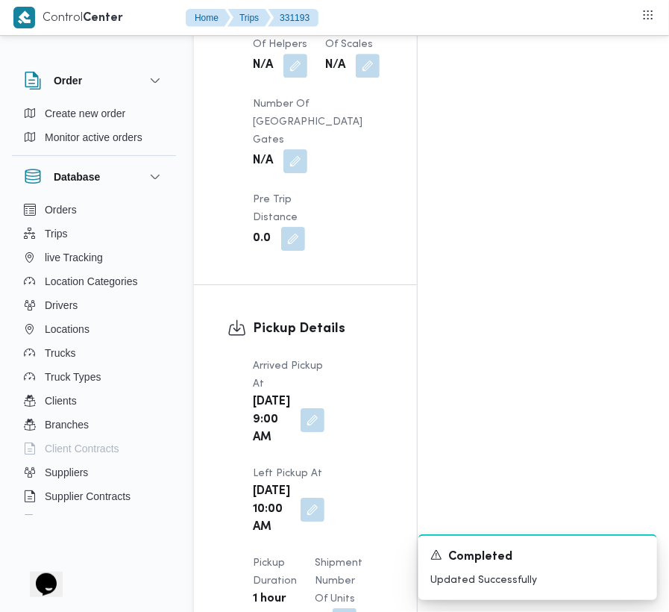
scroll to position [2187, 0]
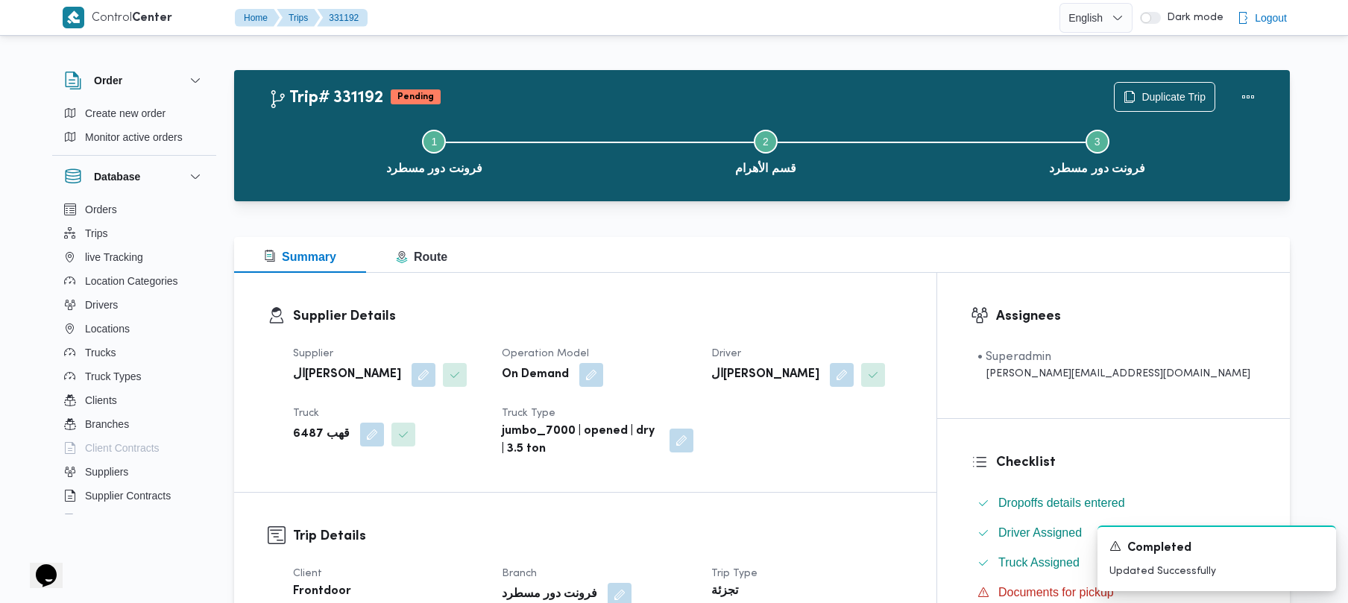
click at [534, 278] on div "Supplier Details Supplier الهامي محمد خالد علي Operation Model On Demand Driver…" at bounding box center [585, 382] width 703 height 219
click at [1184, 92] on span "Duplicate Trip" at bounding box center [1174, 96] width 64 height 18
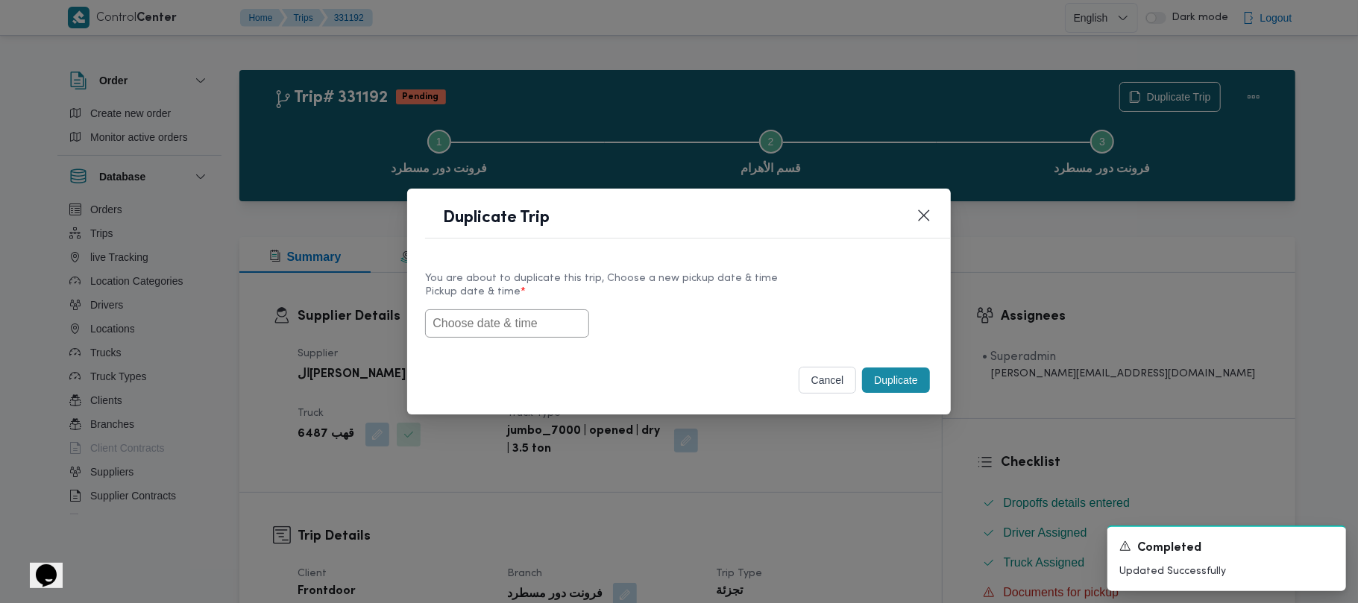
click at [574, 322] on input "text" at bounding box center [507, 324] width 164 height 28
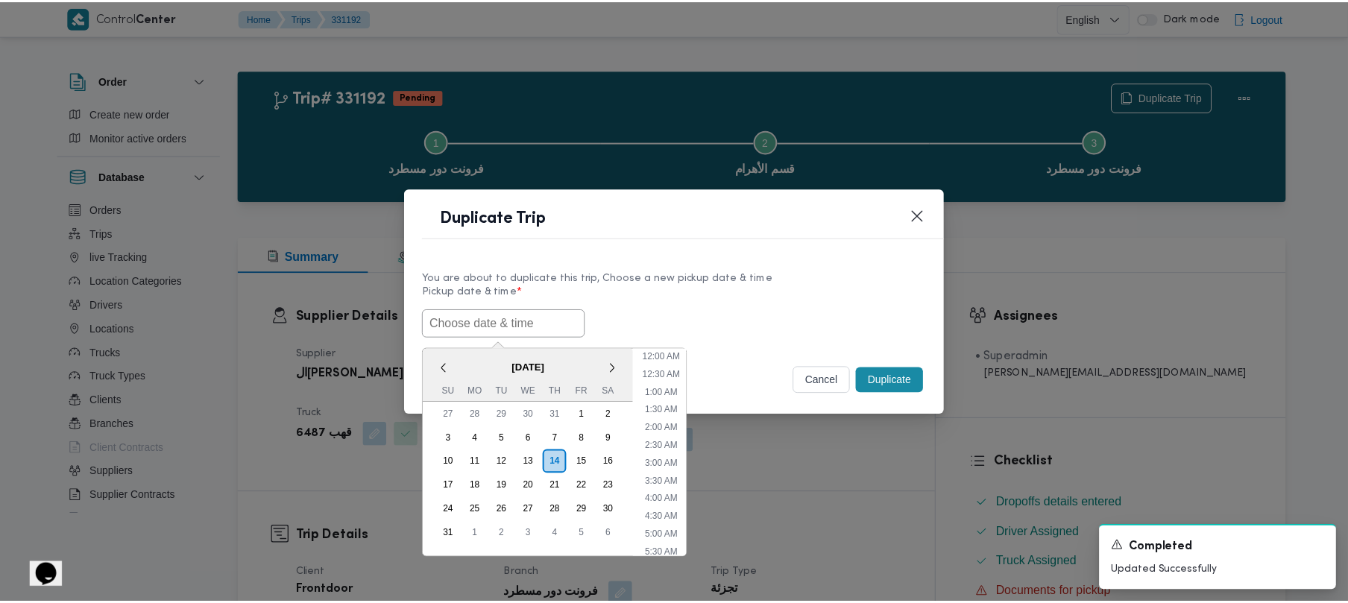
scroll to position [389, 0]
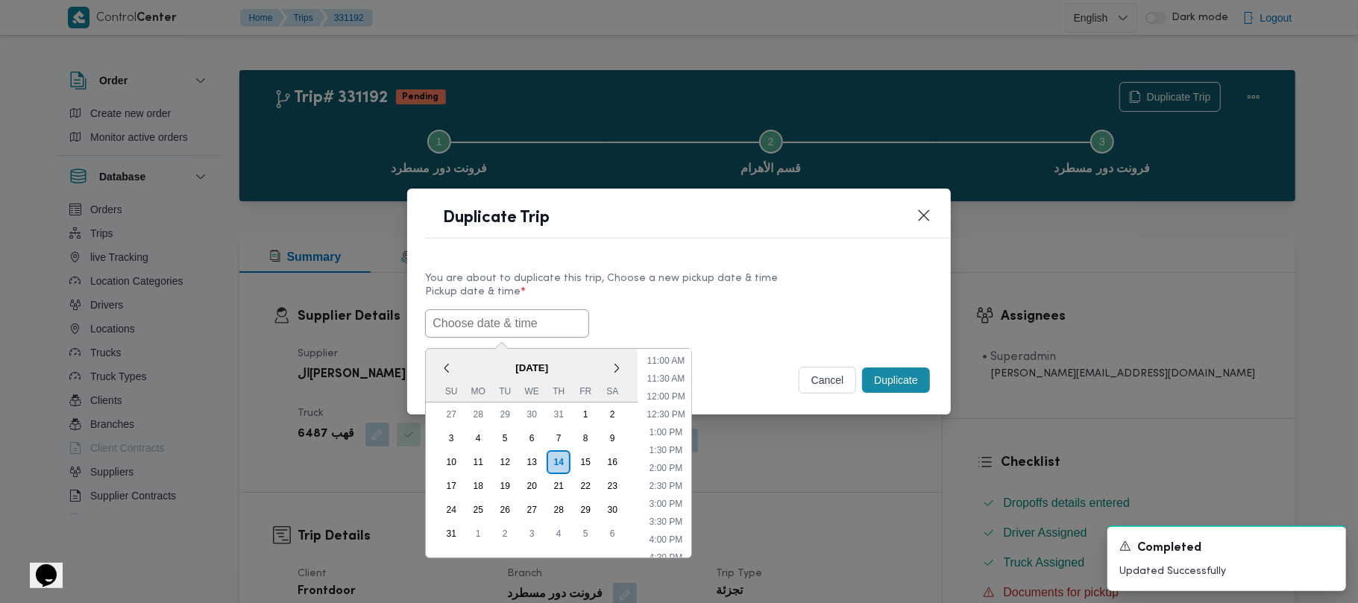
click at [464, 359] on span "August 2025" at bounding box center [532, 368] width 212 height 26
click at [672, 430] on li "1:00 PM" at bounding box center [666, 432] width 45 height 15
type input "14/08/2025 1:00PM"
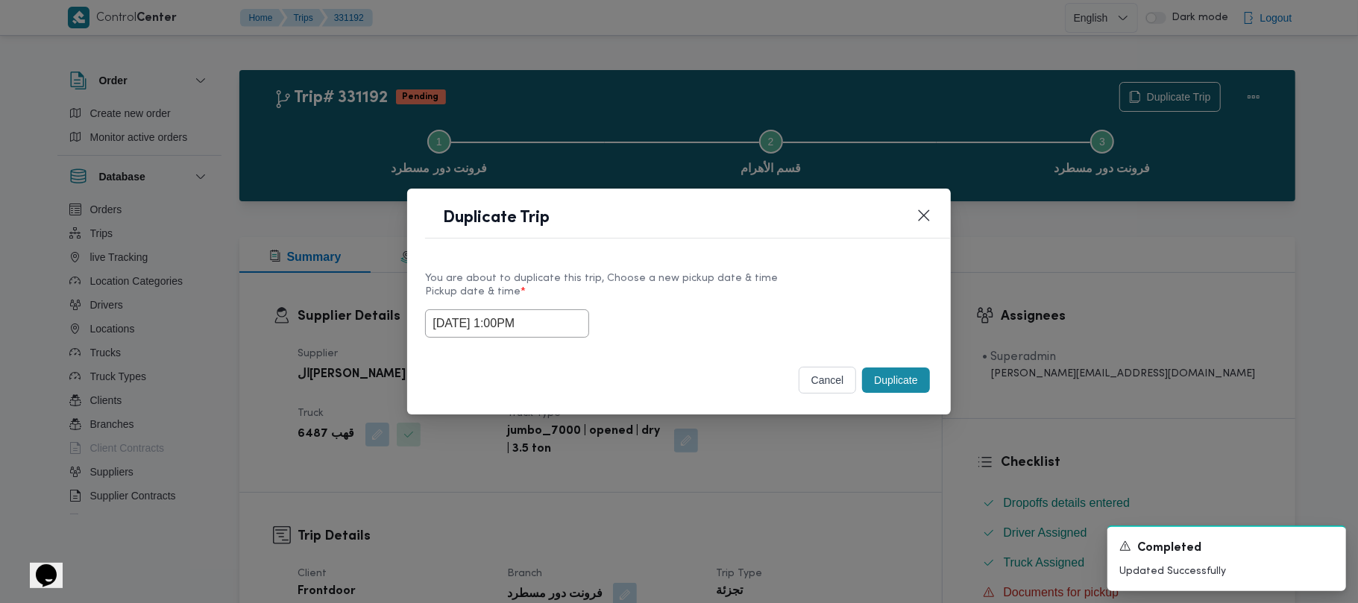
click at [708, 332] on div "Selected date: Thursday, August 14th, 2025 at 1:00 PM 14/08/2025 1:00PM" at bounding box center [678, 324] width 507 height 28
click at [898, 382] on button "Duplicate" at bounding box center [895, 380] width 67 height 25
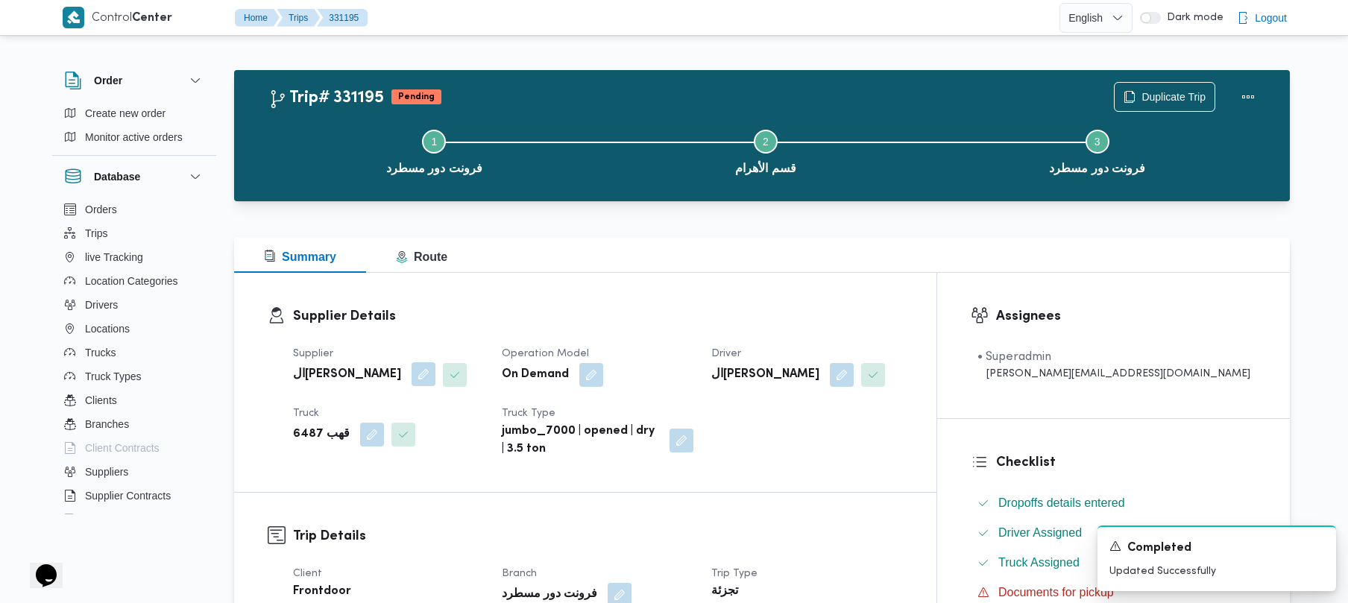
click at [412, 374] on button "button" at bounding box center [424, 374] width 24 height 24
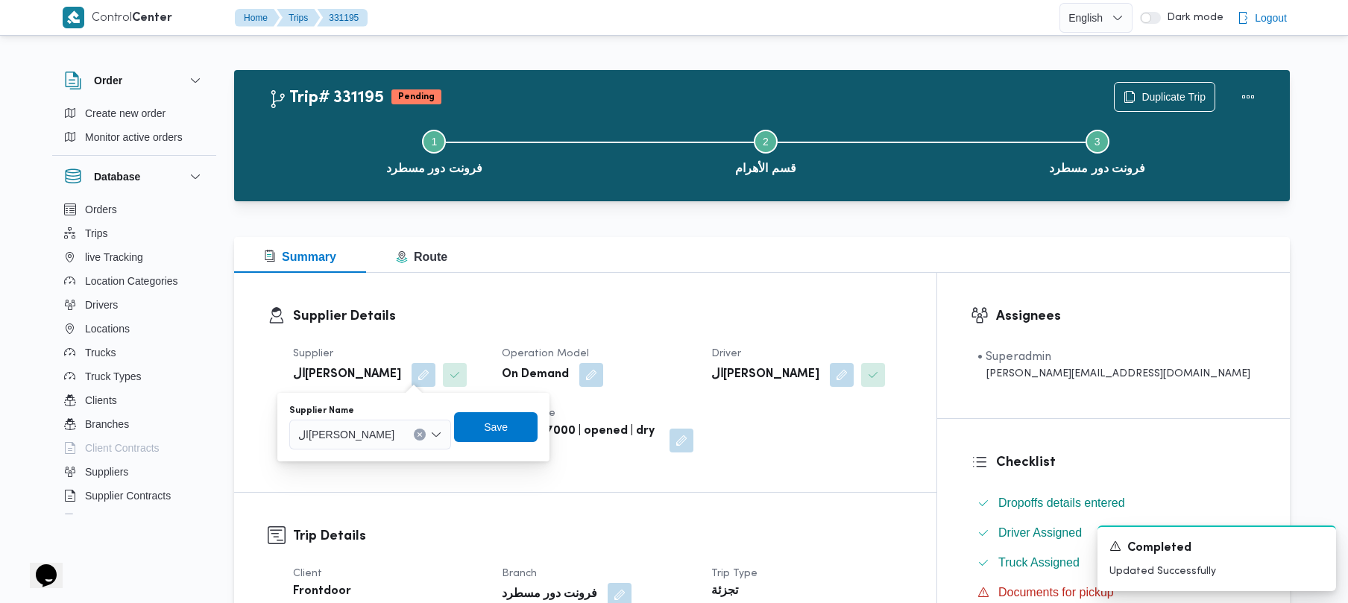
click at [385, 427] on span "الهامي محمد خالد علي" at bounding box center [346, 434] width 96 height 16
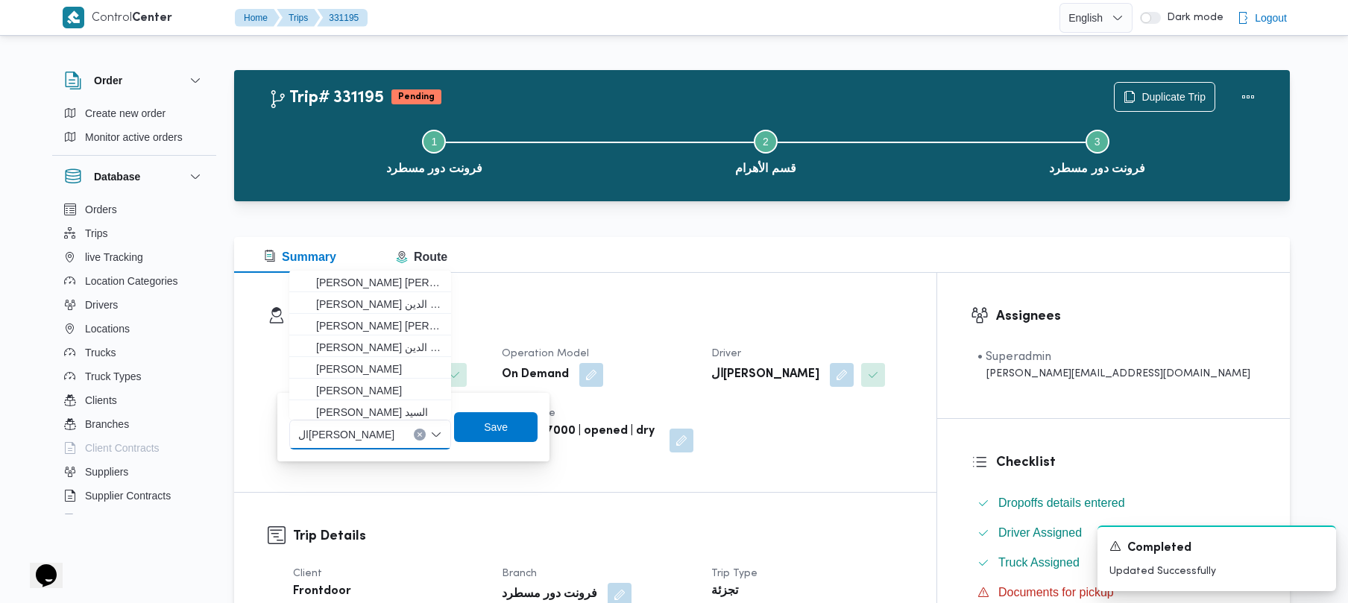
paste input "علي يحيي علي مهران حسنين"
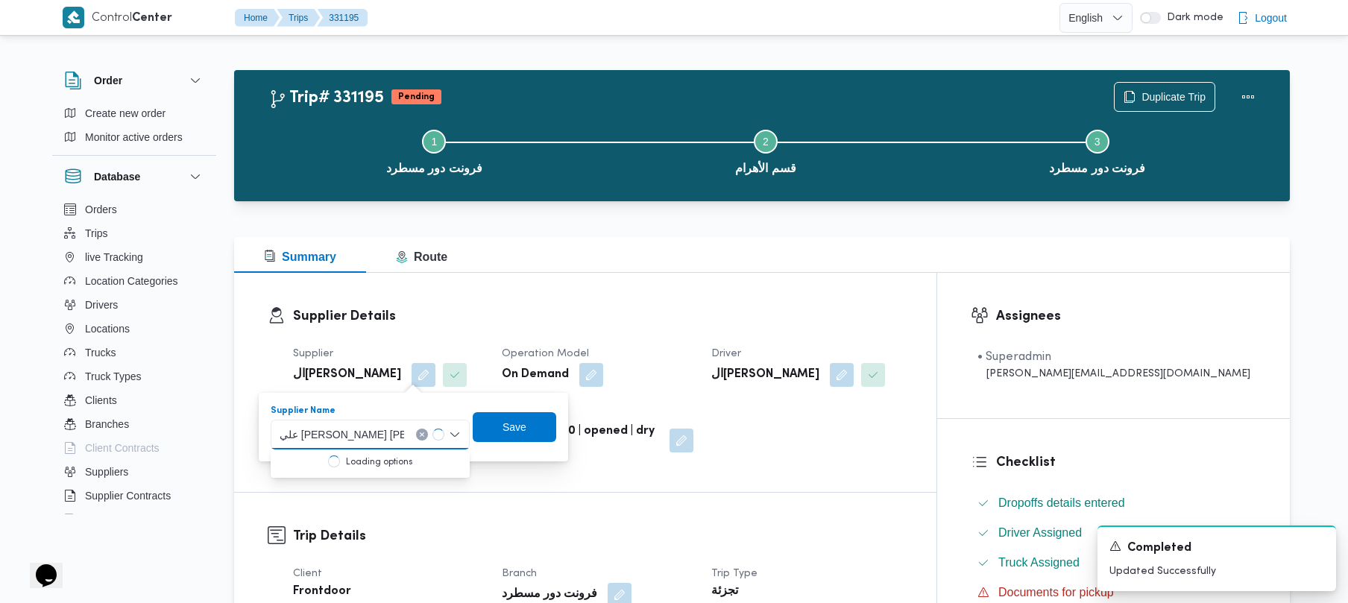
type input "علي يحيي علي مهران حسنين"
click at [421, 425] on div "علي يحيي علي مهران حسنين علي يحيي علي مهران حسنين" at bounding box center [370, 435] width 183 height 30
click at [412, 459] on mark "علي يحيي علي مهران حسنين" at bounding box center [406, 462] width 200 height 12
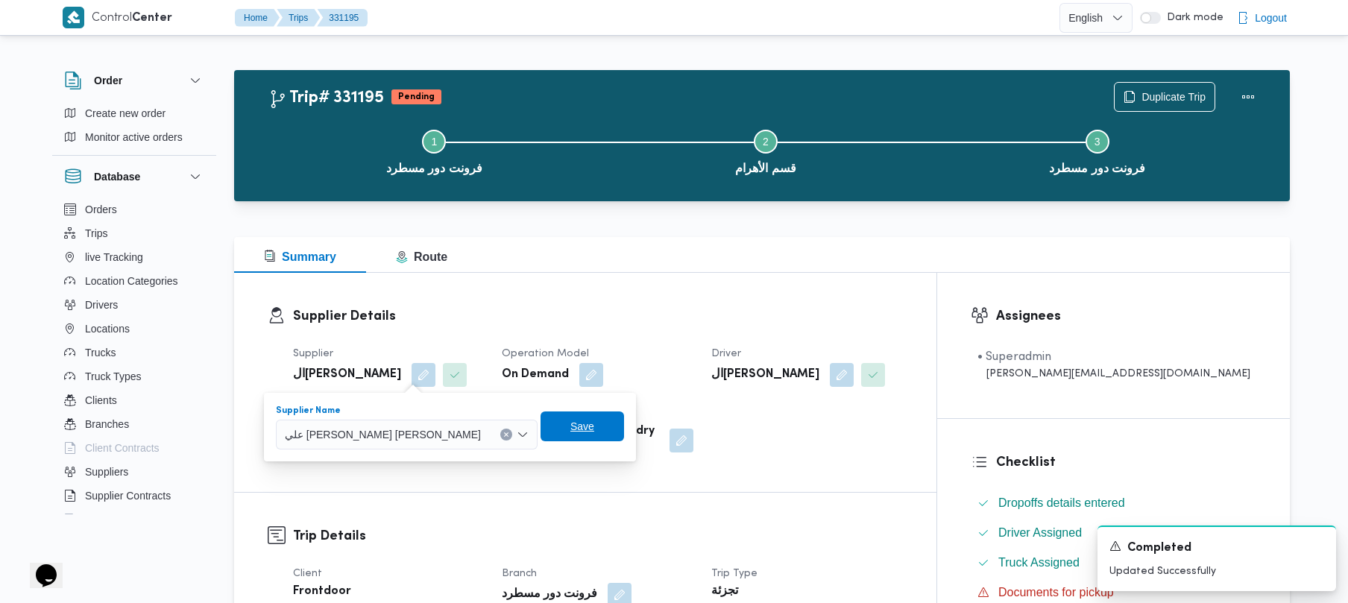
click at [571, 433] on span "Save" at bounding box center [583, 427] width 24 height 18
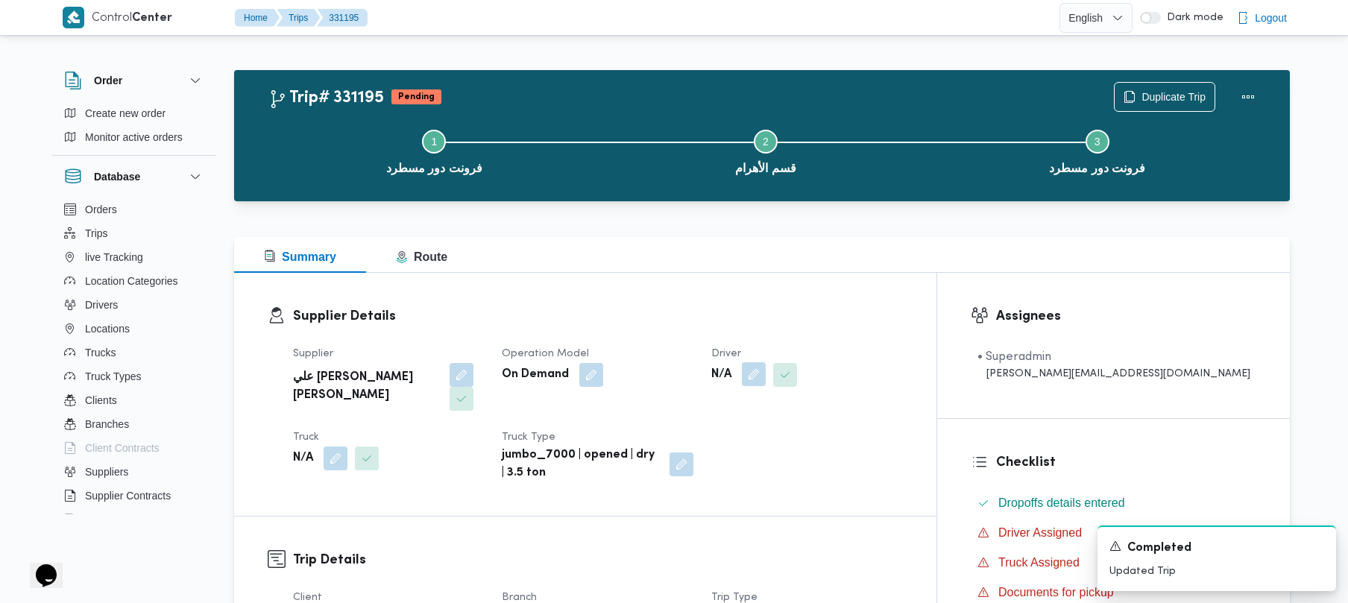
click at [766, 377] on button "button" at bounding box center [754, 374] width 24 height 24
click at [779, 437] on div "Search" at bounding box center [783, 435] width 112 height 30
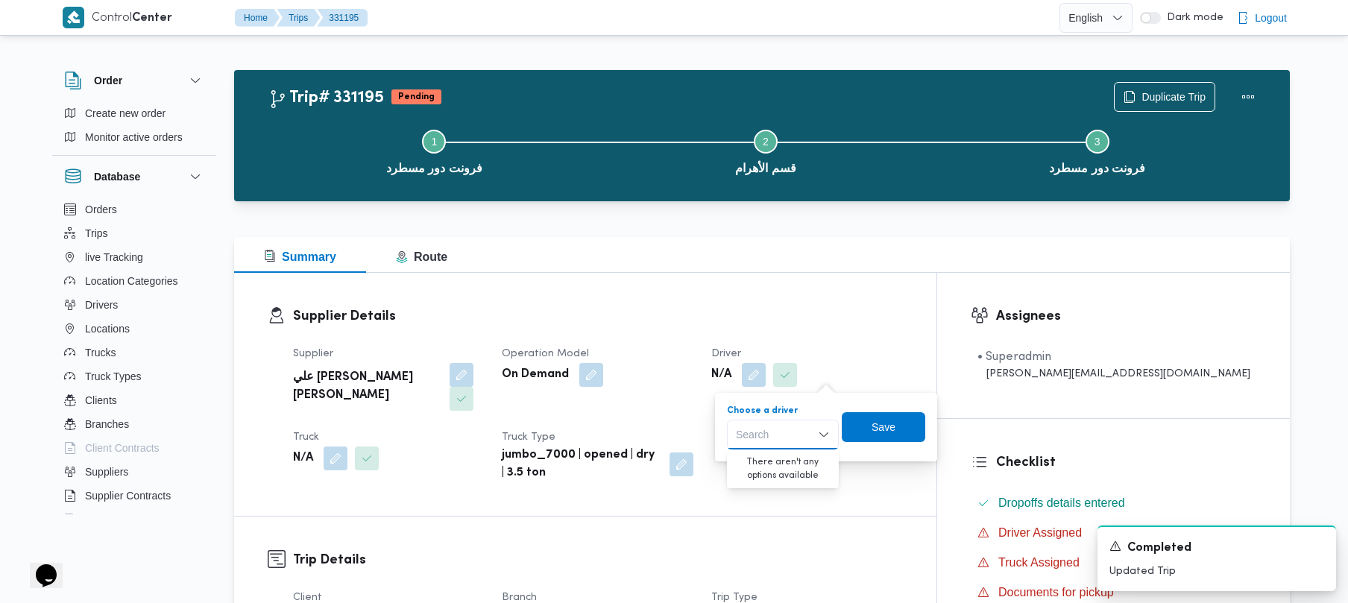
paste input "علاء الدين حسين على حسين"
type input "علاء الدين حسين على حسين"
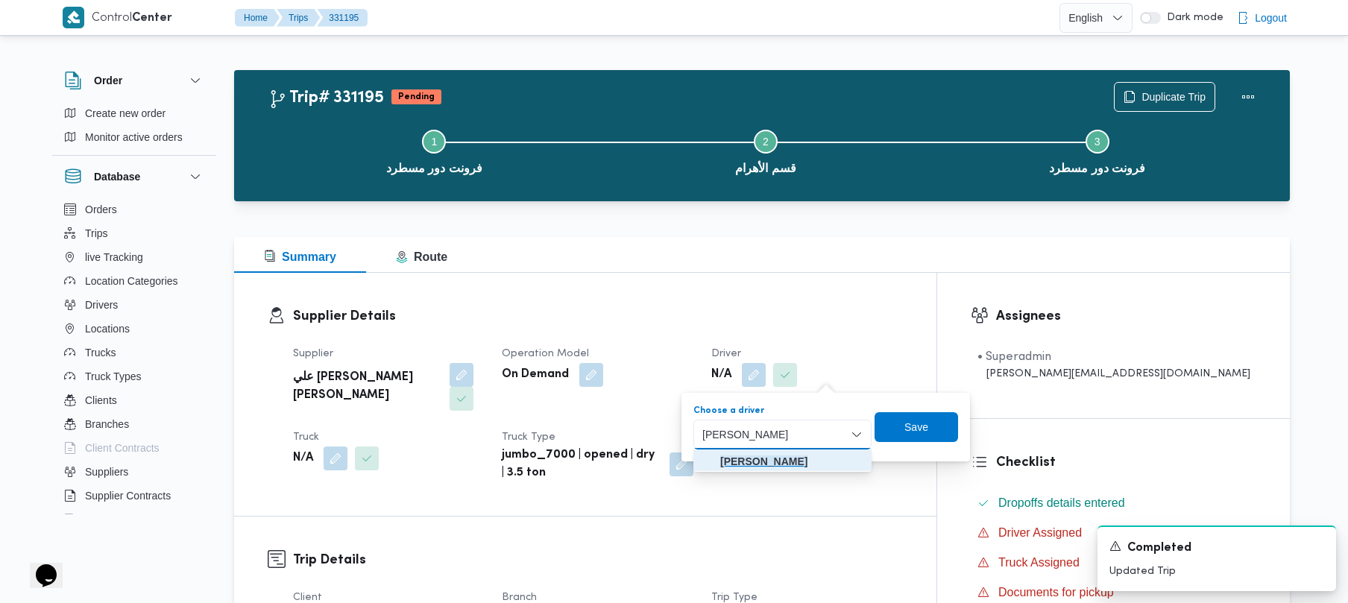
click at [768, 460] on mark "علاء الدين حسين على حسين" at bounding box center [763, 462] width 87 height 12
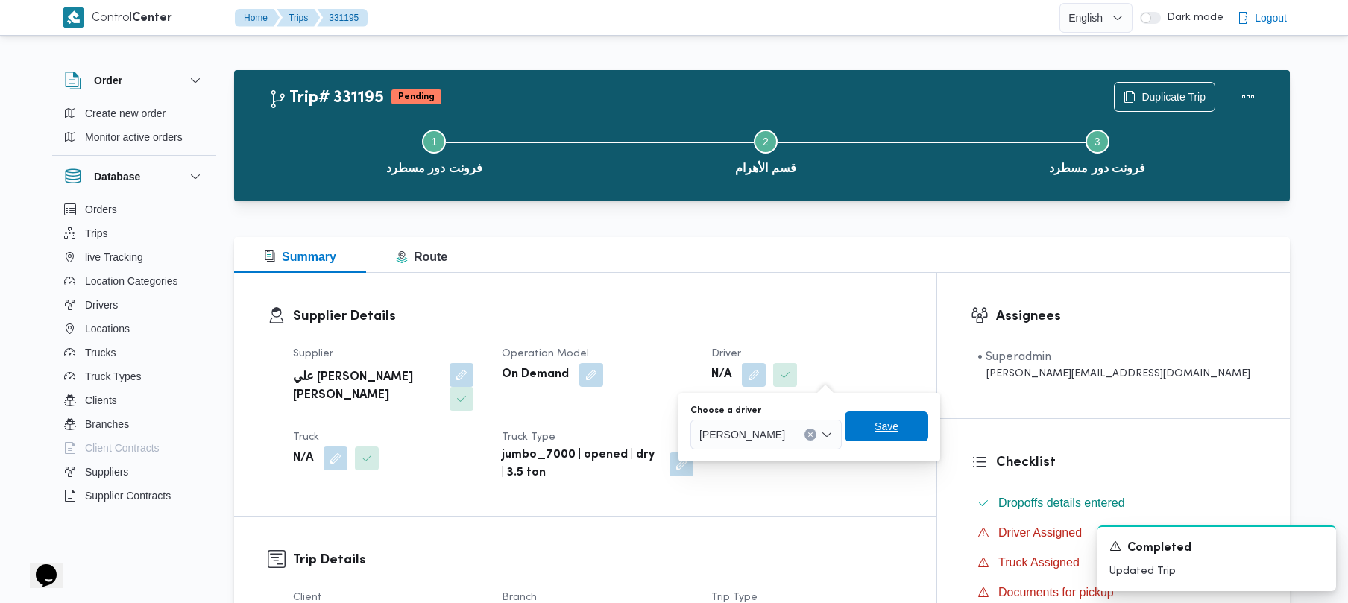
click at [899, 427] on span "Save" at bounding box center [887, 427] width 24 height 18
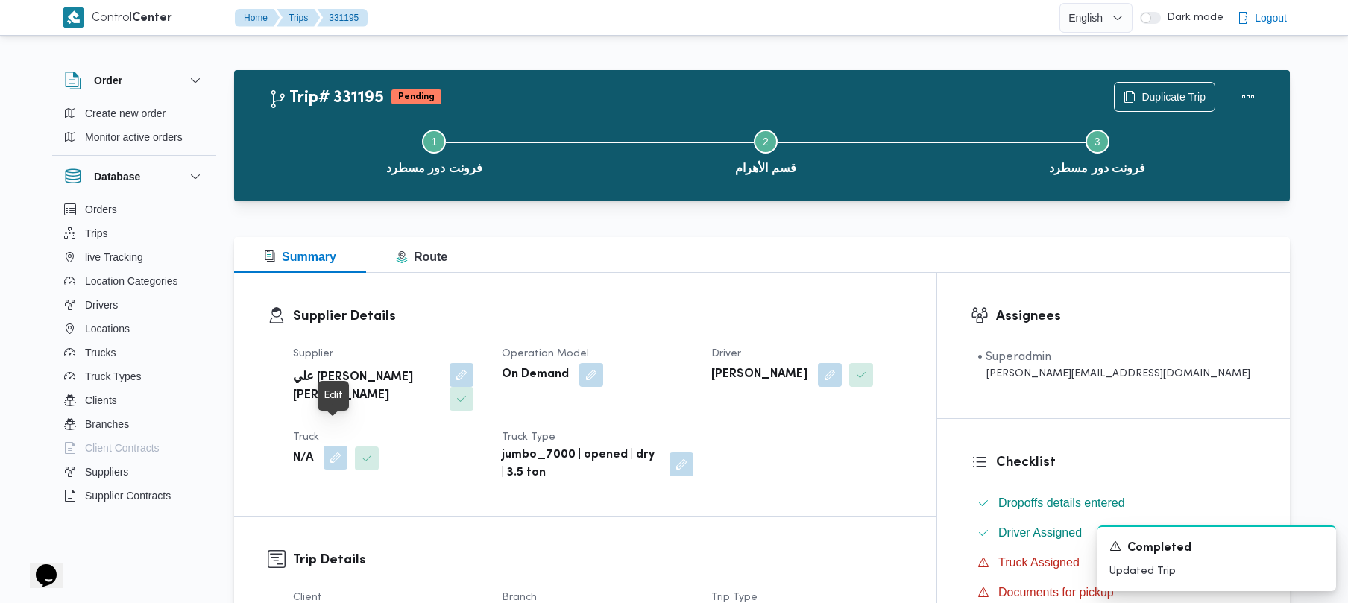
click at [336, 446] on button "button" at bounding box center [336, 458] width 24 height 24
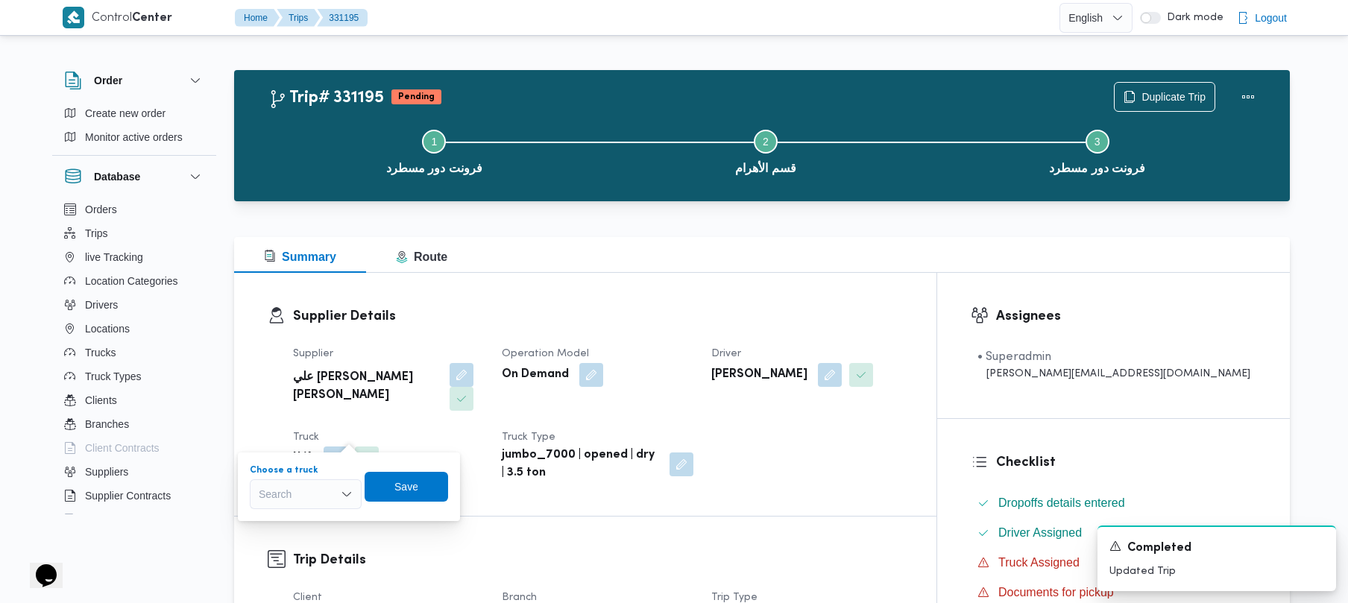
click at [325, 483] on div "Search" at bounding box center [306, 495] width 112 height 30
paste input "ومب628"
type input "ومب628"
click at [291, 521] on mark "ومب628" at bounding box center [296, 521] width 39 height 12
click at [410, 483] on span "Save" at bounding box center [415, 486] width 24 height 18
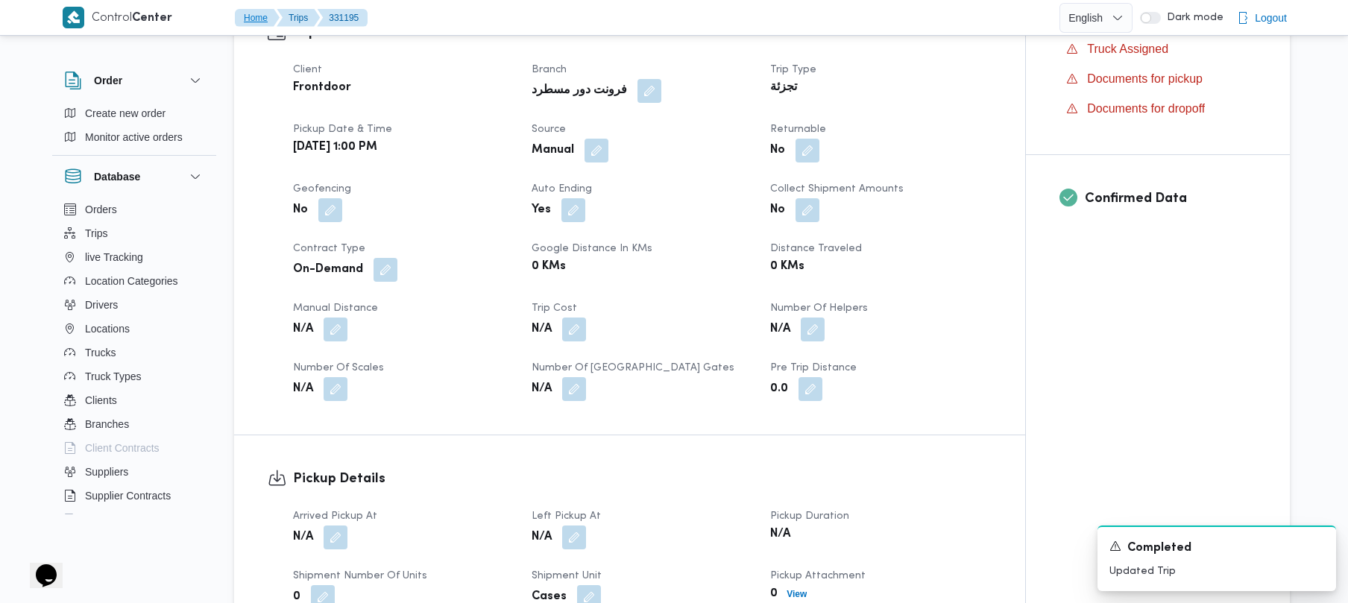
scroll to position [1056, 0]
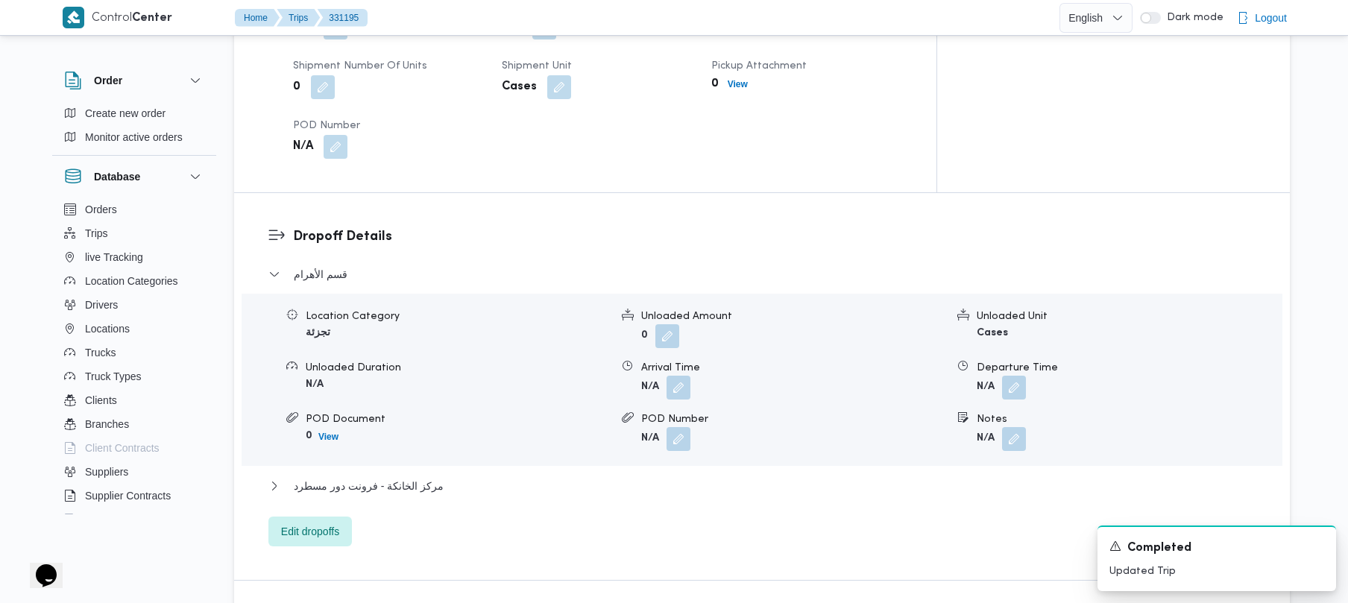
click at [816, 227] on h3 "Dropoff Details" at bounding box center [775, 237] width 964 height 20
click at [307, 510] on div "Dropoff Details قسم الأهرام Location Category تجزئة Unloaded Amount 0 Unloaded …" at bounding box center [762, 386] width 1056 height 387
click at [308, 522] on span "Edit dropoffs" at bounding box center [310, 531] width 58 height 18
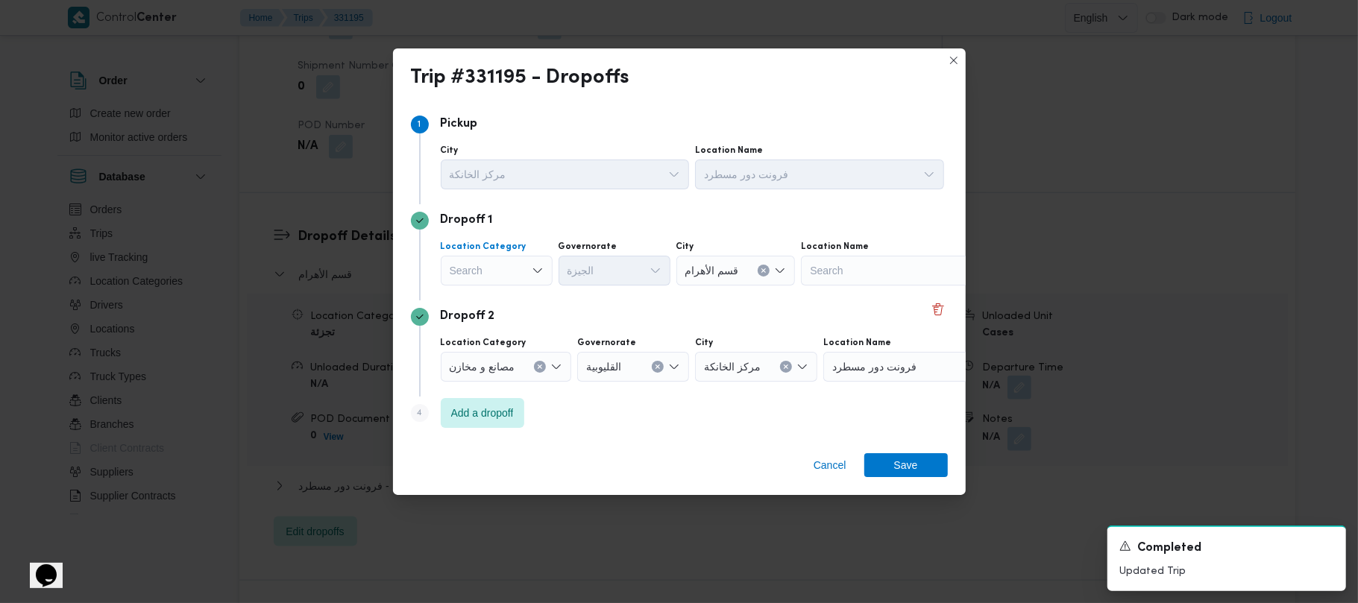
click at [486, 274] on div "Search" at bounding box center [497, 271] width 112 height 30
click at [520, 383] on span "تجزئة" at bounding box center [506, 384] width 76 height 18
click at [616, 273] on div "Search" at bounding box center [615, 271] width 112 height 30
paste input "جيزة"
type input "جيزة"
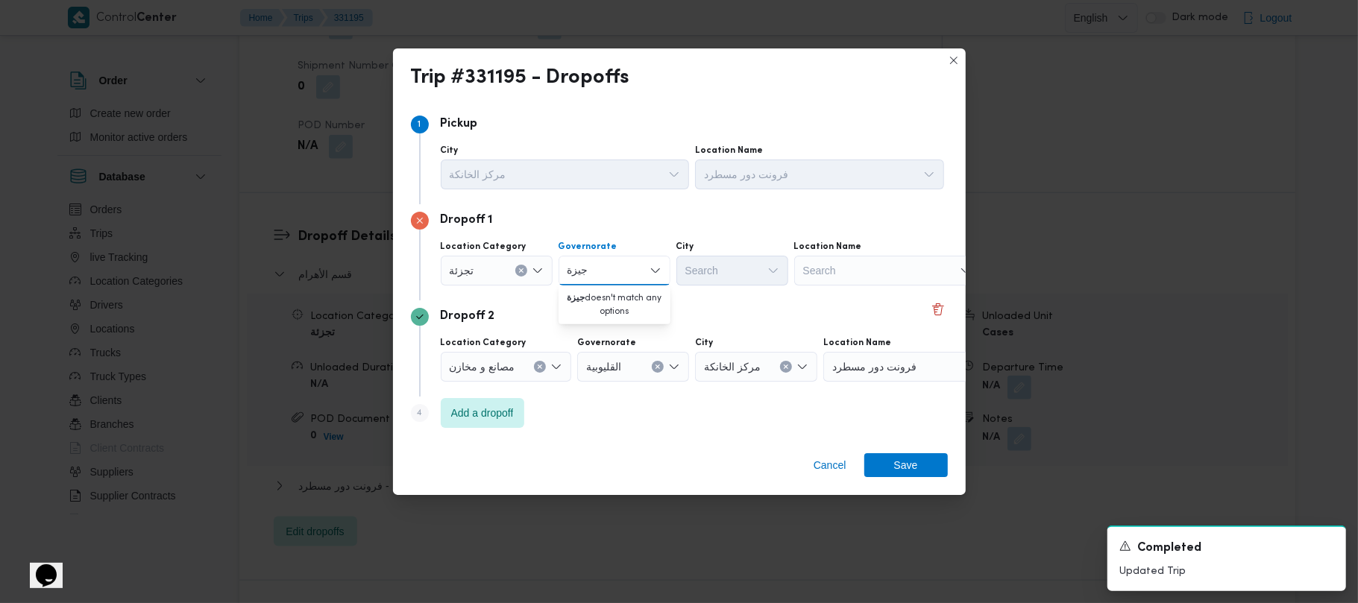
click at [686, 301] on div "Dropoff 2 Location Category مصانع و مخازن Governorate القليوبية City مركز الخان…" at bounding box center [679, 349] width 537 height 96
click at [607, 258] on div "جيزة جيزة" at bounding box center [615, 271] width 112 height 30
click at [610, 263] on div "جيزة جيزة" at bounding box center [615, 271] width 112 height 30
click at [609, 309] on div "Dropoff 2" at bounding box center [679, 317] width 537 height 18
click at [606, 269] on div "جيزة جيزة" at bounding box center [615, 271] width 112 height 30
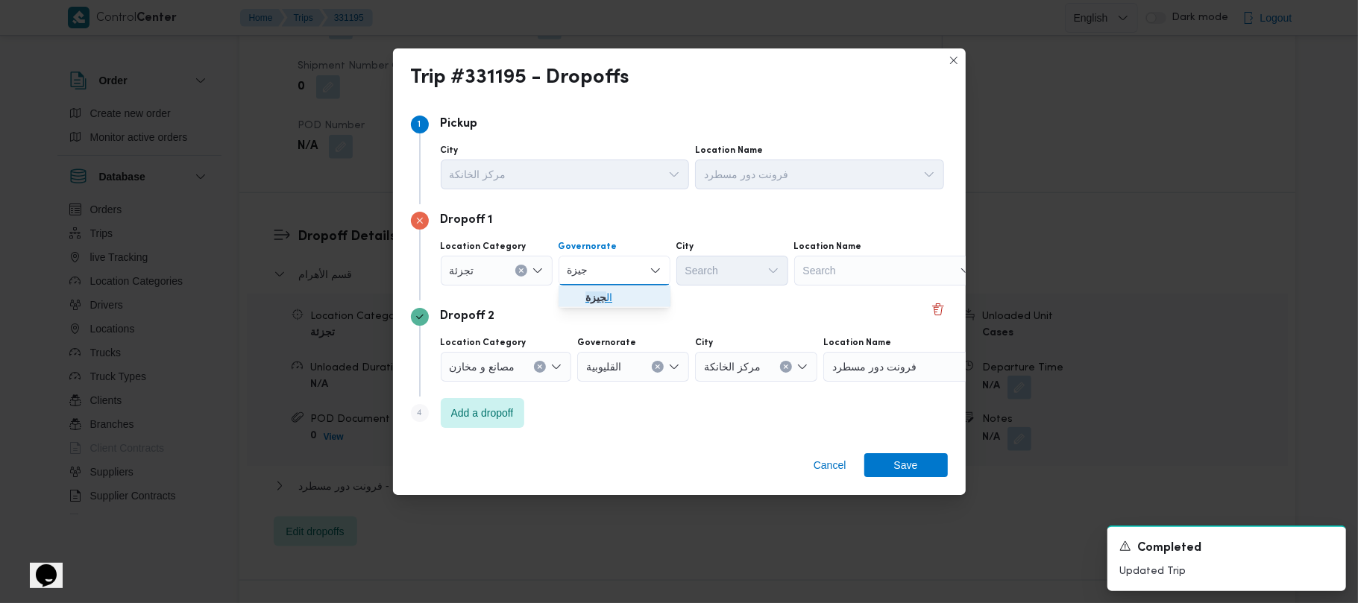
drag, startPoint x: 600, startPoint y: 299, endPoint x: 660, endPoint y: 300, distance: 60.4
click at [600, 300] on mark "جيزة" at bounding box center [595, 298] width 21 height 12
click at [713, 282] on div "Search" at bounding box center [732, 271] width 112 height 30
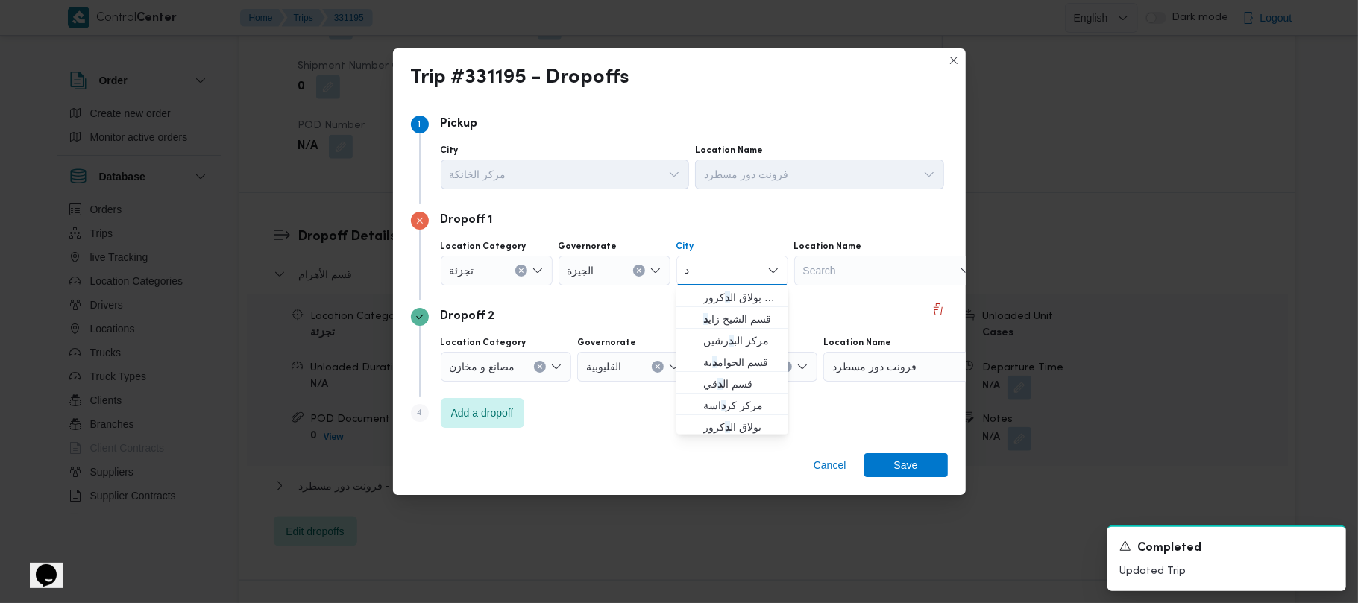
type input "دقي"
click at [698, 292] on span "قسم بولاق الدكرور" at bounding box center [732, 298] width 100 height 24
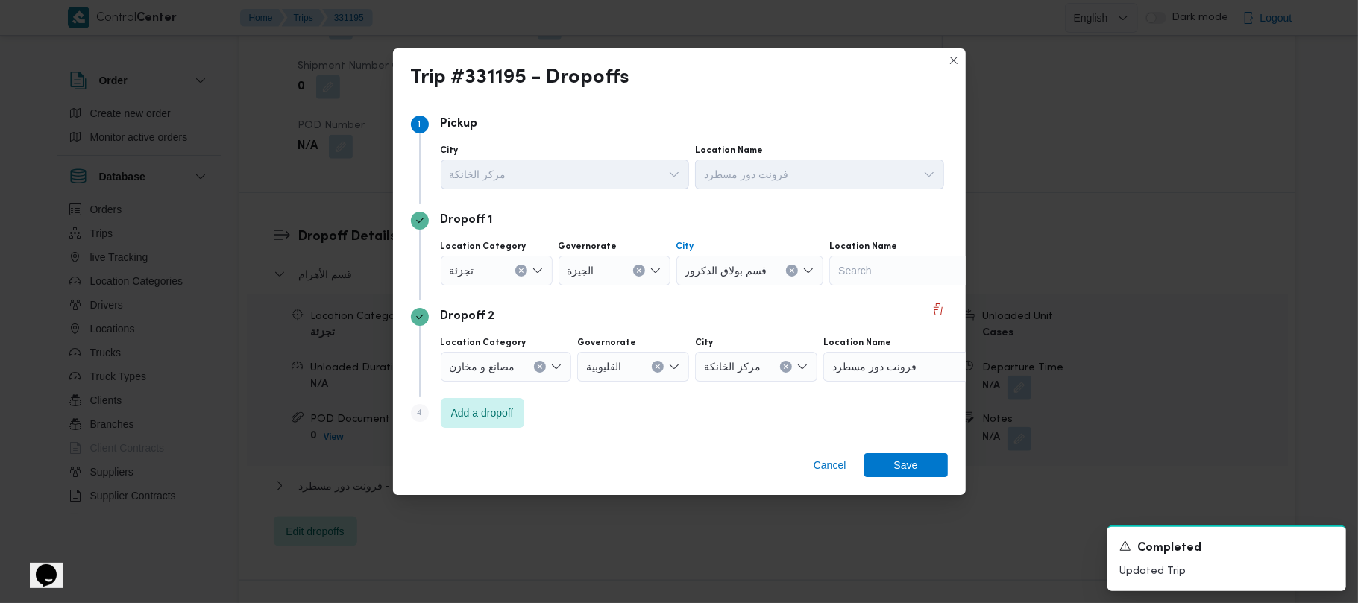
click at [732, 260] on div "قسم بولاق الدكرور" at bounding box center [750, 271] width 148 height 30
type input "دقي"
click at [709, 297] on span "قسم الدقي" at bounding box center [741, 298] width 76 height 18
click at [879, 467] on span "Save" at bounding box center [906, 465] width 84 height 24
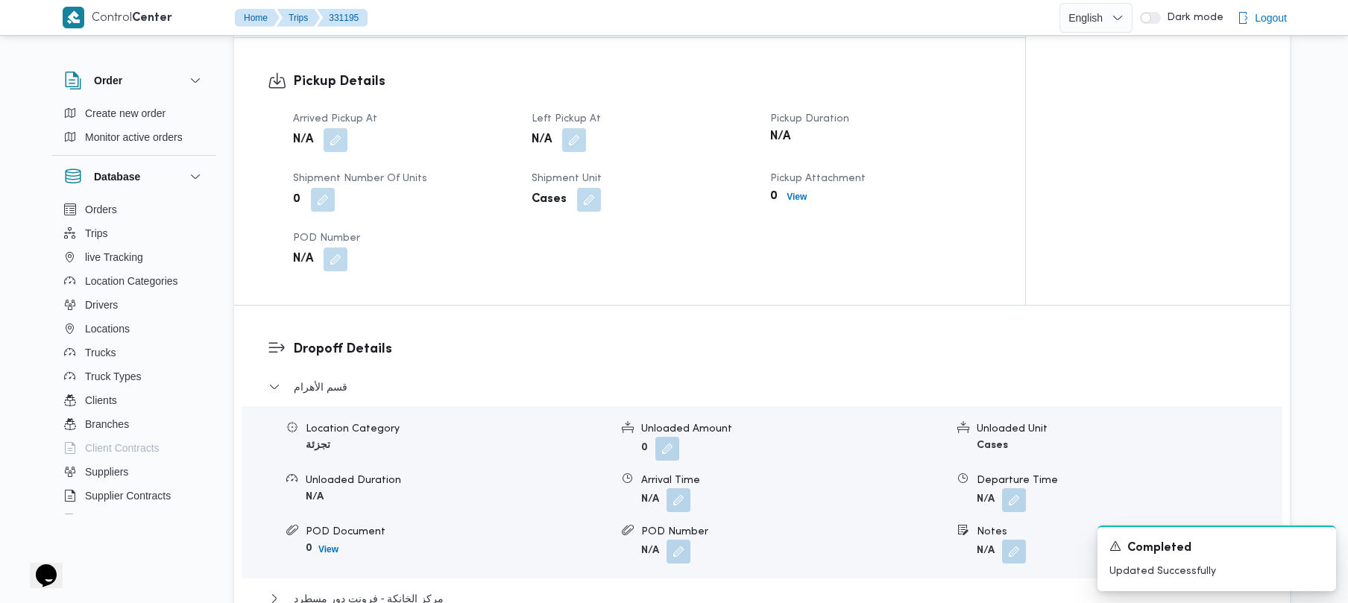
scroll to position [920, 0]
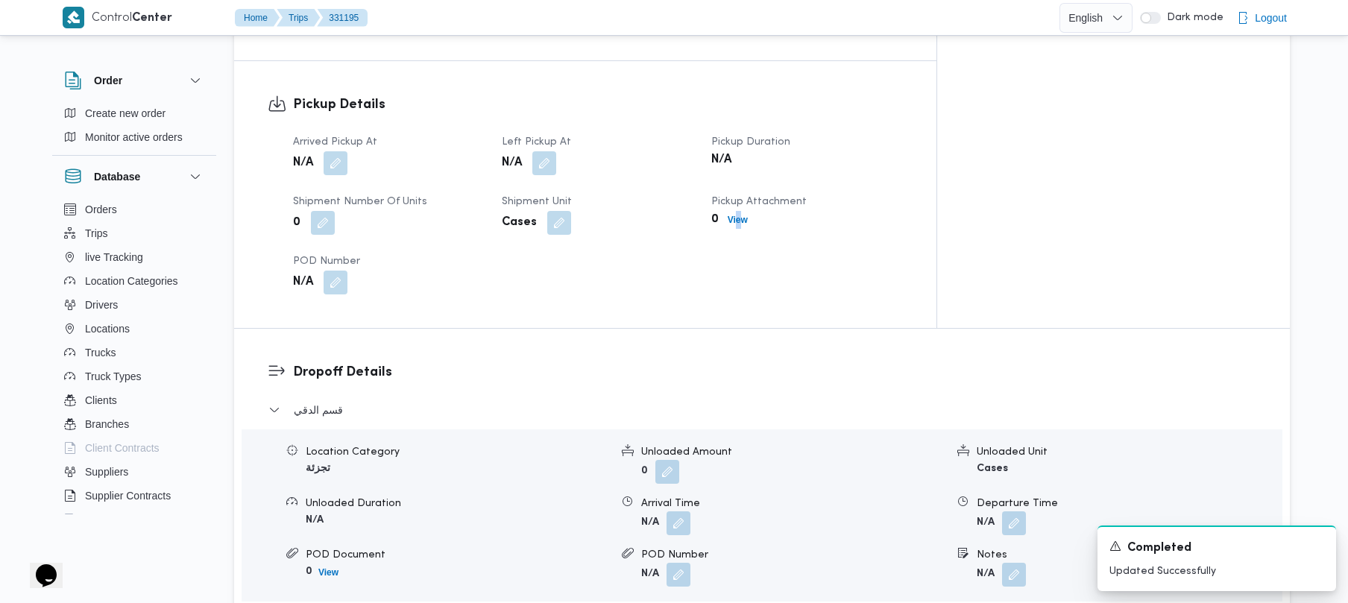
click at [797, 245] on div "Arrived Pickup At N/A Left Pickup At N/A Pickup Duration N/A Shipment Number of…" at bounding box center [598, 214] width 628 height 179
drag, startPoint x: 286, startPoint y: 97, endPoint x: 329, endPoint y: 129, distance: 53.3
click at [298, 125] on div "Arrived Pickup At N/A Left Pickup At N/A Pickup Duration N/A Shipment Number of…" at bounding box center [598, 214] width 628 height 179
click at [330, 151] on button "button" at bounding box center [336, 163] width 24 height 24
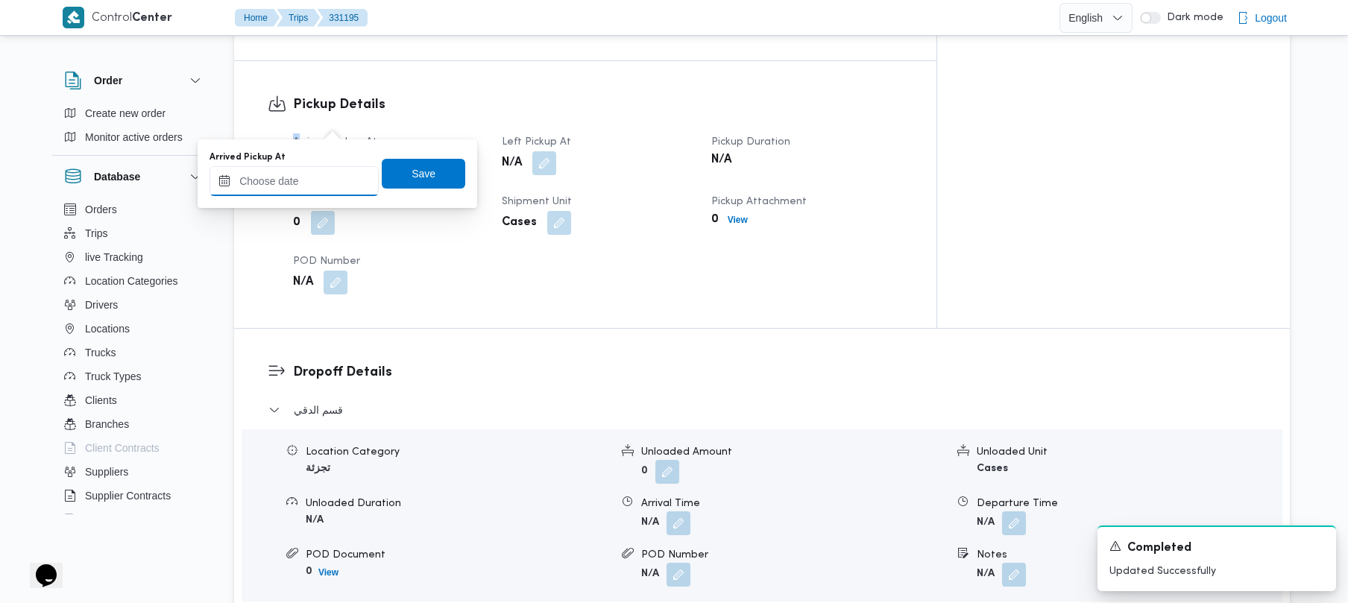
click at [340, 191] on input "Arrived Pickup At" at bounding box center [294, 181] width 169 height 30
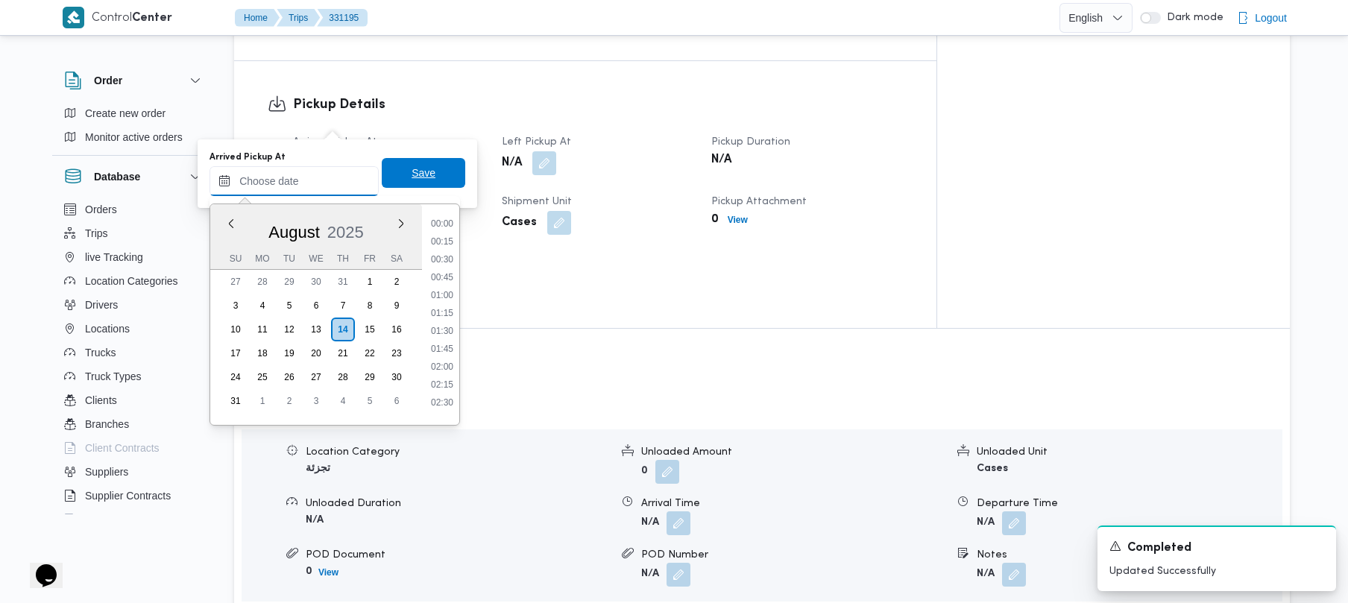
paste input "14/08/2025 09:00"
type input "14/08/2025 09:00"
click at [430, 180] on span "Save" at bounding box center [424, 173] width 84 height 30
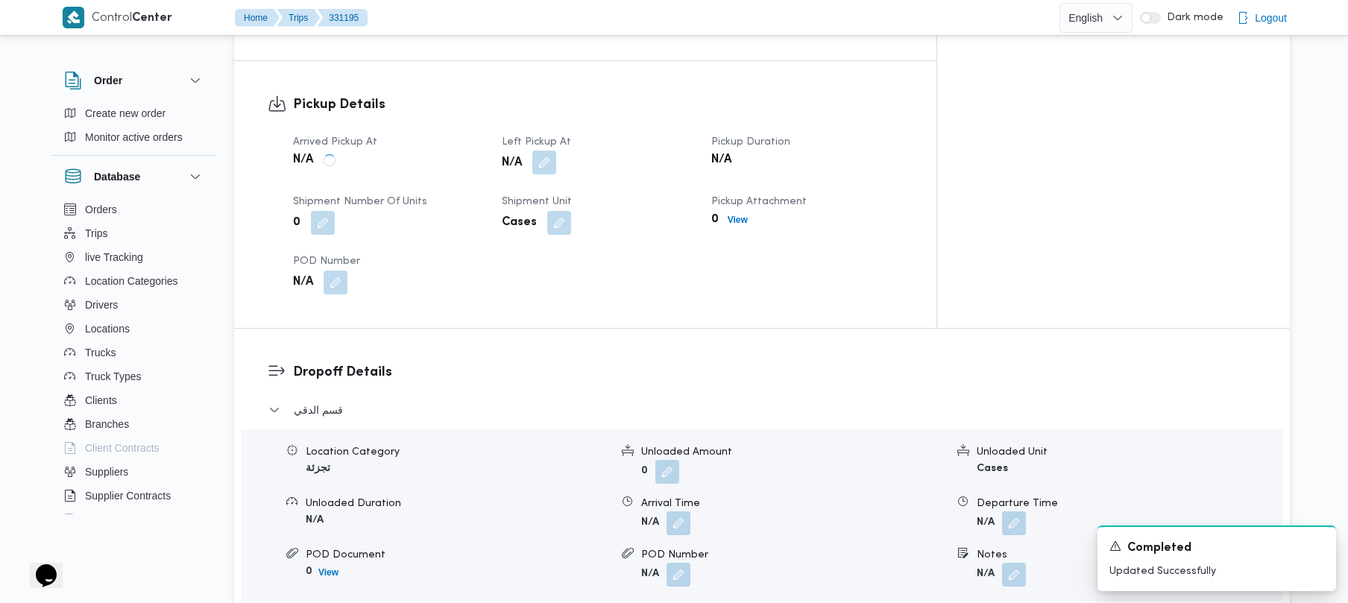
click at [556, 151] on button "button" at bounding box center [545, 163] width 24 height 24
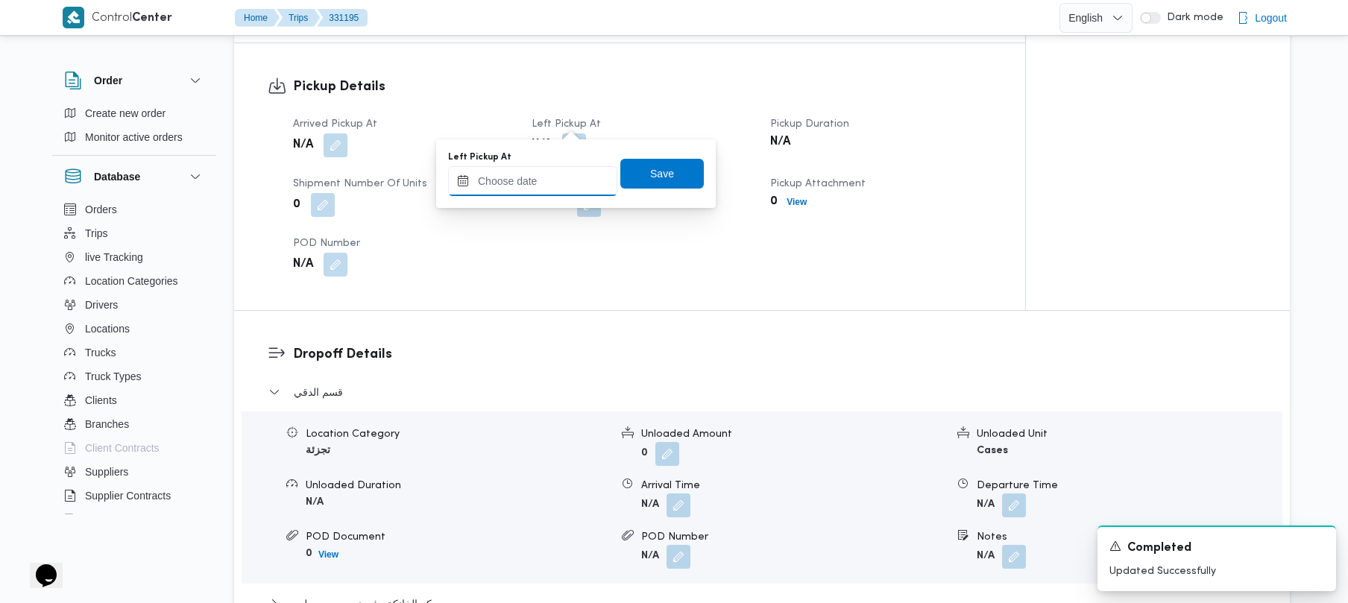
click at [567, 170] on input "Left Pickup At" at bounding box center [532, 181] width 169 height 30
paste input "14/08/2025 09:00"
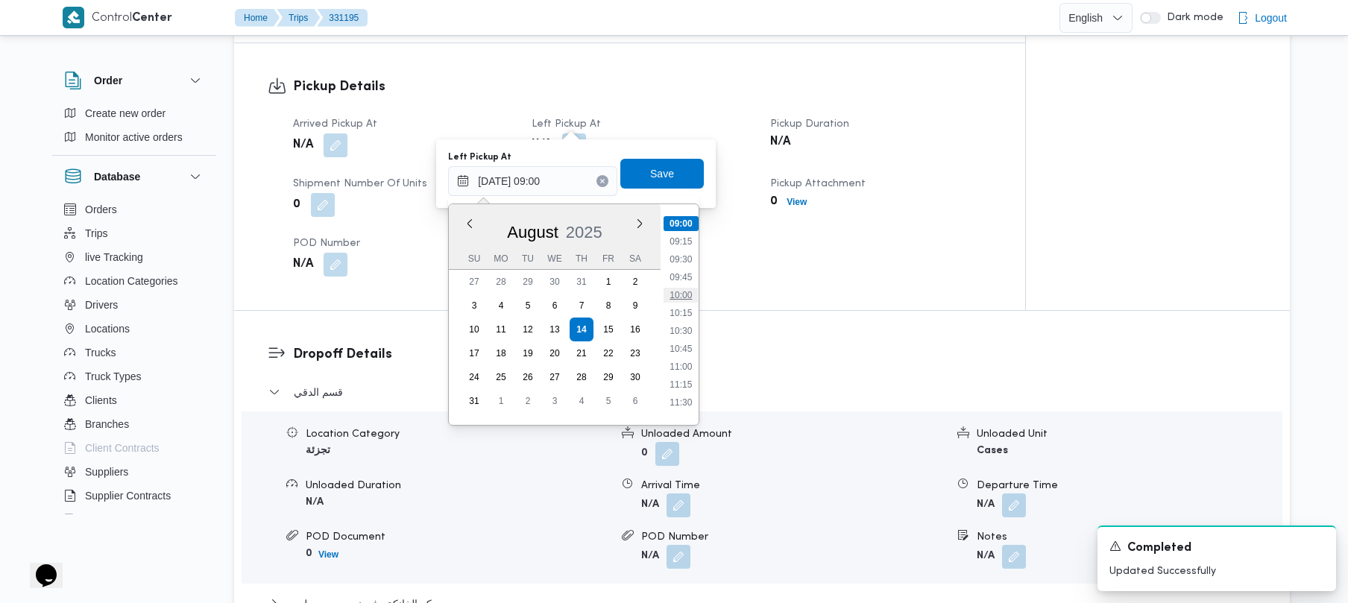
click at [685, 288] on li "10:00" at bounding box center [681, 295] width 34 height 15
type input "14/08/2025 10:00"
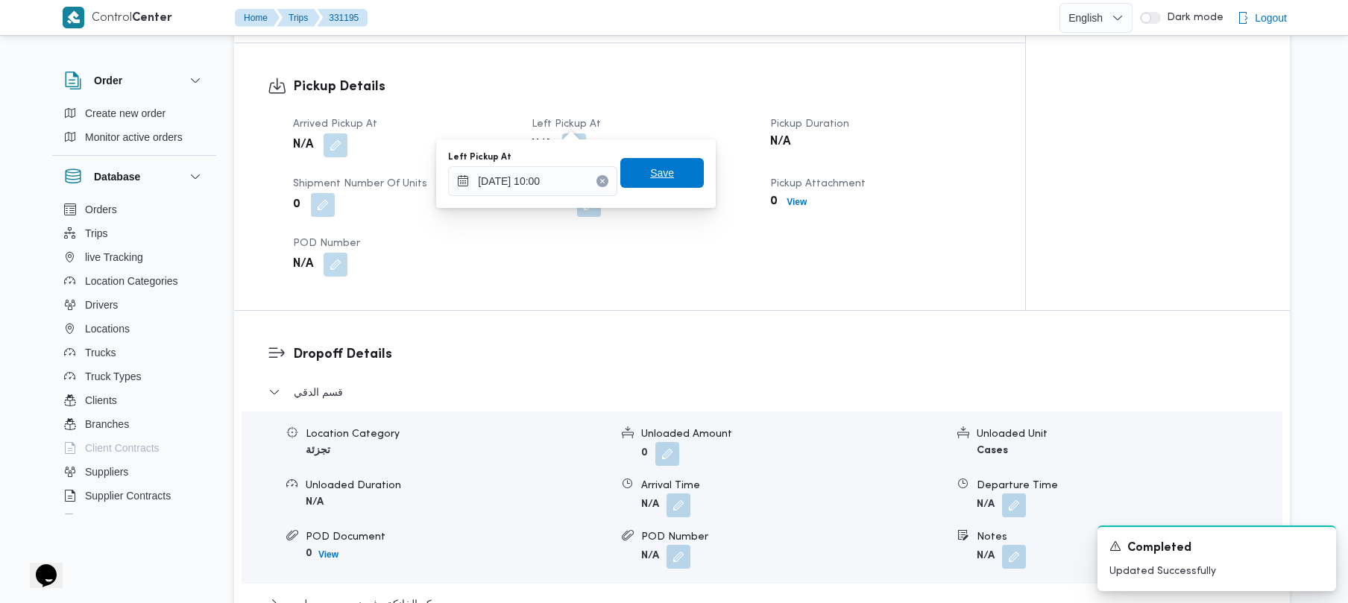
click at [654, 180] on span "Save" at bounding box center [662, 173] width 24 height 18
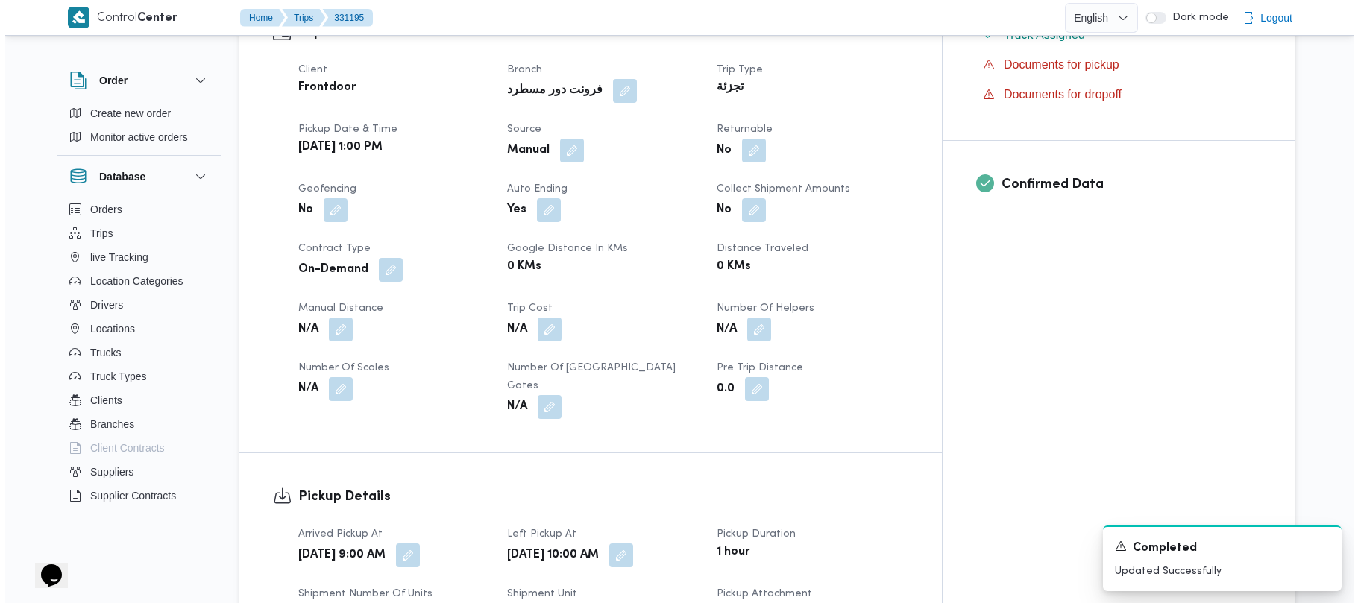
scroll to position [0, 0]
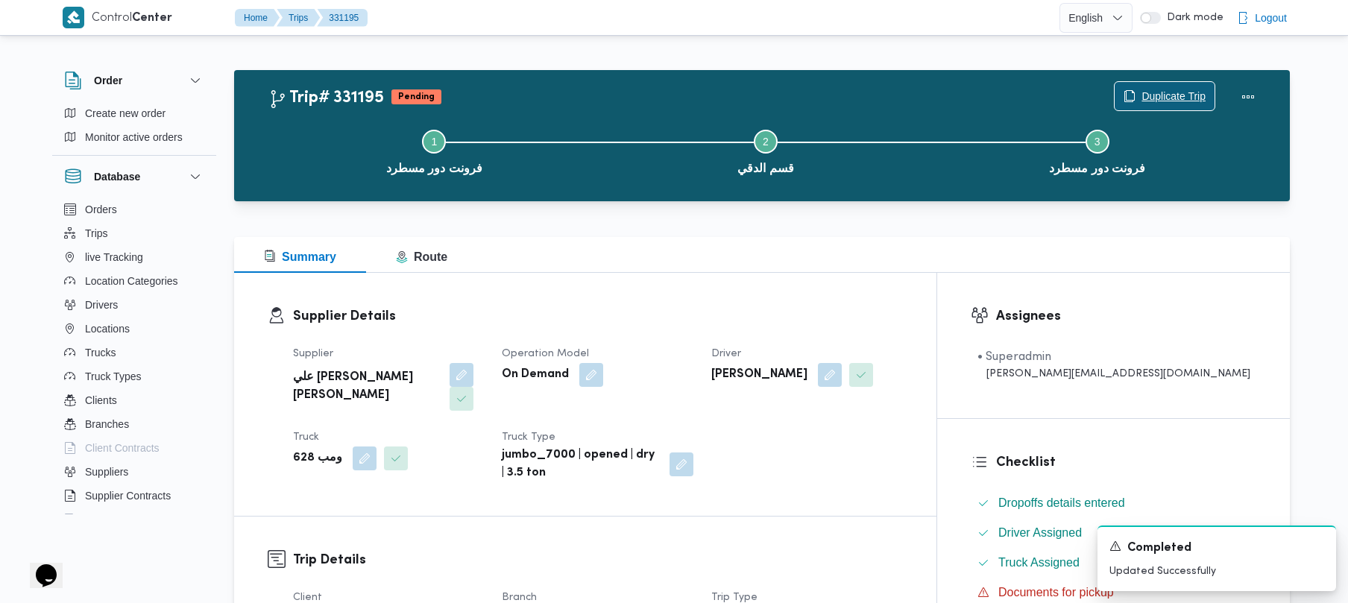
click at [1161, 100] on span "Duplicate Trip" at bounding box center [1174, 96] width 64 height 18
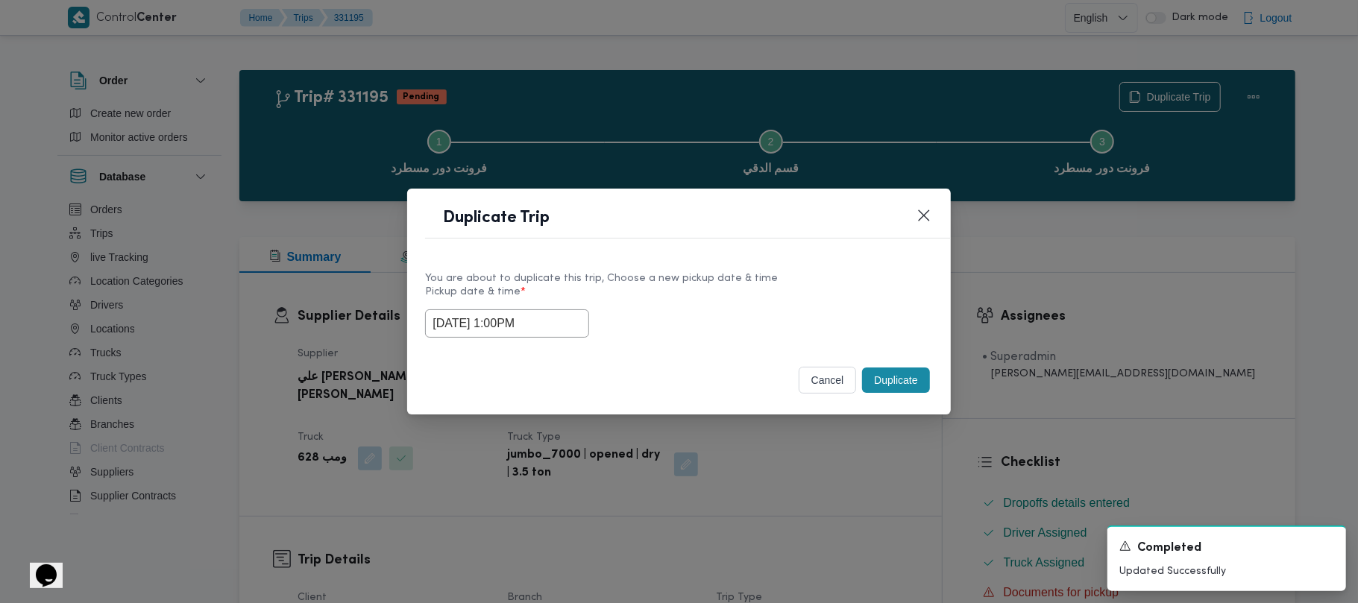
click at [553, 323] on input "14/08/2025 1:00PM" at bounding box center [507, 324] width 164 height 28
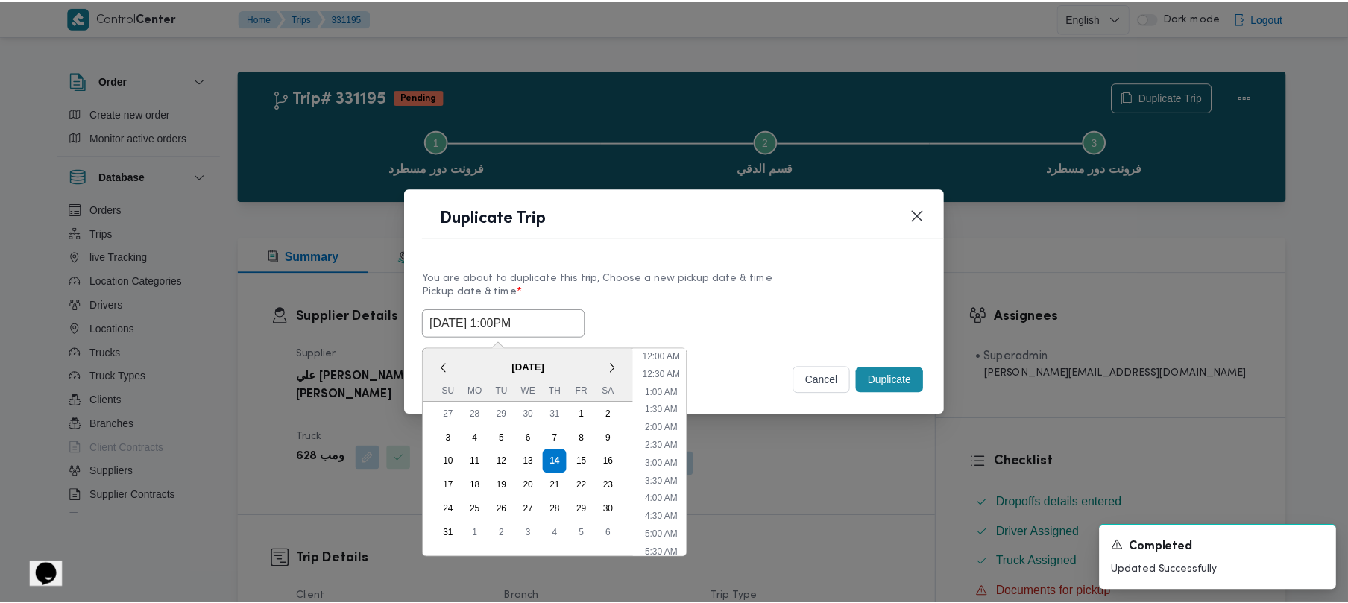
scroll to position [371, 0]
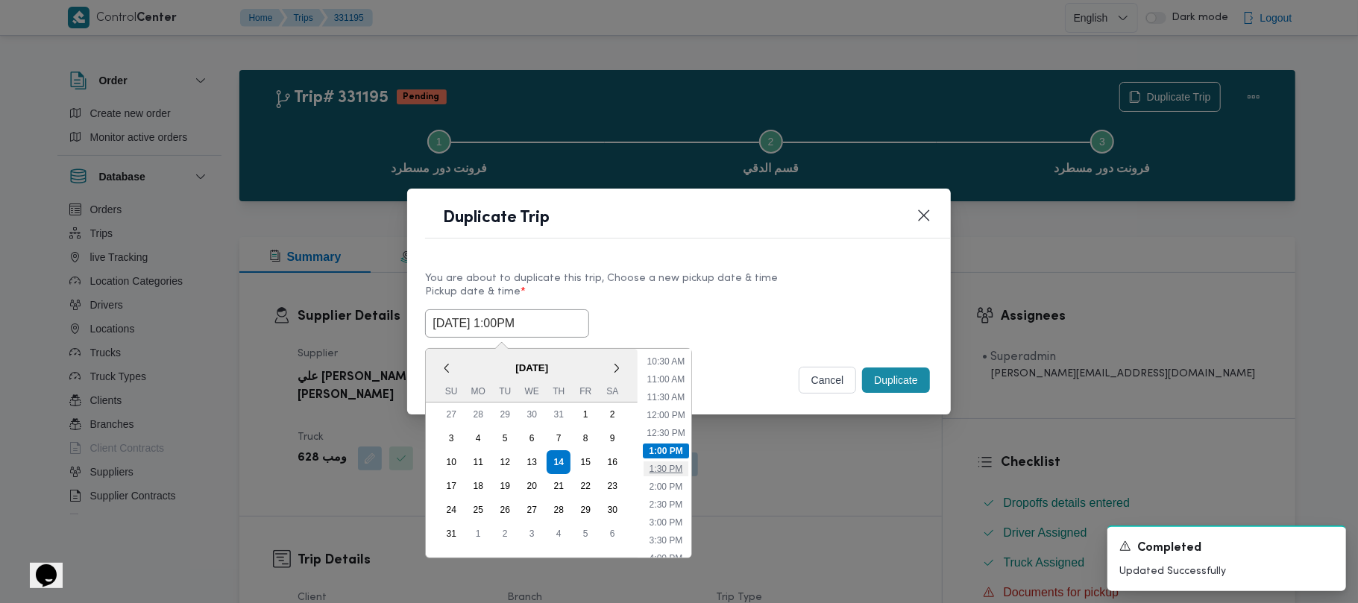
click at [670, 468] on li "1:30 PM" at bounding box center [666, 469] width 45 height 15
type input "14/08/2025 1:30PM"
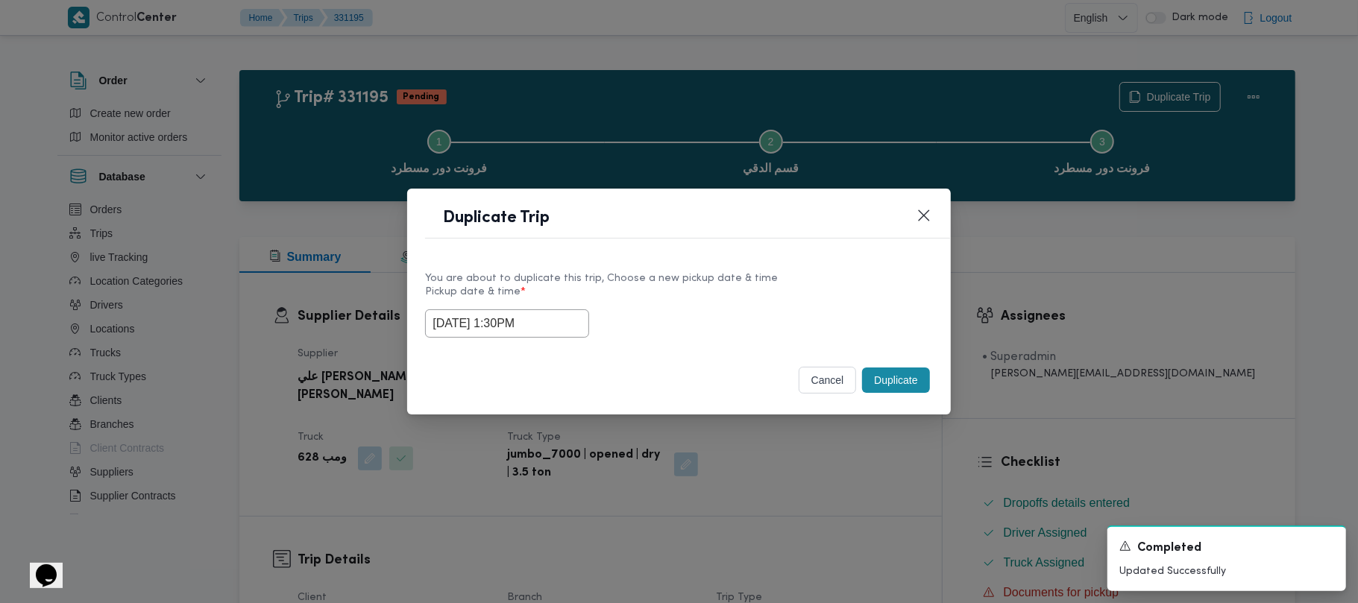
click at [714, 345] on div "You are about to duplicate this trip, Choose a new pickup date & time Pickup da…" at bounding box center [678, 304] width 543 height 95
click at [907, 383] on button "Duplicate" at bounding box center [895, 380] width 67 height 25
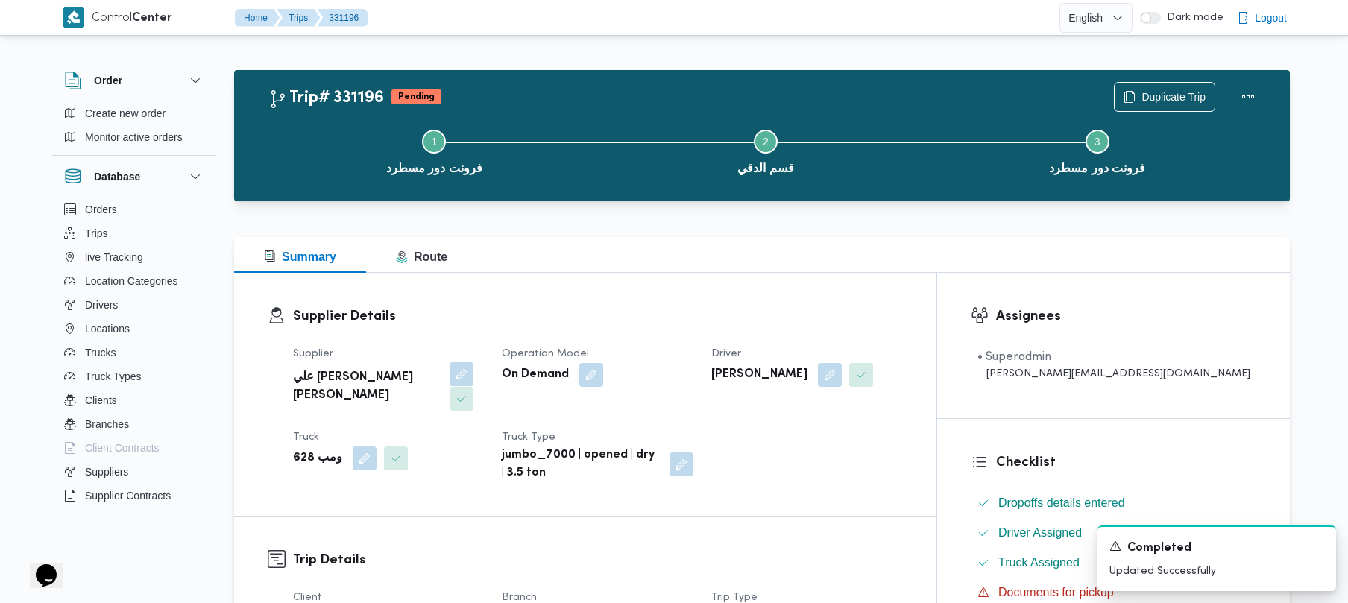
click at [450, 379] on button "button" at bounding box center [462, 374] width 24 height 24
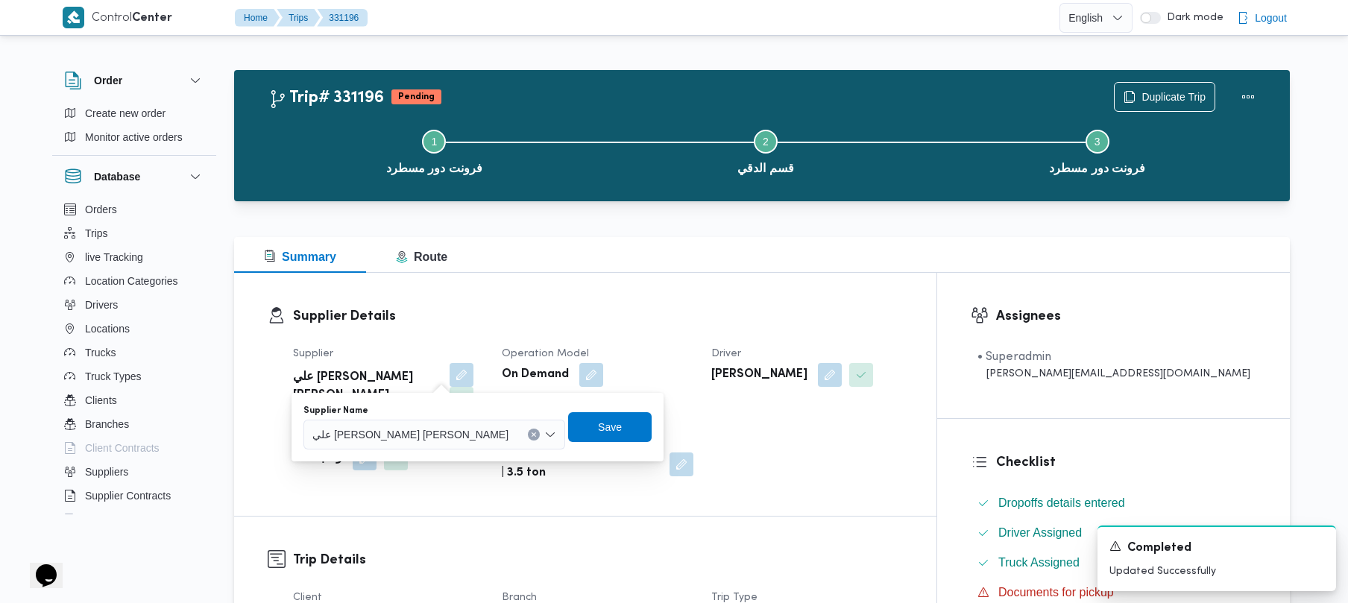
click at [427, 451] on div "You are in a dialog. To close this dialog, hit escape. Supplier Name علي يحيي ع…" at bounding box center [478, 427] width 372 height 69
click at [421, 433] on span "علي يحيي علي مهران حسنين" at bounding box center [410, 434] width 196 height 16
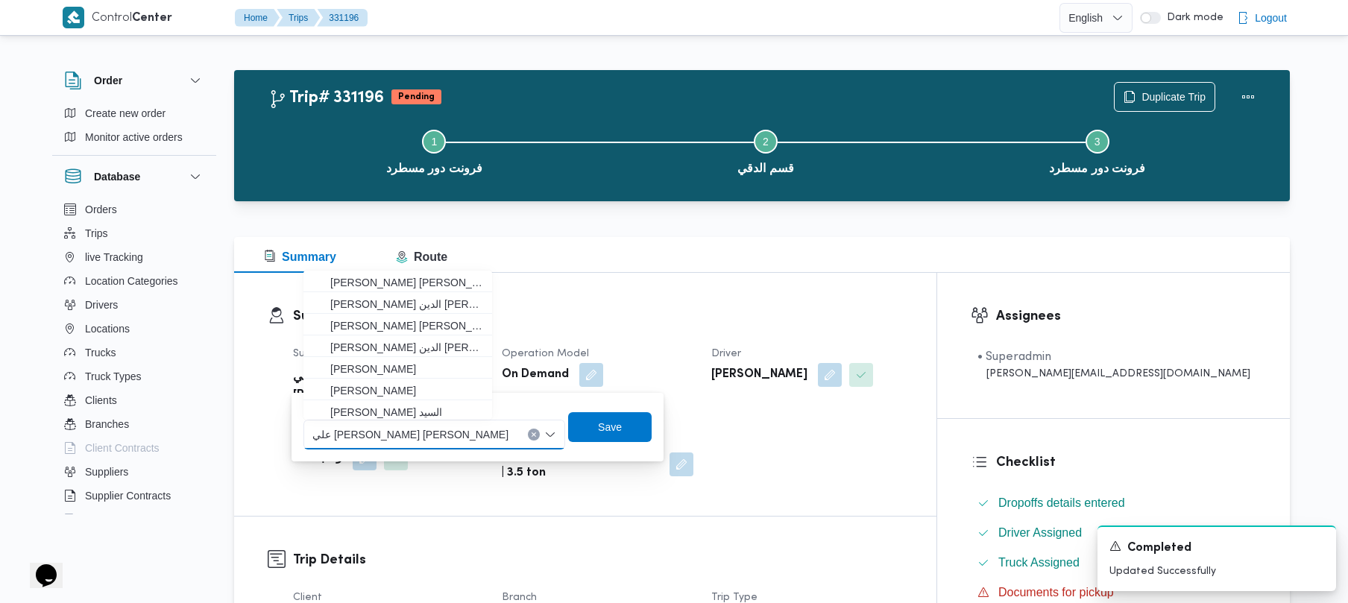
paste input "الهامي محمد خالد علي"
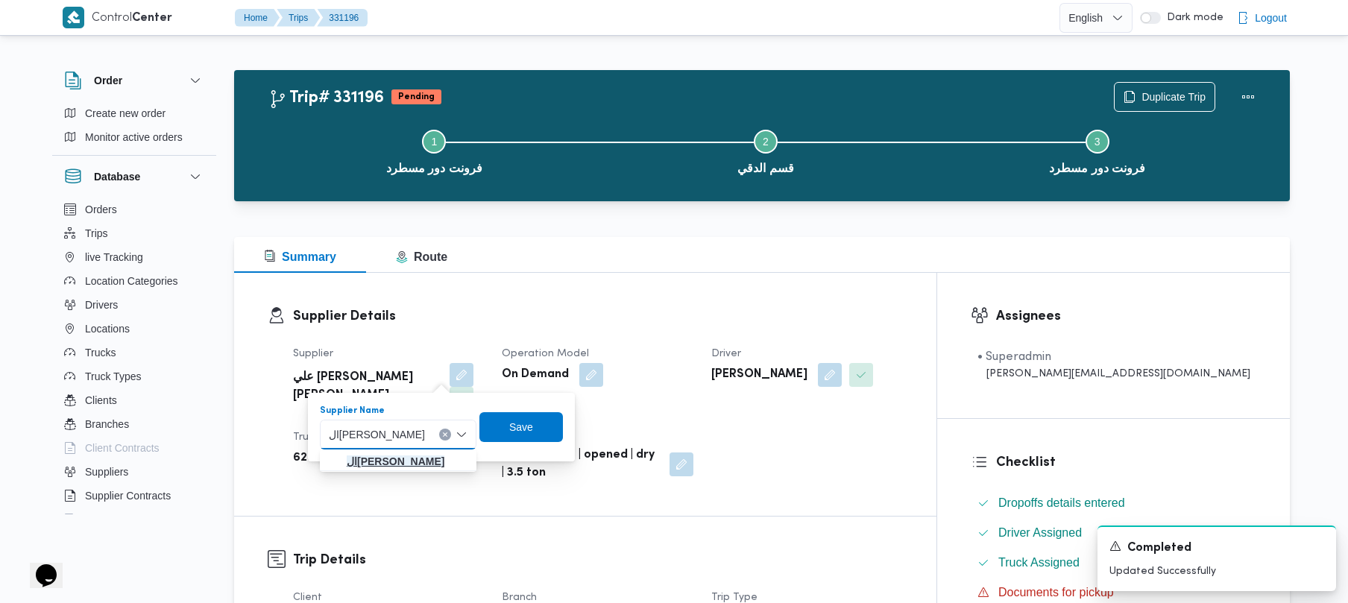
type input "الهامي محمد خالد علي"
click at [427, 462] on mark "الهامي محمد خالد علي" at bounding box center [396, 462] width 98 height 12
click at [509, 433] on span "Save" at bounding box center [524, 427] width 84 height 30
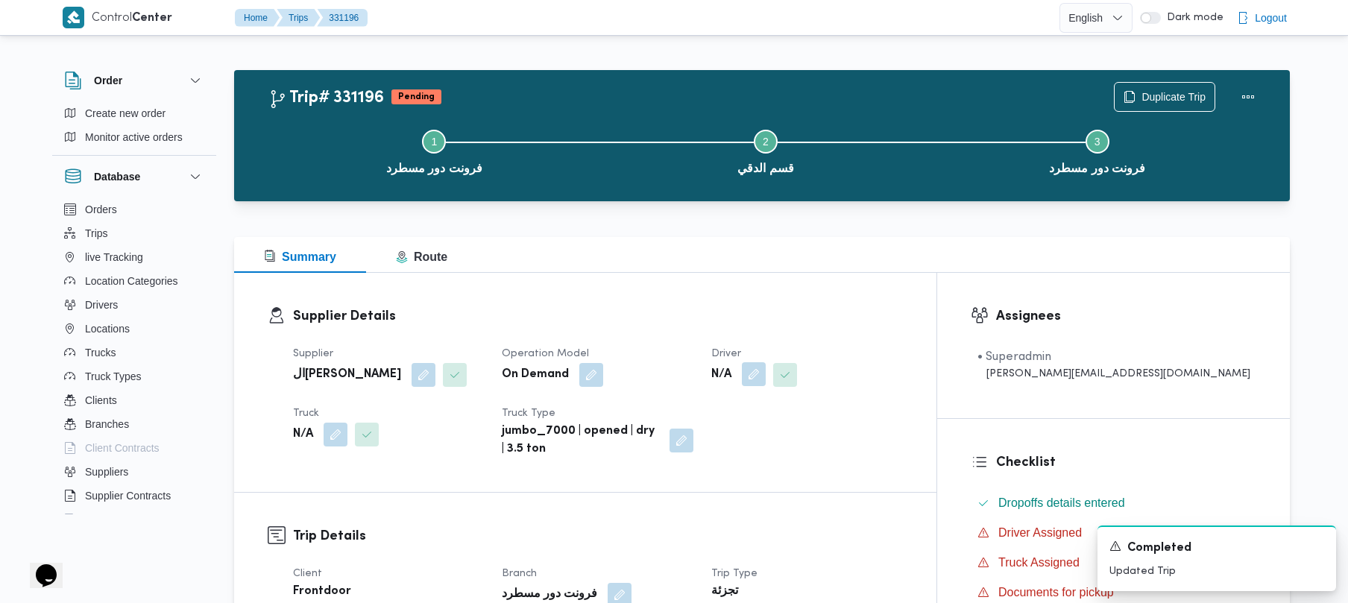
click at [766, 367] on button "button" at bounding box center [754, 374] width 24 height 24
click at [788, 434] on div "Search" at bounding box center [783, 435] width 112 height 30
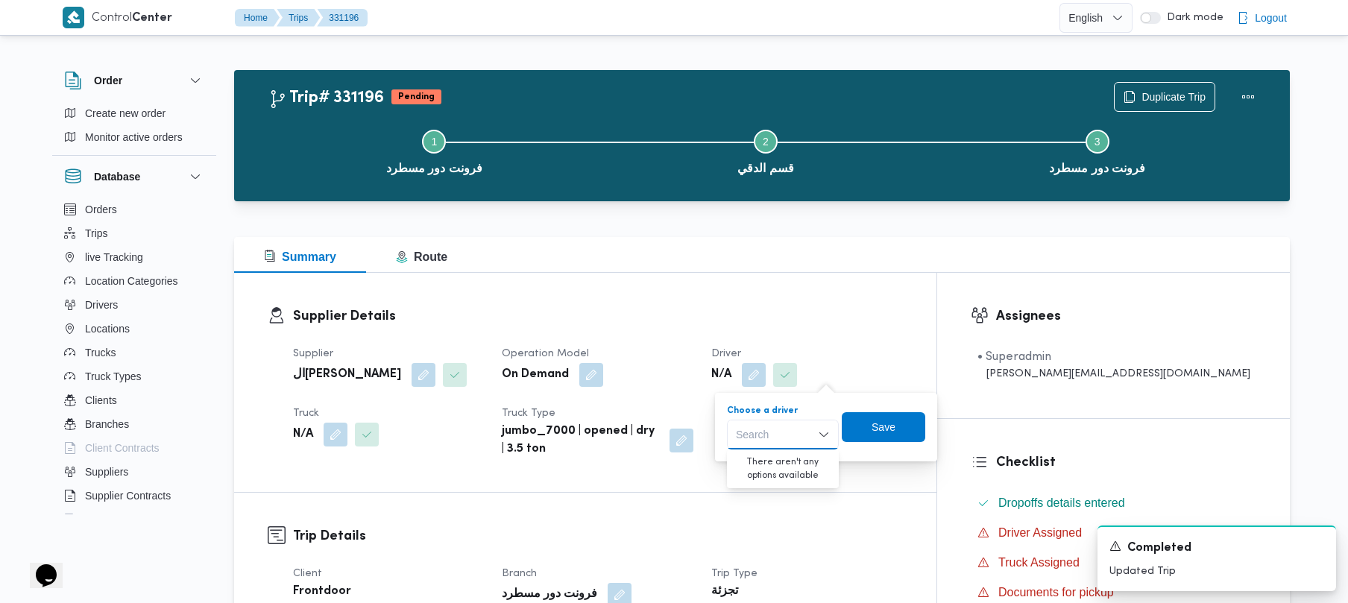
paste input "رامي حسين حسن يوسف"
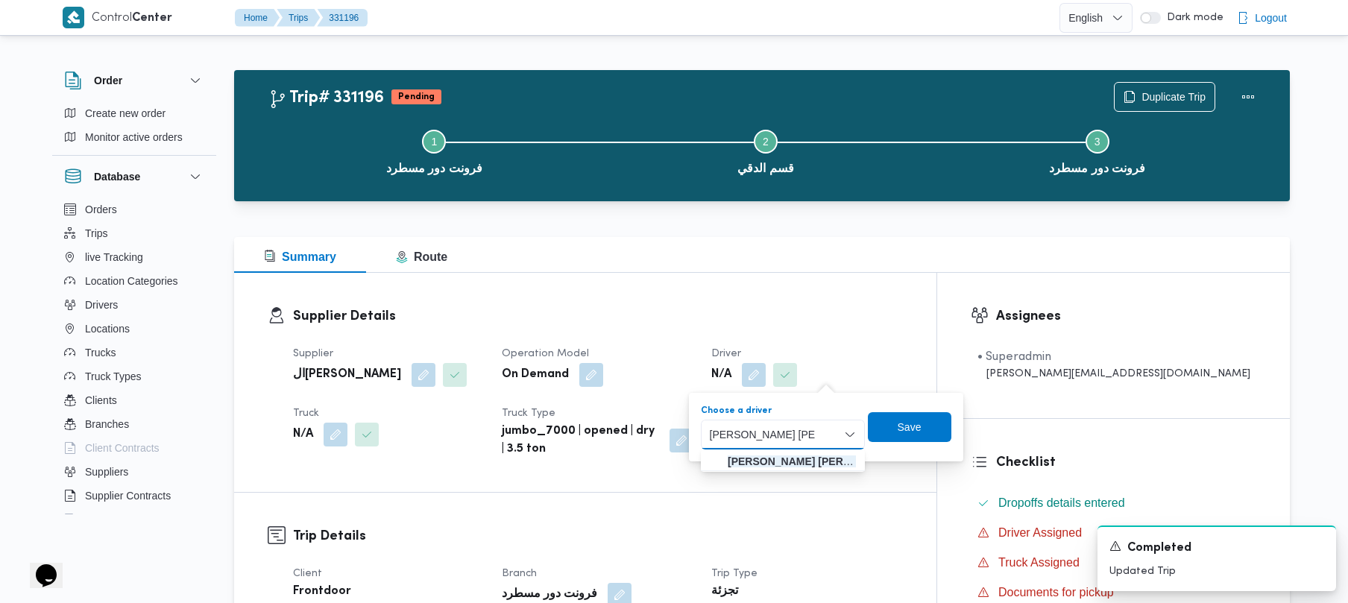
type input "رامي حسين حسن يوسف"
click at [747, 464] on mark "رامي حسين حسن يوسف" at bounding box center [817, 462] width 178 height 12
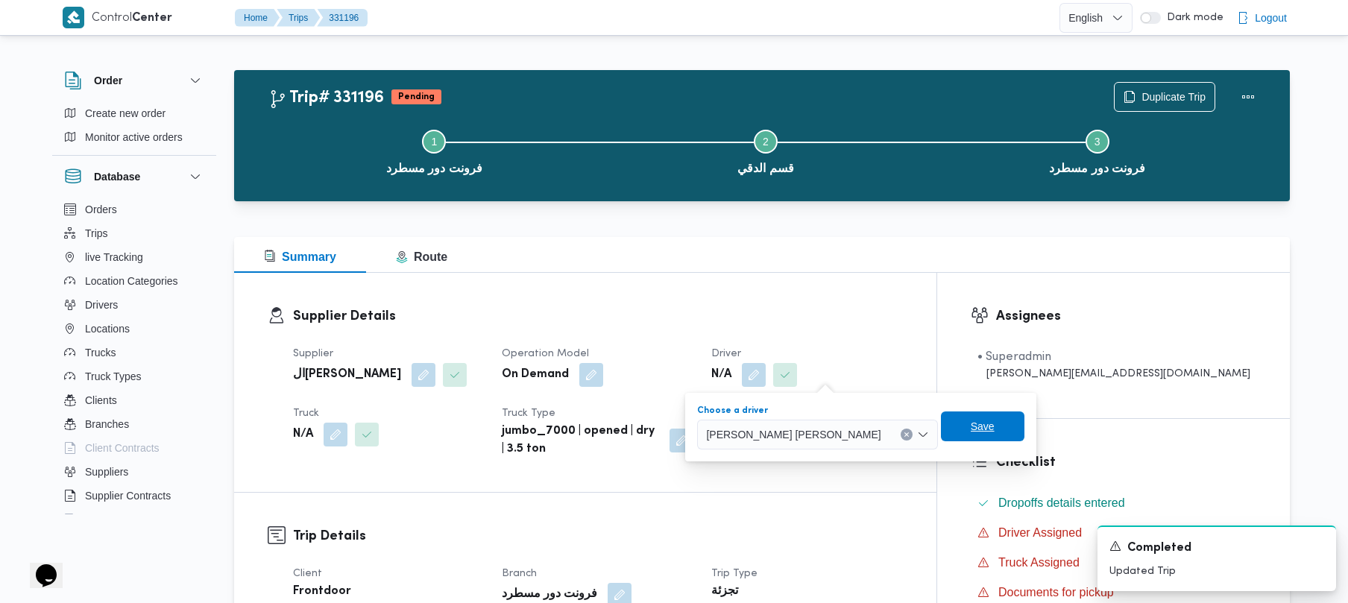
click at [941, 439] on span "Save" at bounding box center [983, 427] width 84 height 30
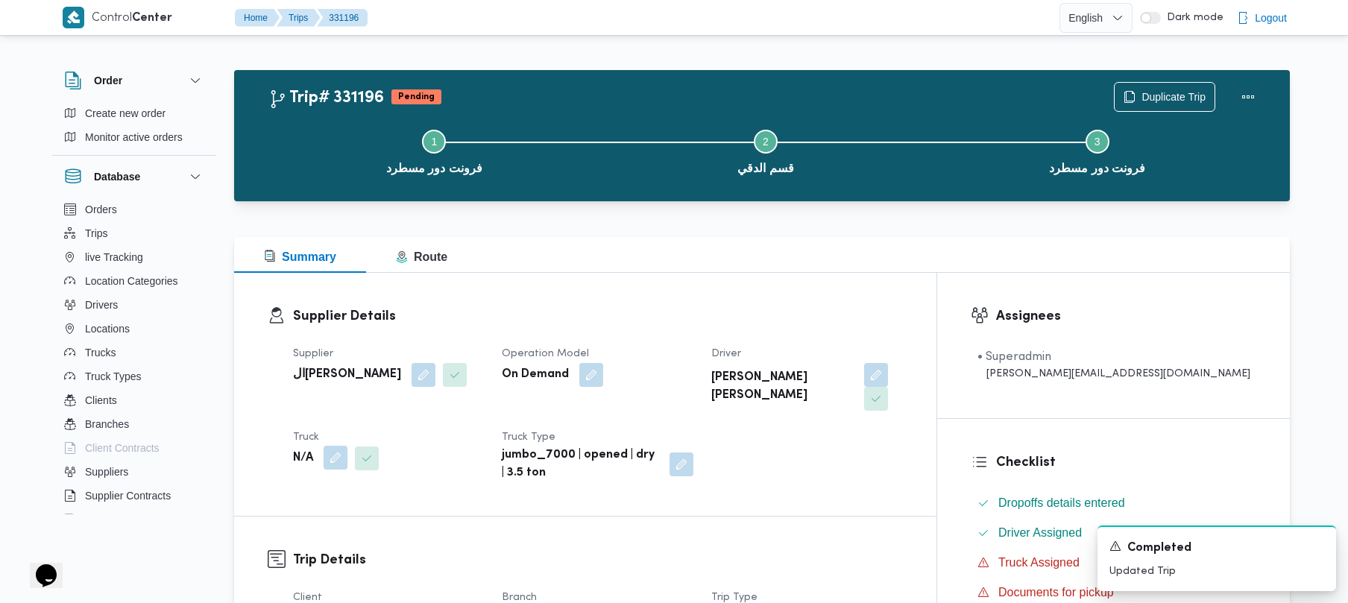
click at [333, 446] on button "button" at bounding box center [336, 458] width 24 height 24
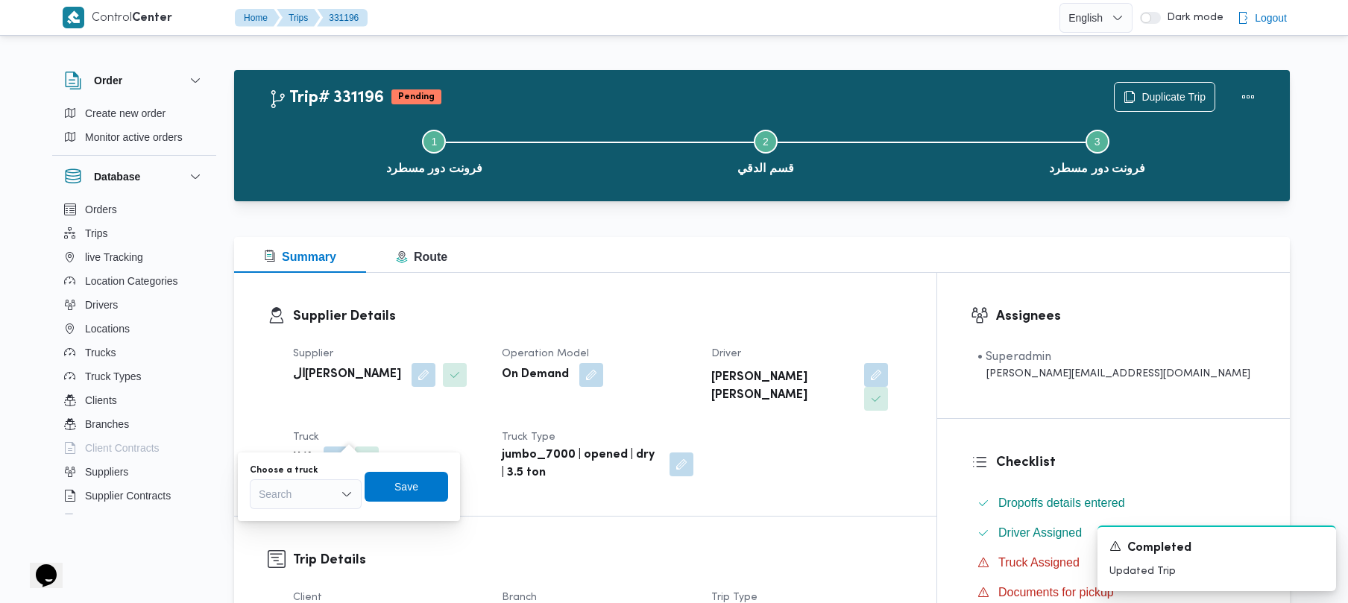
click at [326, 486] on div "Search" at bounding box center [306, 495] width 112 height 30
paste input "9465"
type input "9465"
click at [272, 517] on span "قطو 9465 | null" at bounding box center [306, 521] width 100 height 24
click at [406, 487] on span "Save" at bounding box center [416, 486] width 24 height 18
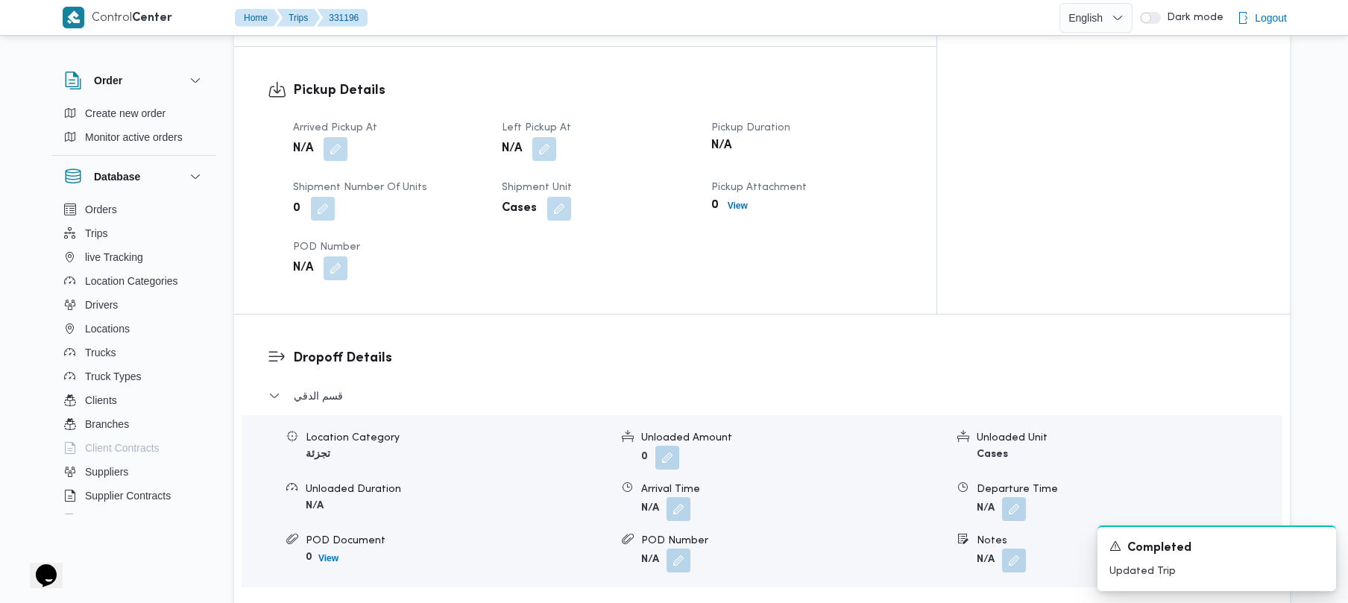
scroll to position [1260, 0]
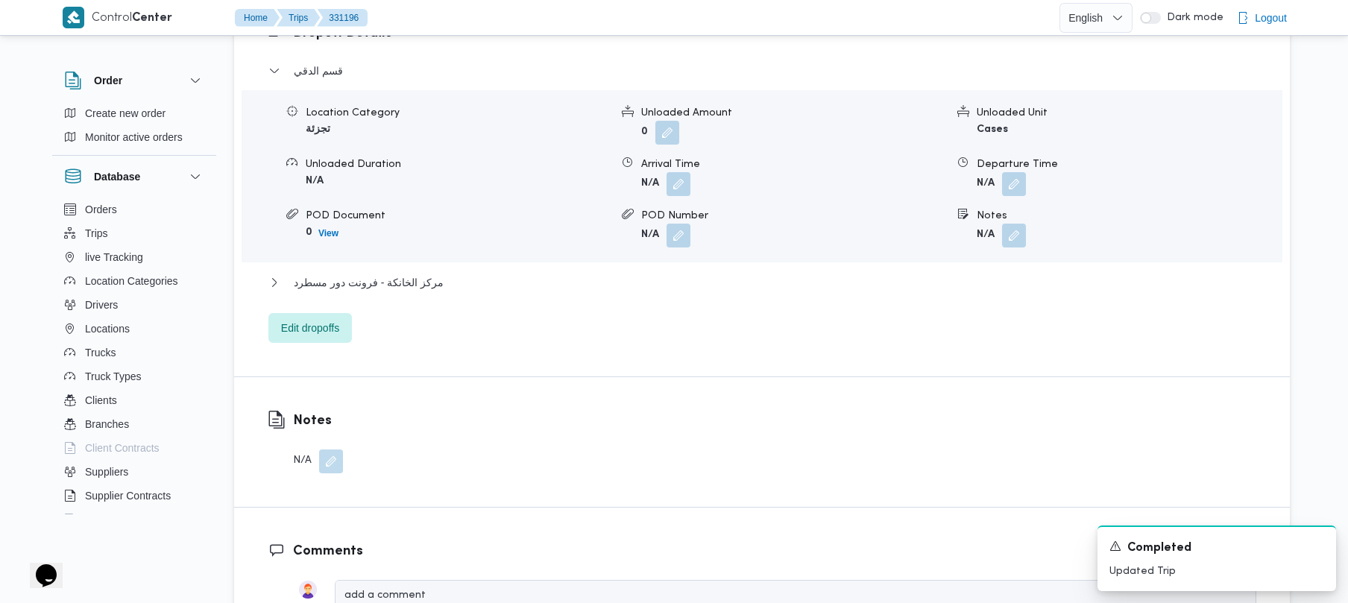
click at [783, 273] on div "قسم الدقي Location Category تجزئة Unloaded Amount 0 Unloaded Unit Cases Unloade…" at bounding box center [762, 202] width 988 height 281
drag, startPoint x: 310, startPoint y: 266, endPoint x: 313, endPoint y: 279, distance: 13.0
click at [310, 267] on div "قسم الدقي Location Category تجزئة Unloaded Amount 0 Unloaded Unit Cases Unloade…" at bounding box center [762, 202] width 988 height 281
click at [320, 318] on span "Edit dropoffs" at bounding box center [310, 327] width 58 height 18
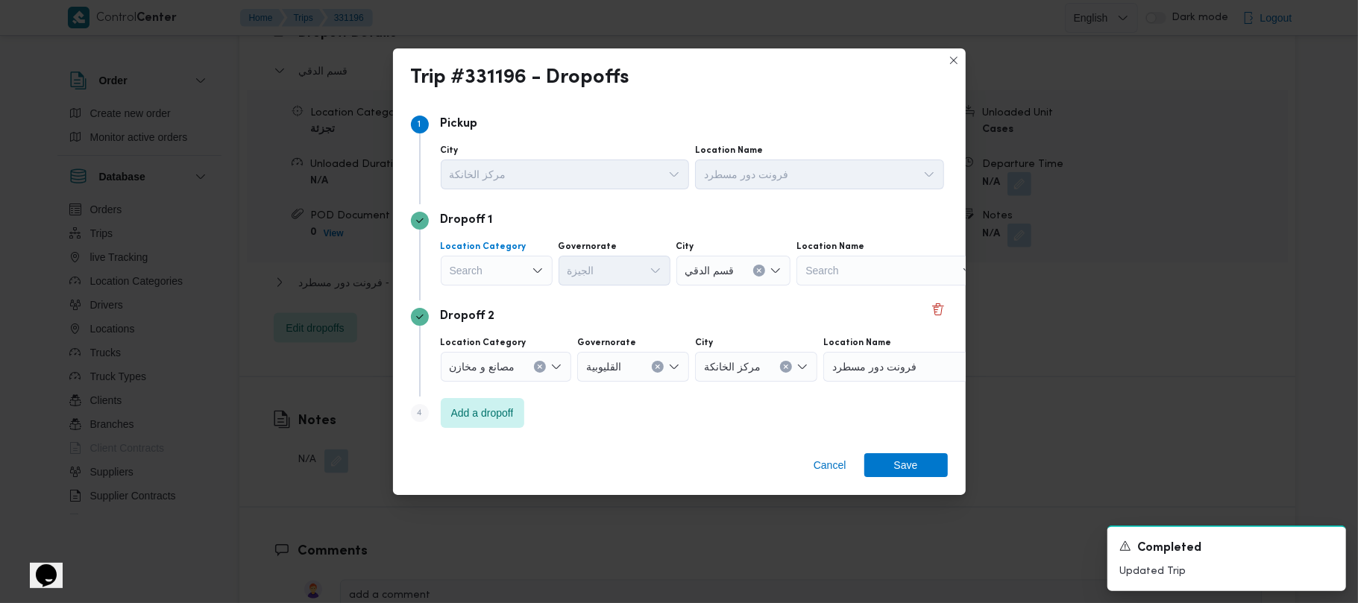
click at [532, 266] on div "Search" at bounding box center [497, 271] width 112 height 30
click at [514, 279] on div "Search" at bounding box center [497, 271] width 112 height 30
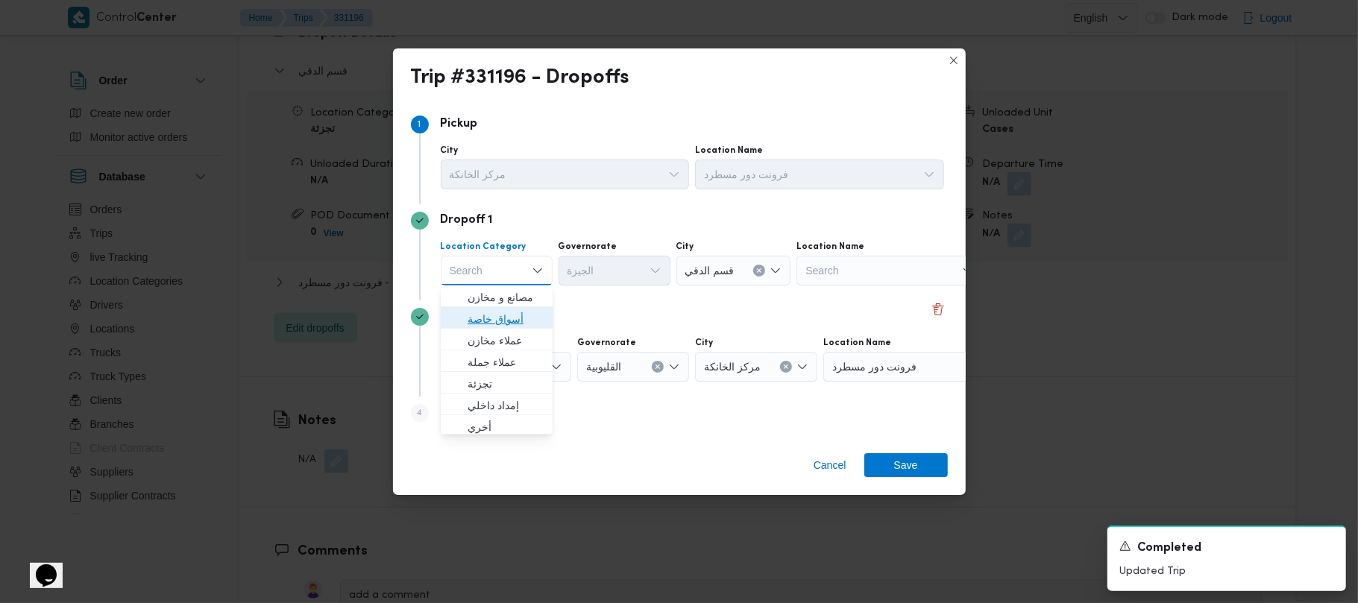
drag, startPoint x: 514, startPoint y: 317, endPoint x: 612, endPoint y: 292, distance: 100.8
click at [515, 319] on span "أسواق خاصة" at bounding box center [506, 319] width 76 height 18
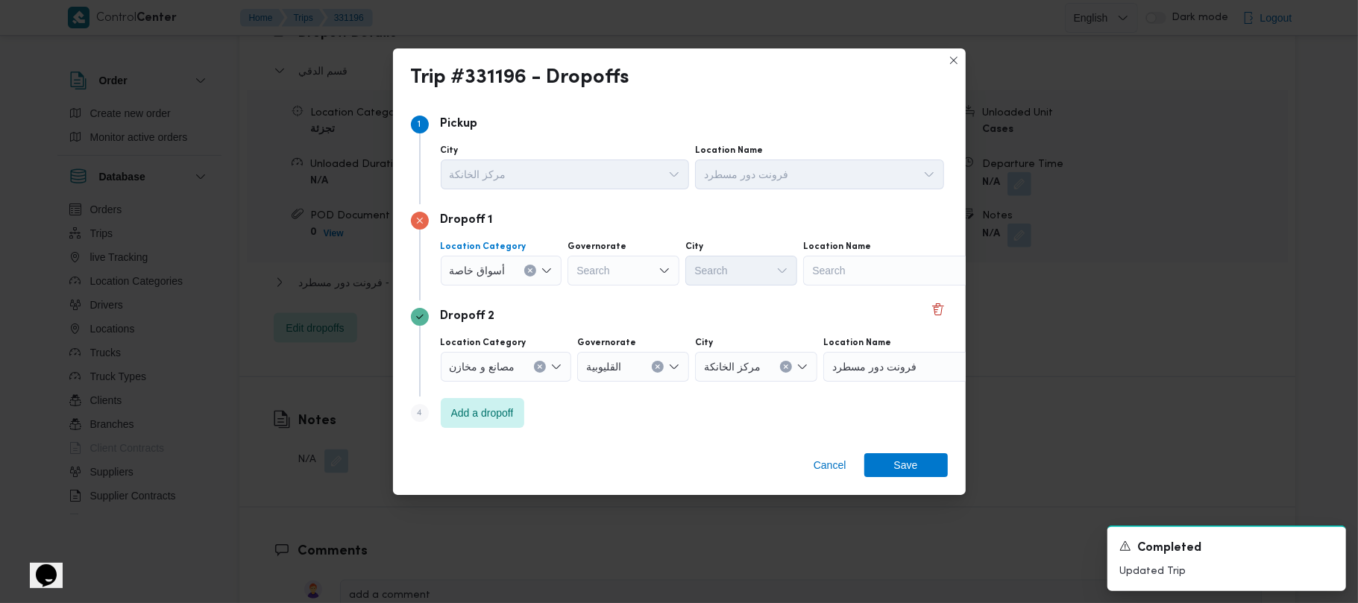
click at [812, 277] on div at bounding box center [812, 271] width 7 height 24
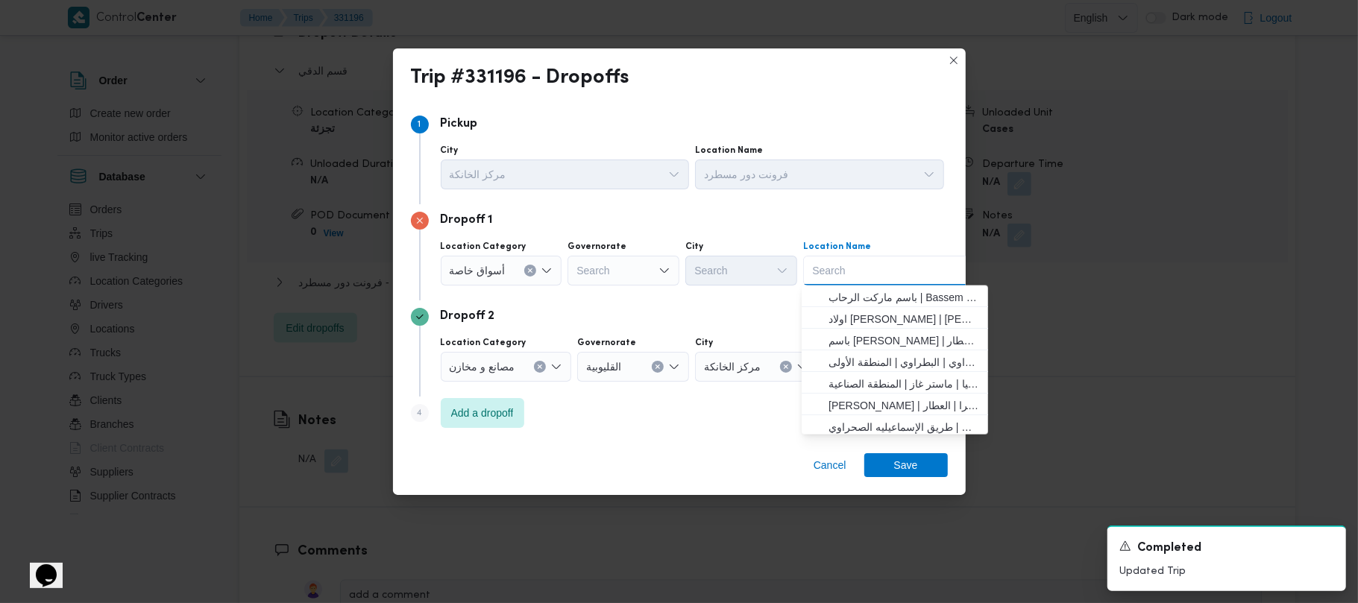
paste input "سعودى طري"
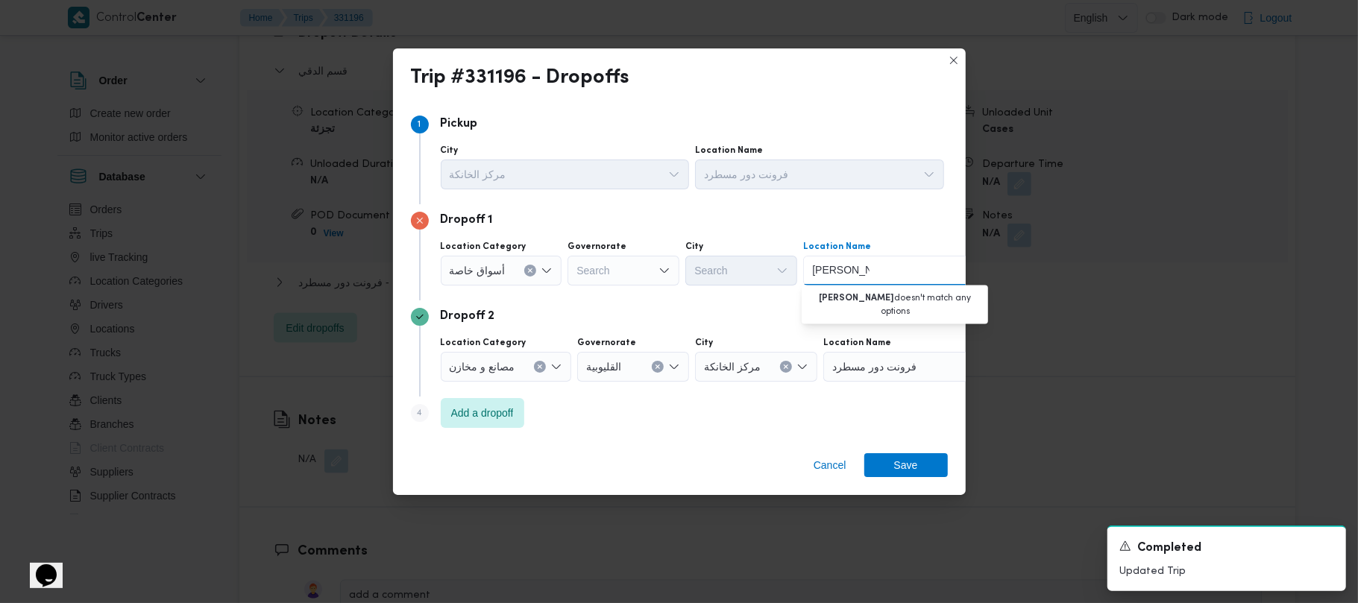
drag, startPoint x: 840, startPoint y: 269, endPoint x: 836, endPoint y: 282, distance: 13.2
click at [836, 282] on div "سعودى طري سعودى طري" at bounding box center [840, 271] width 63 height 24
click at [827, 272] on input "سعود طري" at bounding box center [837, 271] width 50 height 18
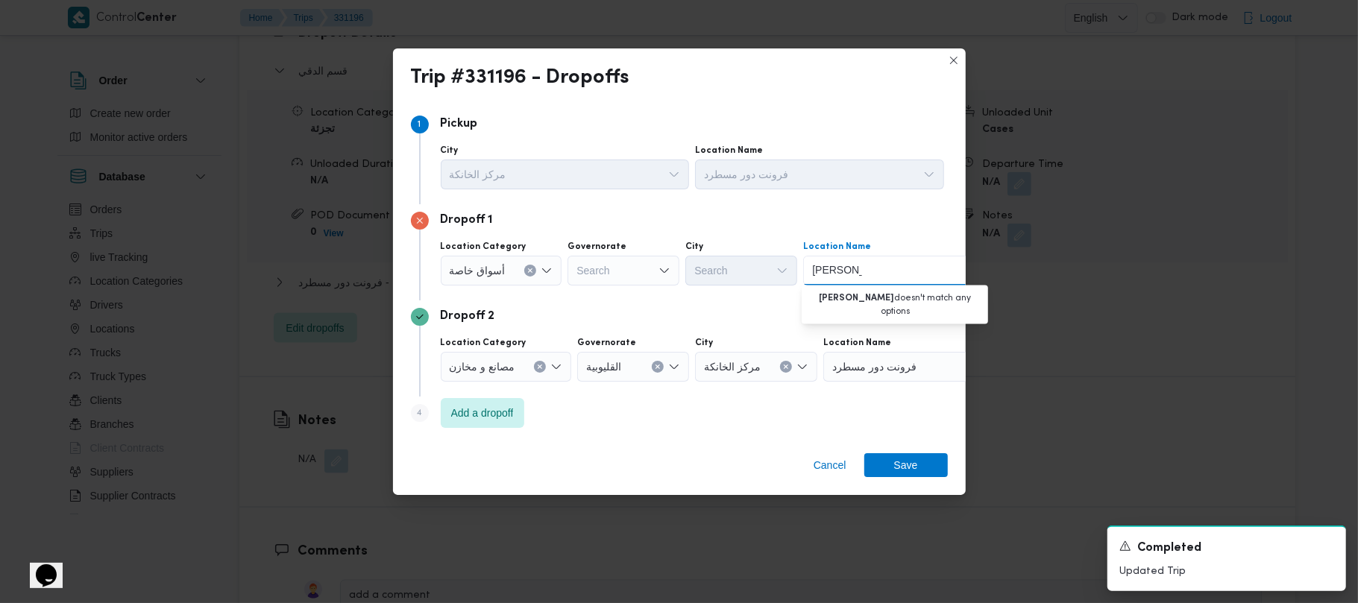
paste input "ى"
drag, startPoint x: 835, startPoint y: 271, endPoint x: 846, endPoint y: 282, distance: 14.8
click at [846, 282] on div "سعودى طري سعودى طري" at bounding box center [840, 271] width 63 height 24
type input "سعودي طري"
click at [896, 289] on span "سعودي طري ق السخنة | محطة رسوم العين السخنة | null" at bounding box center [904, 298] width 151 height 18
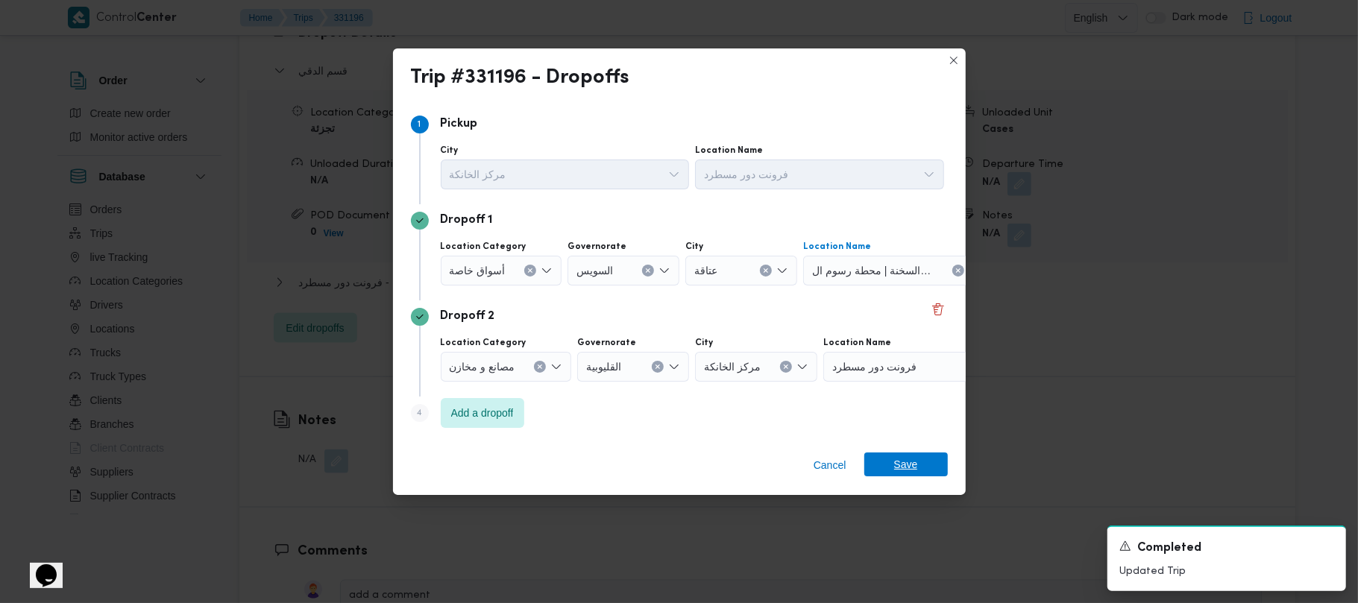
click at [872, 452] on div "Cancel Save" at bounding box center [679, 469] width 573 height 54
click at [899, 453] on span "Save" at bounding box center [906, 465] width 24 height 24
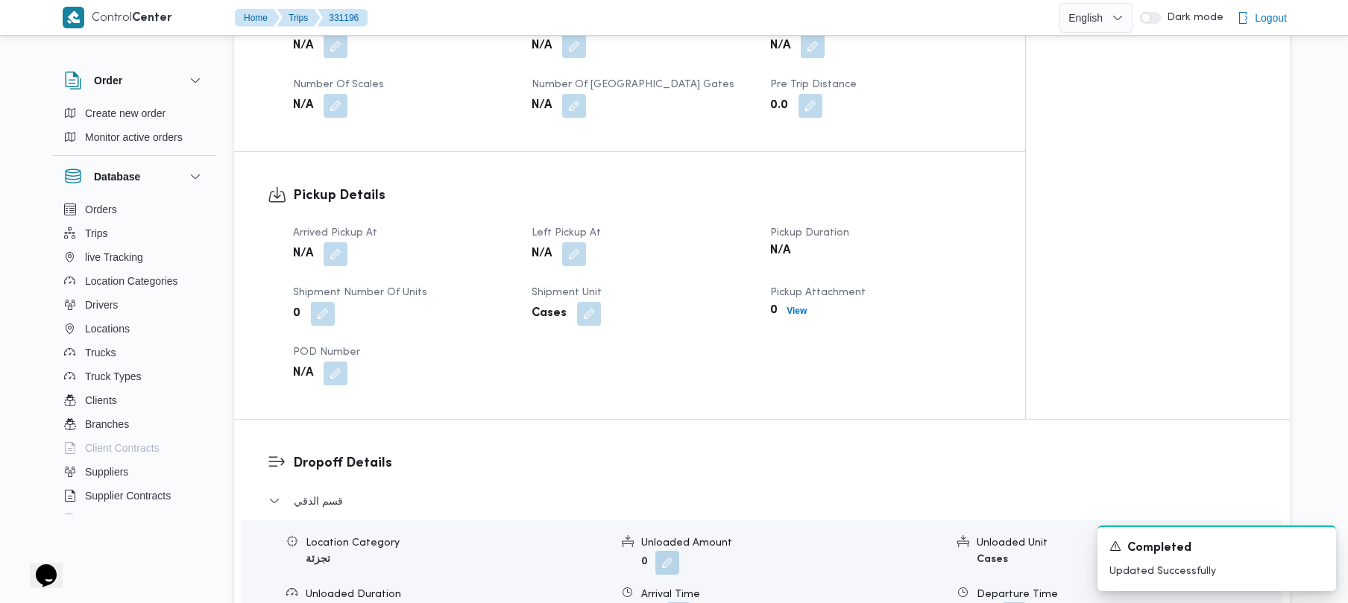
scroll to position [759, 0]
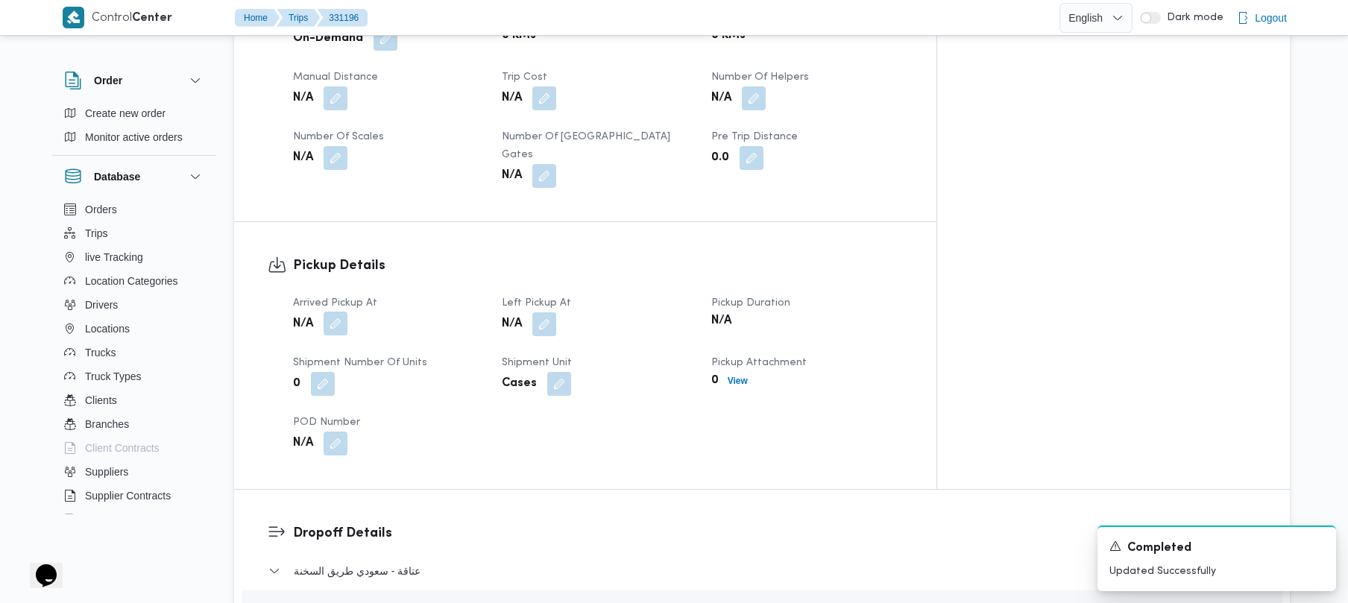
click at [334, 312] on button "button" at bounding box center [336, 324] width 24 height 24
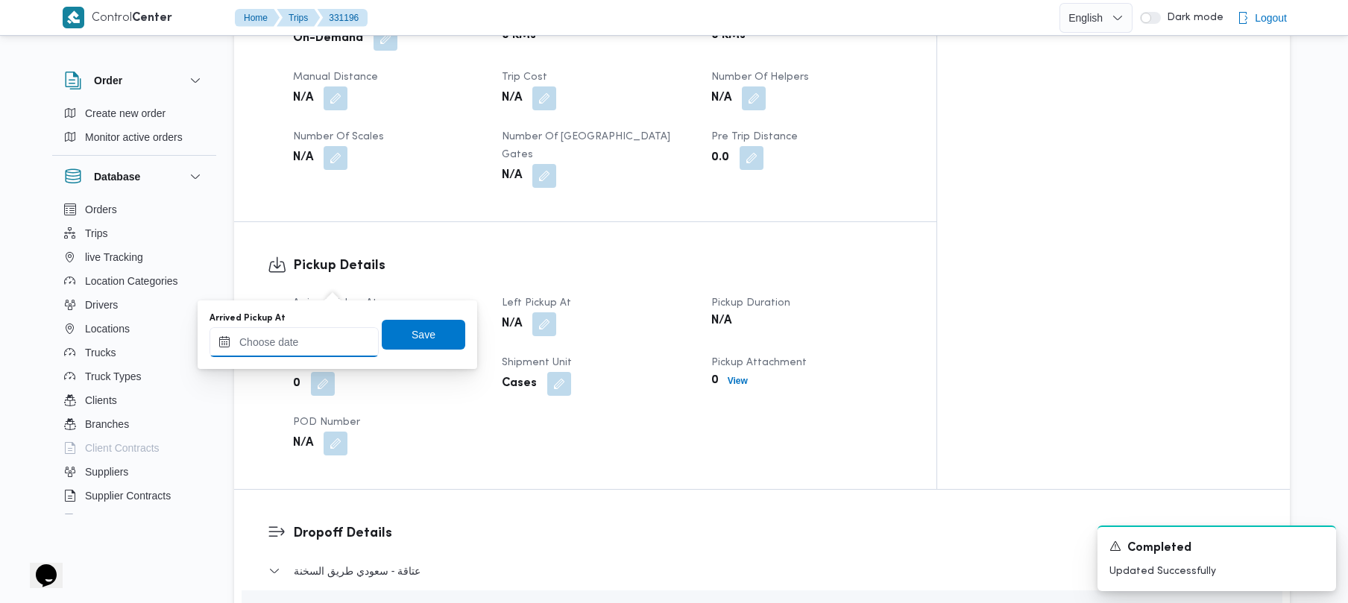
click at [342, 353] on input "Arrived Pickup At" at bounding box center [294, 342] width 169 height 30
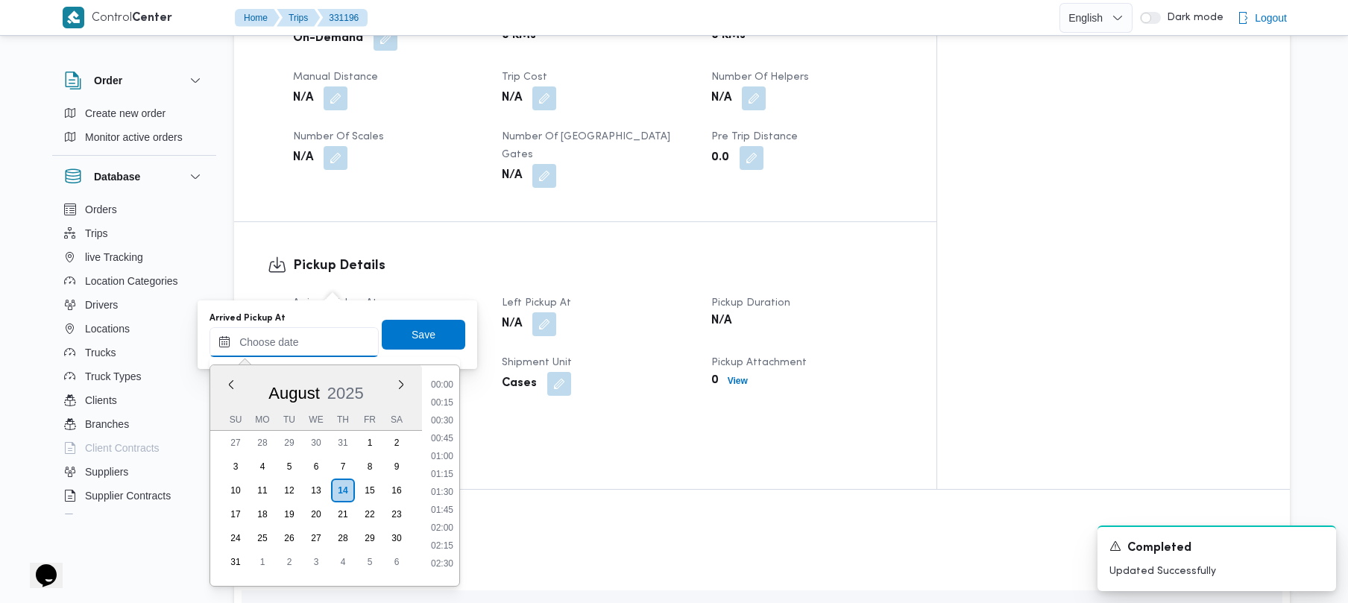
scroll to position [884, 0]
click at [453, 457] on ul "00:00 00:15 00:30 00:45 01:00 01:15 01:30 01:45 02:00 02:15 02:30 02:45 03:00 0…" at bounding box center [442, 475] width 34 height 197
click at [452, 466] on li "13:30" at bounding box center [442, 467] width 34 height 15
type input "14/08/2025 13:30"
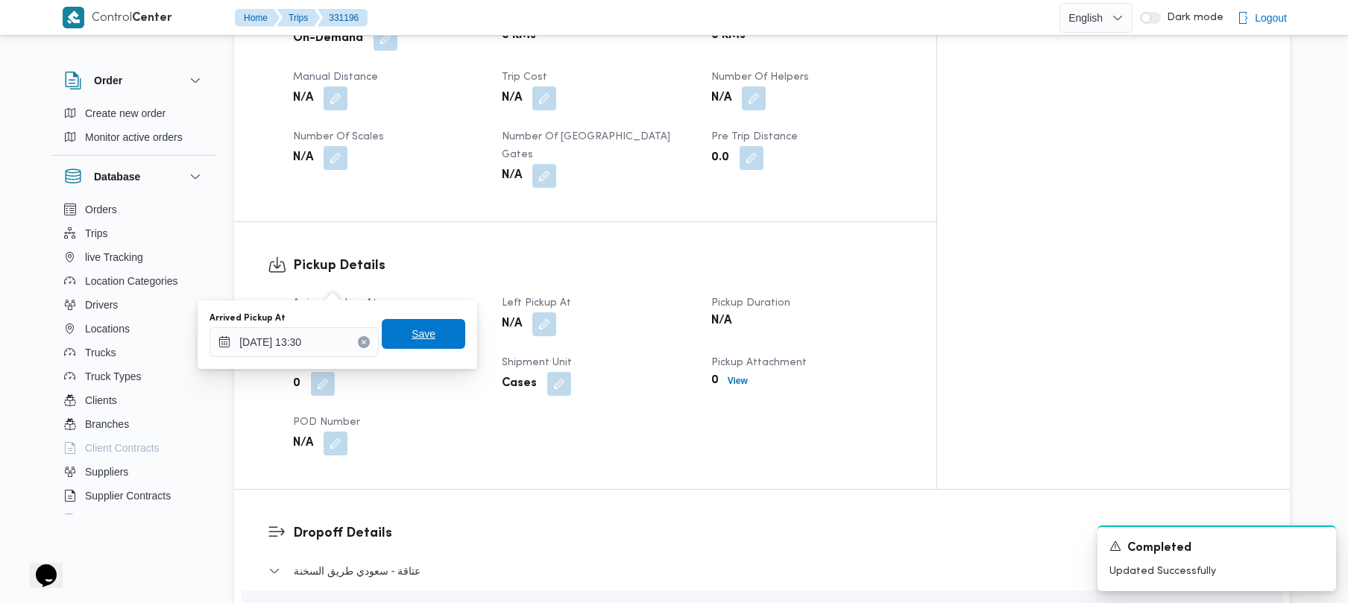
click at [407, 325] on span "Save" at bounding box center [424, 334] width 84 height 30
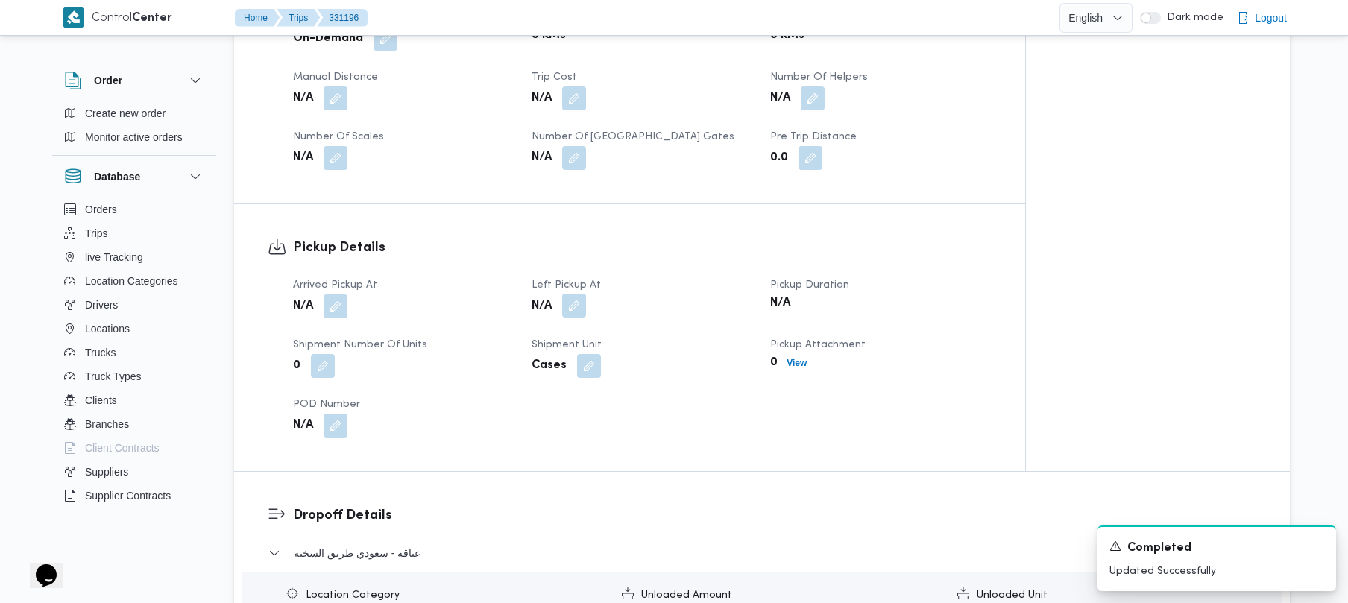
click at [582, 294] on button "button" at bounding box center [574, 306] width 24 height 24
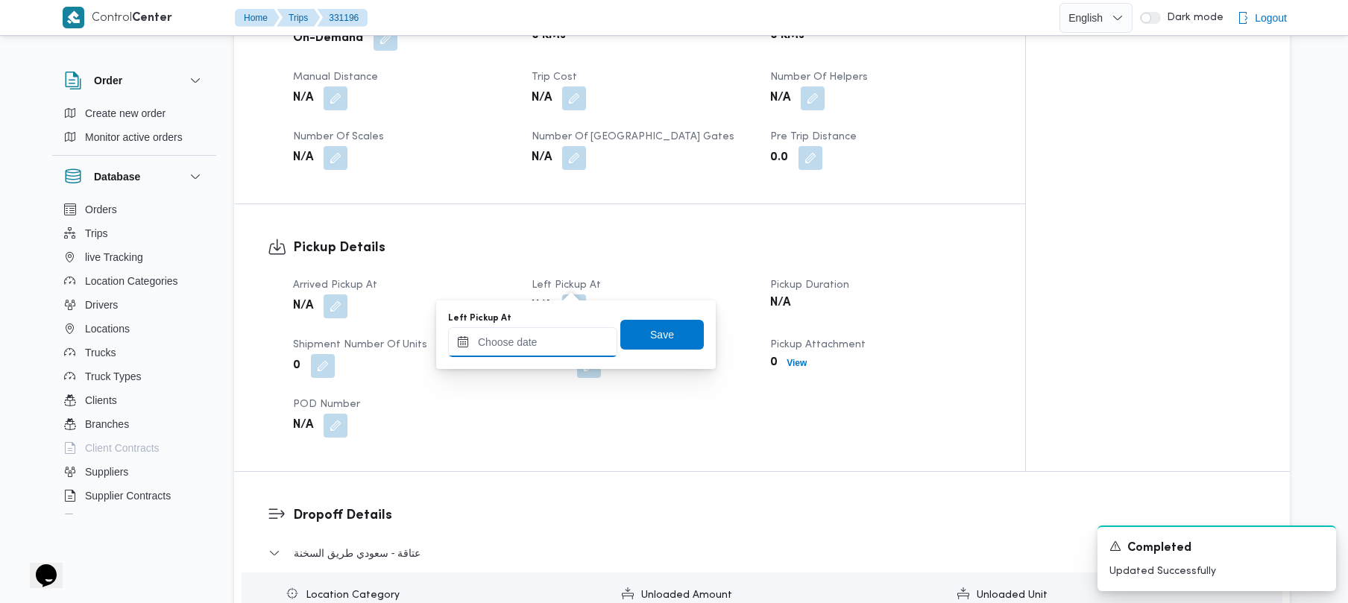
click at [574, 341] on input "Left Pickup At" at bounding box center [532, 342] width 169 height 30
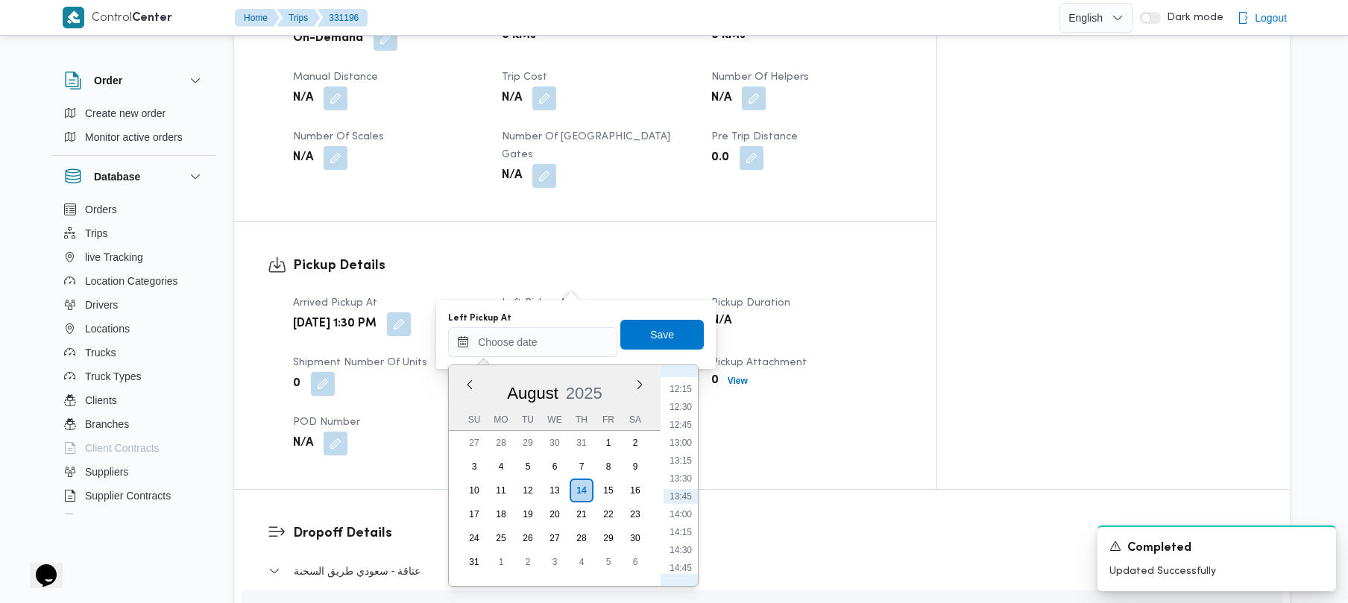
scroll to position [905, 0]
click at [691, 485] on li "14:00" at bounding box center [681, 482] width 34 height 15
type input "14/08/2025 14:00"
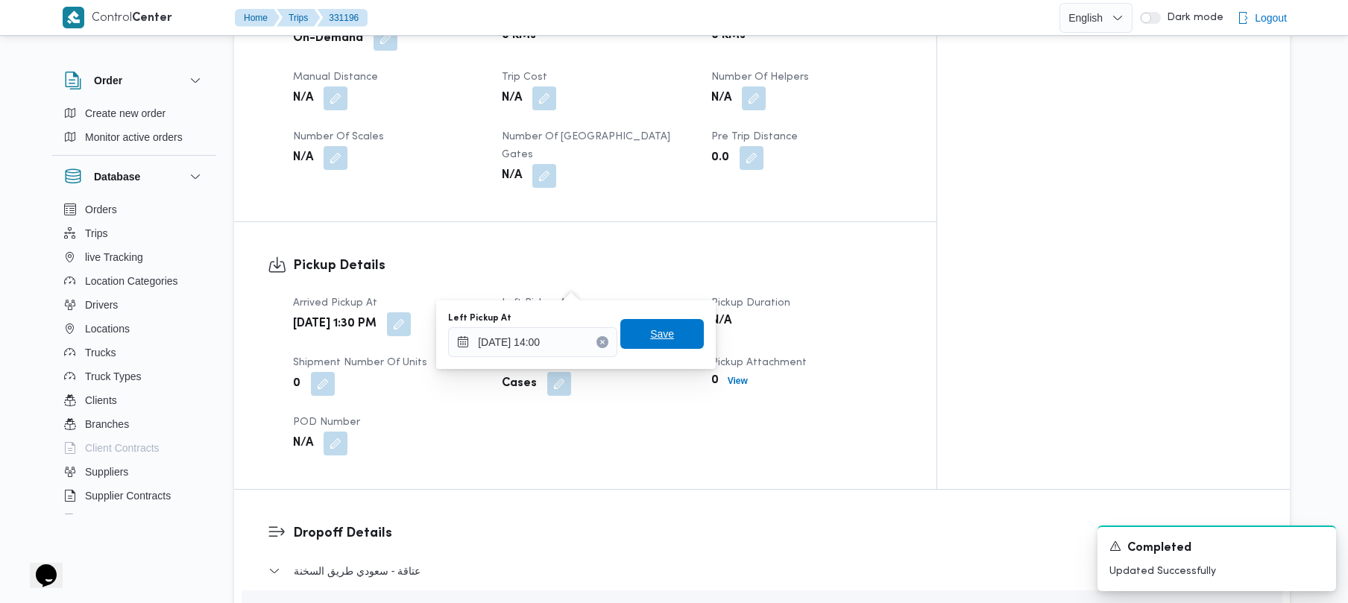
click at [653, 341] on span "Save" at bounding box center [662, 334] width 24 height 18
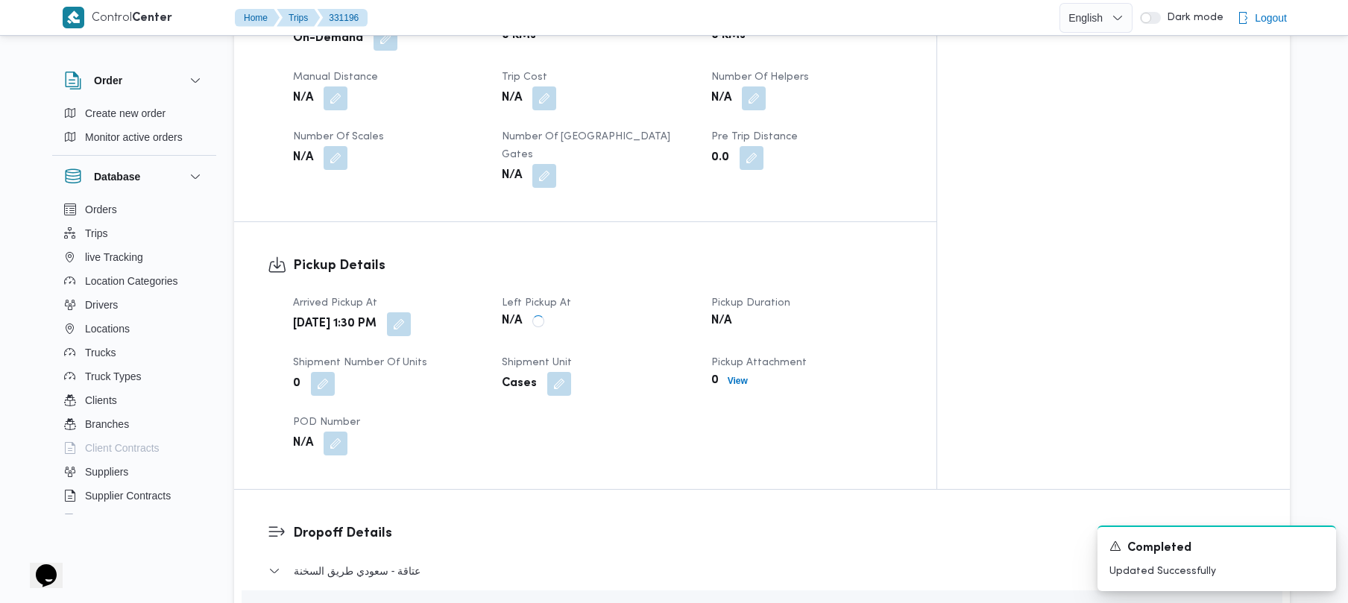
click at [657, 311] on div "N/A" at bounding box center [597, 321] width 194 height 21
click at [597, 256] on h3 "Pickup Details" at bounding box center [598, 266] width 610 height 20
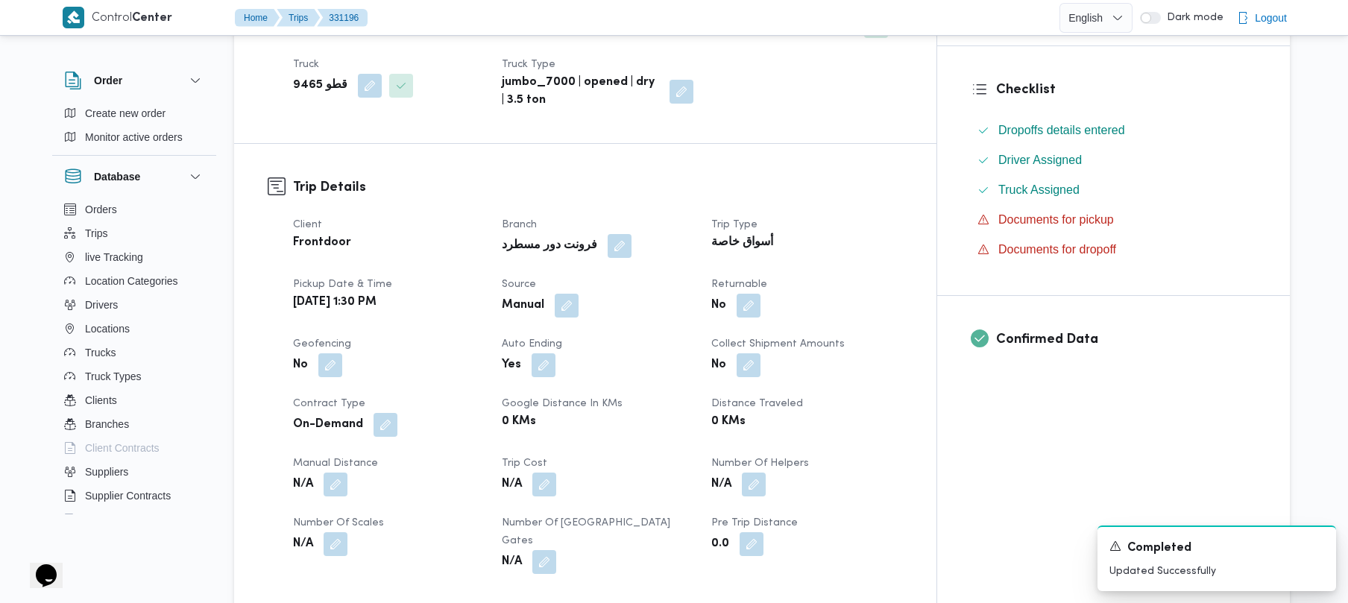
scroll to position [0, 0]
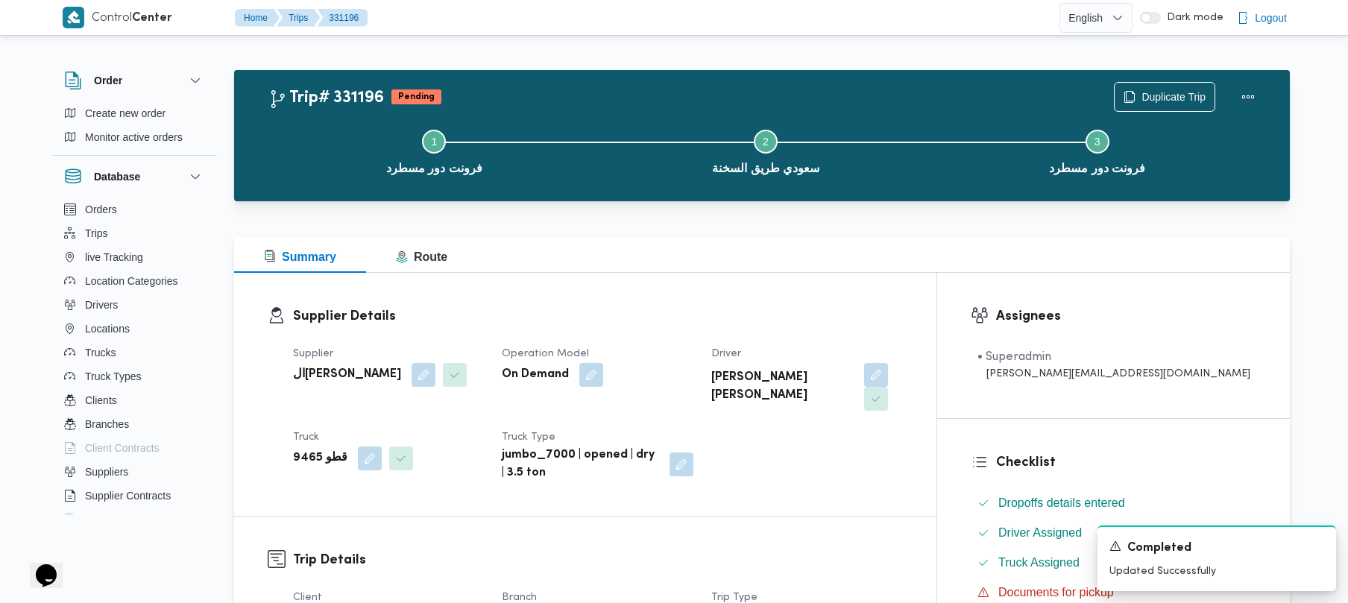
click at [862, 289] on div "Supplier Details Supplier الهامي محمد خالد علي Operation Model On Demand Driver…" at bounding box center [585, 394] width 703 height 243
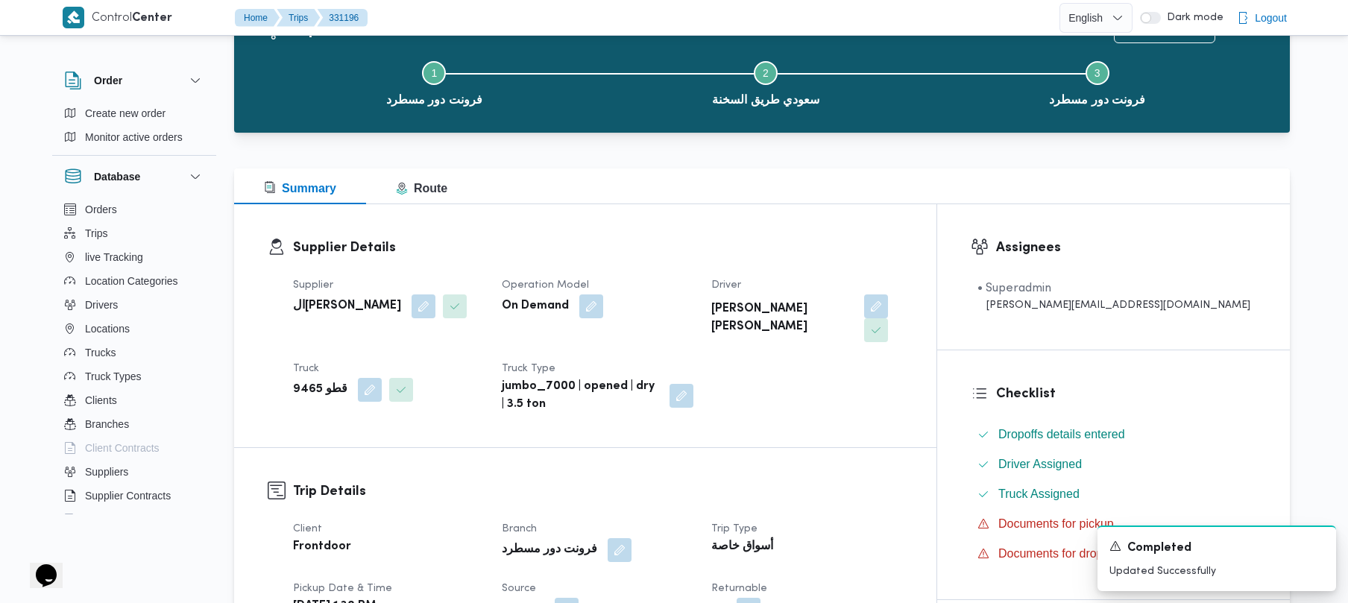
scroll to position [528, 0]
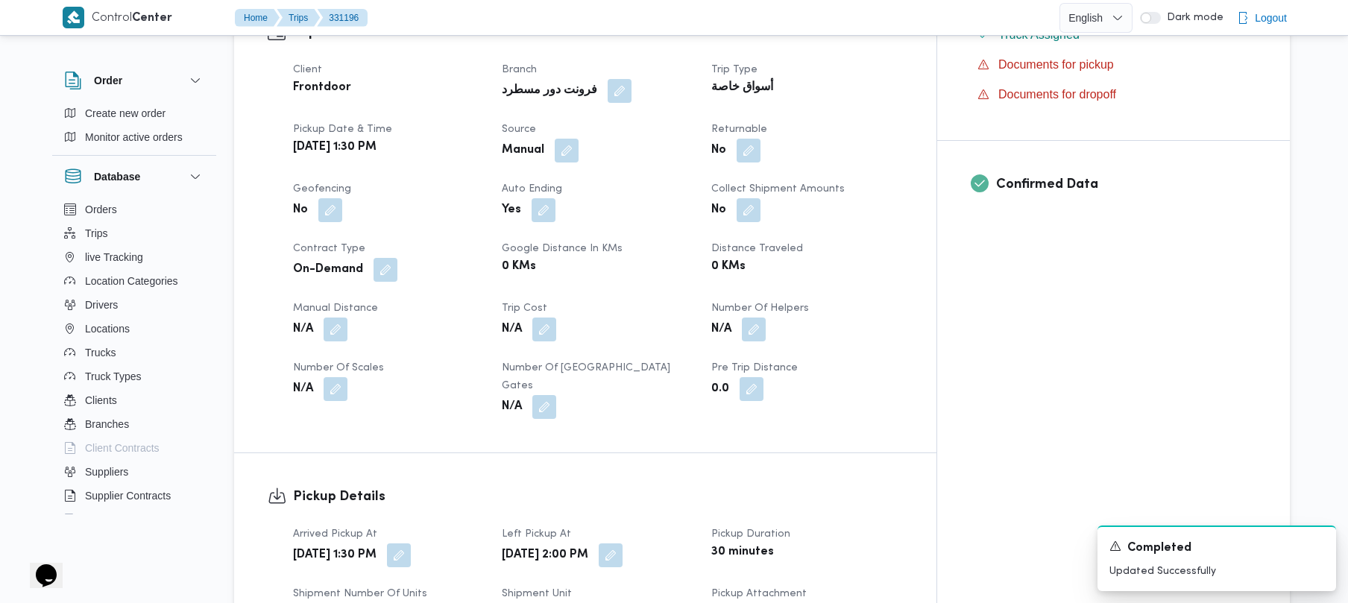
click at [850, 453] on div "Pickup Details Arrived Pickup At Thu, Aug 14, 2025 1:30 PM Left Pickup At Thu, …" at bounding box center [585, 586] width 703 height 267
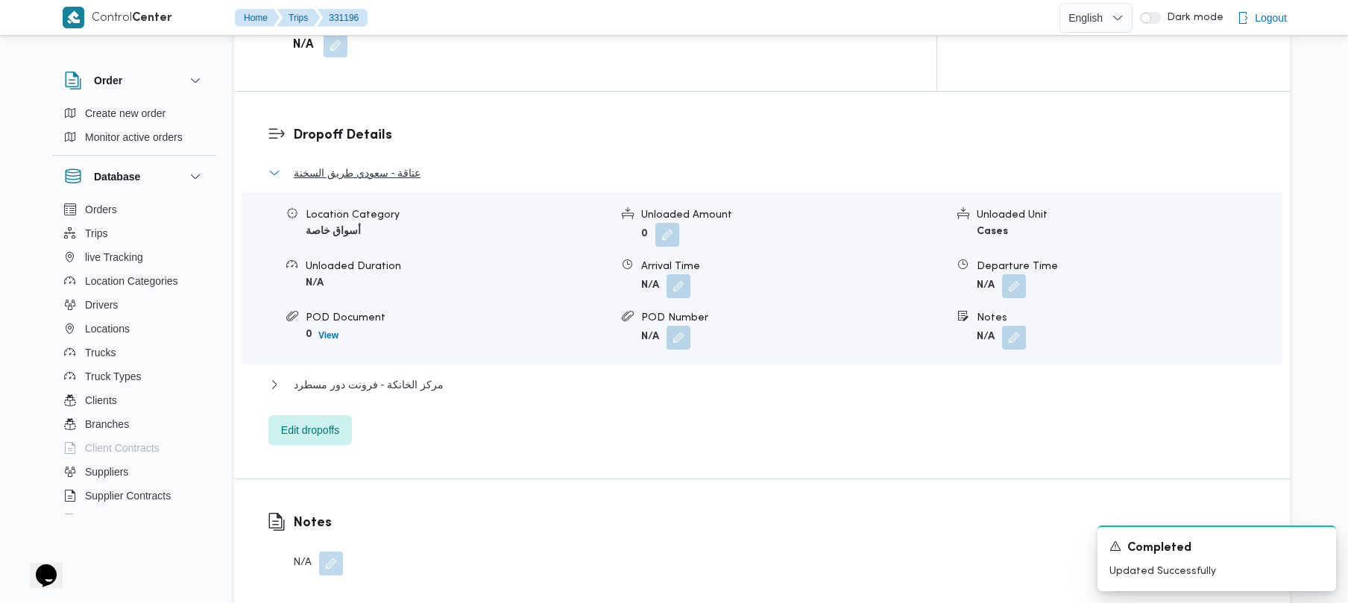
click at [358, 164] on span "عتاقة - سعودي طريق السخنة" at bounding box center [357, 173] width 127 height 18
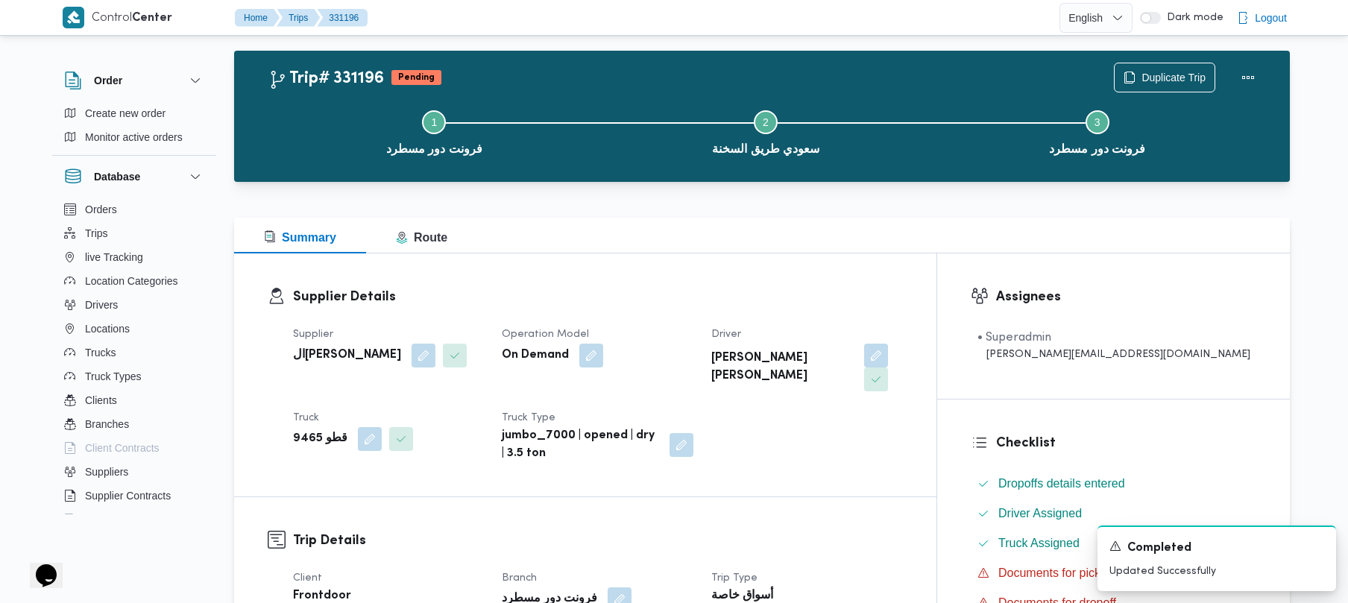
scroll to position [0, 0]
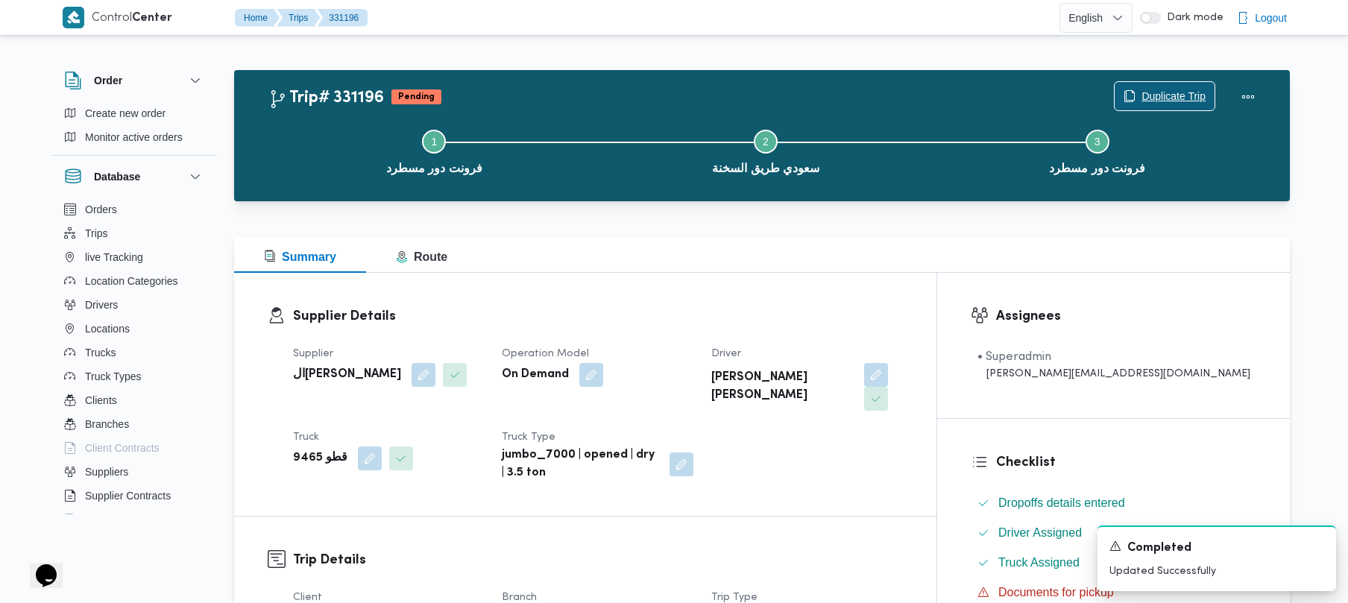
click at [1144, 89] on span "Duplicate Trip" at bounding box center [1174, 96] width 64 height 18
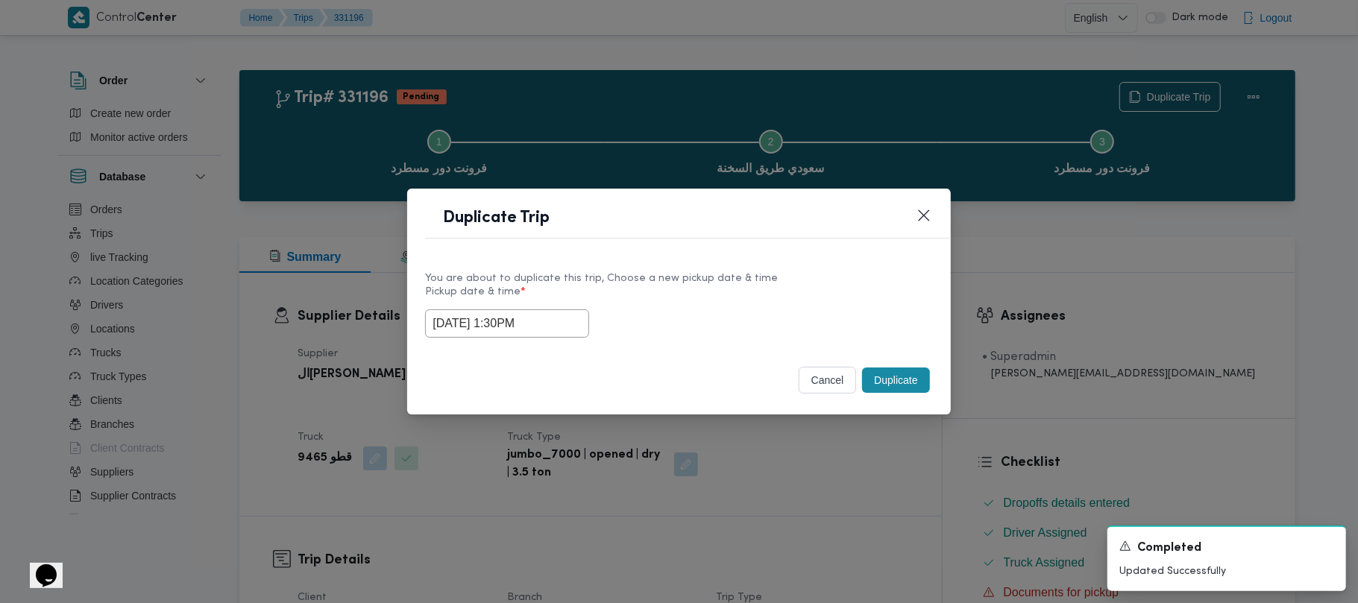
click at [680, 314] on div "14/08/2025 1:30PM" at bounding box center [678, 324] width 507 height 28
click at [917, 236] on header "Duplicate Trip" at bounding box center [696, 223] width 543 height 32
click at [923, 219] on button "Closes this modal window" at bounding box center [924, 215] width 18 height 18
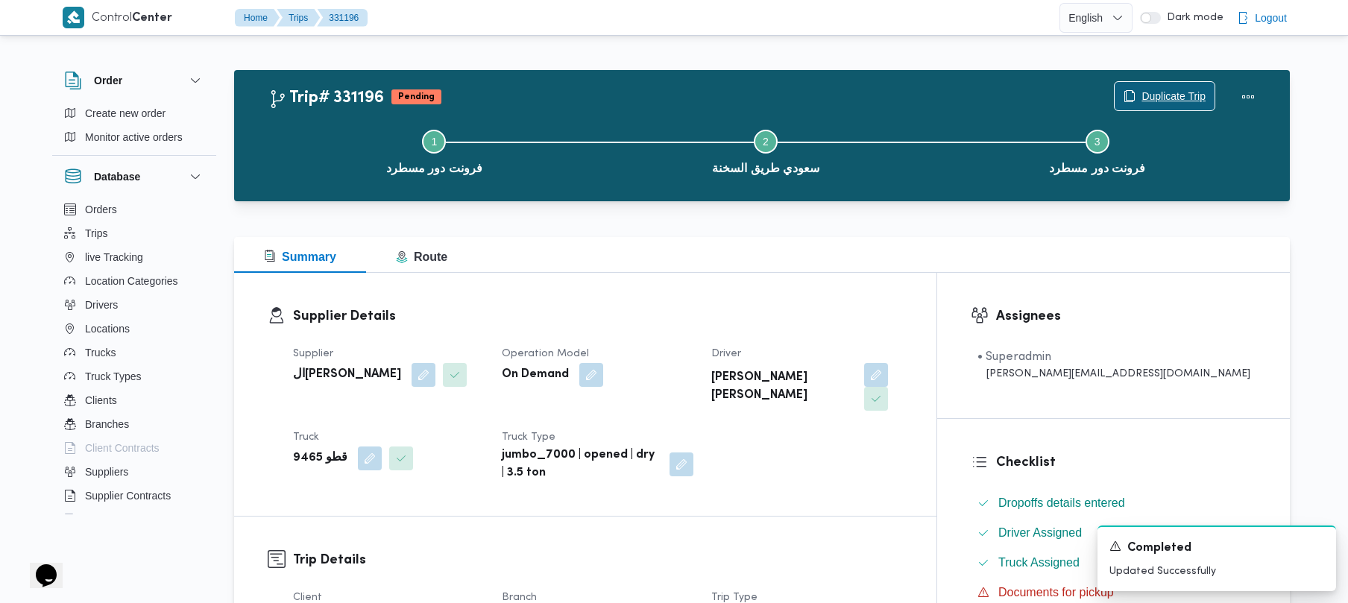
click at [1158, 88] on span "Duplicate Trip" at bounding box center [1174, 96] width 64 height 18
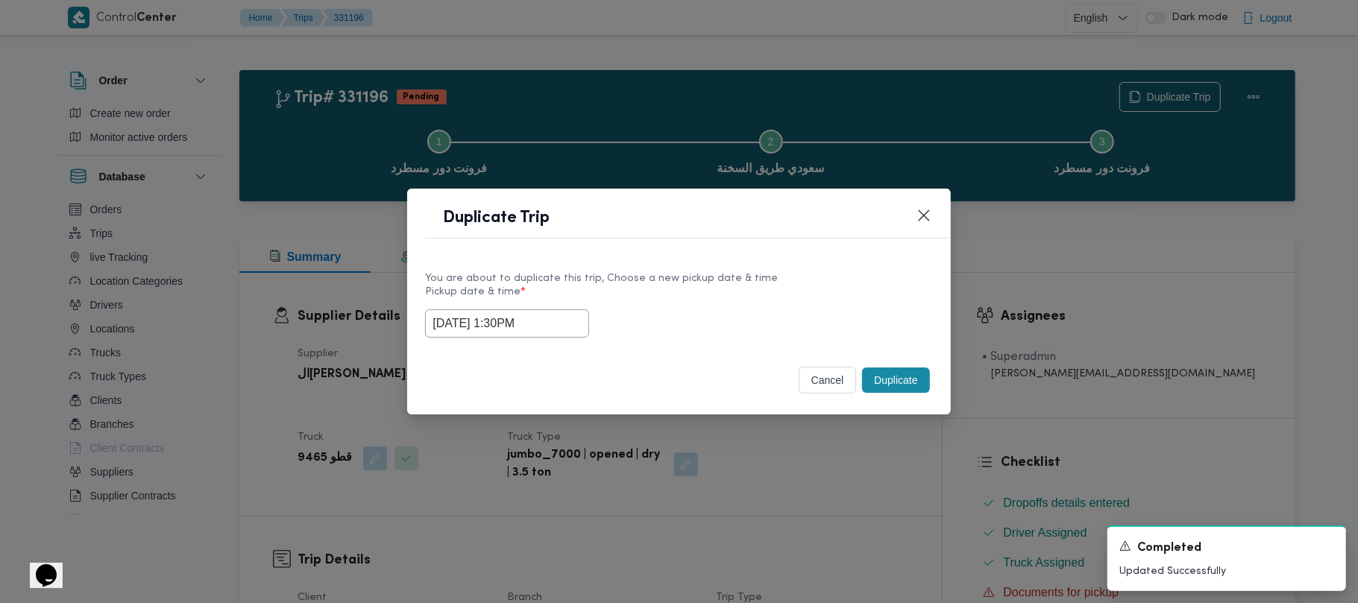
click at [896, 380] on button "Duplicate" at bounding box center [895, 380] width 67 height 25
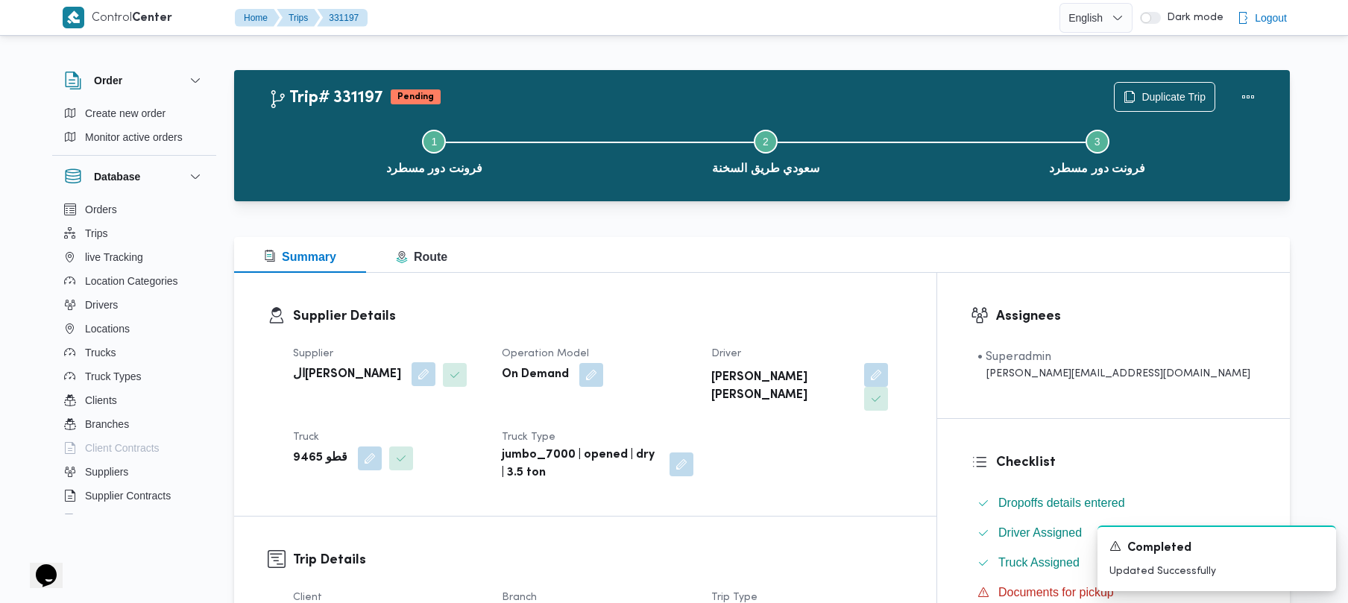
click at [412, 374] on button "button" at bounding box center [424, 374] width 24 height 24
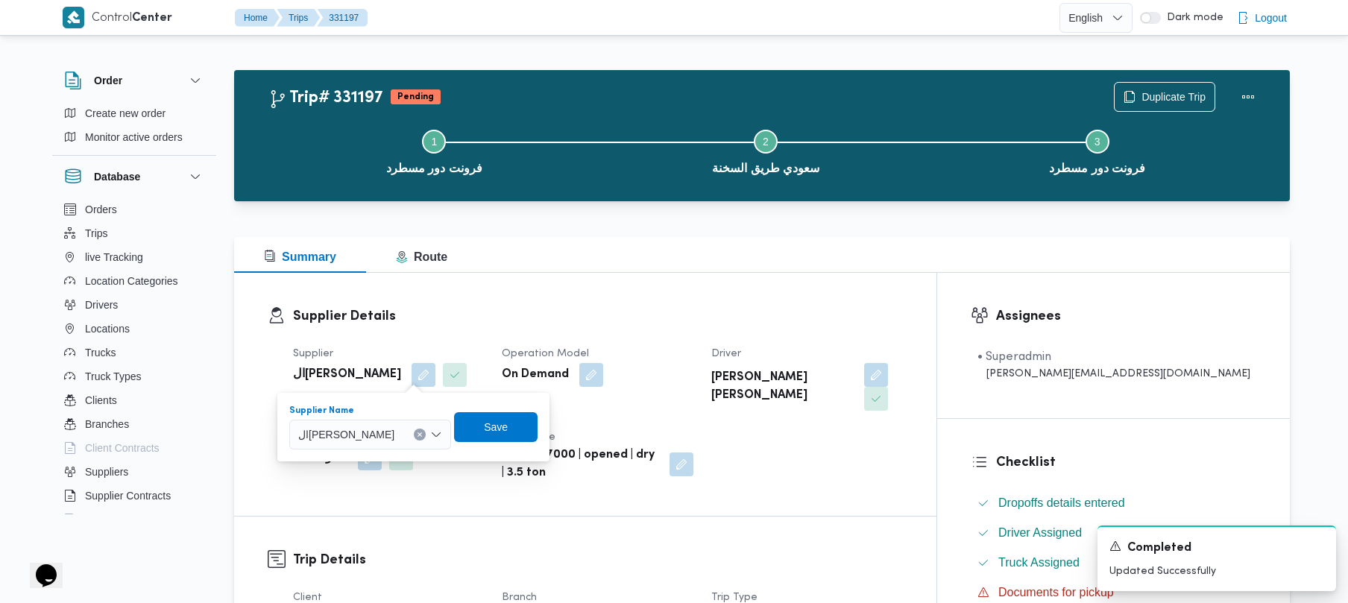
click at [382, 430] on span "الهامي محمد خالد علي" at bounding box center [346, 434] width 96 height 16
type input "[PERSON_NAME] [PERSON_NAME] [PERSON_NAME]"
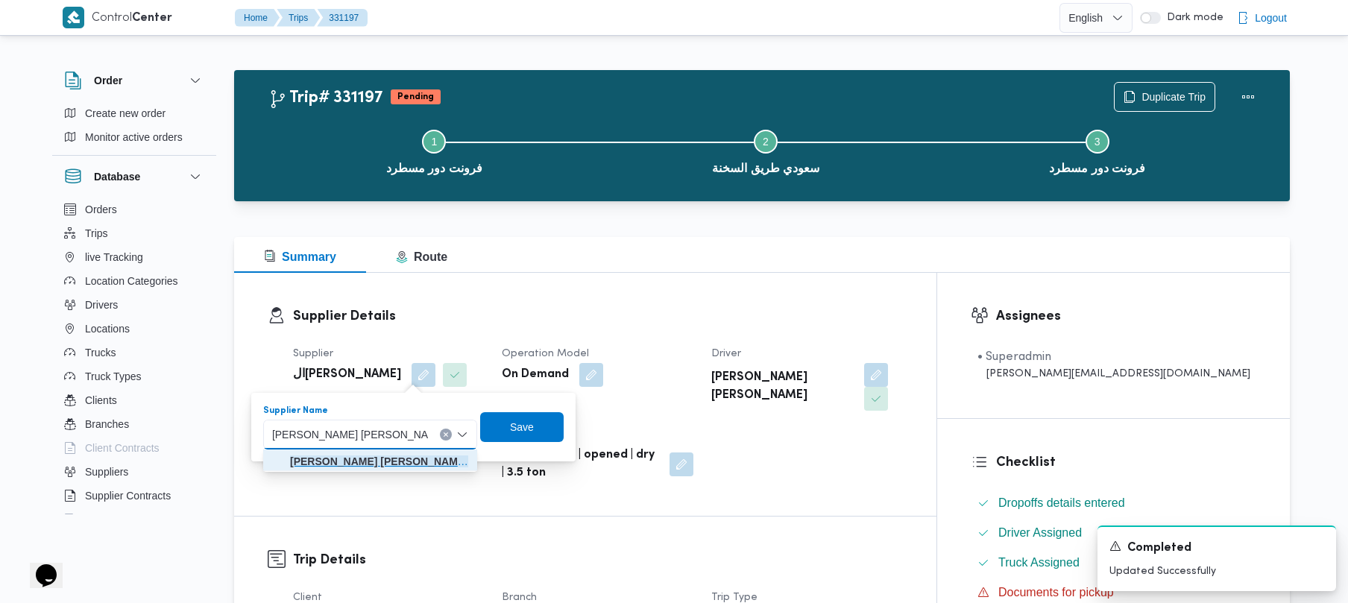
click at [374, 458] on mark "[PERSON_NAME] [PERSON_NAME] [PERSON_NAME]" at bounding box center [424, 462] width 268 height 12
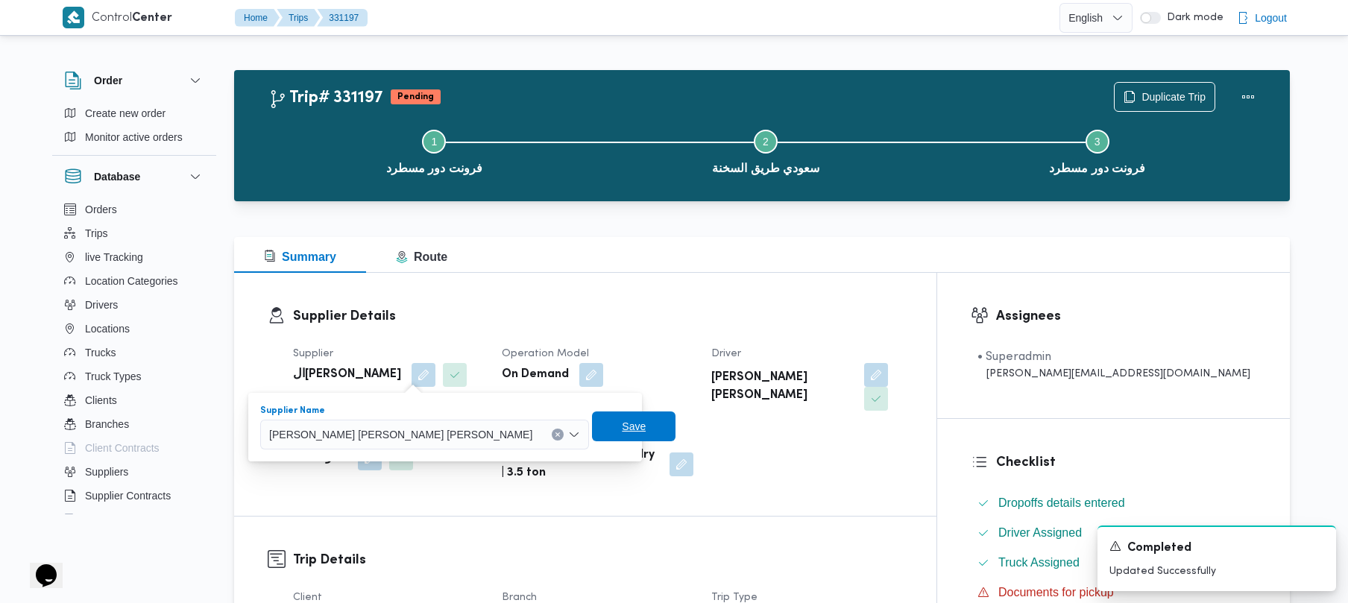
click at [622, 422] on span "Save" at bounding box center [634, 427] width 24 height 18
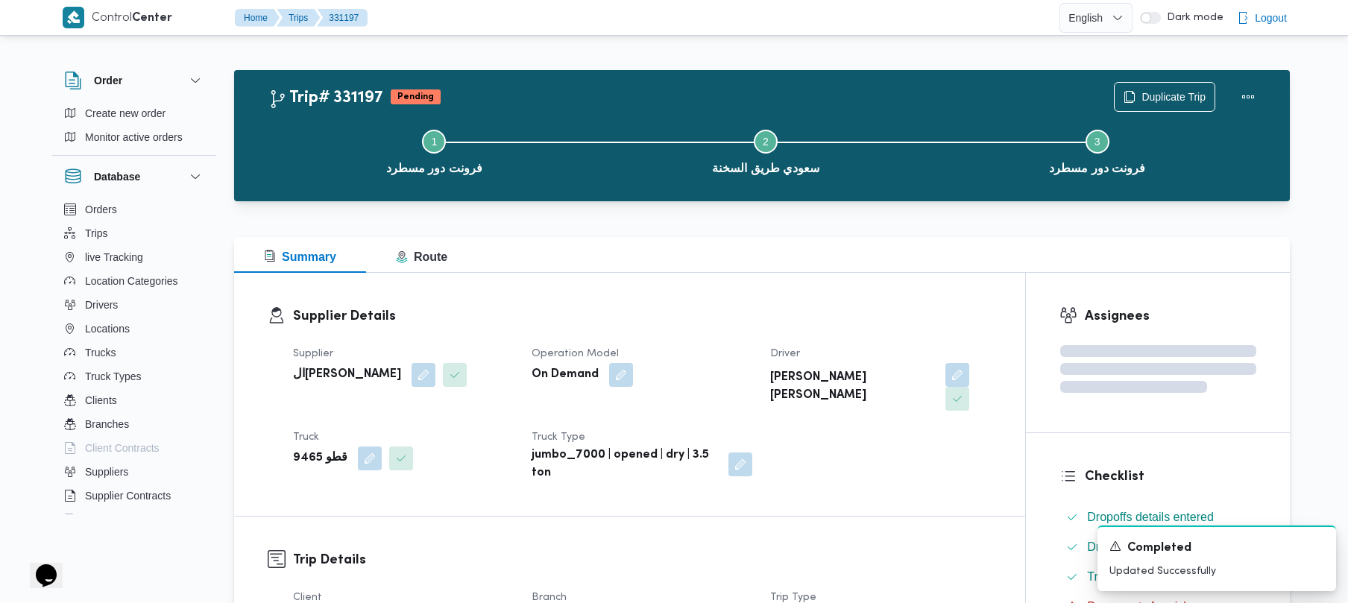
click at [503, 268] on div "Summary Route" at bounding box center [762, 255] width 1056 height 36
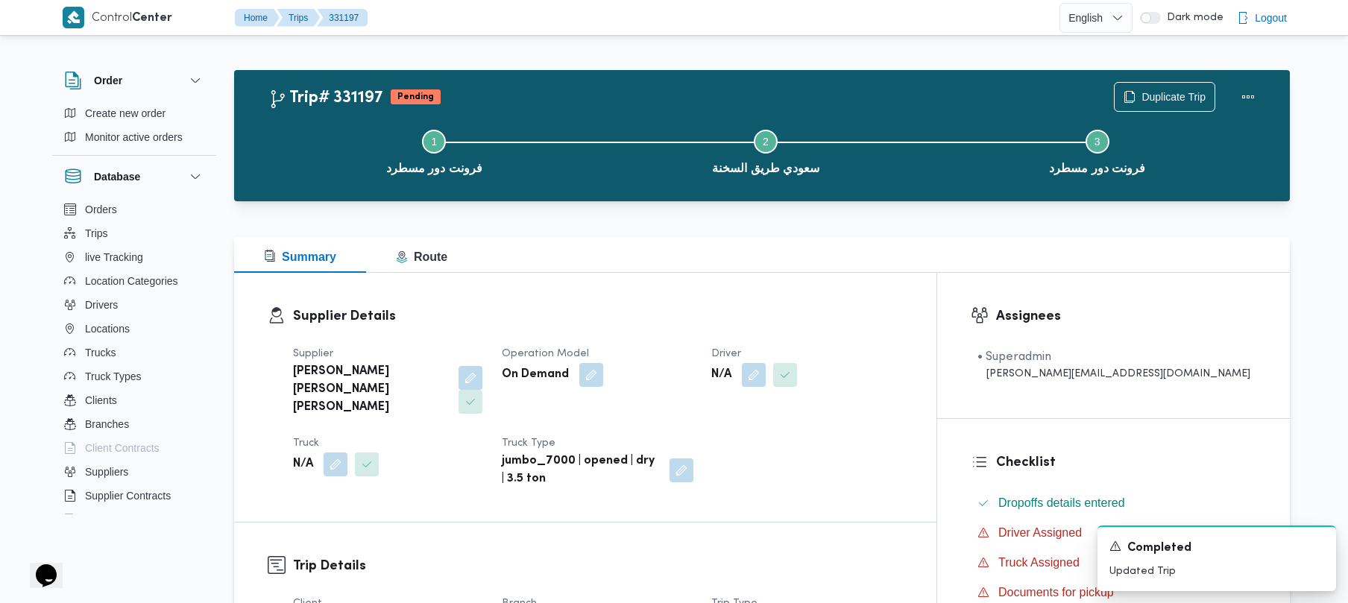
scroll to position [528, 0]
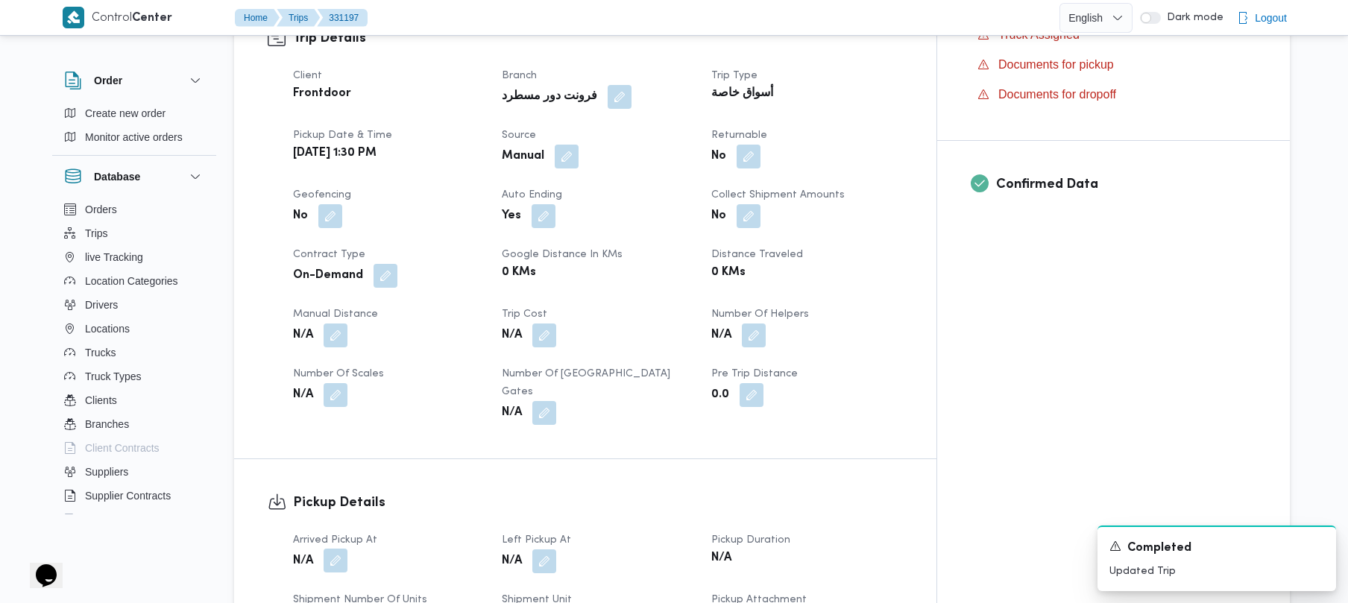
drag, startPoint x: 322, startPoint y: 514, endPoint x: 335, endPoint y: 515, distance: 12.7
click at [324, 550] on span at bounding box center [331, 562] width 31 height 24
click at [343, 549] on button "button" at bounding box center [336, 561] width 24 height 24
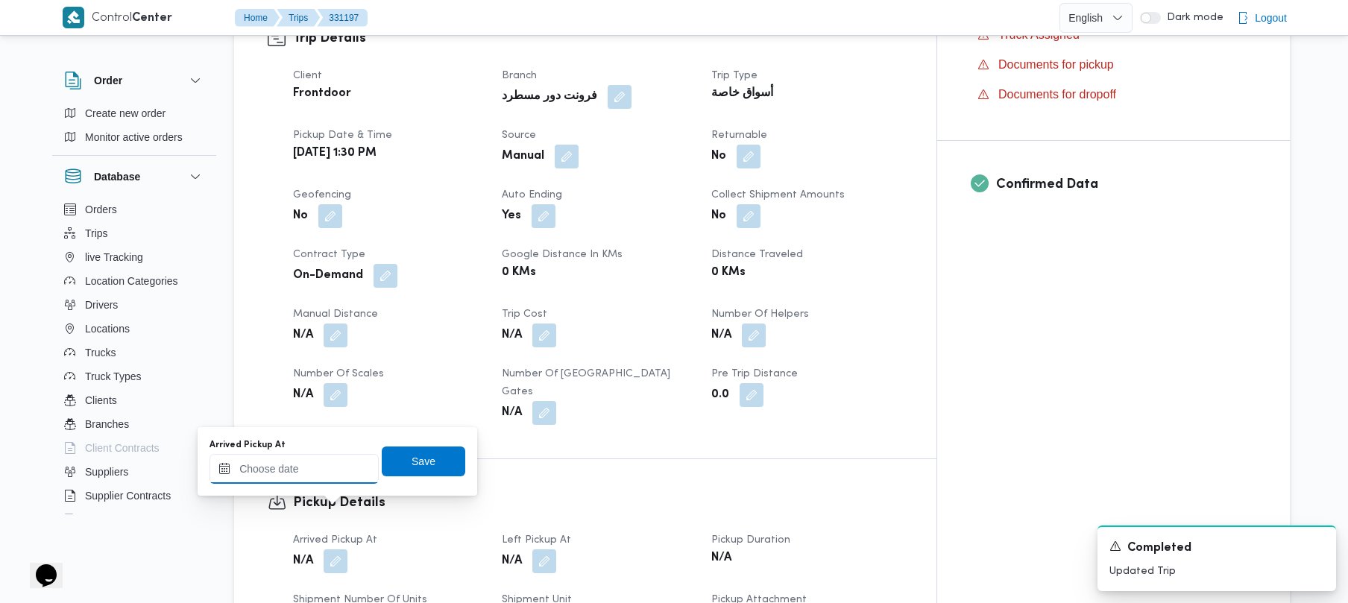
click at [322, 463] on input "Arrived Pickup At" at bounding box center [294, 469] width 169 height 30
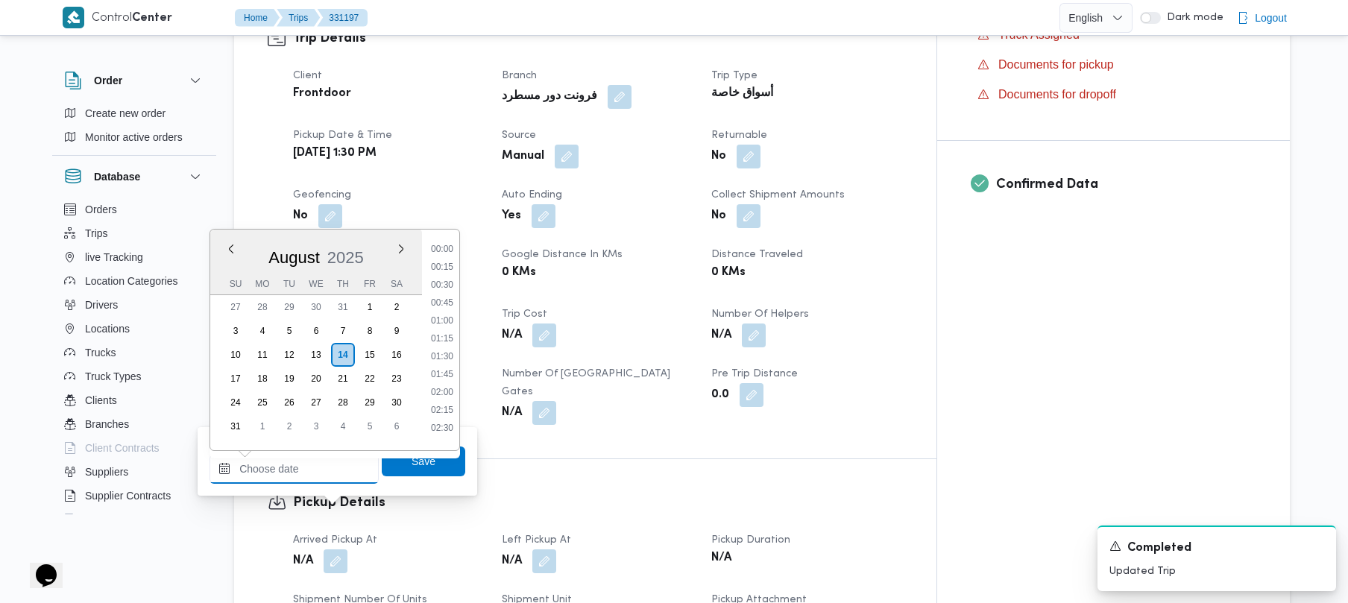
scroll to position [884, 0]
click at [447, 332] on li "13:30" at bounding box center [442, 331] width 34 height 15
type input "14/08/2025 13:30"
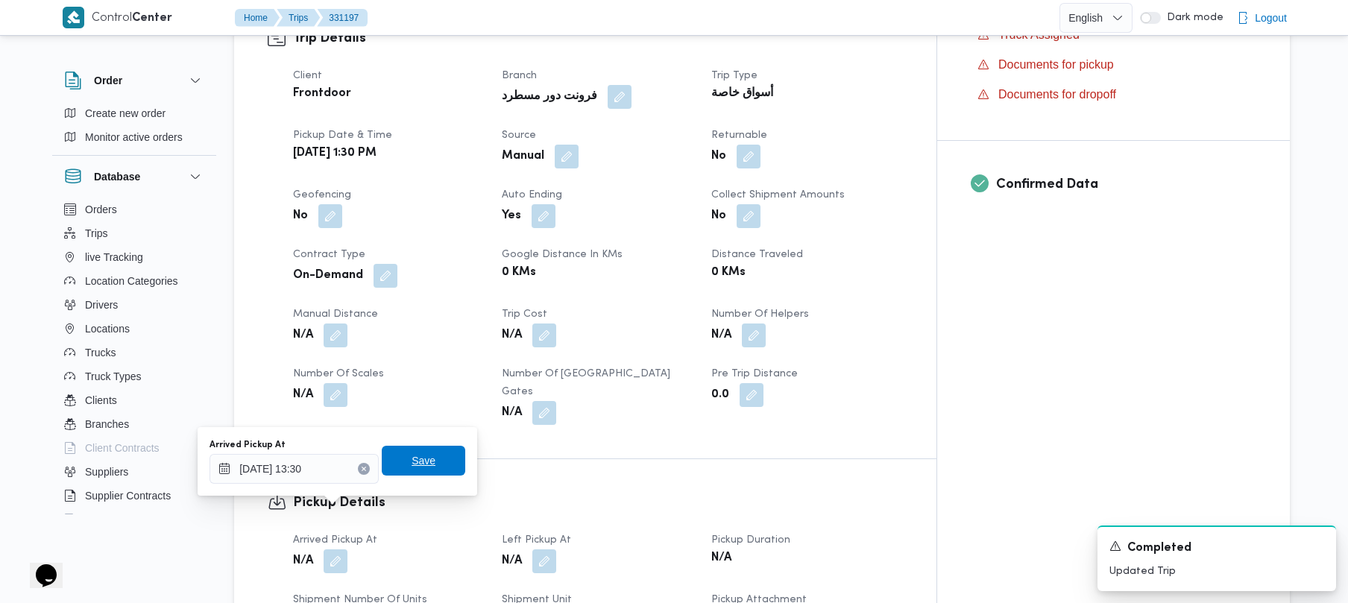
click at [433, 456] on span "Save" at bounding box center [424, 461] width 84 height 30
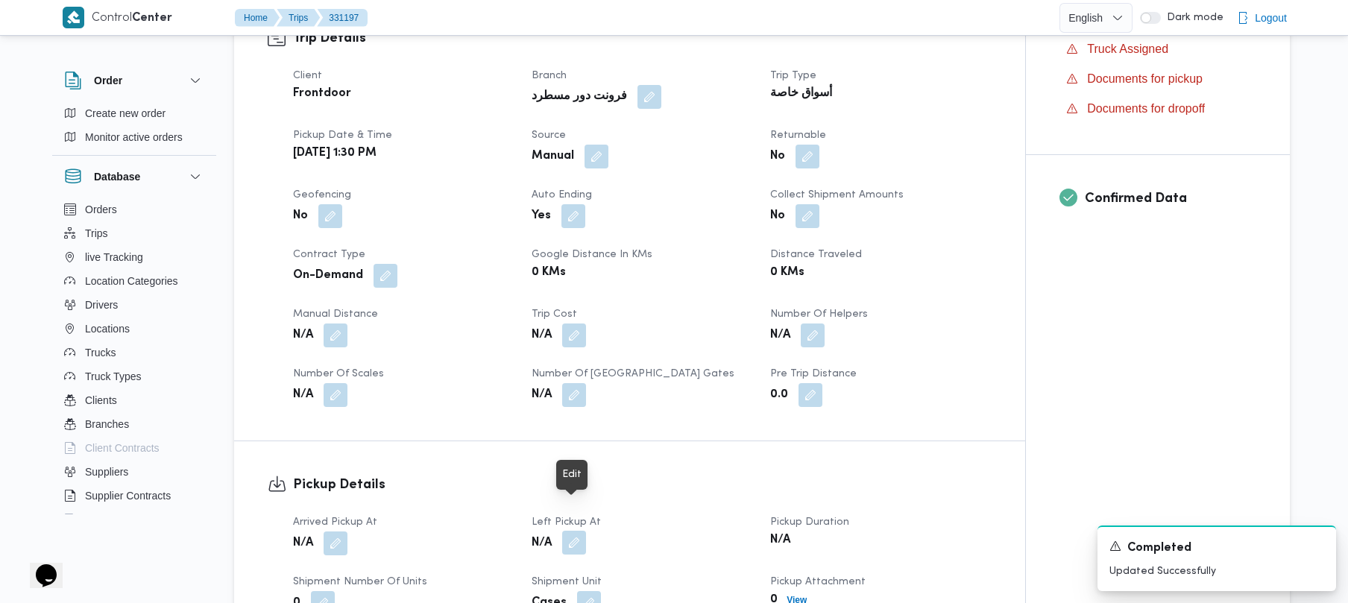
click at [583, 531] on button "button" at bounding box center [574, 543] width 24 height 24
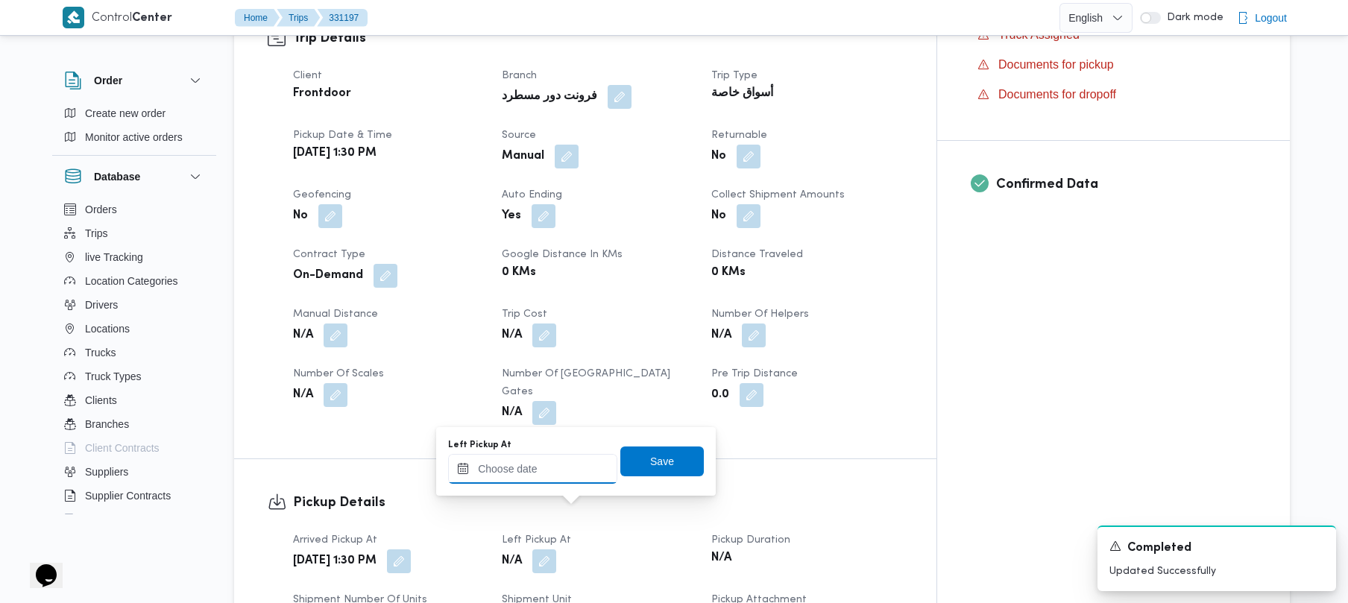
click at [562, 459] on div at bounding box center [532, 469] width 169 height 30
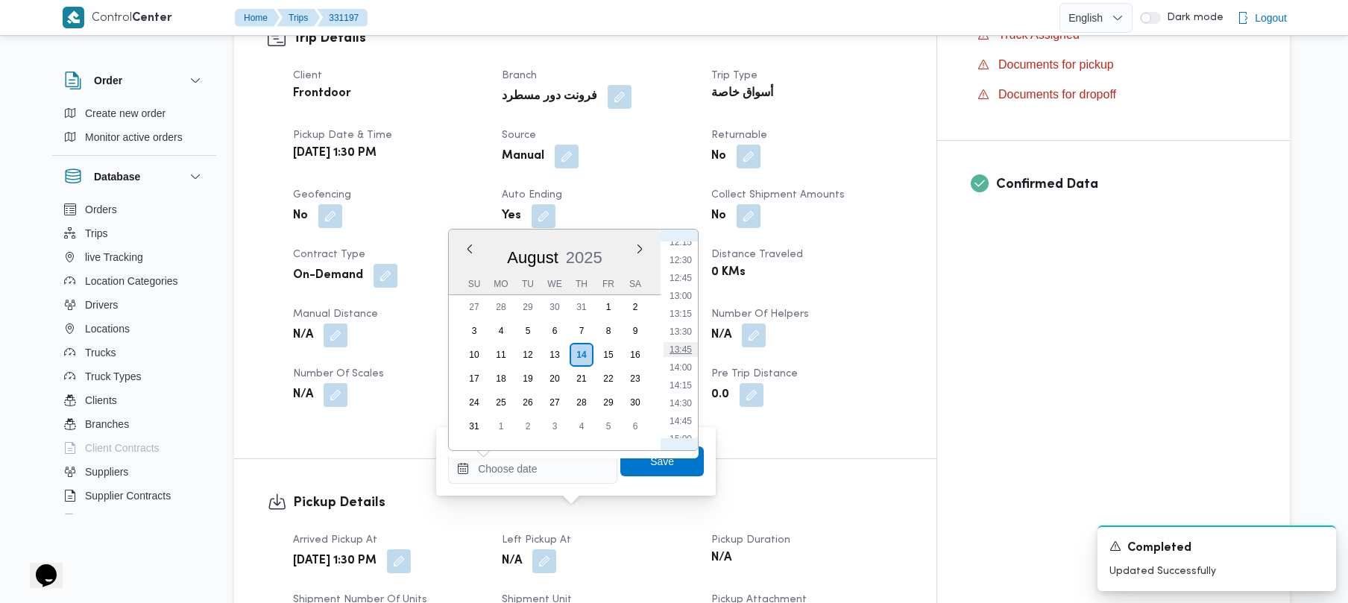
click at [685, 348] on li "13:45" at bounding box center [681, 349] width 34 height 15
type input "14/08/2025 13:45"
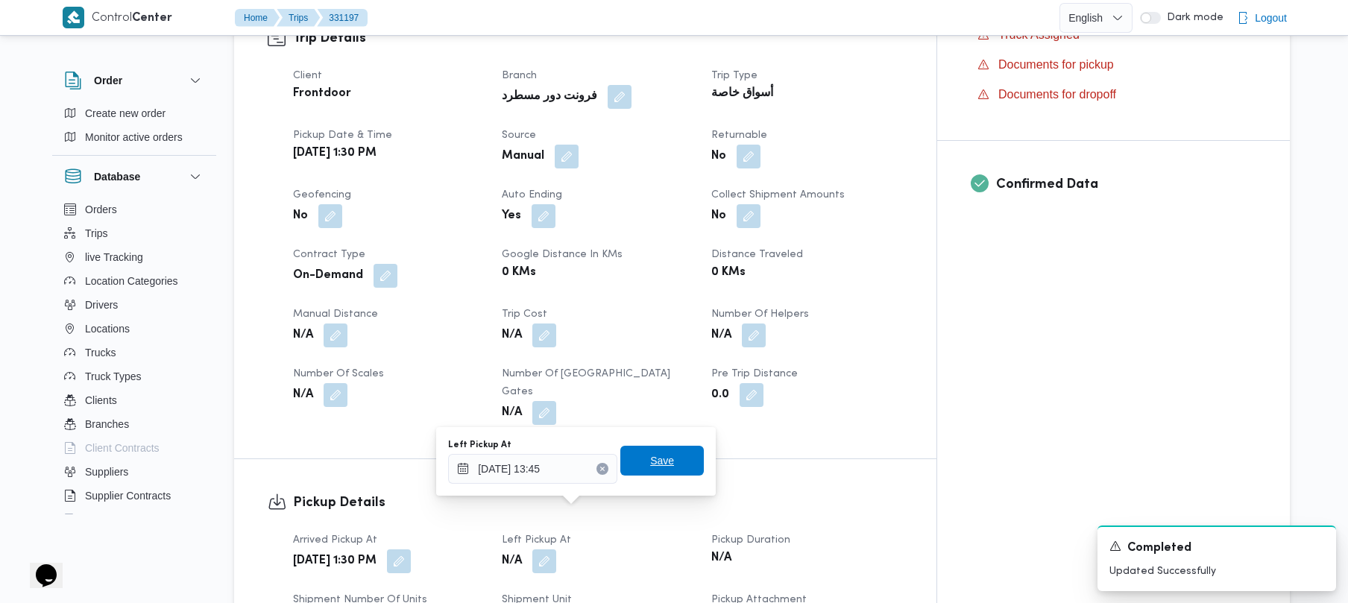
click at [671, 458] on span "Save" at bounding box center [663, 461] width 84 height 30
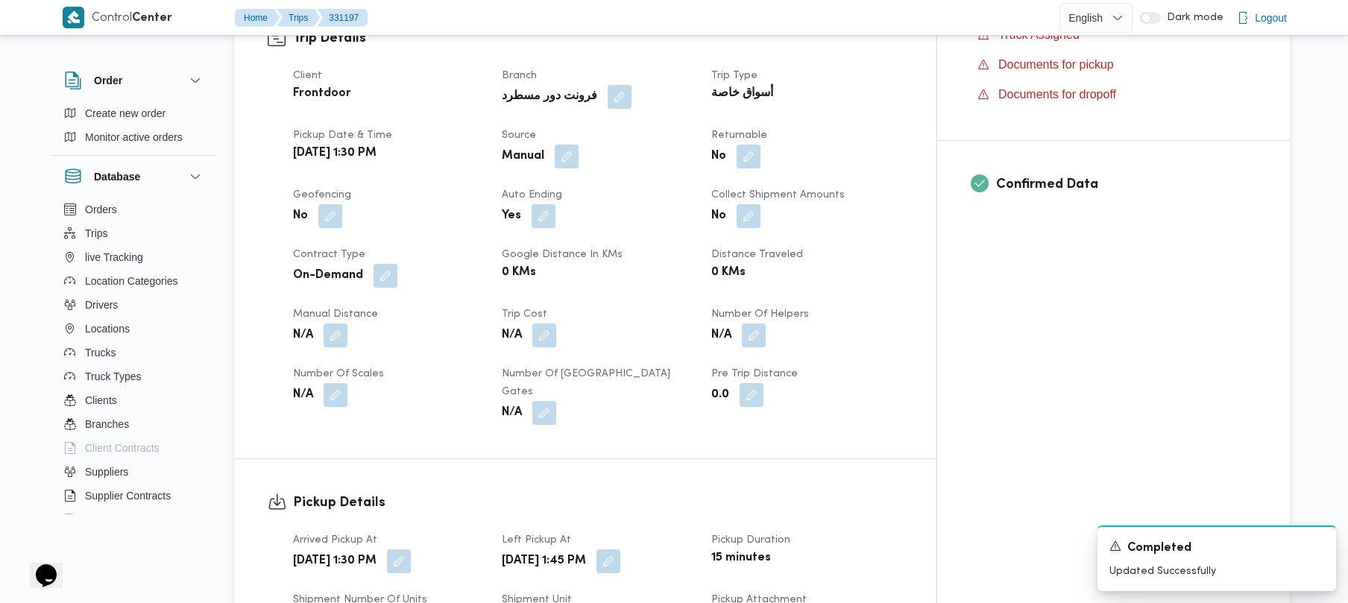
click at [743, 383] on div "Client Frontdoor Branch فرونت دور مسطرد Trip Type أسواق خاصة Pickup date & time…" at bounding box center [598, 246] width 628 height 376
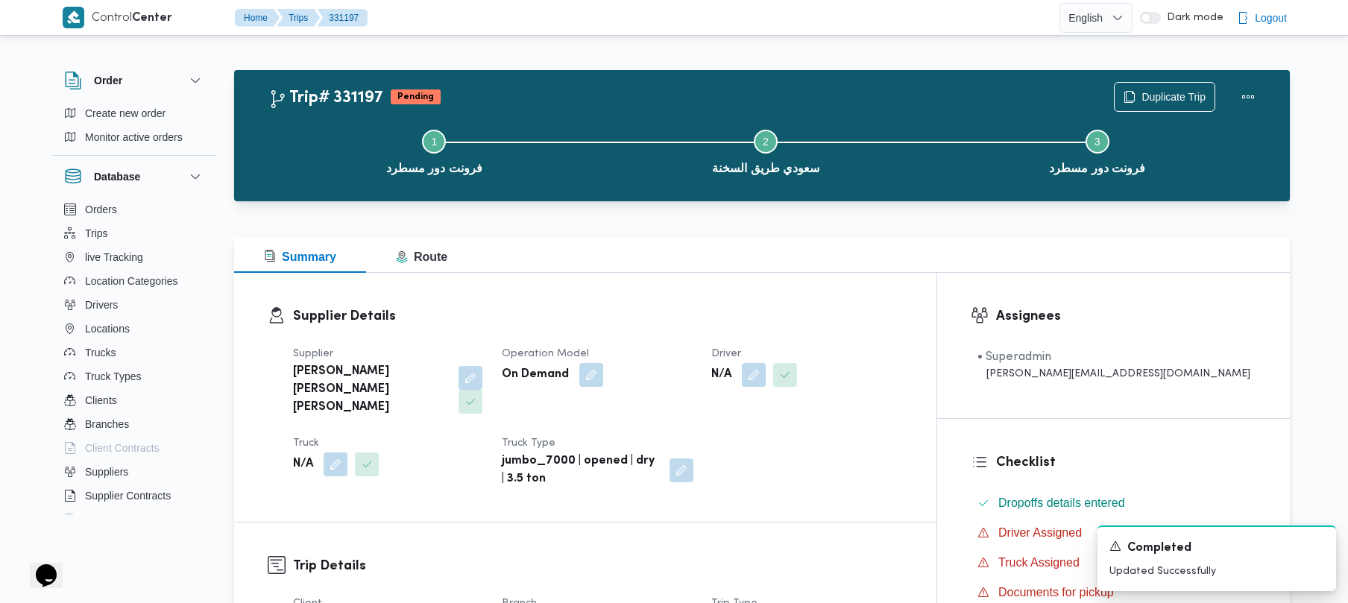
drag, startPoint x: 797, startPoint y: 304, endPoint x: 723, endPoint y: 313, distance: 74.4
click at [798, 306] on div "Supplier Details Supplier شريف بدر عبد الحميد عبد المجيد بدر Operation Model On…" at bounding box center [585, 397] width 703 height 249
click at [342, 452] on button "button" at bounding box center [336, 464] width 24 height 24
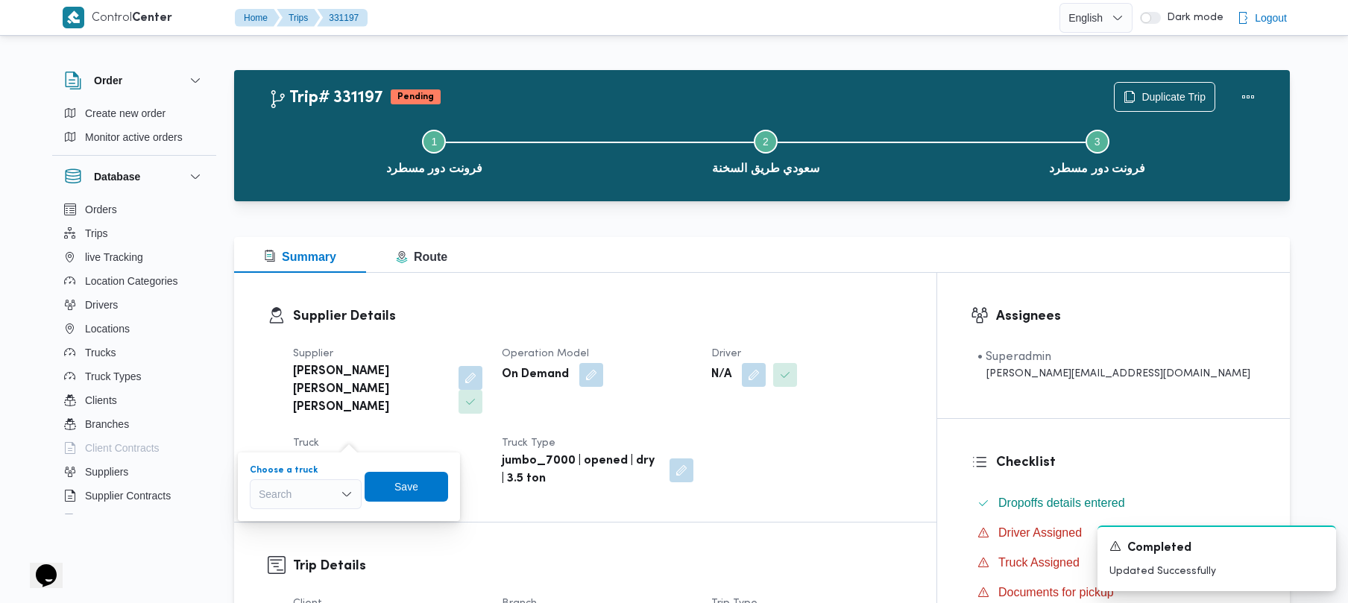
click at [315, 488] on div "Search" at bounding box center [306, 495] width 112 height 30
paste input "8418"
type input "8418"
drag, startPoint x: 301, startPoint y: 512, endPoint x: 322, endPoint y: 515, distance: 21.1
click at [306, 514] on span "الف 8418 | null" at bounding box center [306, 521] width 100 height 24
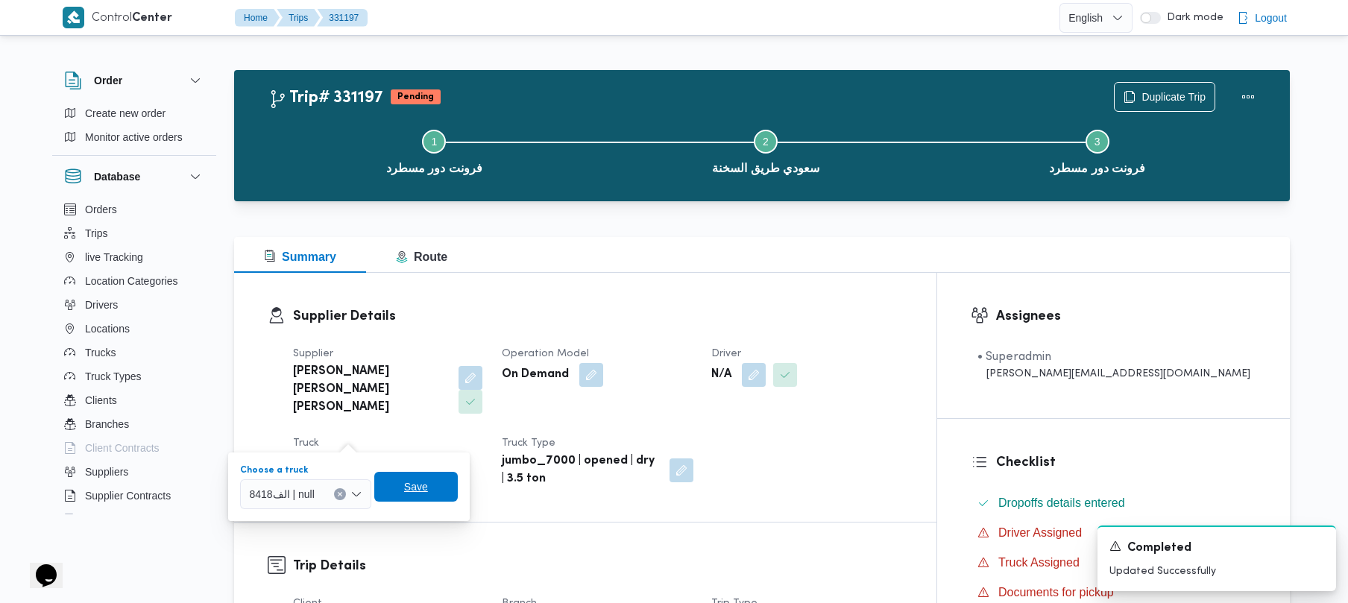
click at [440, 482] on span "Save" at bounding box center [416, 487] width 84 height 30
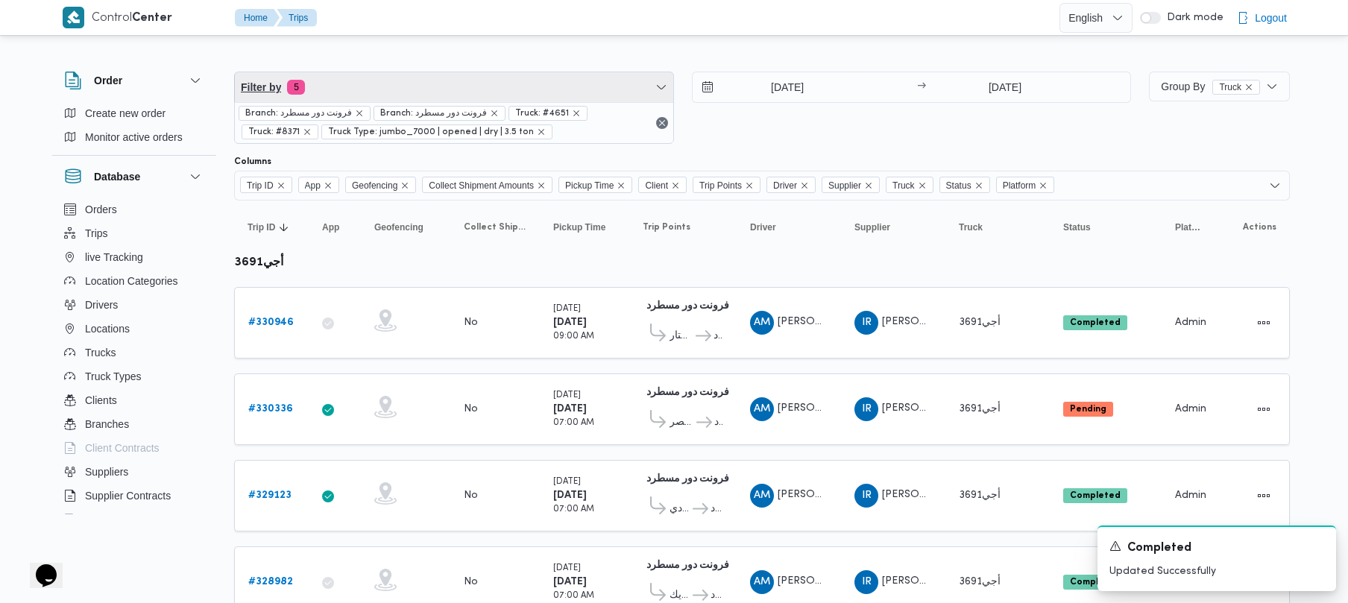
click at [389, 85] on span "Filter by 5" at bounding box center [454, 87] width 439 height 30
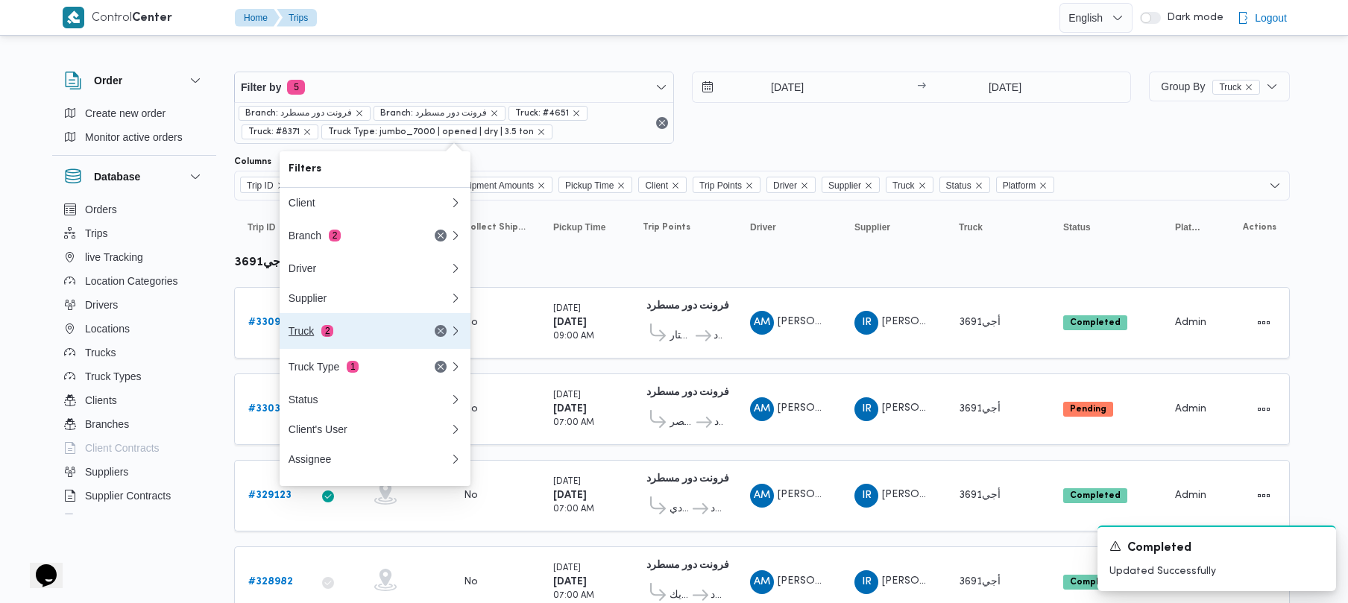
click at [334, 331] on div "Truck 2" at bounding box center [351, 331] width 125 height 12
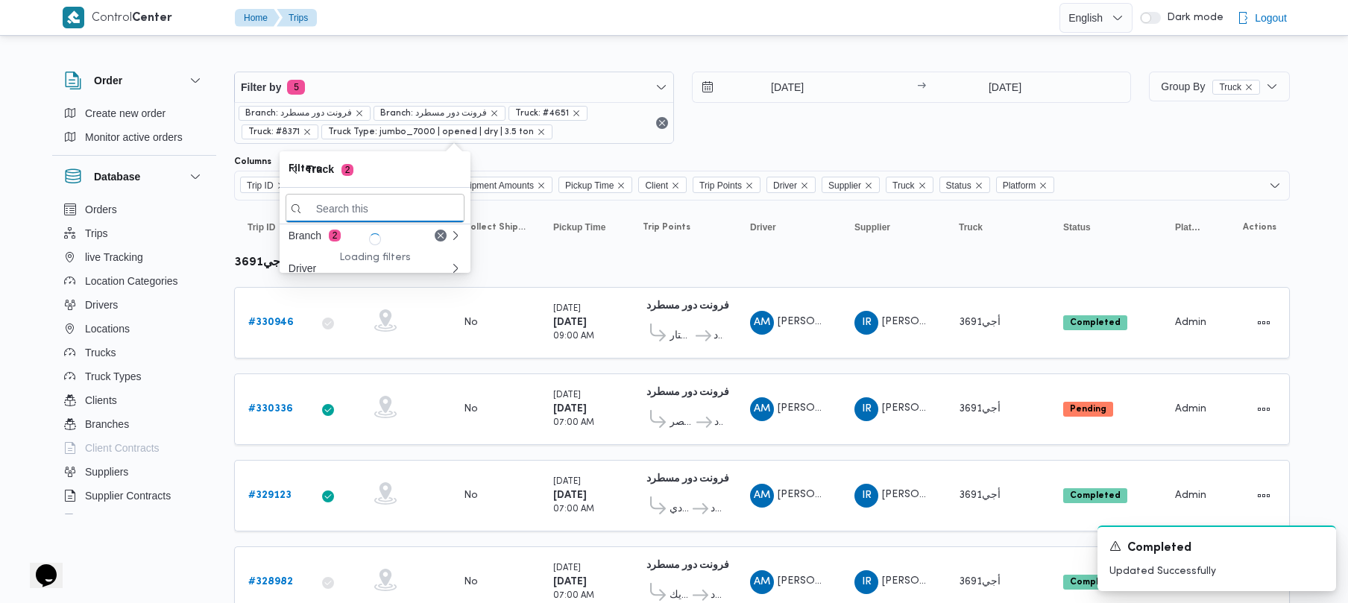
paste input "2784"
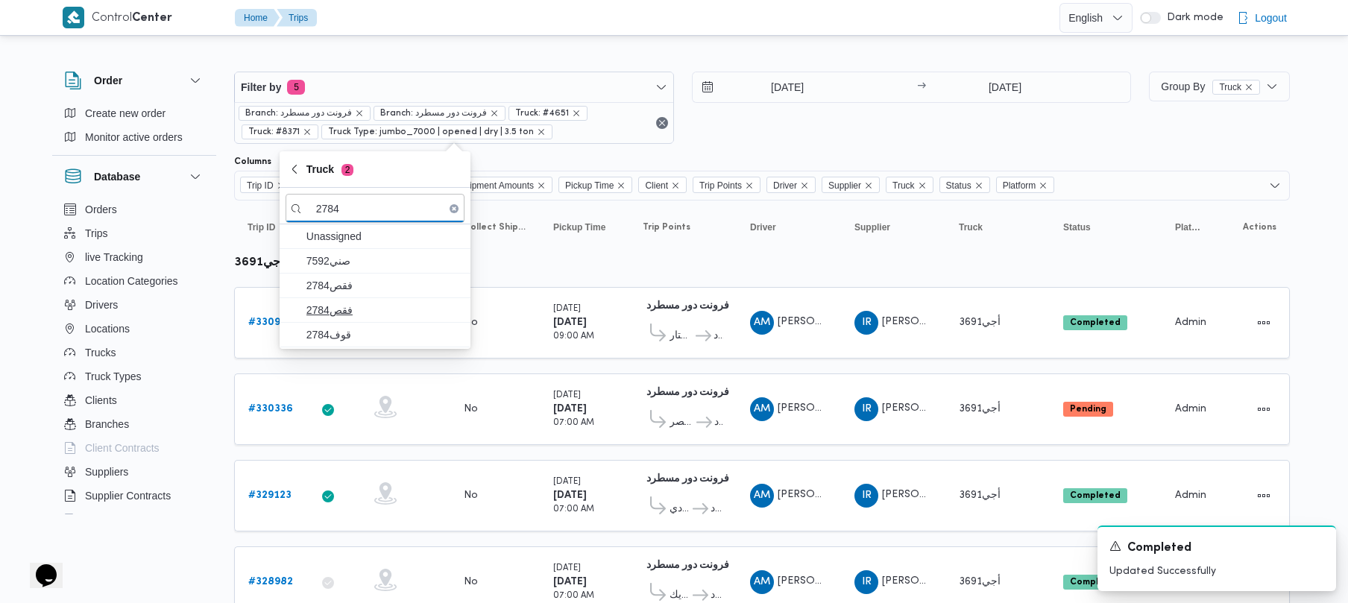
type input "2784"
click at [340, 287] on span "فقص2784" at bounding box center [384, 286] width 155 height 18
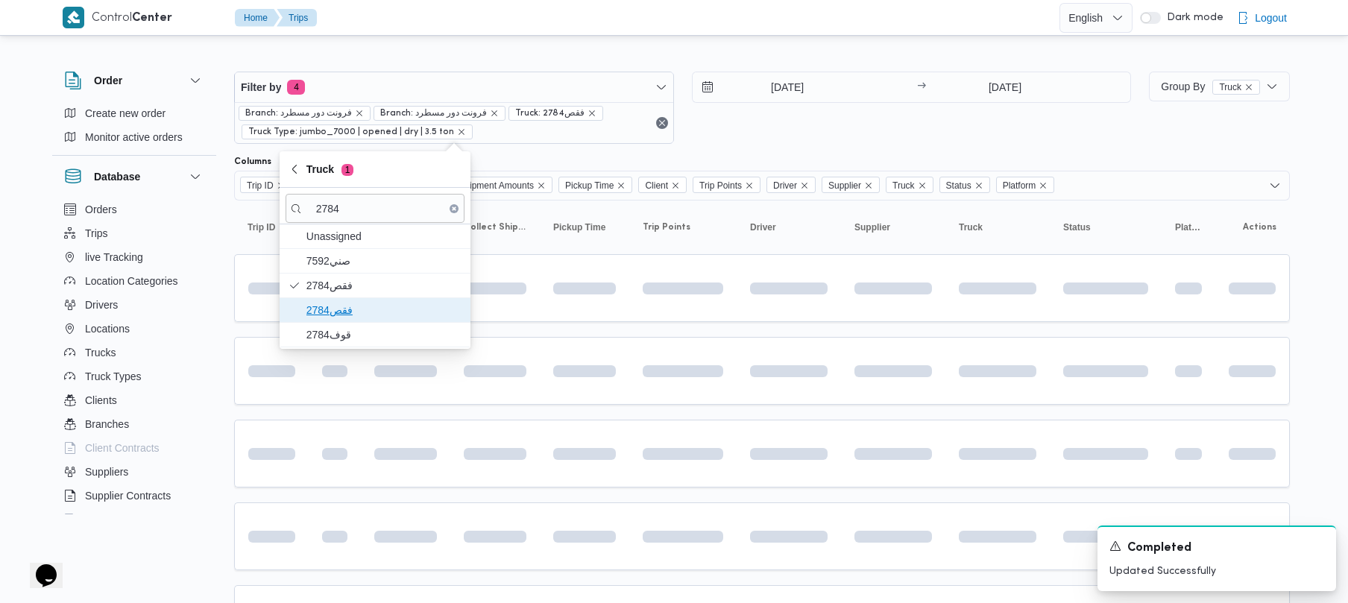
click at [338, 317] on span "فقص2784" at bounding box center [384, 310] width 155 height 18
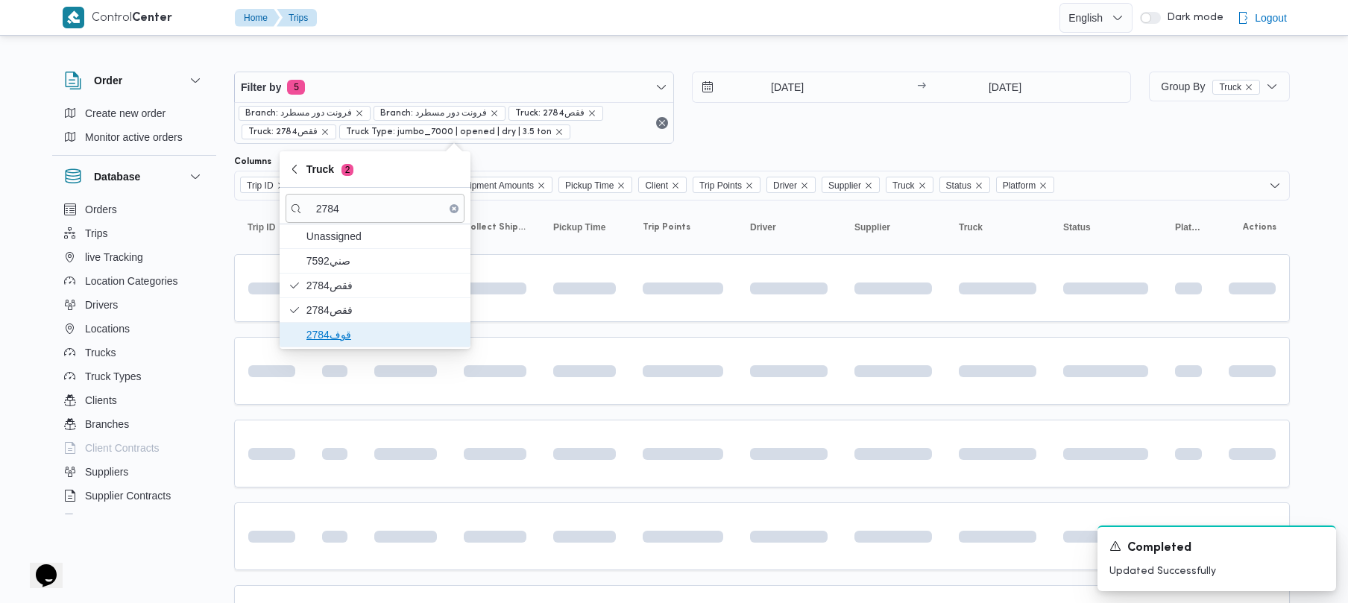
click at [325, 342] on span "قوف2784" at bounding box center [384, 335] width 155 height 18
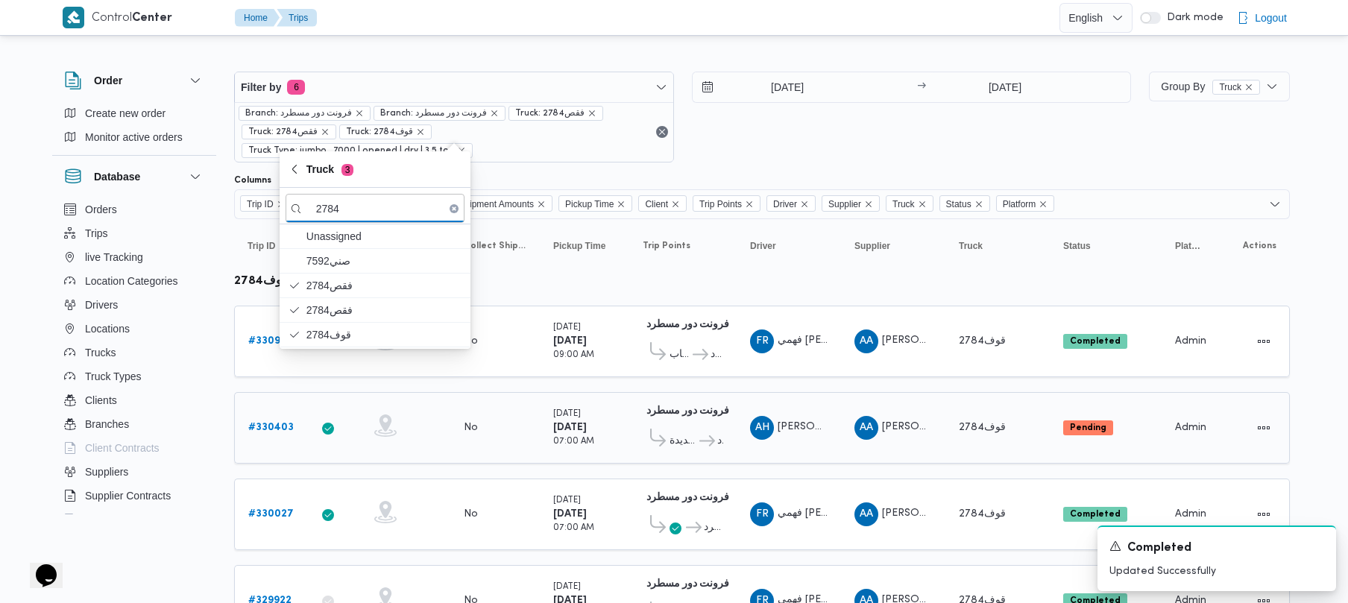
click at [804, 418] on span "[PERSON_NAME]" at bounding box center [789, 428] width 78 height 24
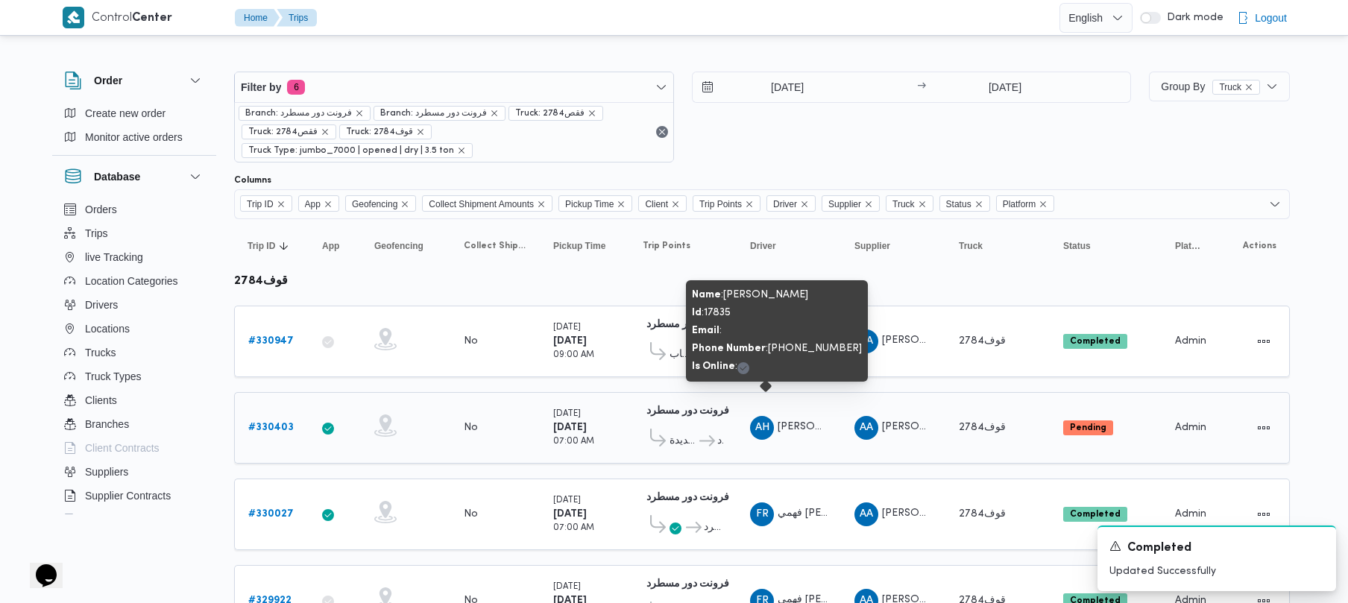
click at [804, 418] on span "[PERSON_NAME]" at bounding box center [789, 428] width 78 height 24
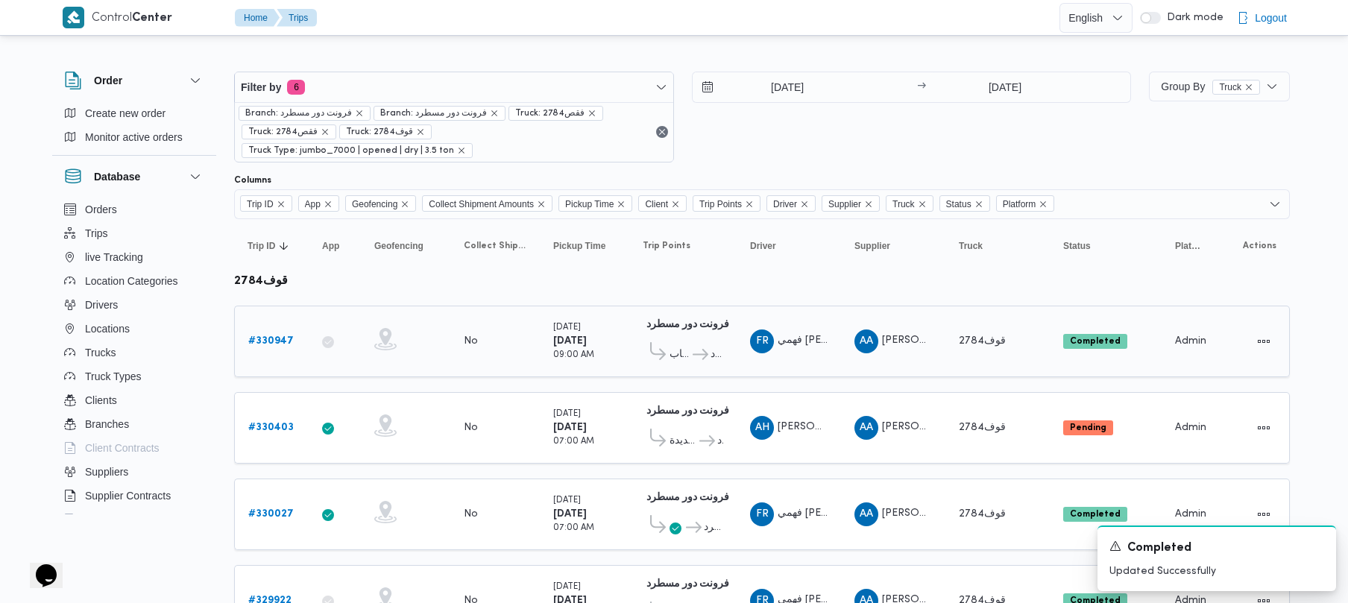
click at [690, 342] on span "فتح الله الرحاب فرونت دور مسطرد" at bounding box center [683, 354] width 81 height 25
click at [805, 336] on span "فهمي [PERSON_NAME]" at bounding box center [834, 341] width 113 height 10
click at [806, 336] on span "فهمي [PERSON_NAME]" at bounding box center [834, 341] width 113 height 10
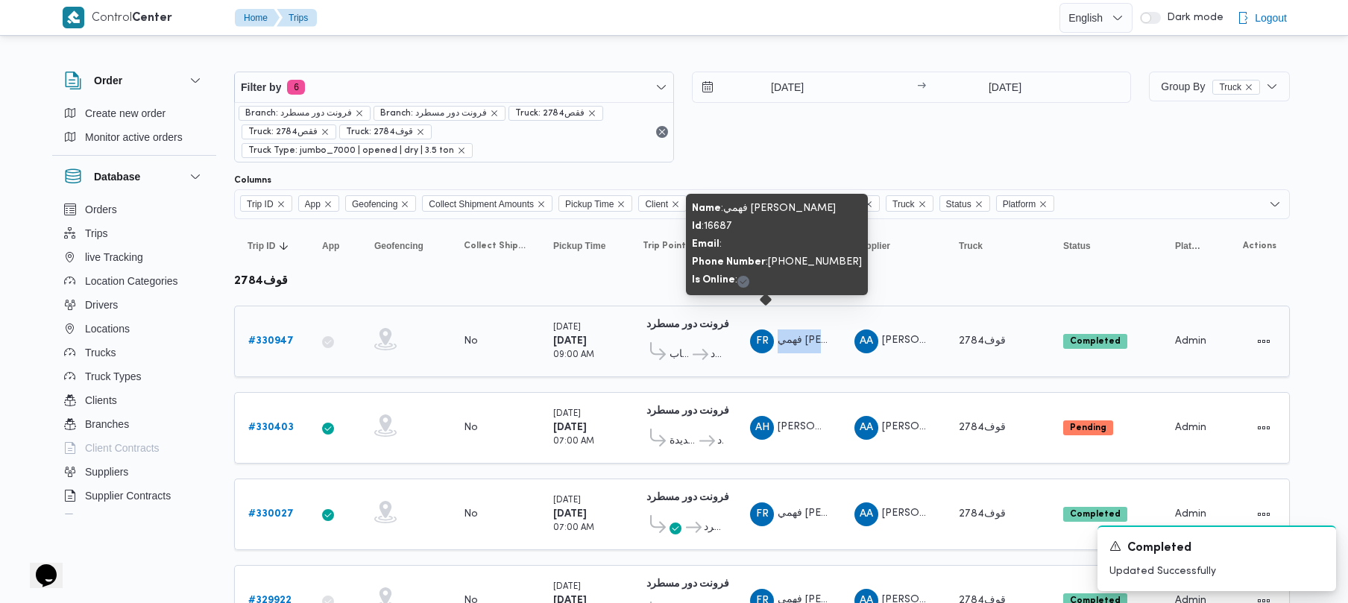
click at [806, 336] on span "فهمي رفعت فهمي حكيم" at bounding box center [834, 341] width 113 height 10
copy tr "فهمي رفعت فهمي حكيم Supplier"
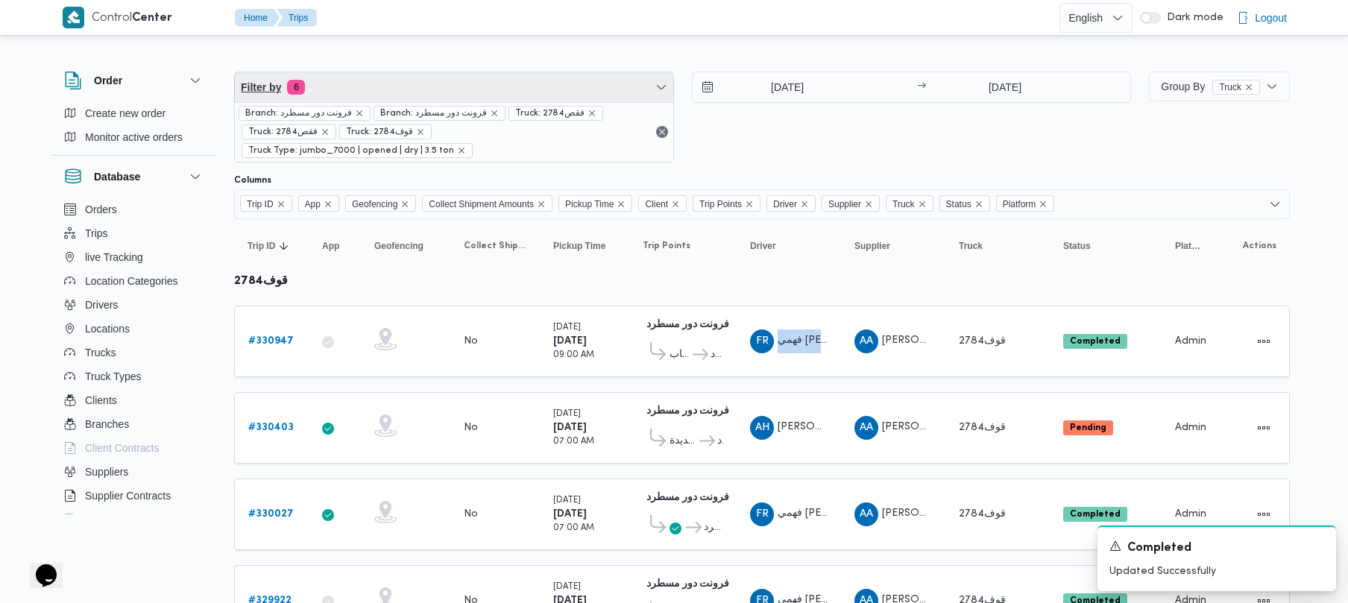
click at [392, 89] on span "Filter by 6" at bounding box center [454, 87] width 439 height 30
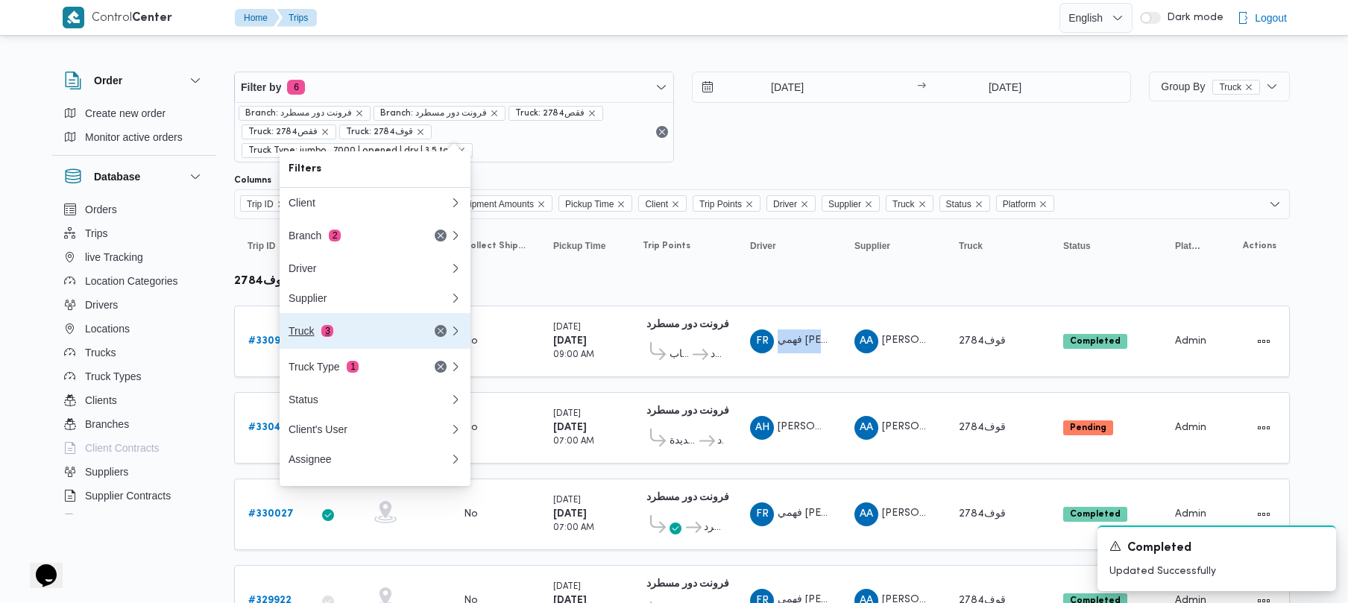
click at [333, 349] on button "Truck 3" at bounding box center [375, 331] width 191 height 36
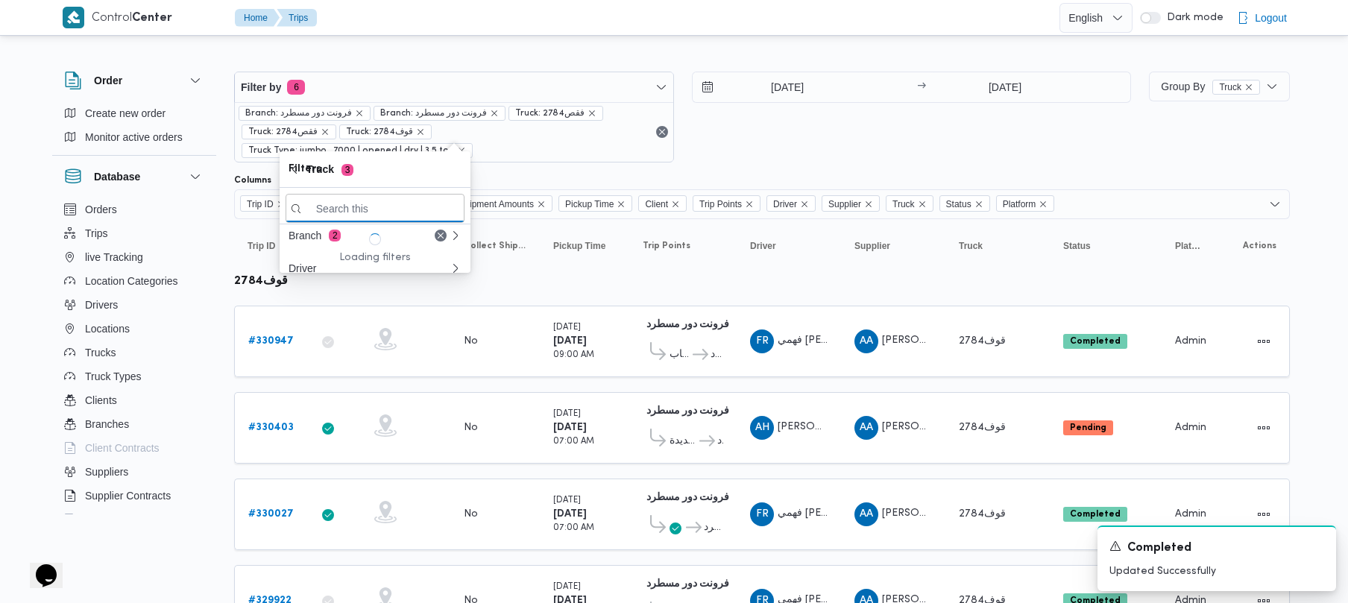
paste input "2694"
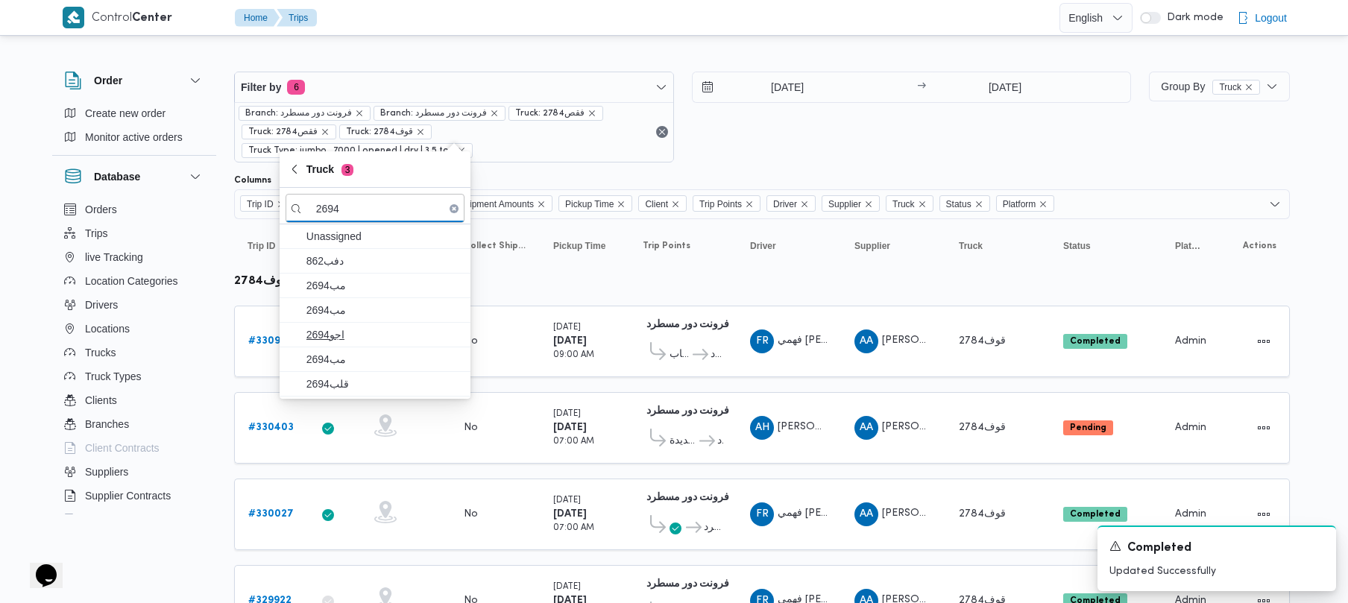
type input "2694"
drag, startPoint x: 340, startPoint y: 337, endPoint x: 341, endPoint y: 361, distance: 23.9
click at [341, 338] on span "اجو2694" at bounding box center [384, 335] width 155 height 18
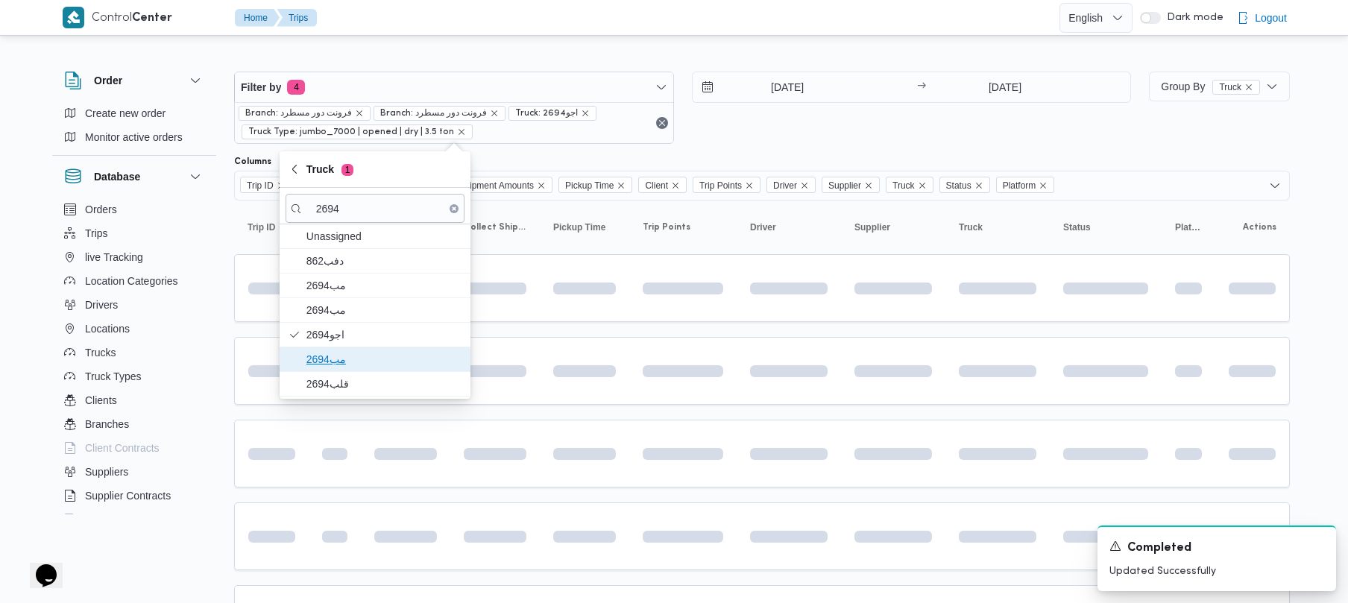
click at [340, 371] on span "مب2694" at bounding box center [375, 360] width 179 height 24
click at [338, 392] on span "قلب2694" at bounding box center [384, 384] width 155 height 18
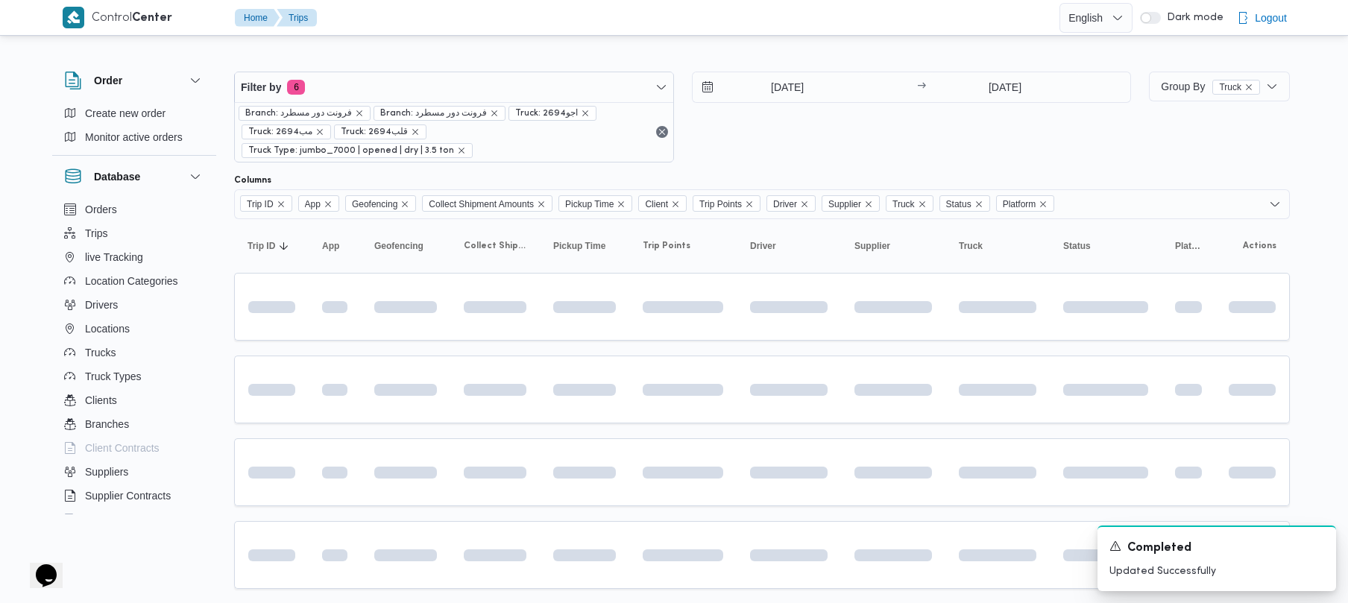
click at [820, 175] on div "Columns" at bounding box center [762, 181] width 1056 height 12
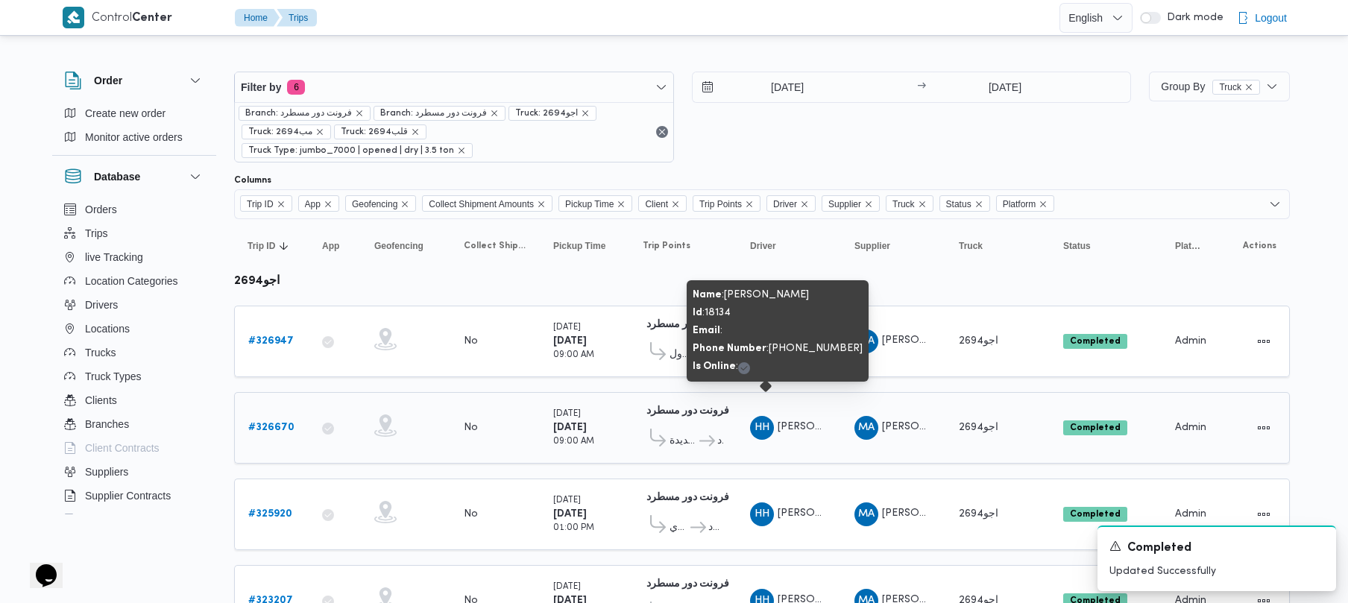
click at [816, 422] on span "حسام حسن عراقي حسن" at bounding box center [820, 427] width 85 height 10
click at [817, 422] on span "حسام حسن عراقي حسن" at bounding box center [820, 427] width 85 height 10
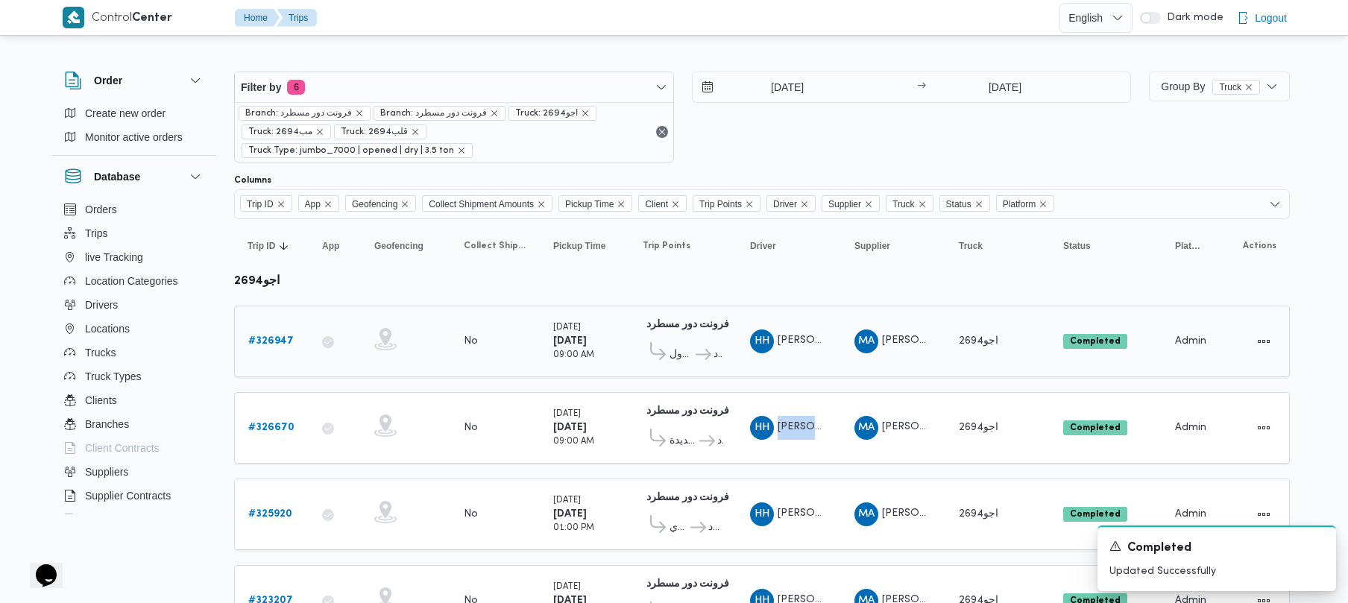
scroll to position [619, 0]
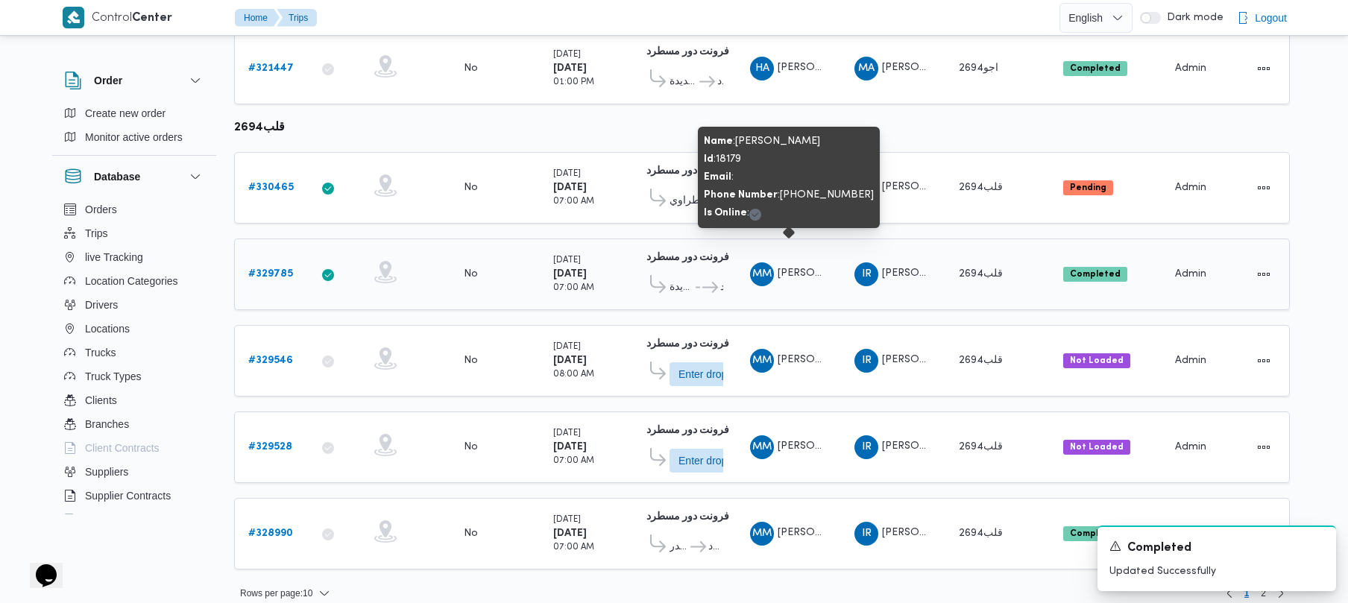
click at [805, 268] on span "محمود مصطفي محمد اسماعيل" at bounding box center [820, 273] width 85 height 10
copy tr "محمود مصطفي محمد اسماعيل Supplier"
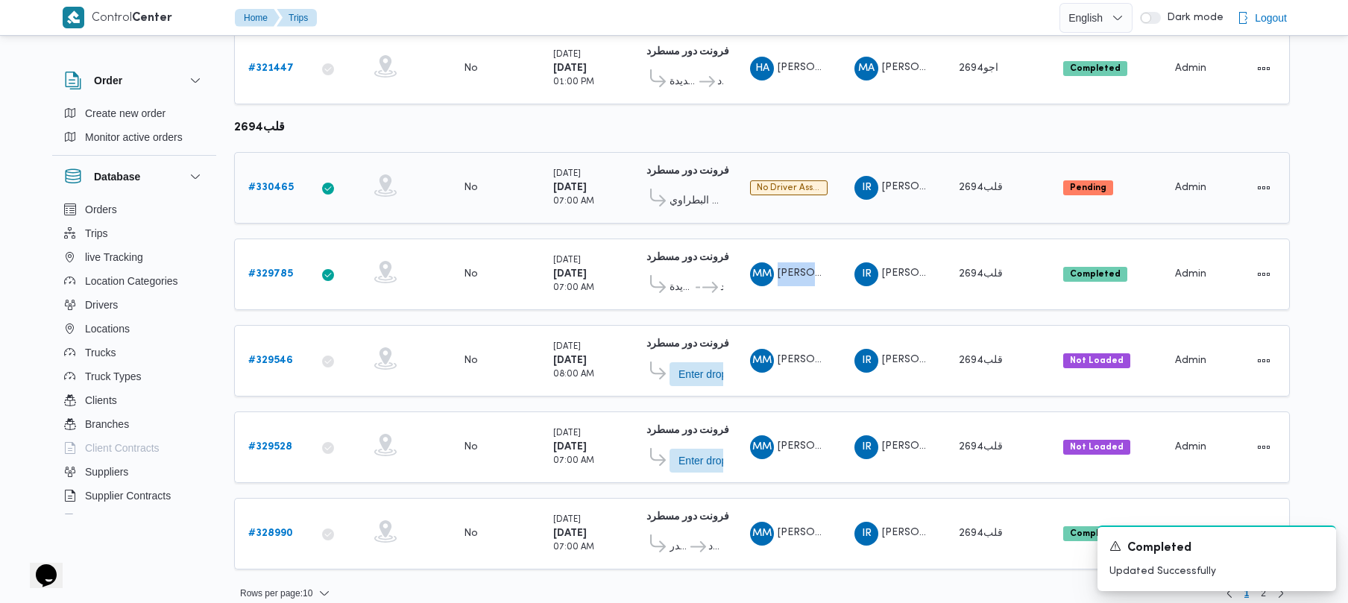
scroll to position [0, 0]
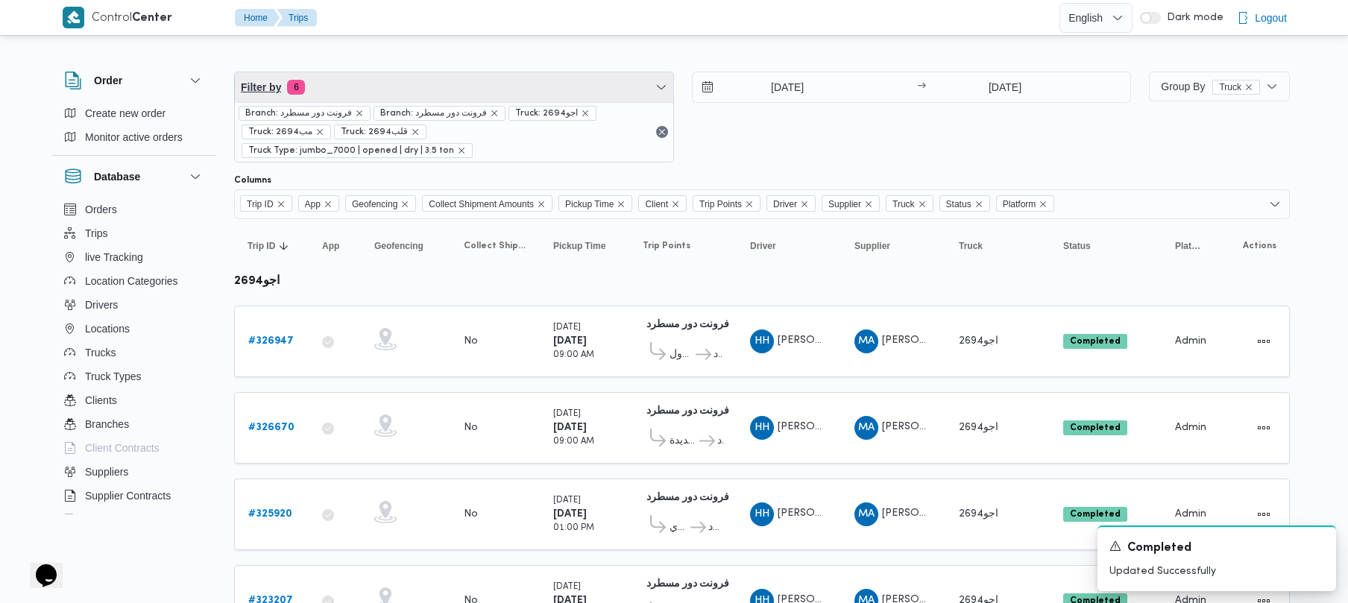
click at [406, 81] on span "Filter by 6" at bounding box center [454, 87] width 439 height 30
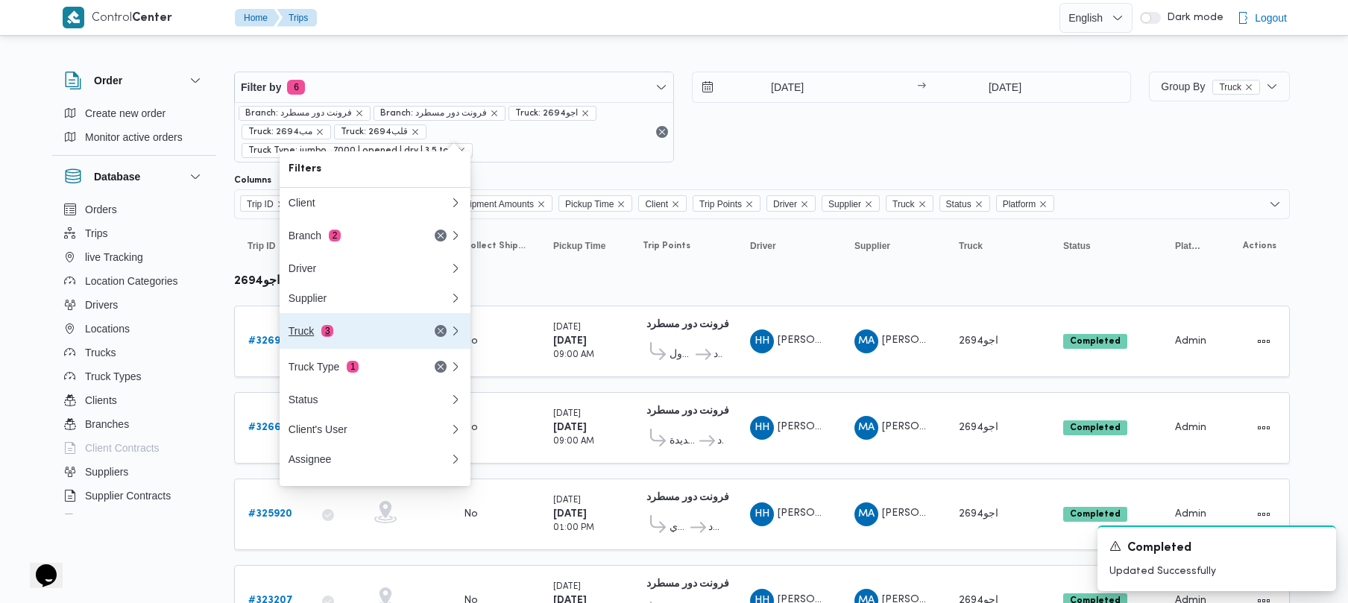
click at [377, 335] on div "Truck 3" at bounding box center [351, 331] width 125 height 12
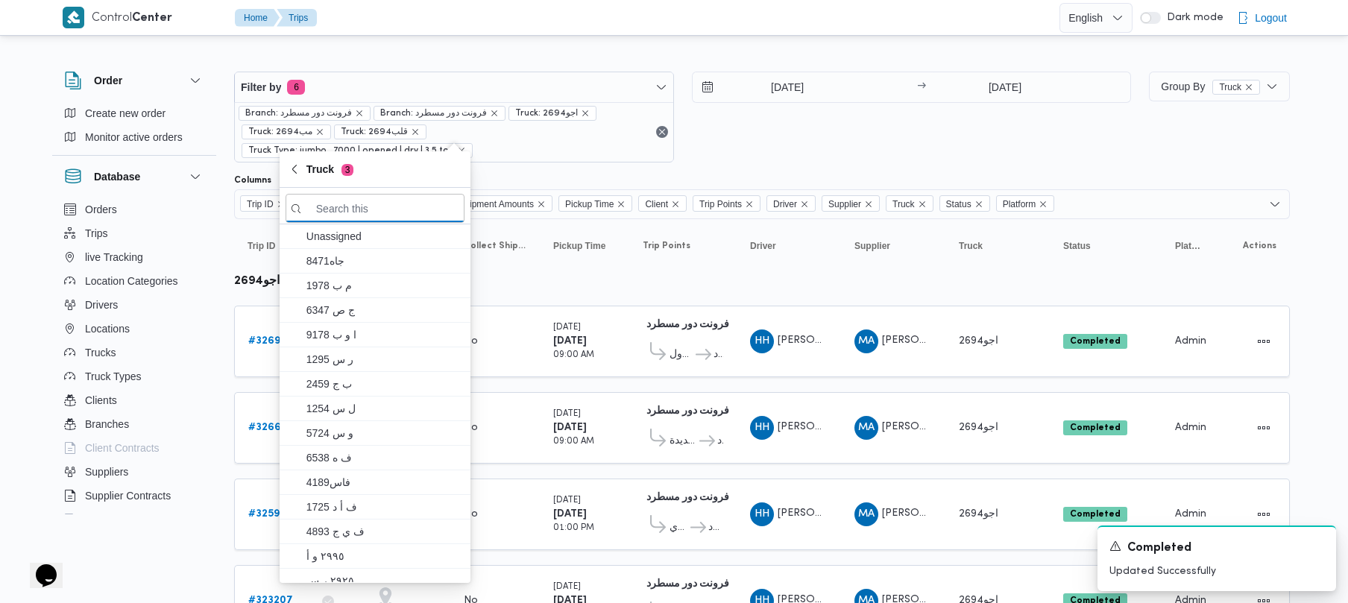
paste input "6827"
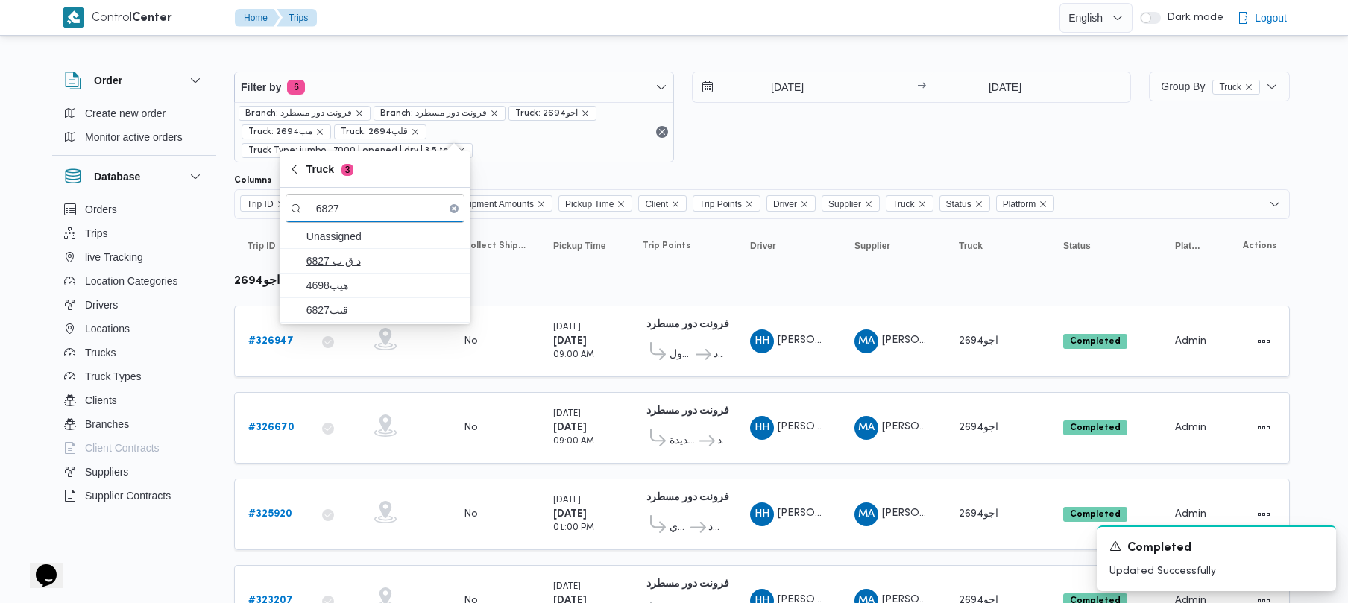
type input "6827"
drag, startPoint x: 346, startPoint y: 260, endPoint x: 345, endPoint y: 282, distance: 21.7
click at [345, 260] on span "د ق ب 6827" at bounding box center [384, 261] width 155 height 18
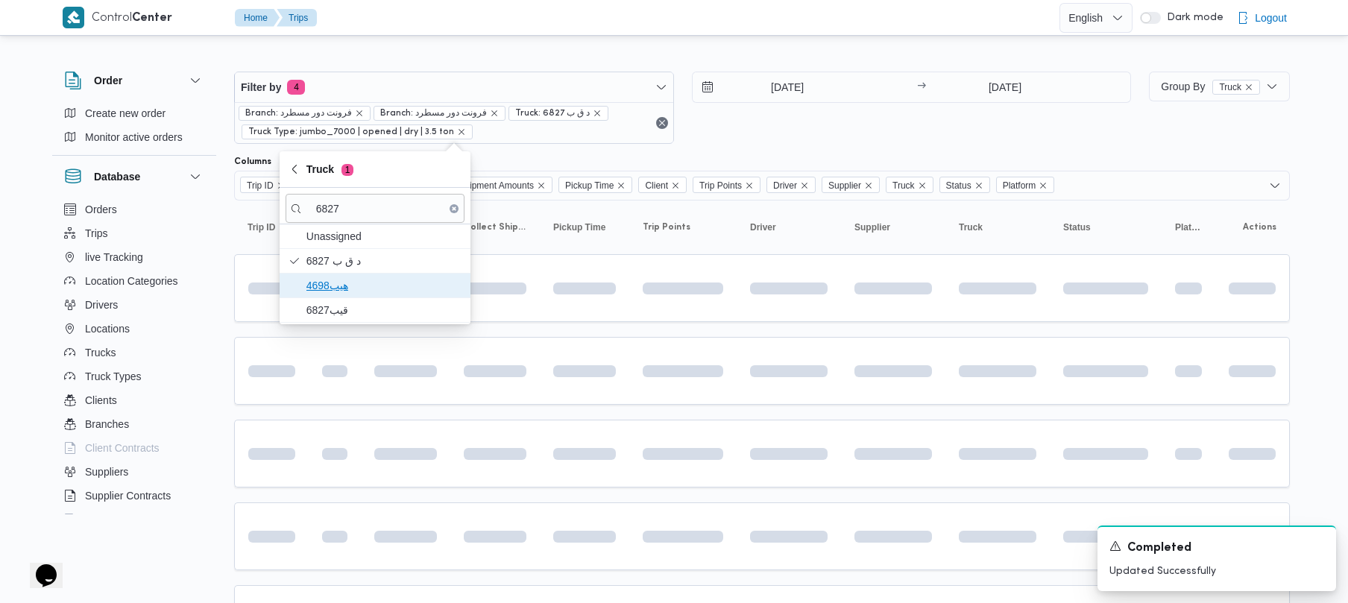
click at [344, 283] on span "هيب4698" at bounding box center [384, 286] width 155 height 18
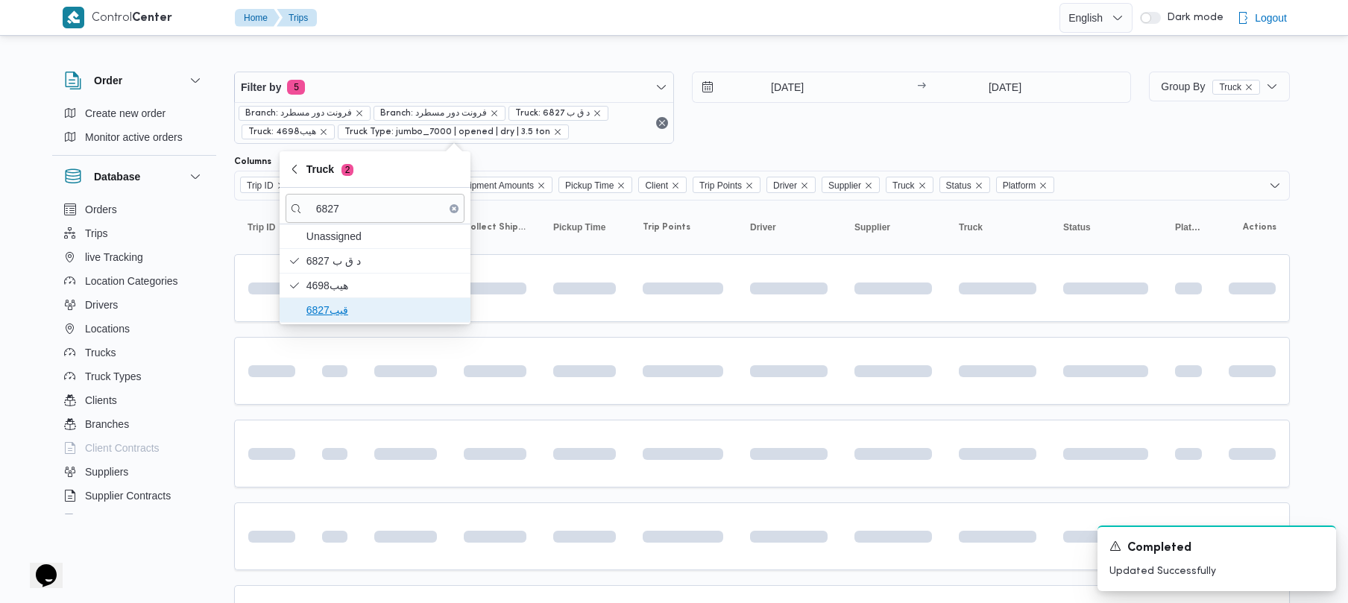
click at [340, 308] on span "قيب6827" at bounding box center [384, 310] width 155 height 18
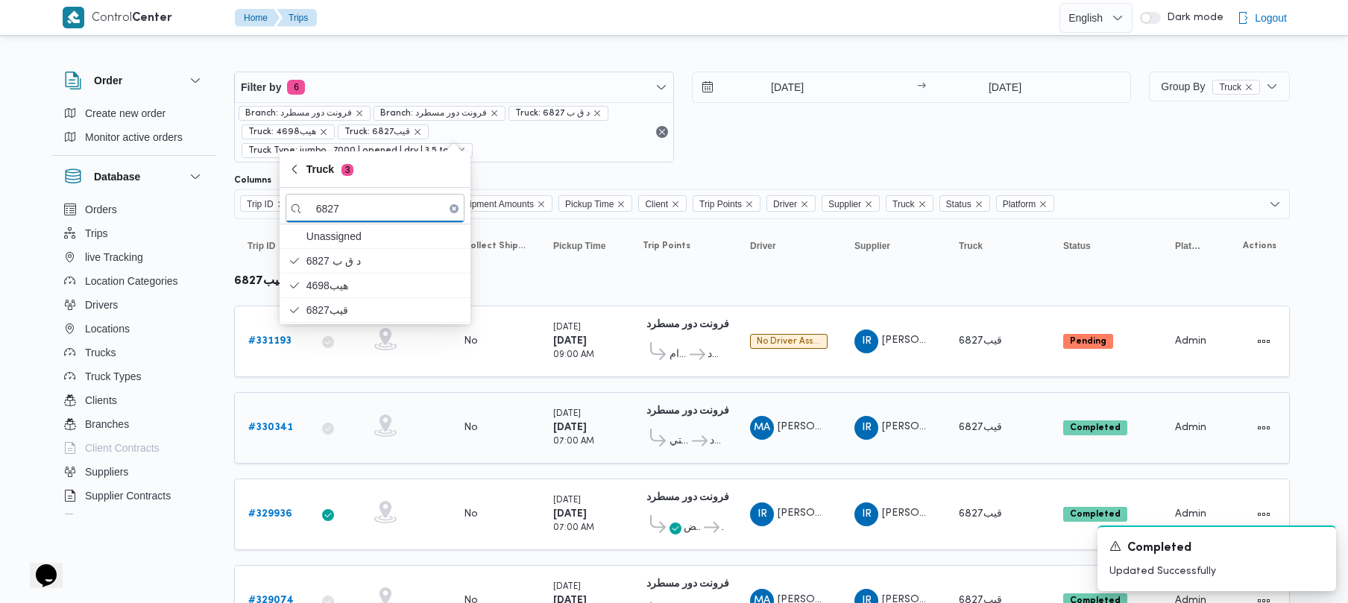
click at [788, 425] on div "MA محمود عبدالظاهر عبدالنبي جاد الله" at bounding box center [788, 428] width 89 height 36
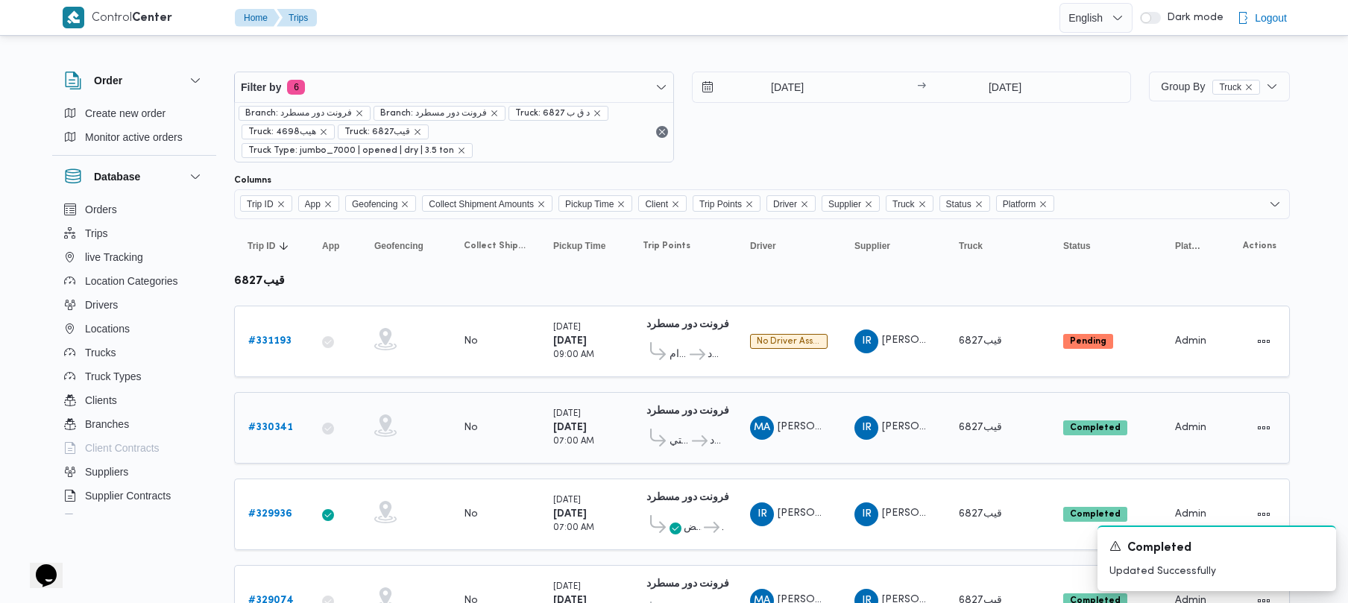
click at [800, 422] on span "محمود عبدالظاهر عبدالنبي جاد الله" at bounding box center [820, 427] width 85 height 10
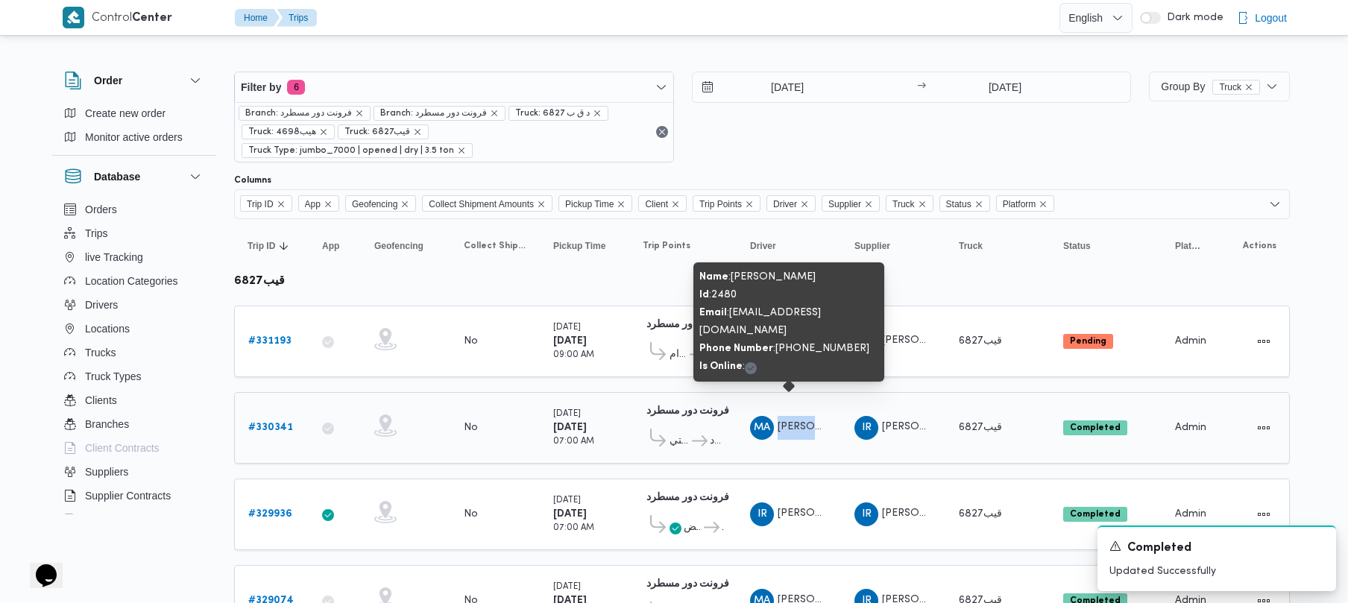
click at [800, 422] on span "محمود عبدالظاهر عبدالنبي جاد الله" at bounding box center [820, 427] width 85 height 10
copy tr "محمود عبدالظاهر عبدالنبي جاد الله Supplier"
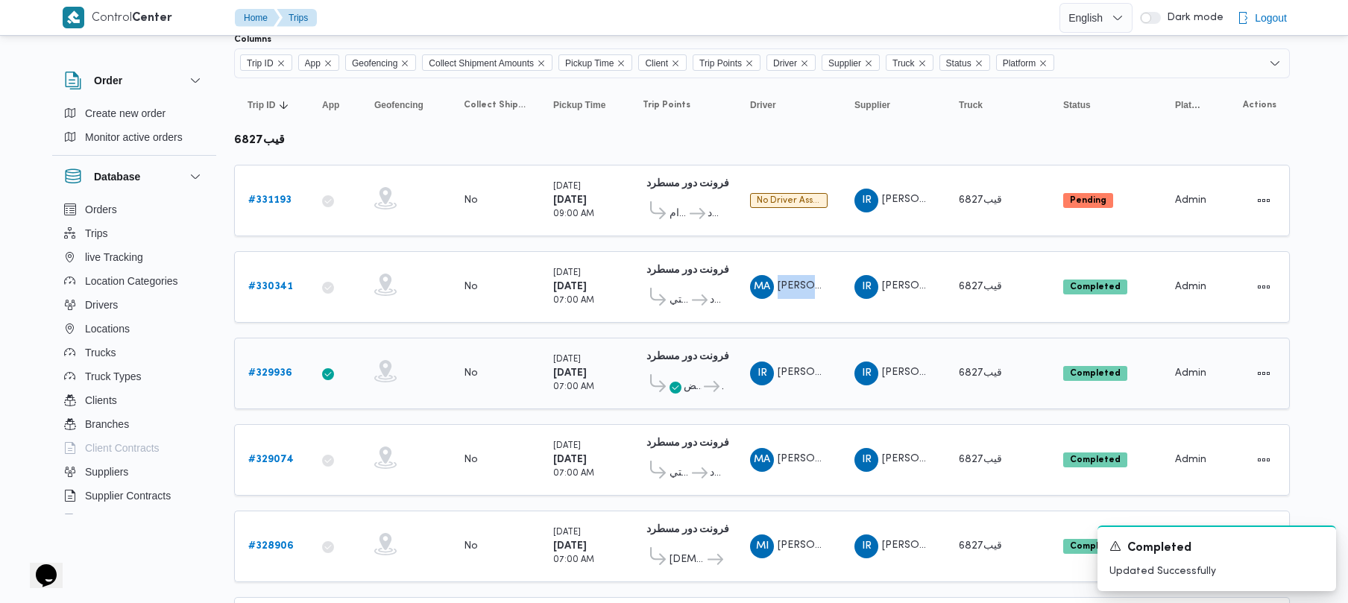
scroll to position [151, 0]
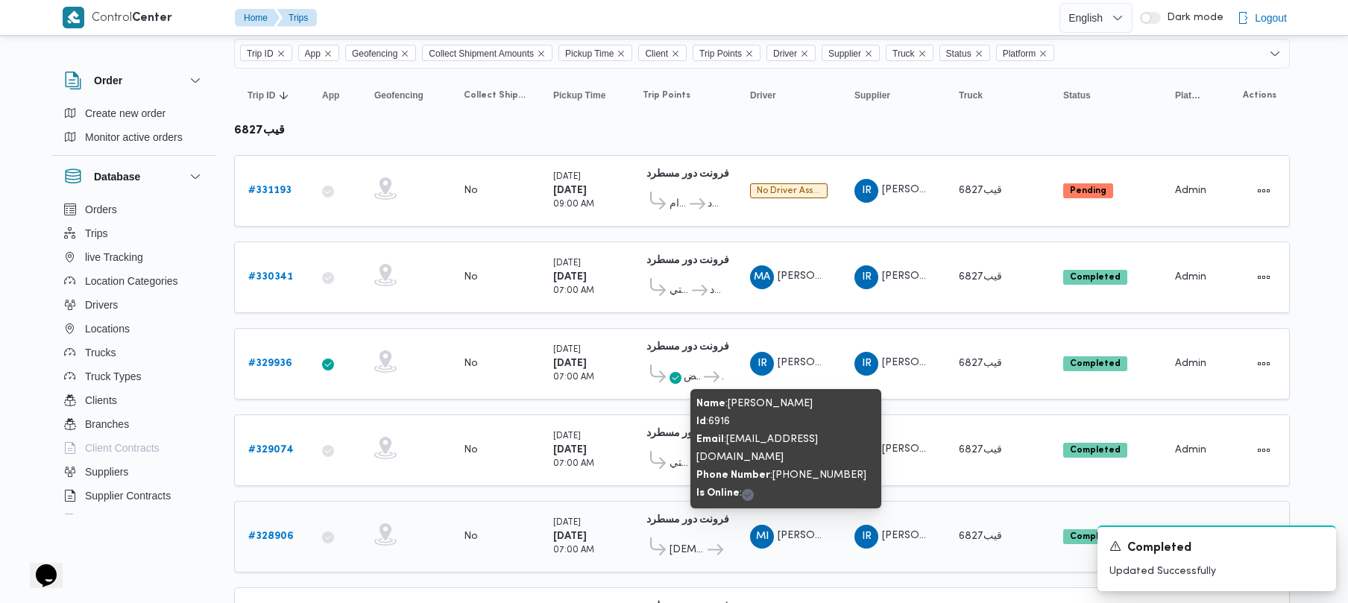
click at [809, 531] on span "محمود ابراهيم سعيد ابراهيم" at bounding box center [820, 536] width 85 height 10
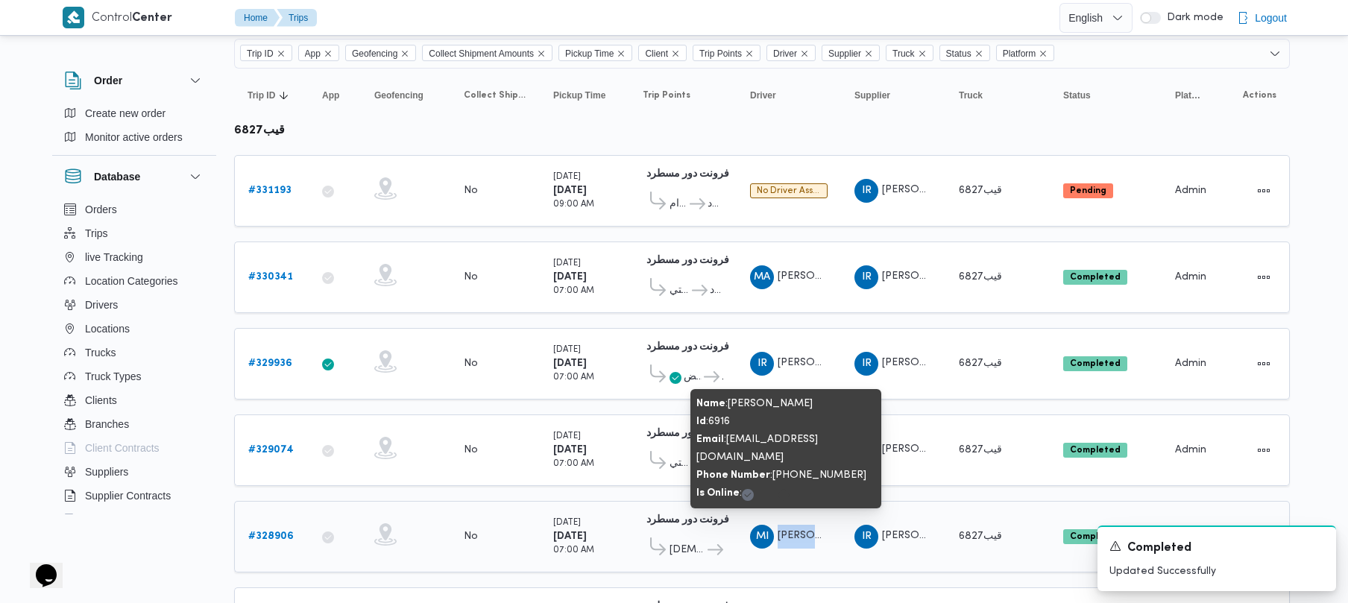
copy tr "محمود ابراهيم سعيد ابراهيم Supplier"
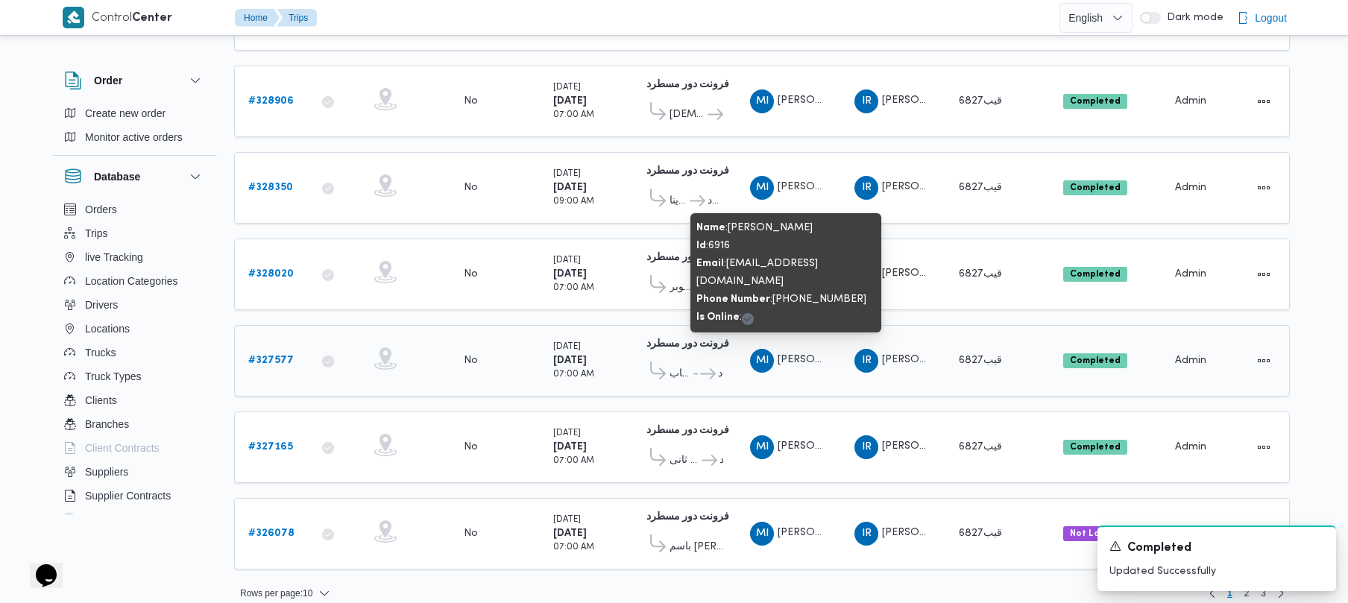
click at [801, 355] on span "محمود ابراهيم سعيد ابراهيم" at bounding box center [820, 360] width 85 height 10
copy tr "محمود ابراهيم سعيد ابراهيم Supplier"
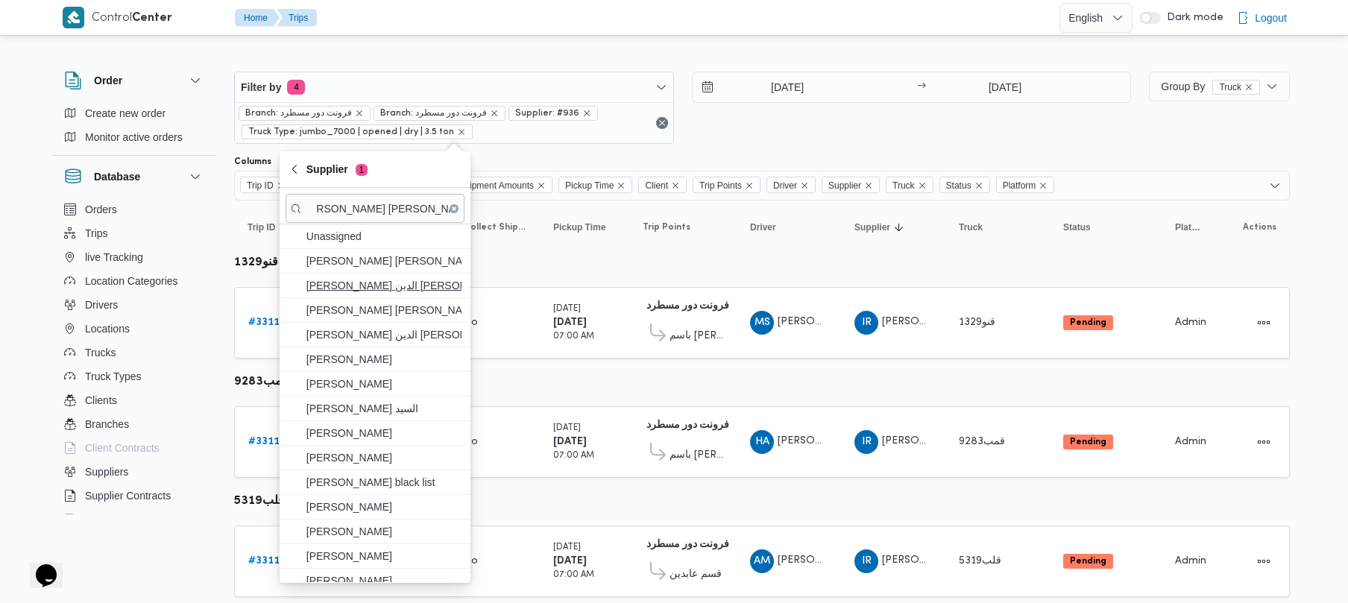
scroll to position [0, 19]
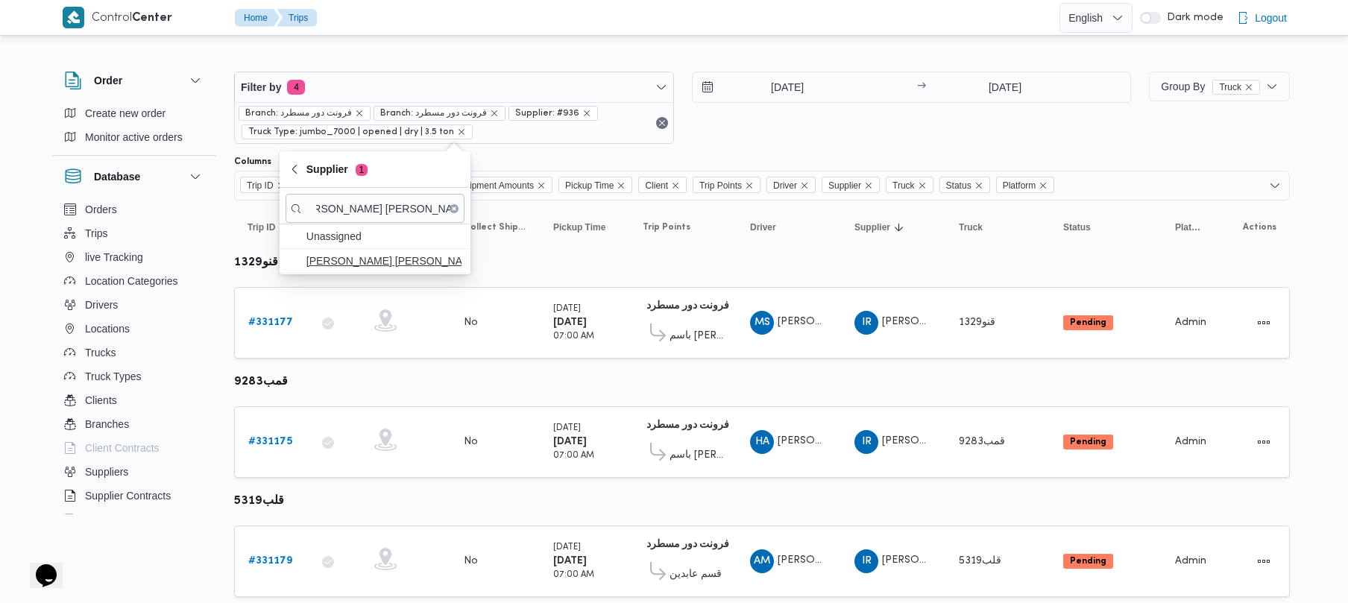
type input "[PERSON_NAME] [PERSON_NAME] [PERSON_NAME]"
click at [368, 270] on span "[PERSON_NAME] [PERSON_NAME] [PERSON_NAME]" at bounding box center [384, 261] width 155 height 18
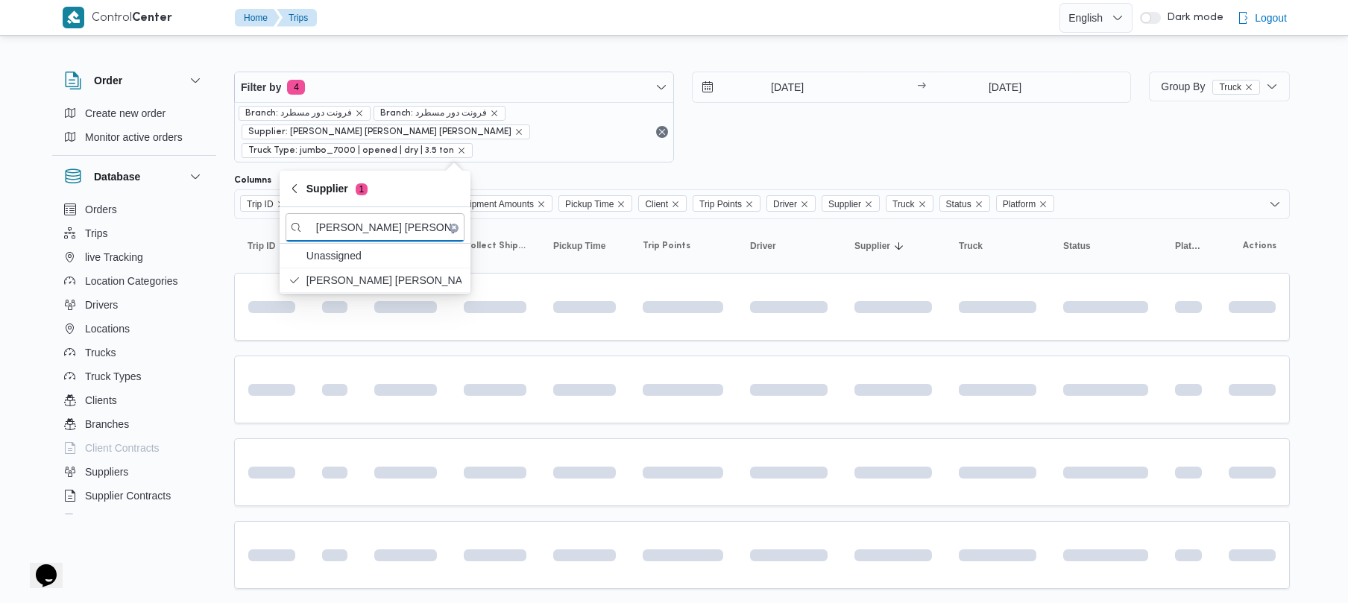
click at [837, 150] on div "[DATE] → [DATE]" at bounding box center [912, 117] width 440 height 91
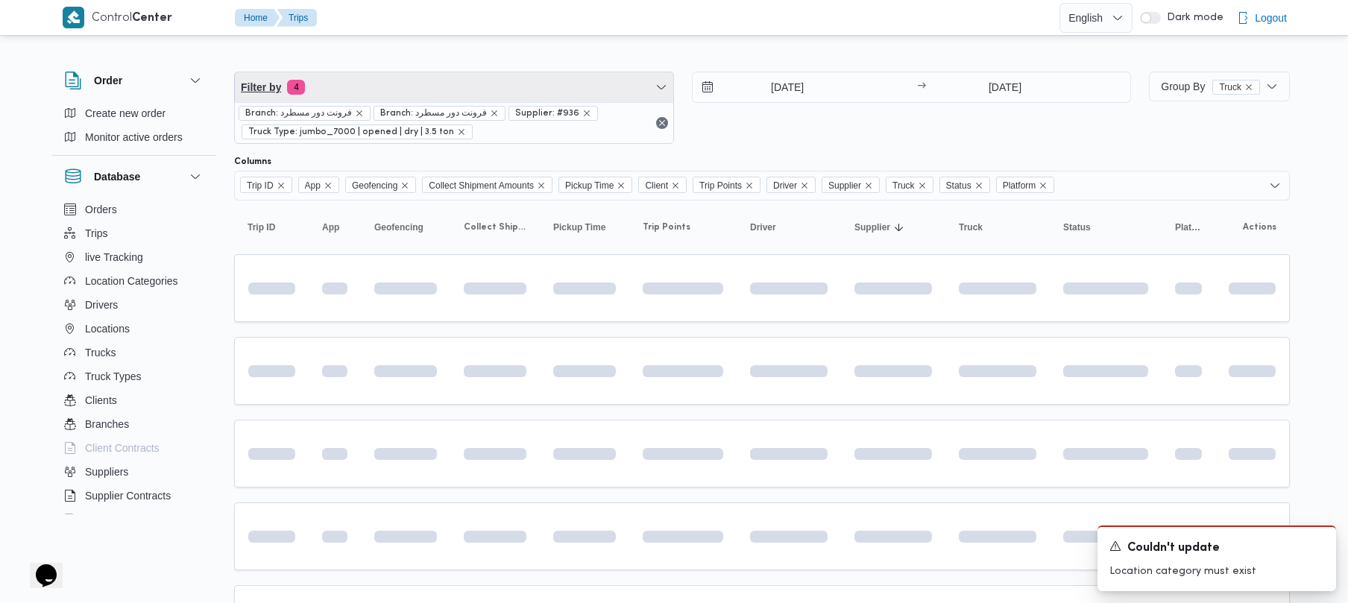
click at [511, 88] on span "Filter by 4" at bounding box center [454, 87] width 439 height 30
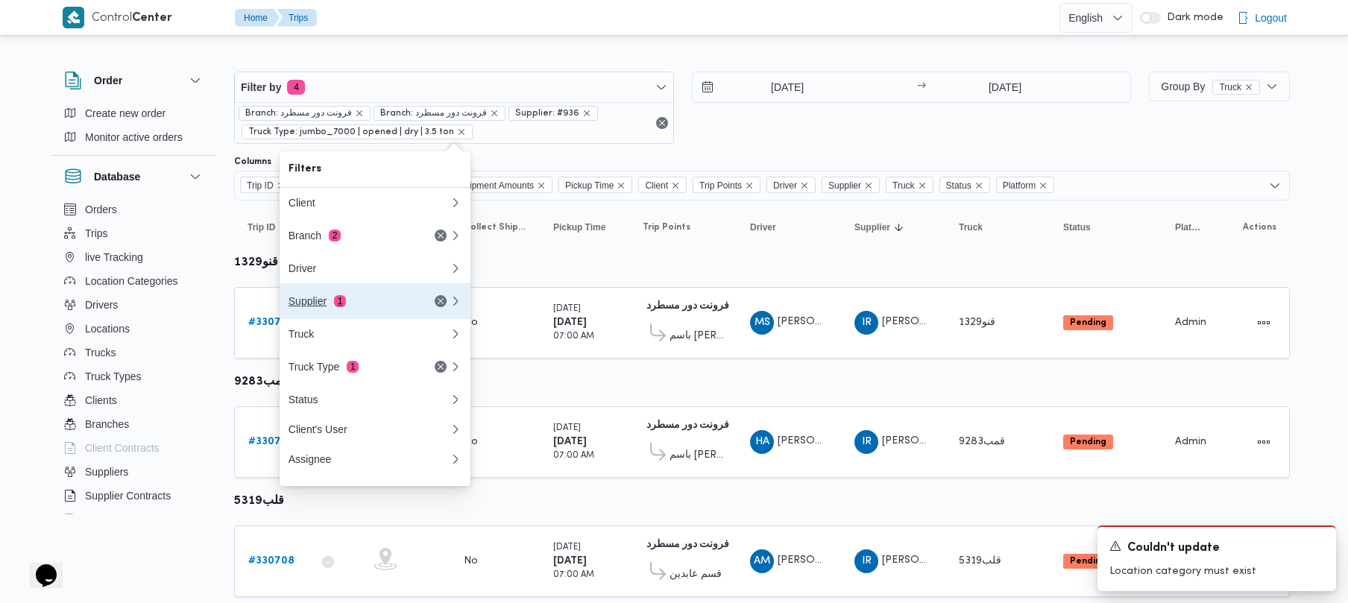
click at [407, 299] on div "Supplier 1" at bounding box center [351, 301] width 125 height 12
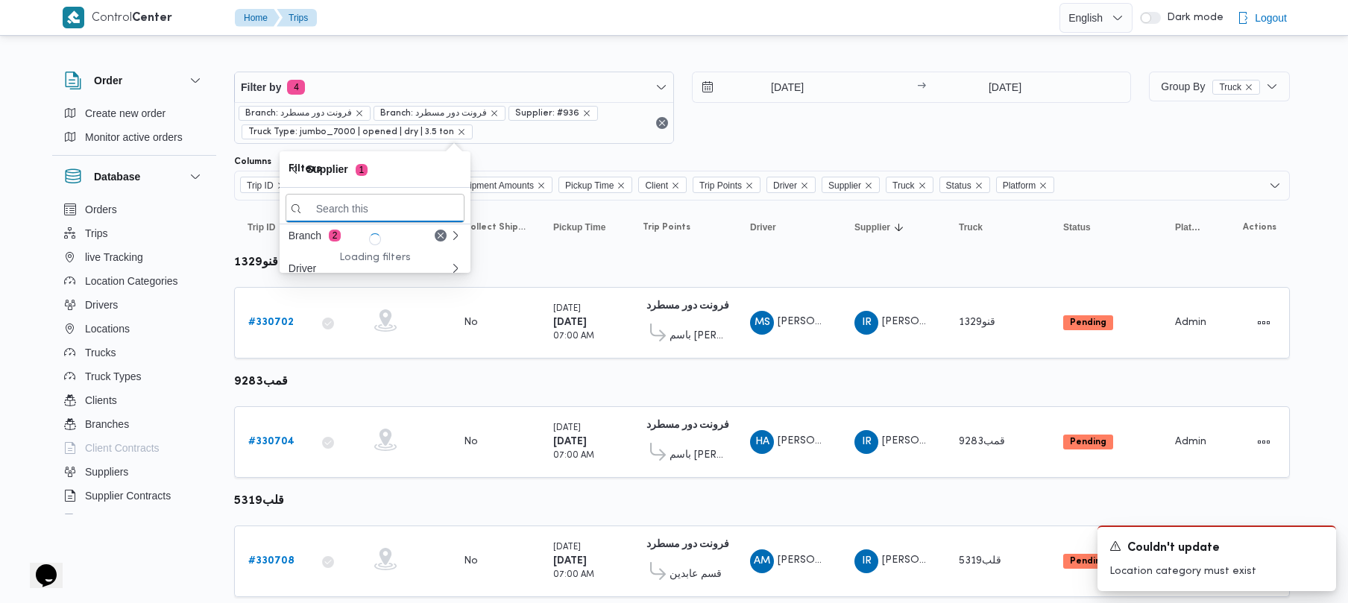
paste input "[PERSON_NAME] [PERSON_NAME] [PERSON_NAME]"
type input "[PERSON_NAME] [PERSON_NAME] [PERSON_NAME]"
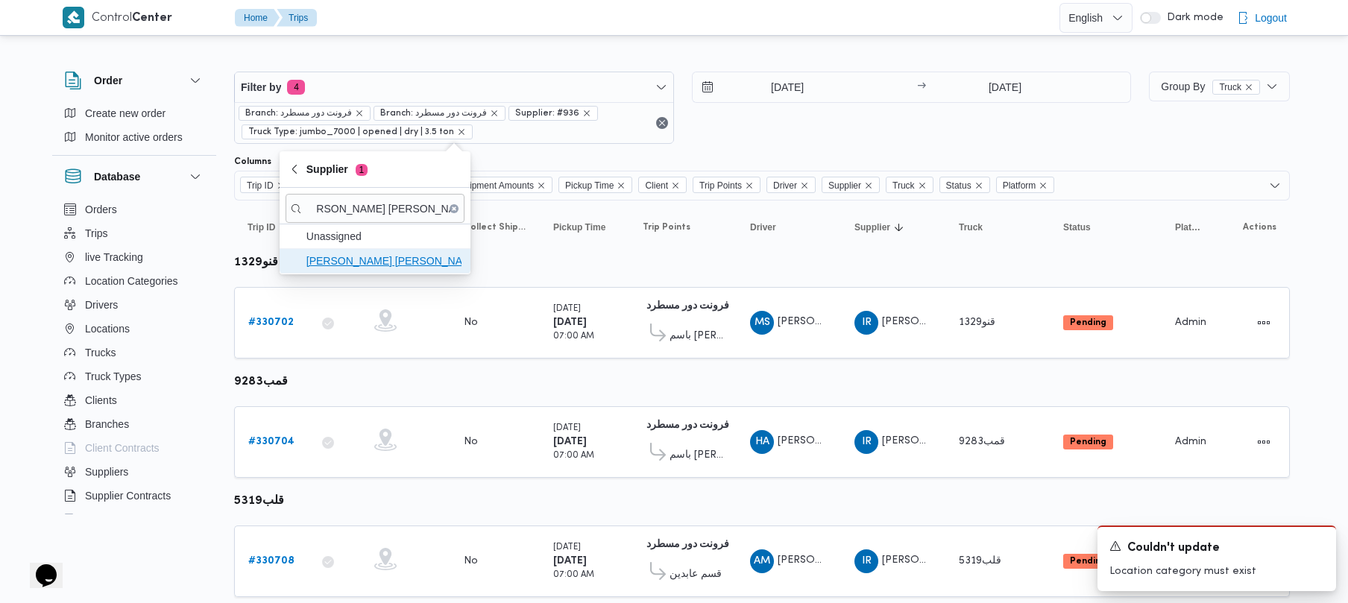
click at [389, 266] on span "[PERSON_NAME] [PERSON_NAME] [PERSON_NAME]" at bounding box center [384, 261] width 155 height 18
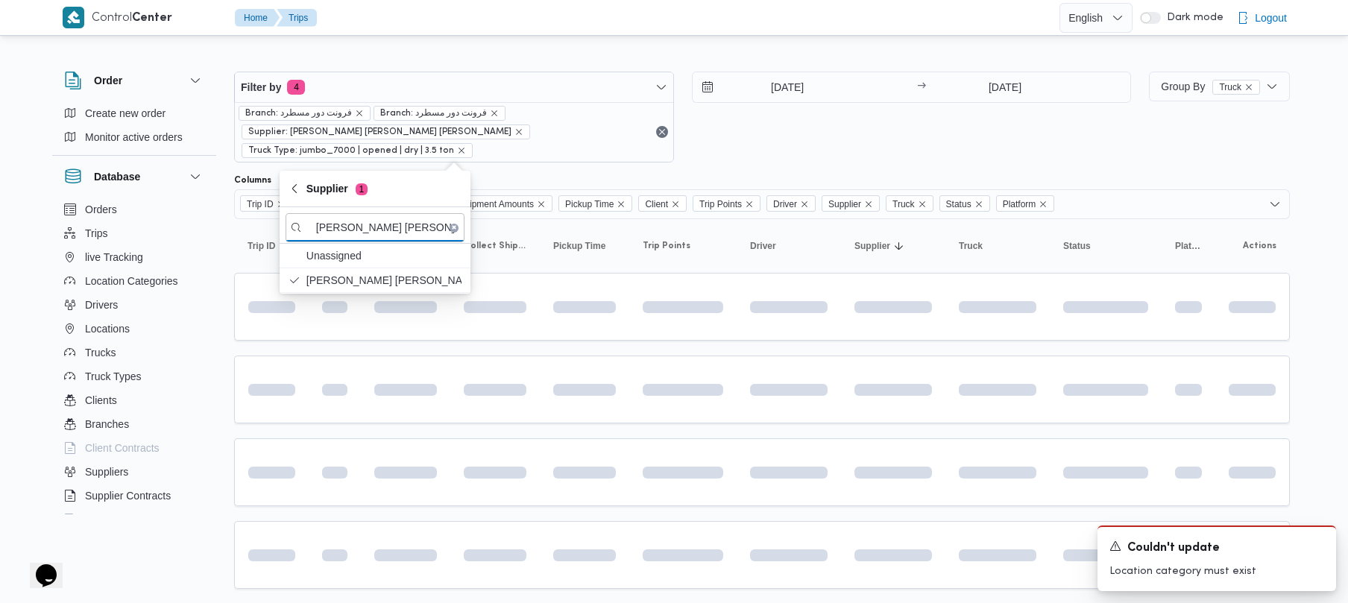
click at [854, 148] on div "16/8/2025 → 16/8/2025" at bounding box center [912, 117] width 440 height 91
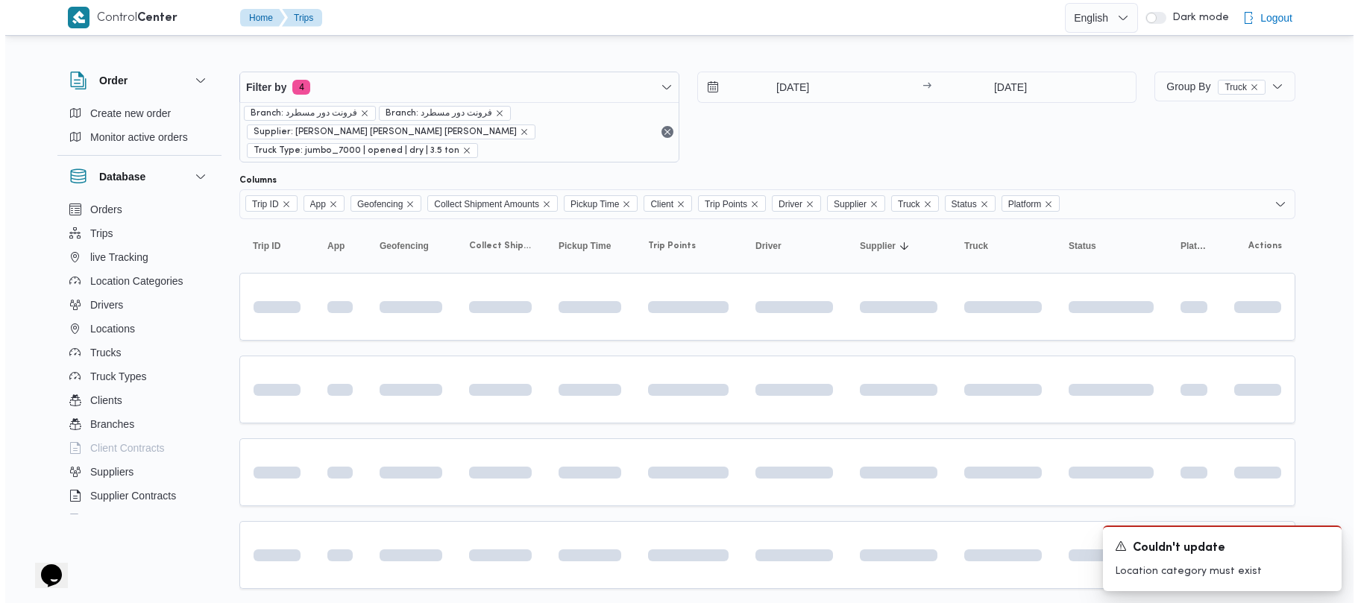
scroll to position [0, 16]
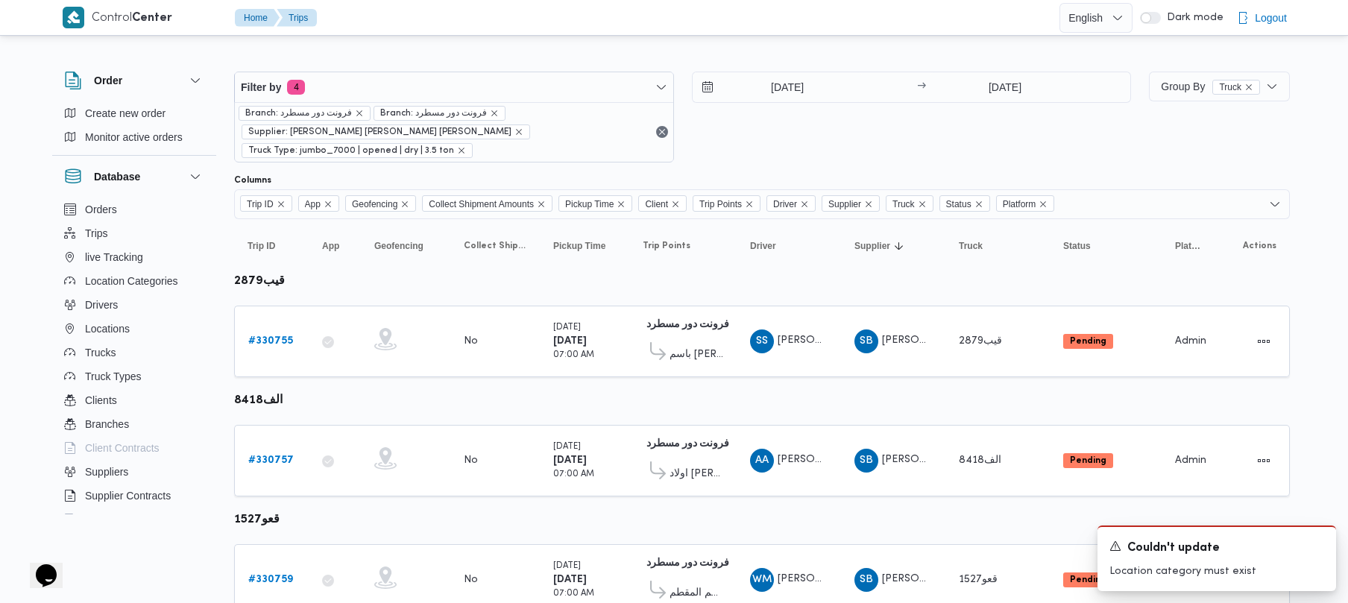
click at [846, 153] on div "16/8/2025 → 16/8/2025" at bounding box center [912, 117] width 440 height 91
click at [260, 350] on link "# 330755" at bounding box center [270, 342] width 45 height 18
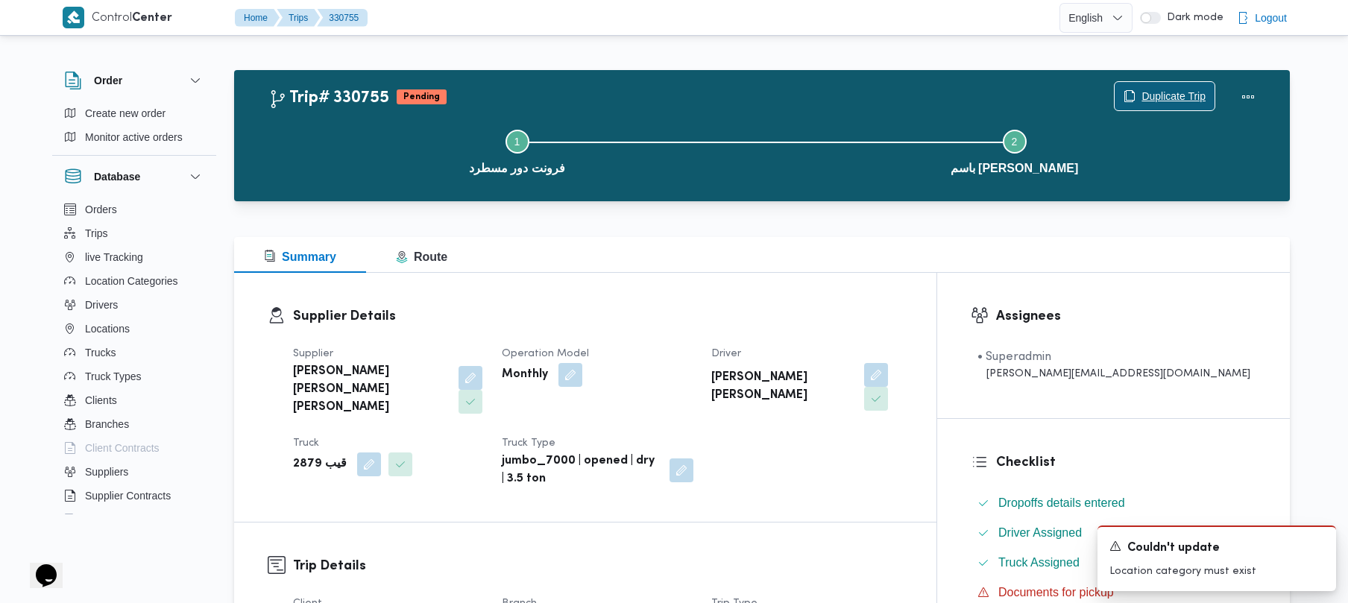
click at [1190, 87] on span "Duplicate Trip" at bounding box center [1165, 96] width 100 height 28
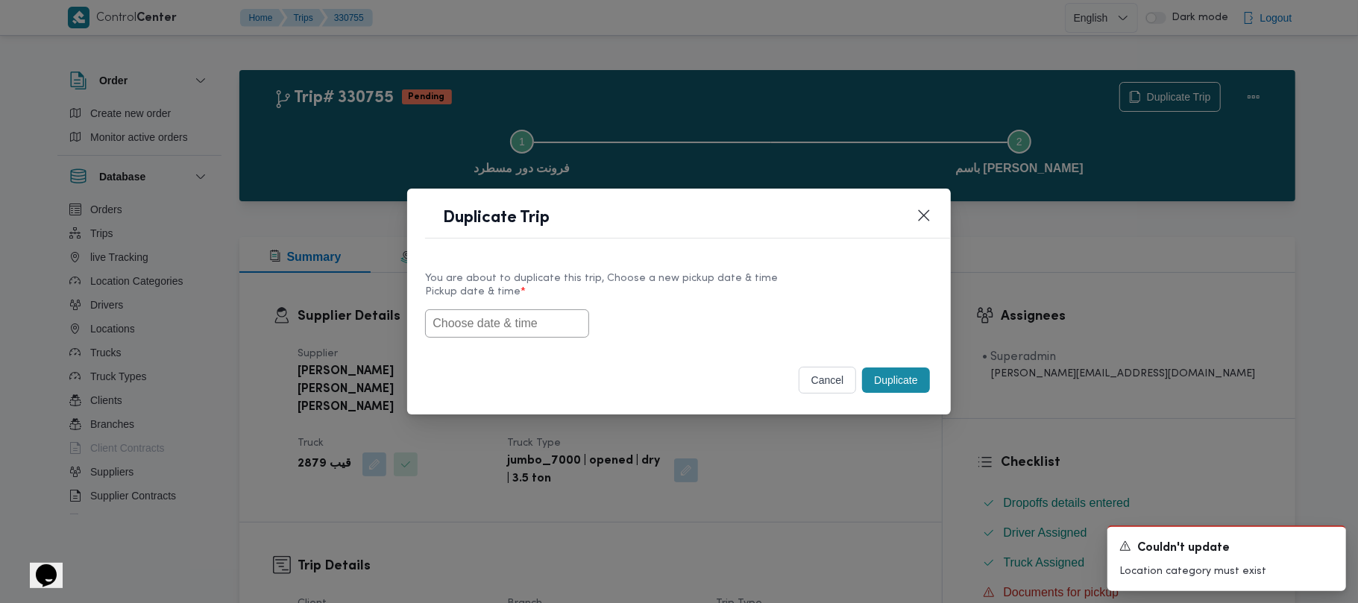
click at [535, 322] on input "text" at bounding box center [507, 324] width 164 height 28
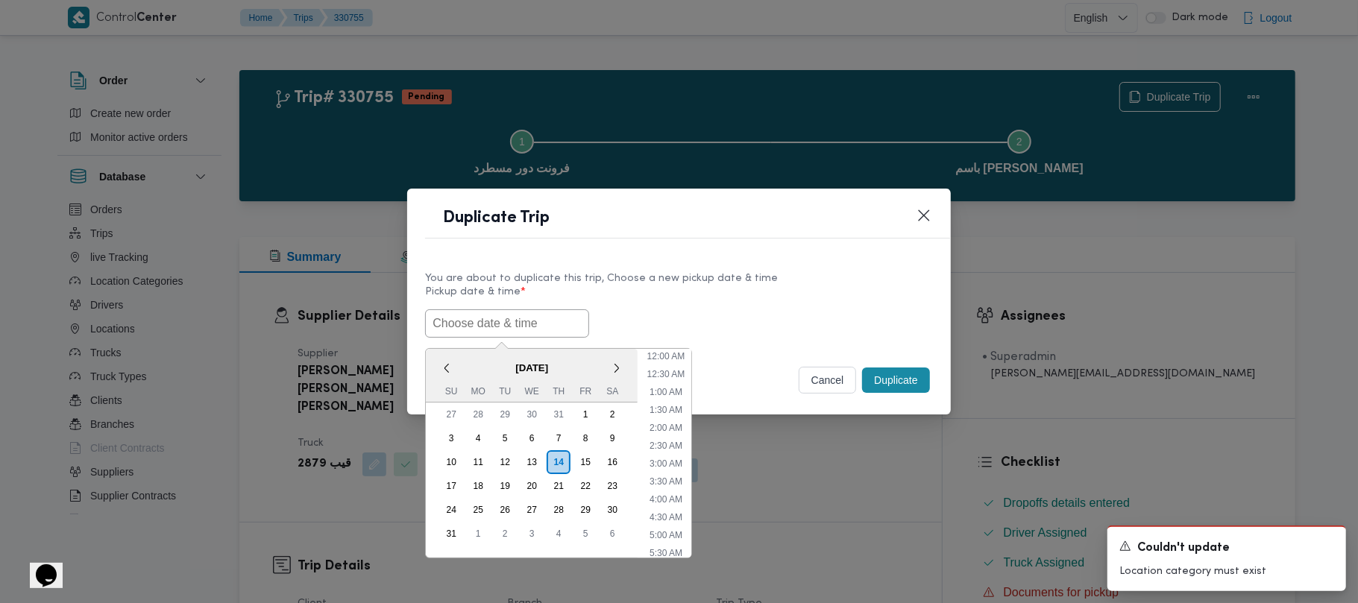
paste input "18/08/2025 7:00AM"
type input "18/08/2025 7:00AM"
click at [722, 321] on div "18/08/2025 7:00AM < August 2025 > Su Mo Tu We Th Fr Sa 27 28 29 30 31 1 2 3 4 5…" at bounding box center [678, 324] width 507 height 28
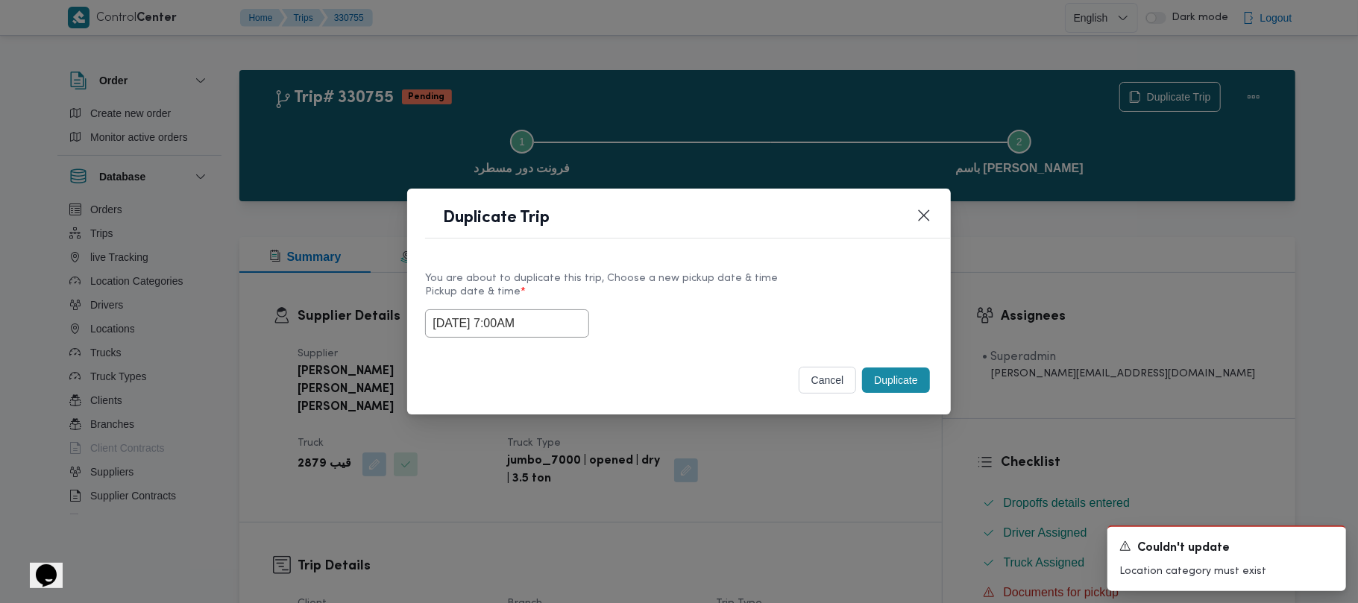
click at [926, 385] on button "Duplicate" at bounding box center [895, 380] width 67 height 25
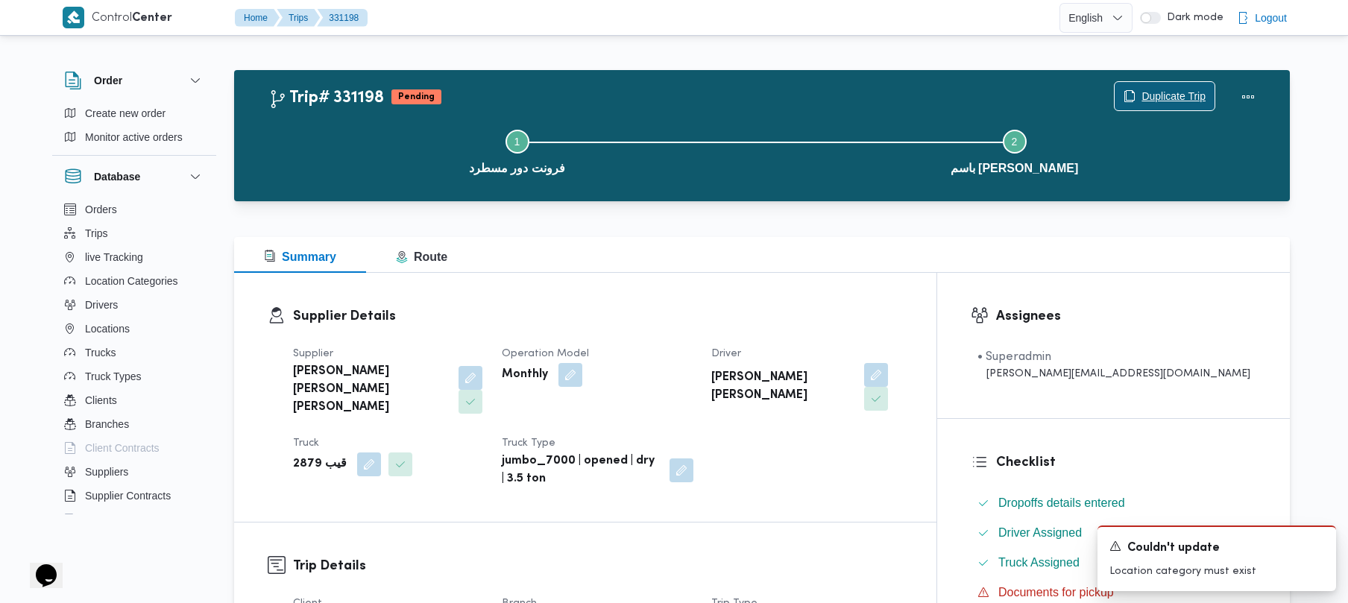
click at [1149, 92] on span "Duplicate Trip" at bounding box center [1174, 96] width 64 height 18
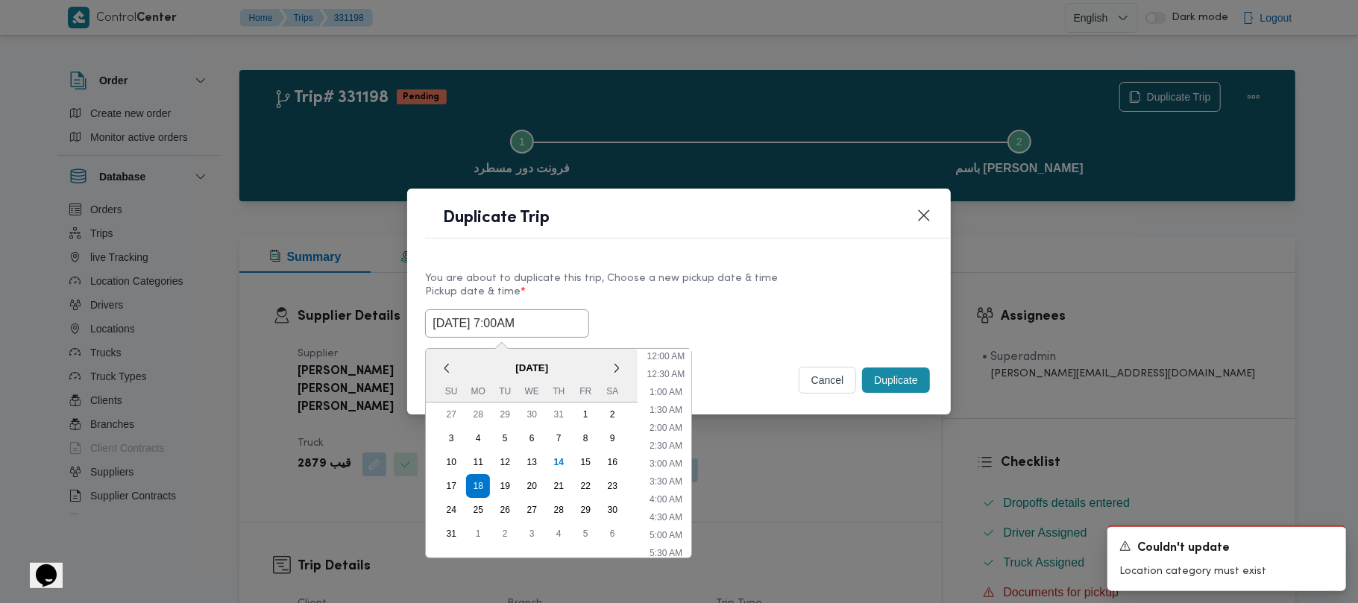
drag, startPoint x: 550, startPoint y: 320, endPoint x: 537, endPoint y: 352, distance: 34.5
click at [550, 321] on input "18/08/2025 7:00AM" at bounding box center [507, 324] width 164 height 28
click at [501, 482] on div "19" at bounding box center [505, 486] width 28 height 28
type input "19/08/2025 7:00AM"
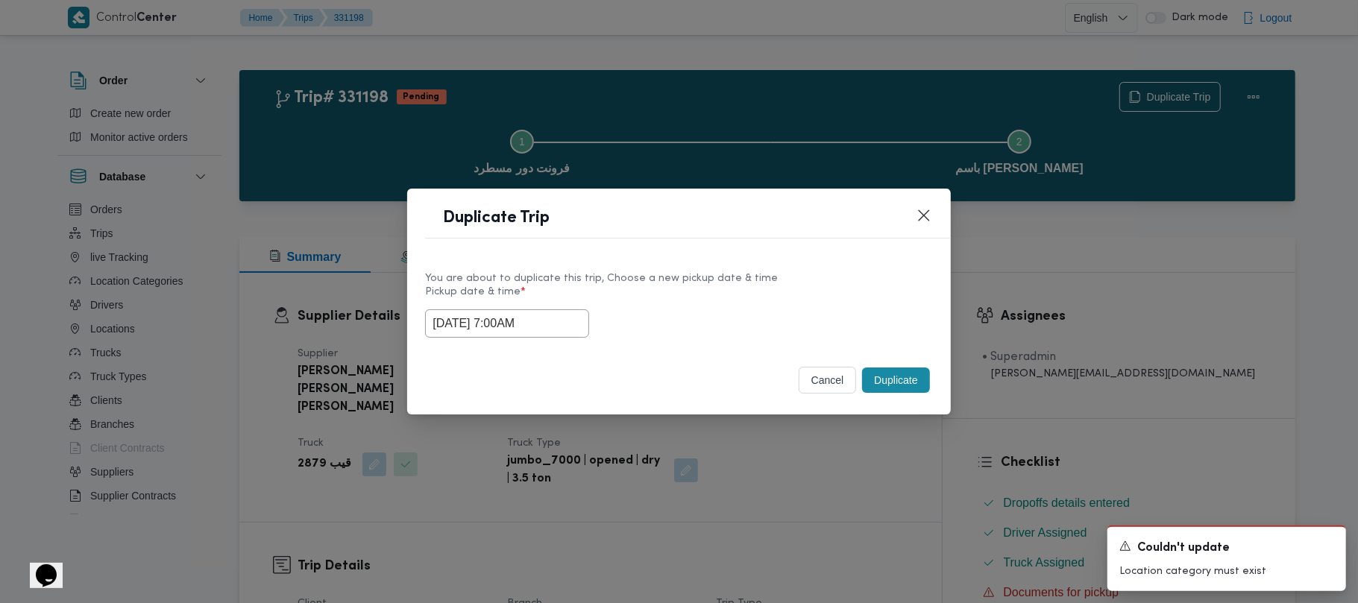
click at [780, 298] on label "Pickup date & time *" at bounding box center [678, 297] width 507 height 23
click at [907, 377] on button "Duplicate" at bounding box center [895, 380] width 67 height 25
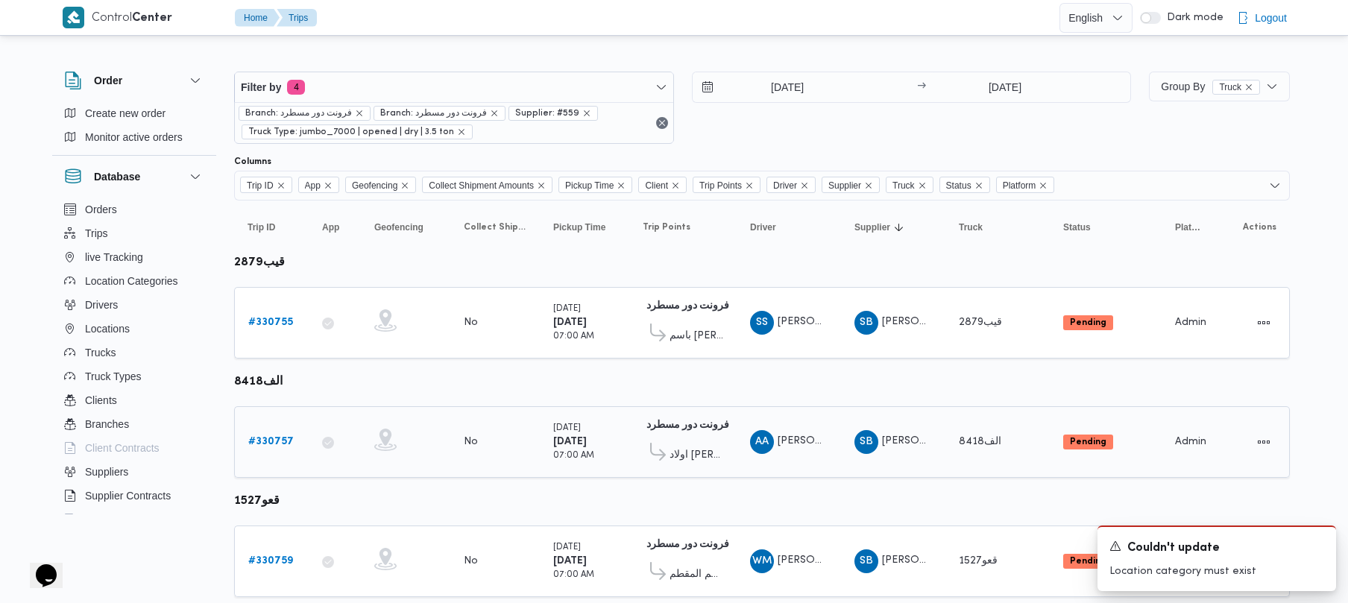
click at [273, 445] on b "# 330757" at bounding box center [270, 442] width 45 height 10
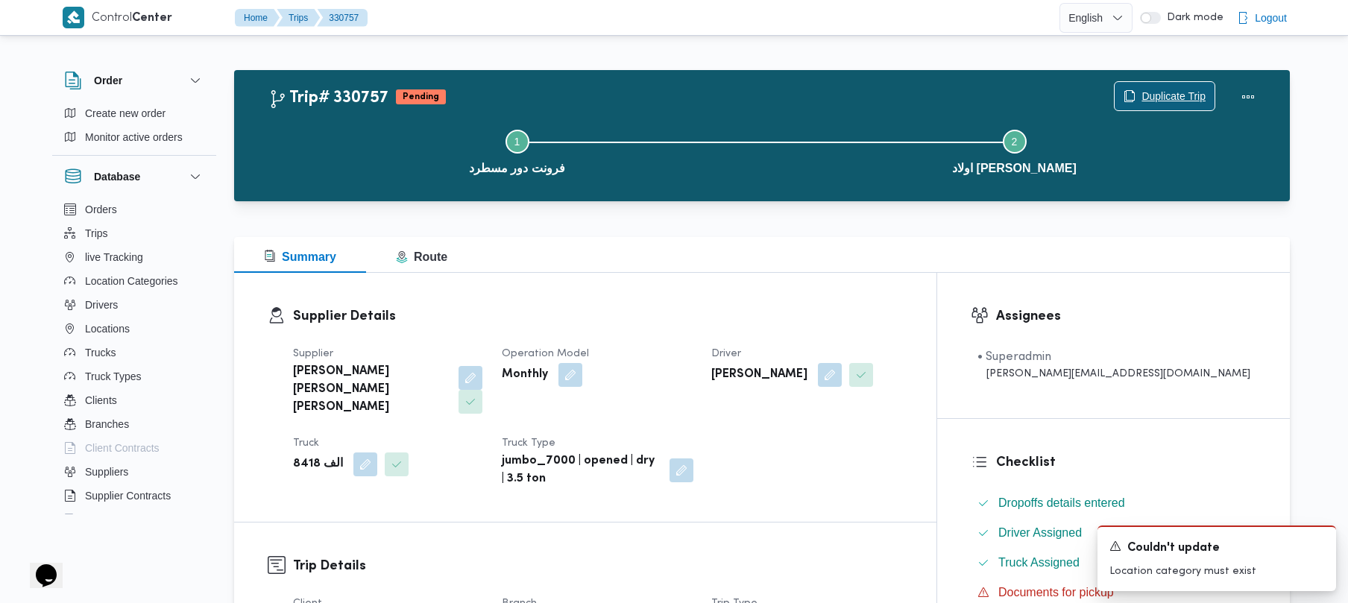
click at [1153, 96] on span "Duplicate Trip" at bounding box center [1174, 96] width 64 height 18
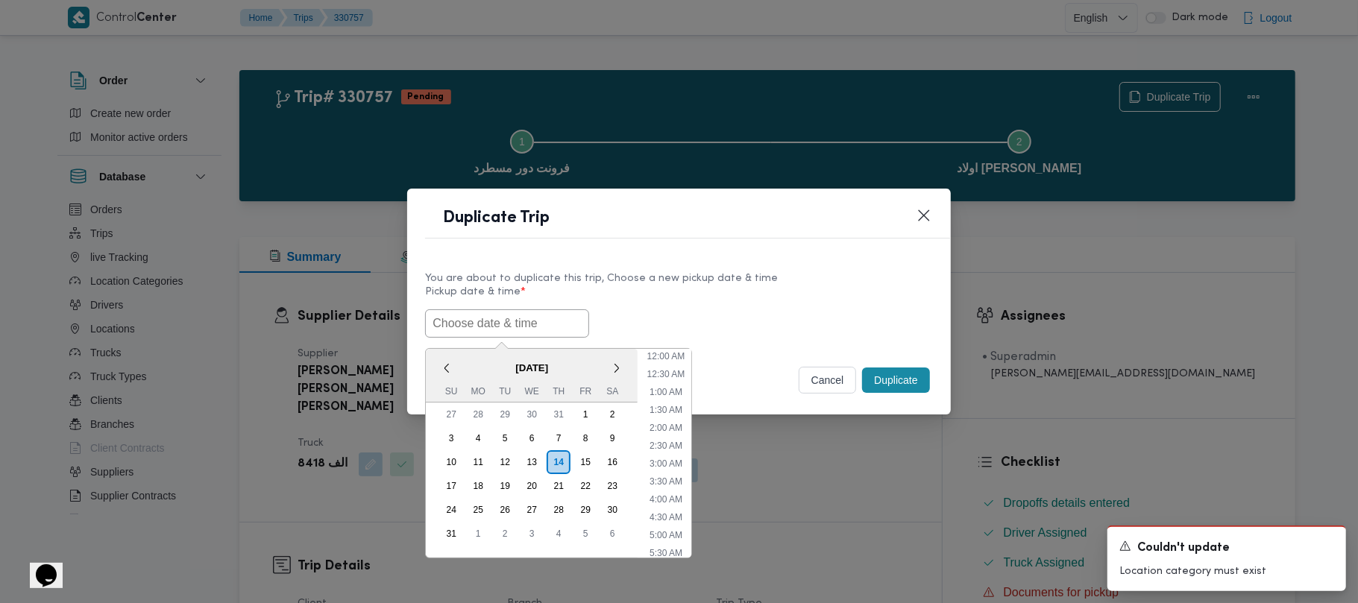
click at [538, 315] on input "text" at bounding box center [507, 324] width 164 height 28
paste input "18/08/2025 7:00AM"
type input "18/08/2025 7:00AM"
click at [714, 294] on label "Pickup date & time *" at bounding box center [678, 297] width 507 height 23
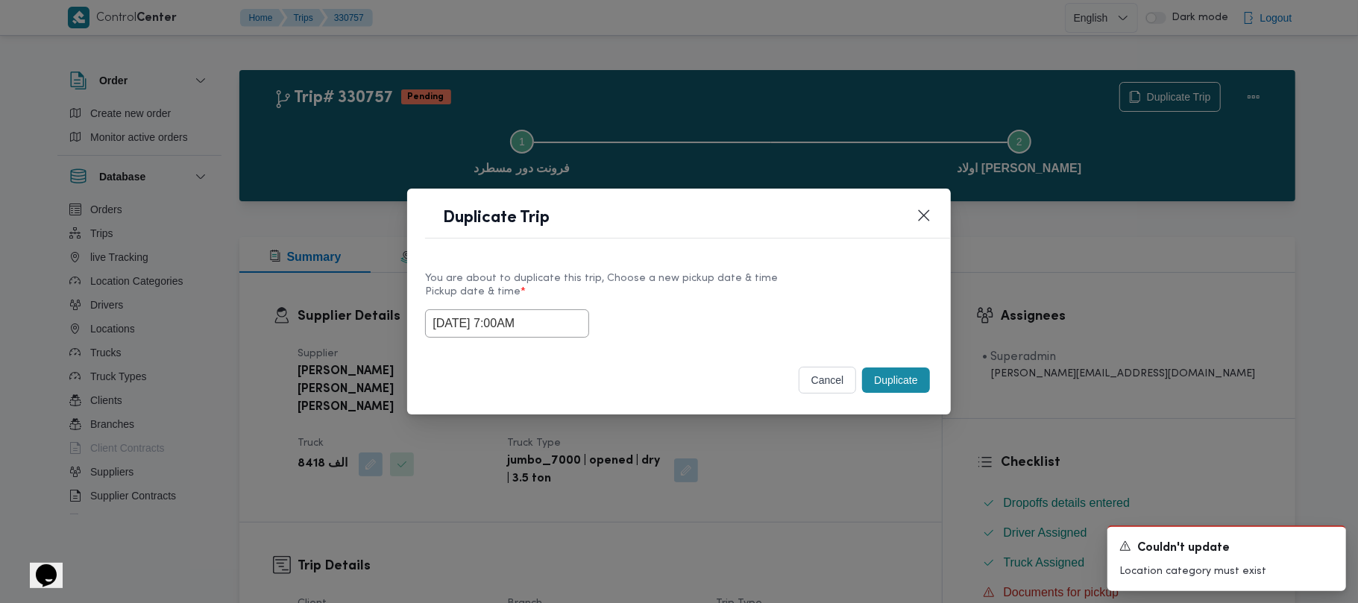
click at [893, 374] on button "Duplicate" at bounding box center [895, 380] width 67 height 25
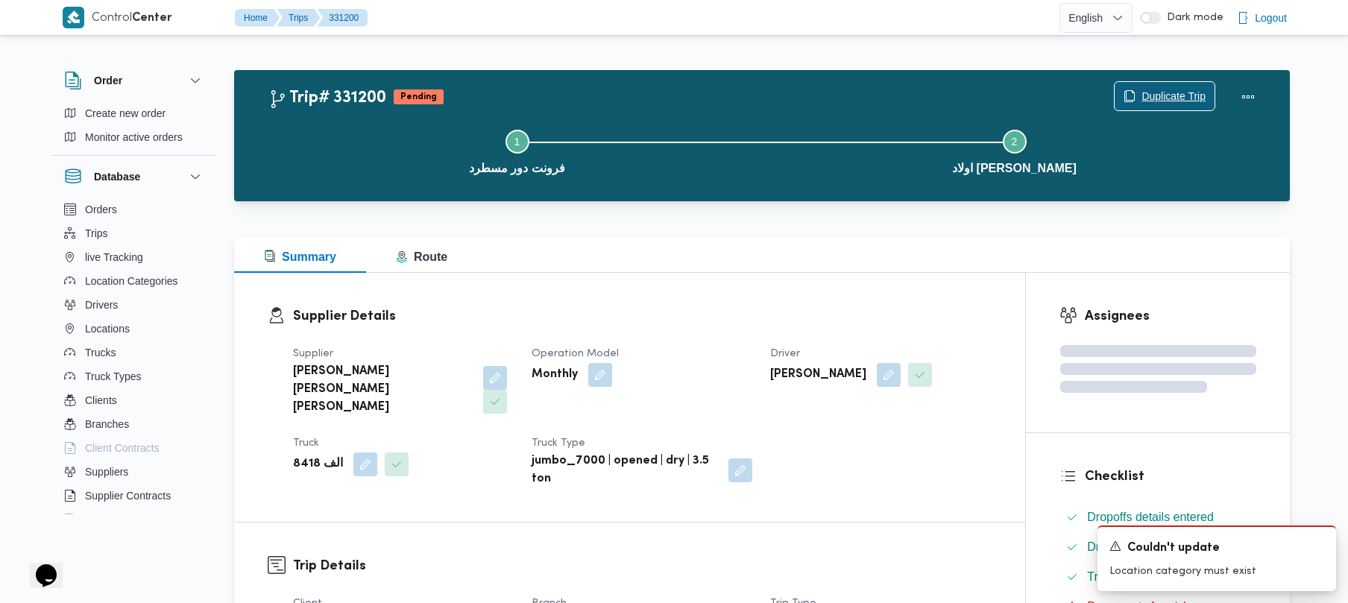
click at [1179, 84] on span "Duplicate Trip" at bounding box center [1165, 96] width 100 height 28
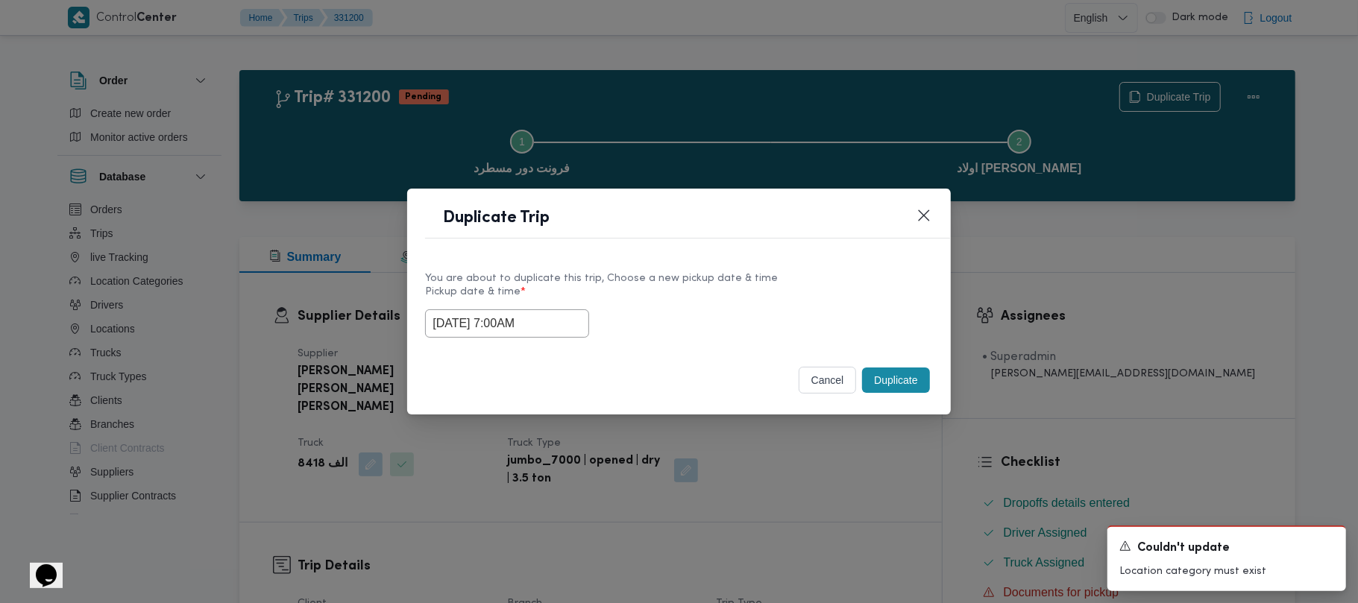
click at [567, 330] on input "18/08/2025 7:00AM" at bounding box center [507, 324] width 164 height 28
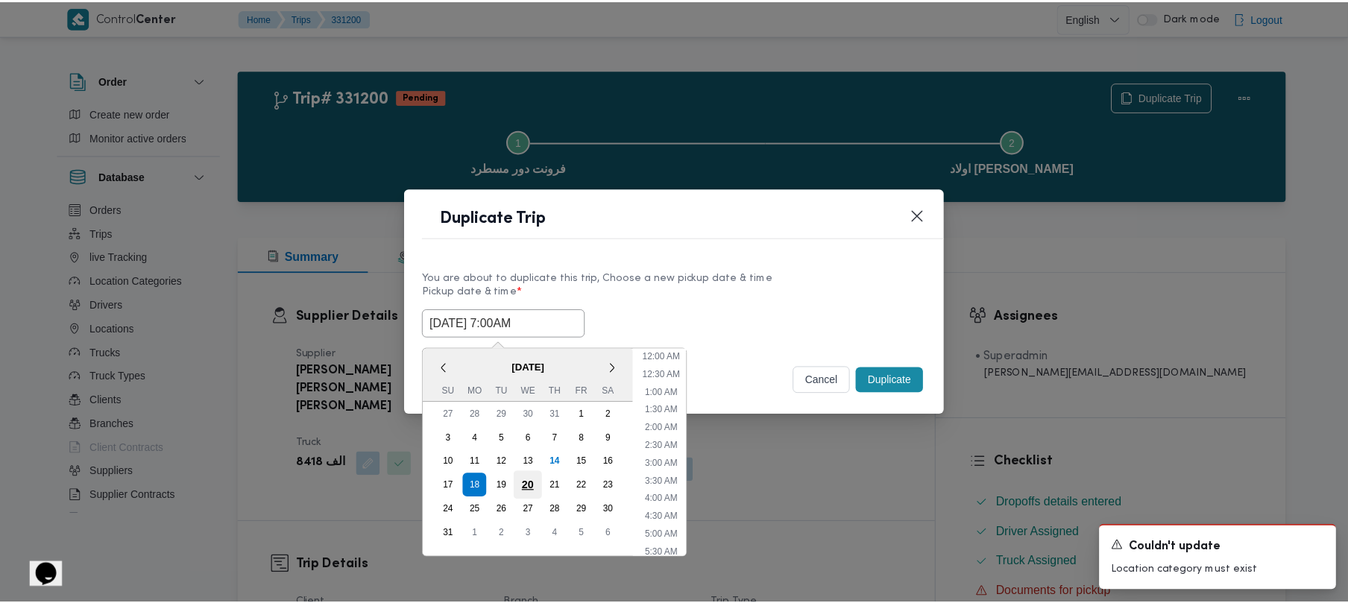
scroll to position [156, 0]
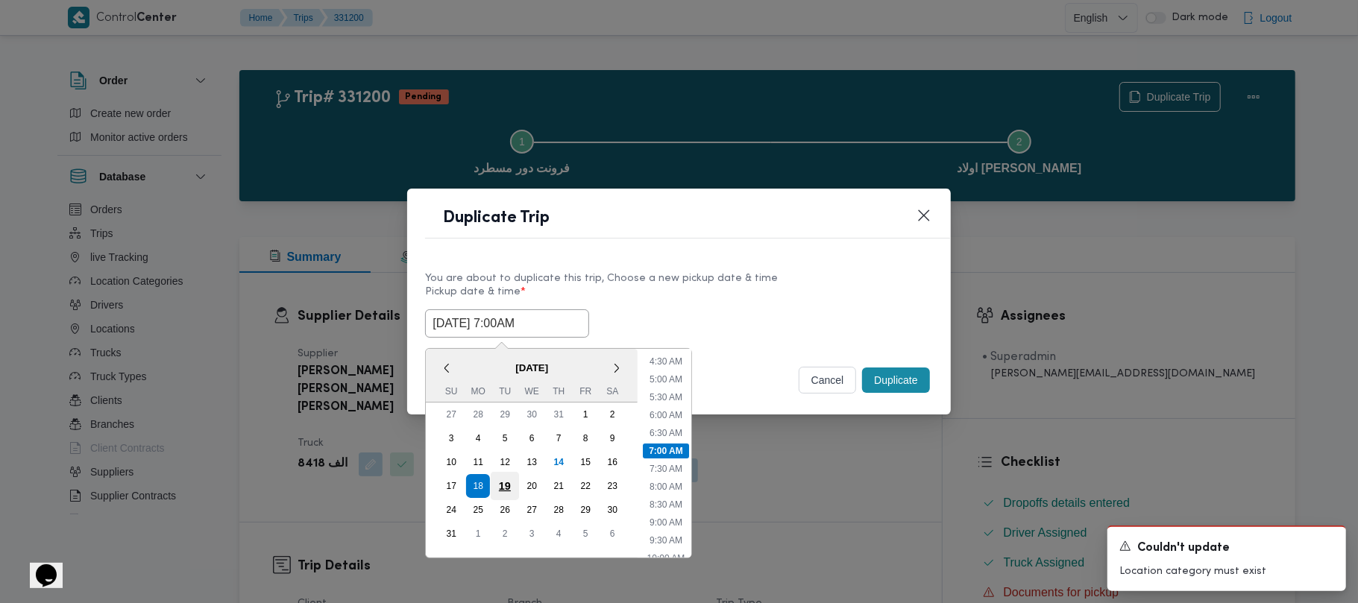
click at [507, 478] on div "19" at bounding box center [505, 486] width 28 height 28
type input "19/08/2025 7:00AM"
click at [797, 252] on div "Duplicate Trip" at bounding box center [678, 223] width 543 height 68
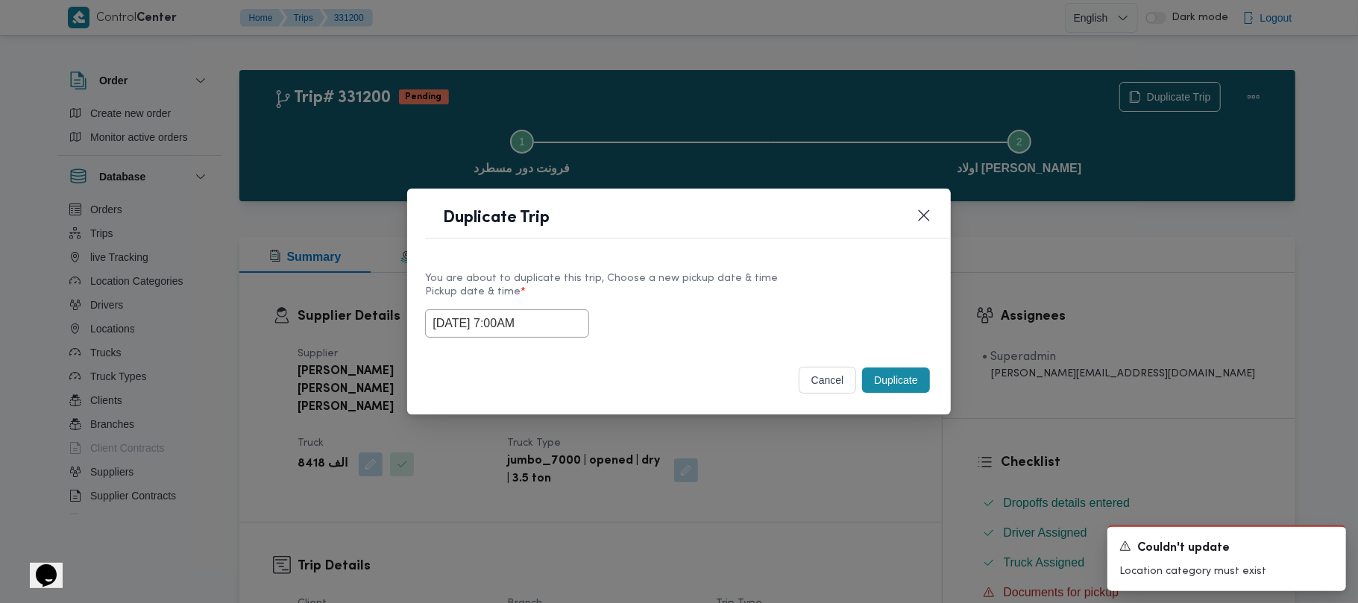
click at [883, 383] on button "Duplicate" at bounding box center [895, 380] width 67 height 25
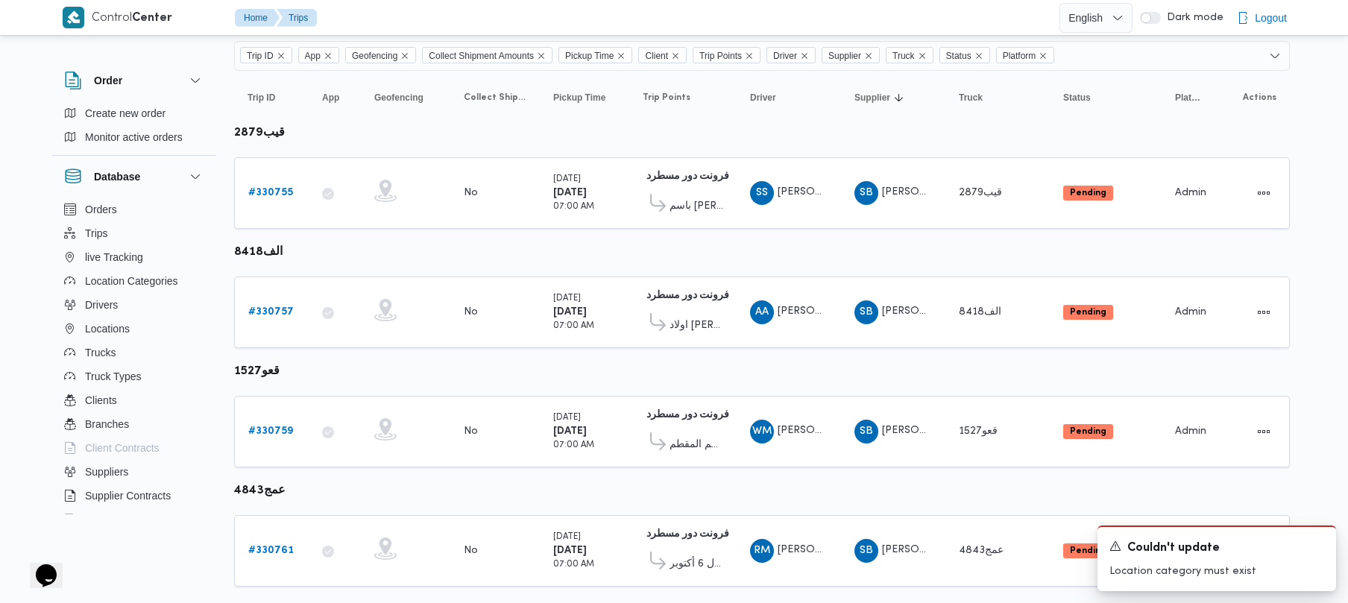
scroll to position [166, 0]
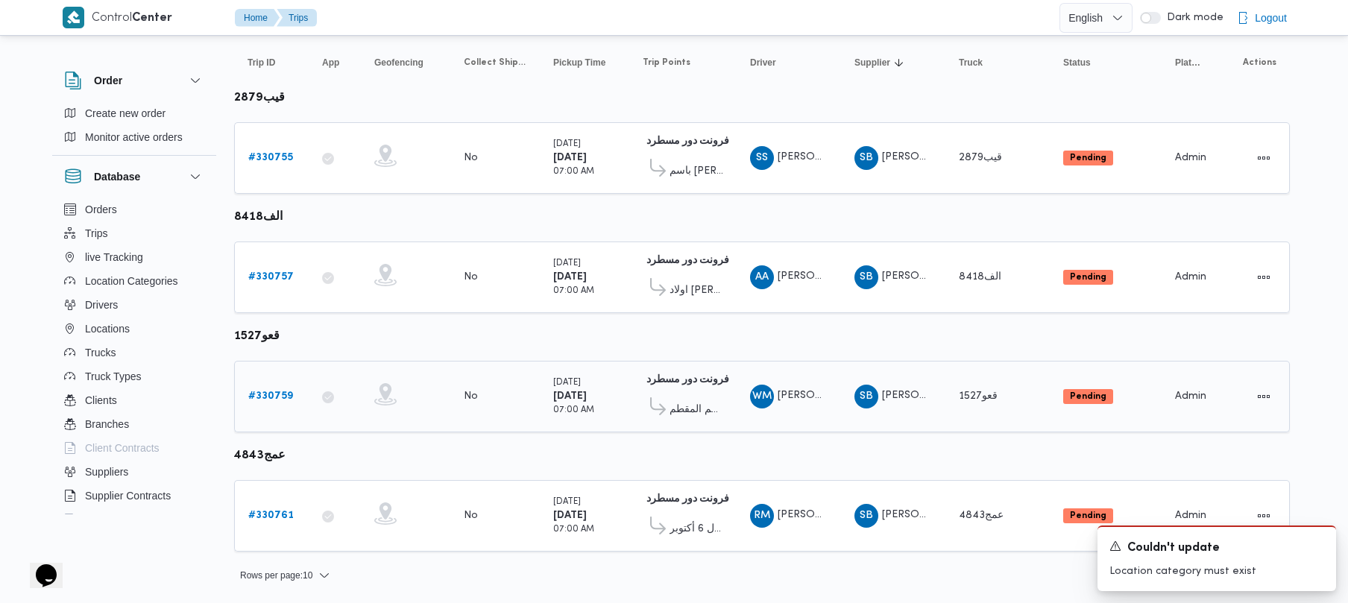
click at [266, 400] on b "# 330759" at bounding box center [270, 397] width 45 height 10
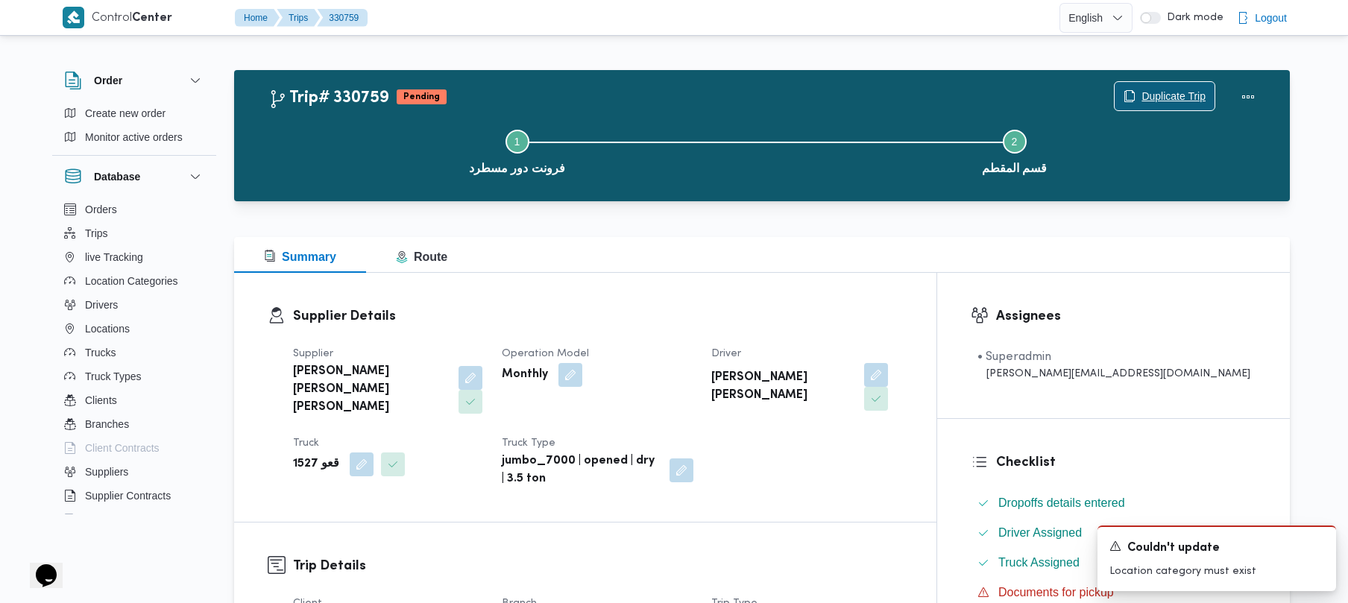
click at [1176, 84] on span "Duplicate Trip" at bounding box center [1165, 96] width 100 height 28
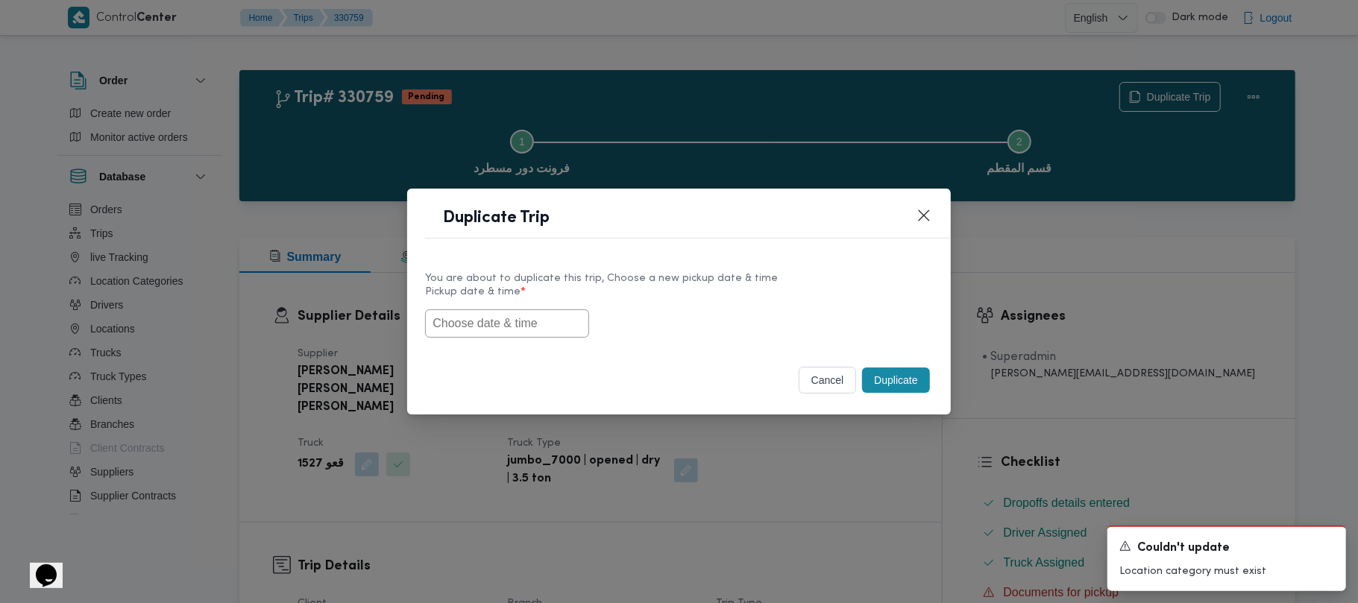
click at [537, 341] on div "You are about to duplicate this trip, Choose a new pickup date & time Pickup da…" at bounding box center [678, 304] width 543 height 95
click at [530, 329] on input "text" at bounding box center [507, 324] width 164 height 28
paste input "18/08/2025 7:00AM"
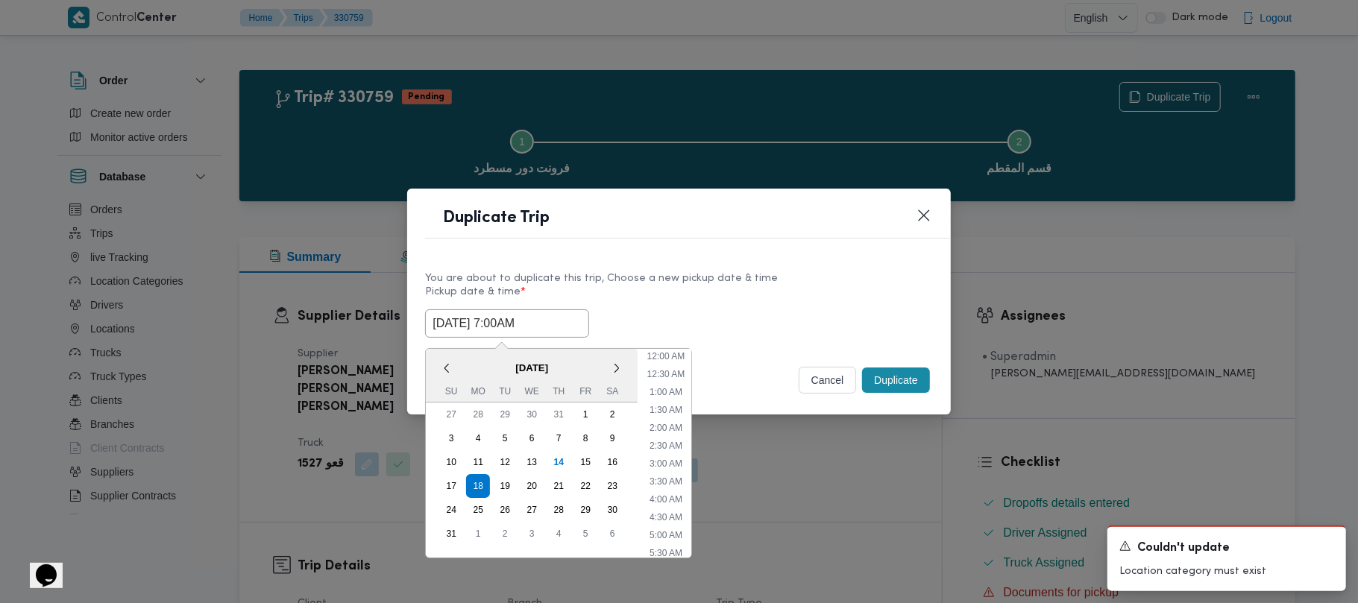
scroll to position [407, 0]
type input "18/08/2025 7:00AM"
click at [688, 329] on div "18/08/2025 7:00AM < August 2025 > Su Mo Tu We Th Fr Sa 27 28 29 30 31 1 2 3 4 5…" at bounding box center [678, 324] width 507 height 28
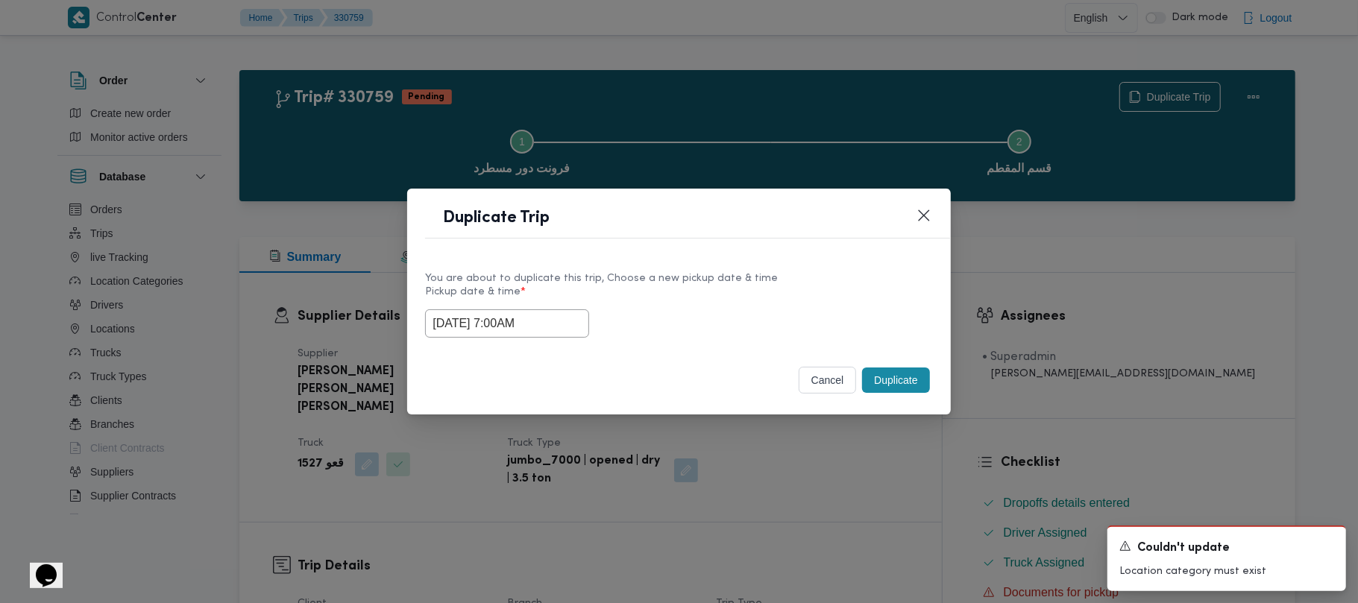
click at [888, 389] on button "Duplicate" at bounding box center [895, 380] width 67 height 25
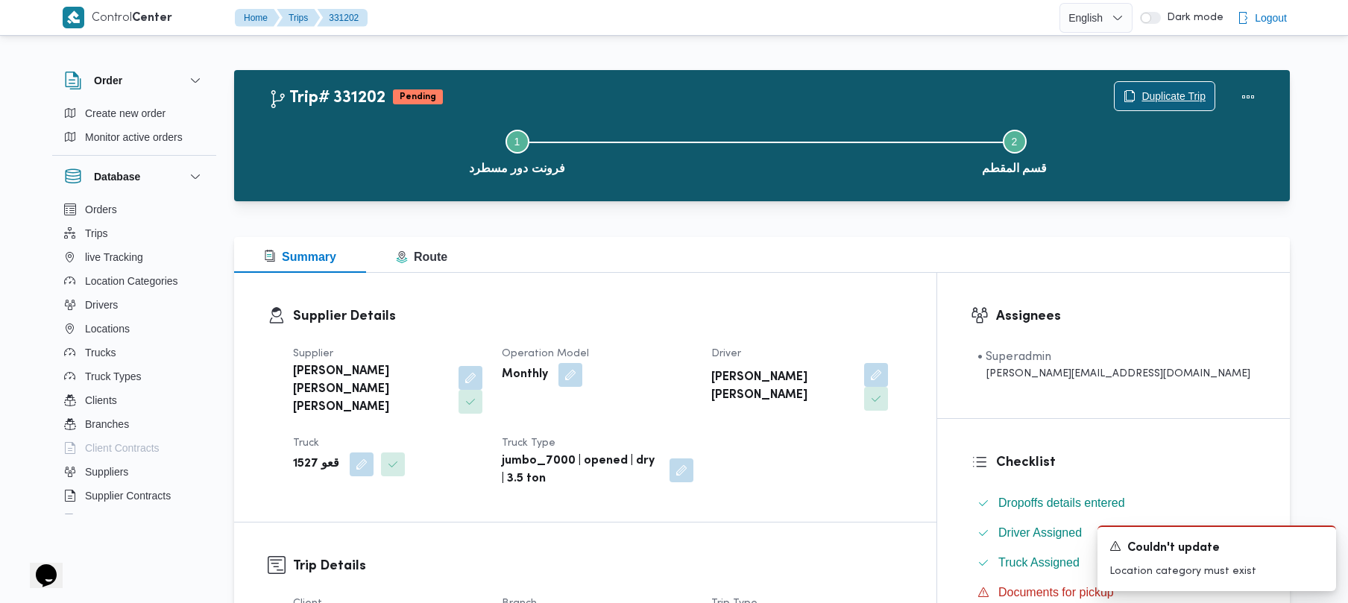
click at [1169, 96] on span "Duplicate Trip" at bounding box center [1174, 96] width 64 height 18
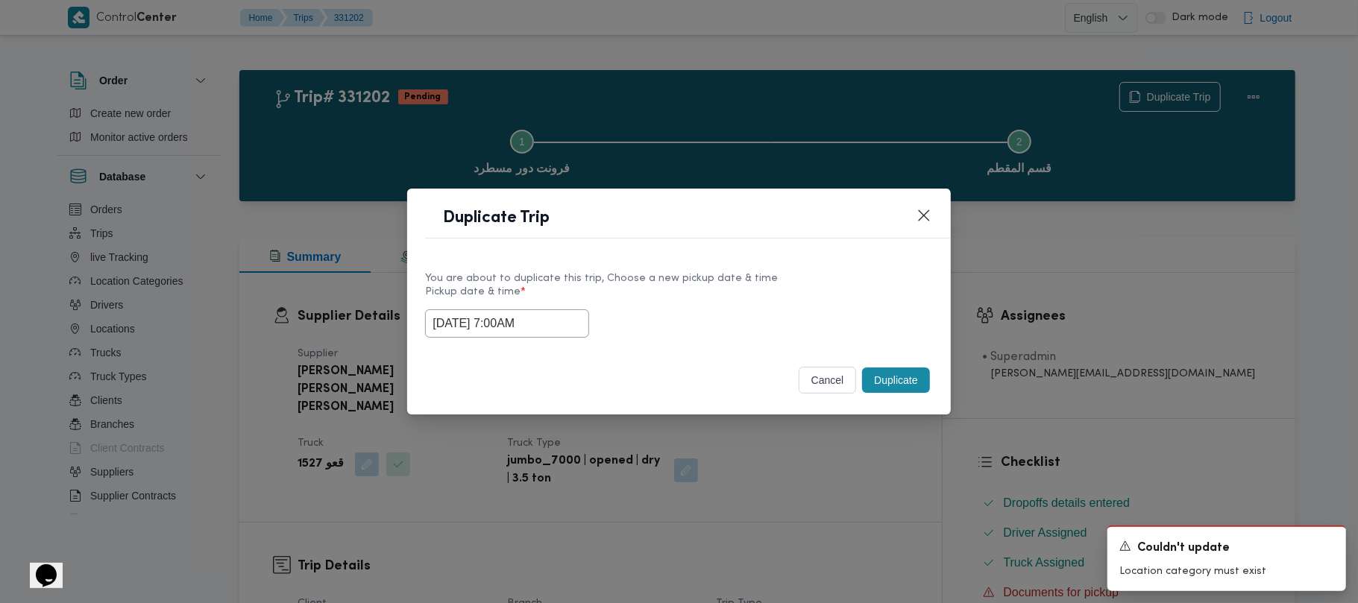
click at [568, 335] on input "18/08/2025 7:00AM" at bounding box center [507, 324] width 164 height 28
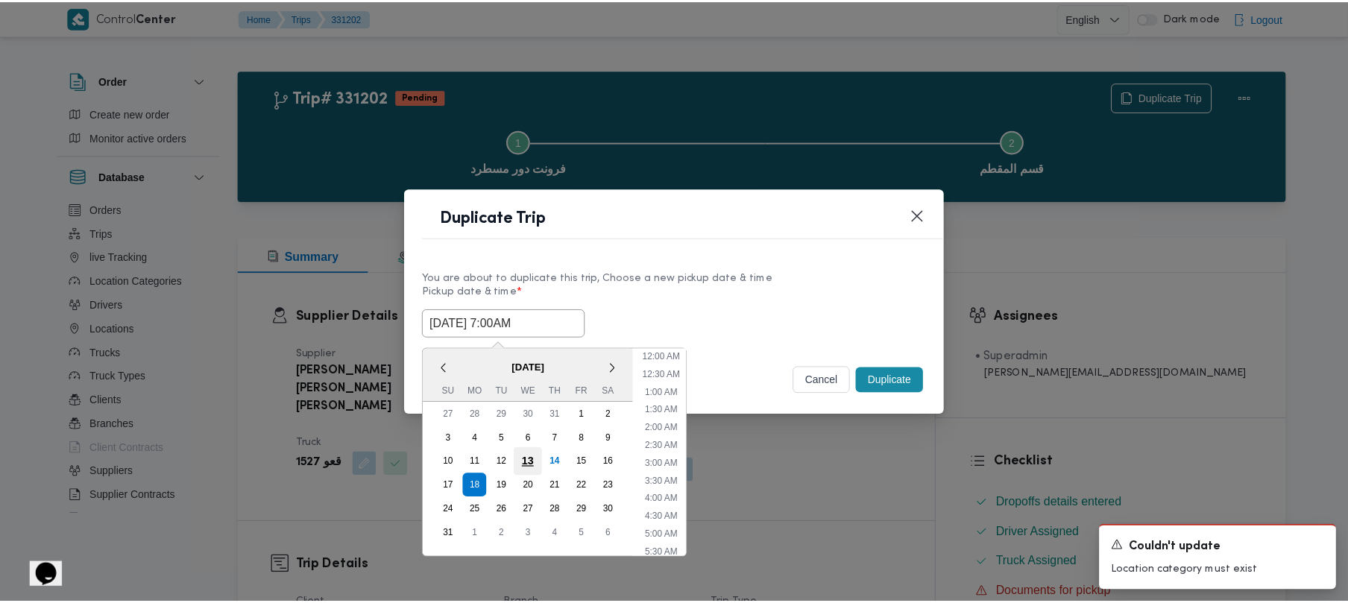
scroll to position [156, 0]
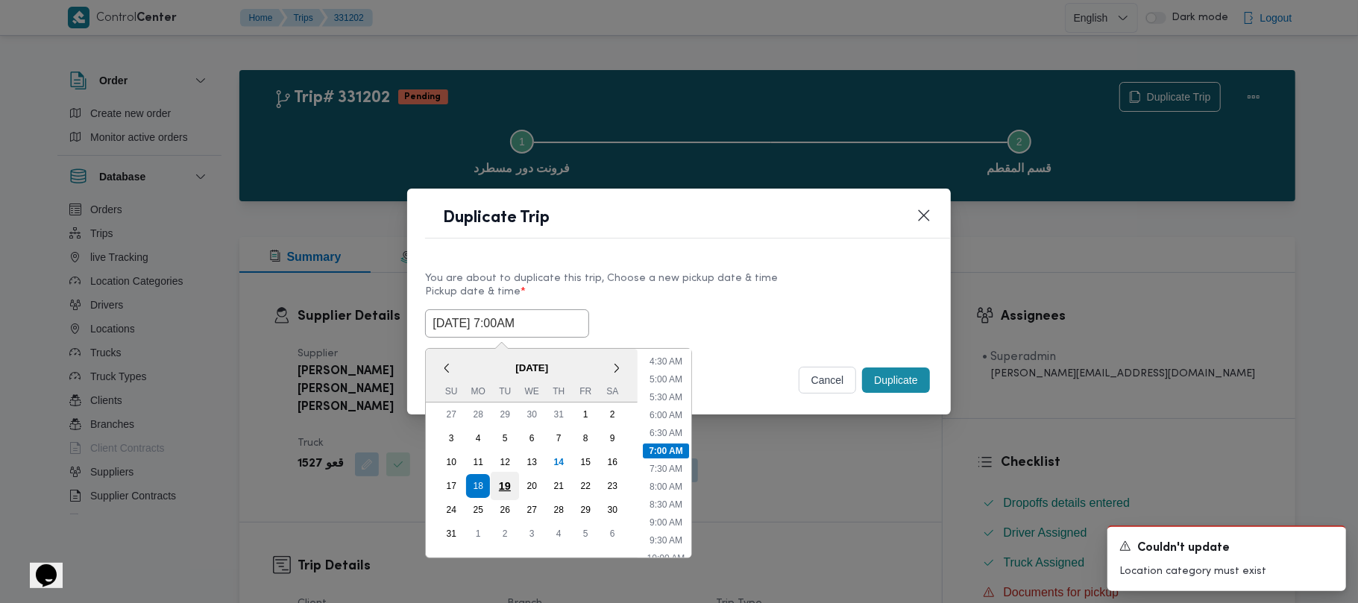
click at [503, 483] on div "19" at bounding box center [505, 486] width 28 height 28
type input "19/08/2025 7:00AM"
click at [795, 295] on label "Pickup date & time *" at bounding box center [678, 297] width 507 height 23
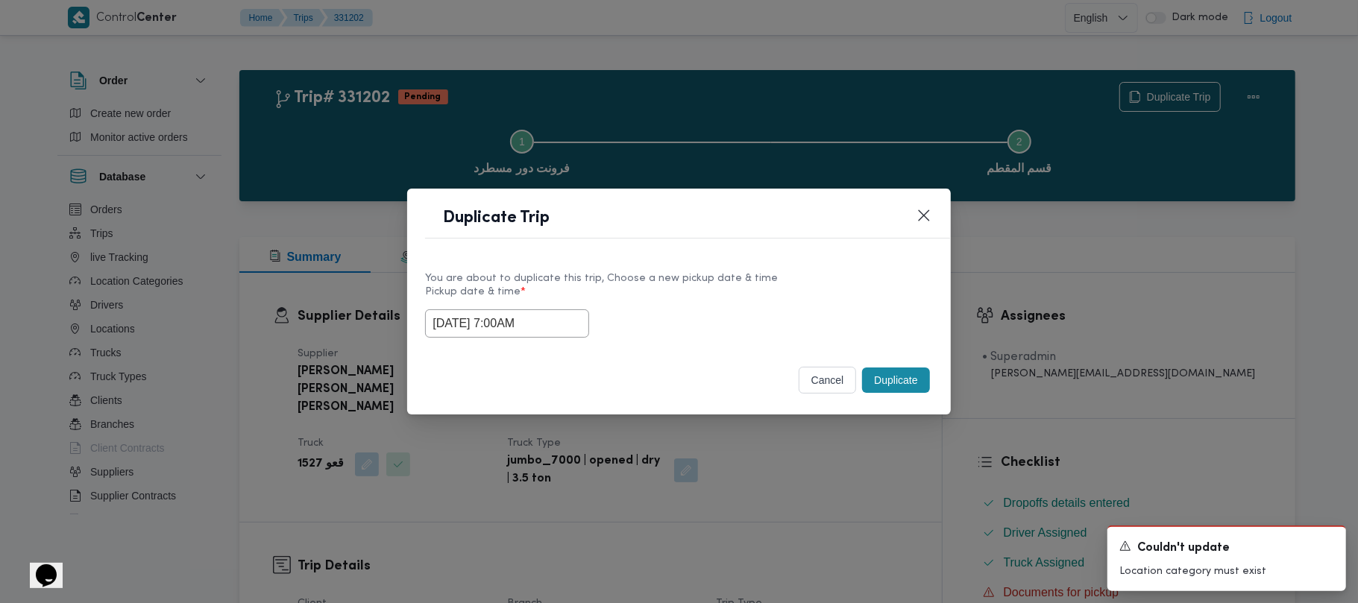
click at [911, 391] on button "Duplicate" at bounding box center [895, 380] width 67 height 25
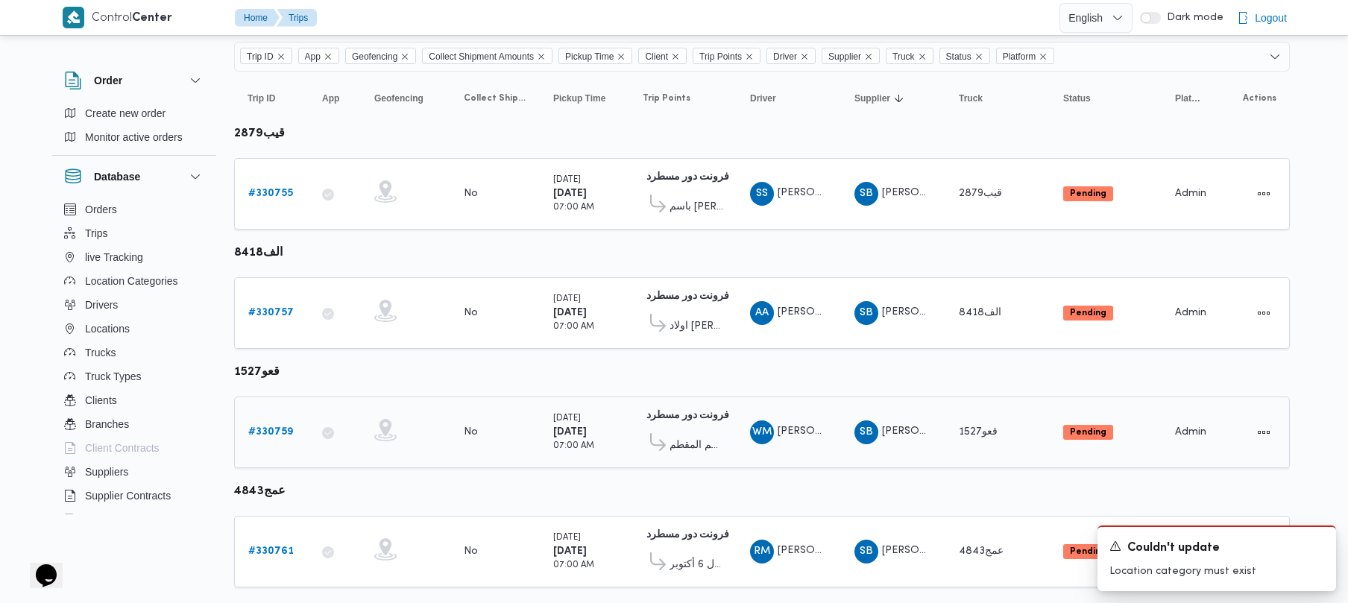
scroll to position [166, 0]
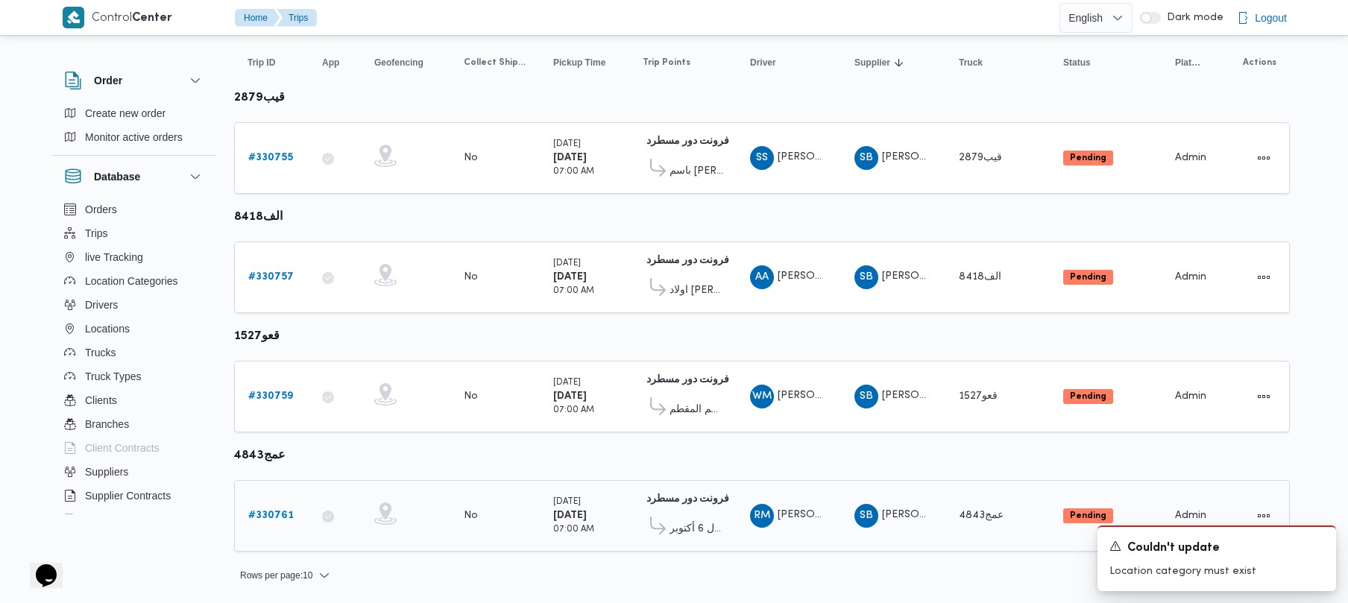
click at [268, 518] on b "# 330761" at bounding box center [270, 516] width 45 height 10
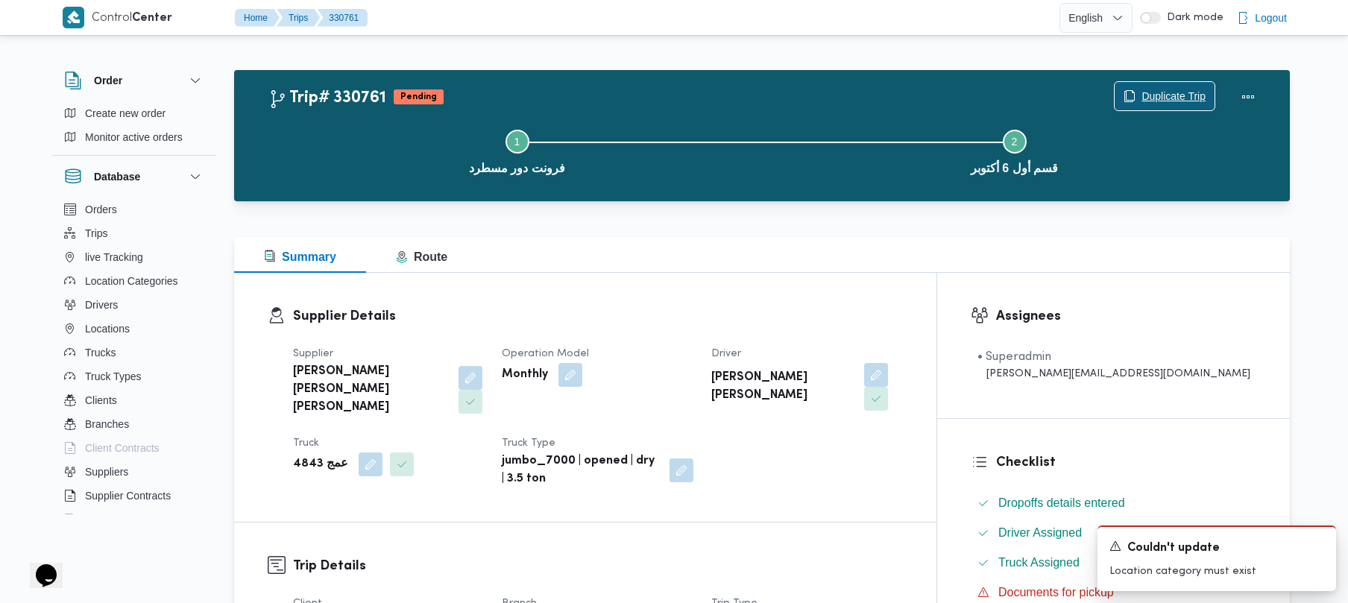
click at [1152, 88] on span "Duplicate Trip" at bounding box center [1174, 96] width 64 height 18
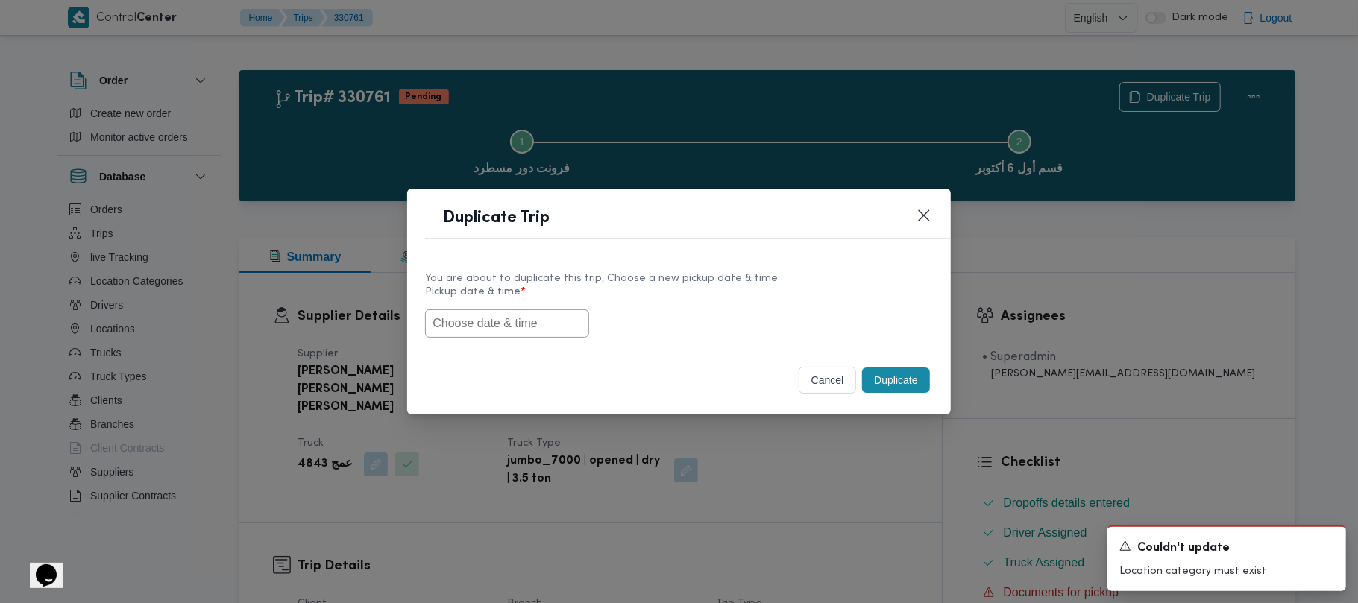
click at [541, 314] on input "text" at bounding box center [507, 324] width 164 height 28
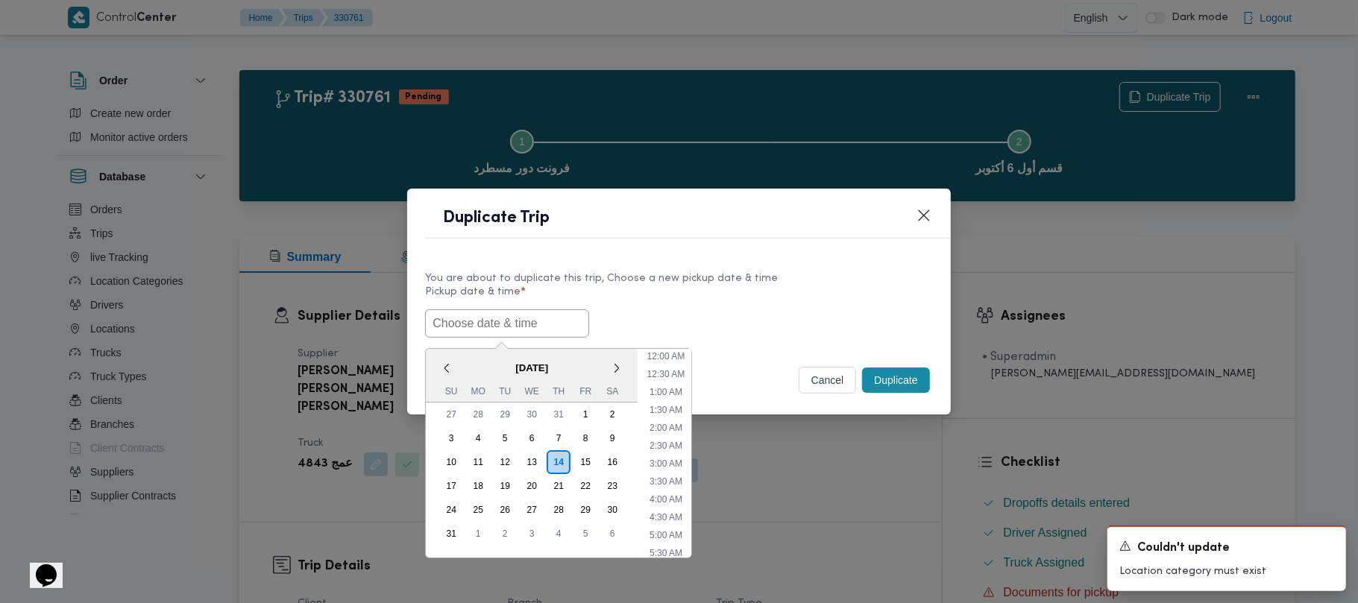
scroll to position [407, 0]
paste input "18/08/2025 7:00AM"
type input "18/08/2025 7:00AM"
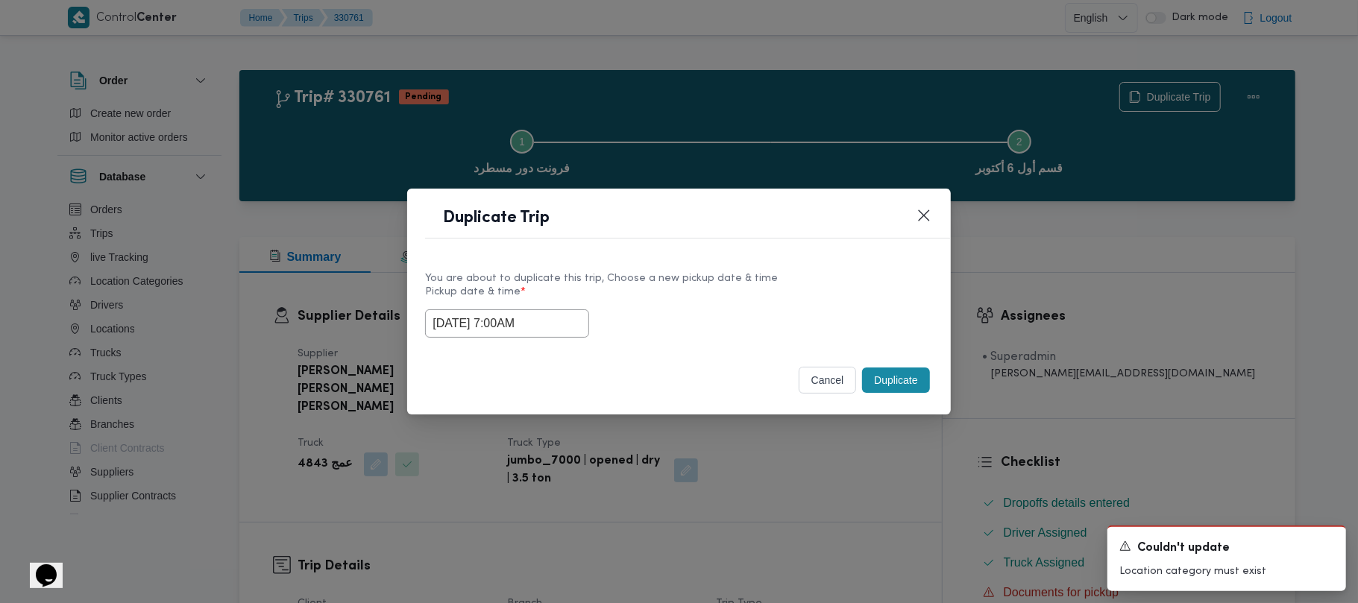
click at [681, 312] on div "18/08/2025 7:00AM" at bounding box center [678, 324] width 507 height 28
click at [875, 380] on button "Duplicate" at bounding box center [895, 380] width 67 height 25
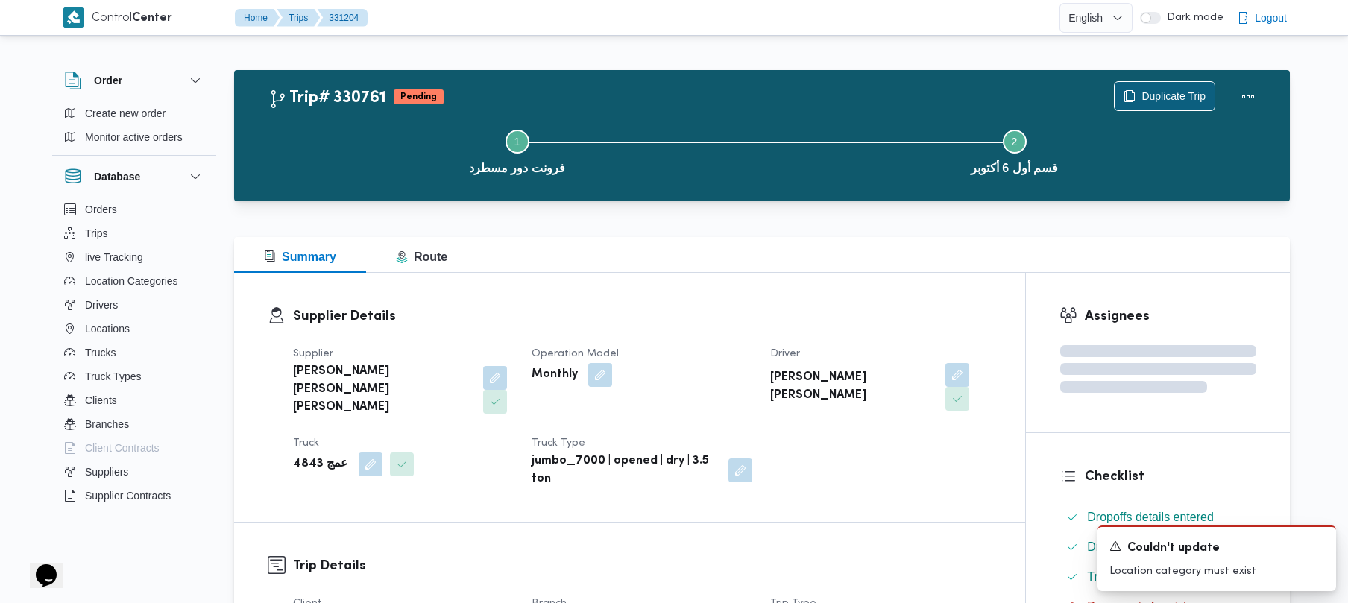
click at [1168, 95] on span "Duplicate Trip" at bounding box center [1174, 96] width 64 height 18
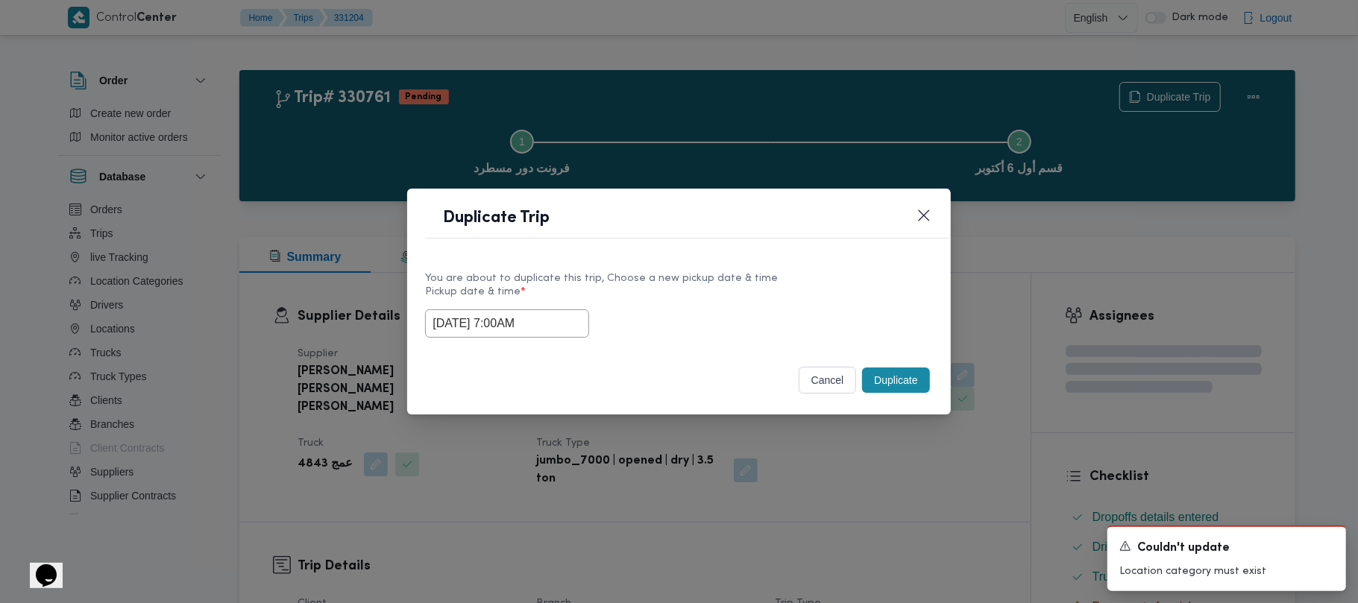
click at [564, 316] on input "18/08/2025 7:00AM" at bounding box center [507, 324] width 164 height 28
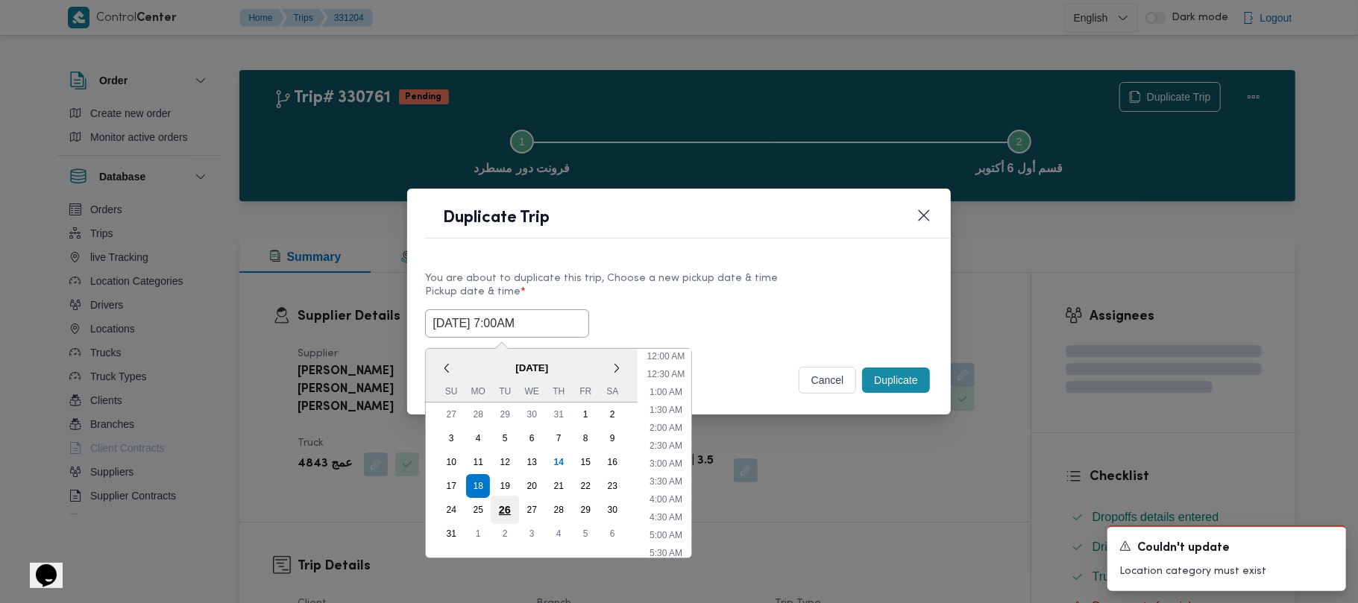
scroll to position [156, 0]
click at [503, 483] on div "19" at bounding box center [505, 486] width 28 height 28
type input "19/08/2025 7:00AM"
click at [723, 272] on div "You are about to duplicate this trip, Choose a new pickup date & time" at bounding box center [678, 279] width 507 height 16
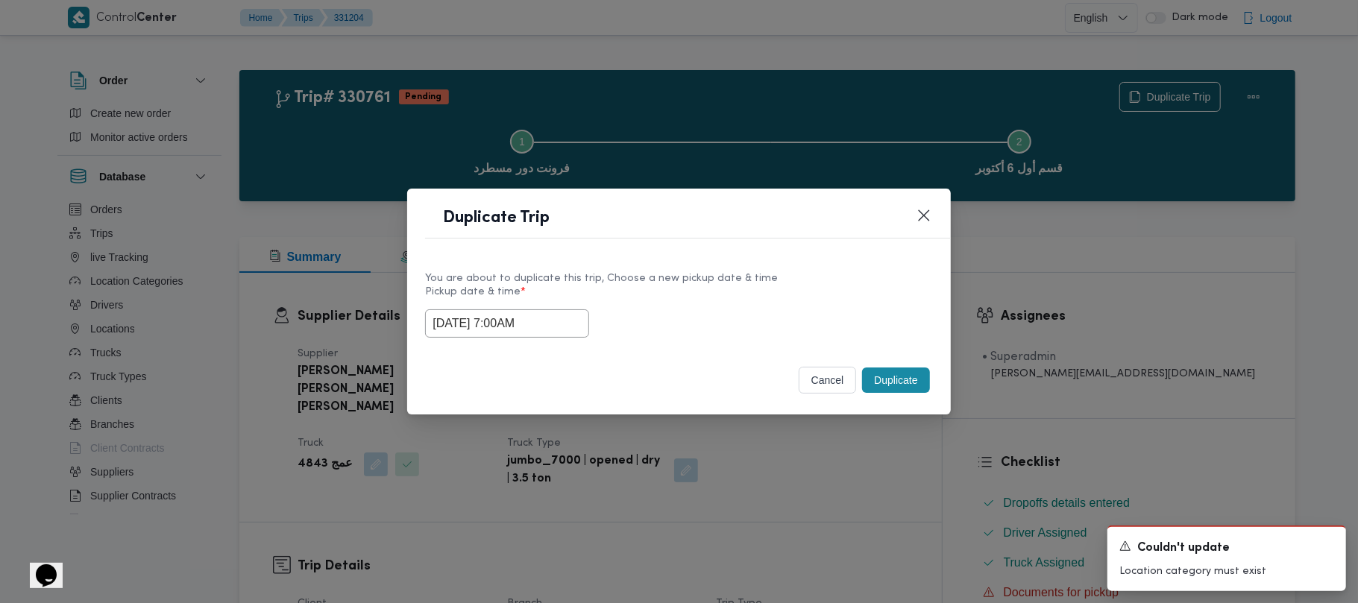
click at [905, 386] on button "Duplicate" at bounding box center [895, 380] width 67 height 25
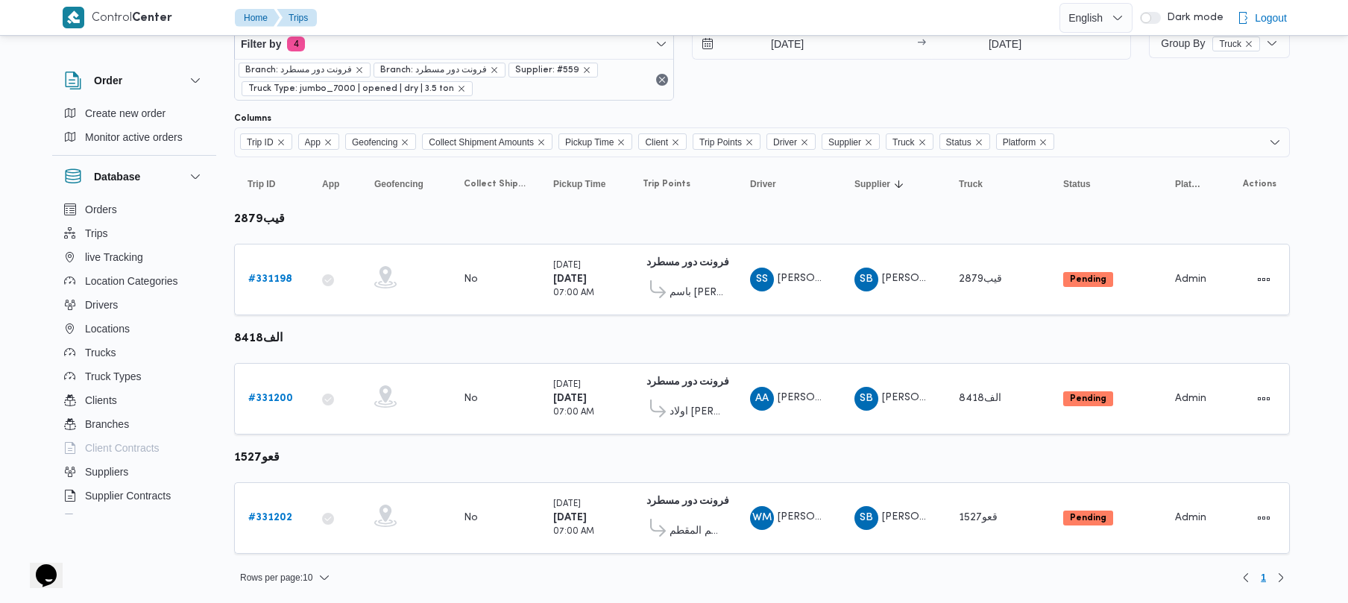
scroll to position [46, 0]
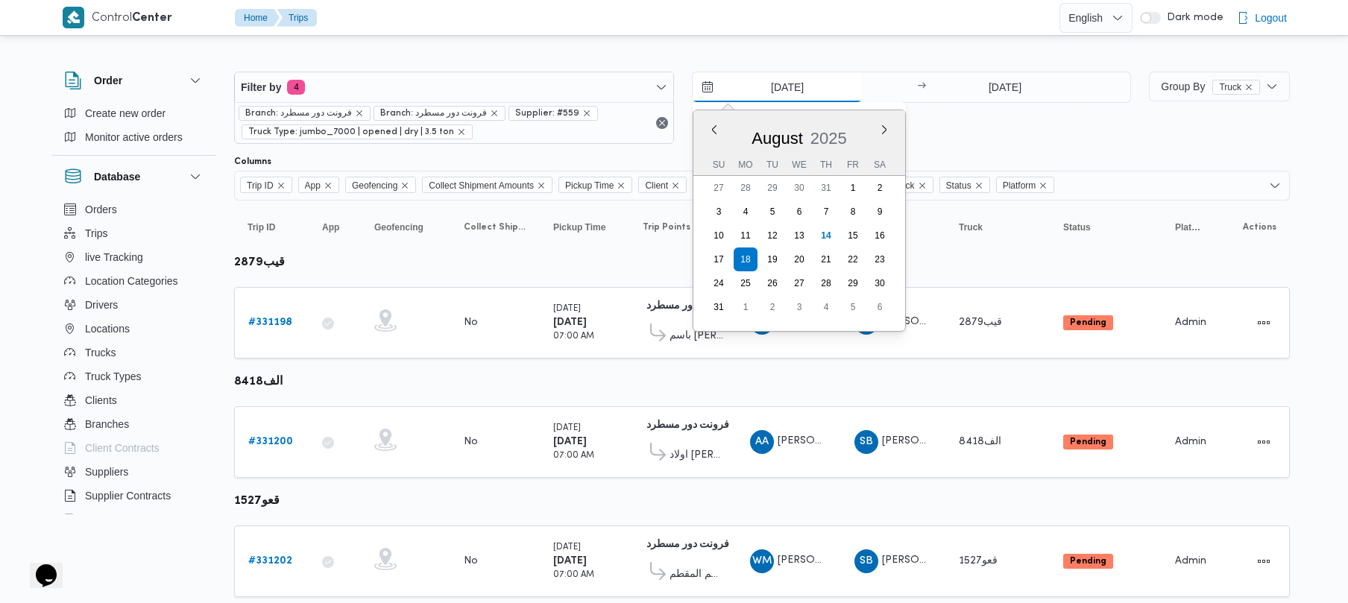
click at [791, 81] on input "[DATE]" at bounding box center [777, 87] width 169 height 30
click at [673, 341] on span "باسم [PERSON_NAME]" at bounding box center [697, 336] width 54 height 18
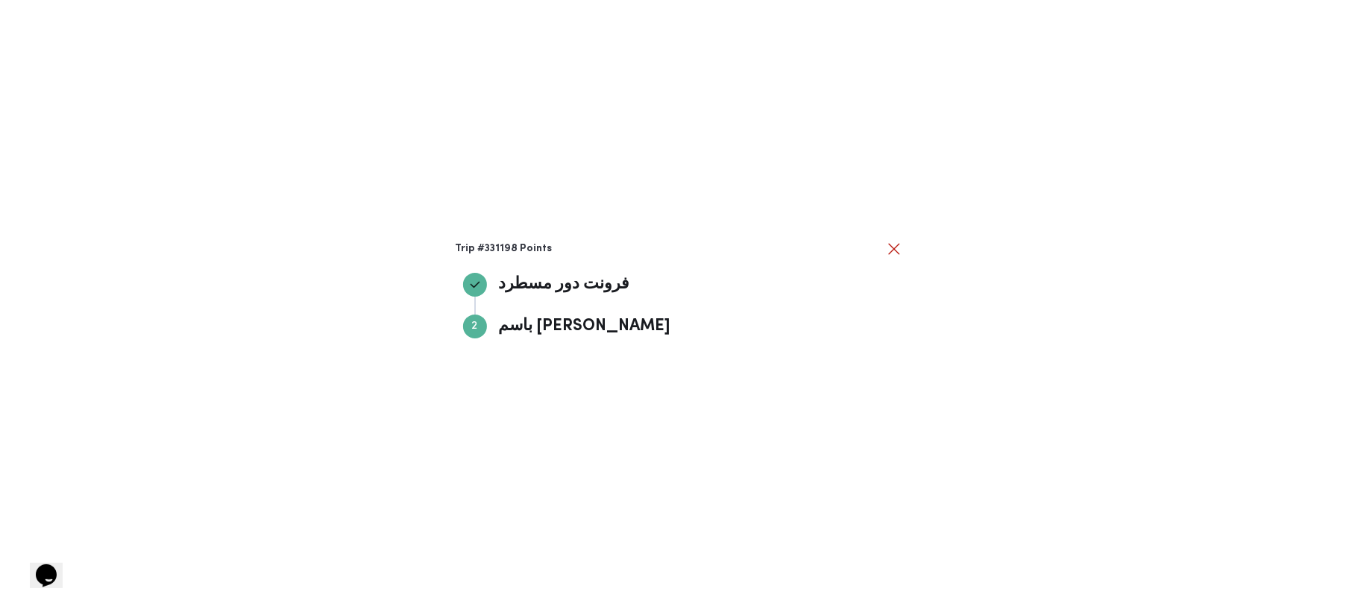
click at [895, 258] on div "Trip #331198 Points فرونت دور مسطرد فرونت دور مسطرد Step 2 2 باسم [PERSON_NAME]…" at bounding box center [679, 302] width 447 height 124
click at [902, 248] on div "Trip #331198 Points فرونت دور مسطرد فرونت دور مسطرد Step 2 2 باسم [PERSON_NAME]…" at bounding box center [679, 301] width 1358 height 603
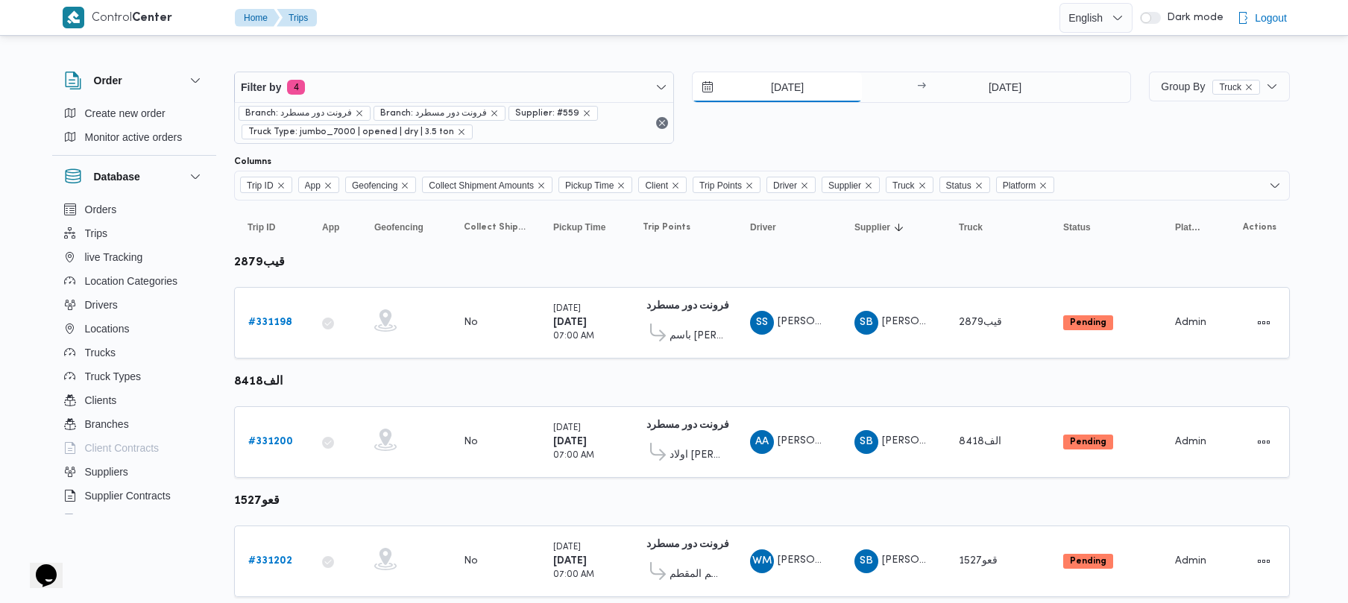
click at [762, 82] on input "[DATE]" at bounding box center [777, 87] width 169 height 30
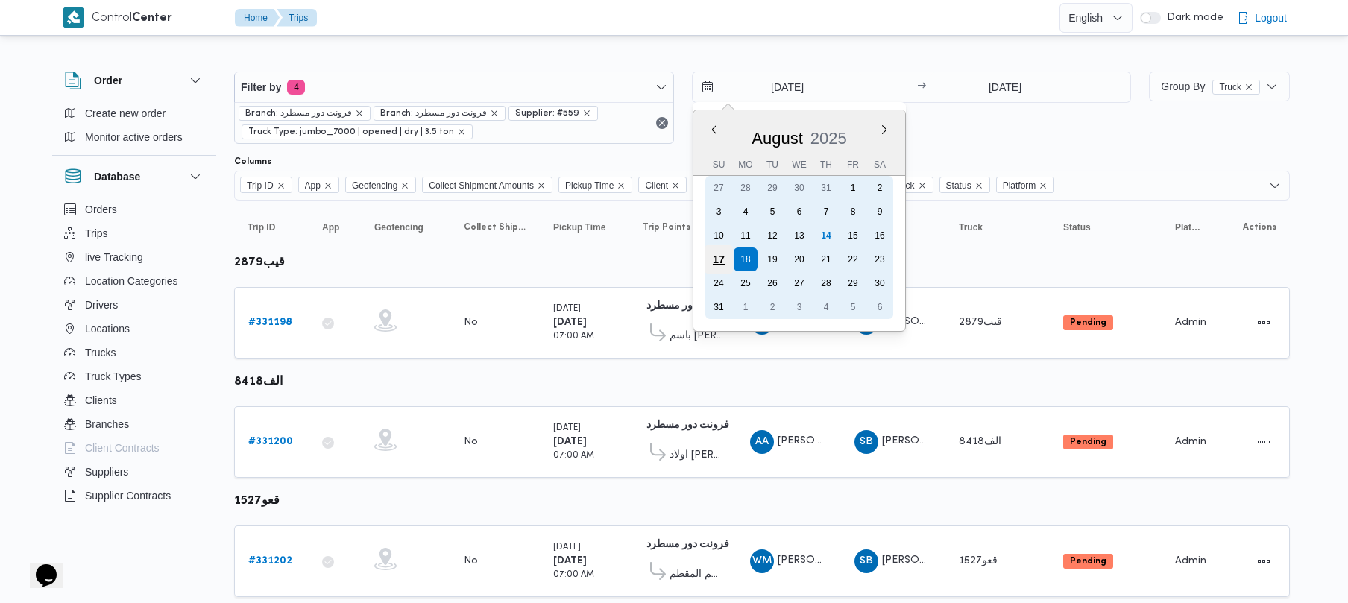
click at [726, 260] on div "17" at bounding box center [718, 259] width 28 height 28
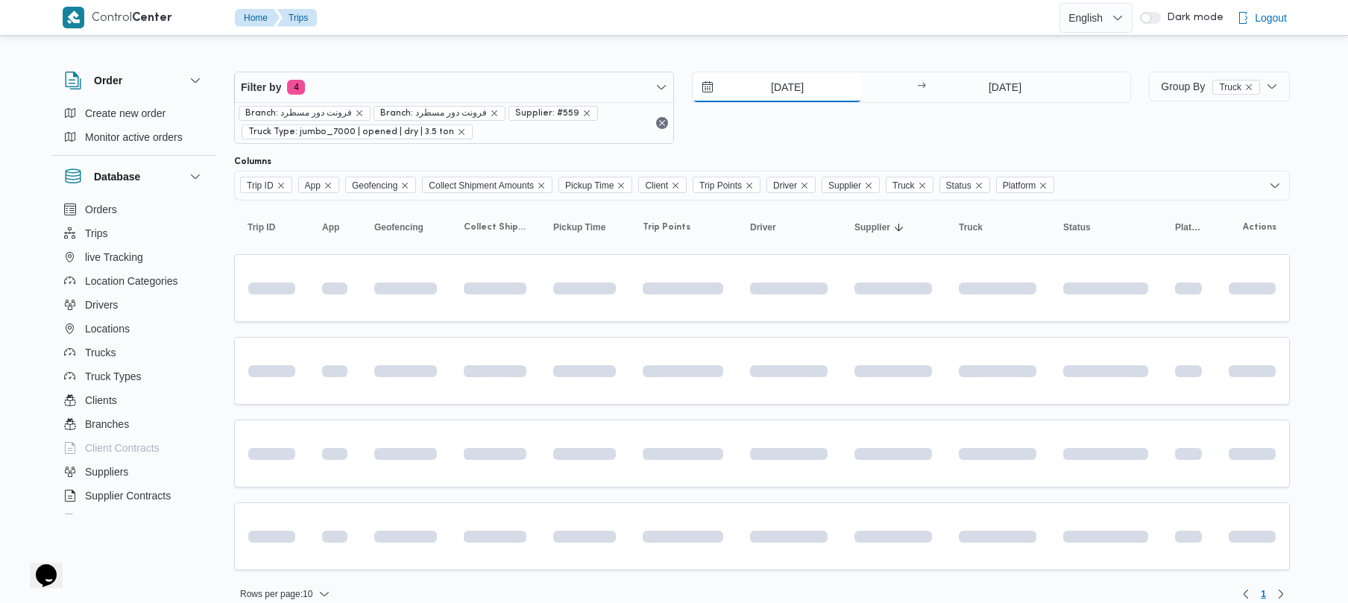
click at [811, 93] on input "[DATE]" at bounding box center [777, 87] width 169 height 30
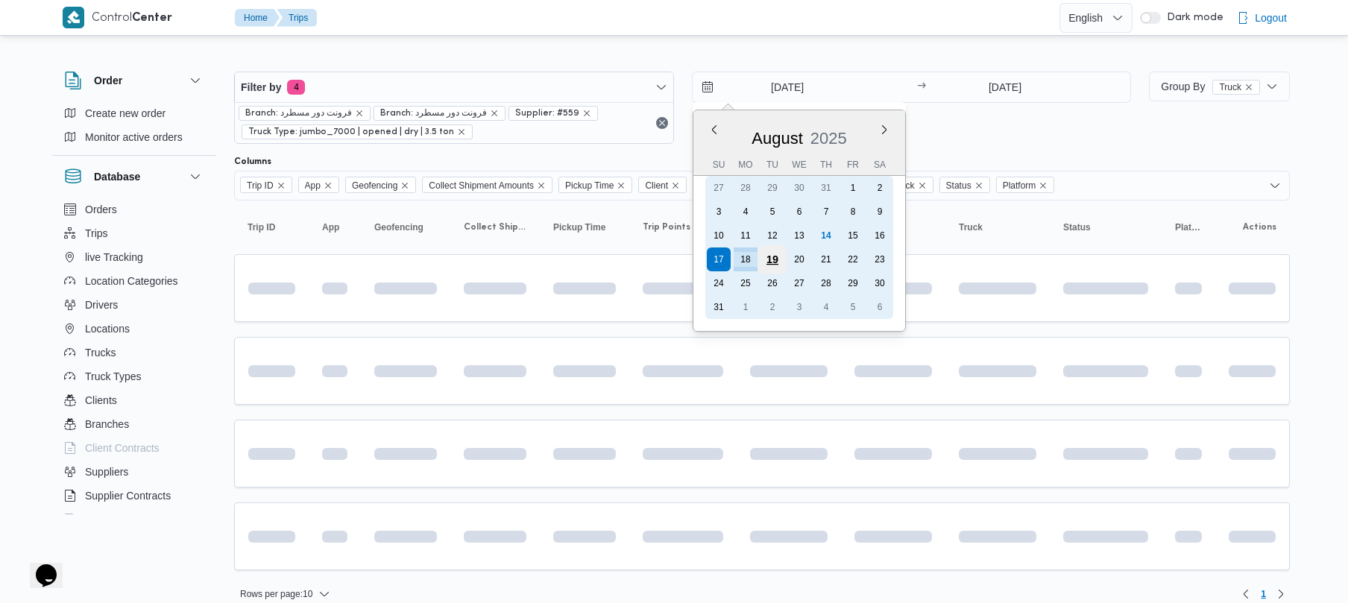
click at [773, 261] on div "19" at bounding box center [772, 259] width 28 height 28
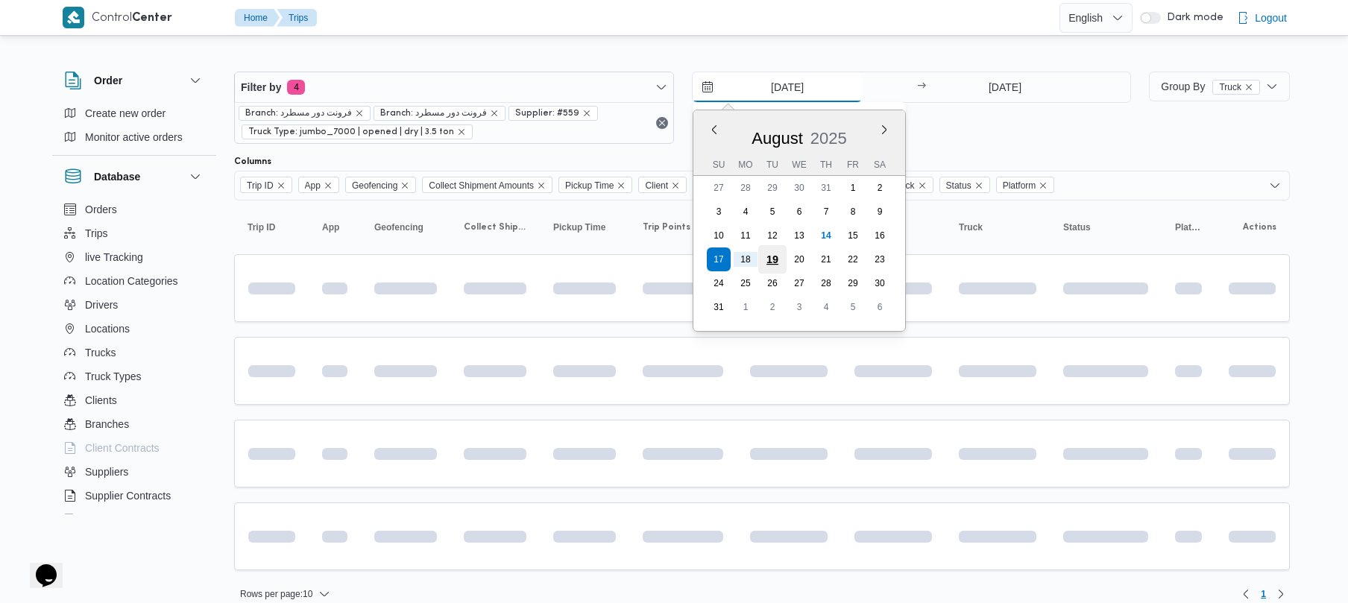
type input "[DATE]"
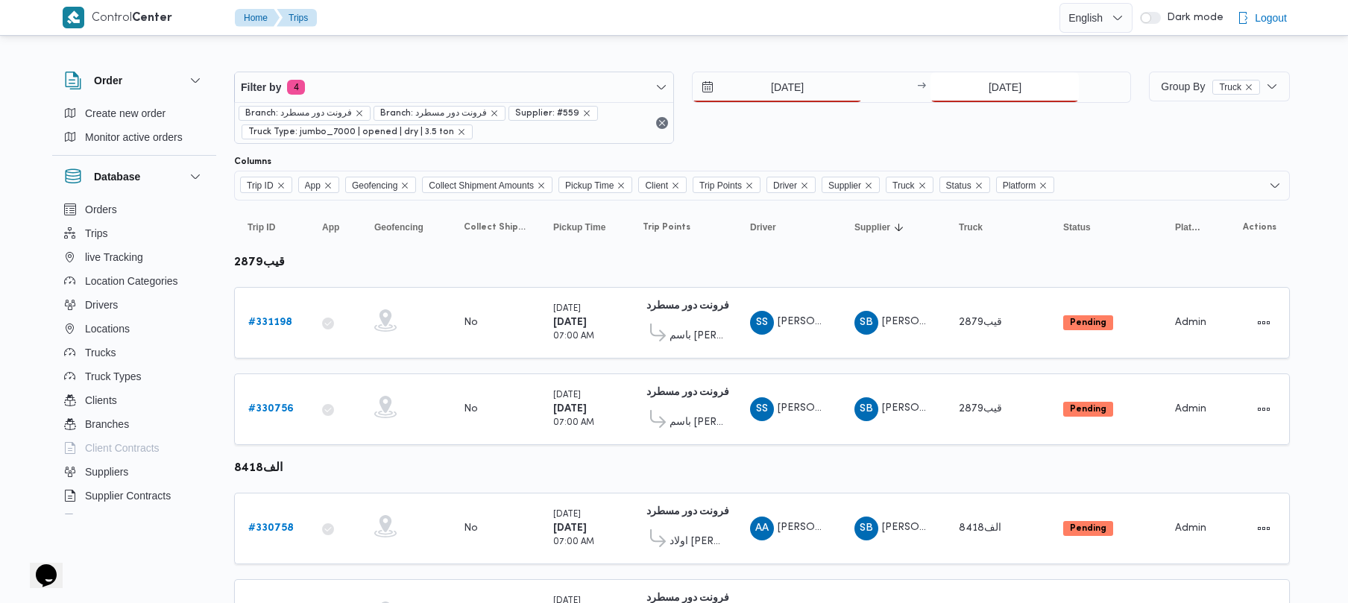
click at [1004, 88] on input "[DATE]" at bounding box center [1005, 87] width 148 height 30
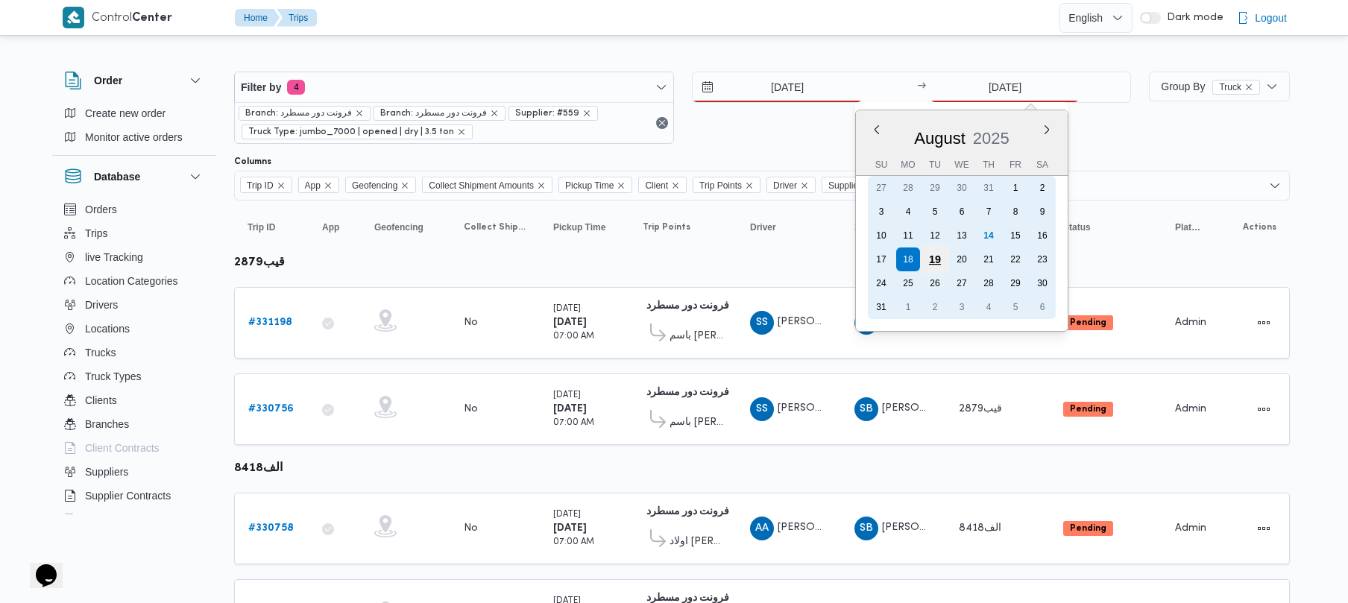
click at [929, 251] on div "19" at bounding box center [935, 259] width 28 height 28
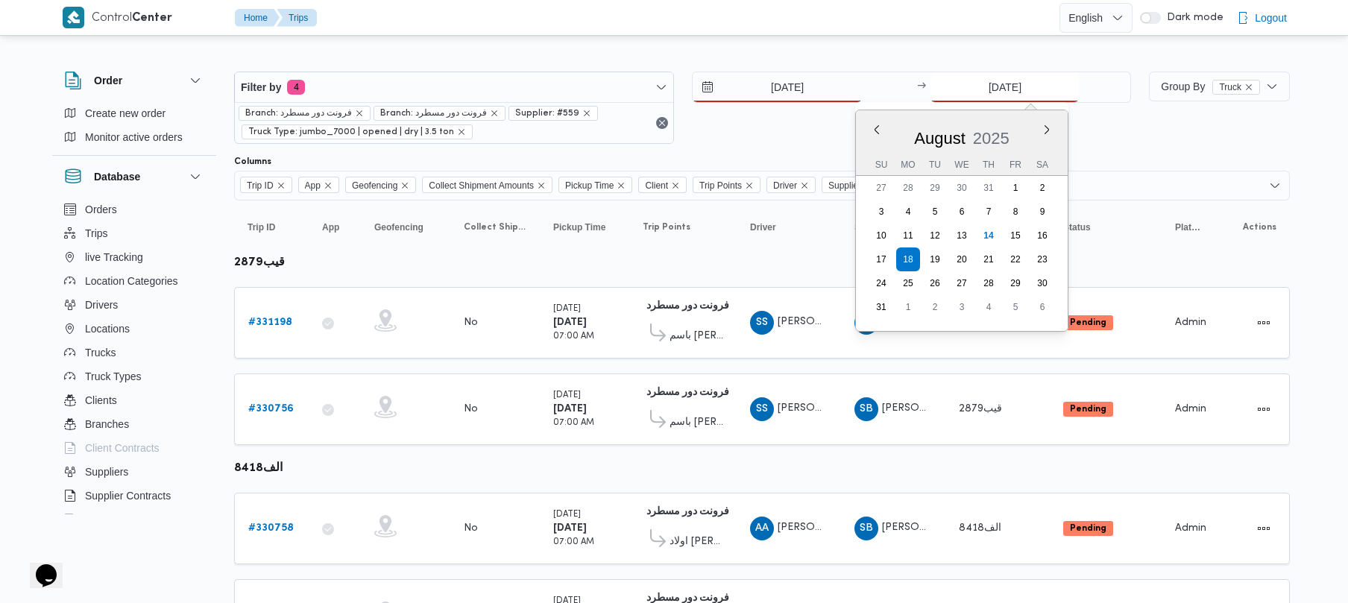
type input "[DATE]"
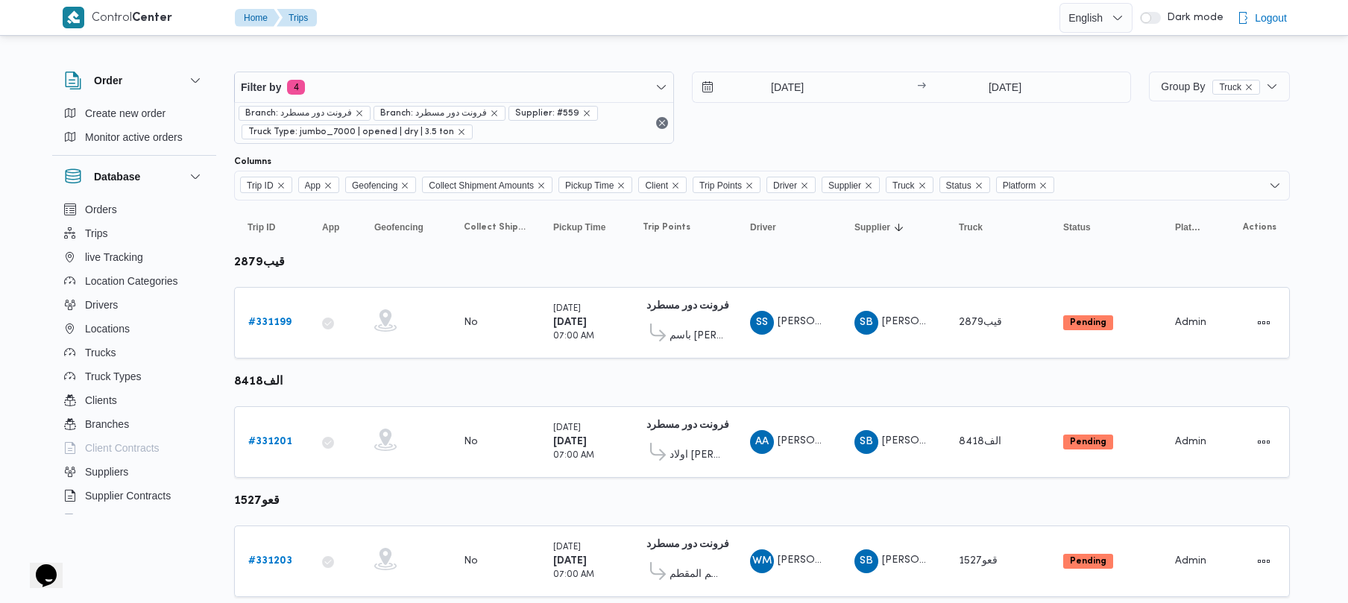
click at [837, 148] on div "Filter by 4 Branch: فرونت دور مسطرد Branch: فرونت دور مسطرد Supplier: #559 Truc…" at bounding box center [682, 108] width 915 height 90
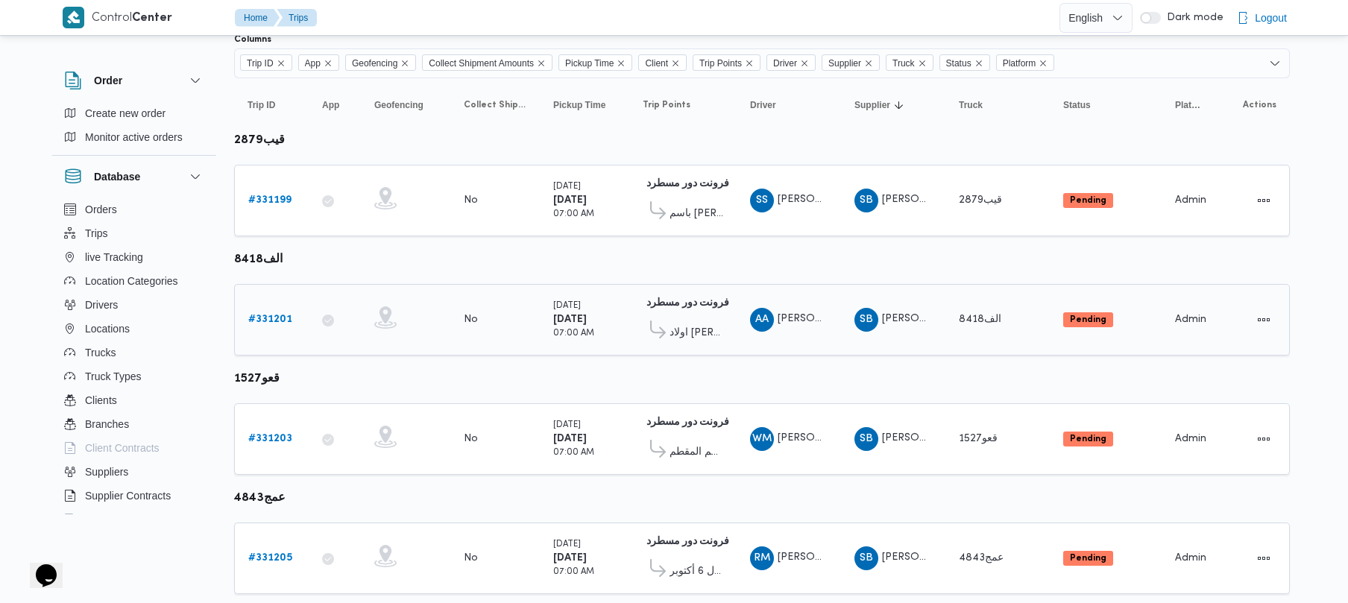
scroll to position [166, 0]
